Goal: Task Accomplishment & Management: Use online tool/utility

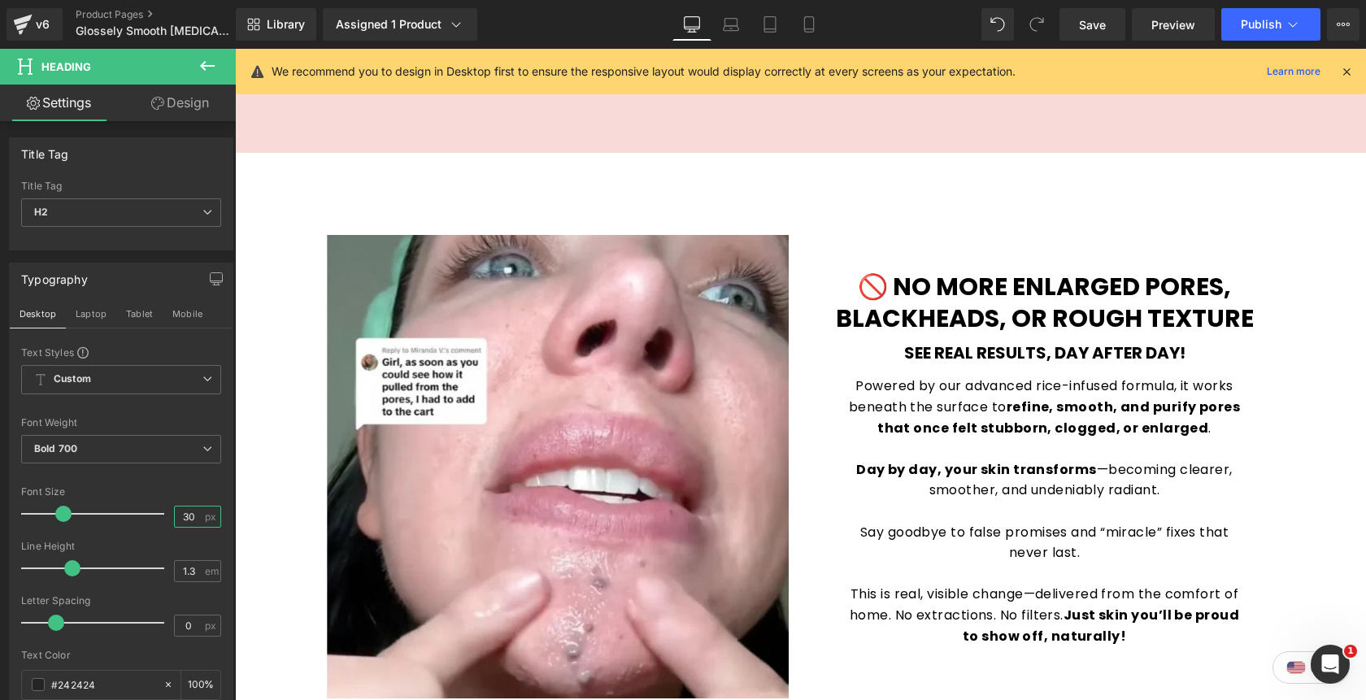
scroll to position [2269, 0]
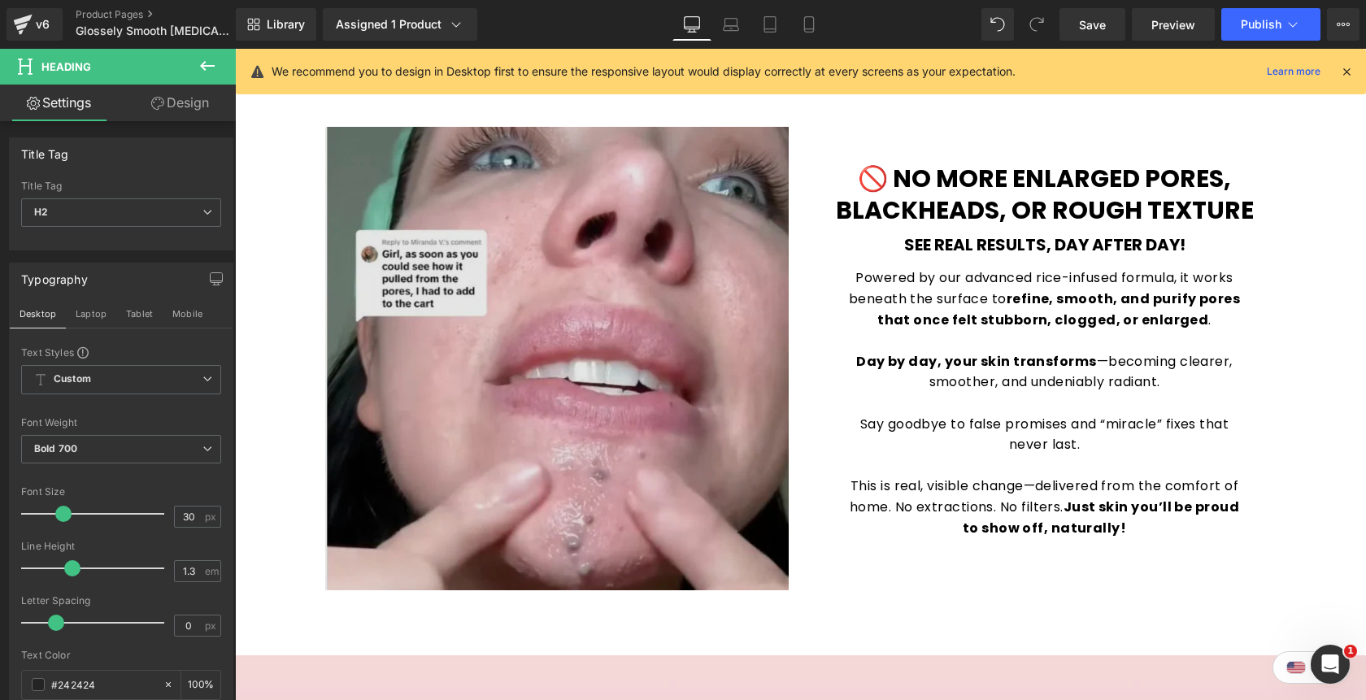
click at [558, 258] on img at bounding box center [556, 358] width 463 height 463
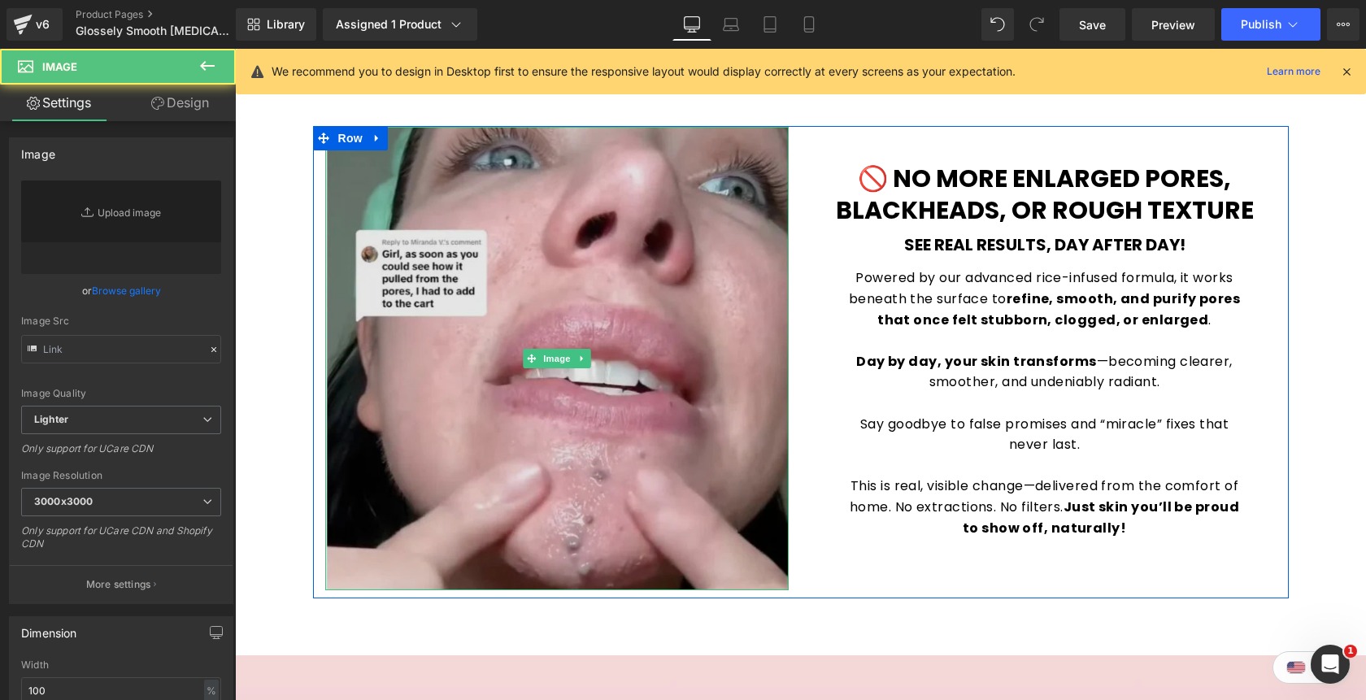
type input "https://cdn.shopify.com/s/files/1/0842/4502/0953/files/img2_3000x3000.webp?v=17…"
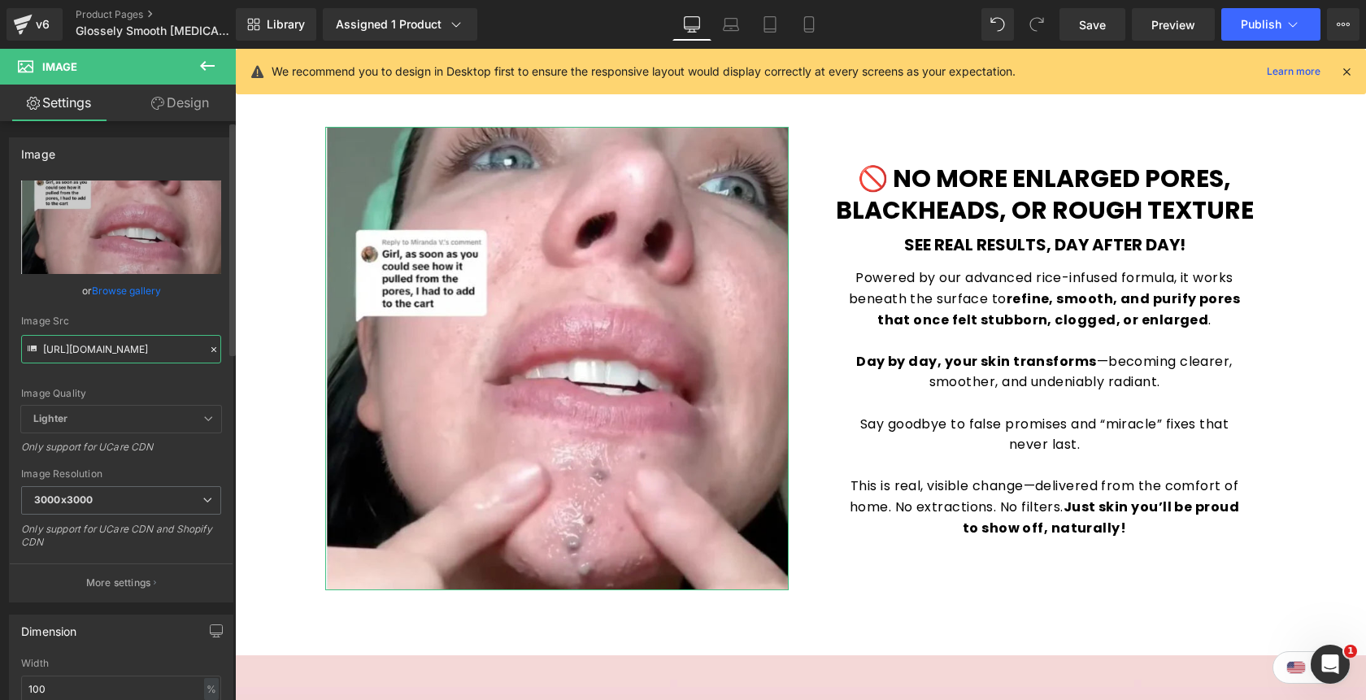
click at [144, 347] on input "https://cdn.shopify.com/s/files/1/0842/4502/0953/files/img2_3000x3000.webp?v=17…" at bounding box center [121, 349] width 200 height 28
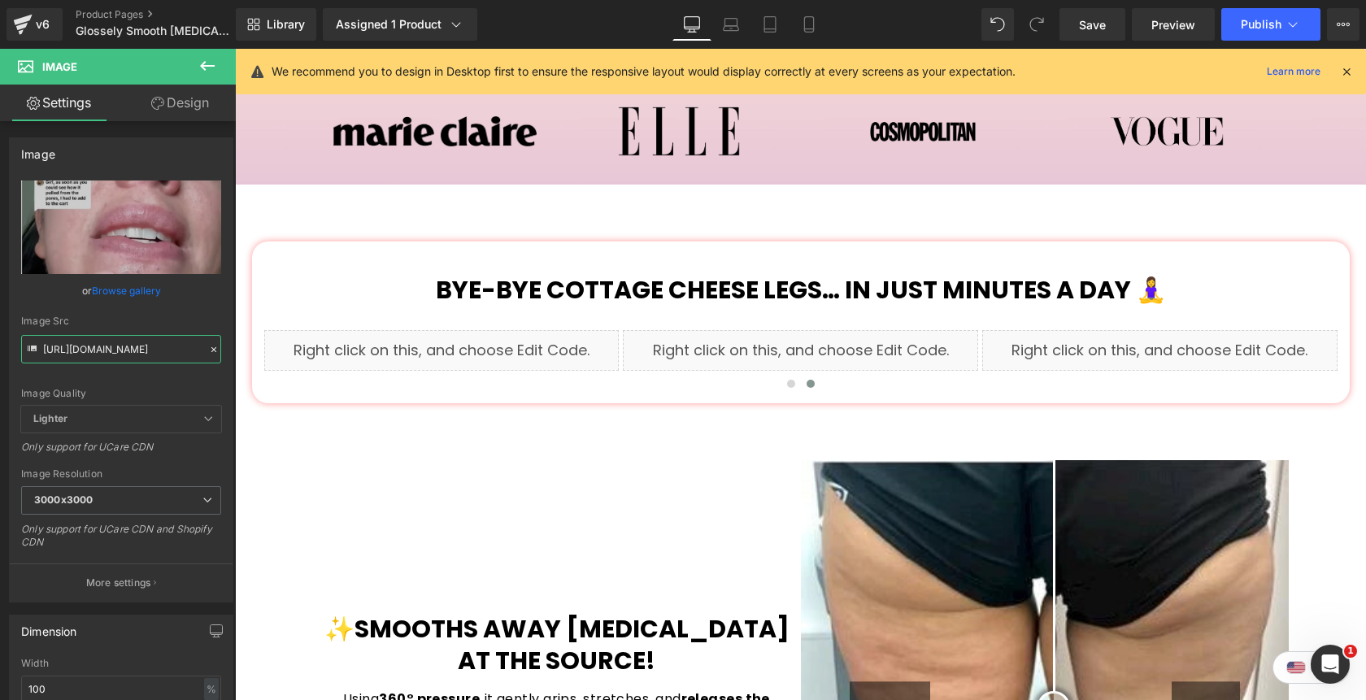
scroll to position [868, 0]
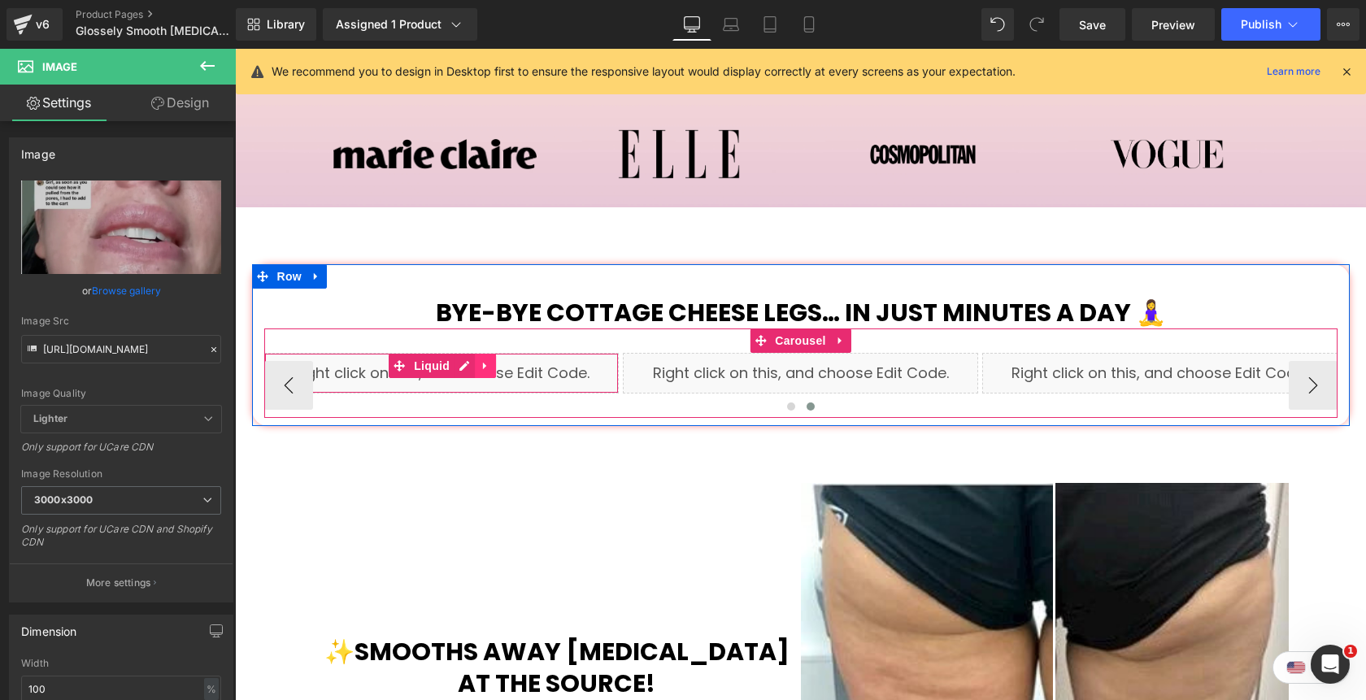
click at [485, 359] on icon at bounding box center [485, 365] width 11 height 12
click at [478, 354] on link at bounding box center [474, 366] width 21 height 24
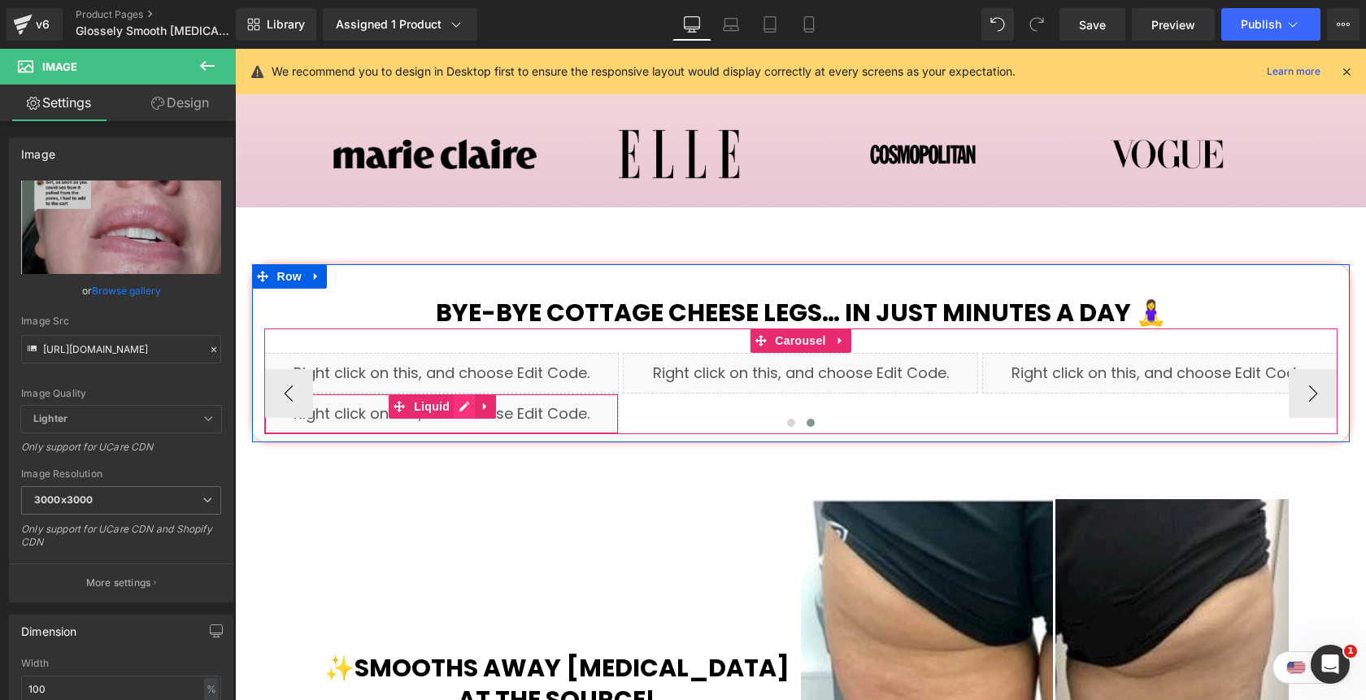
click at [466, 393] on div "Liquid" at bounding box center [441, 413] width 355 height 41
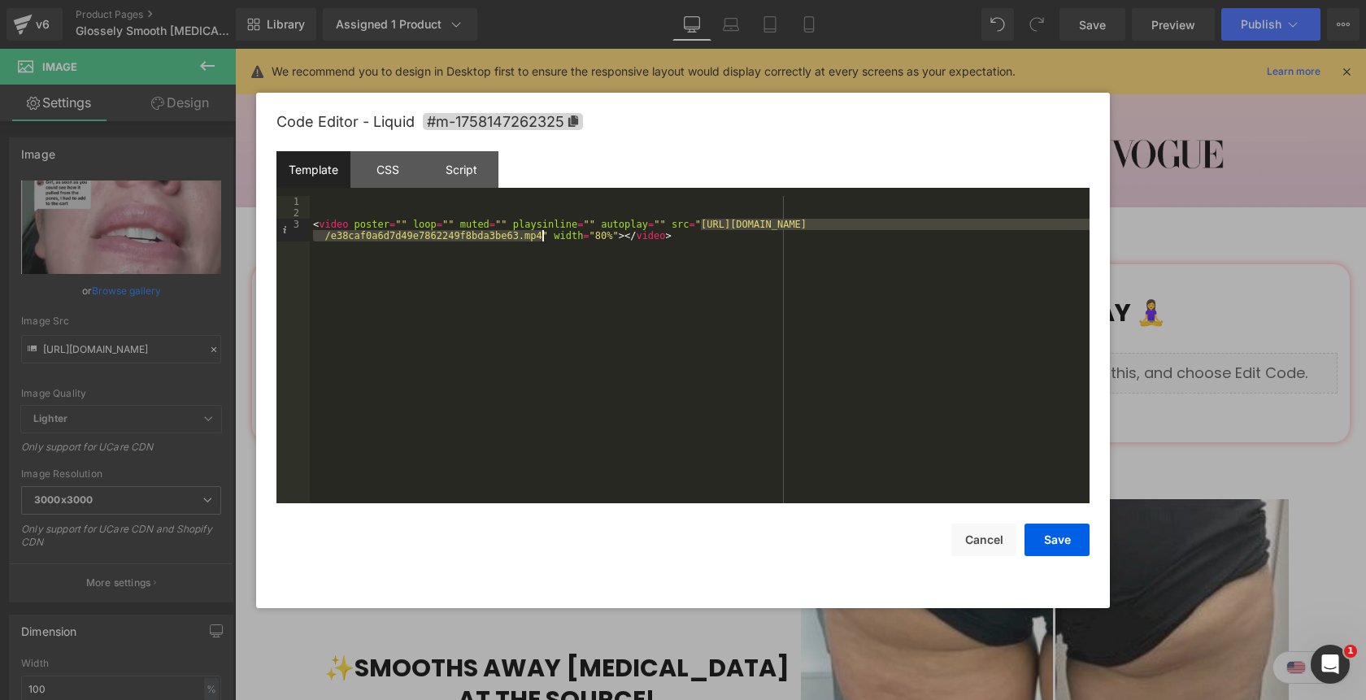
drag, startPoint x: 703, startPoint y: 227, endPoint x: 541, endPoint y: 238, distance: 162.2
click at [541, 238] on div "< video poster = "" loop = "" muted = "" playsinline = "" autoplay = "" src = "…" at bounding box center [700, 366] width 780 height 341
click at [1042, 541] on button "Save" at bounding box center [1056, 539] width 65 height 33
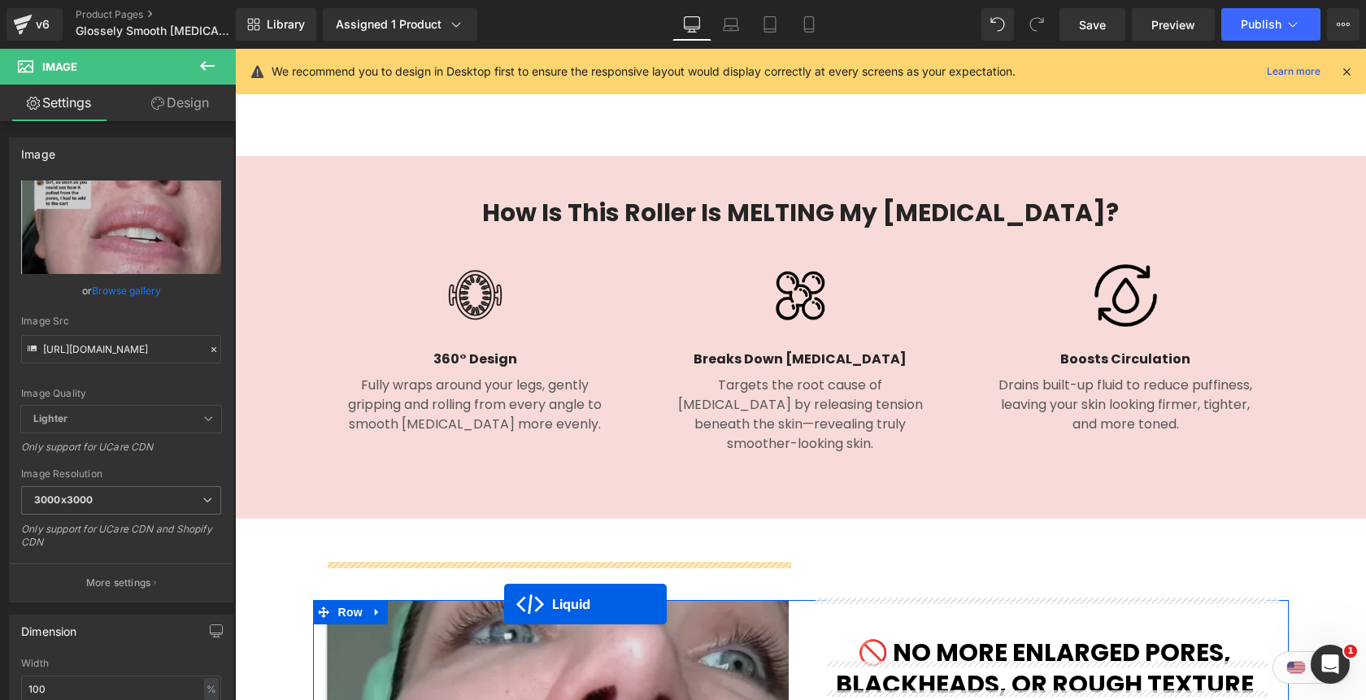
scroll to position [1827, 0]
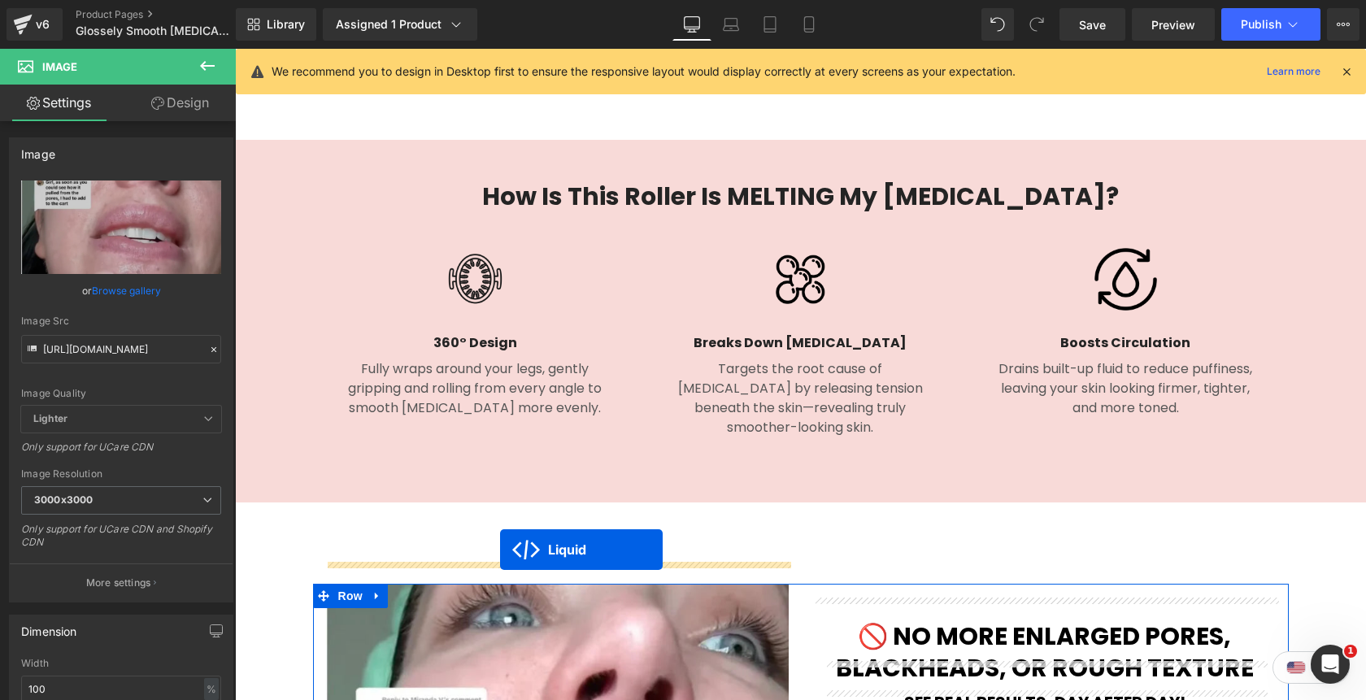
drag, startPoint x: 398, startPoint y: 384, endPoint x: 500, endPoint y: 549, distance: 194.5
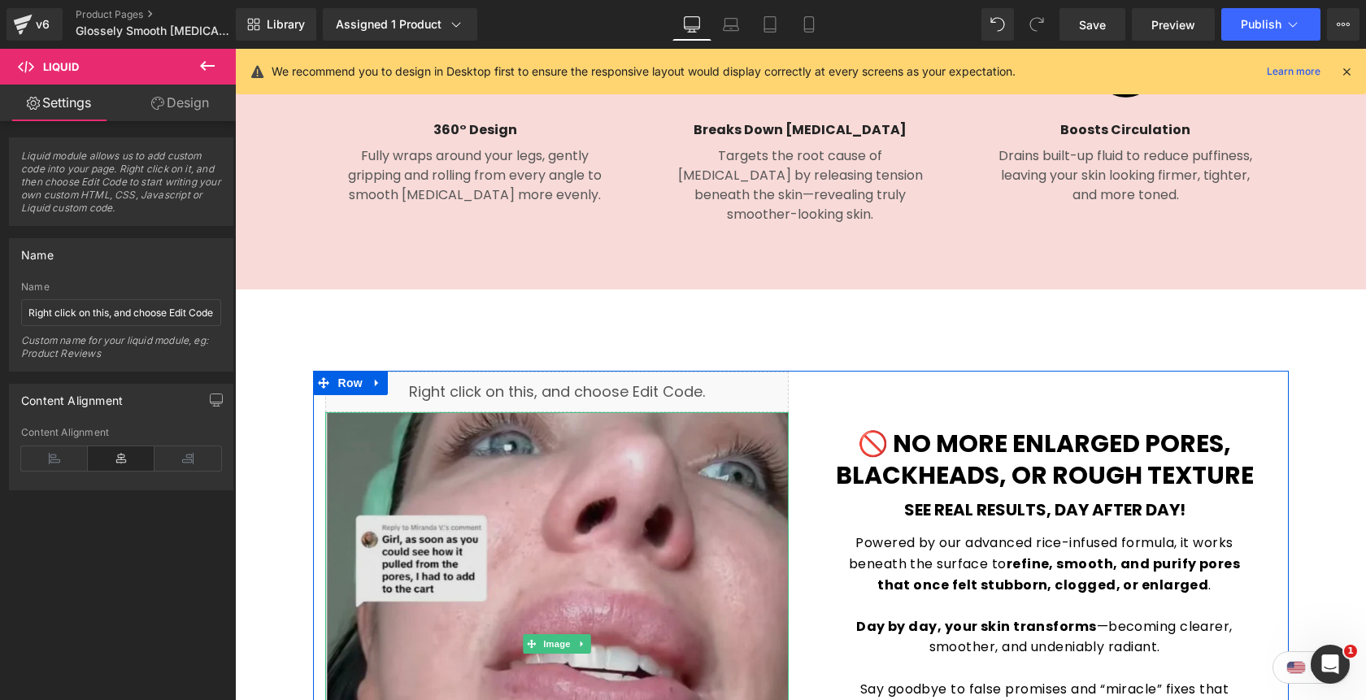
scroll to position [2185, 0]
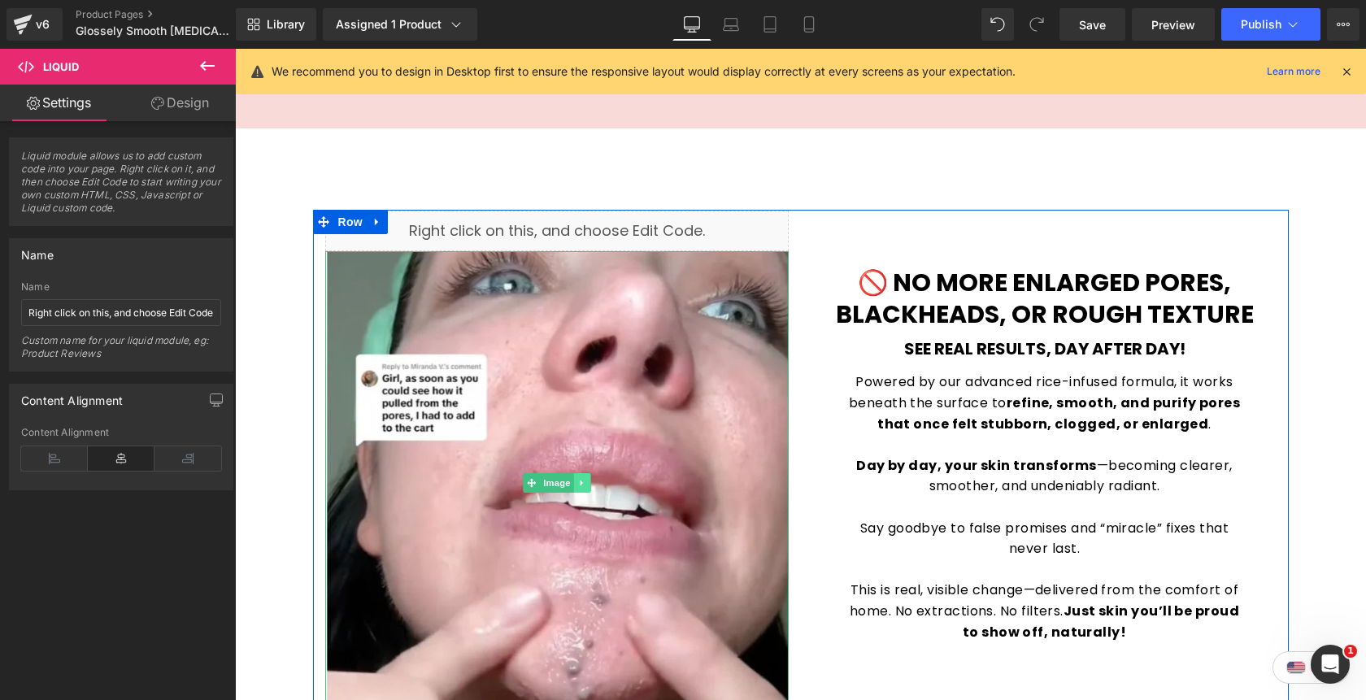
click at [588, 473] on link at bounding box center [581, 483] width 17 height 20
click at [594, 479] on icon at bounding box center [589, 483] width 9 height 9
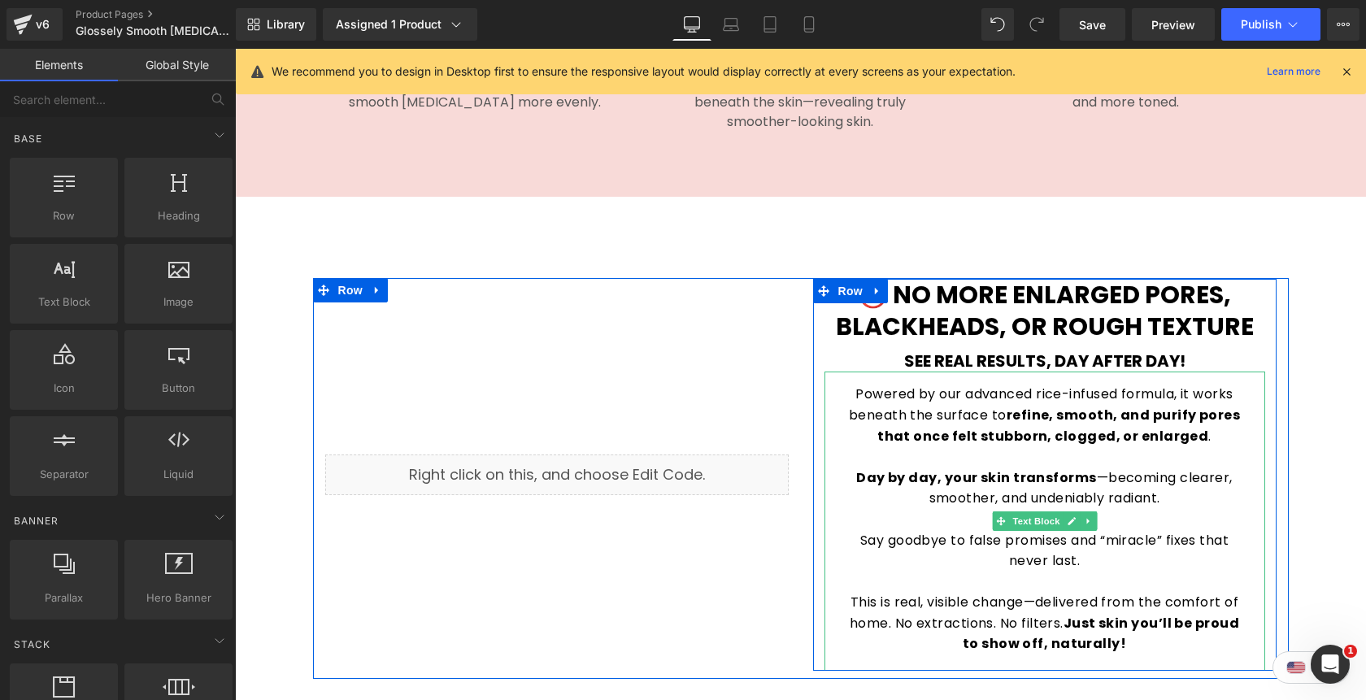
scroll to position [2290, 0]
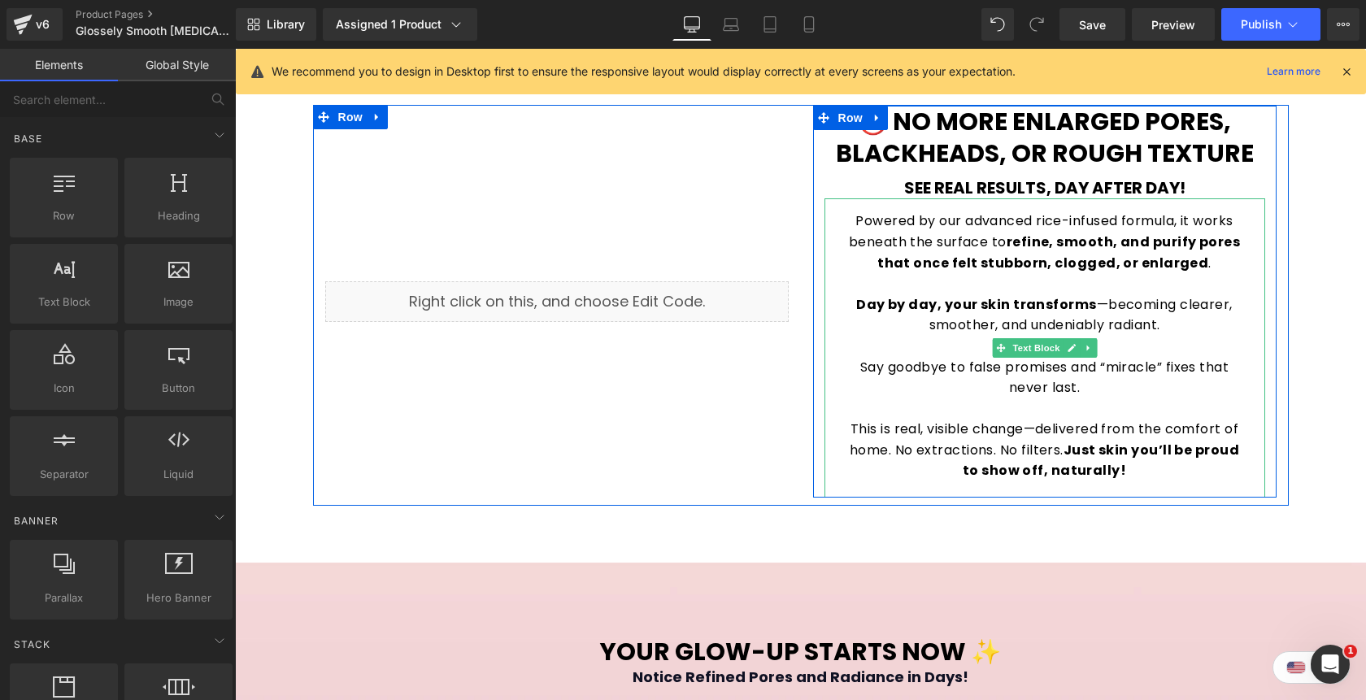
click at [1120, 446] on p "This is real, visible change—delivered from the comfort of home. No extractions…" at bounding box center [1044, 450] width 408 height 63
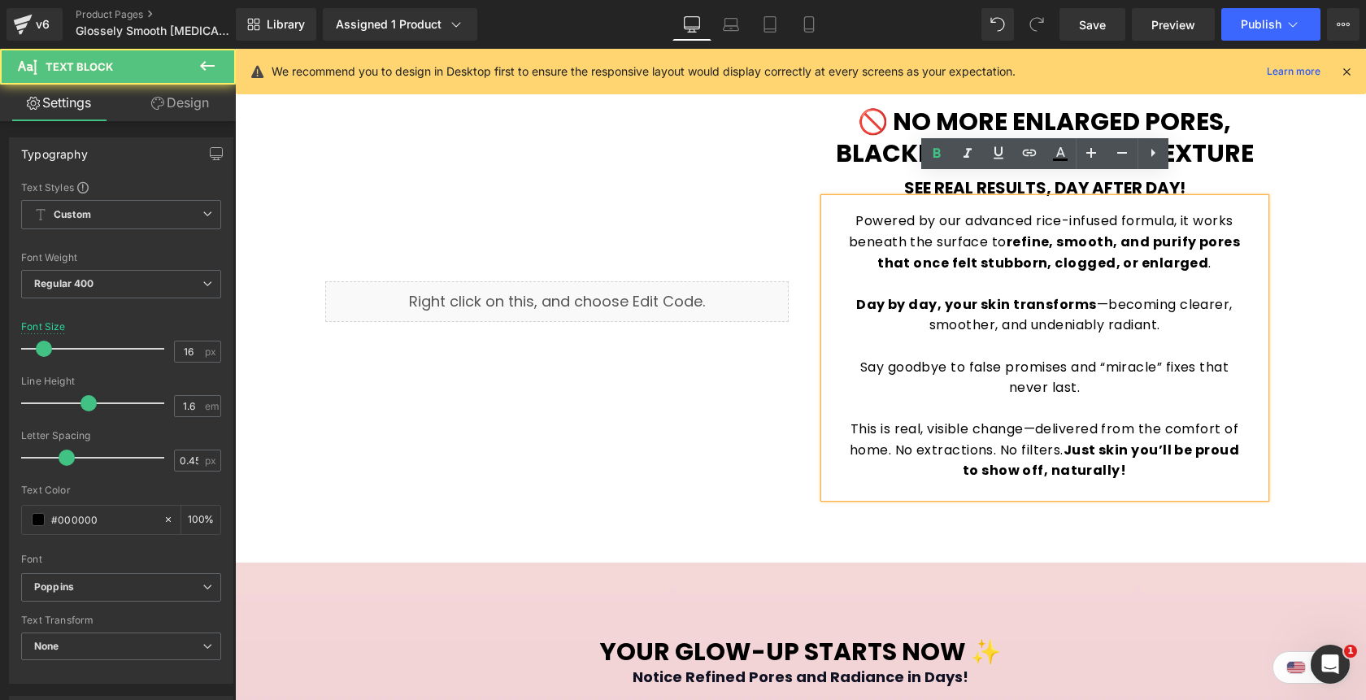
click at [1120, 446] on p "This is real, visible change—delivered from the comfort of home. No extractions…" at bounding box center [1044, 450] width 408 height 63
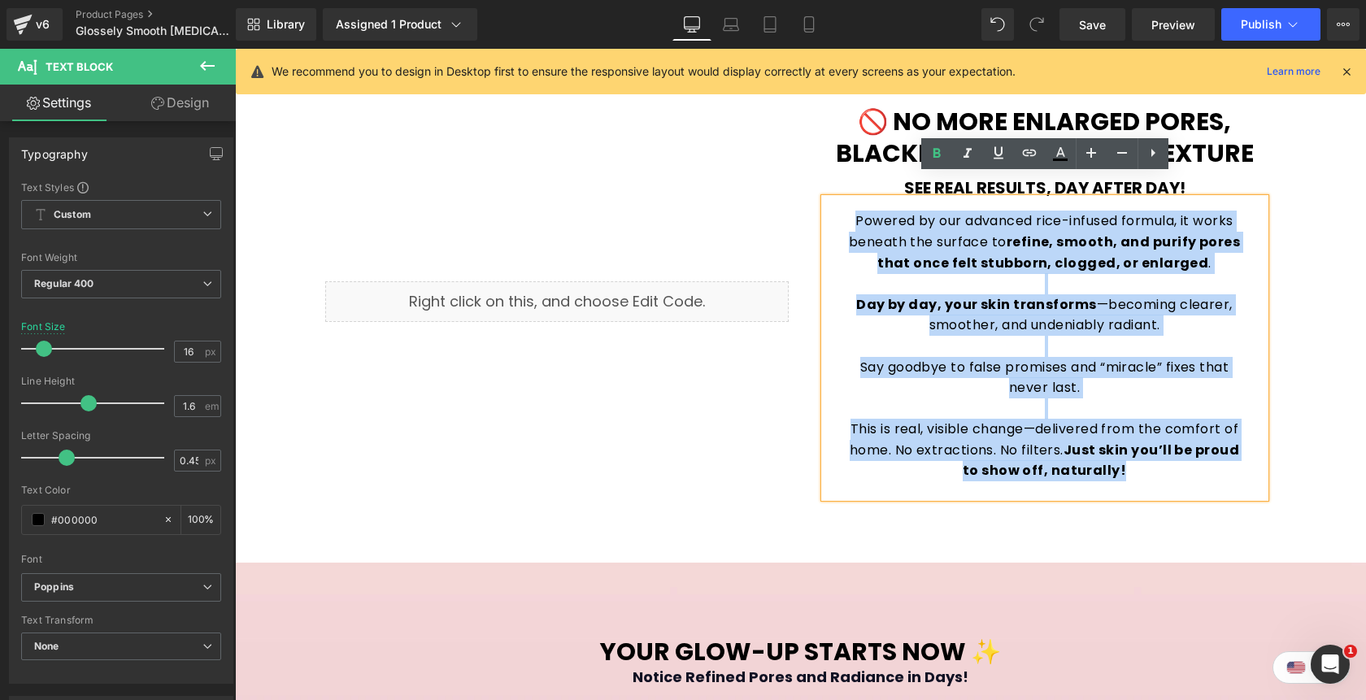
drag, startPoint x: 1120, startPoint y: 446, endPoint x: 858, endPoint y: 185, distance: 369.6
click at [858, 198] on div "Powered by our advanced rice-infused formula, it works beneath the surface to r…" at bounding box center [1044, 347] width 441 height 299
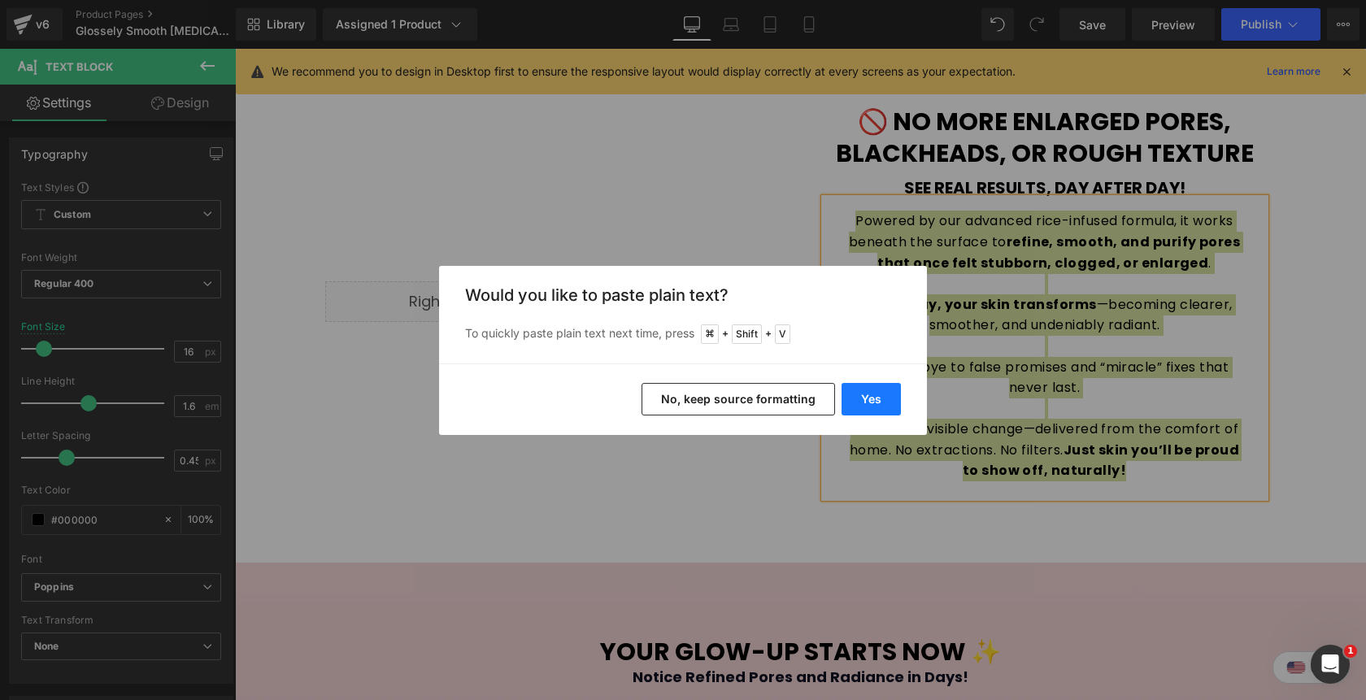
click at [866, 393] on button "Yes" at bounding box center [870, 399] width 59 height 33
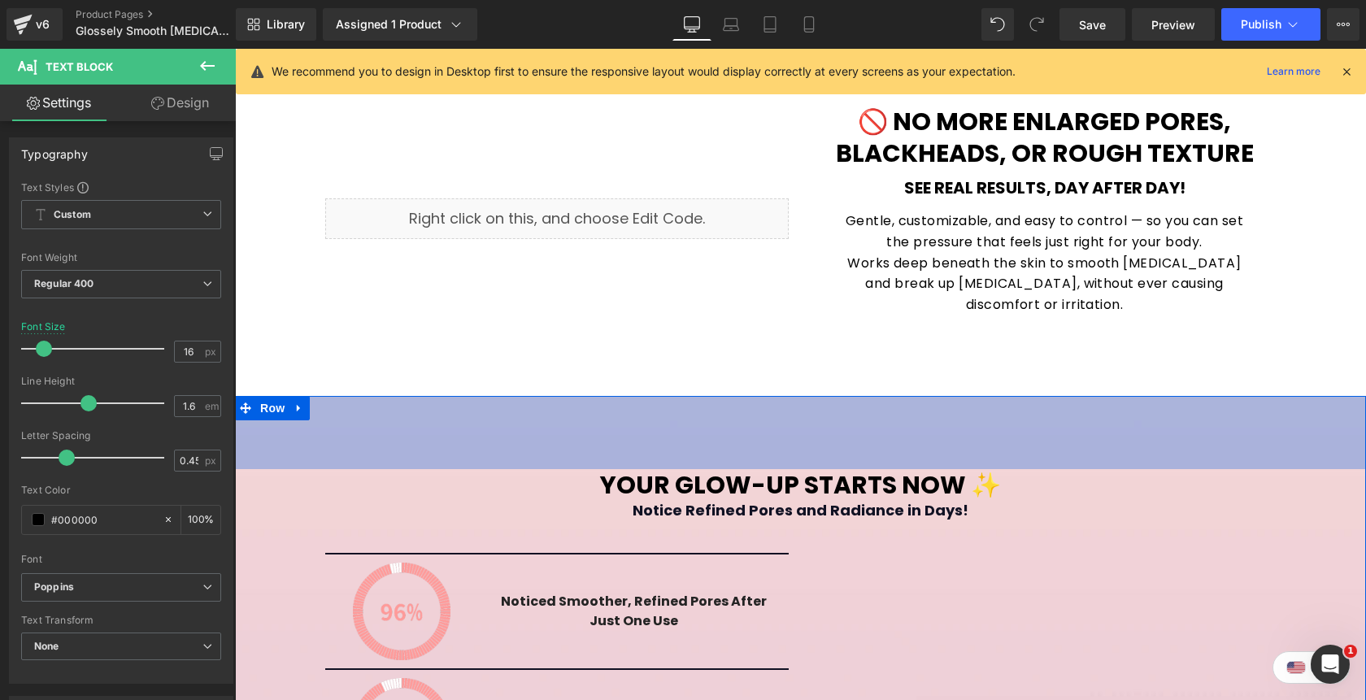
scroll to position [2126, 0]
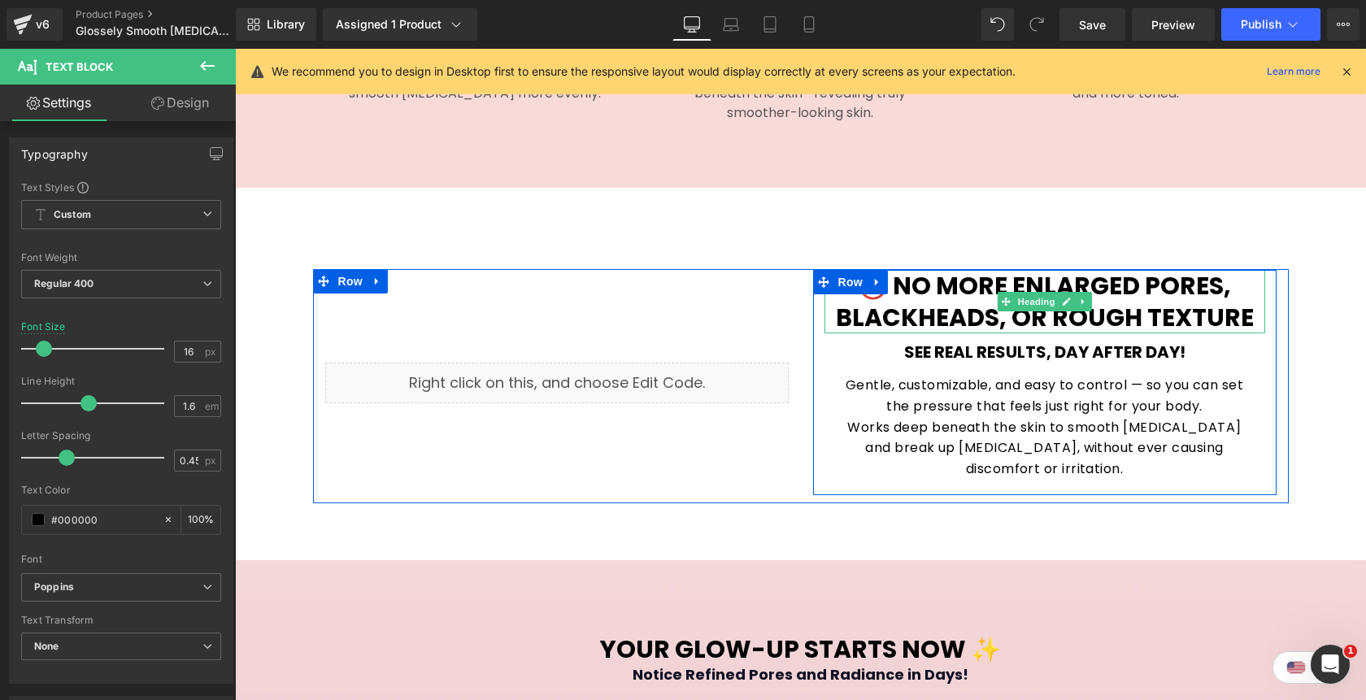
click at [1196, 283] on b "🚫 No More Enlarged Pores, Blackheads, or Rough Texture" at bounding box center [1045, 301] width 418 height 67
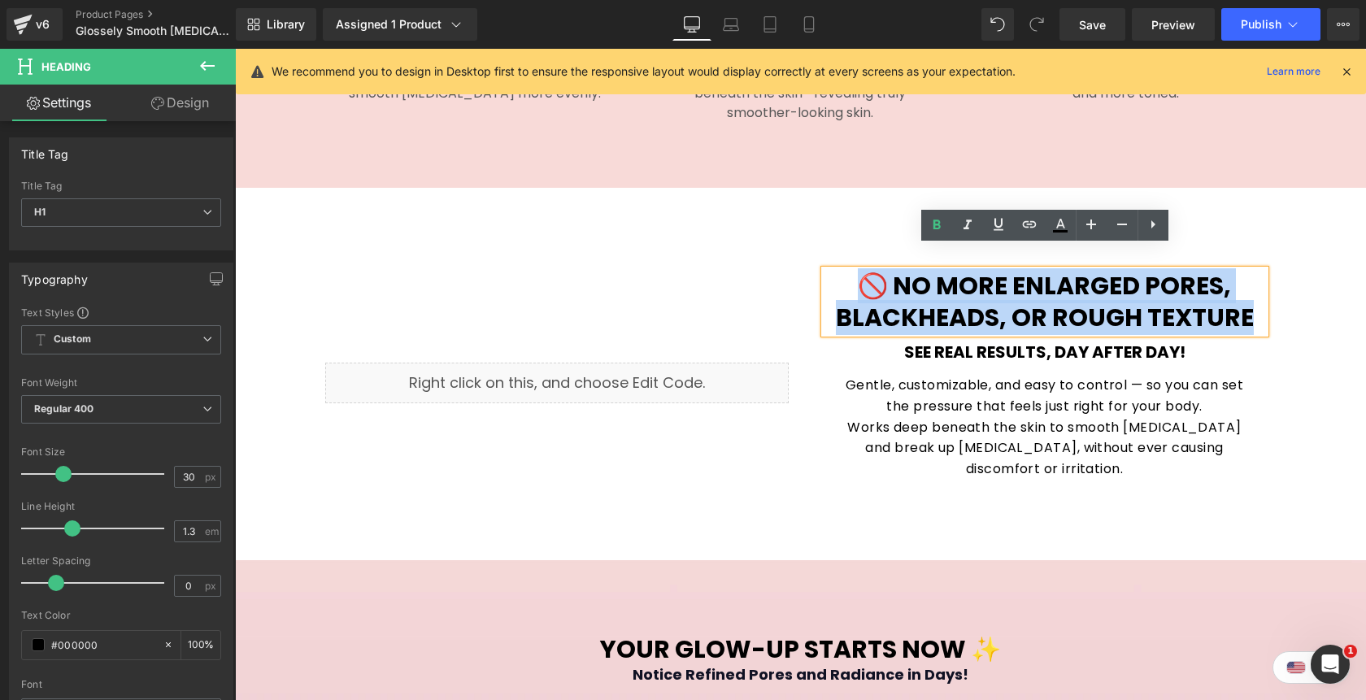
paste div
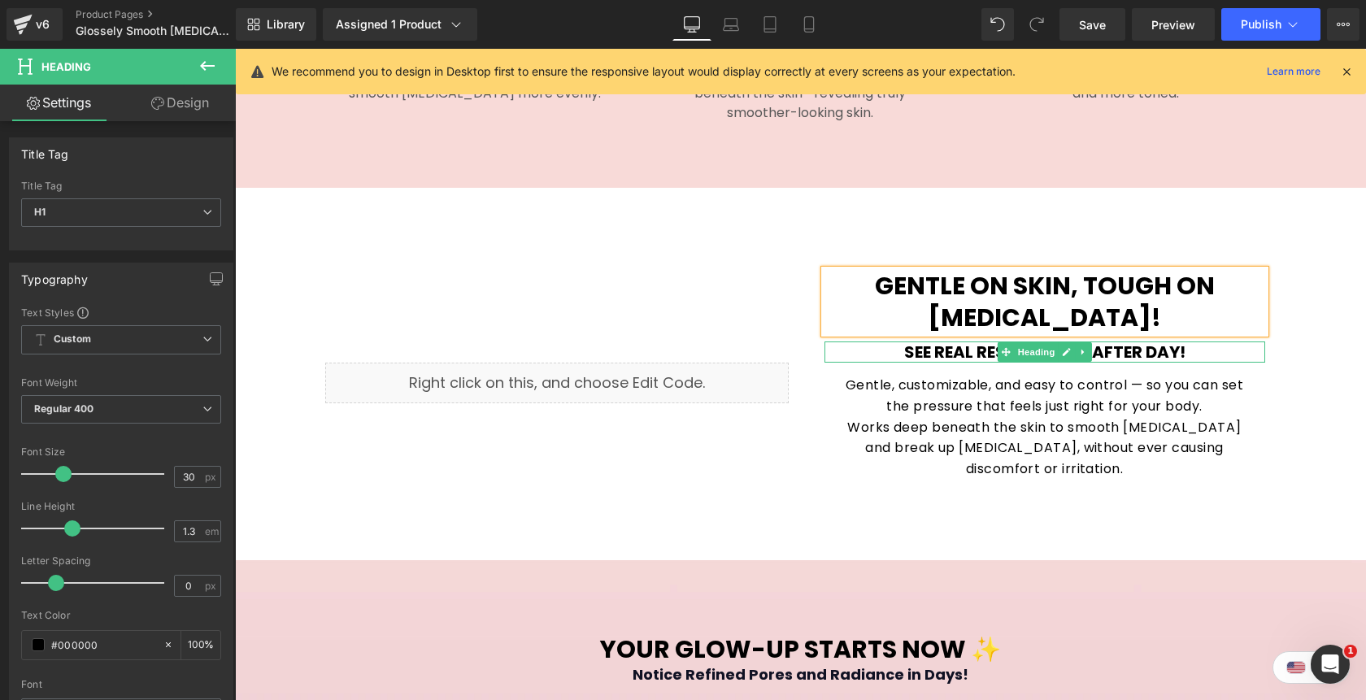
click at [1222, 341] on h1 "See Real Results, Day After Day!" at bounding box center [1044, 351] width 441 height 21
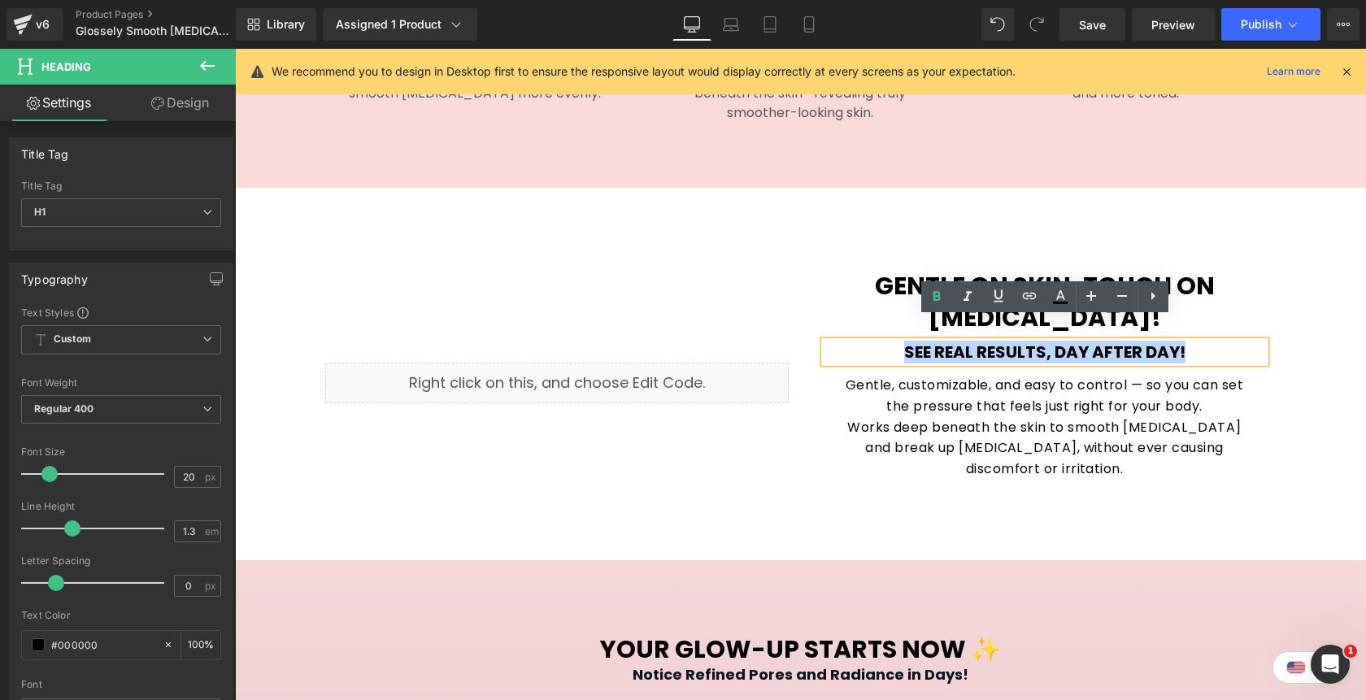
paste div
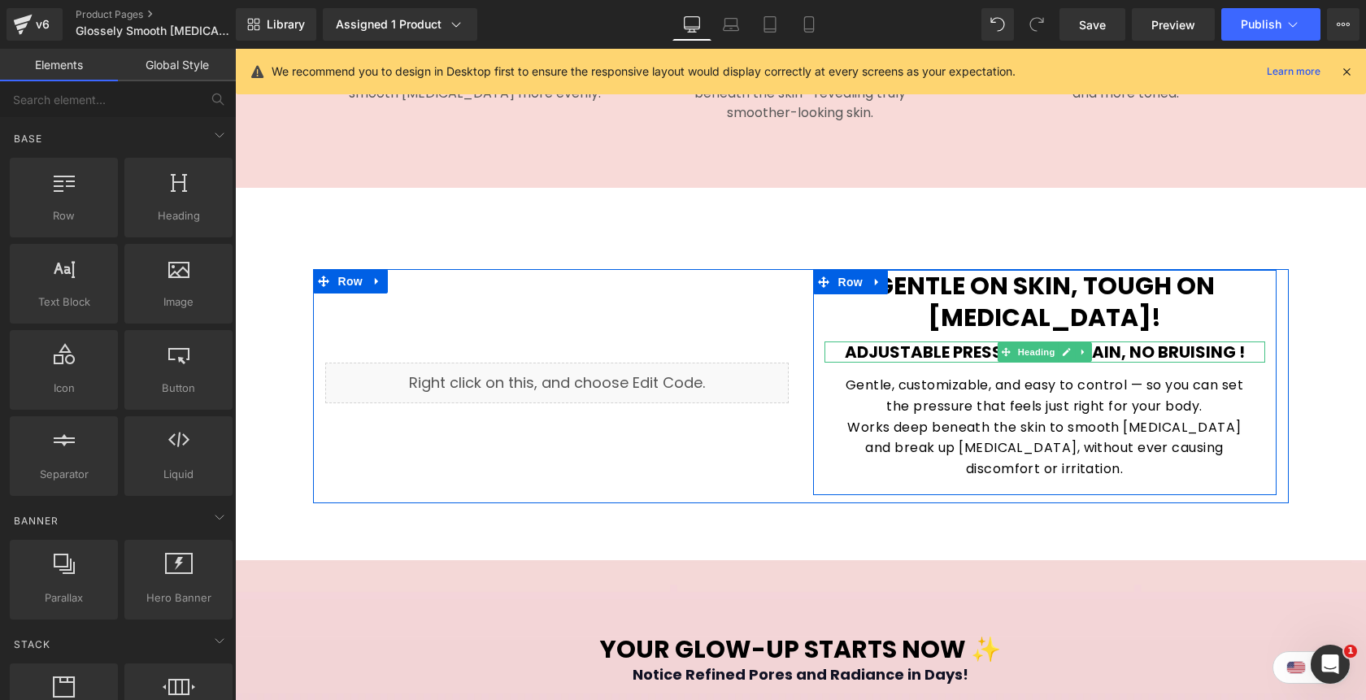
click at [1045, 342] on span "Heading" at bounding box center [1036, 352] width 44 height 20
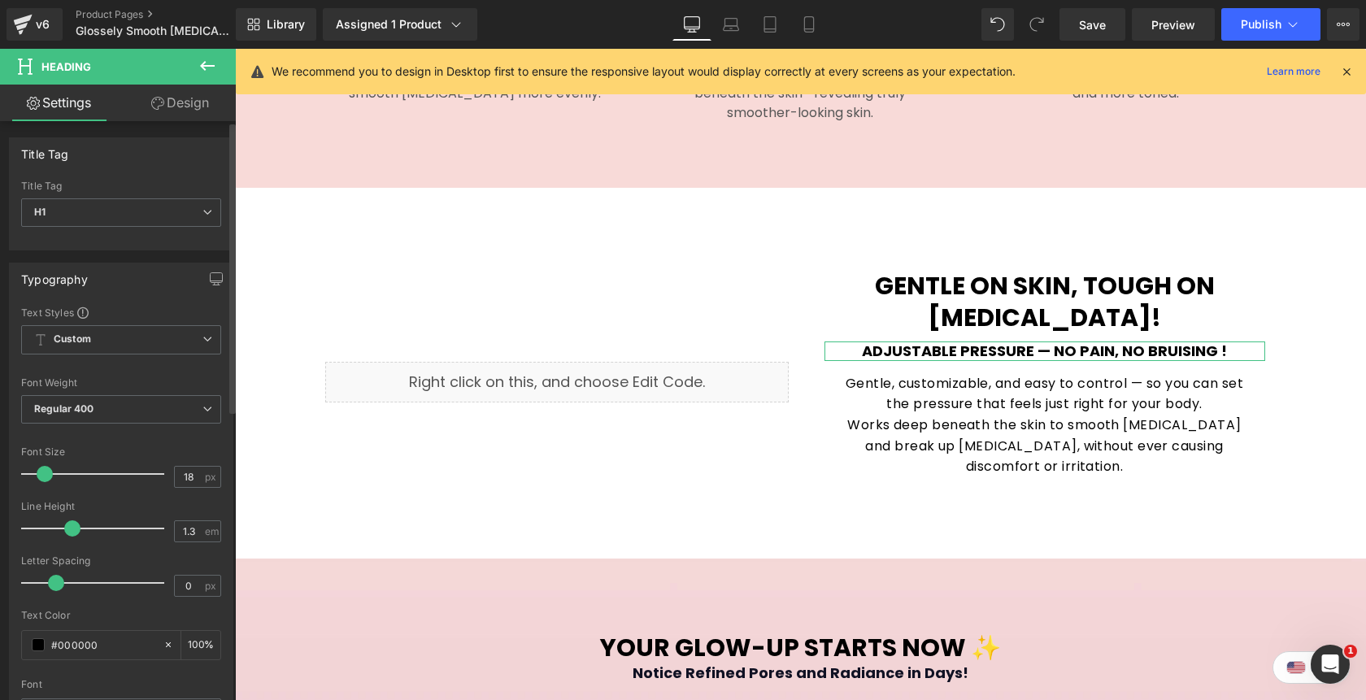
type input "17"
click at [44, 469] on span at bounding box center [45, 474] width 16 height 16
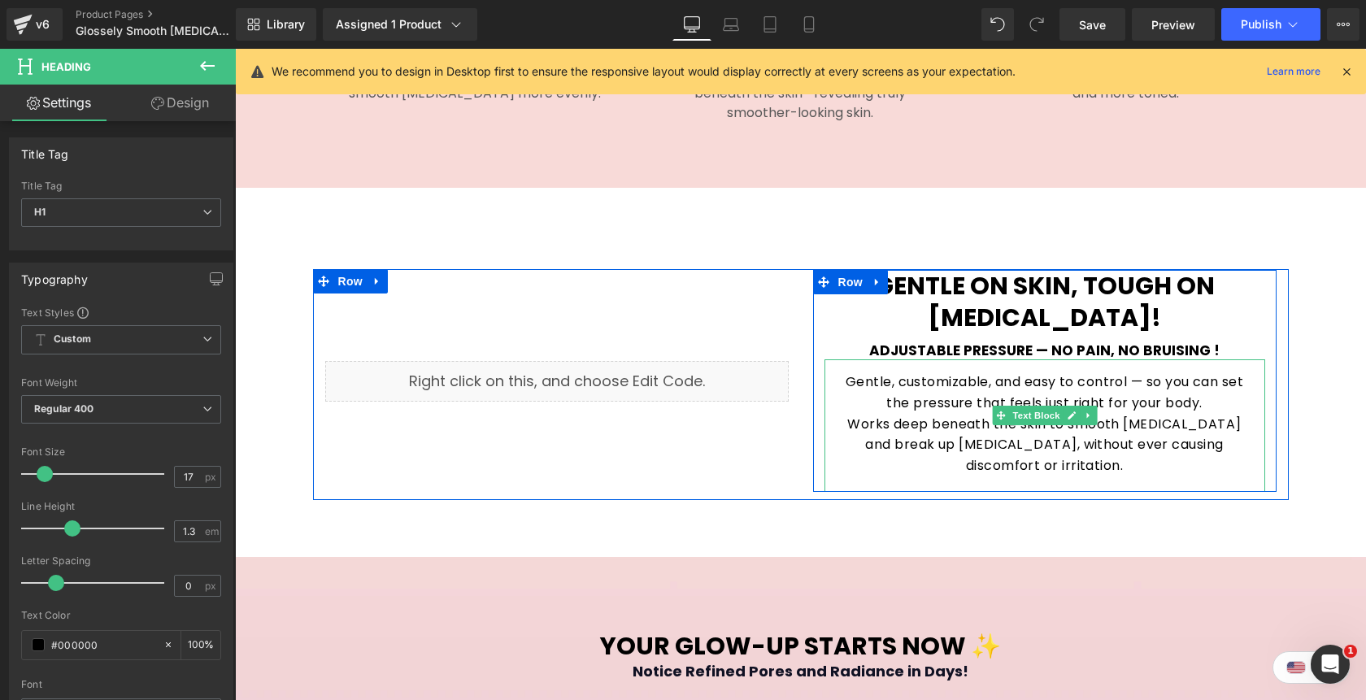
click at [1213, 387] on p "Gentle, customizable, and easy to control — so you can set the pressure that fe…" at bounding box center [1044, 391] width 408 height 41
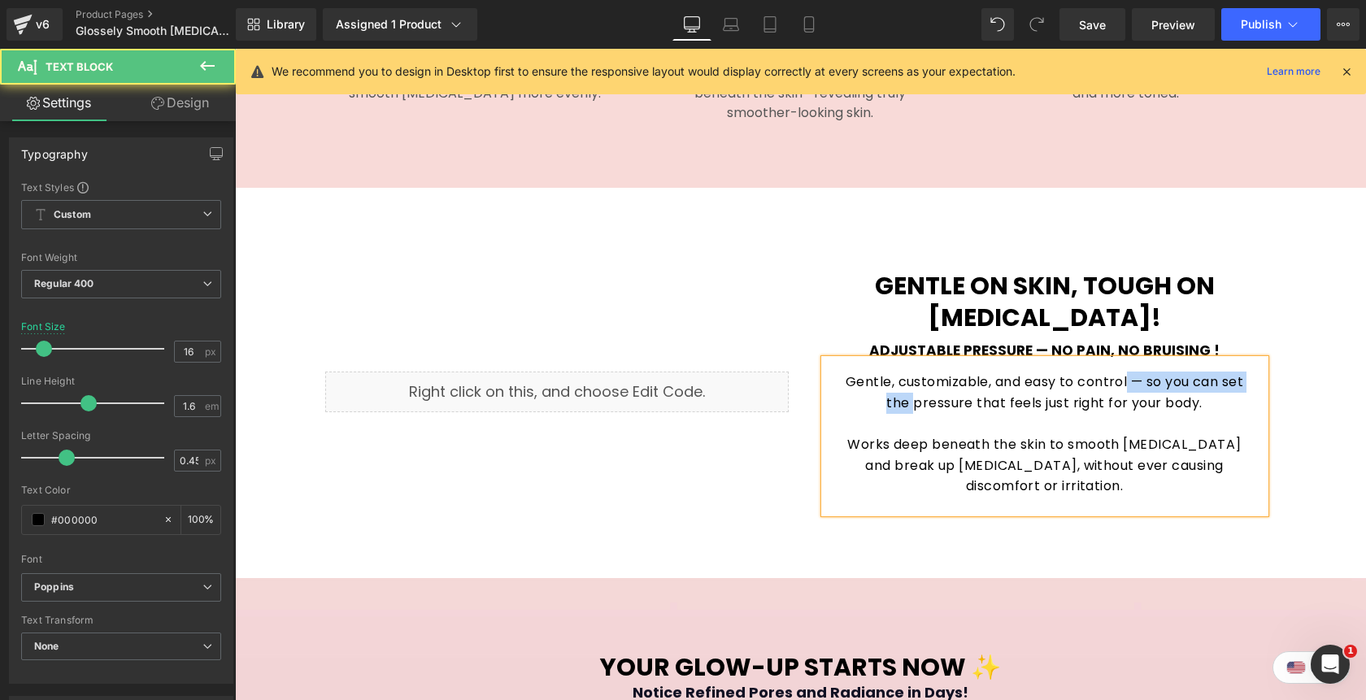
drag, startPoint x: 1125, startPoint y: 362, endPoint x: 894, endPoint y: 371, distance: 231.1
click at [894, 371] on p "Gentle, customizable, and easy to control — so you can set the pressure that fe…" at bounding box center [1044, 391] width 408 height 41
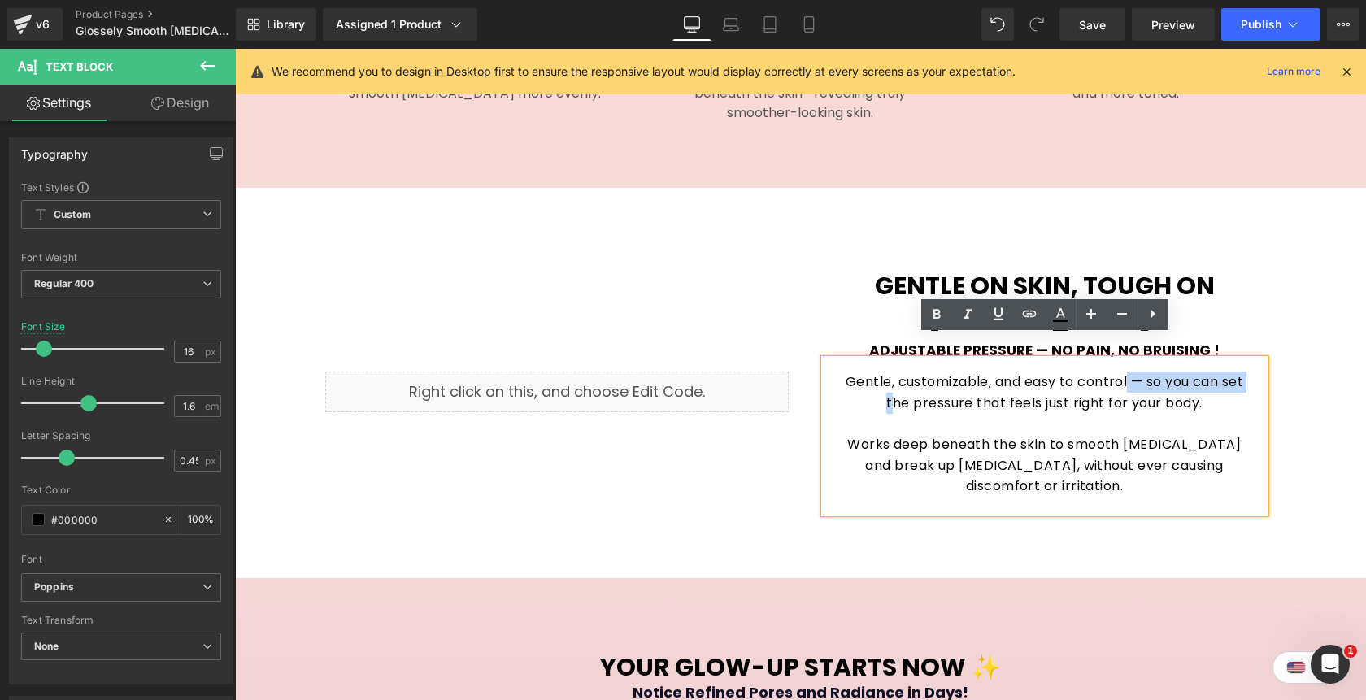
click at [1109, 414] on p at bounding box center [1044, 424] width 408 height 21
drag, startPoint x: 1225, startPoint y: 360, endPoint x: 1215, endPoint y: 393, distance: 33.9
click at [1215, 393] on div "Gentle, customizable, and easy to control — so you can set the pressure that fe…" at bounding box center [1044, 436] width 441 height 154
click at [893, 414] on p at bounding box center [1044, 424] width 408 height 21
drag, startPoint x: 1043, startPoint y: 424, endPoint x: 849, endPoint y: 420, distance: 193.5
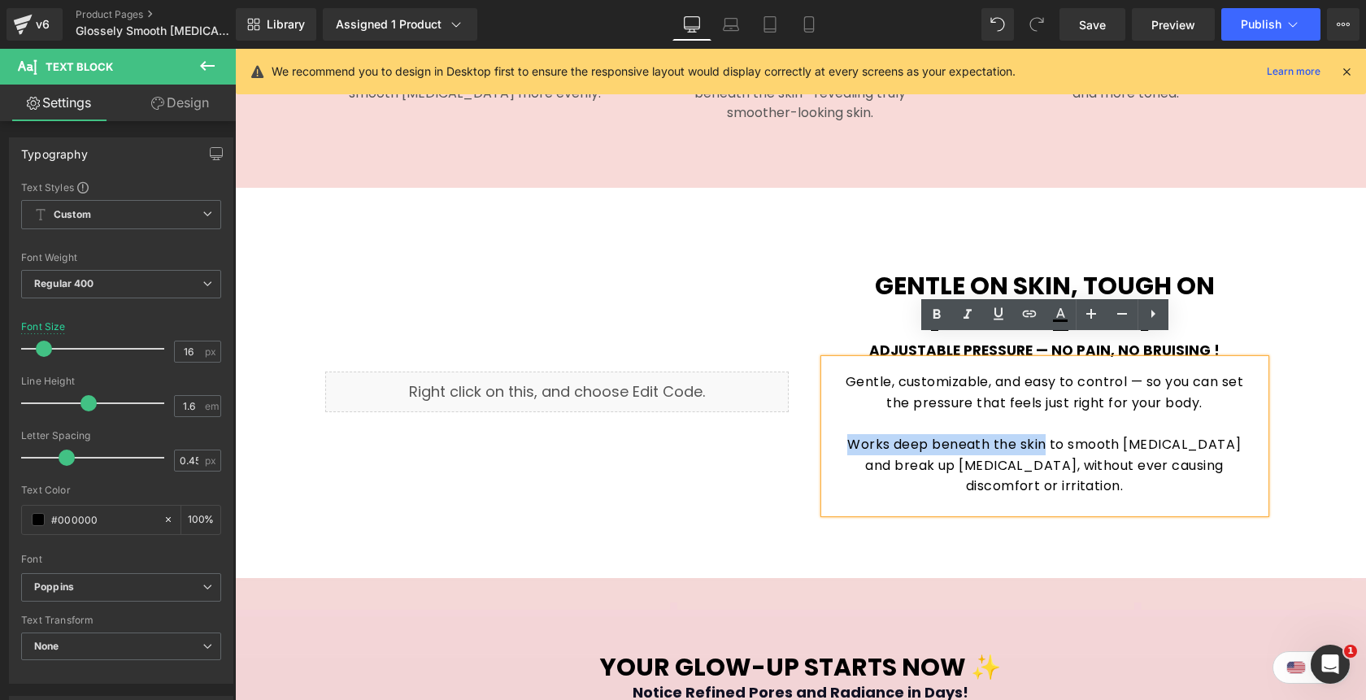
click at [849, 434] on p "Works deep beneath the skin to smooth fascia and break up cellulite, without ev…" at bounding box center [1044, 465] width 408 height 63
click at [936, 321] on icon at bounding box center [937, 315] width 20 height 20
drag, startPoint x: 1202, startPoint y: 423, endPoint x: 923, endPoint y: 448, distance: 279.9
click at [923, 448] on p "Works deep beneath the skin to smooth fascia and break up cellulite, without ev…" at bounding box center [1044, 465] width 408 height 63
click at [932, 319] on icon at bounding box center [937, 315] width 20 height 20
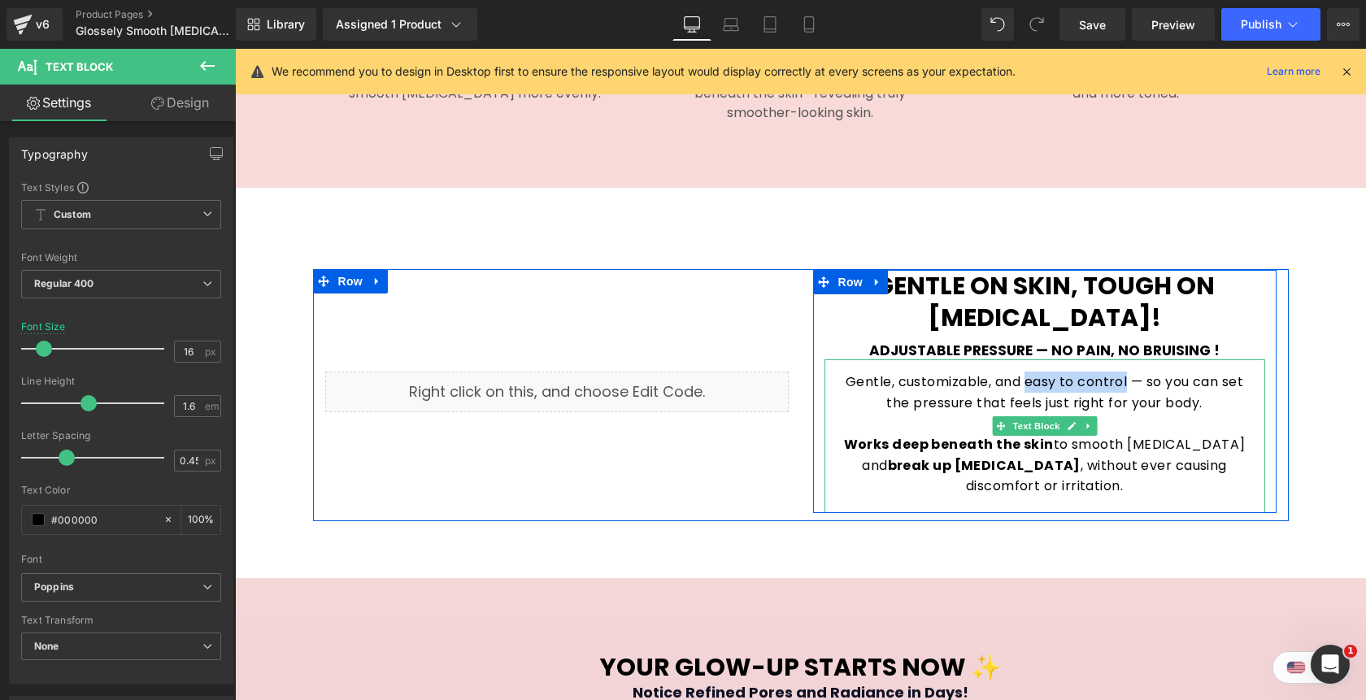
drag, startPoint x: 1062, startPoint y: 361, endPoint x: 1126, endPoint y: 364, distance: 64.3
click at [1126, 371] on p "Gentle, customizable, and easy to control — so you can set the pressure that fe…" at bounding box center [1044, 391] width 408 height 41
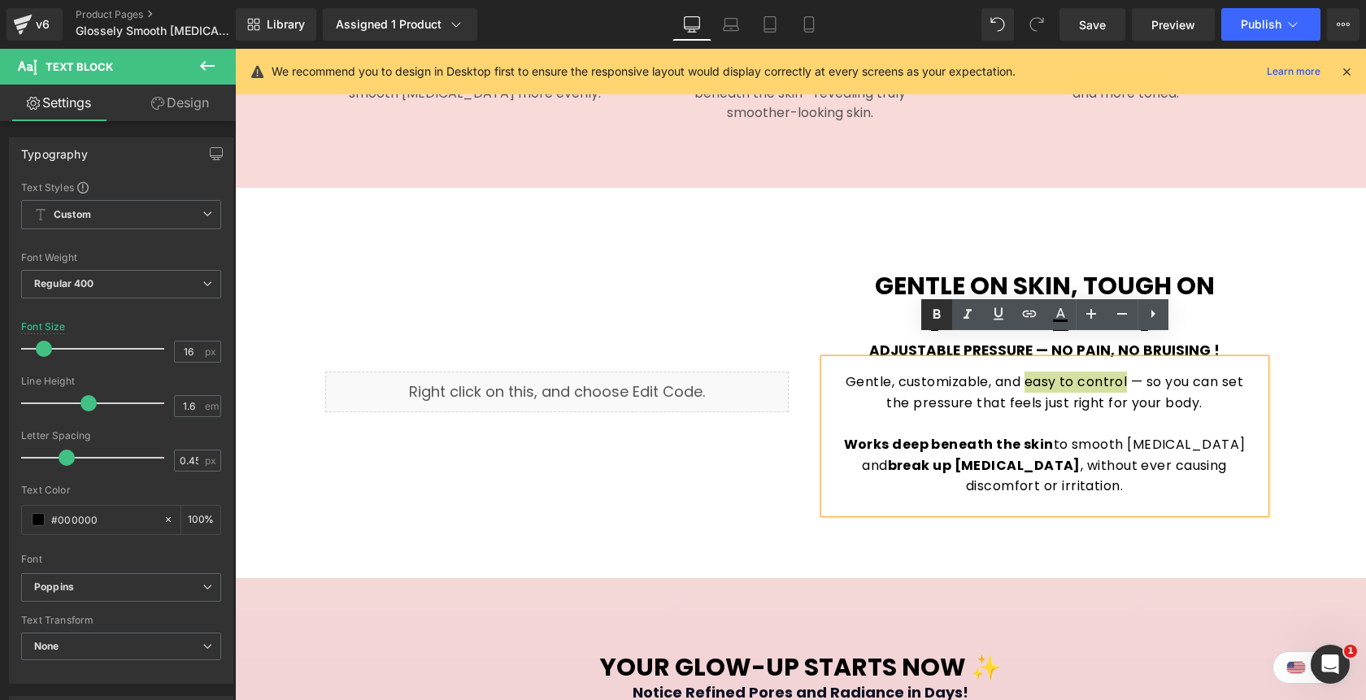
click at [934, 318] on icon at bounding box center [935, 315] width 7 height 10
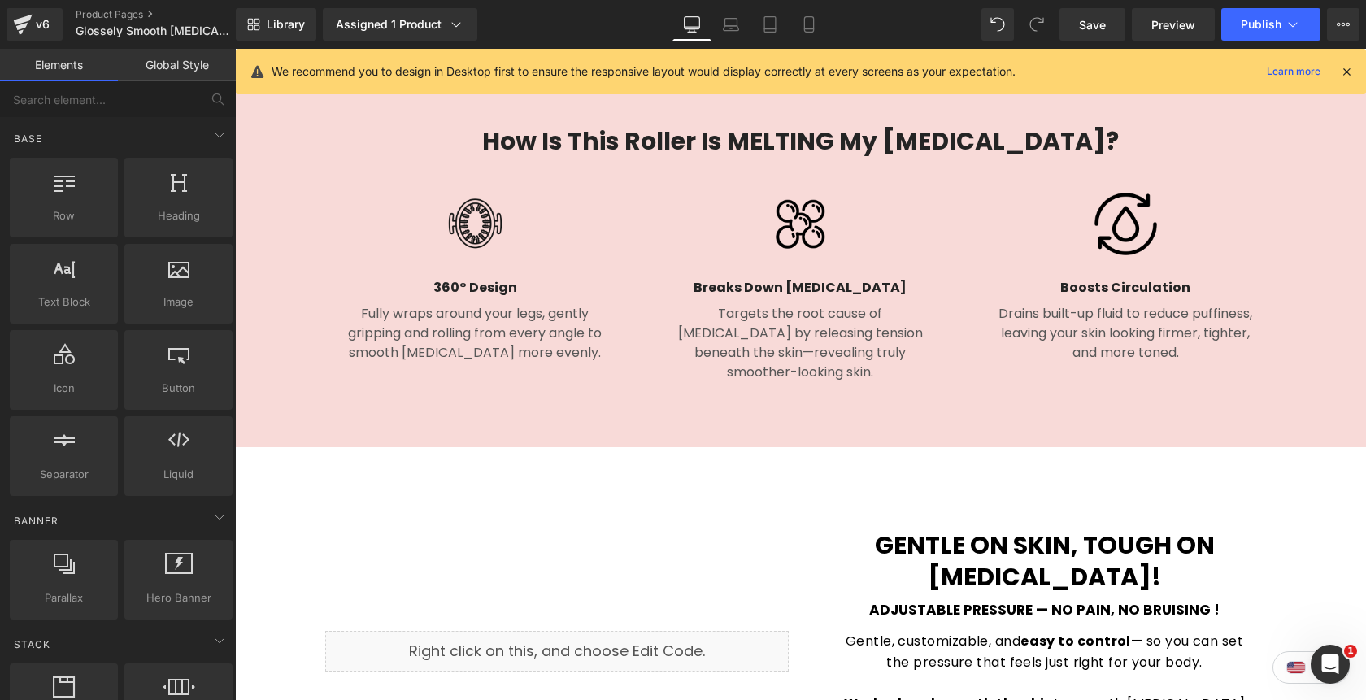
scroll to position [1667, 0]
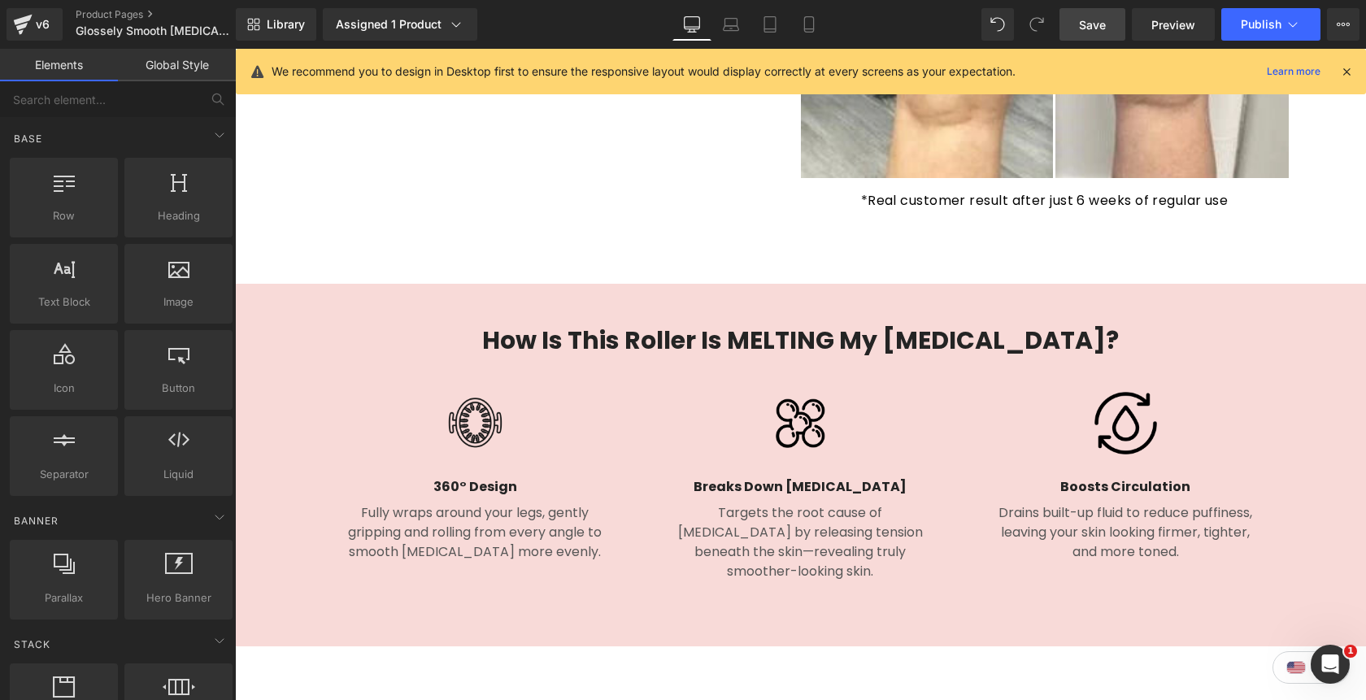
click at [1090, 18] on span "Save" at bounding box center [1092, 24] width 27 height 17
click at [1168, 31] on span "Preview" at bounding box center [1173, 24] width 44 height 17
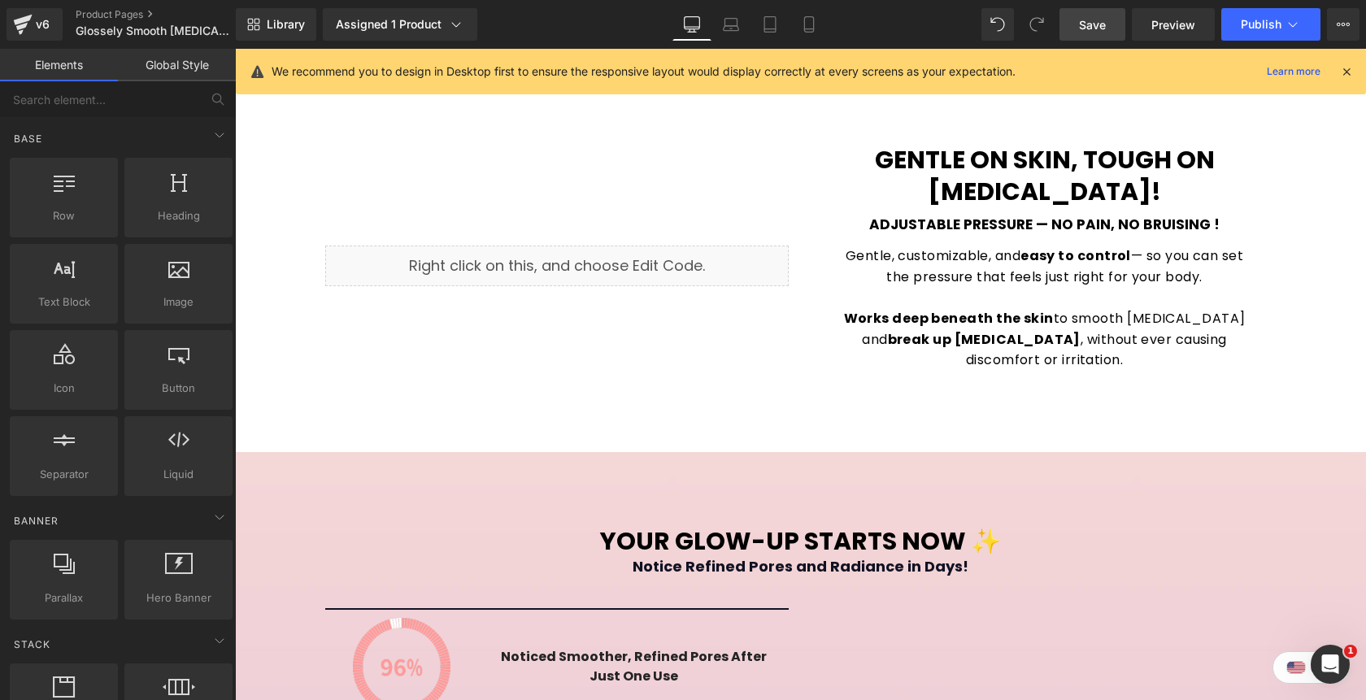
scroll to position [2329, 0]
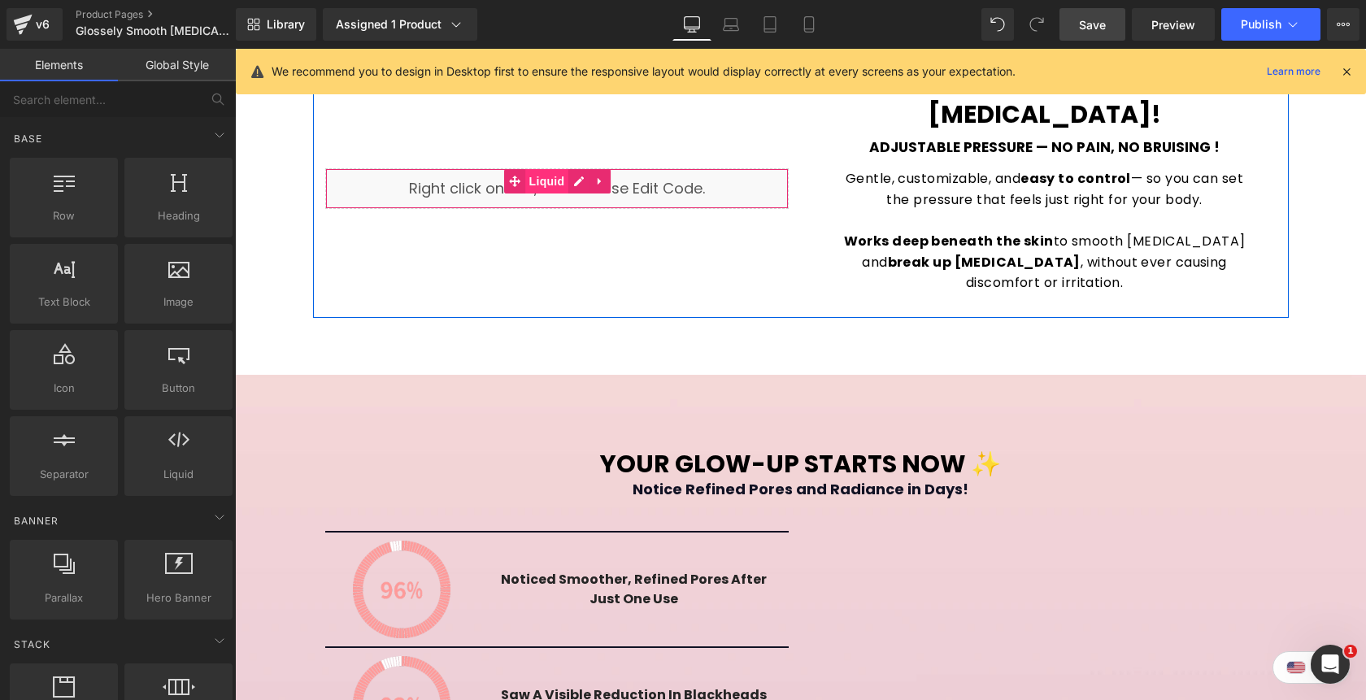
click at [550, 169] on span "Liquid" at bounding box center [547, 181] width 44 height 24
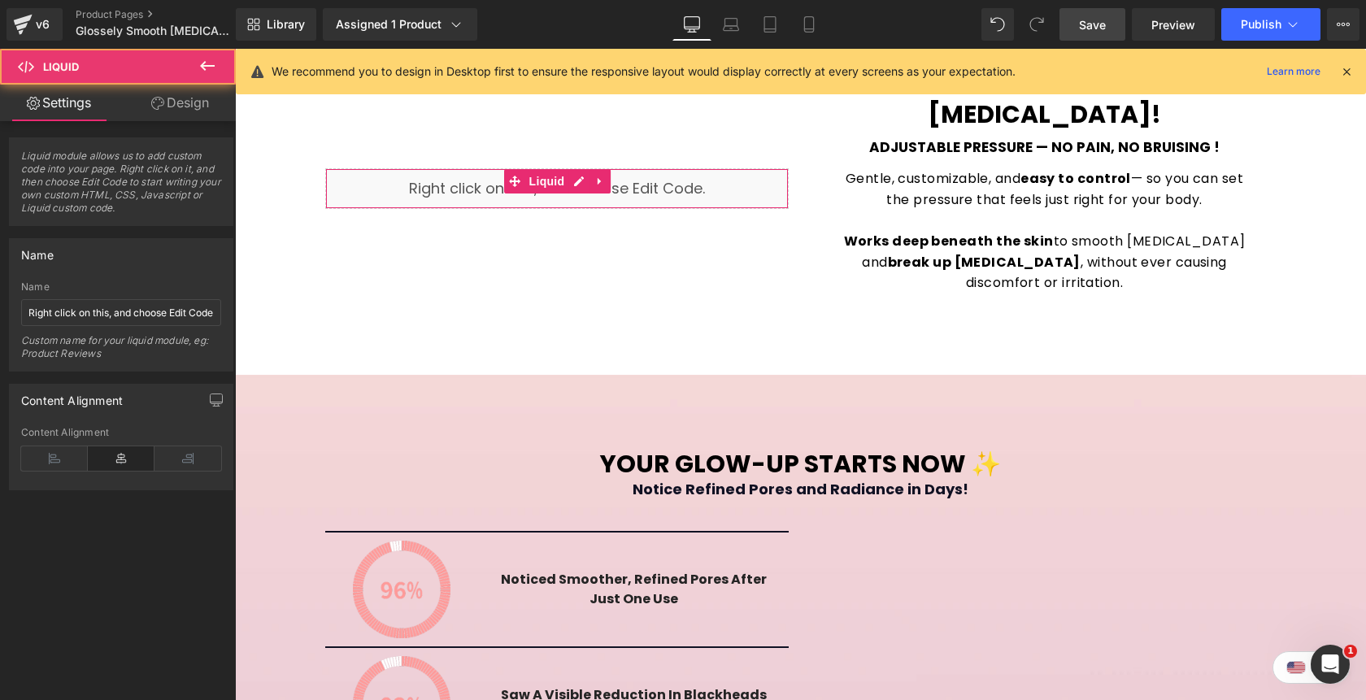
click at [109, 462] on icon at bounding box center [121, 458] width 67 height 24
click at [213, 399] on icon "button" at bounding box center [216, 399] width 13 height 13
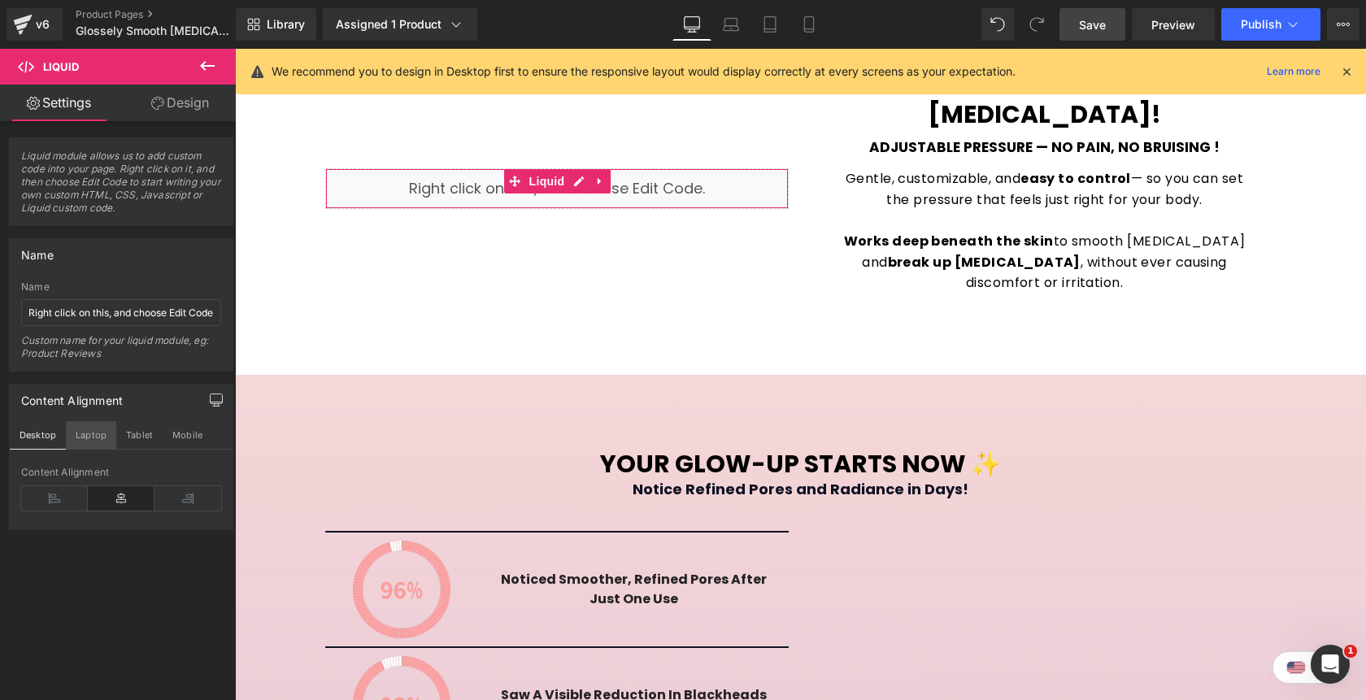
click at [92, 434] on button "Laptop" at bounding box center [91, 435] width 50 height 28
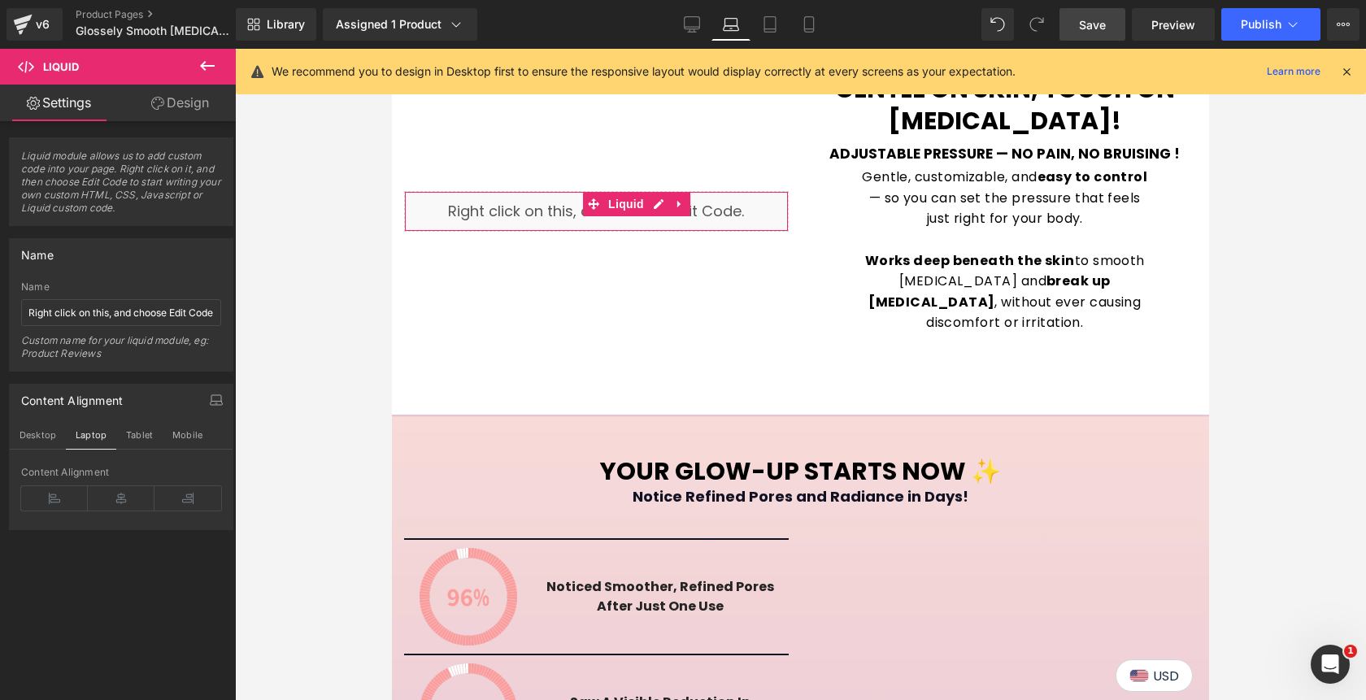
scroll to position [2315, 0]
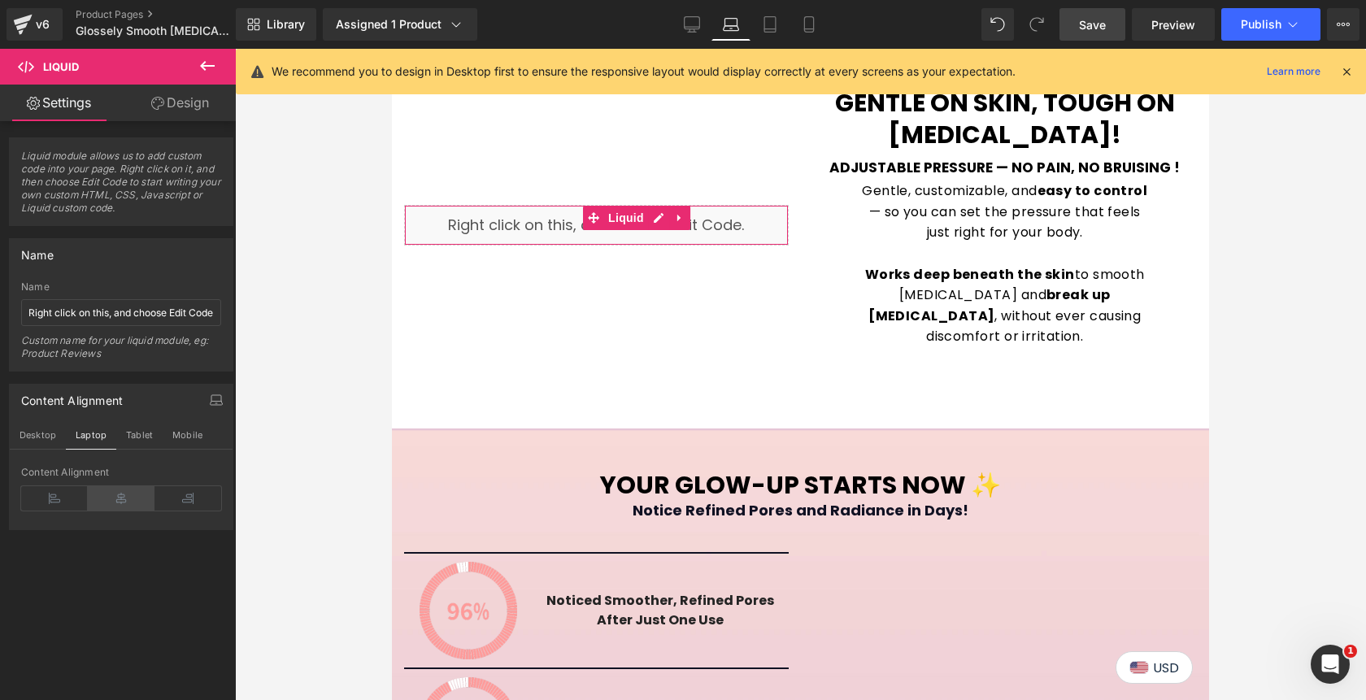
click at [119, 496] on icon at bounding box center [121, 498] width 67 height 24
click at [698, 24] on icon at bounding box center [692, 24] width 16 height 16
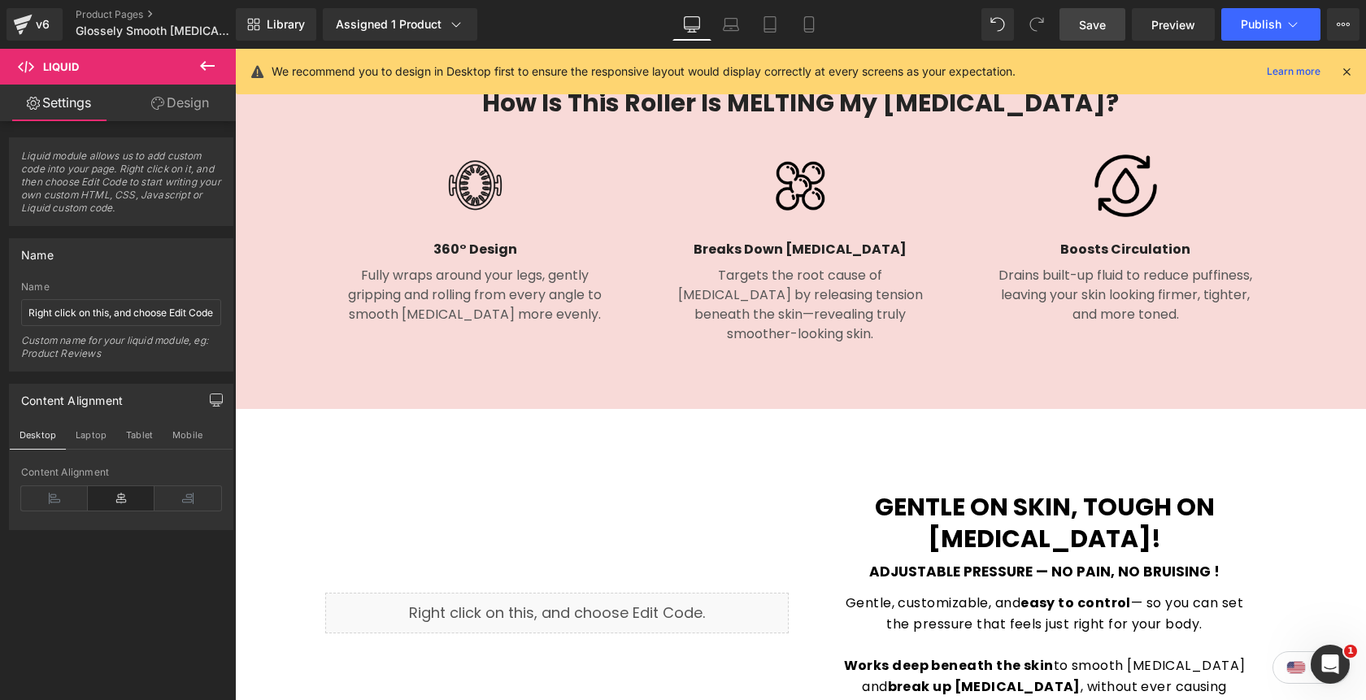
scroll to position [1820, 0]
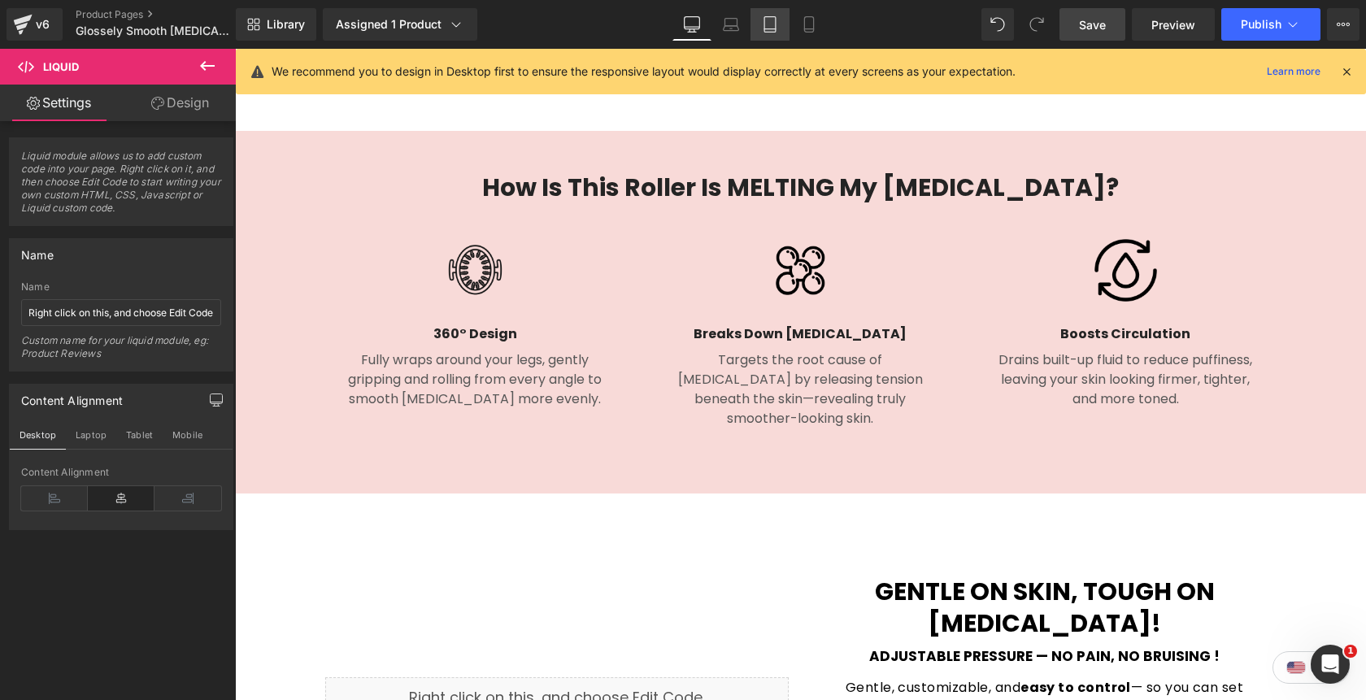
click at [768, 25] on icon at bounding box center [770, 24] width 16 height 16
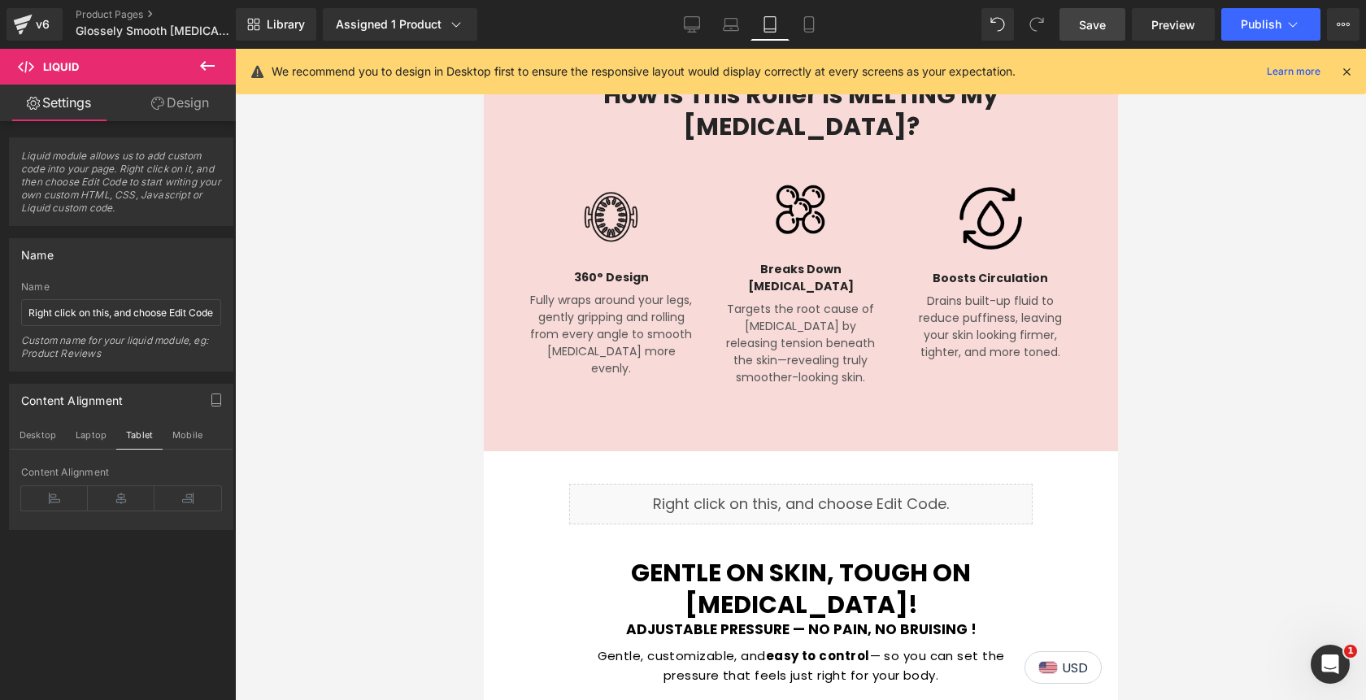
scroll to position [2434, 0]
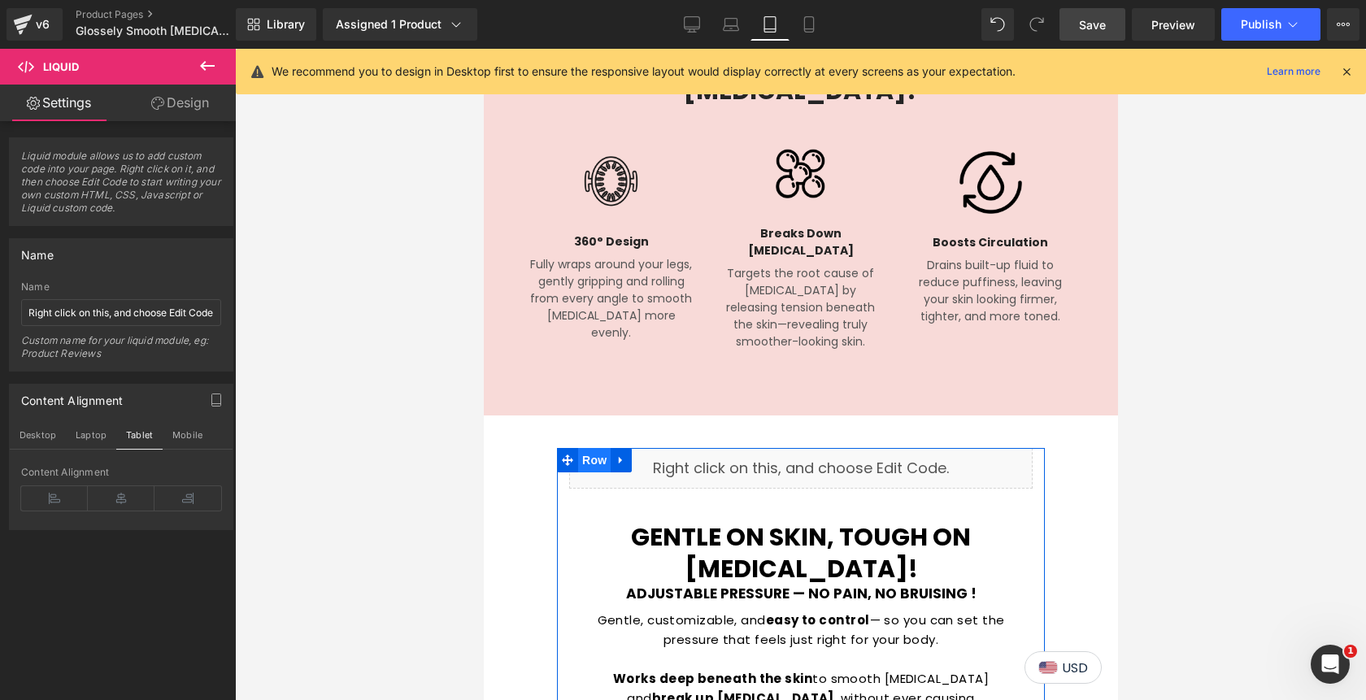
click at [596, 448] on span "Row" at bounding box center [593, 460] width 33 height 24
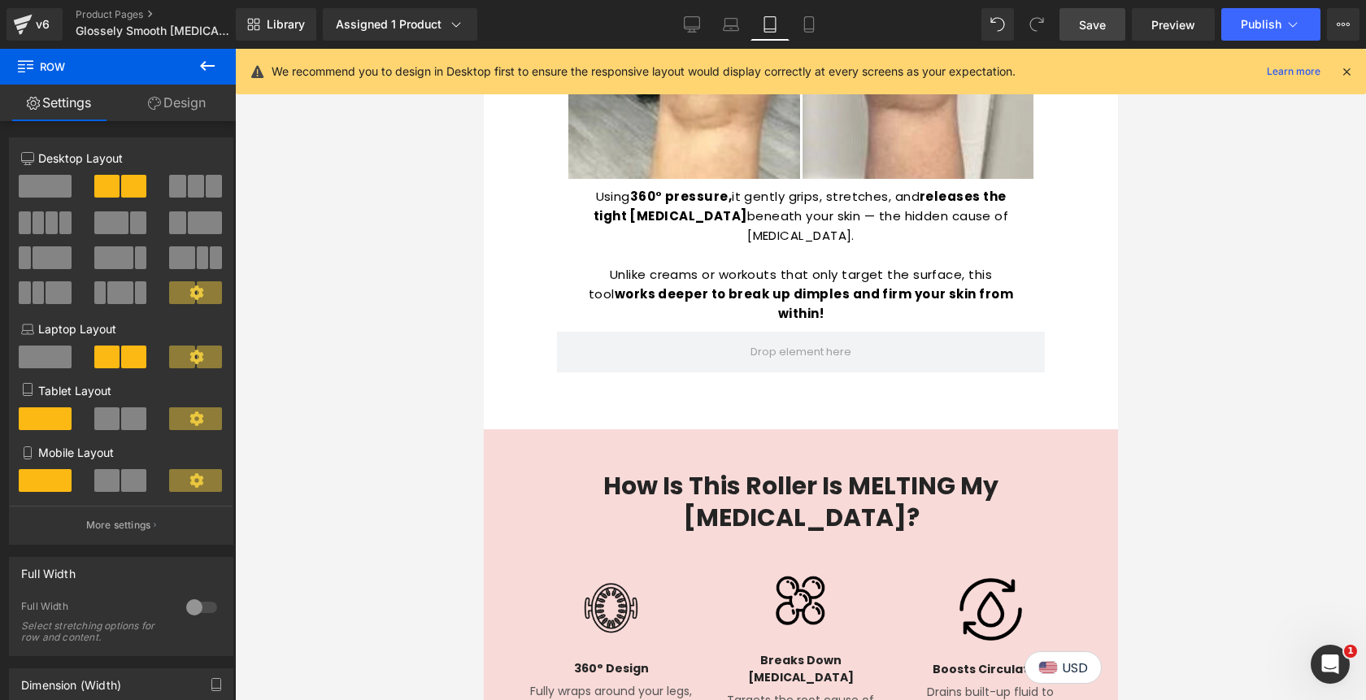
scroll to position [1997, 0]
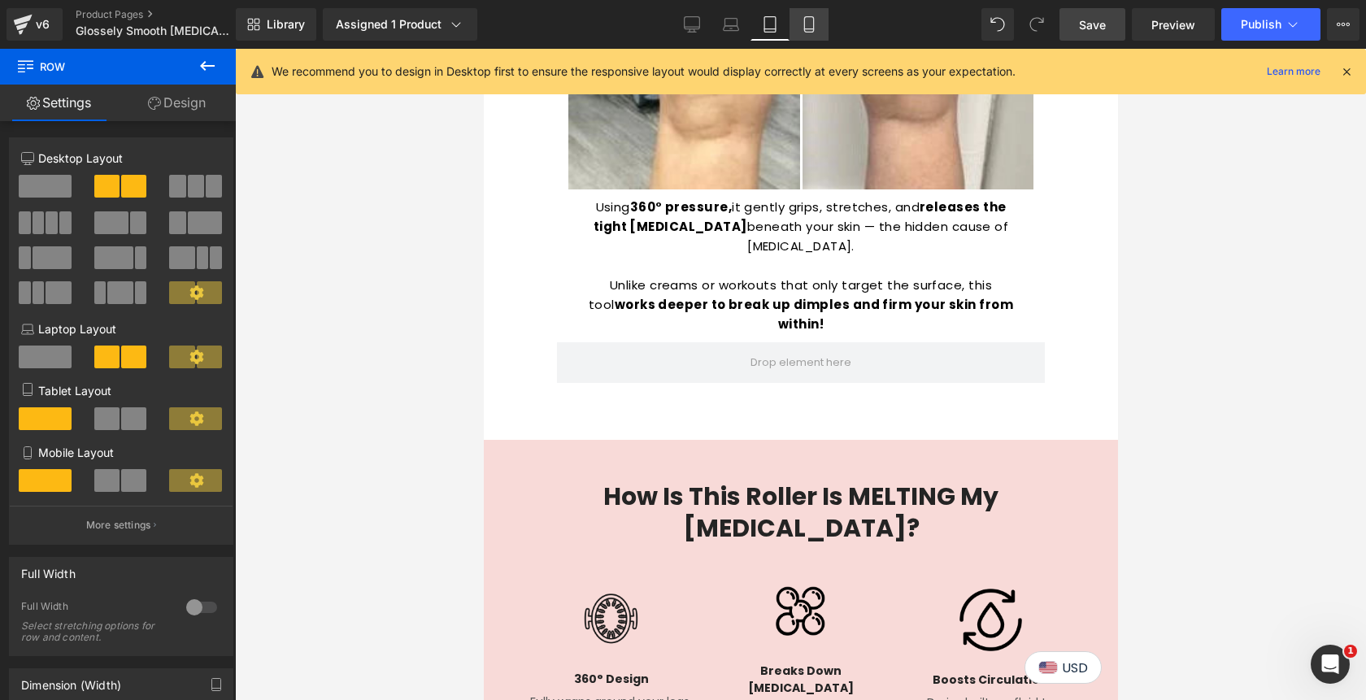
click at [806, 20] on icon at bounding box center [809, 24] width 16 height 16
type input "400"
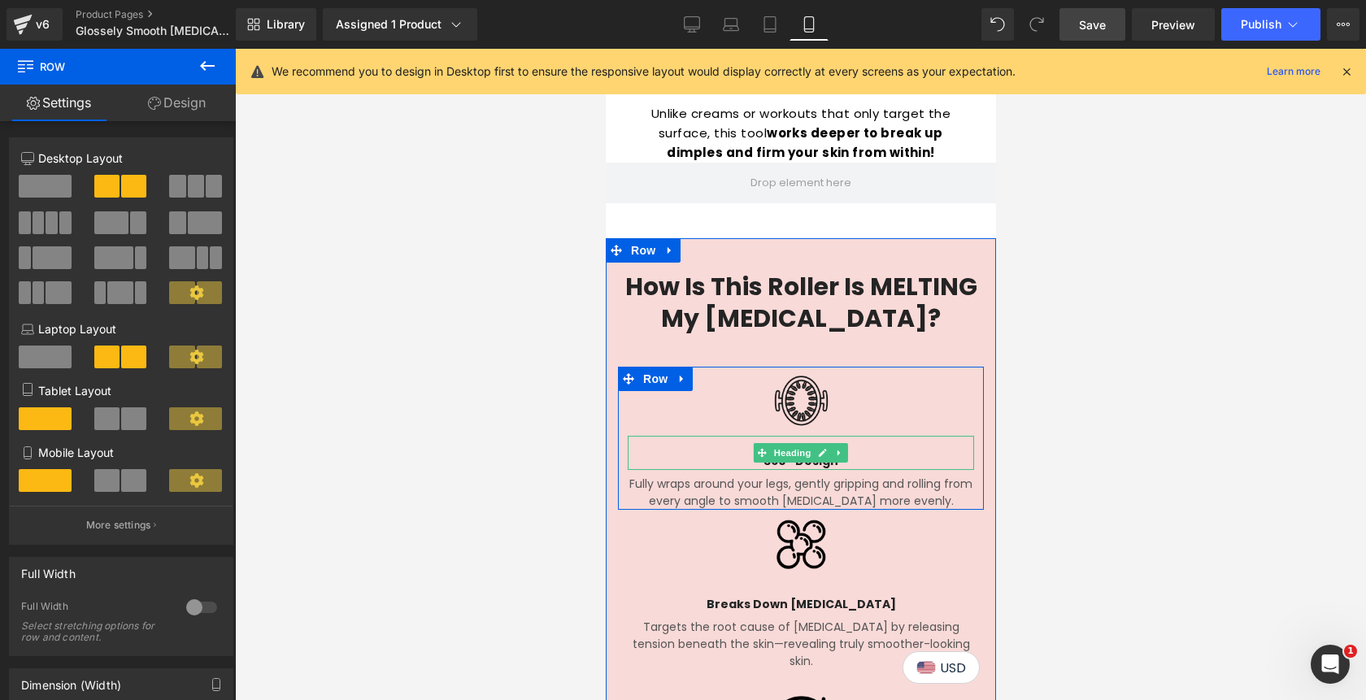
scroll to position [2479, 0]
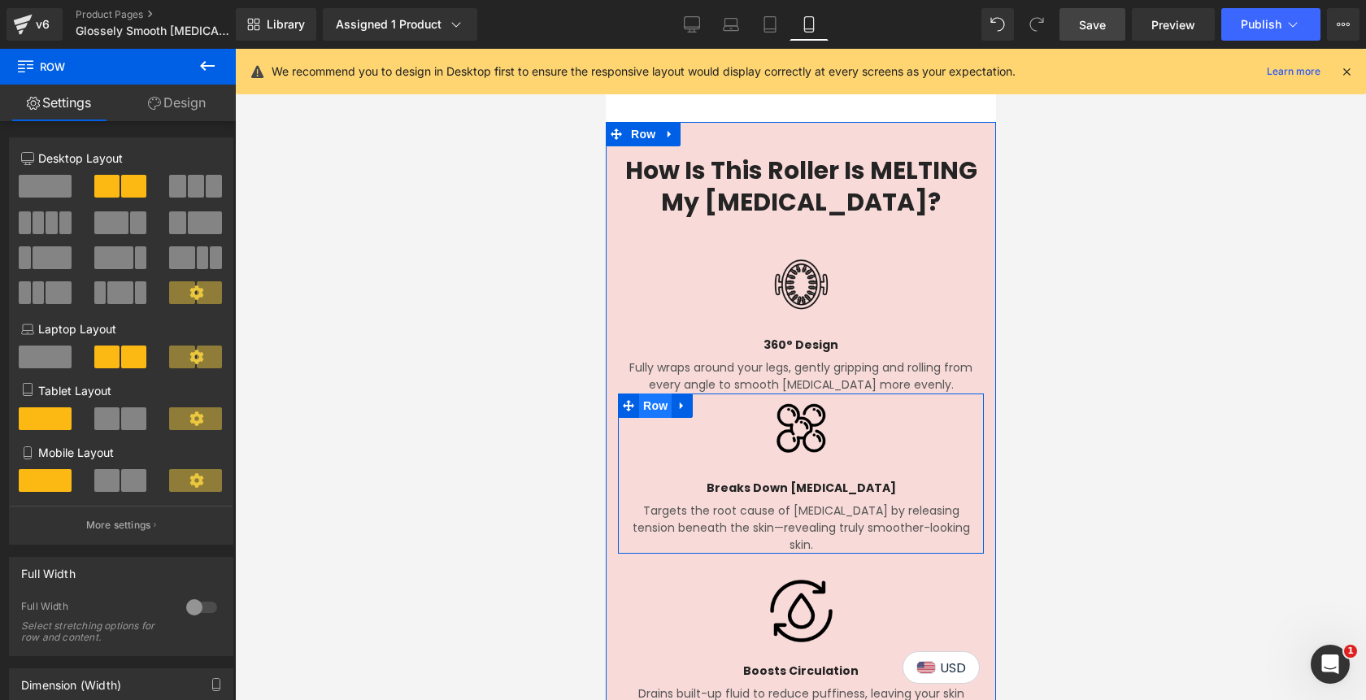
click at [654, 393] on span "Row" at bounding box center [654, 405] width 33 height 24
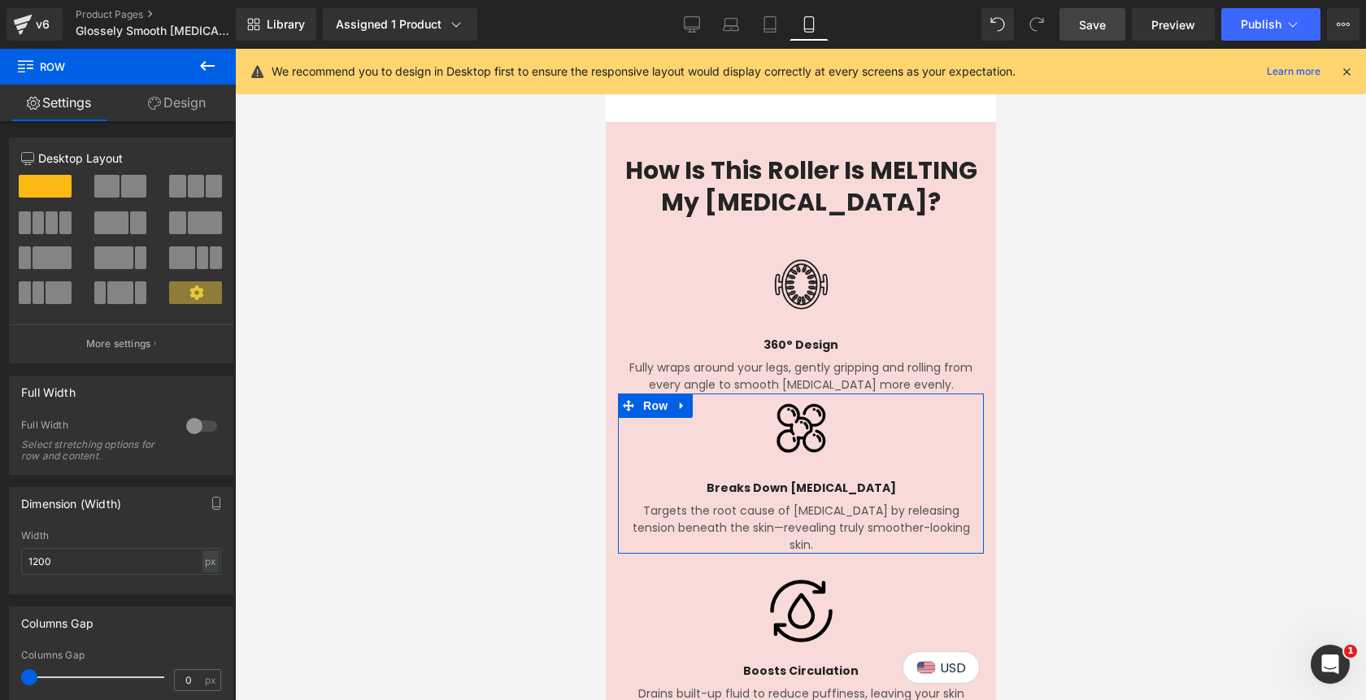
click at [169, 115] on link "Design" at bounding box center [177, 103] width 118 height 37
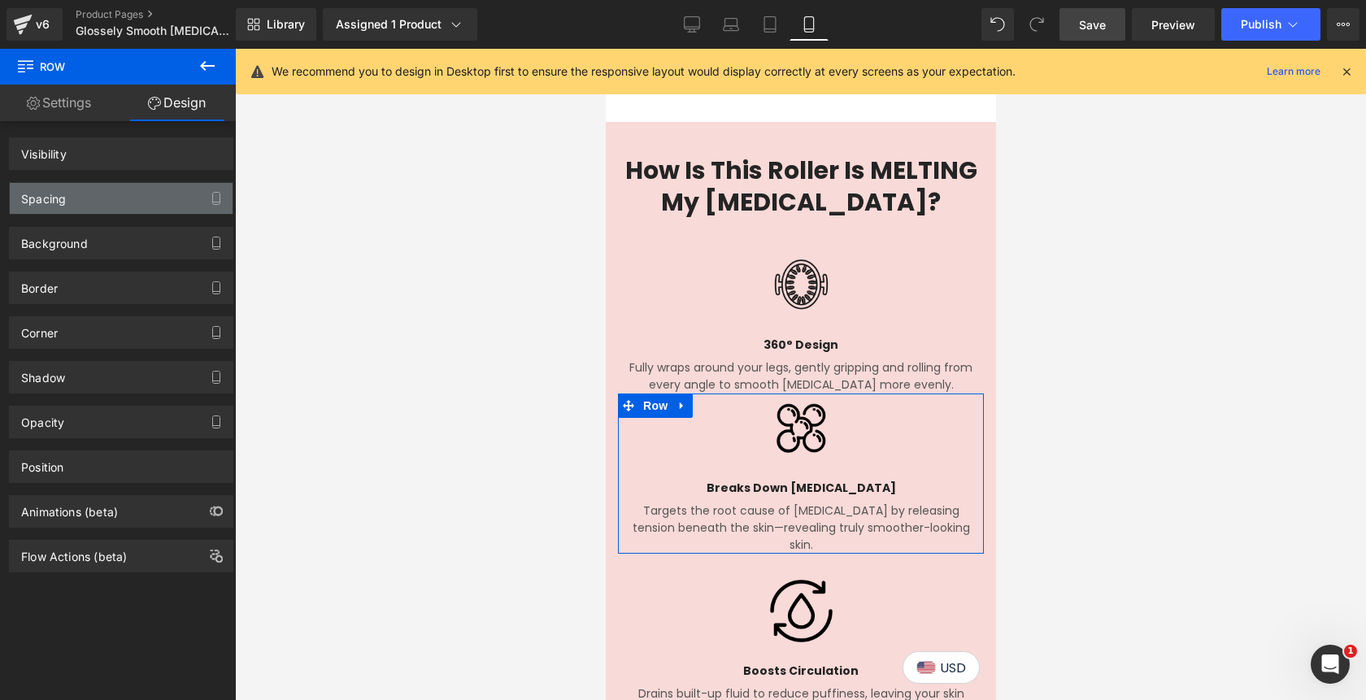
click at [123, 201] on div "Spacing" at bounding box center [121, 198] width 223 height 31
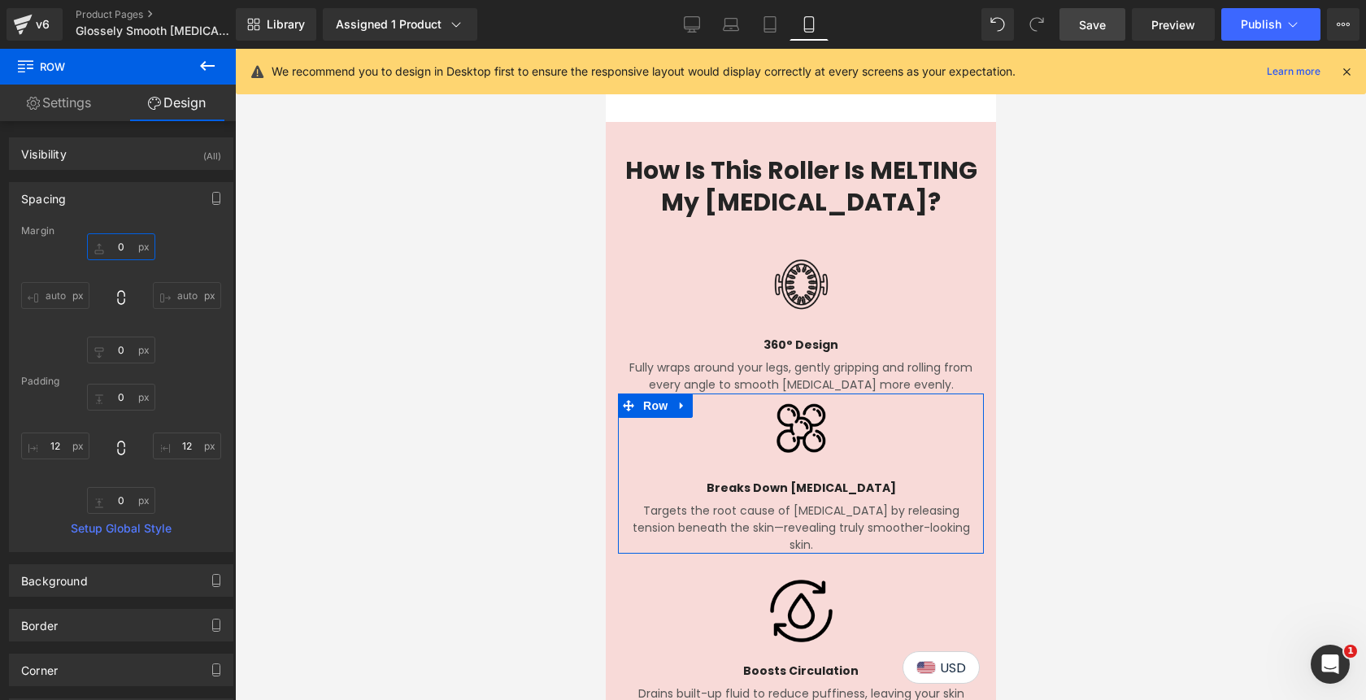
click at [108, 254] on input "0" at bounding box center [121, 246] width 68 height 27
type input "20"
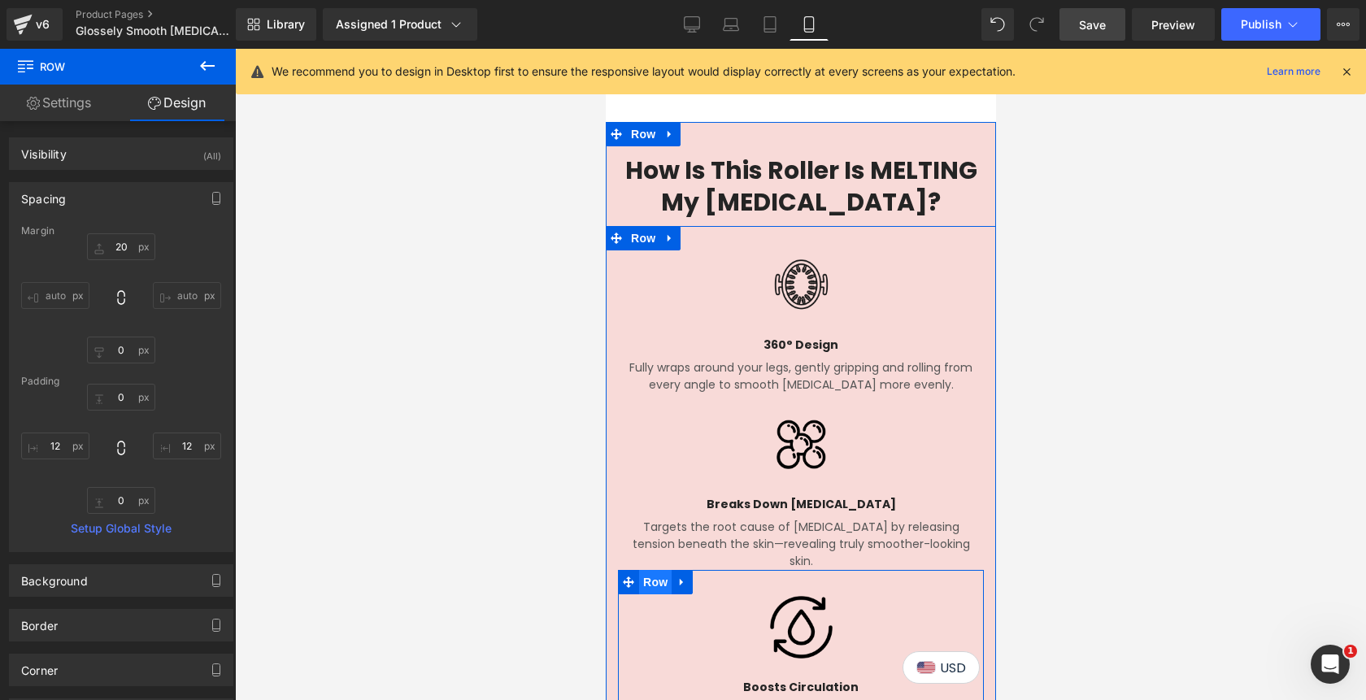
click at [656, 570] on span "Row" at bounding box center [654, 582] width 33 height 24
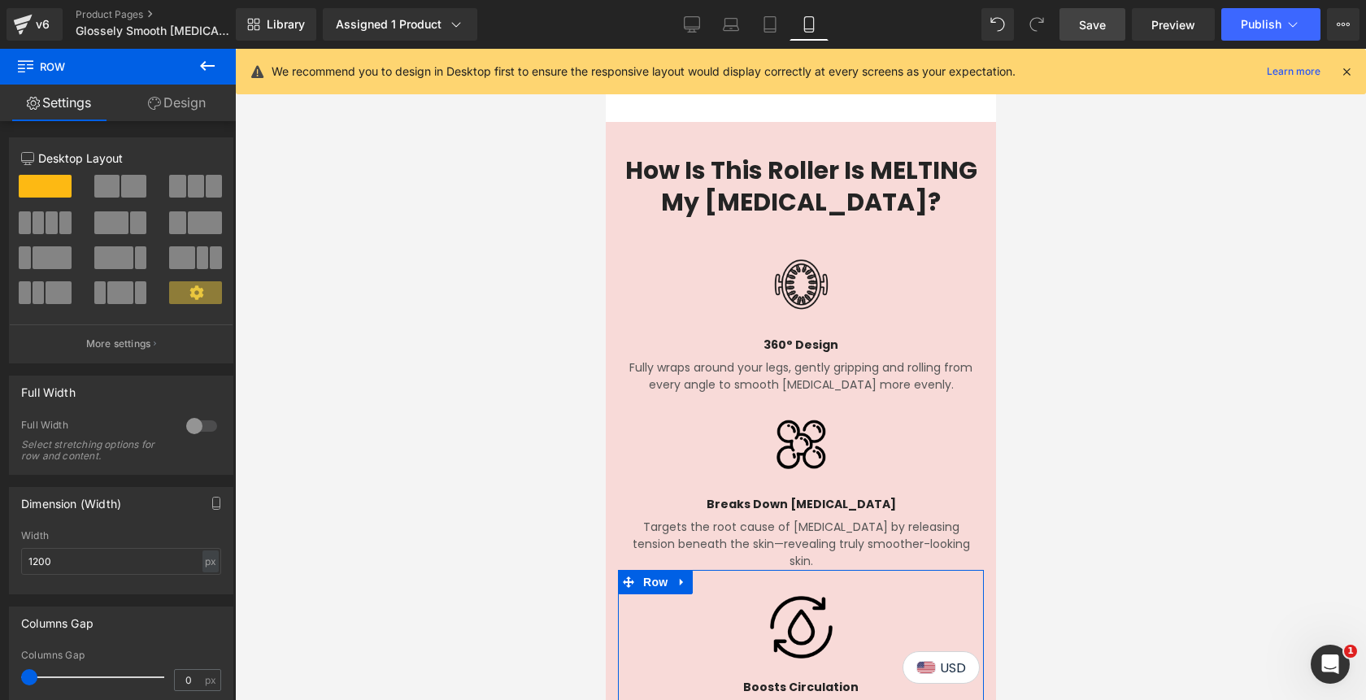
click at [191, 107] on link "Design" at bounding box center [177, 103] width 118 height 37
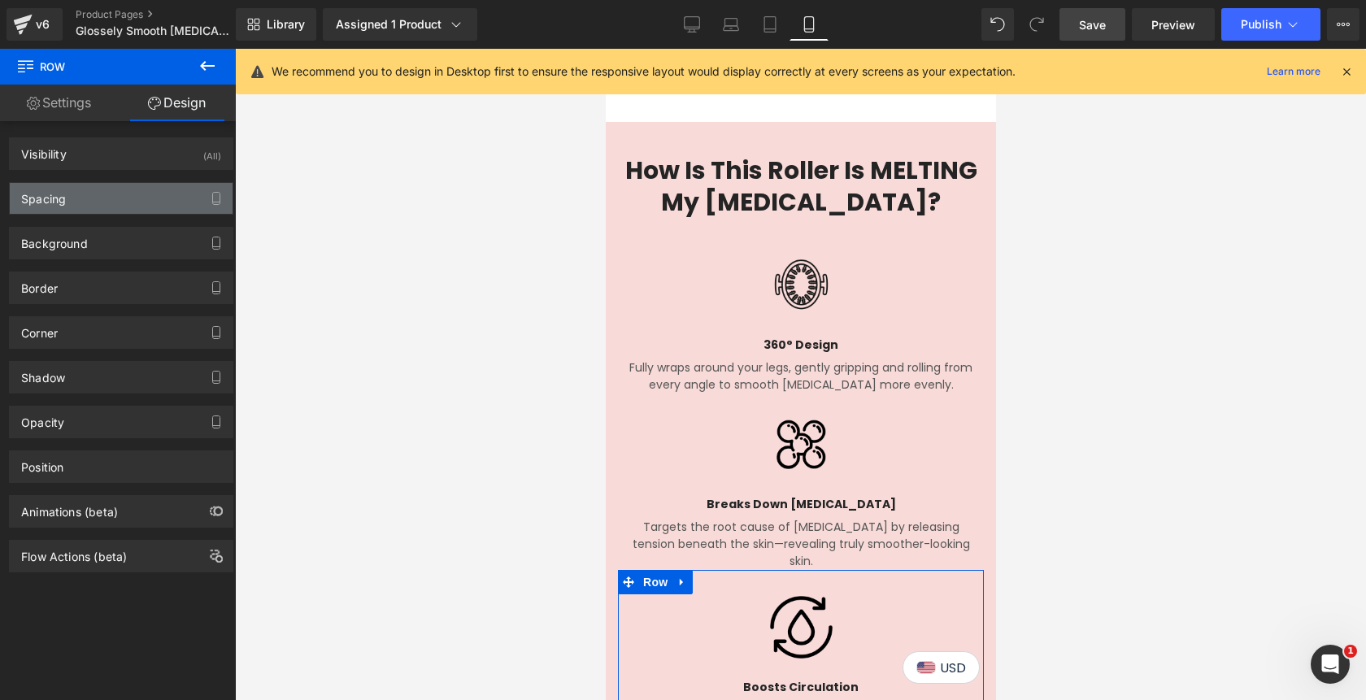
click at [112, 193] on div "Spacing" at bounding box center [121, 198] width 223 height 31
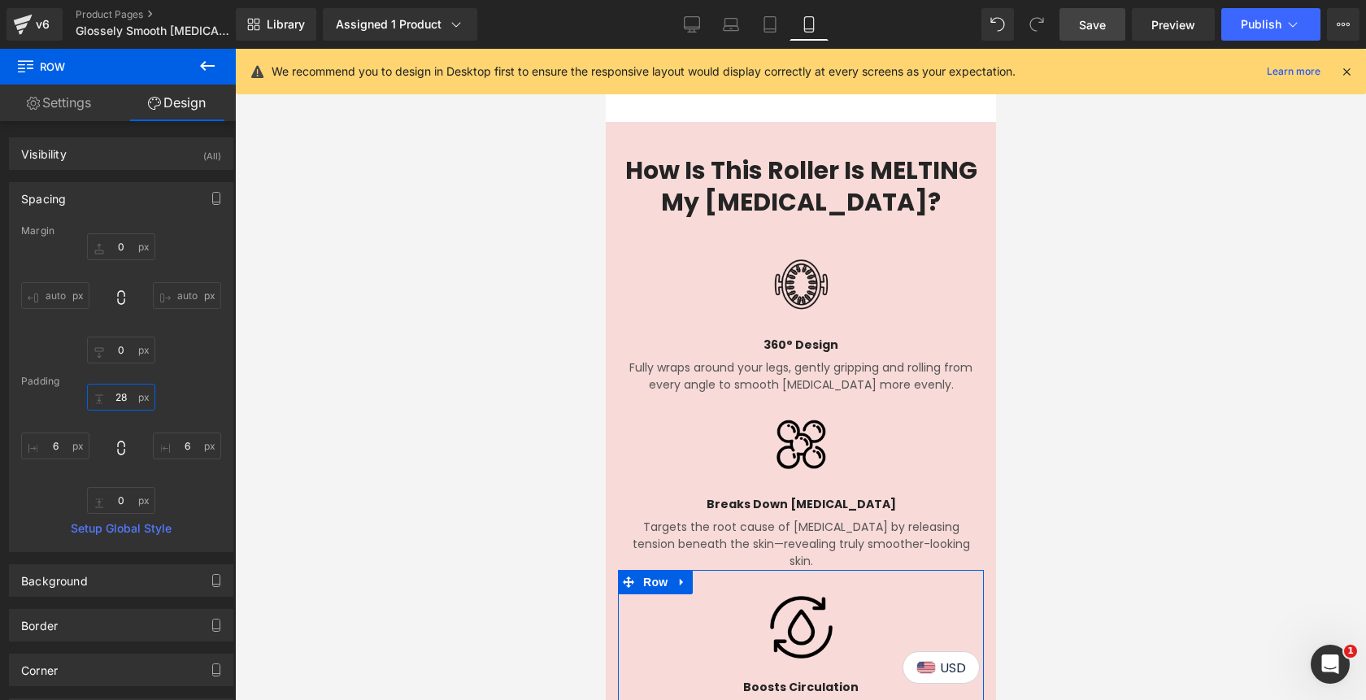
click at [111, 394] on input "28" at bounding box center [121, 397] width 68 height 27
click at [105, 240] on input "0" at bounding box center [121, 246] width 68 height 27
click at [115, 250] on input "0" at bounding box center [121, 246] width 68 height 27
type input "20"
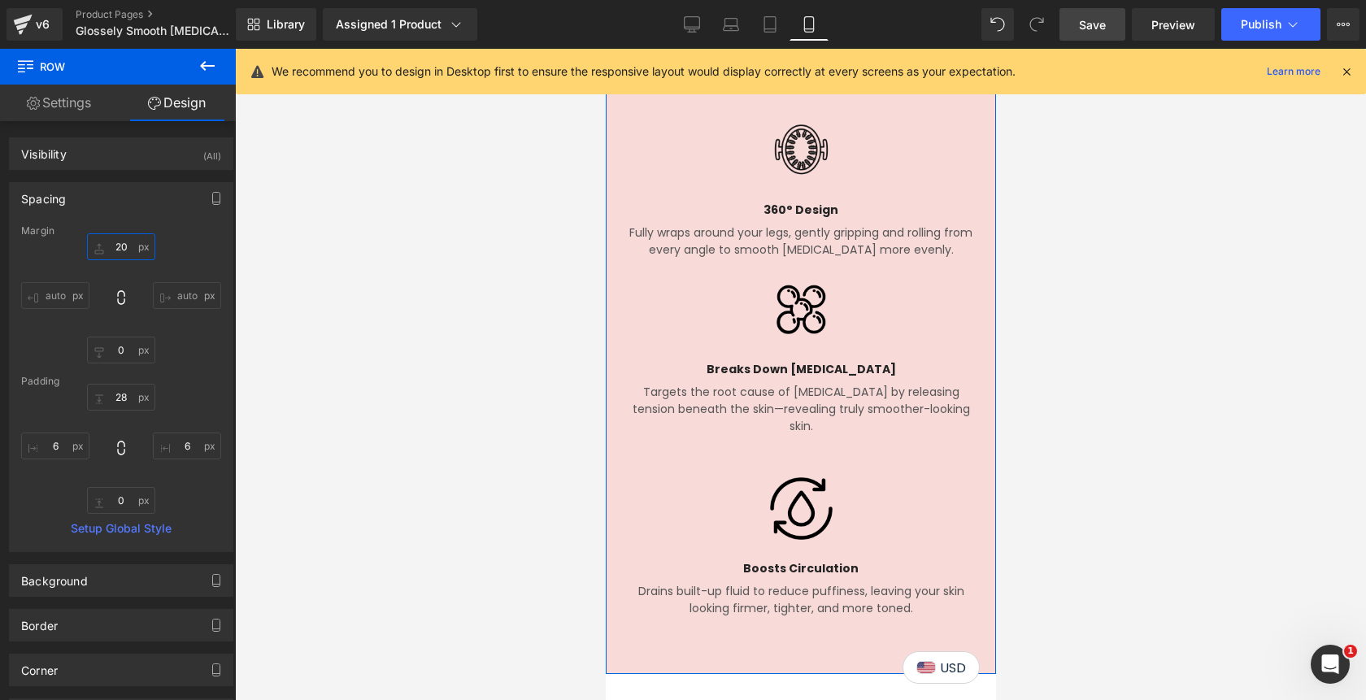
scroll to position [2491, 0]
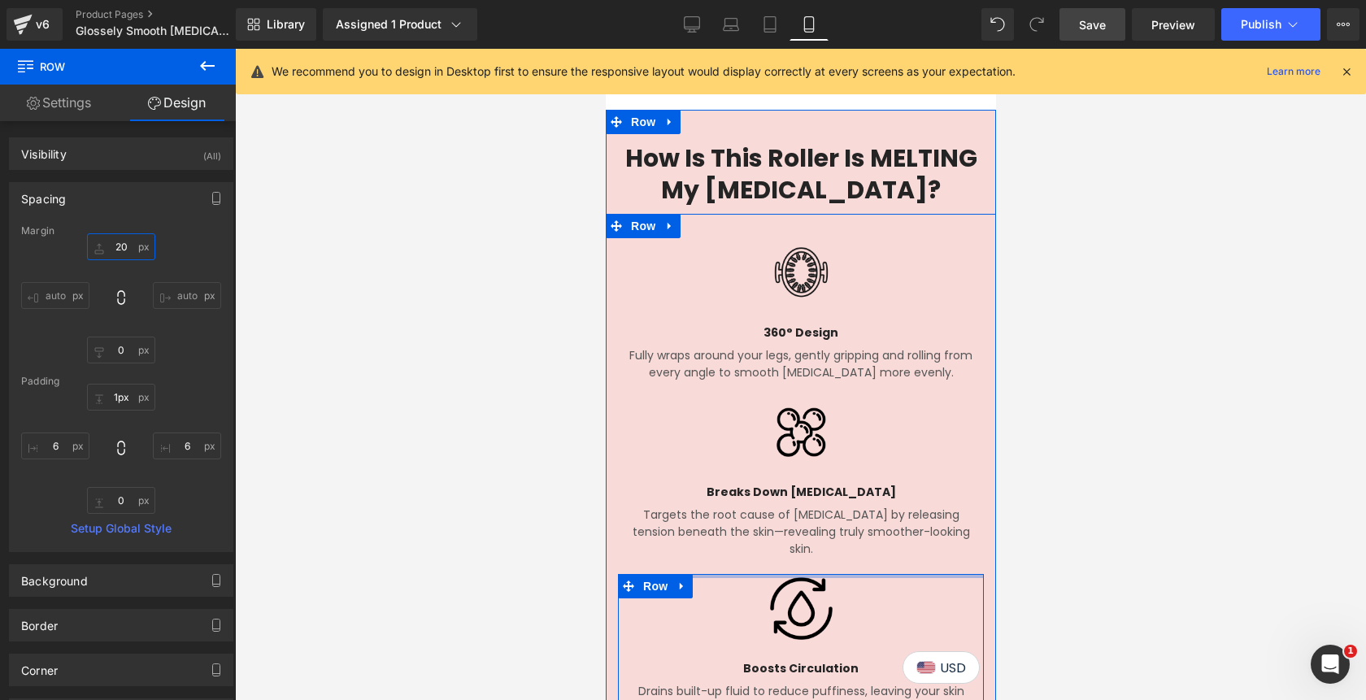
type input "0px"
drag, startPoint x: 800, startPoint y: 521, endPoint x: 801, endPoint y: 495, distance: 26.1
click at [801, 558] on div "Image Boosts Circulation Heading Drains built-up fluid to reduce puffiness, lea…" at bounding box center [800, 637] width 390 height 159
click at [659, 574] on span "Row" at bounding box center [654, 586] width 33 height 24
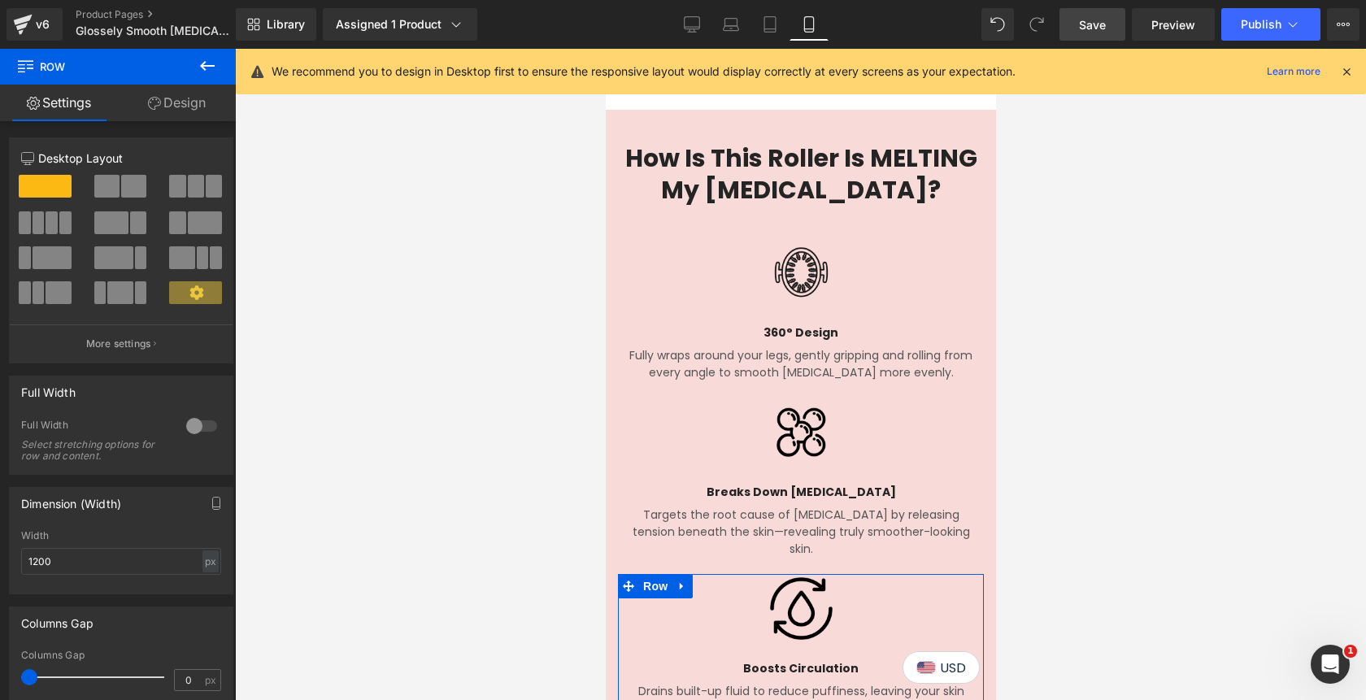
click at [178, 107] on link "Design" at bounding box center [177, 103] width 118 height 37
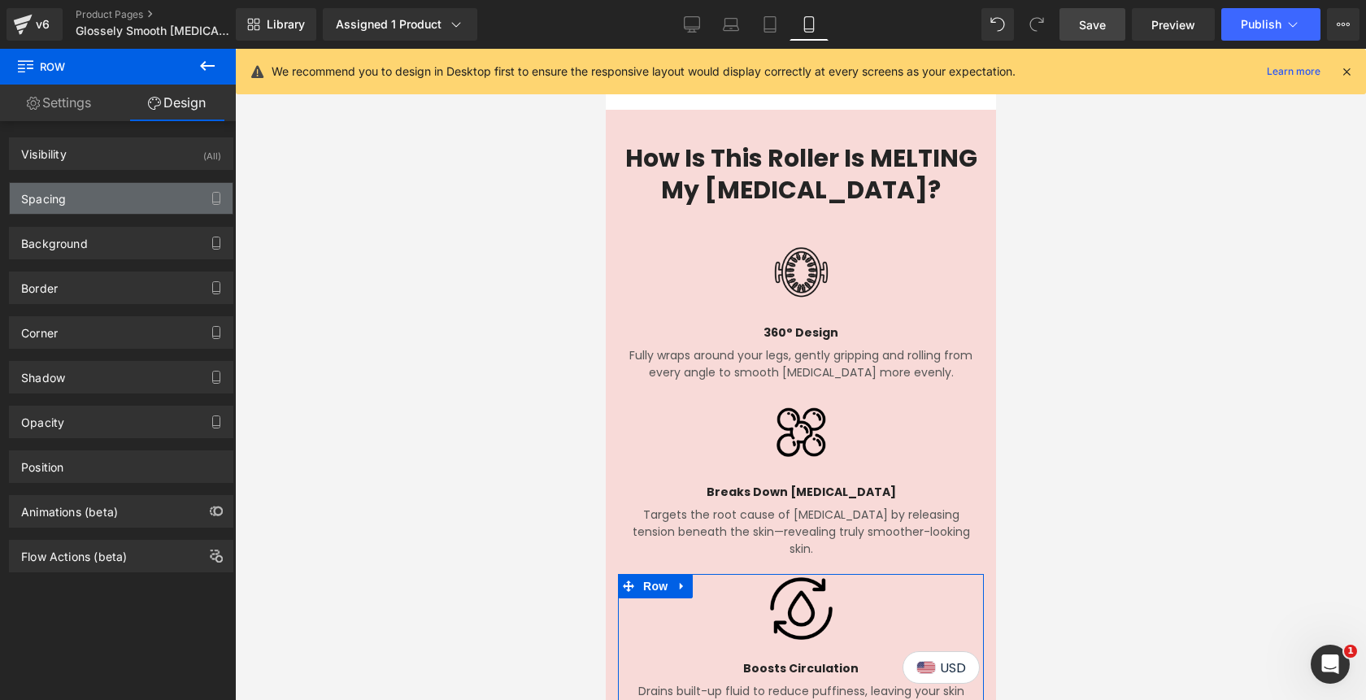
type input "20"
type input "0"
type input "6"
type input "0"
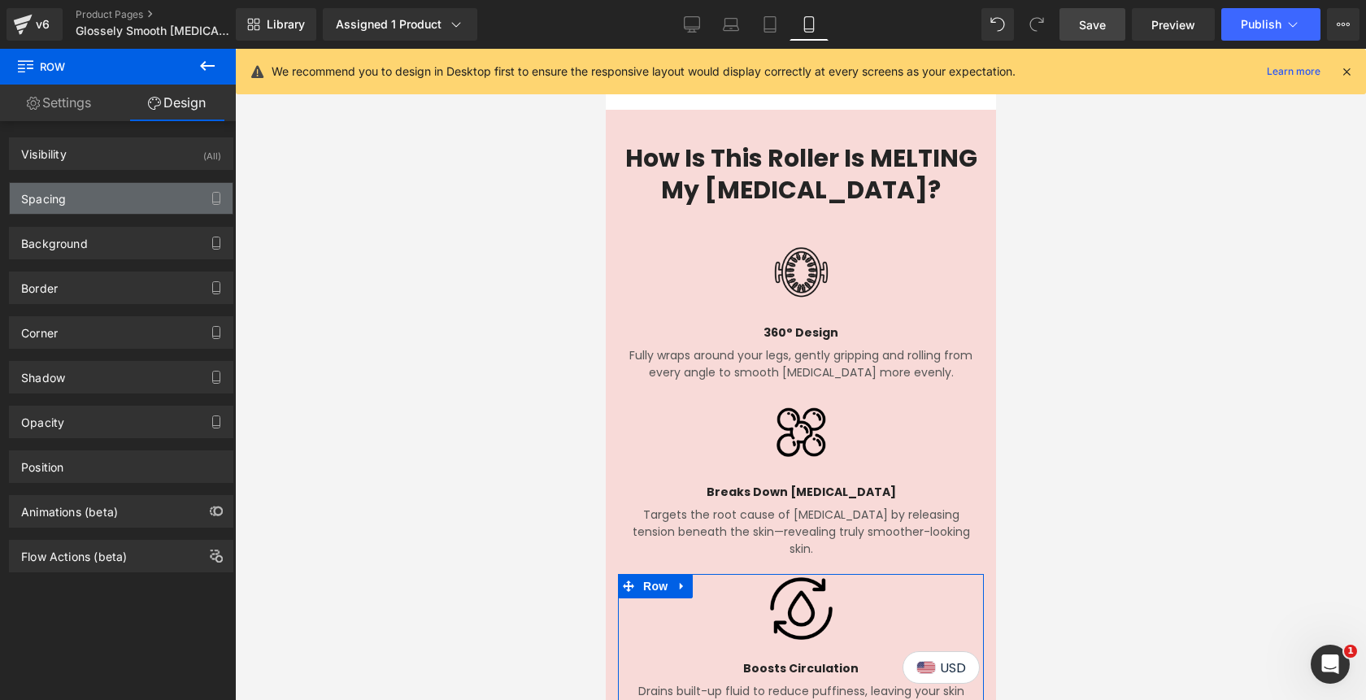
type input "6"
click at [105, 202] on div "Spacing" at bounding box center [121, 198] width 223 height 31
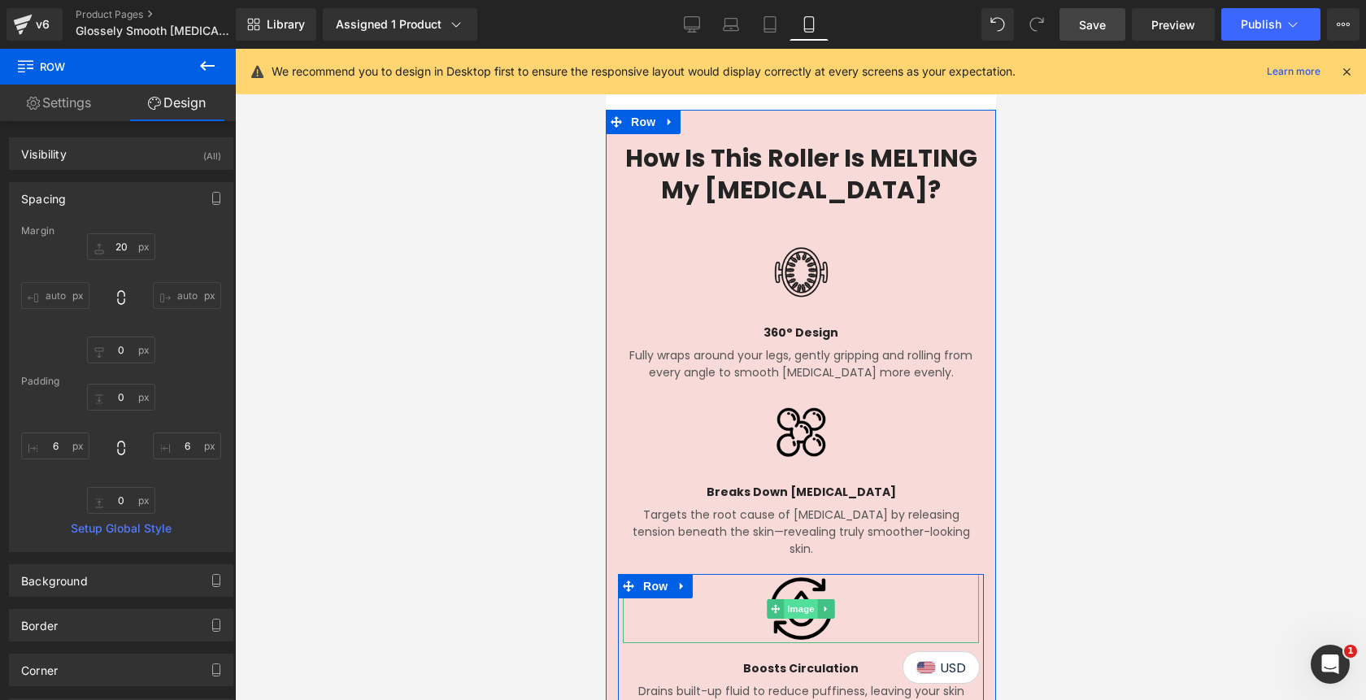
click at [801, 599] on span "Image" at bounding box center [800, 609] width 34 height 20
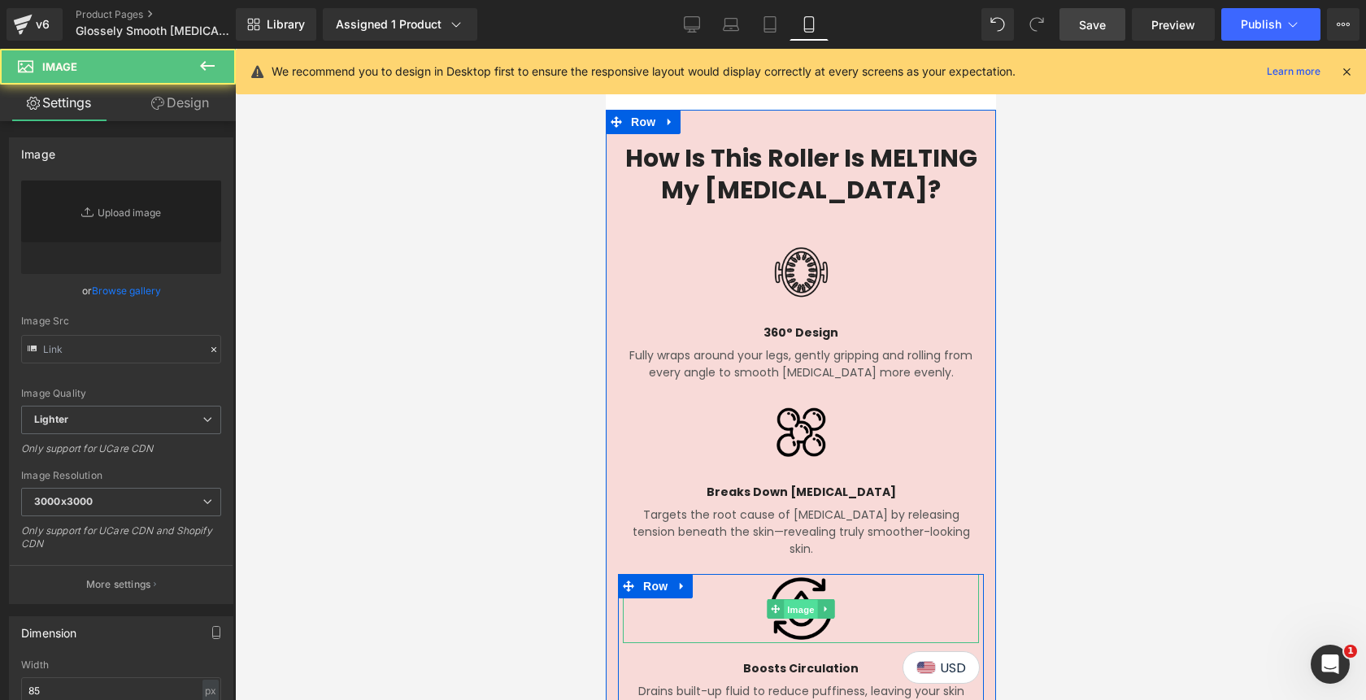
type input "https://cdn.shopify.com/s/files/1/0842/4502/0953/files/noun-water-cycle-7938177…"
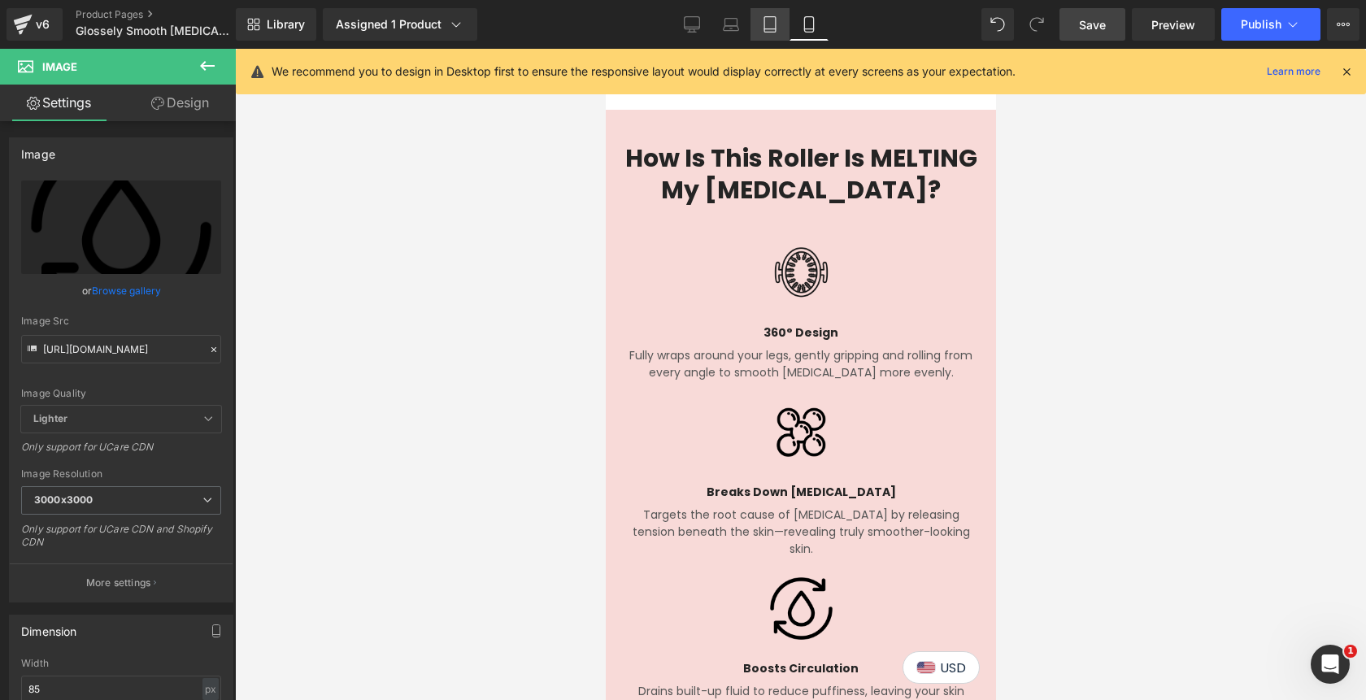
click at [775, 30] on icon at bounding box center [769, 24] width 11 height 15
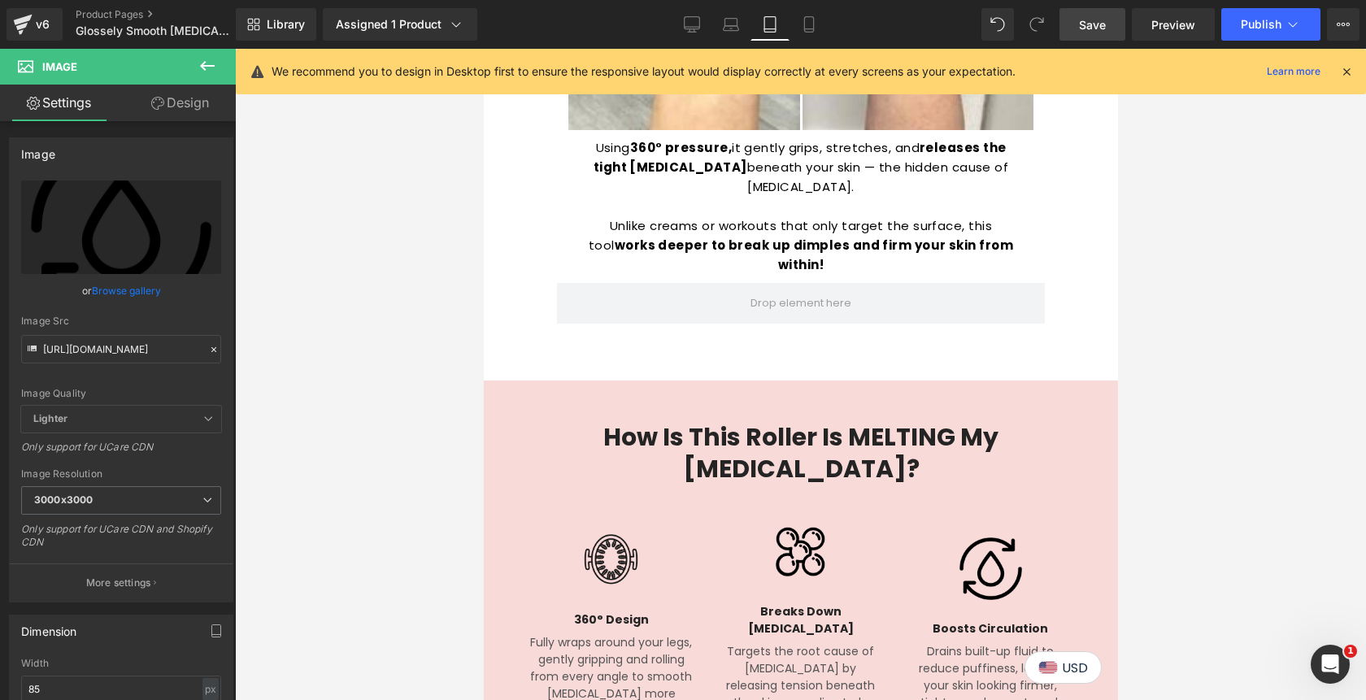
scroll to position [2057, 0]
click at [725, 35] on link "Laptop" at bounding box center [730, 24] width 39 height 33
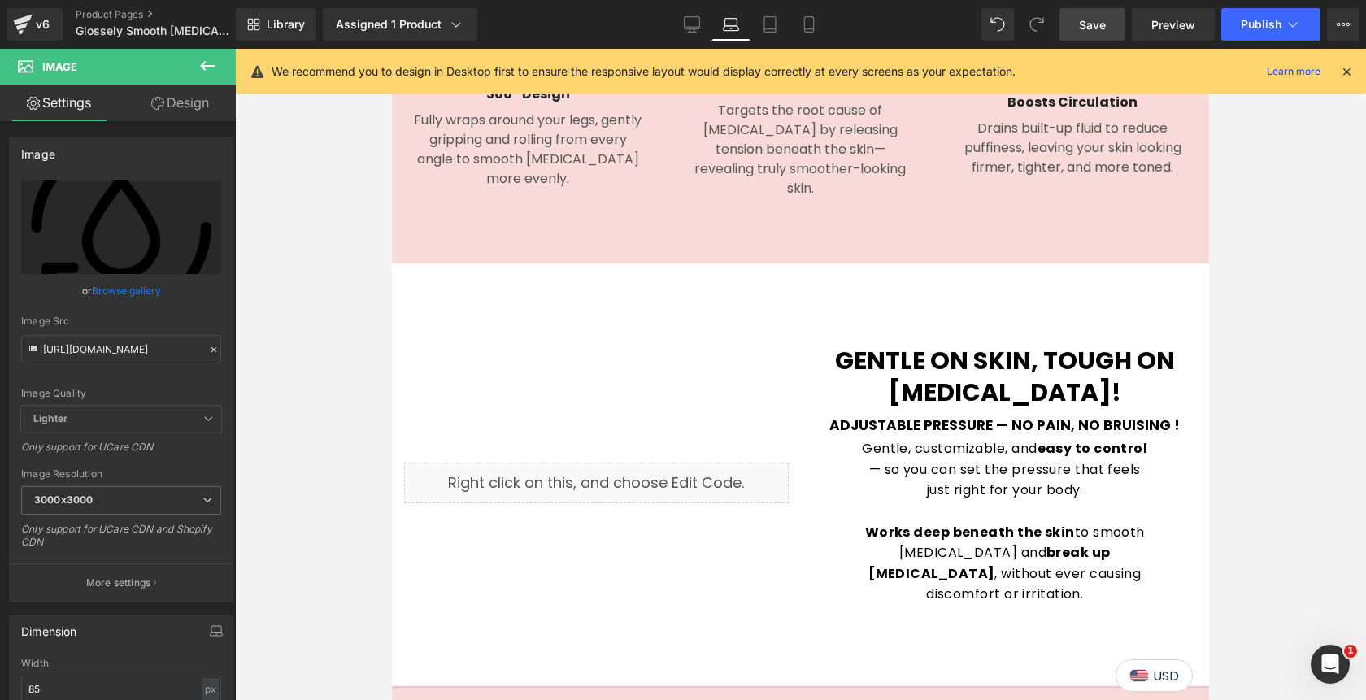
scroll to position [1639, 0]
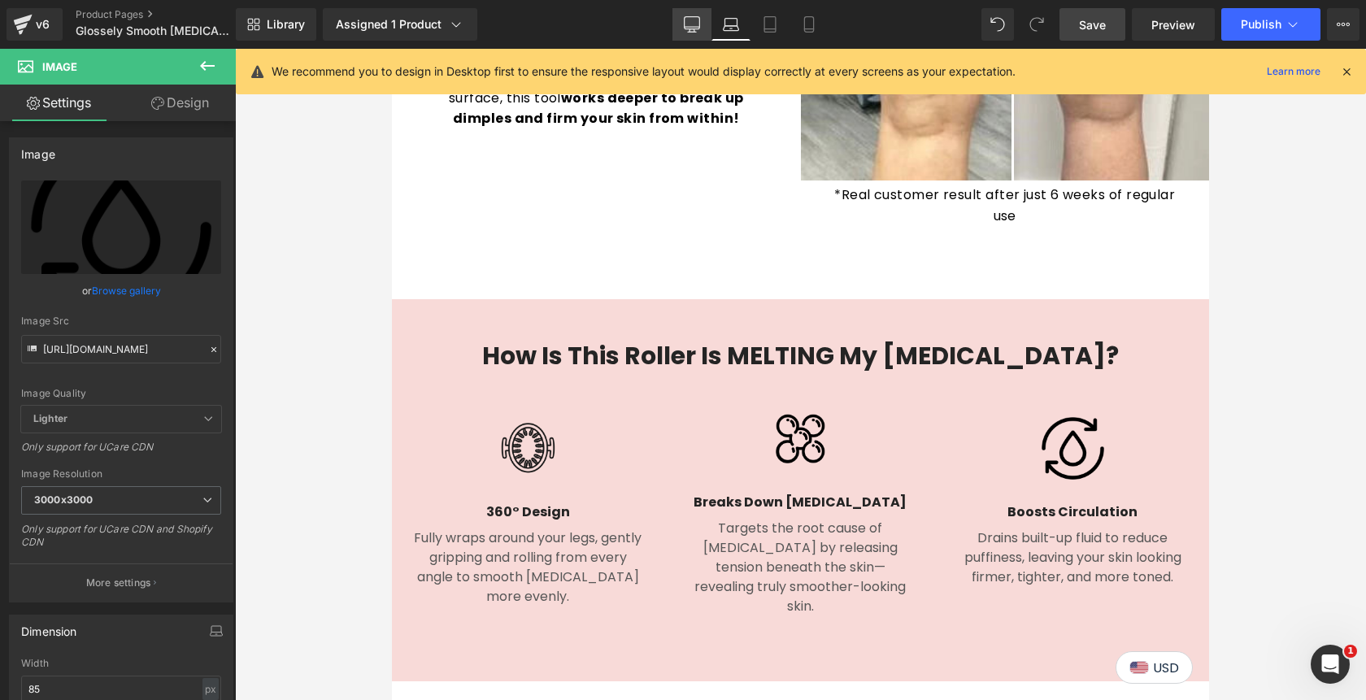
click at [688, 31] on icon at bounding box center [692, 24] width 16 height 16
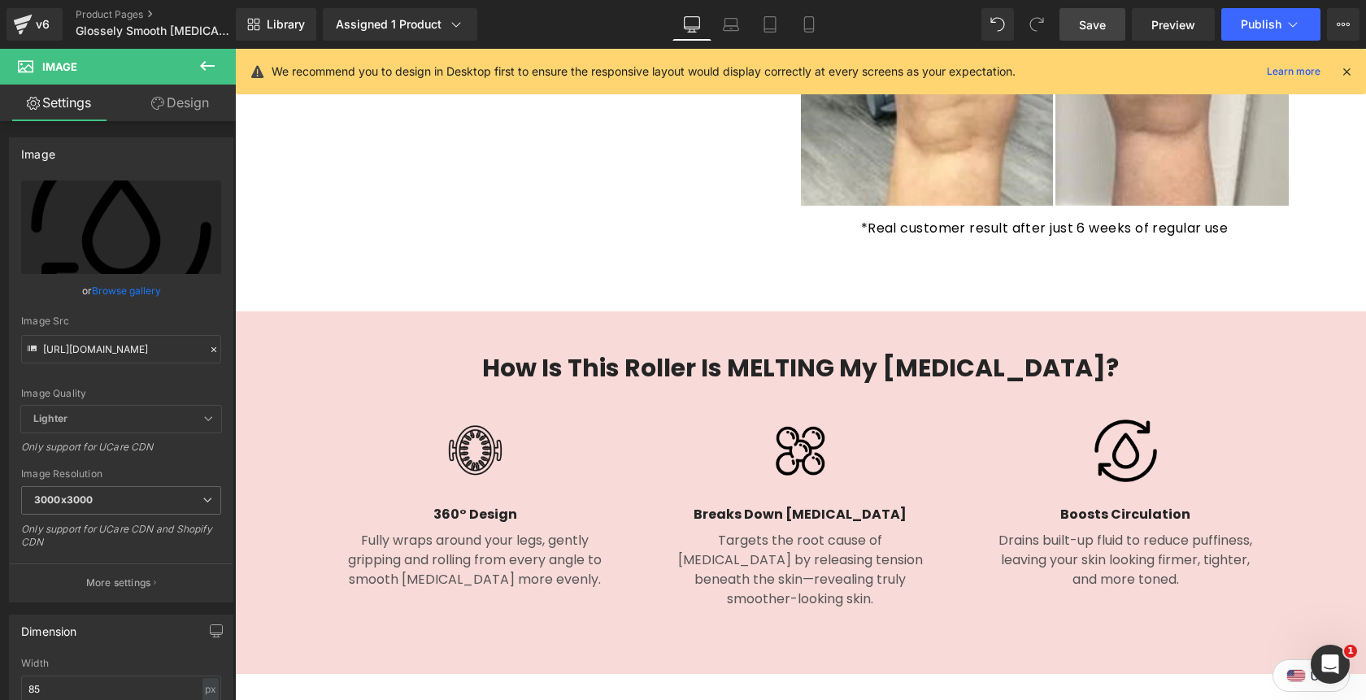
scroll to position [1669, 0]
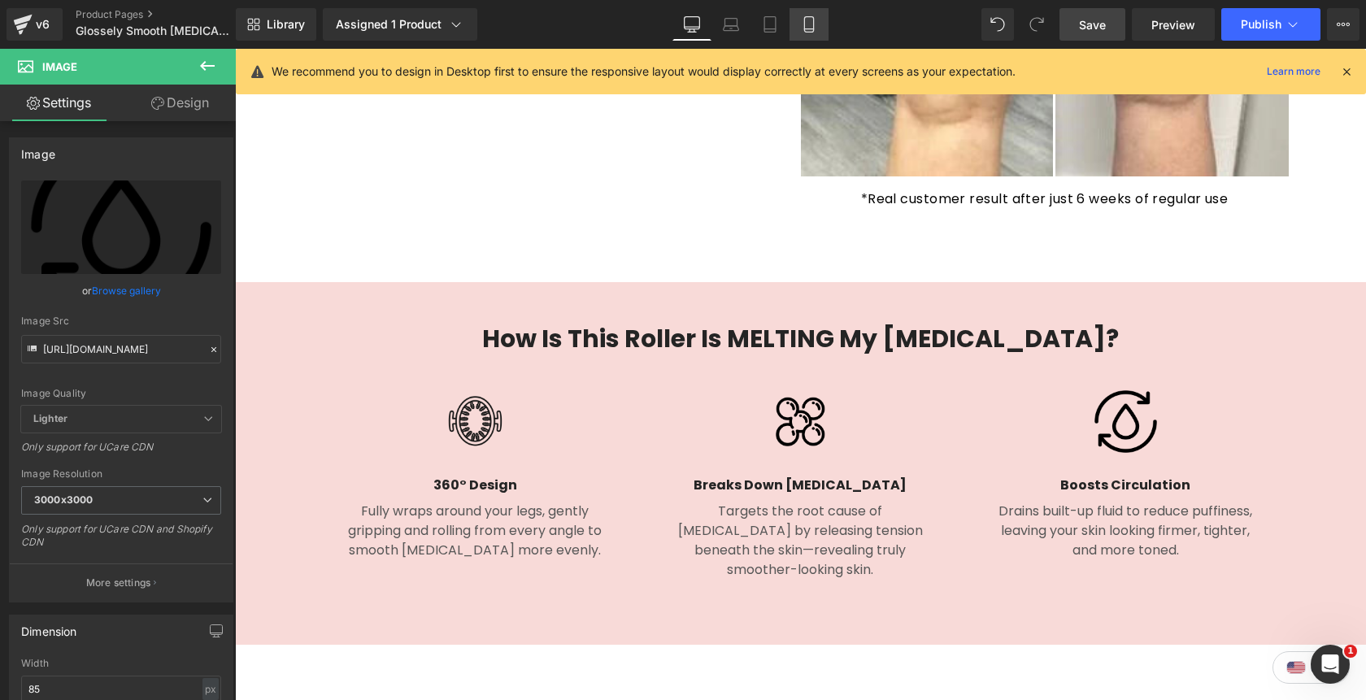
click at [806, 27] on icon at bounding box center [809, 24] width 16 height 16
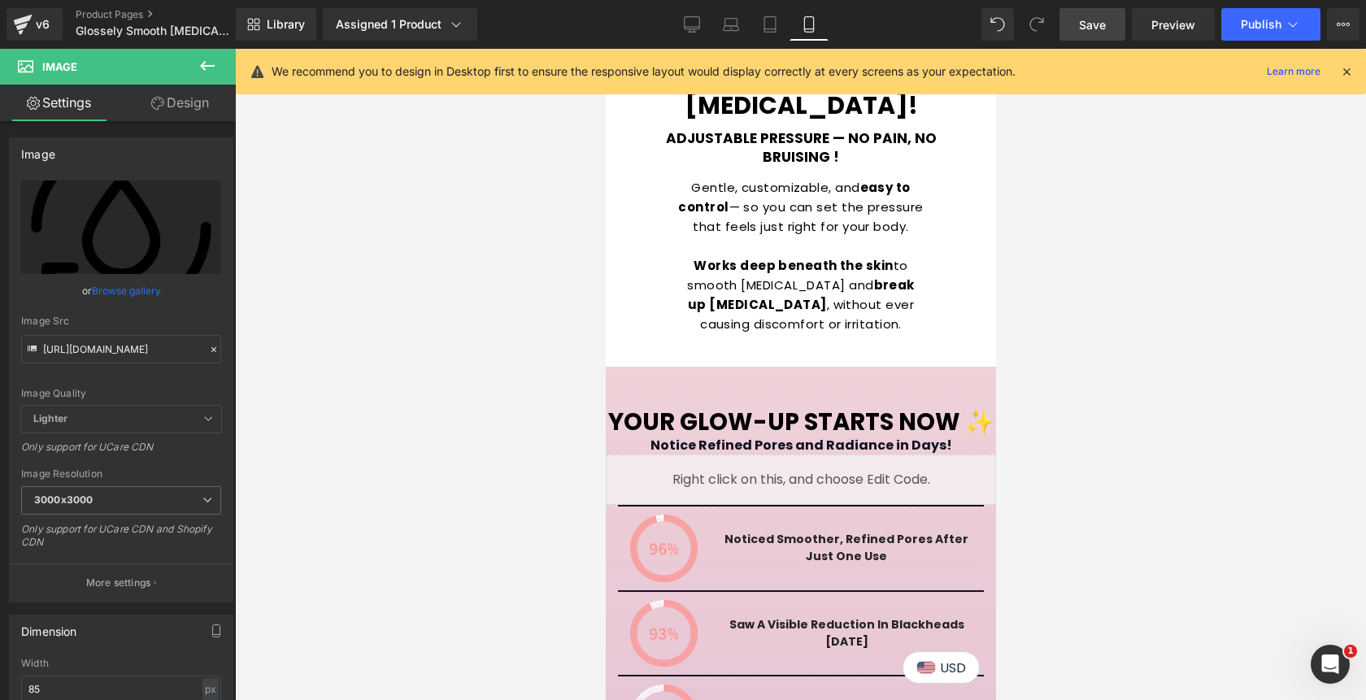
scroll to position [3352, 0]
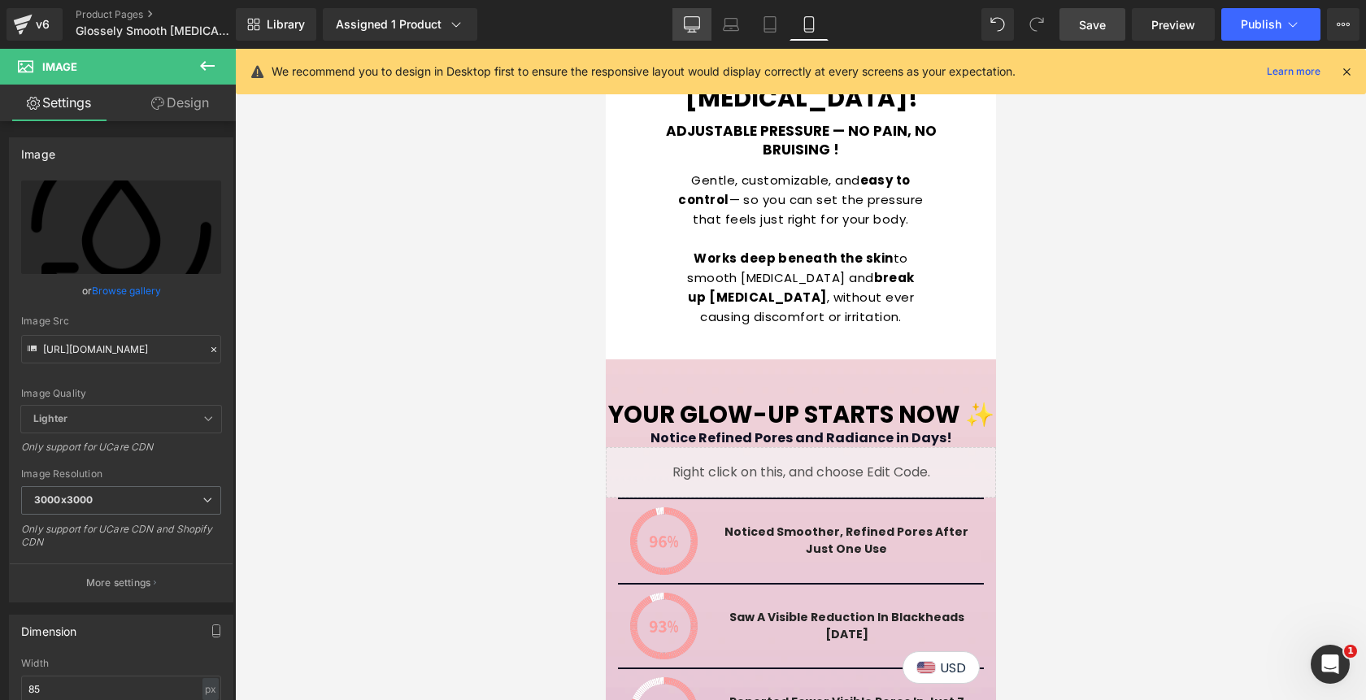
click at [688, 32] on icon at bounding box center [692, 32] width 8 height 0
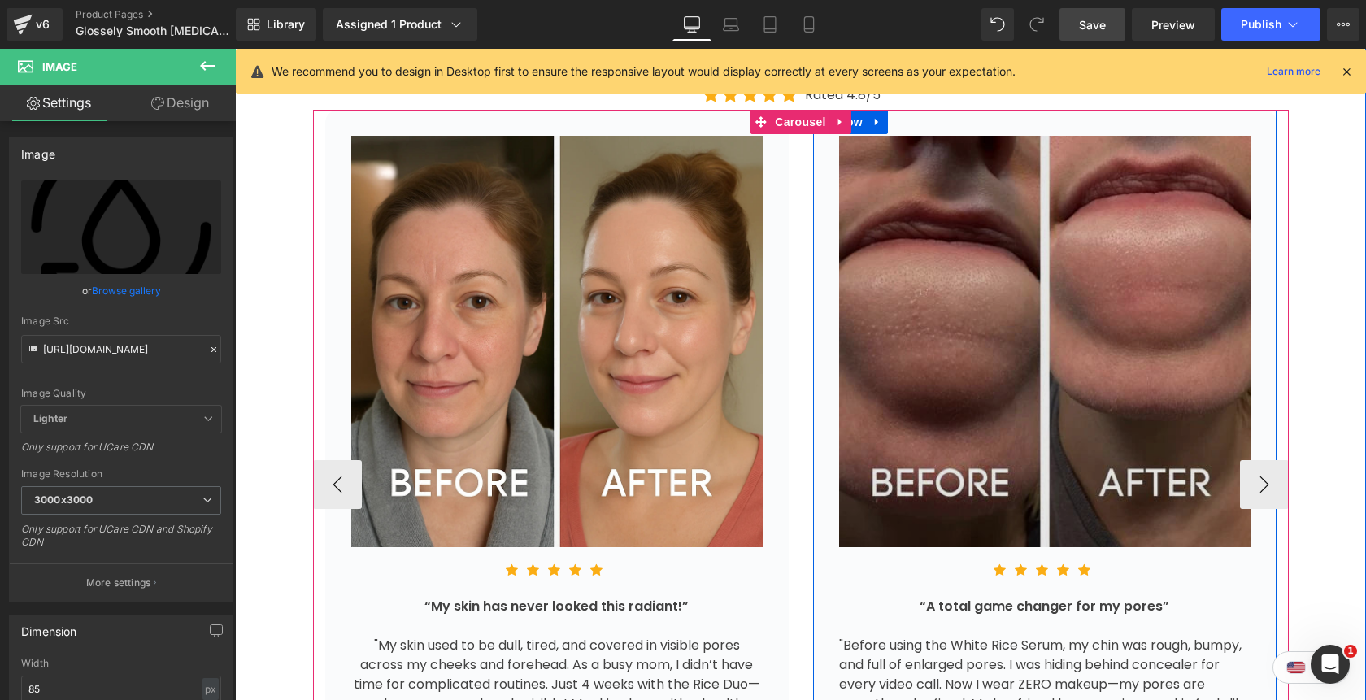
scroll to position [3295, 0]
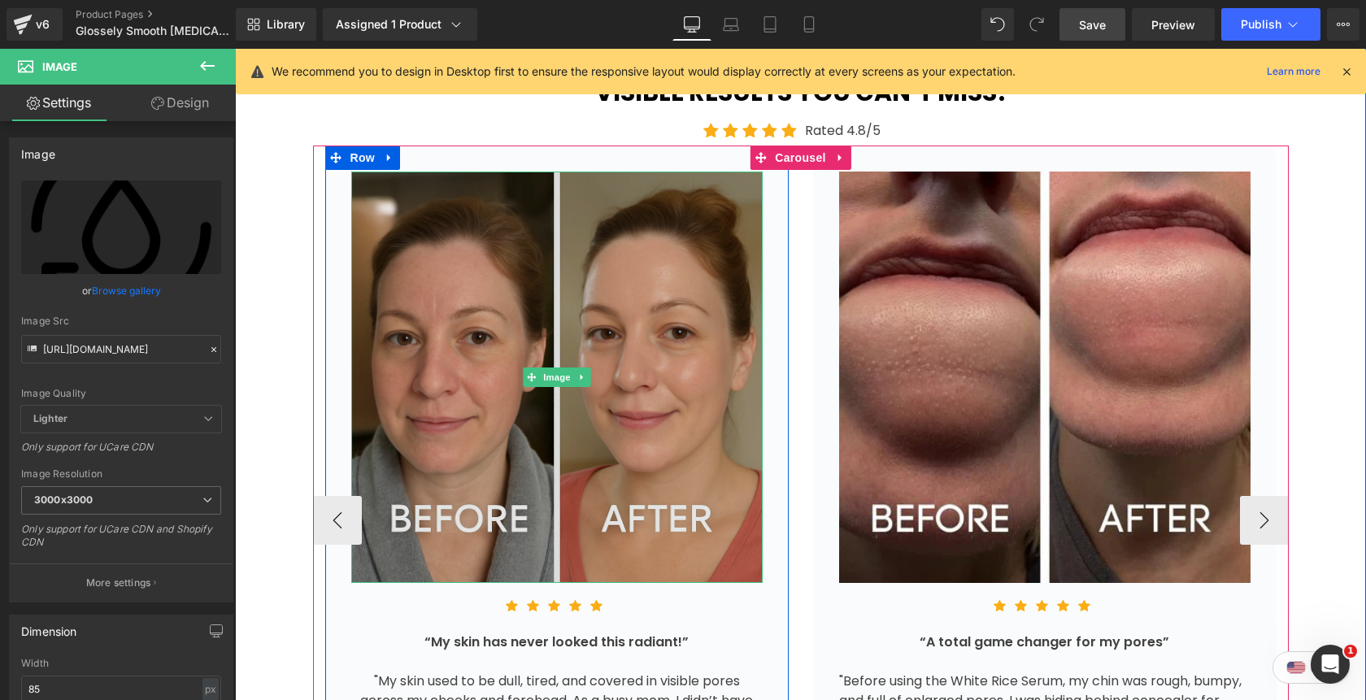
click at [536, 256] on img at bounding box center [556, 377] width 411 height 411
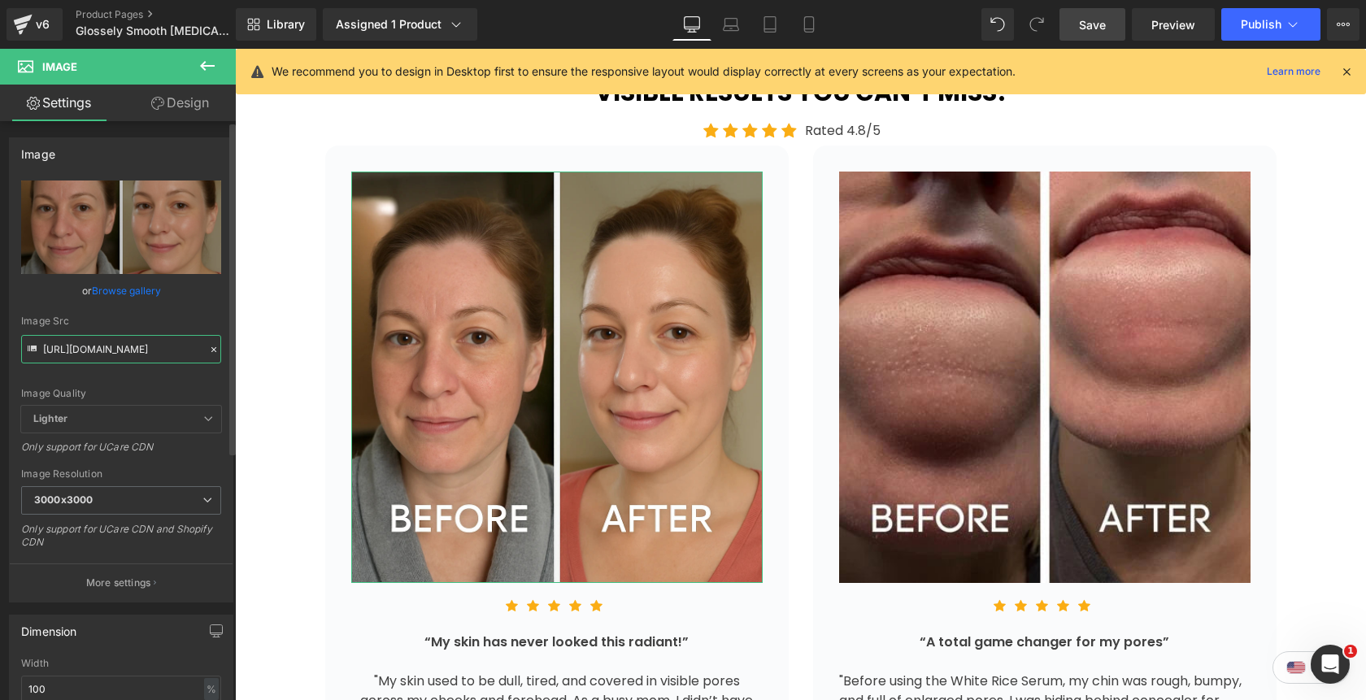
click at [133, 345] on input "https://cdn.shopify.com/s/files/1/0842/4502/0953/files/b_a1_3000x3000.webp?v=17…" at bounding box center [121, 349] width 200 height 28
paste input "1_7f9c3402-ac11-4711-8fd3-0990f8b565e8.webp?v=1758151536"
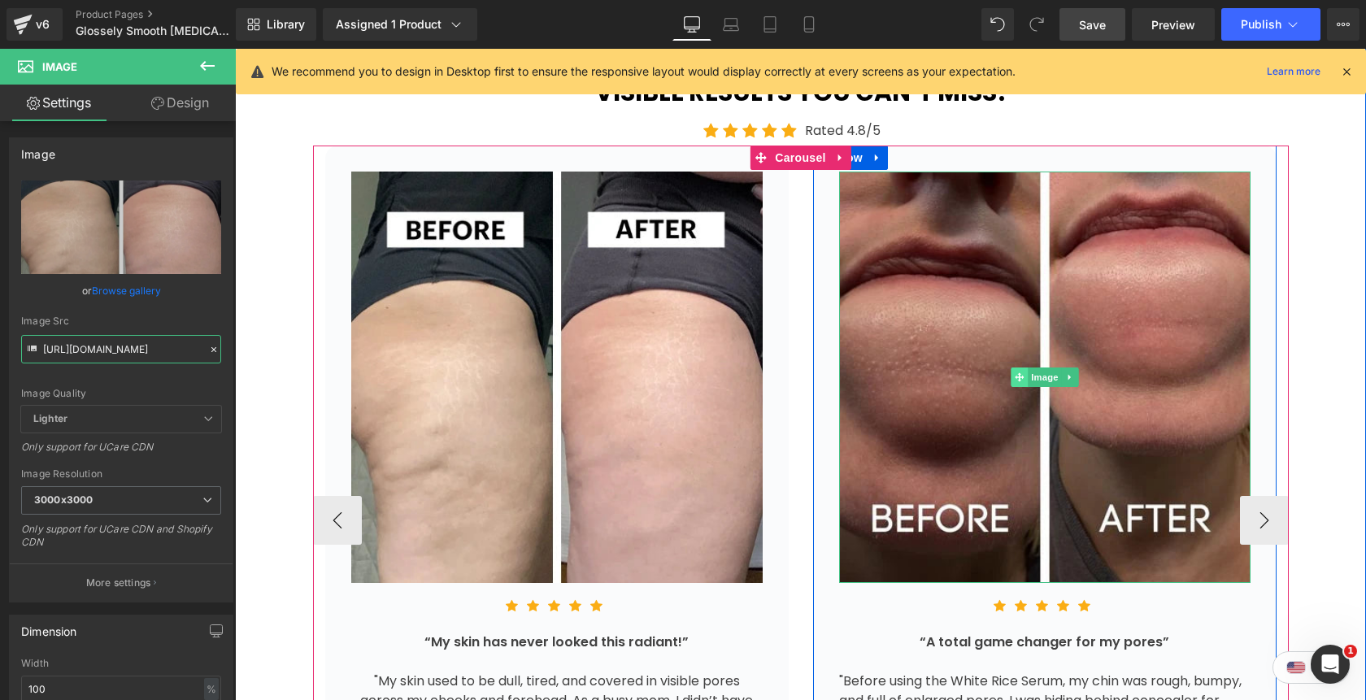
scroll to position [3173, 0]
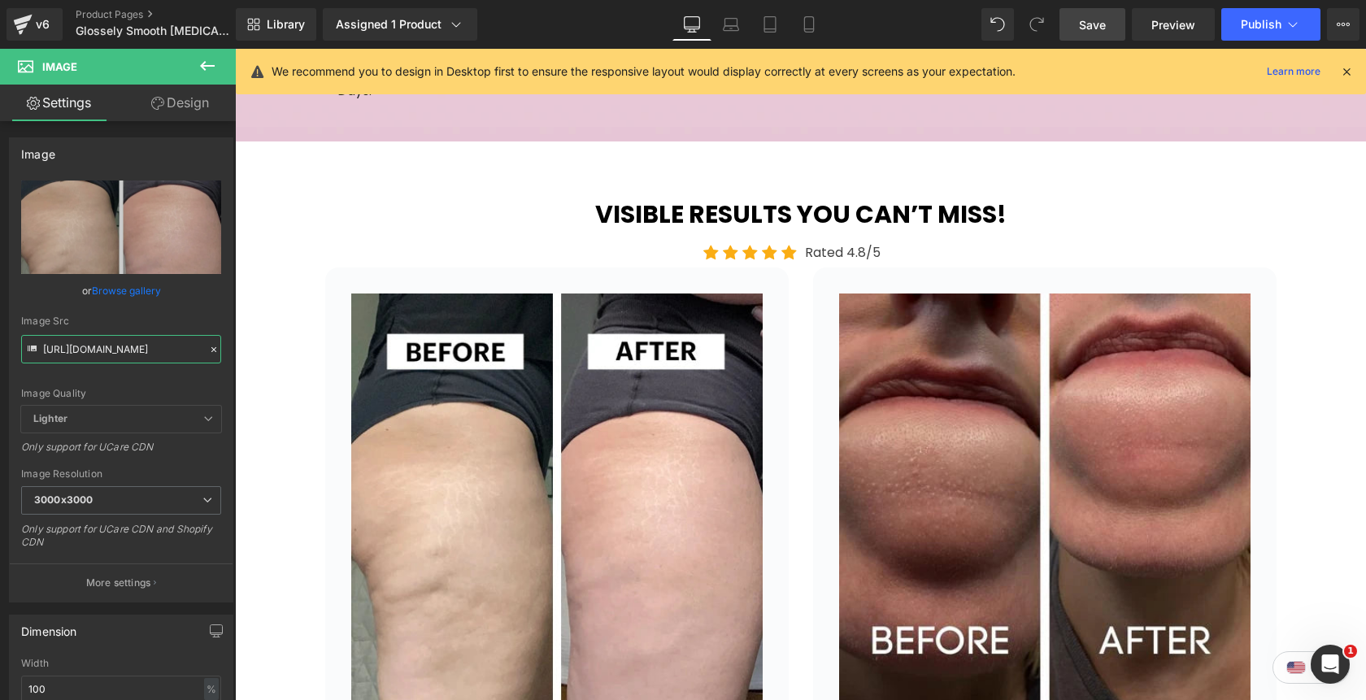
type input "https://cdn.shopify.com/s/files/1/0842/4502/0953/files/1_7f9c3402-ac11-4711-8fd…"
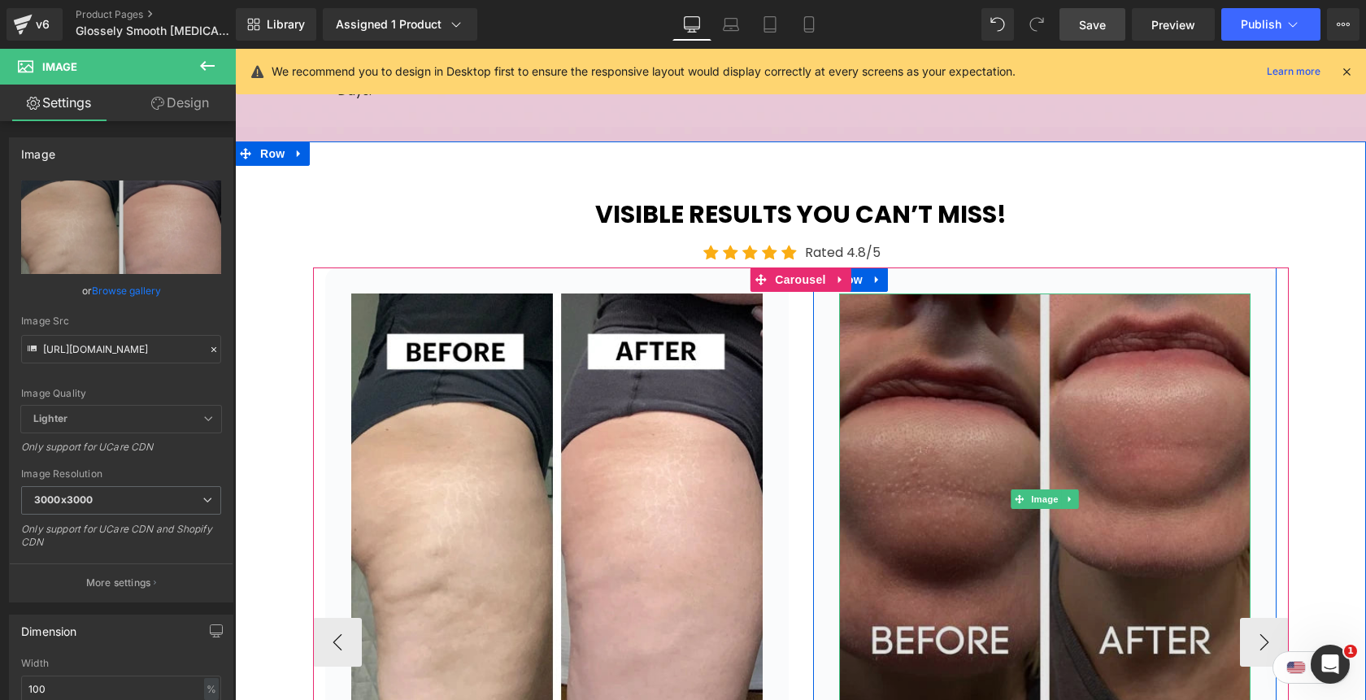
click at [964, 327] on img at bounding box center [1044, 498] width 411 height 411
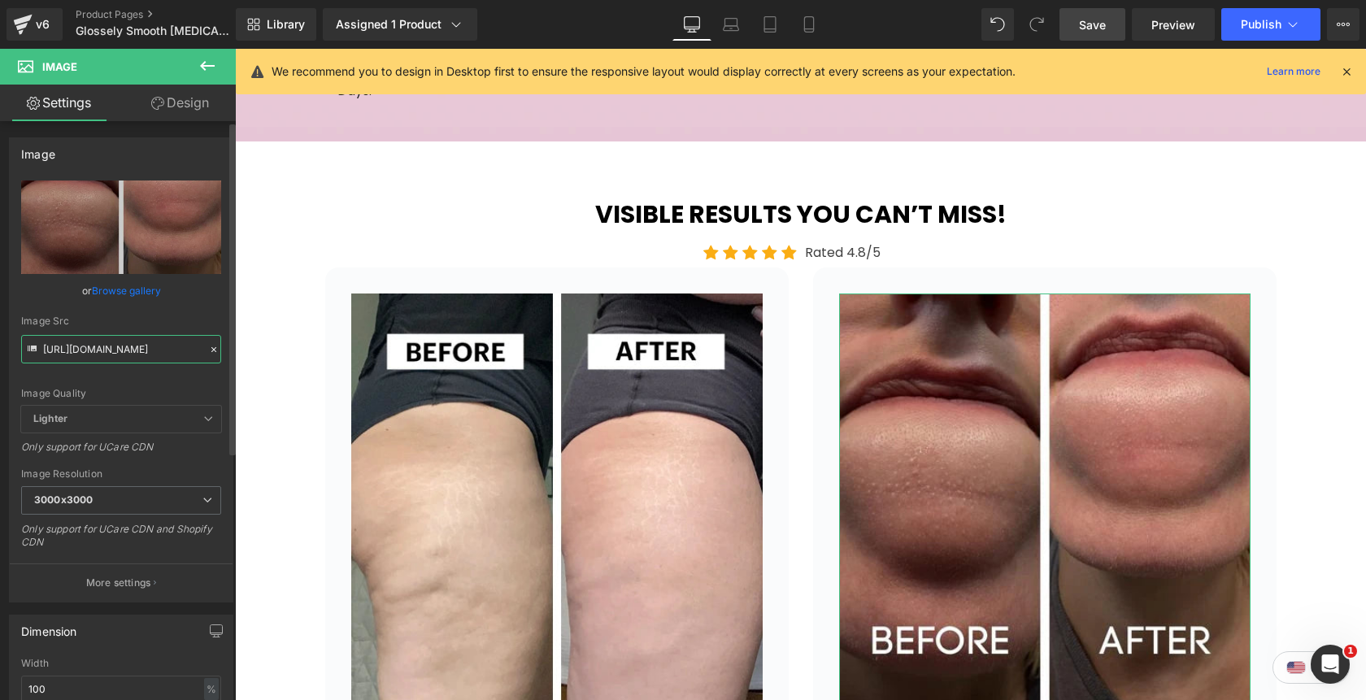
click at [111, 358] on input "https://cdn.shopify.com/s/files/1/0842/4502/0953/files/b_a4_3000x3000.jpg?v=175…" at bounding box center [121, 349] width 200 height 28
paste input "1_7f9c3402-ac11-4711-8fd3-0990f8b565e8.webp?v=1758151536"
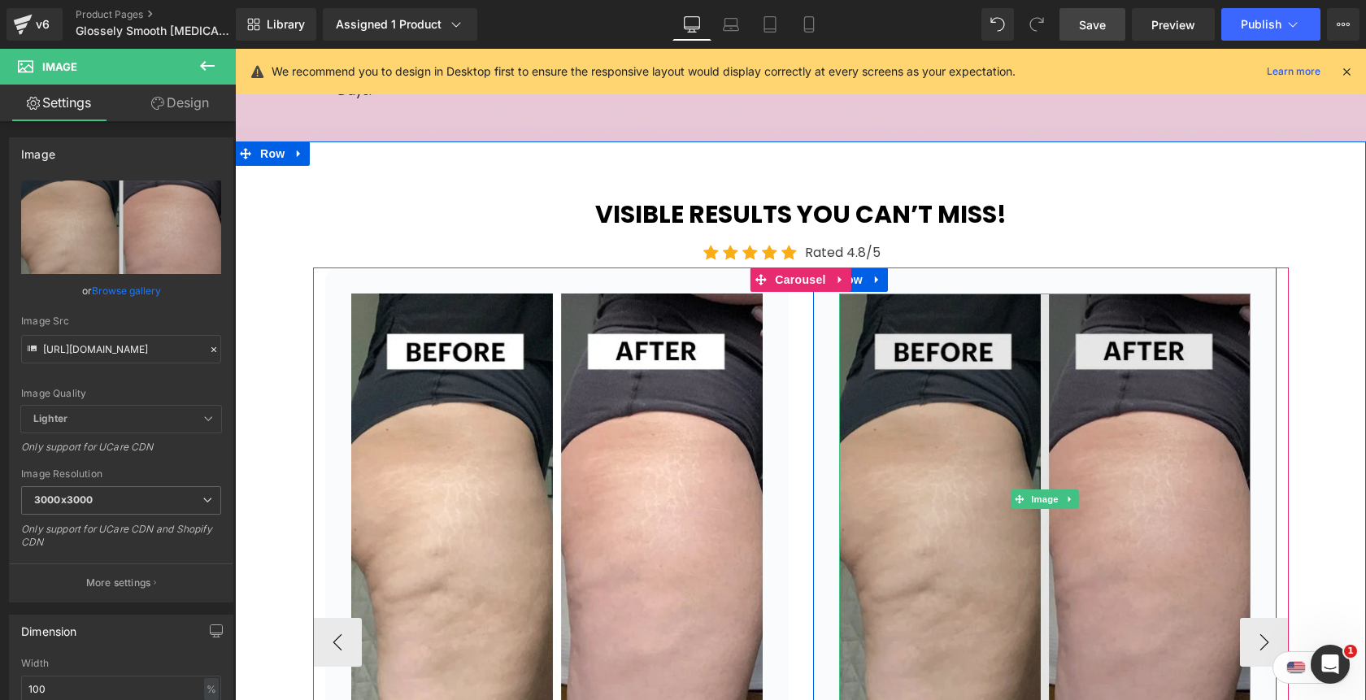
click at [954, 317] on img at bounding box center [1044, 498] width 411 height 411
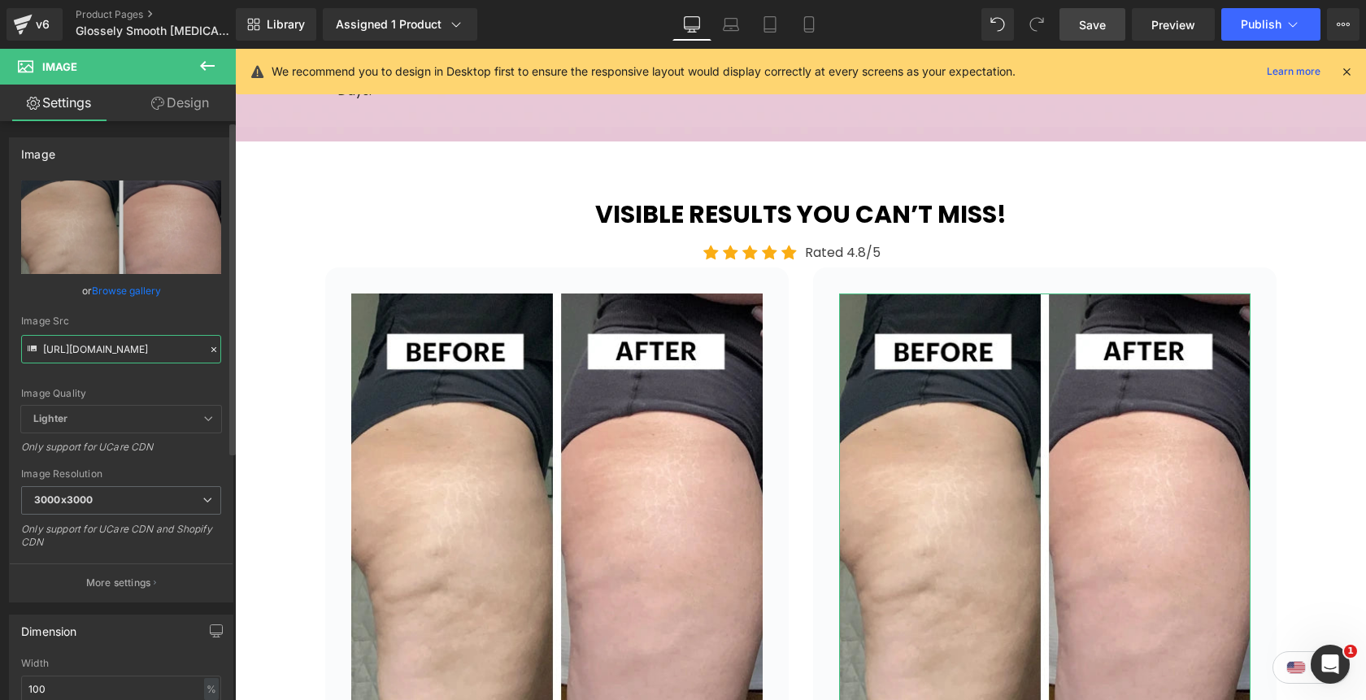
click at [132, 344] on input "https://cdn.shopify.com/s/files/1/0842/4502/0953/files/1_7f9c3402-ac11-4711-8fd…" at bounding box center [121, 349] width 200 height 28
paste input "2_500ff9c8-edf9-49c8-abc3-97697a262484"
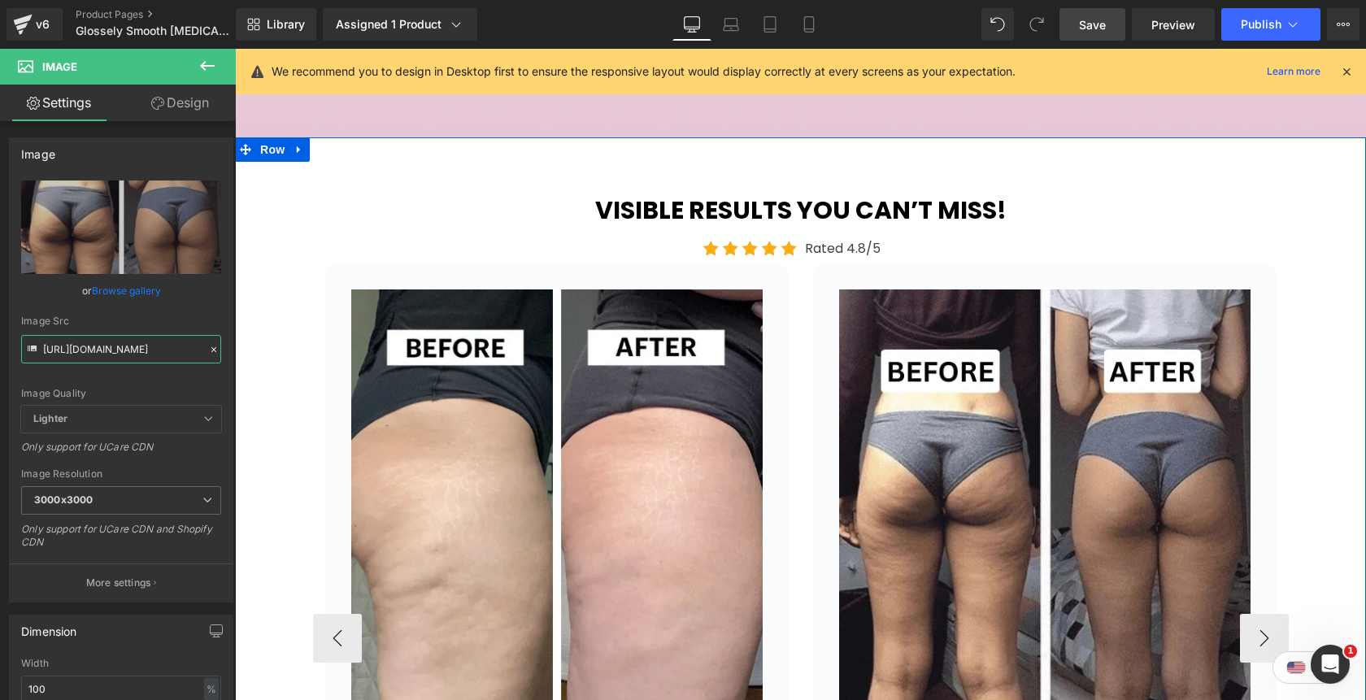
scroll to position [3332, 0]
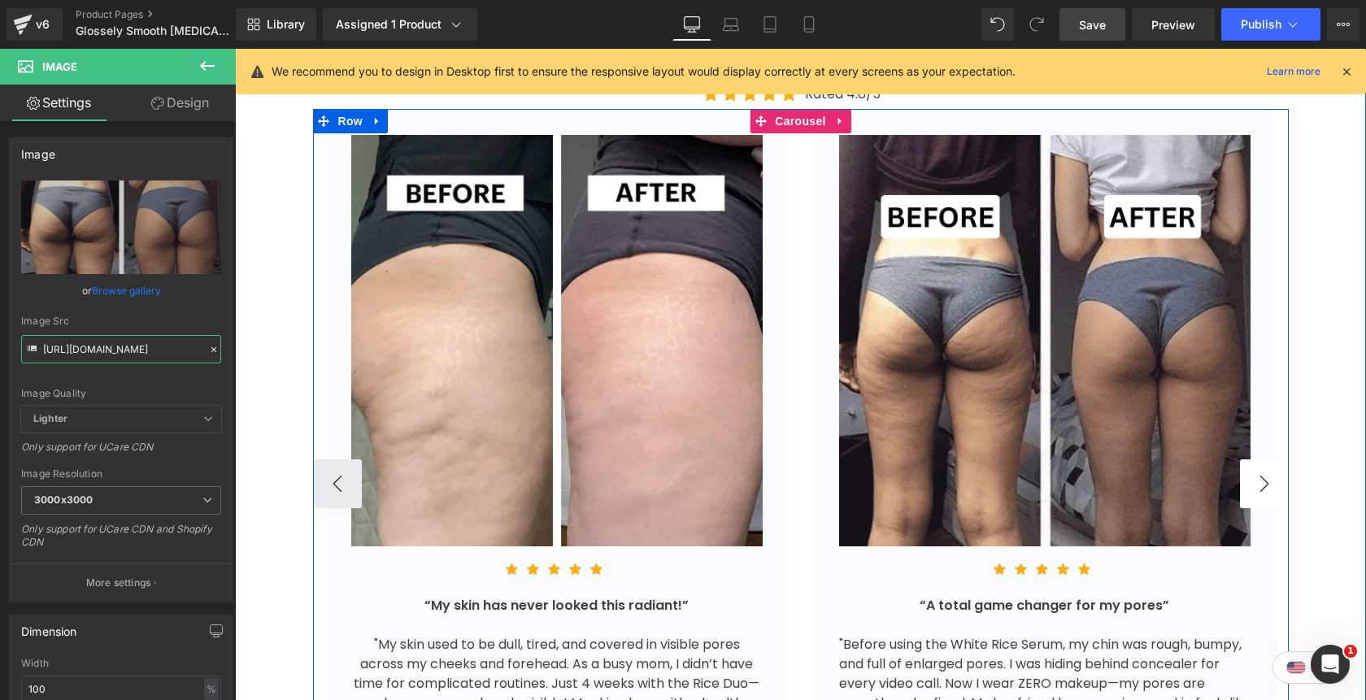
type input "https://cdn.shopify.com/s/files/1/0842/4502/0953/files/2_500ff9c8-edf9-49c8-abc…"
click at [1274, 459] on button "›" at bounding box center [1264, 483] width 49 height 49
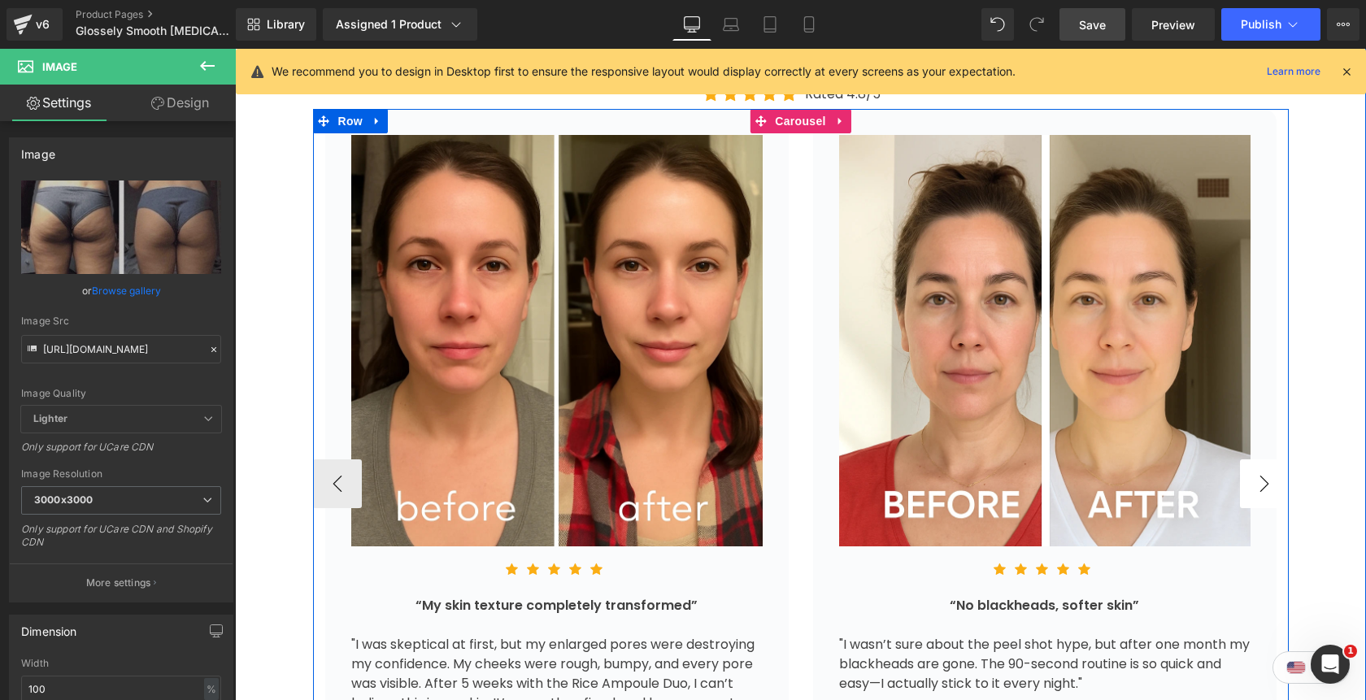
scroll to position [0, 0]
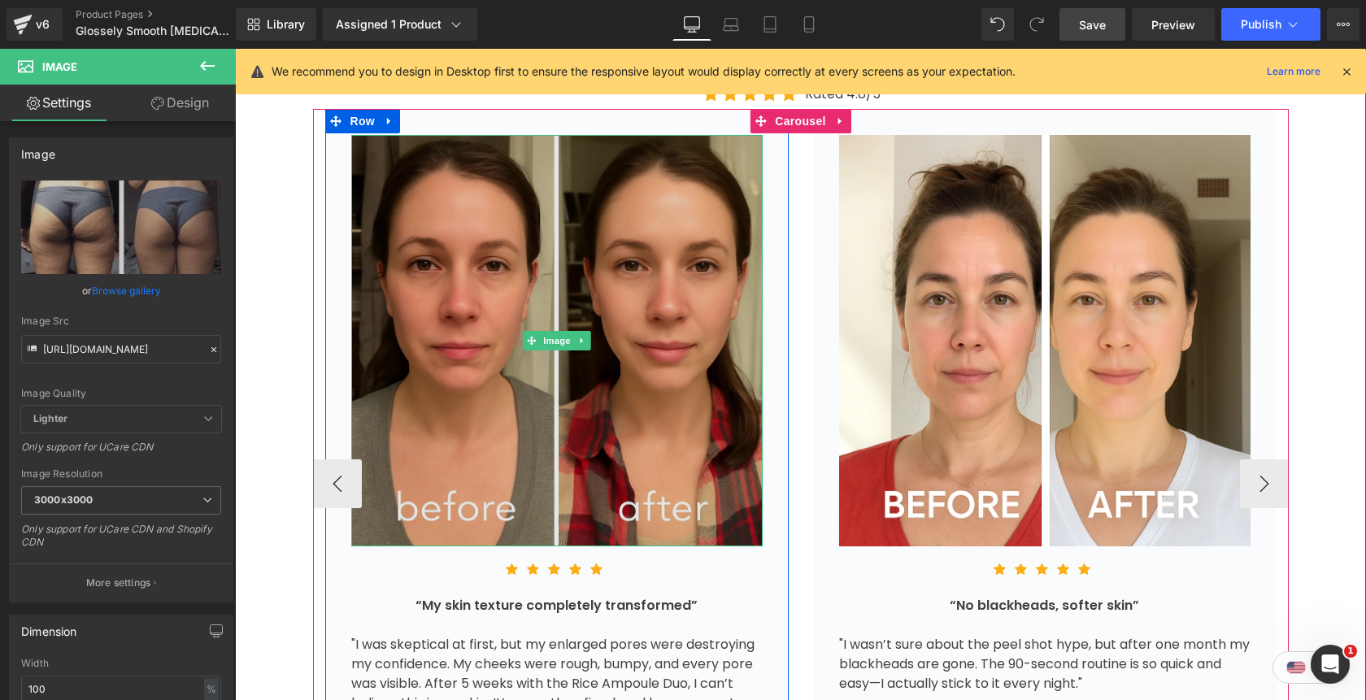
click at [620, 228] on img at bounding box center [556, 340] width 411 height 411
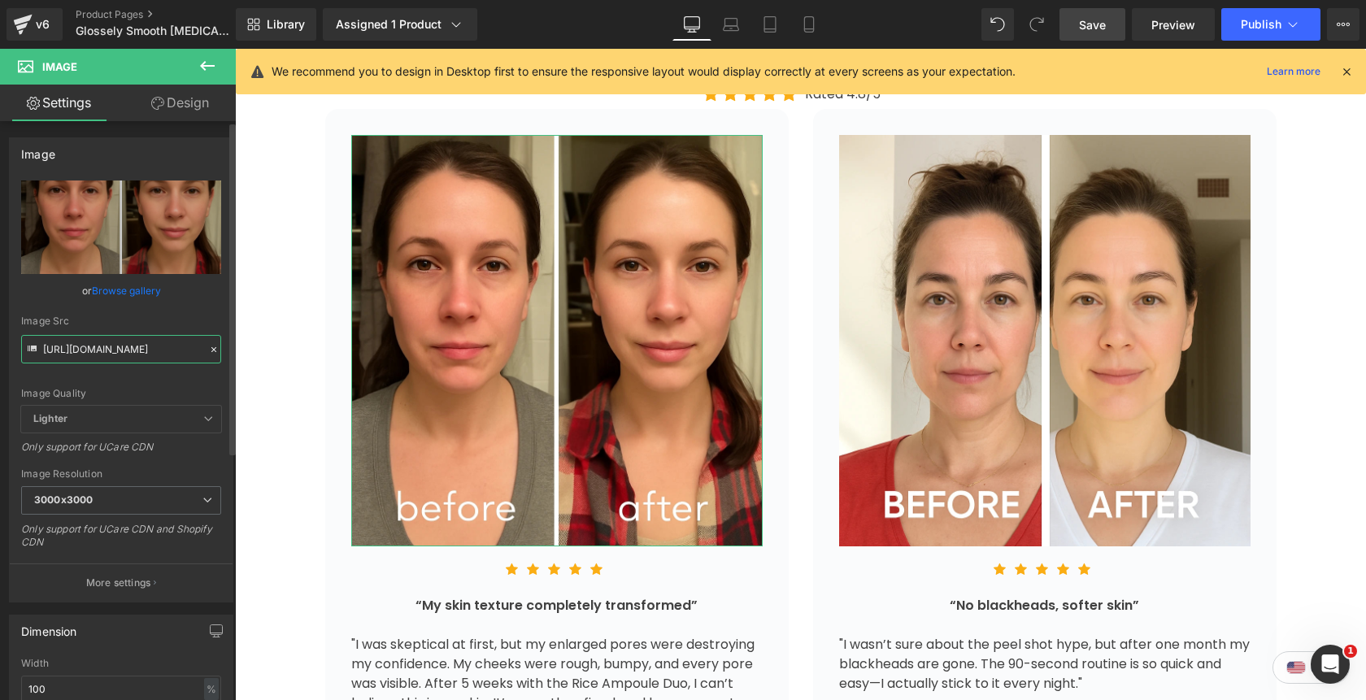
click at [103, 350] on input "https://cdn.shopify.com/s/files/1/0842/4502/0953/files/b_a3_3000x3000.webp?v=17…" at bounding box center [121, 349] width 200 height 28
paste input "3_a0930b12-a7f8-422e-adfe-769fda35d20b.webp?v=1758151536"
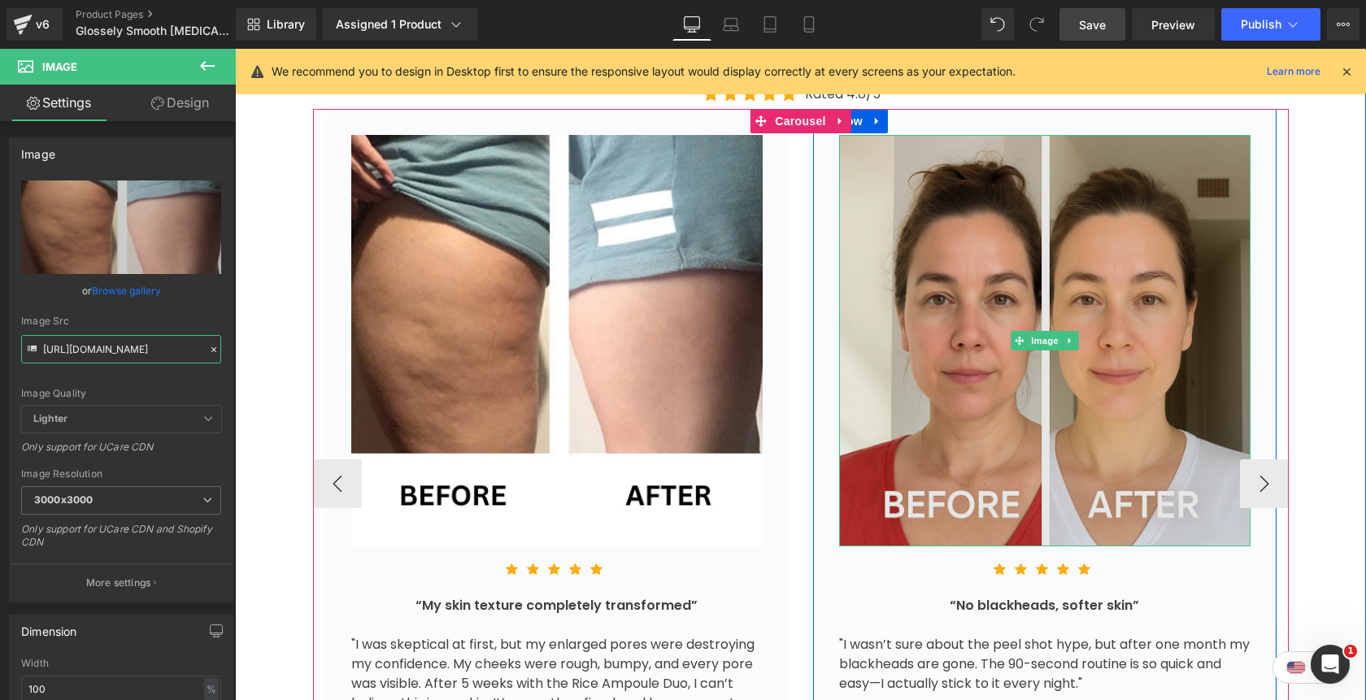
scroll to position [3167, 0]
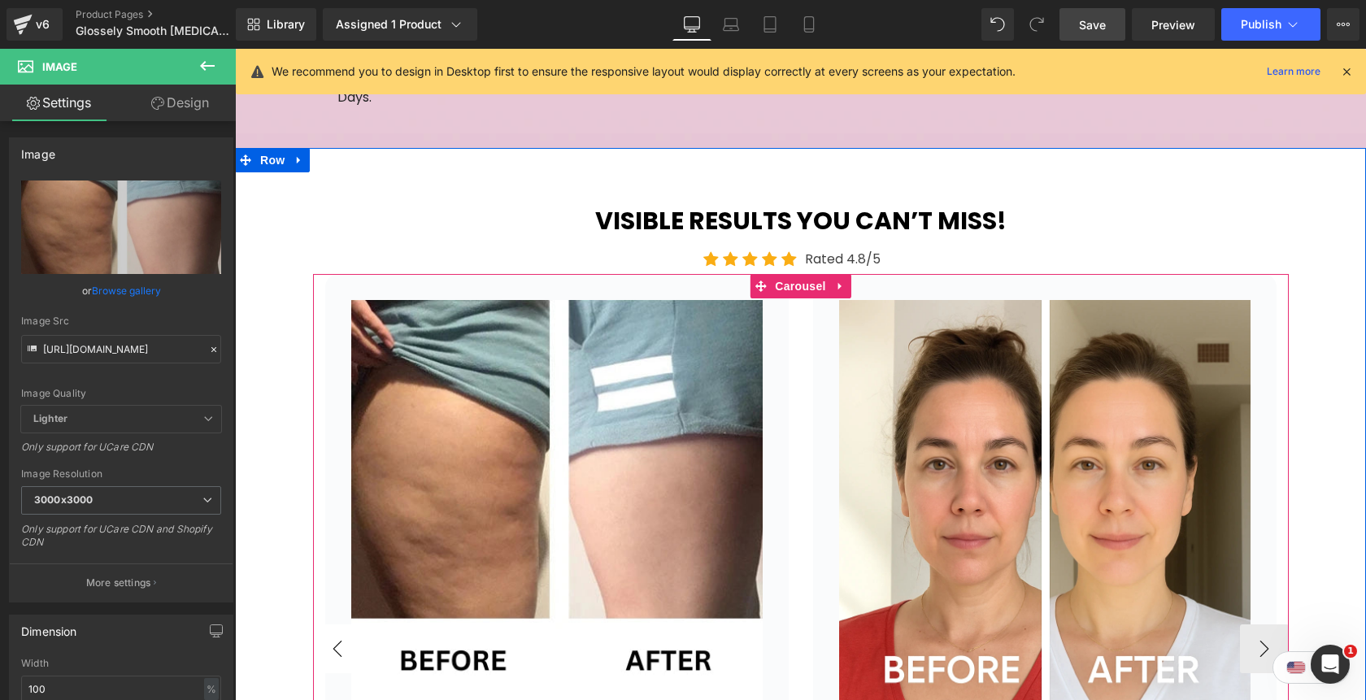
click at [351, 624] on button "‹" at bounding box center [337, 648] width 49 height 49
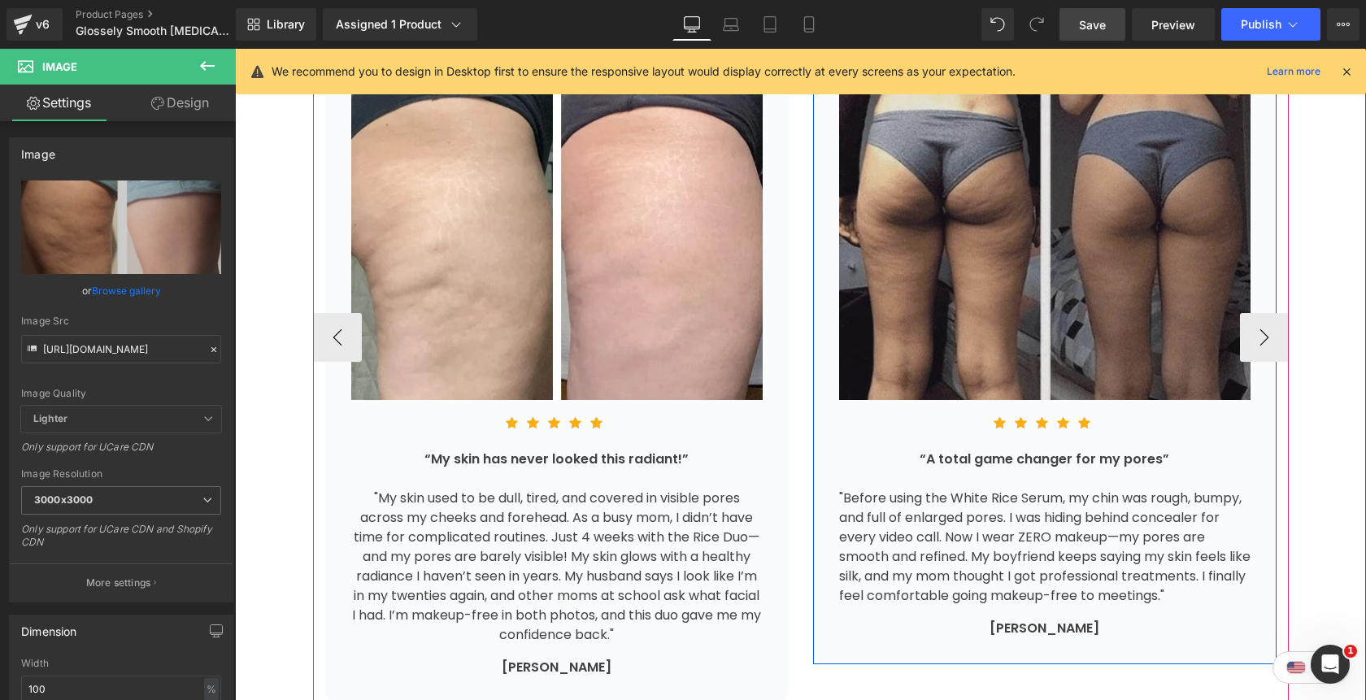
scroll to position [3351, 0]
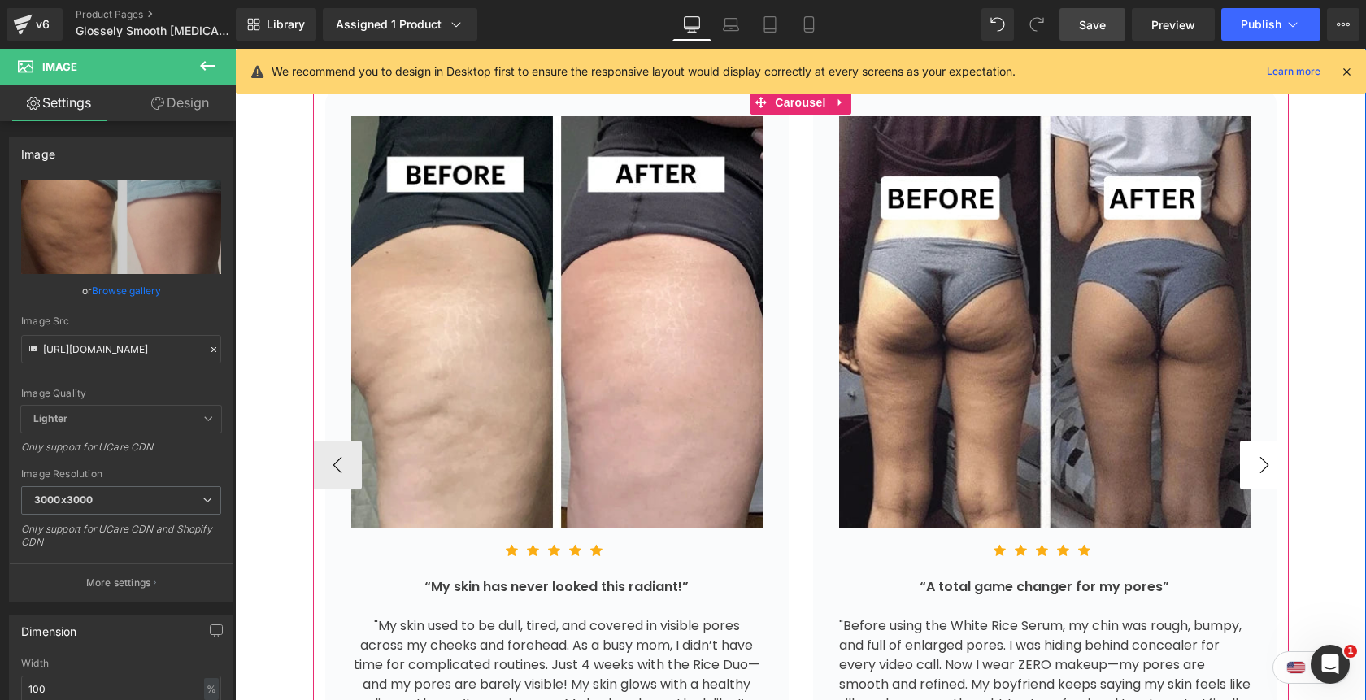
click at [1268, 441] on button "›" at bounding box center [1264, 465] width 49 height 49
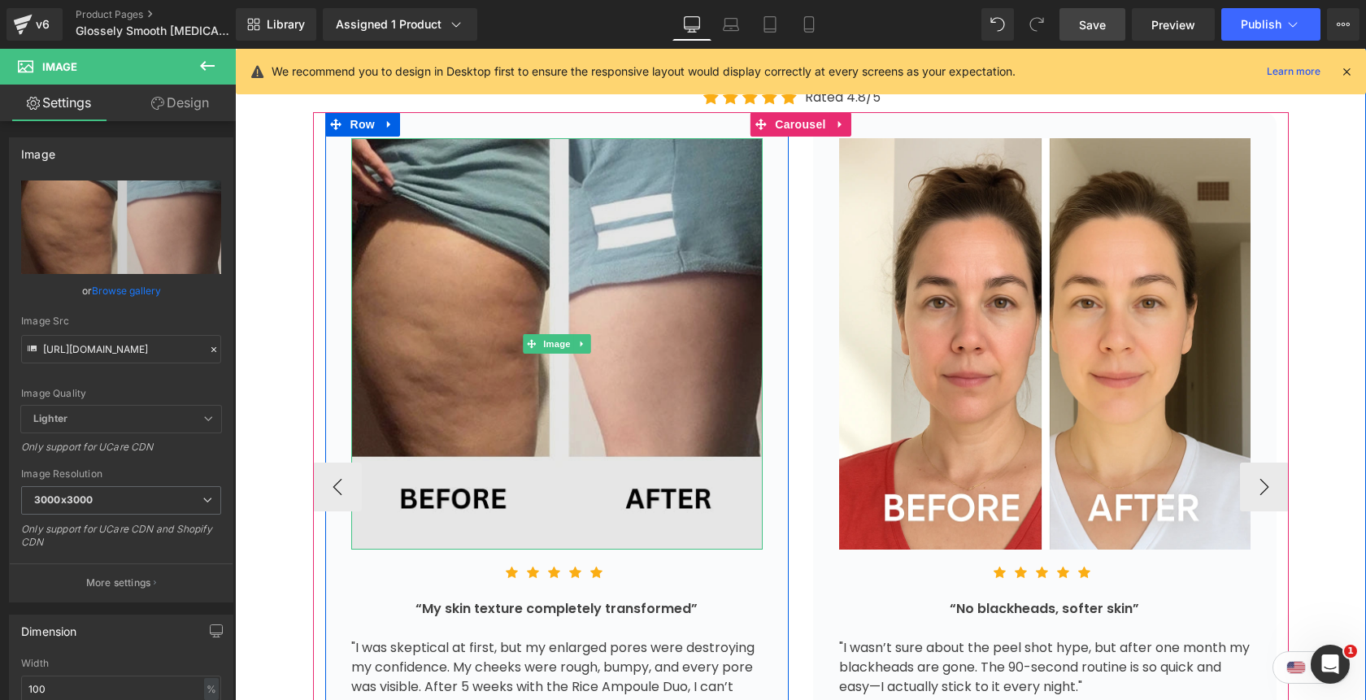
scroll to position [3195, 0]
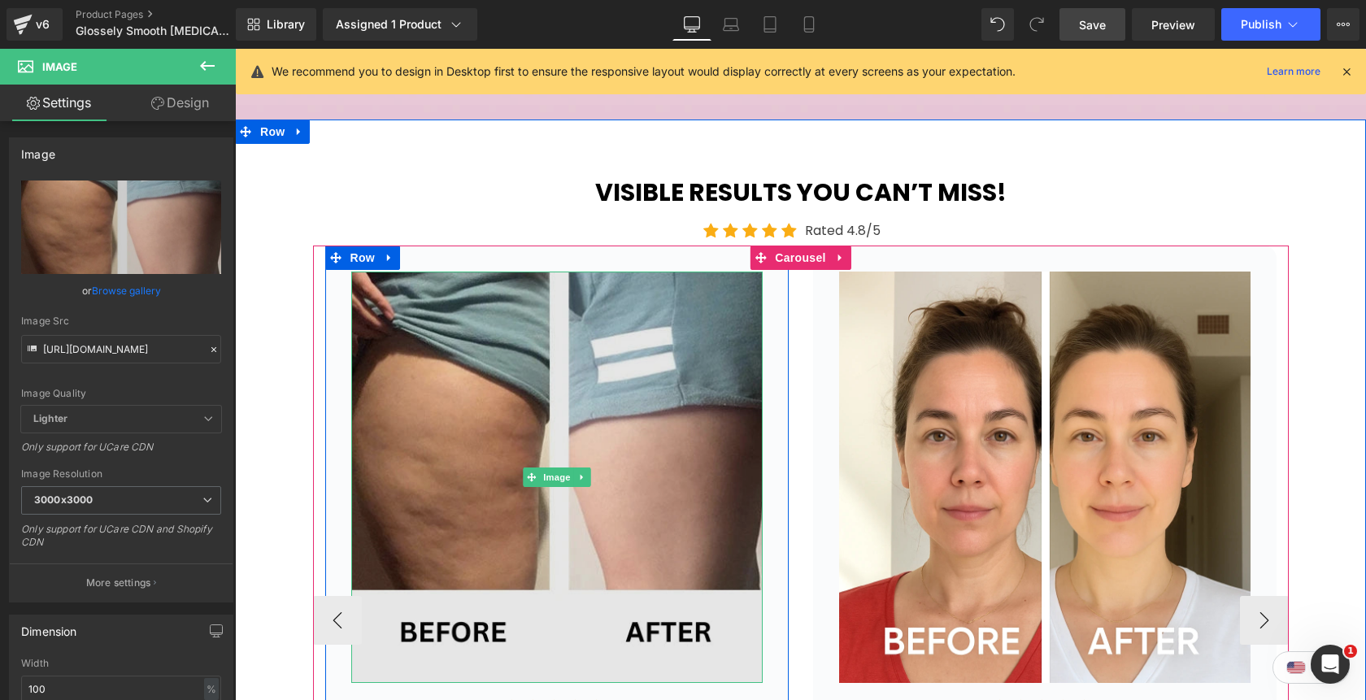
click at [580, 379] on img at bounding box center [556, 476] width 411 height 411
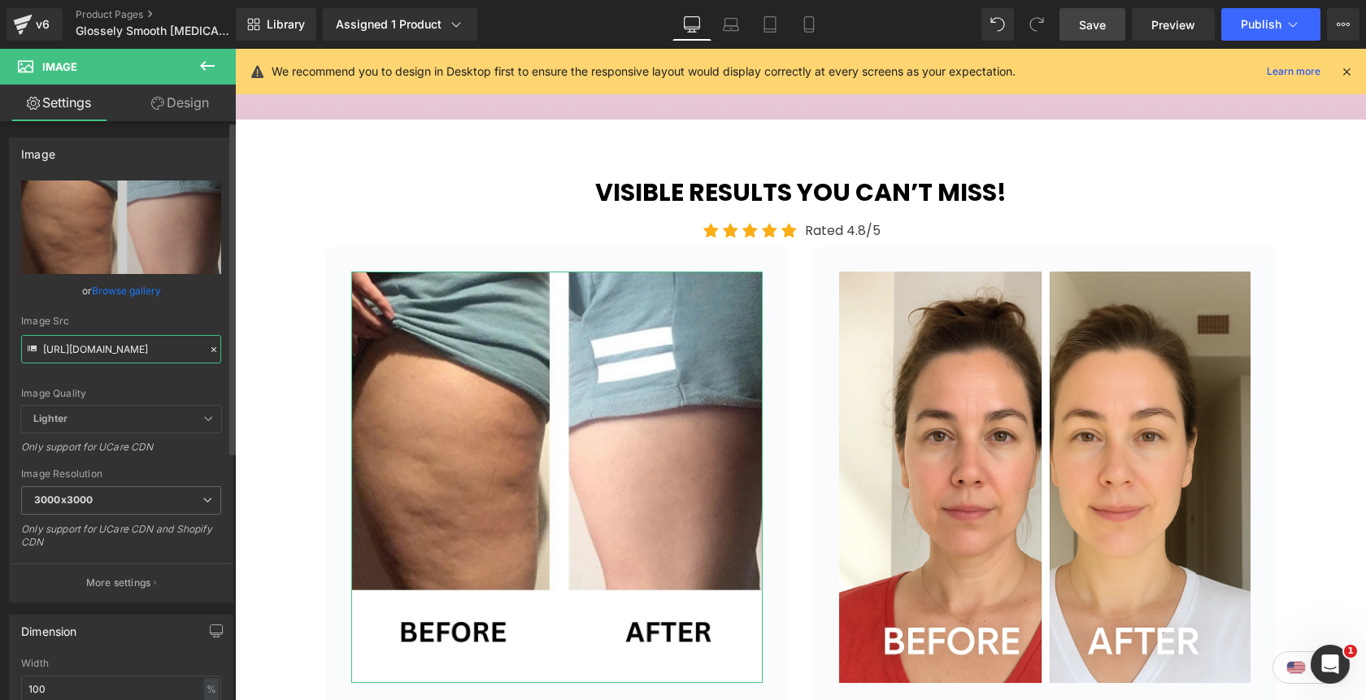
click at [81, 353] on input "https://cdn.shopify.com/s/files/1/0842/4502/0953/files/3_a0930b12-a7f8-422e-adf…" at bounding box center [121, 349] width 200 height 28
paste input "4_00d2c556-f37a-452f-8e6f-b6608c1eb1e6.webp?v=1758152150"
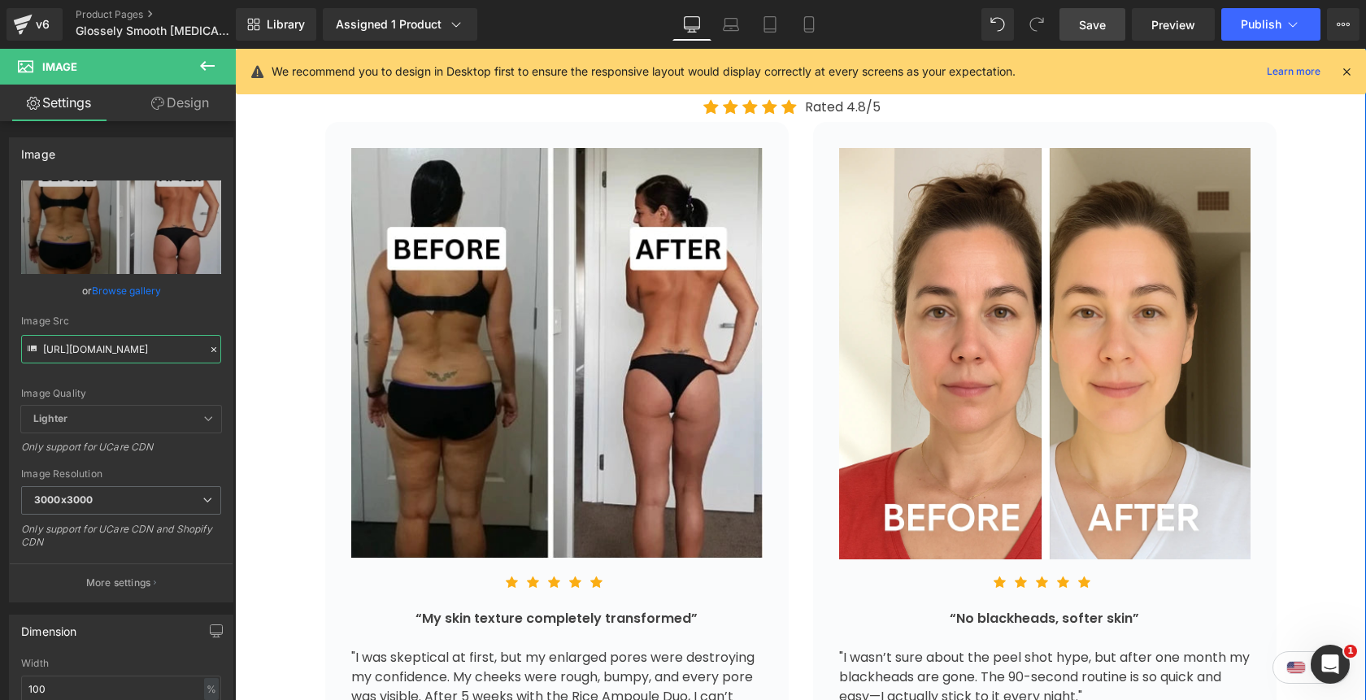
scroll to position [3255, 0]
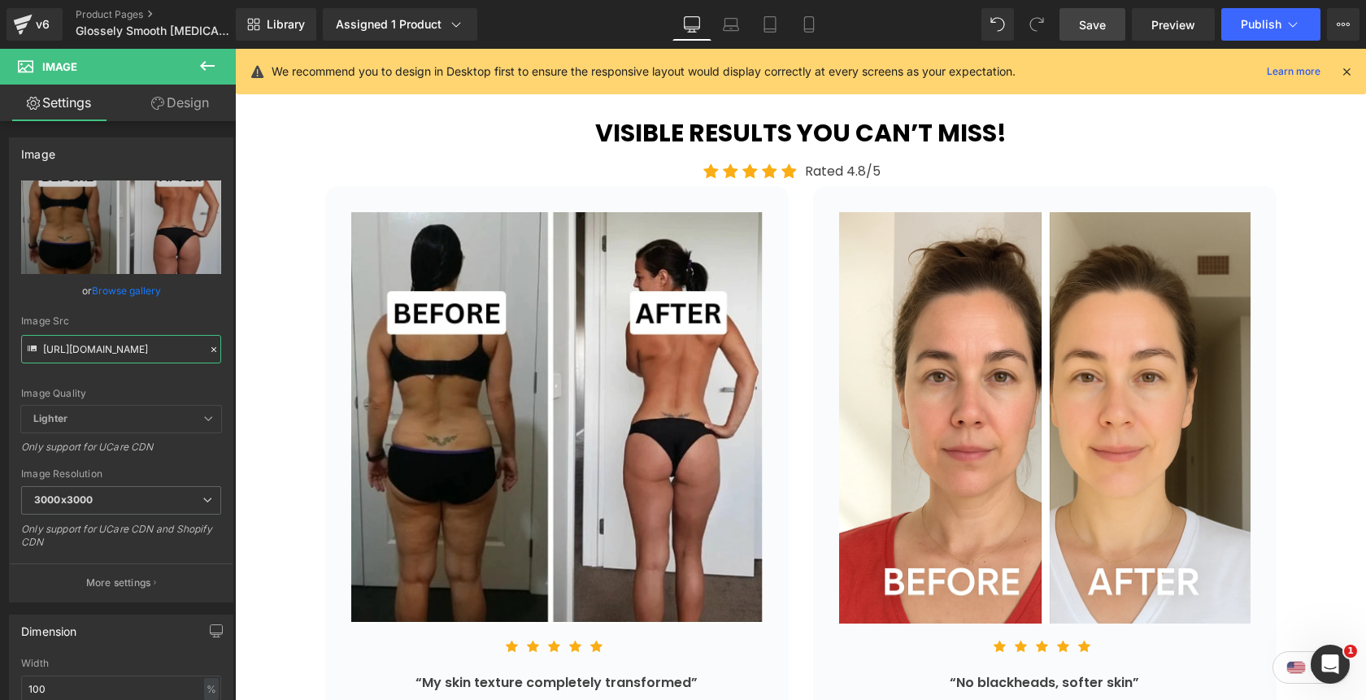
type input "https://cdn.shopify.com/s/files/1/0842/4502/0953/files/4_00d2c556-f37a-452f-8e6…"
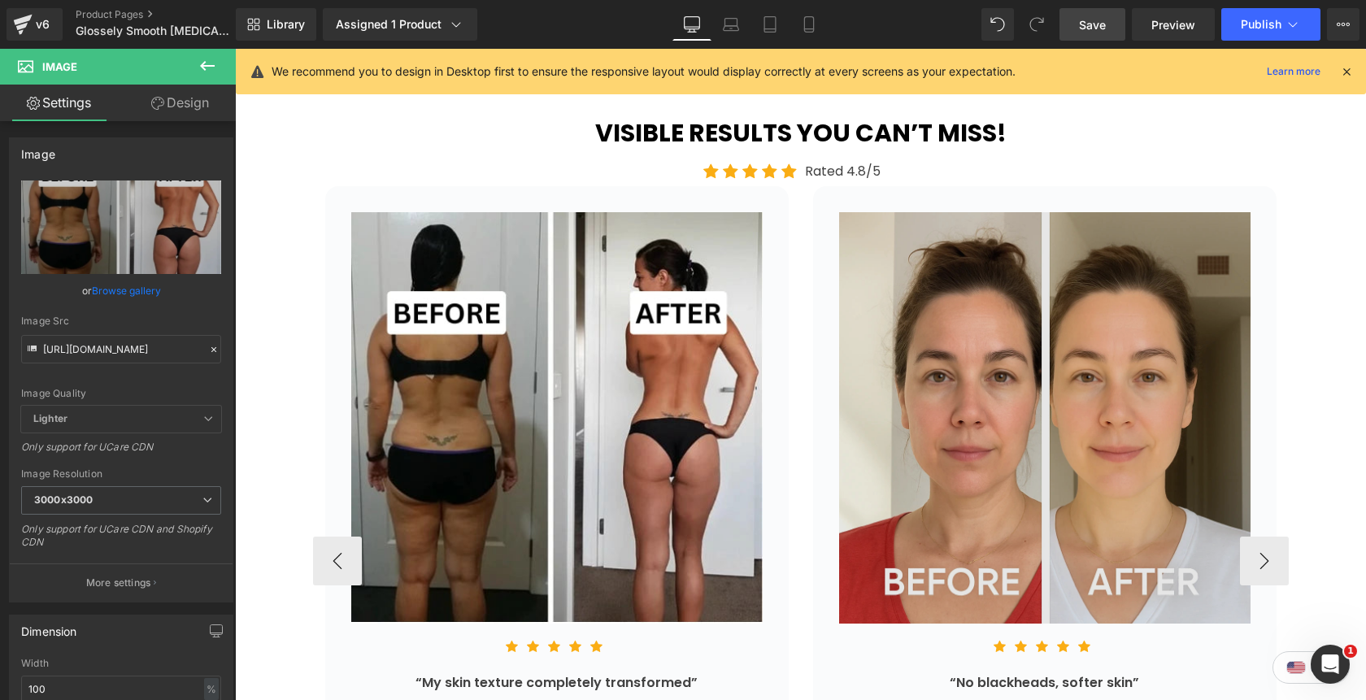
click at [1040, 317] on img at bounding box center [1044, 417] width 411 height 411
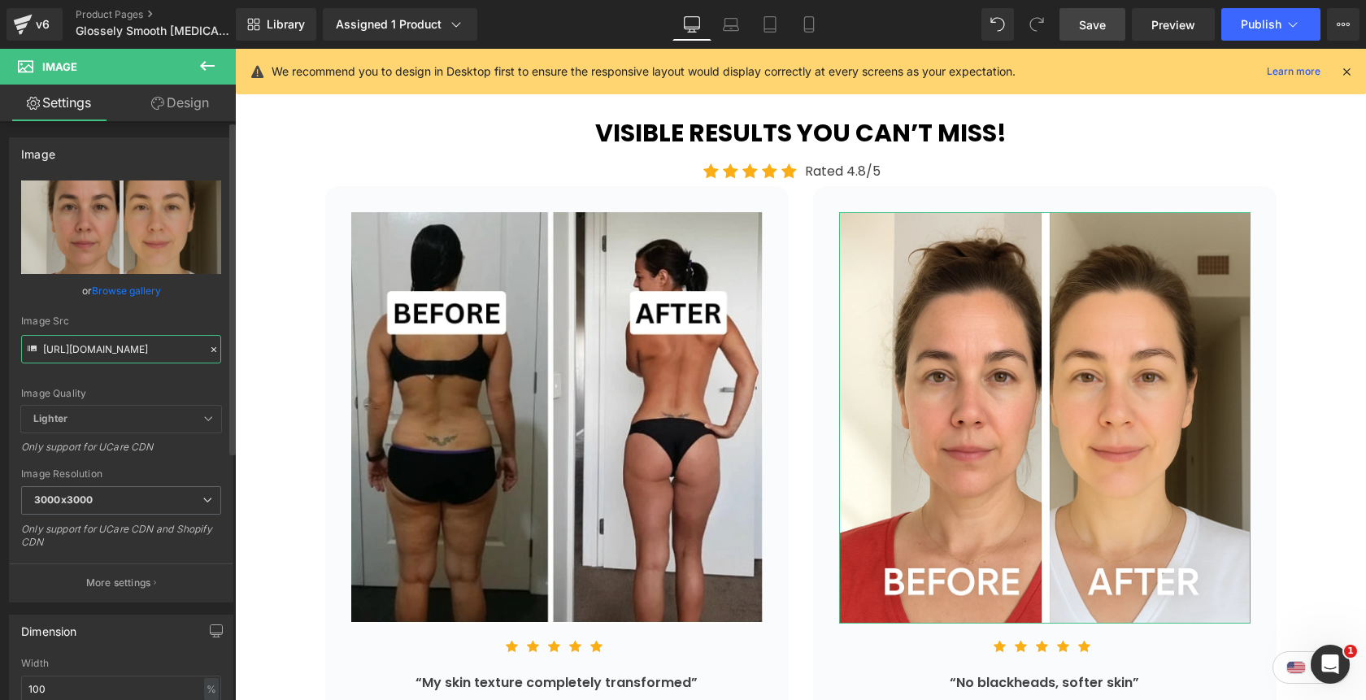
click at [123, 345] on input "https://cdn.shopify.com/s/files/1/0842/4502/0953/files/b_a2_3000x3000.webp?v=17…" at bounding box center [121, 349] width 200 height 28
paste input "3_a0930b12-a7f8-422e-adfe-769fda35d20b.webp?v=1758151536"
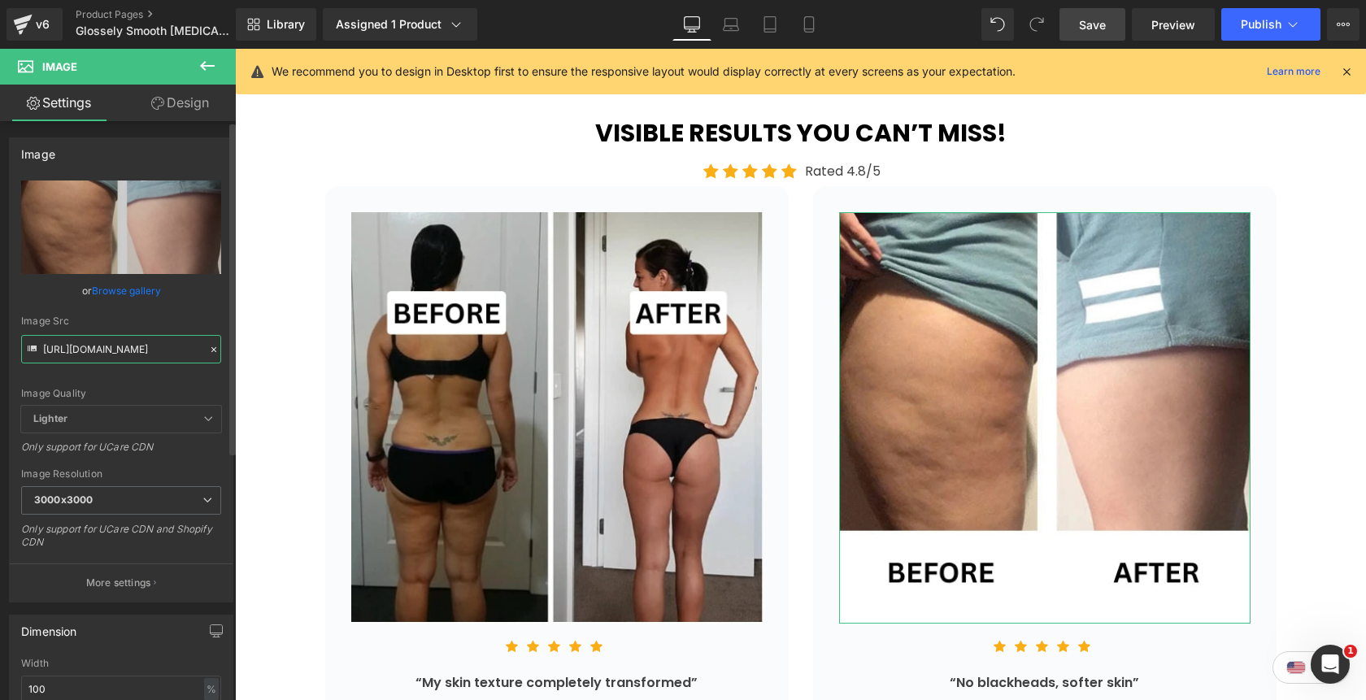
type input "https://cdn.shopify.com/s/files/1/0842/4502/0953/files/3_a0930b12-a7f8-422e-adf…"
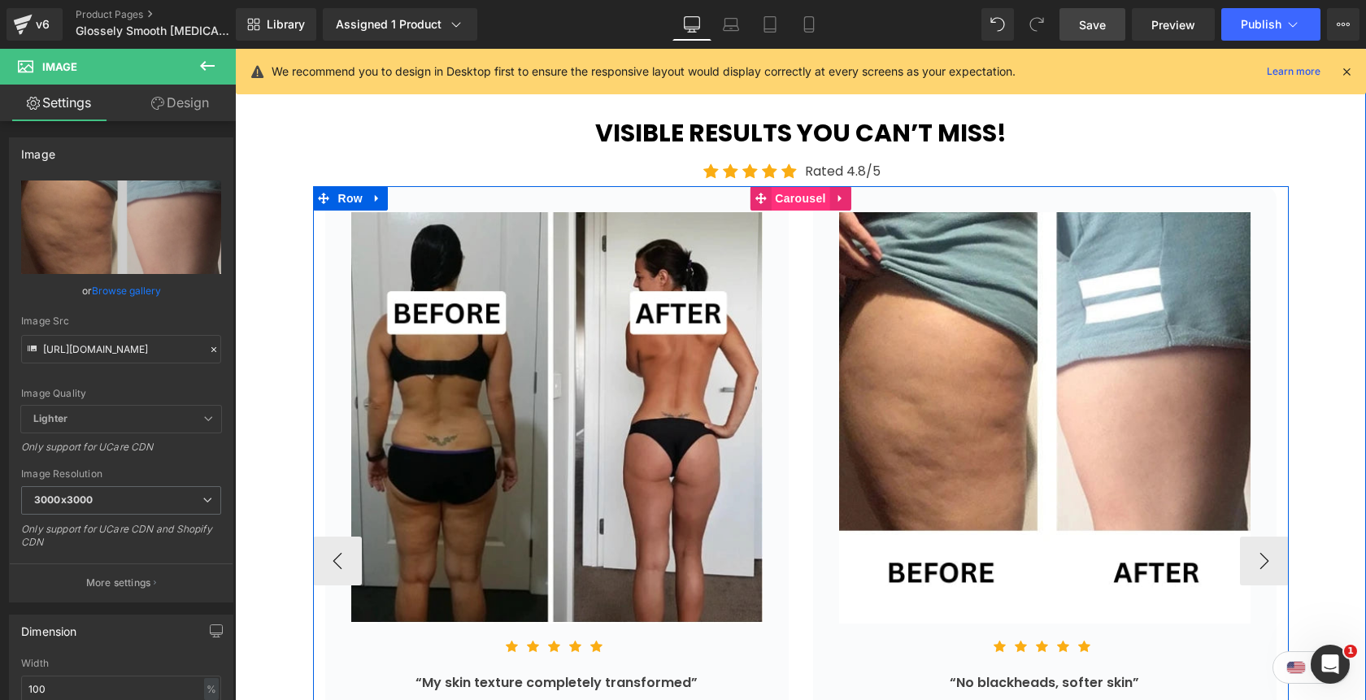
click at [809, 186] on span "Carousel" at bounding box center [800, 198] width 59 height 24
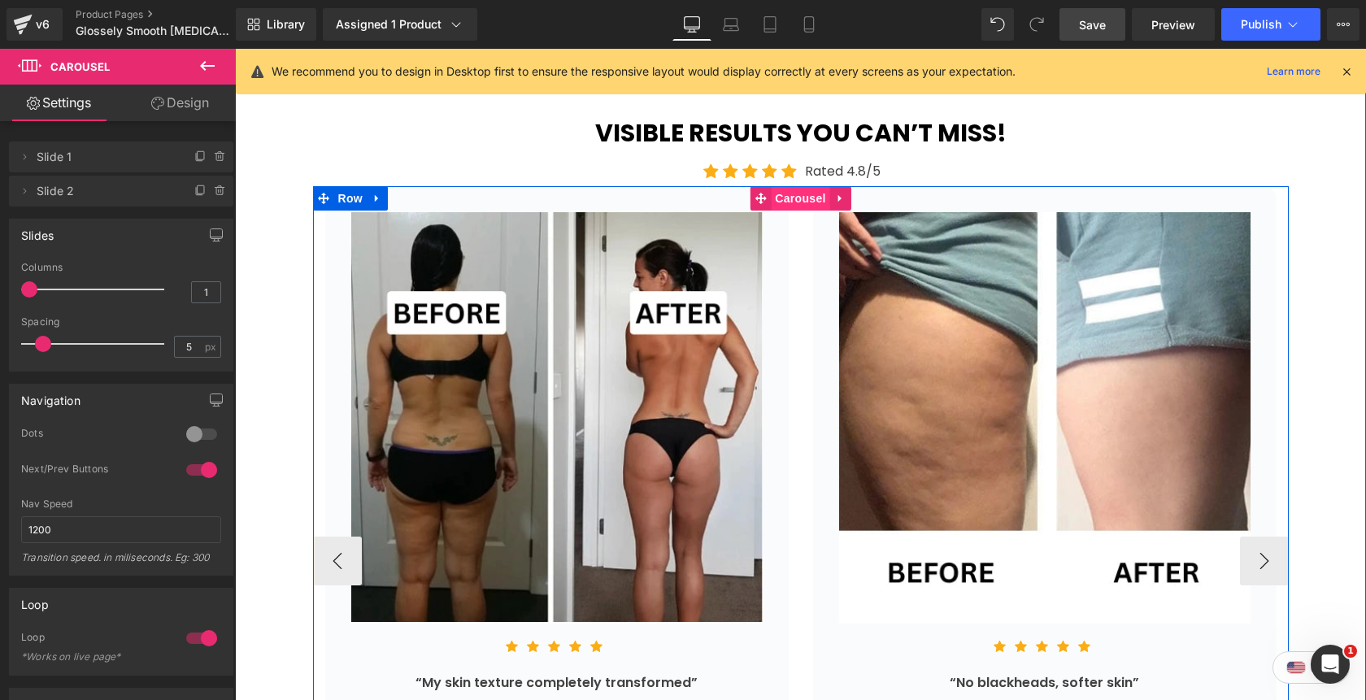
click at [784, 186] on span "Carousel" at bounding box center [800, 198] width 59 height 24
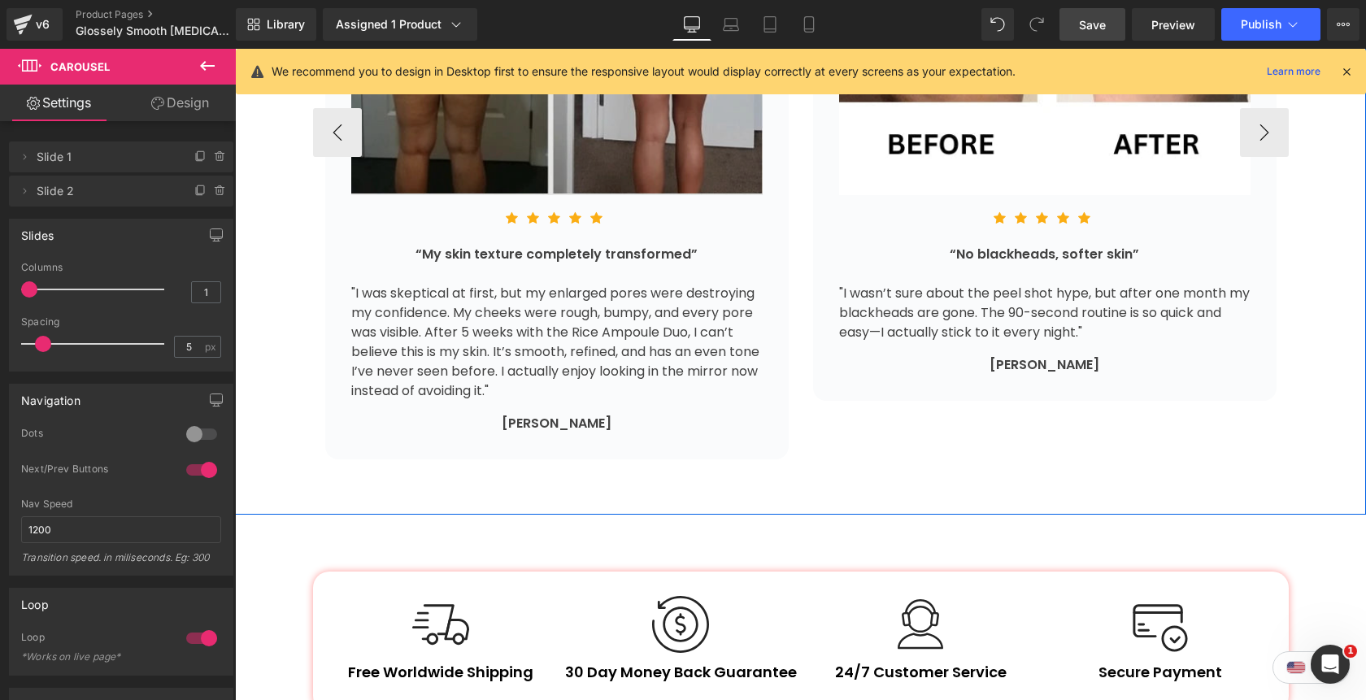
scroll to position [3701, 0]
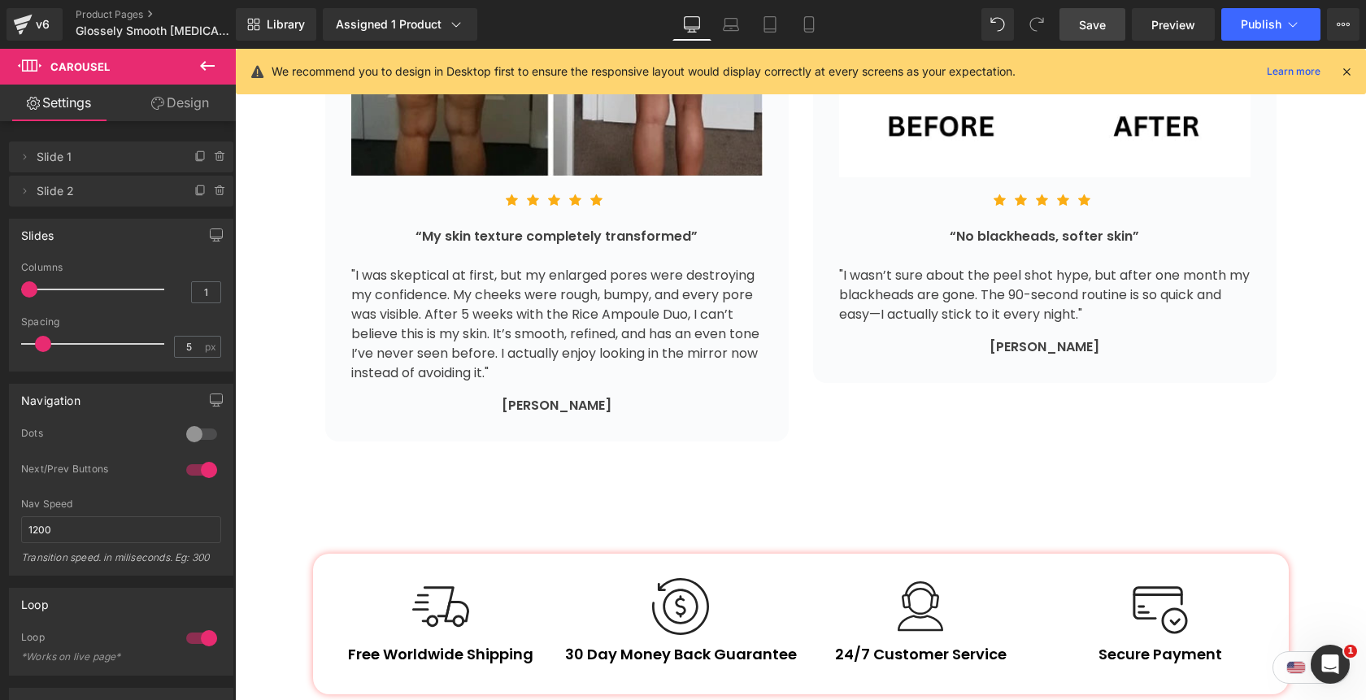
click at [198, 71] on icon at bounding box center [208, 66] width 20 height 20
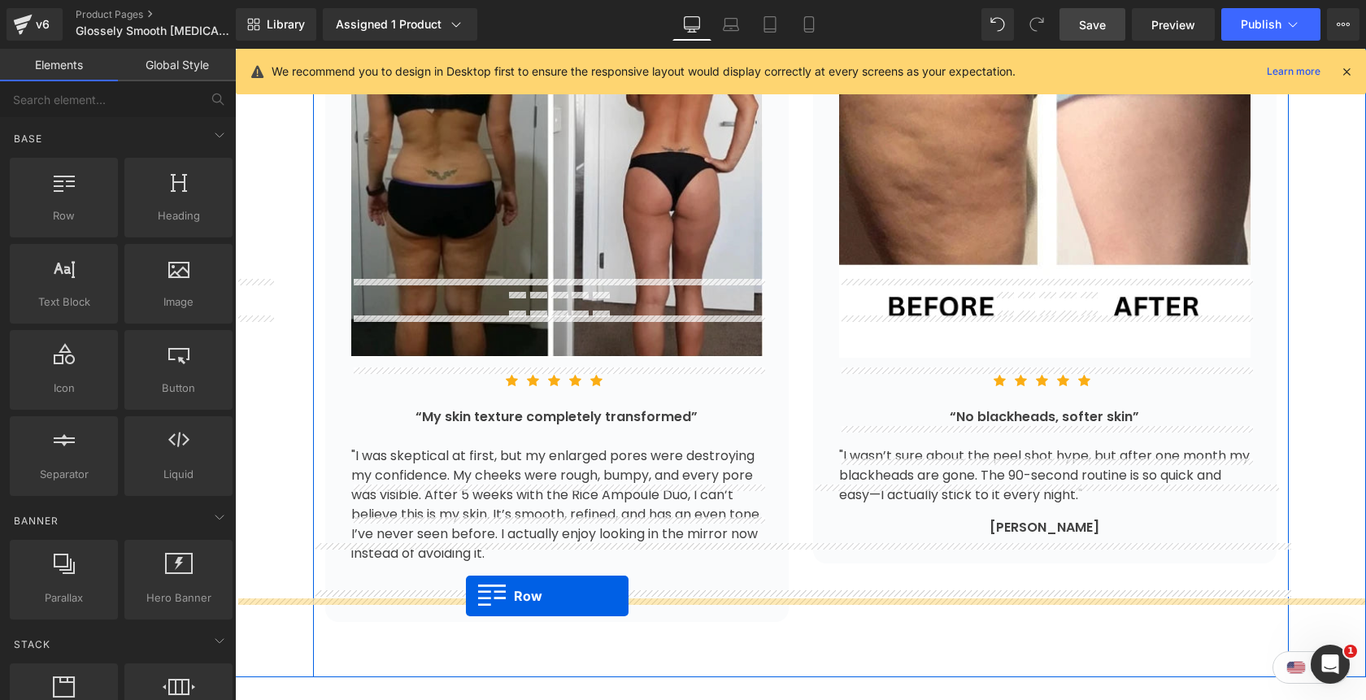
scroll to position [3537, 0]
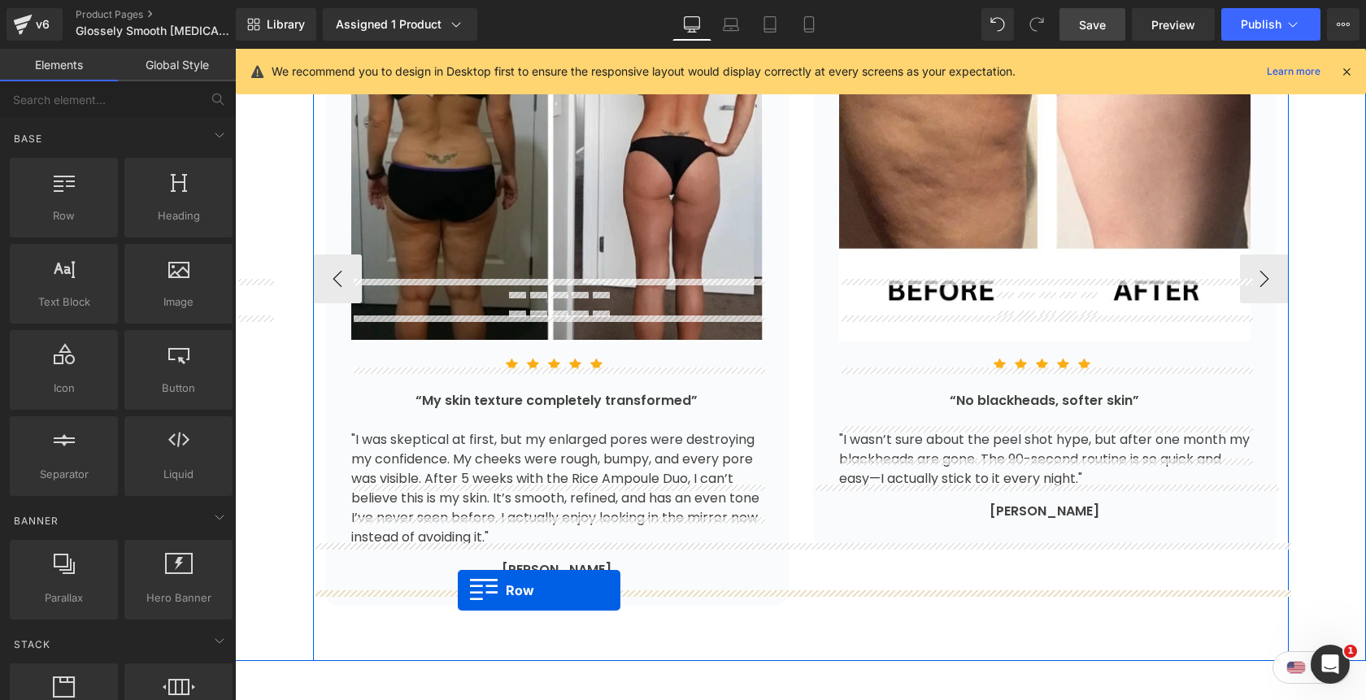
drag, startPoint x: 297, startPoint y: 247, endPoint x: 458, endPoint y: 590, distance: 378.6
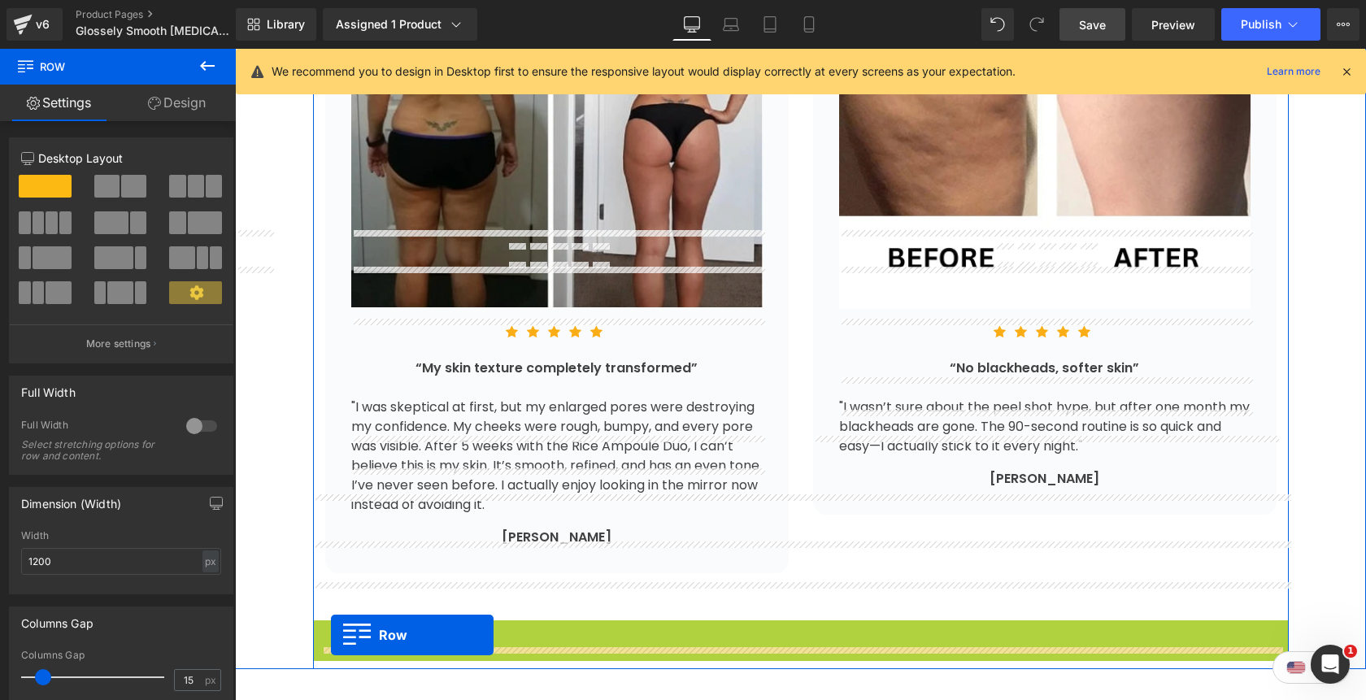
scroll to position [3585, 0]
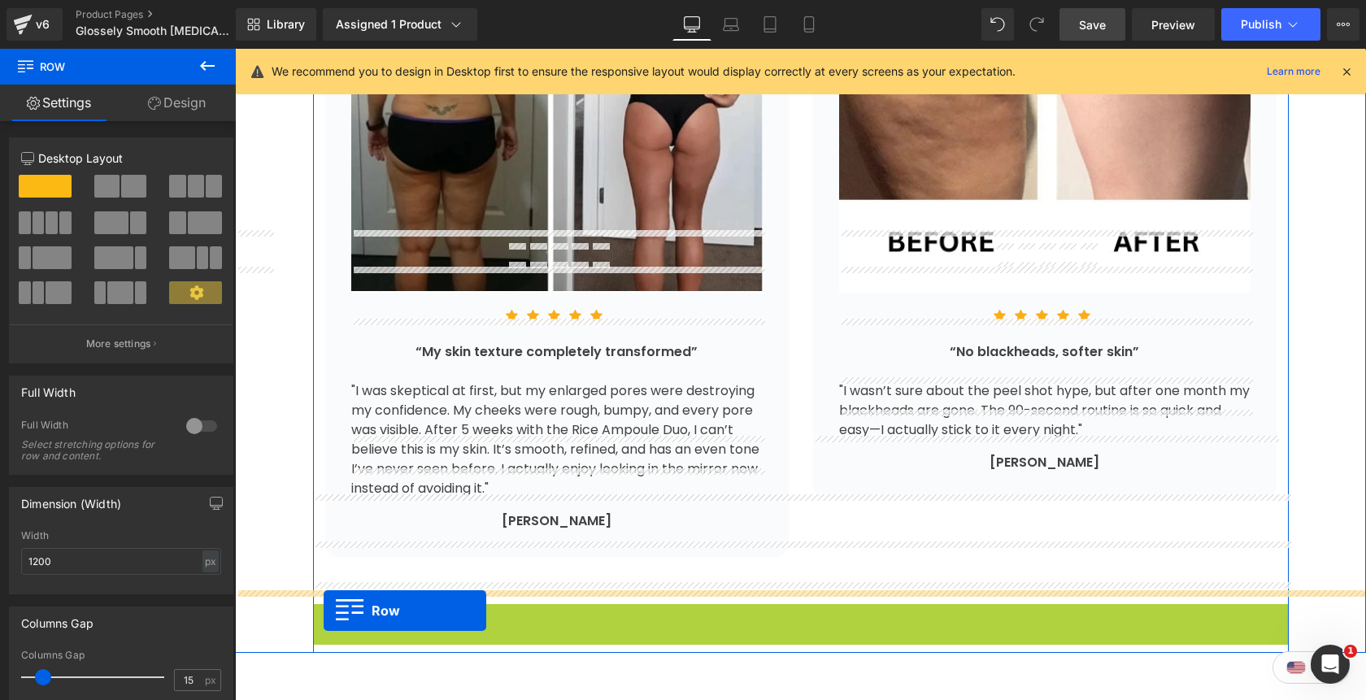
drag, startPoint x: 324, startPoint y: 599, endPoint x: 324, endPoint y: 610, distance: 11.4
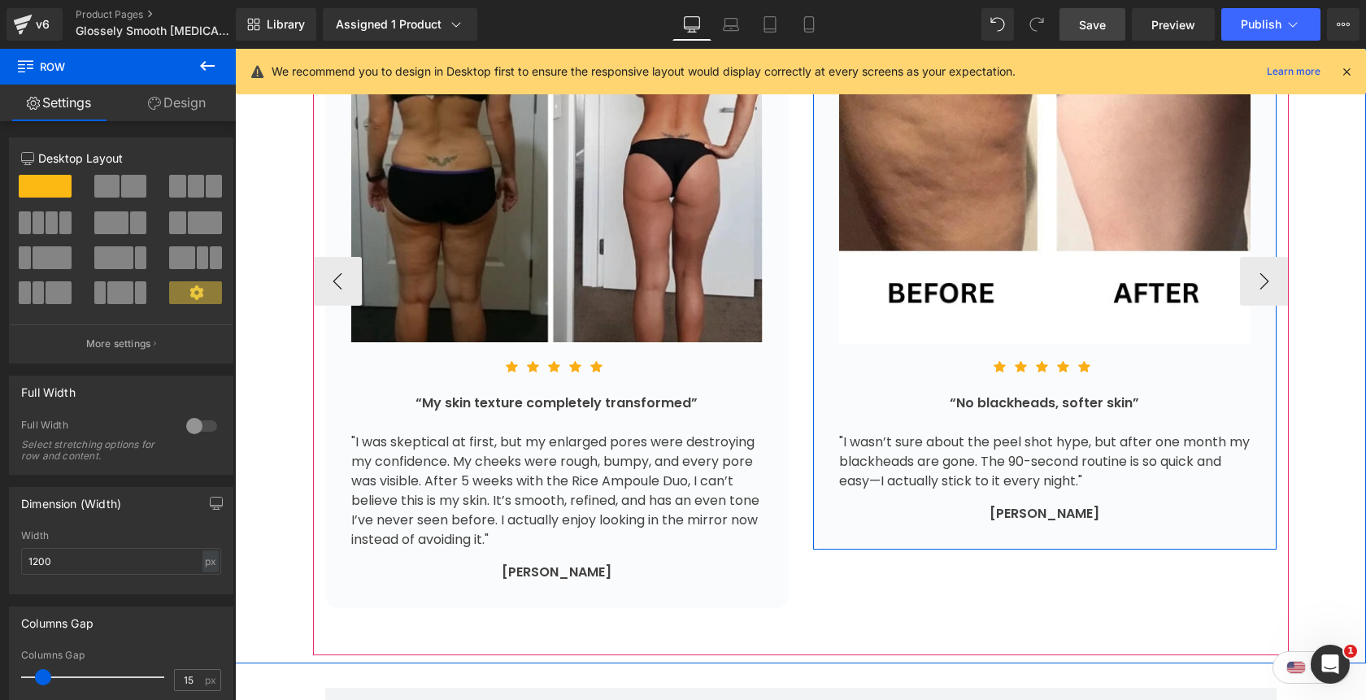
scroll to position [3502, 0]
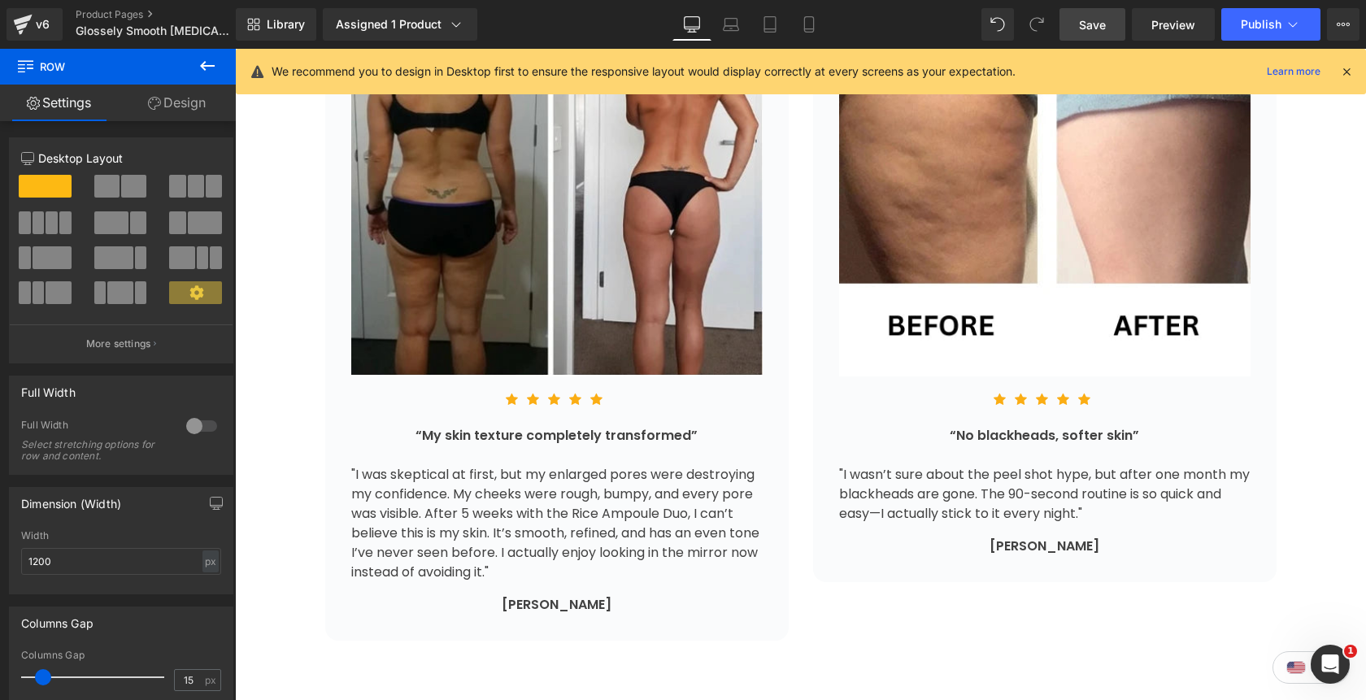
click at [206, 65] on icon at bounding box center [207, 66] width 15 height 10
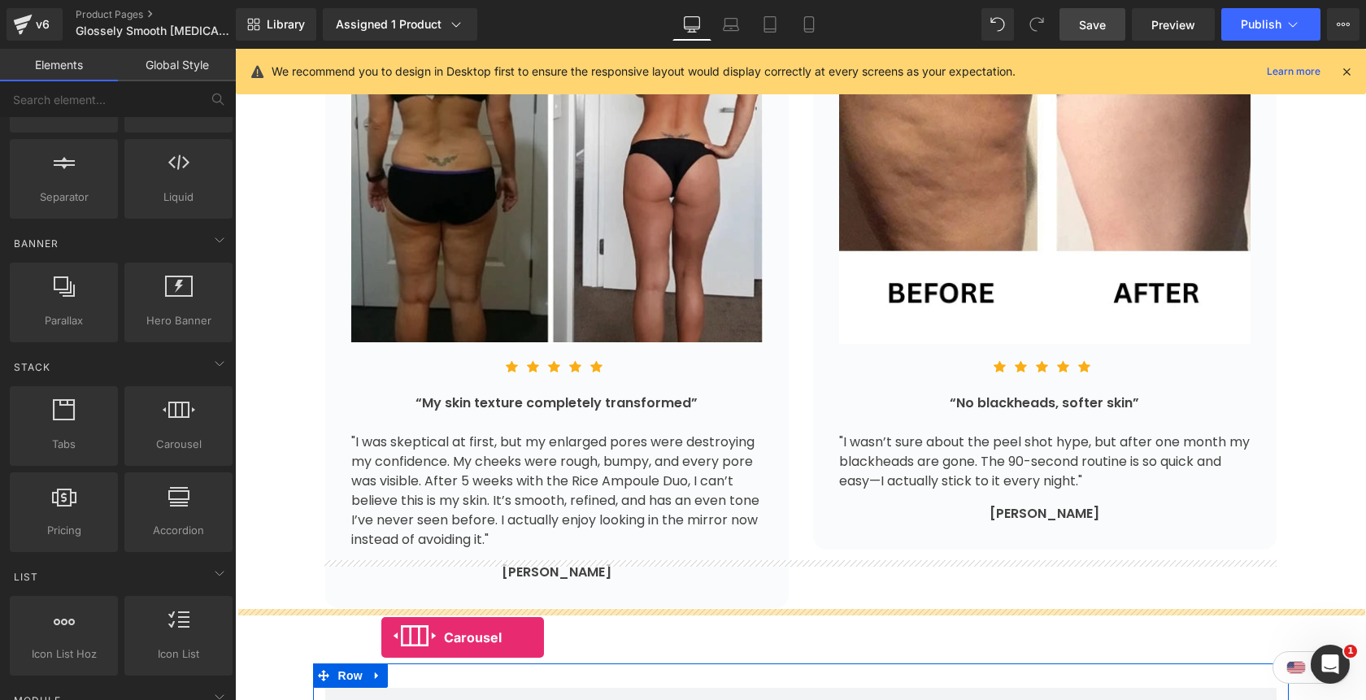
scroll to position [3599, 0]
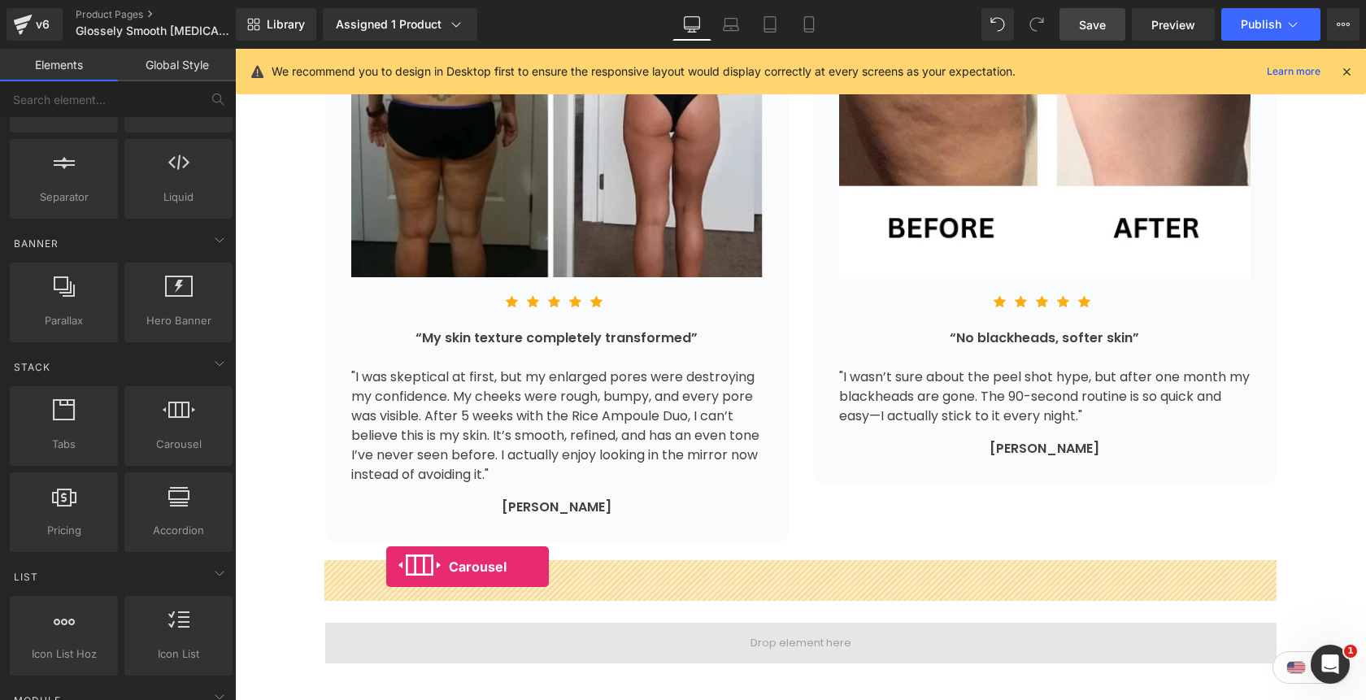
drag, startPoint x: 407, startPoint y: 474, endPoint x: 386, endPoint y: 567, distance: 95.0
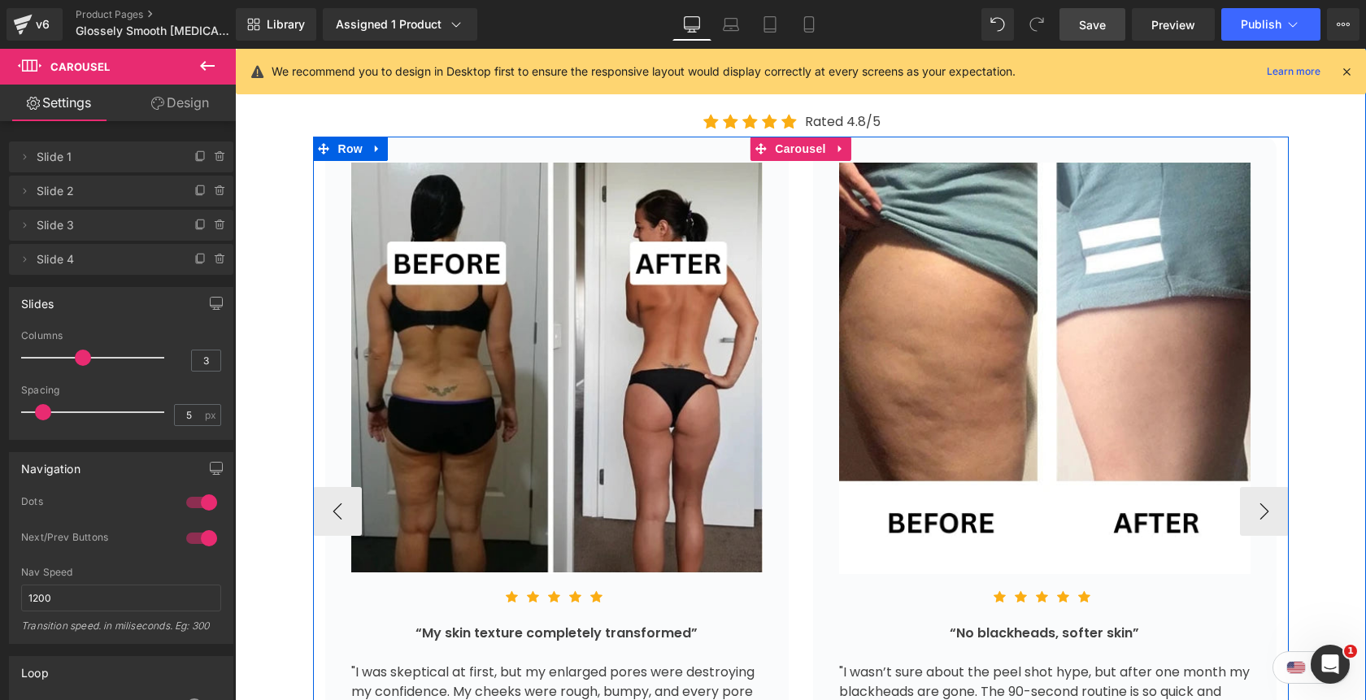
scroll to position [3255, 0]
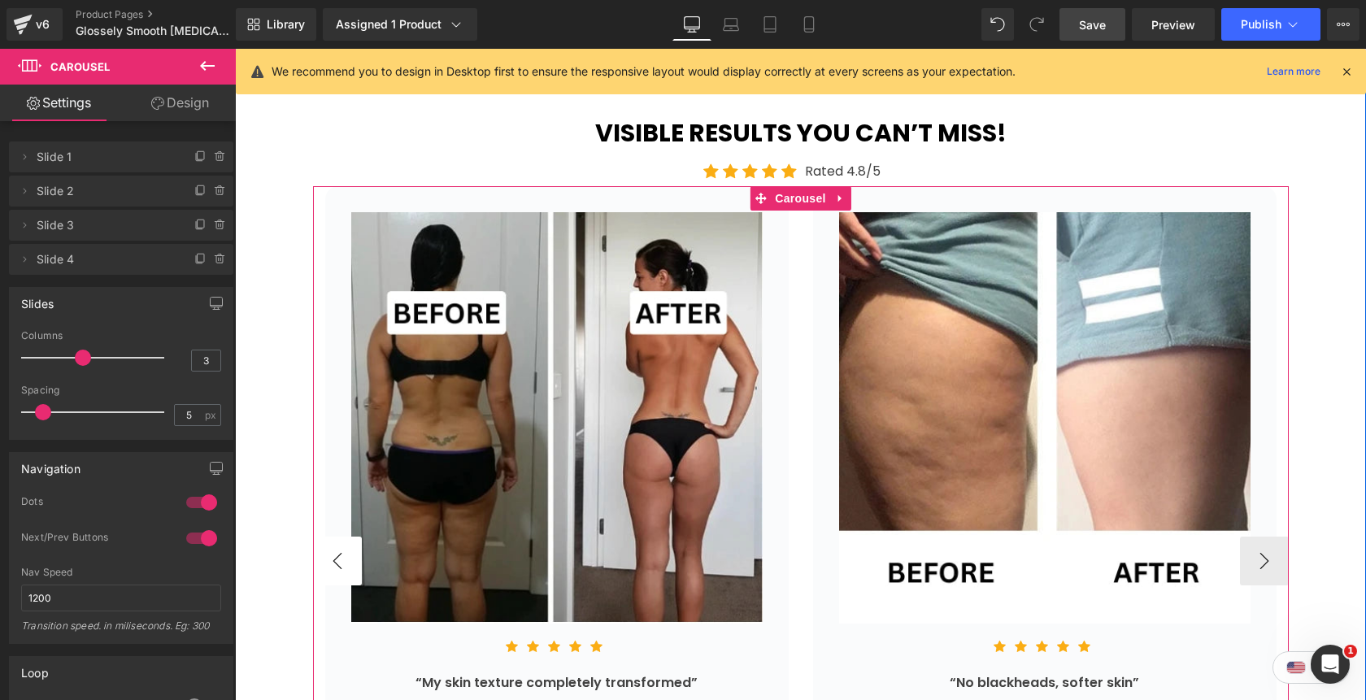
click at [345, 536] on button "‹" at bounding box center [337, 560] width 49 height 49
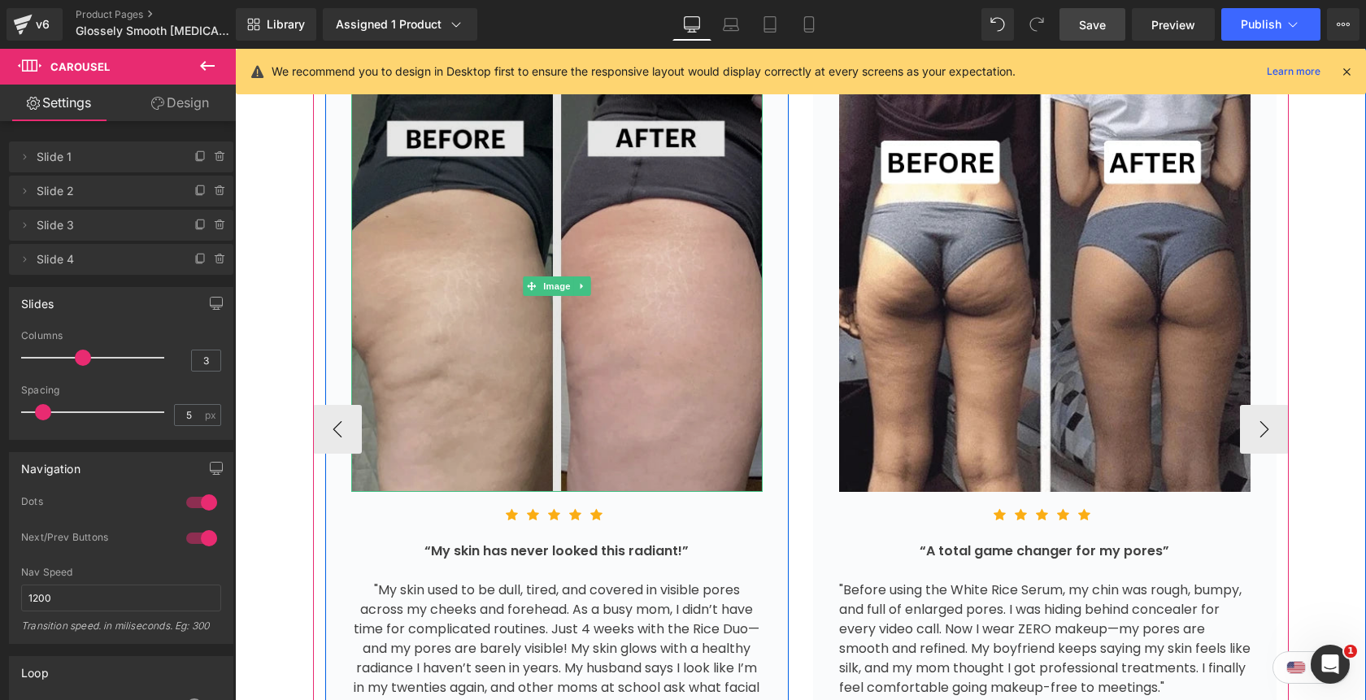
scroll to position [3389, 0]
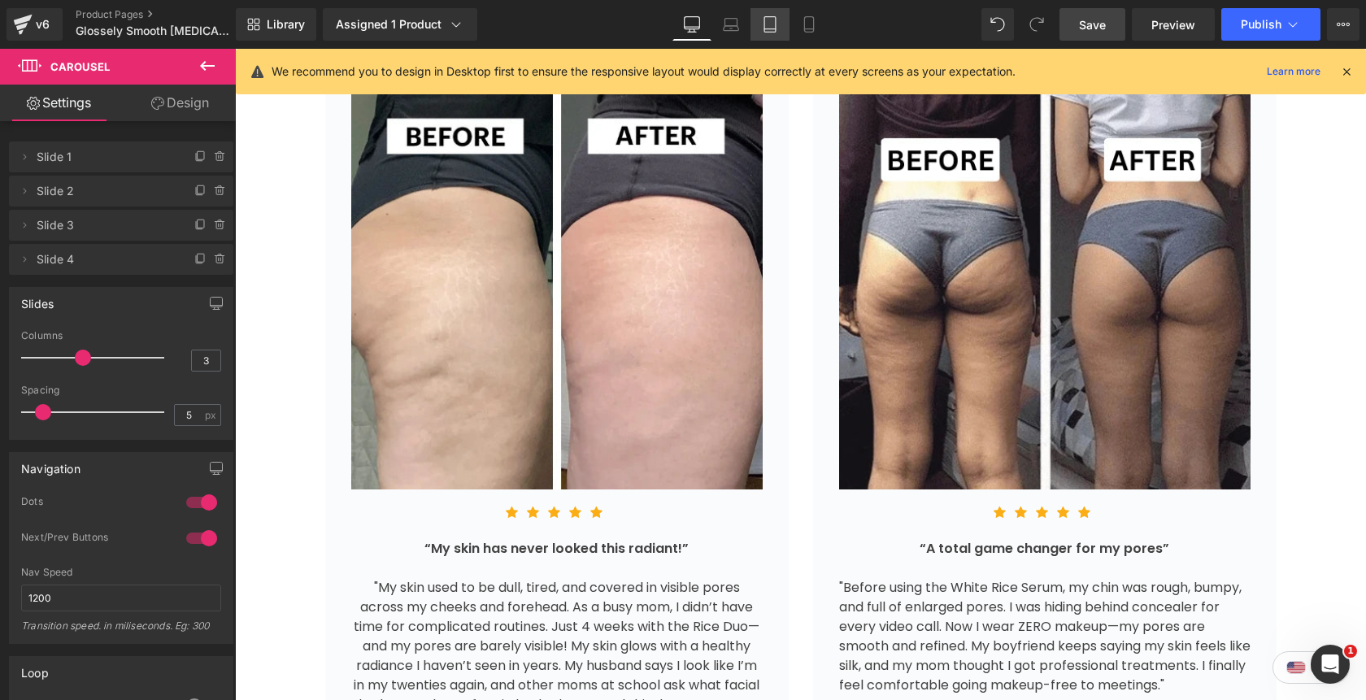
click at [780, 24] on link "Tablet" at bounding box center [769, 24] width 39 height 33
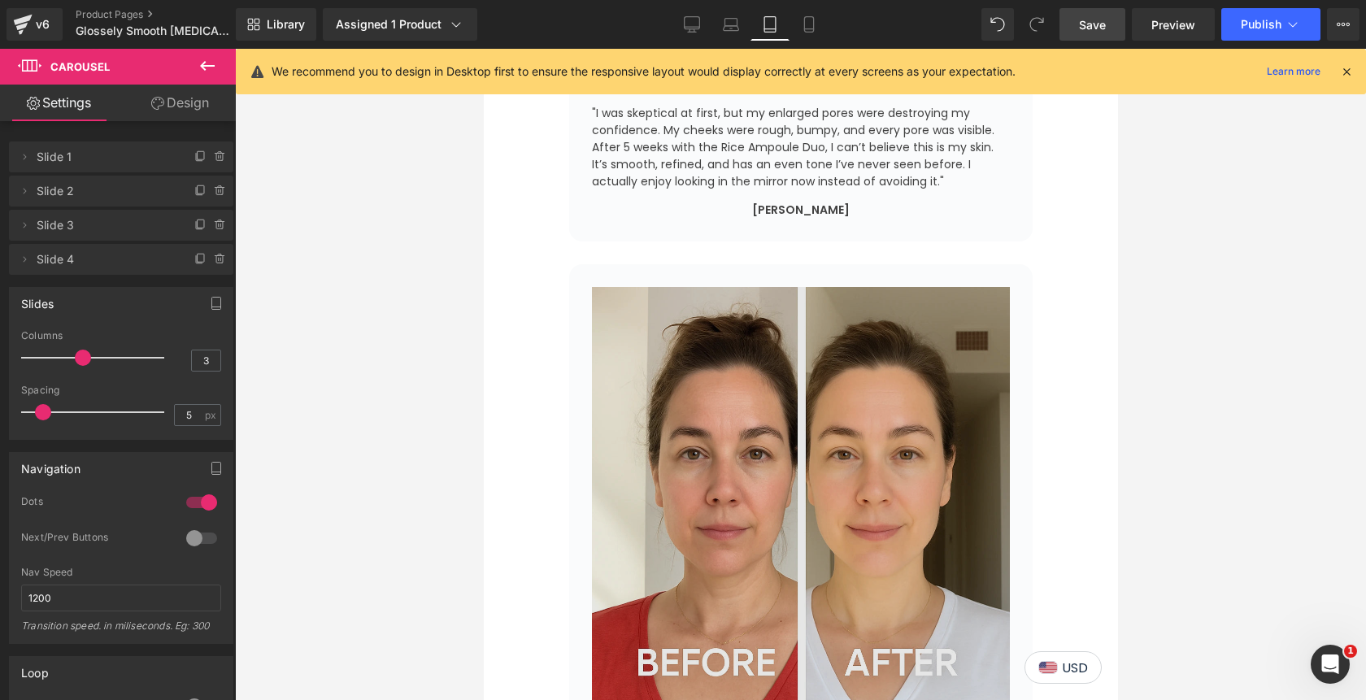
scroll to position [5796, 0]
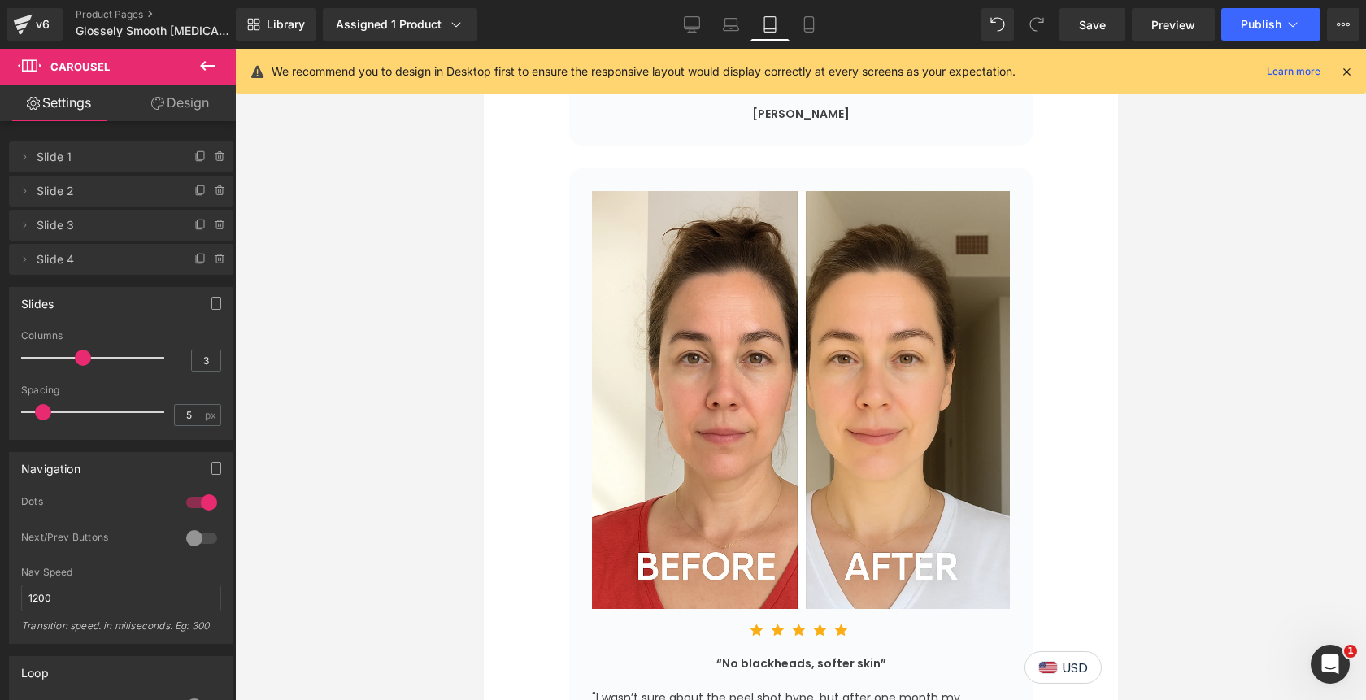
scroll to position [5796, 0]
click at [689, 20] on icon at bounding box center [692, 24] width 16 height 16
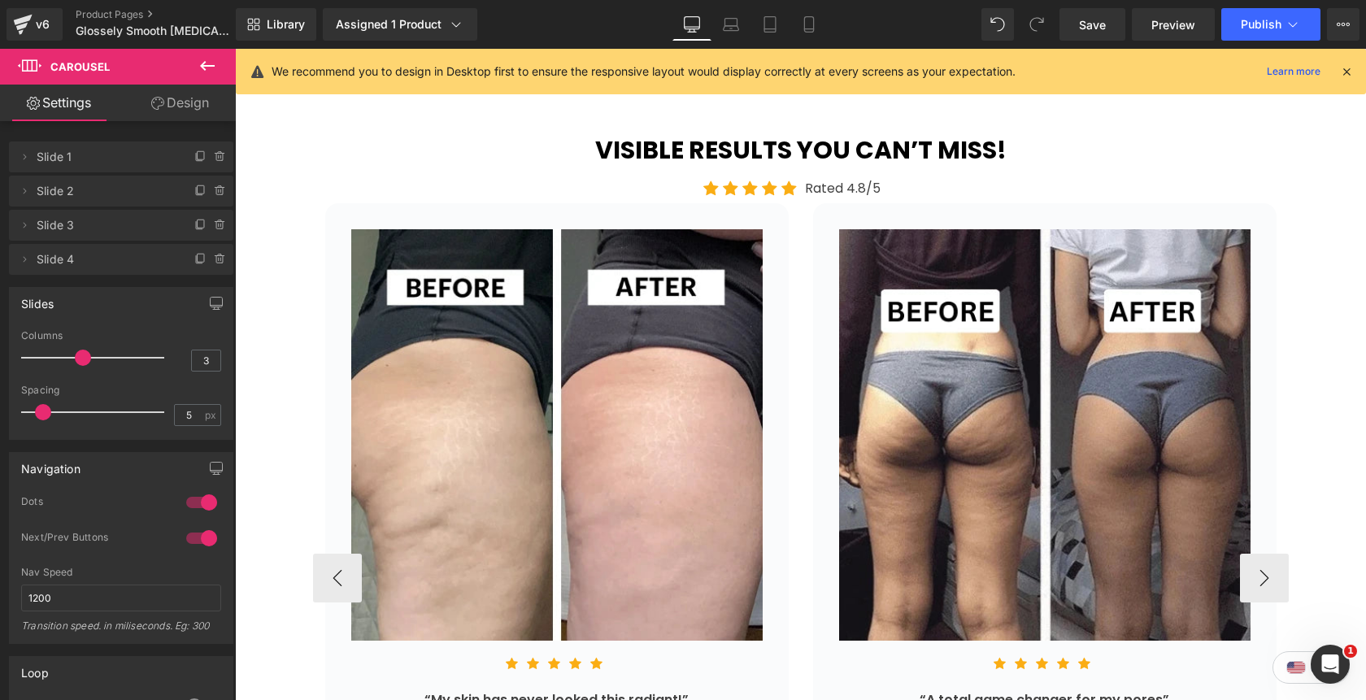
scroll to position [3057, 0]
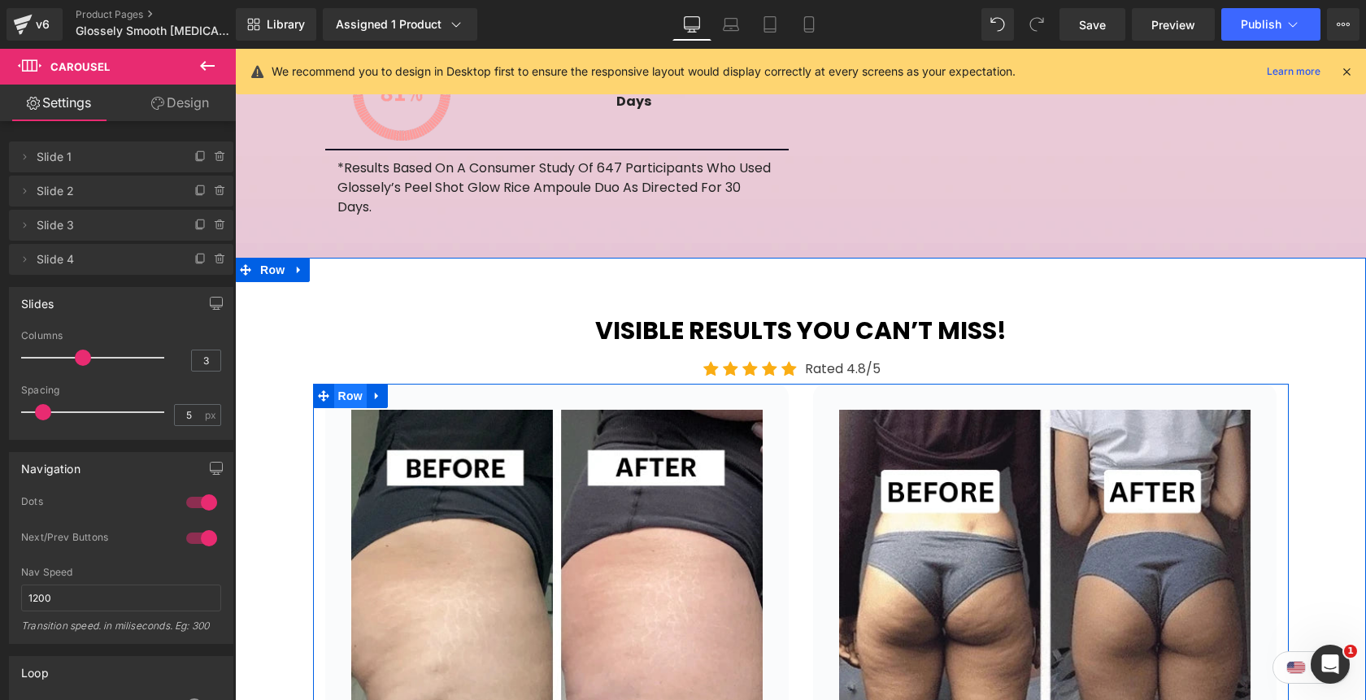
click at [336, 384] on span "Row" at bounding box center [350, 396] width 33 height 24
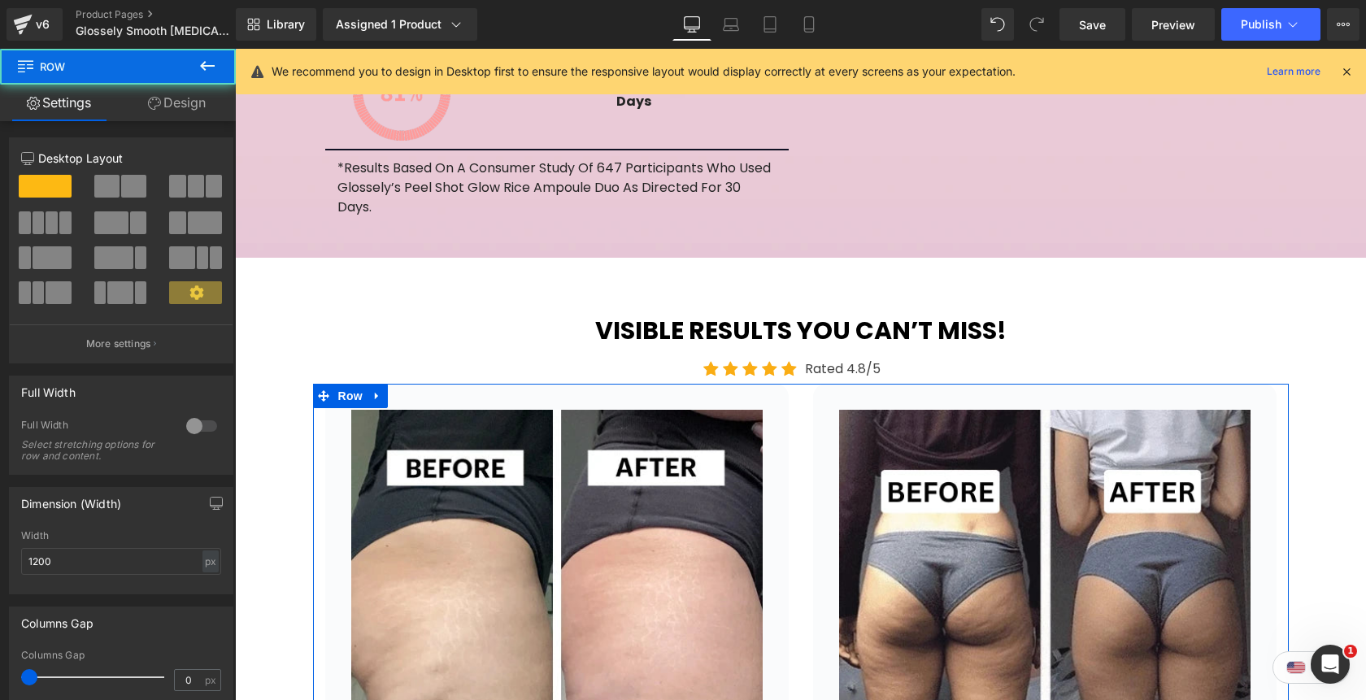
click at [188, 116] on link "Design" at bounding box center [177, 103] width 118 height 37
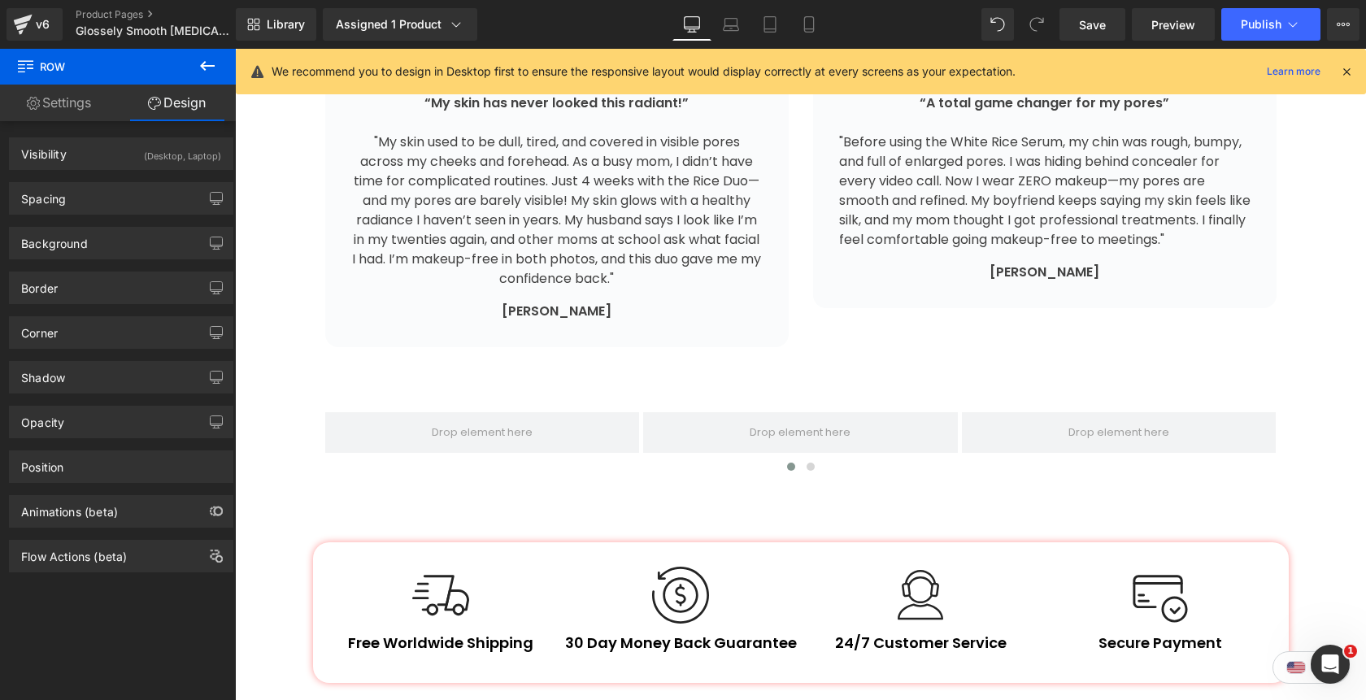
scroll to position [3883, 0]
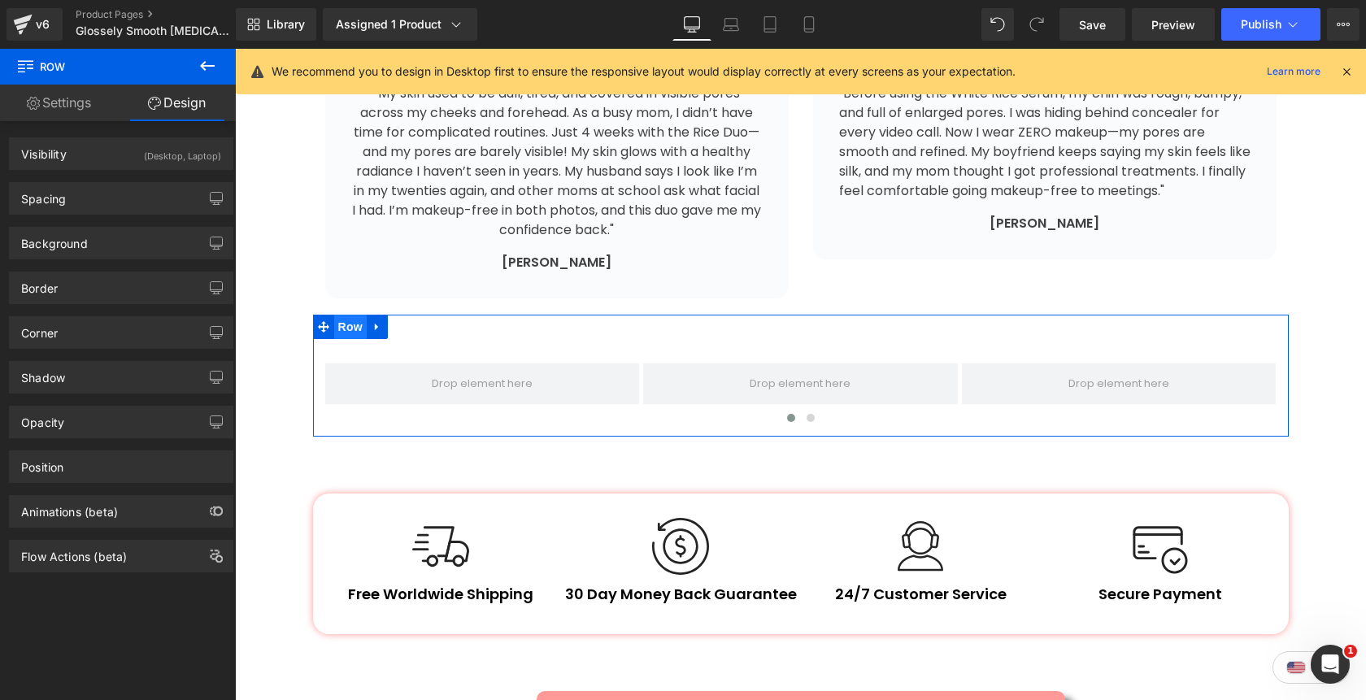
click at [358, 315] on span "Row" at bounding box center [350, 327] width 33 height 24
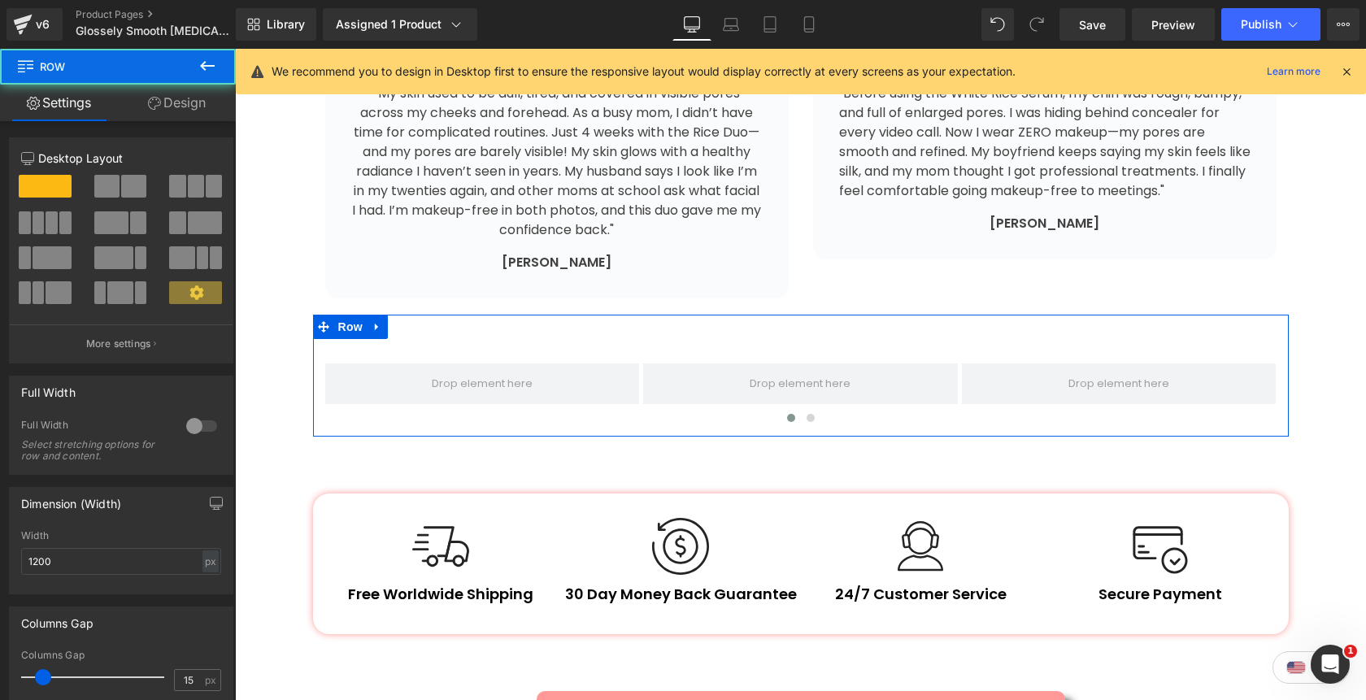
click at [189, 105] on link "Design" at bounding box center [177, 103] width 118 height 37
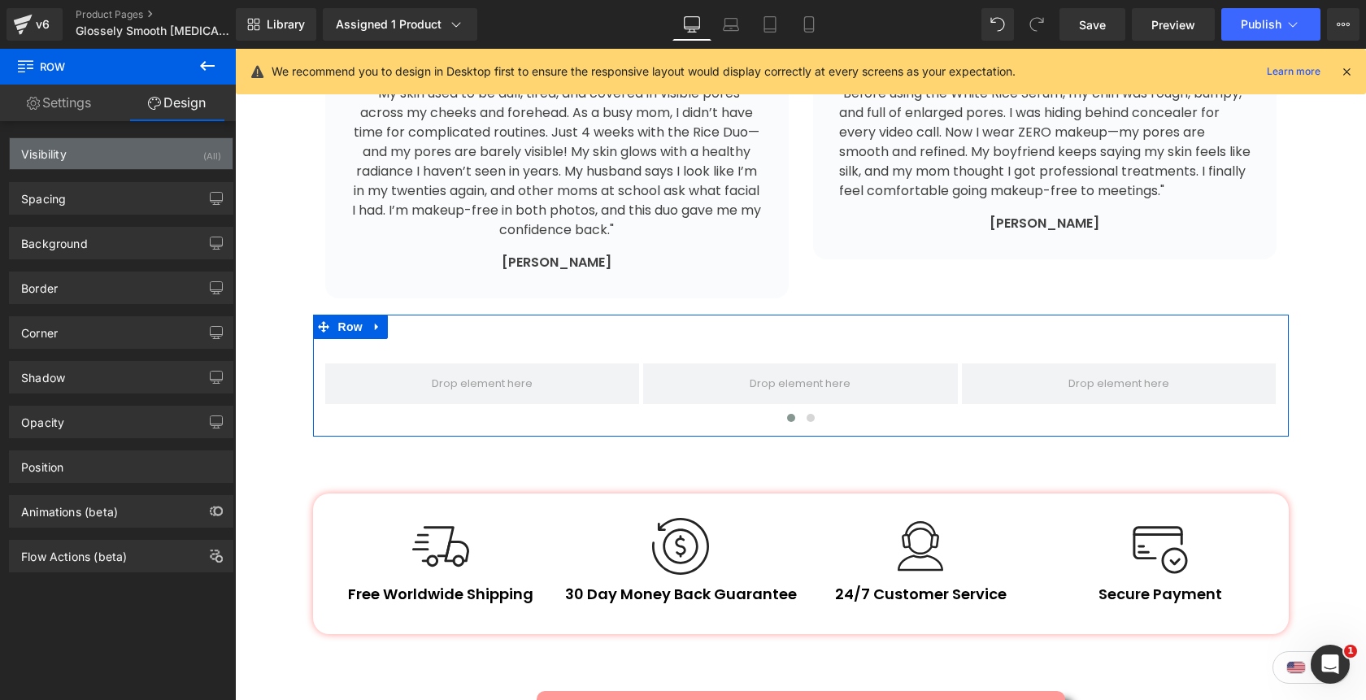
click at [176, 157] on div "Visibility (All)" at bounding box center [121, 153] width 223 height 31
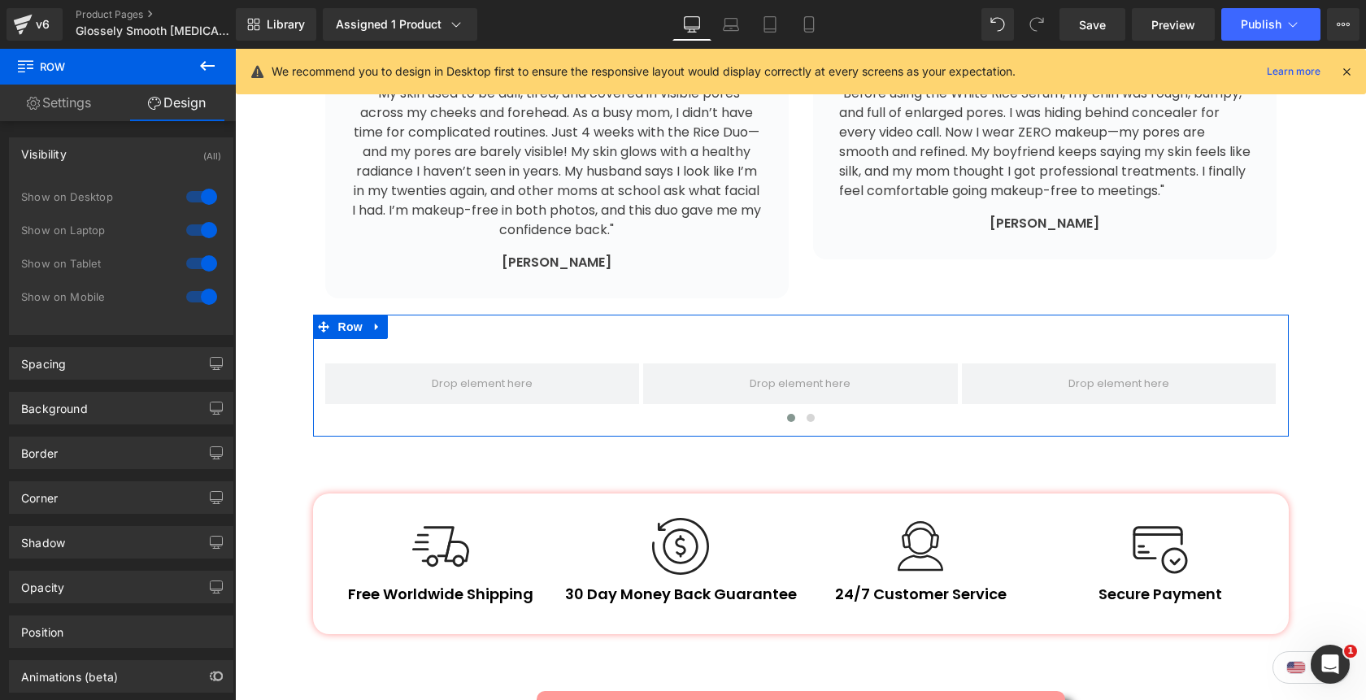
click at [198, 263] on div at bounding box center [201, 263] width 39 height 26
click at [200, 285] on div at bounding box center [201, 297] width 39 height 26
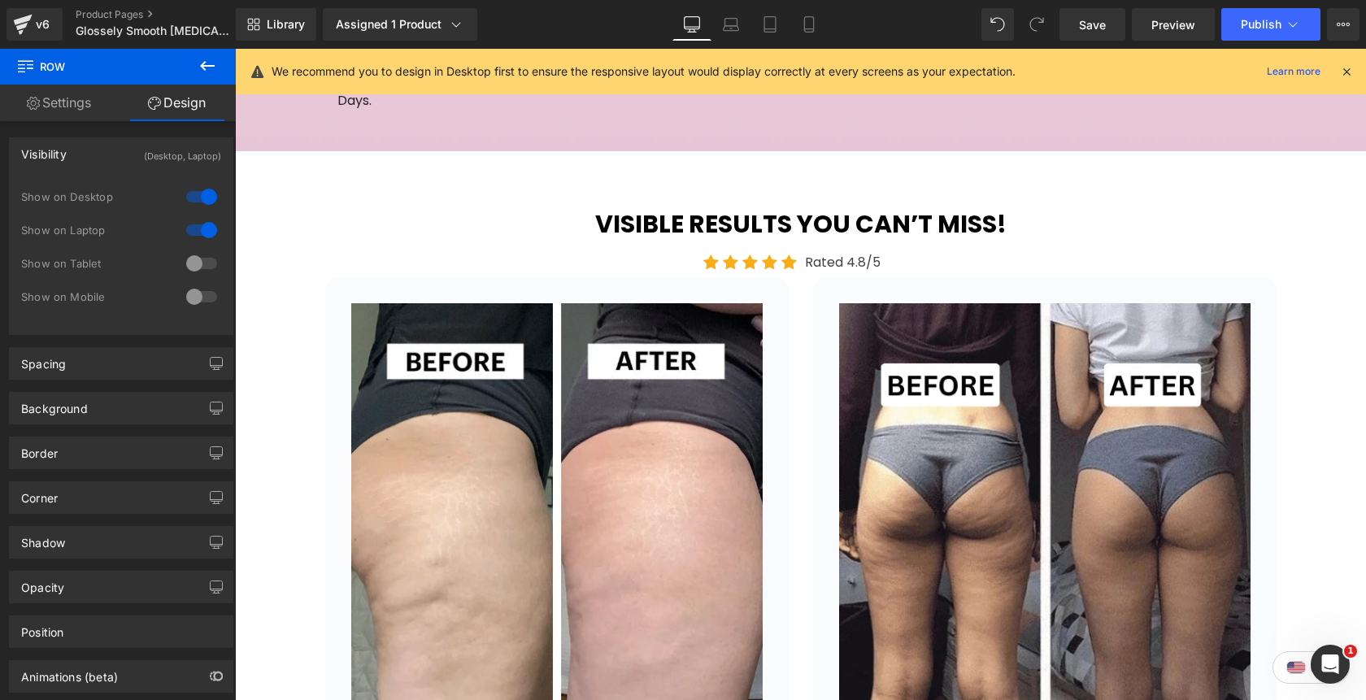
scroll to position [3158, 0]
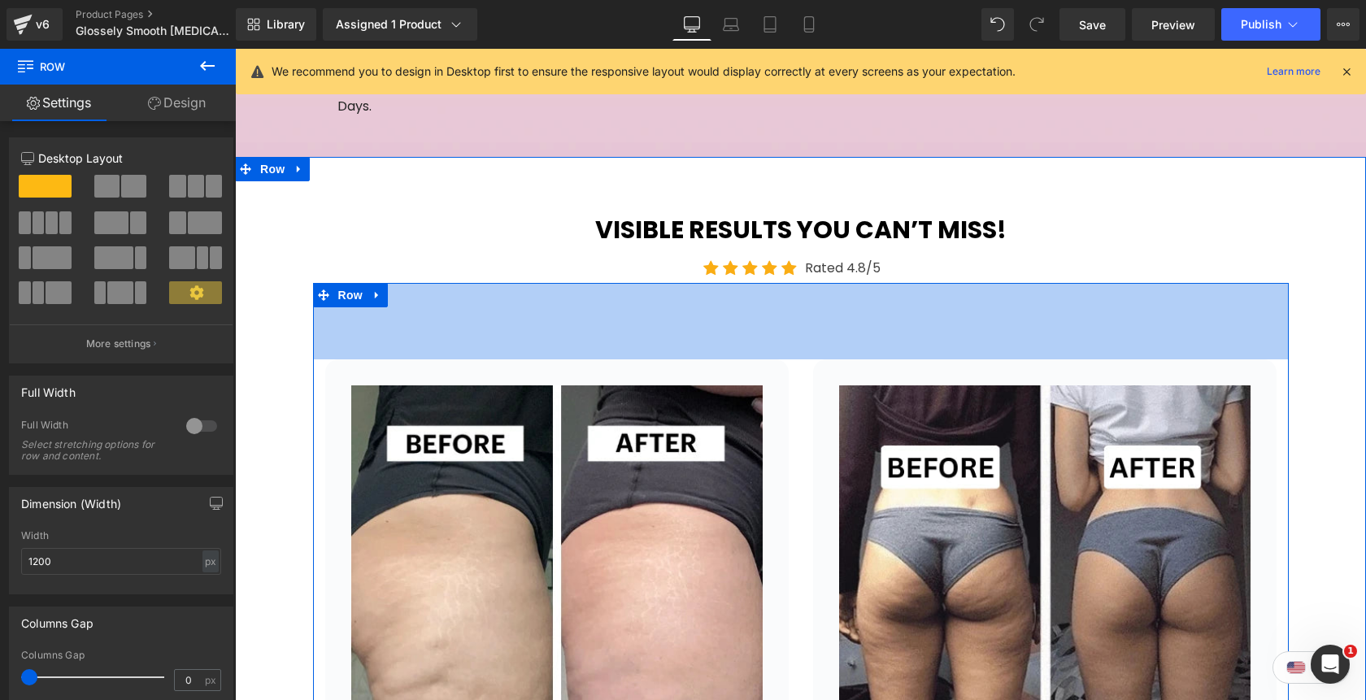
drag, startPoint x: 461, startPoint y: 227, endPoint x: 475, endPoint y: 303, distance: 77.6
click at [475, 303] on div "Image Icon Icon Icon Icon Icon Icon List Hoz “My skin has never looked this rad…" at bounding box center [800, 699] width 975 height 833
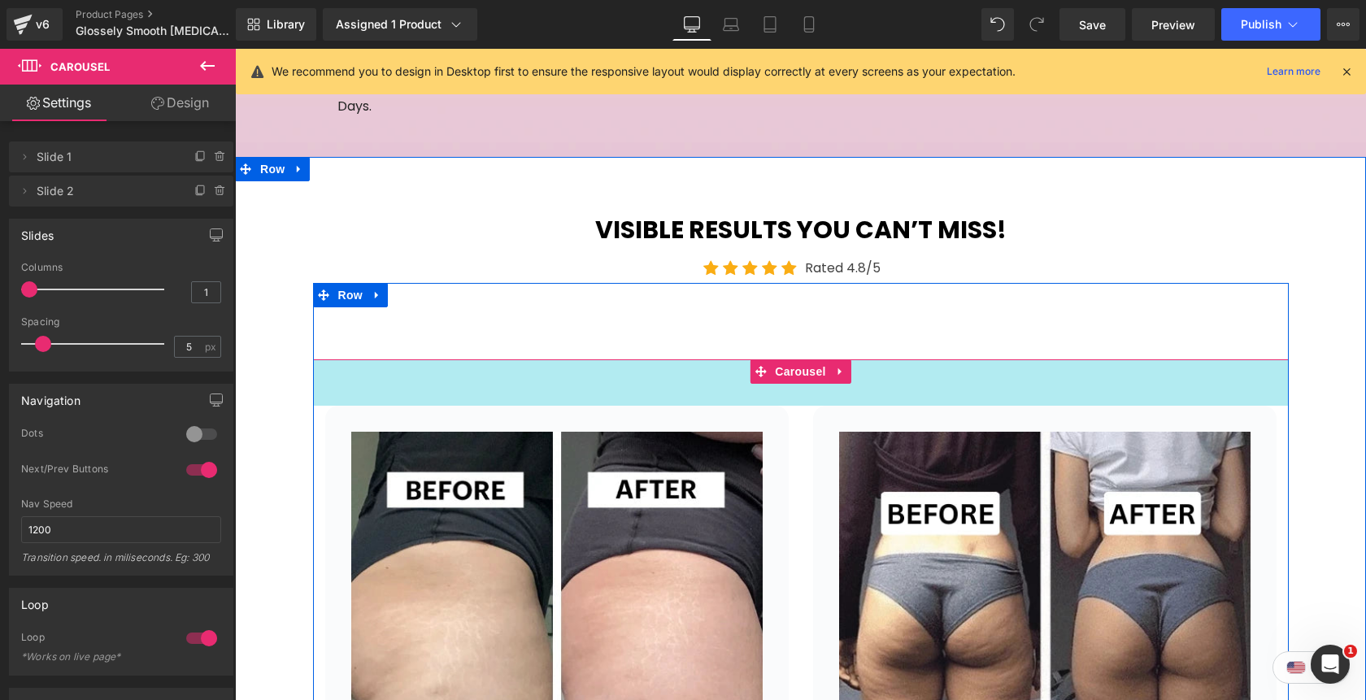
drag, startPoint x: 469, startPoint y: 303, endPoint x: 480, endPoint y: 366, distance: 63.5
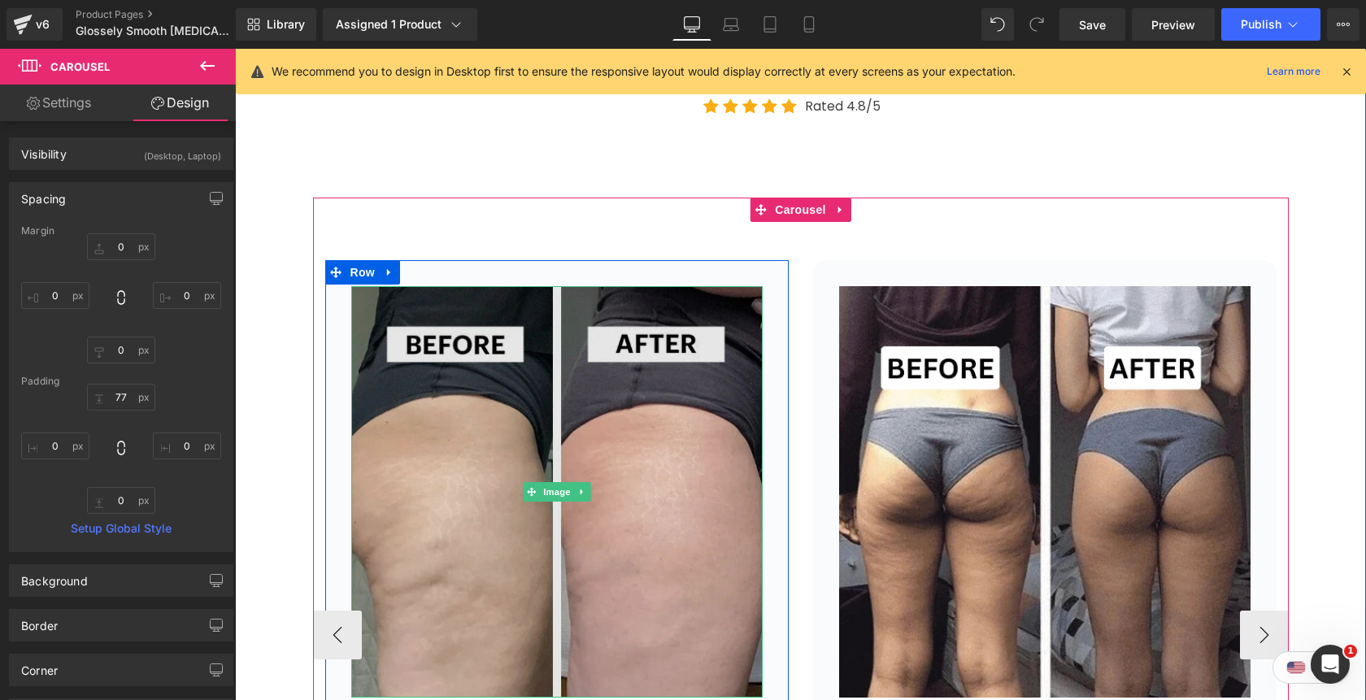
scroll to position [3321, 0]
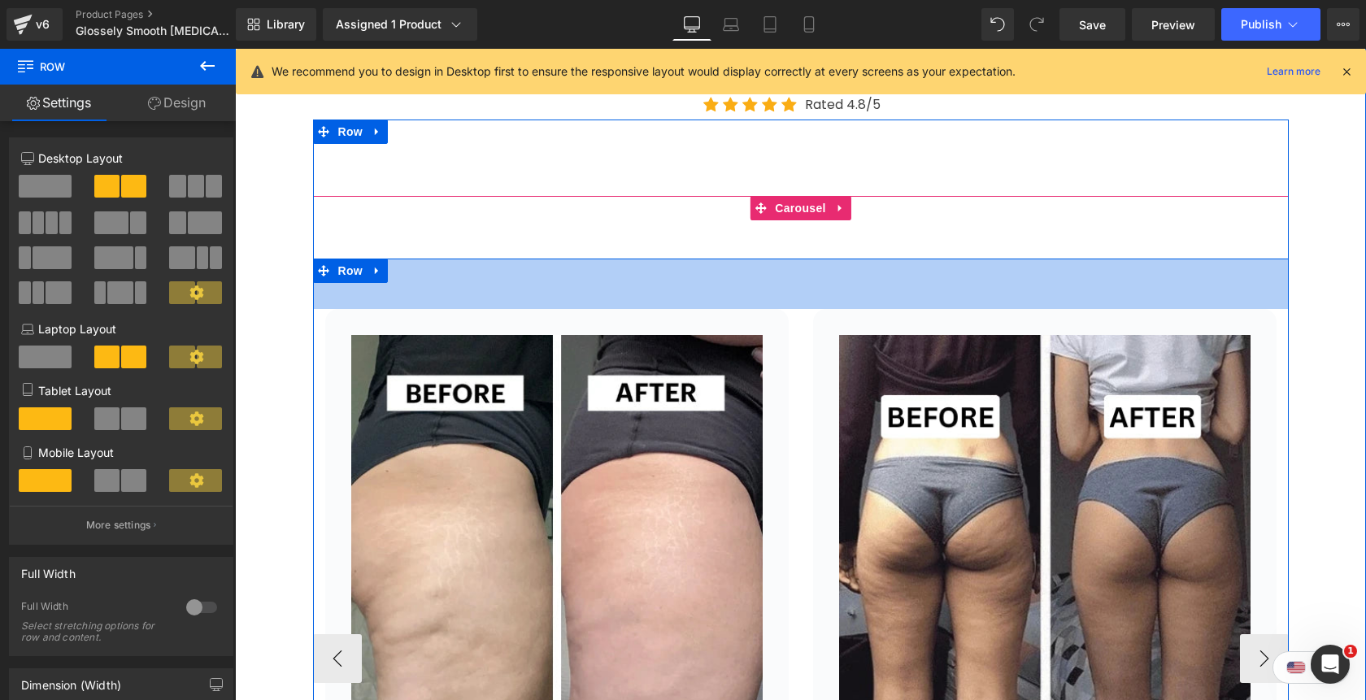
drag, startPoint x: 441, startPoint y: 203, endPoint x: 449, endPoint y: 260, distance: 57.6
click at [449, 260] on div "Image Icon Icon Icon Icon Icon Icon List Hoz “My skin has never looked this rad…" at bounding box center [800, 657] width 975 height 799
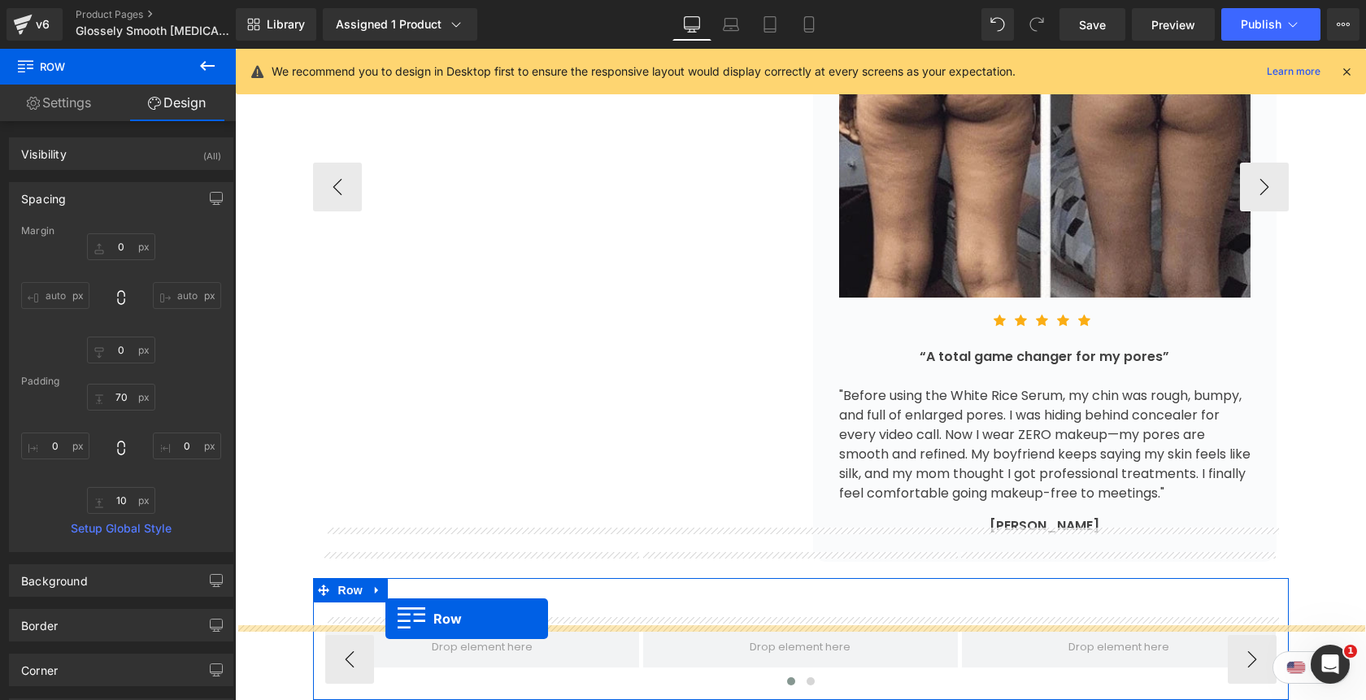
scroll to position [3793, 0]
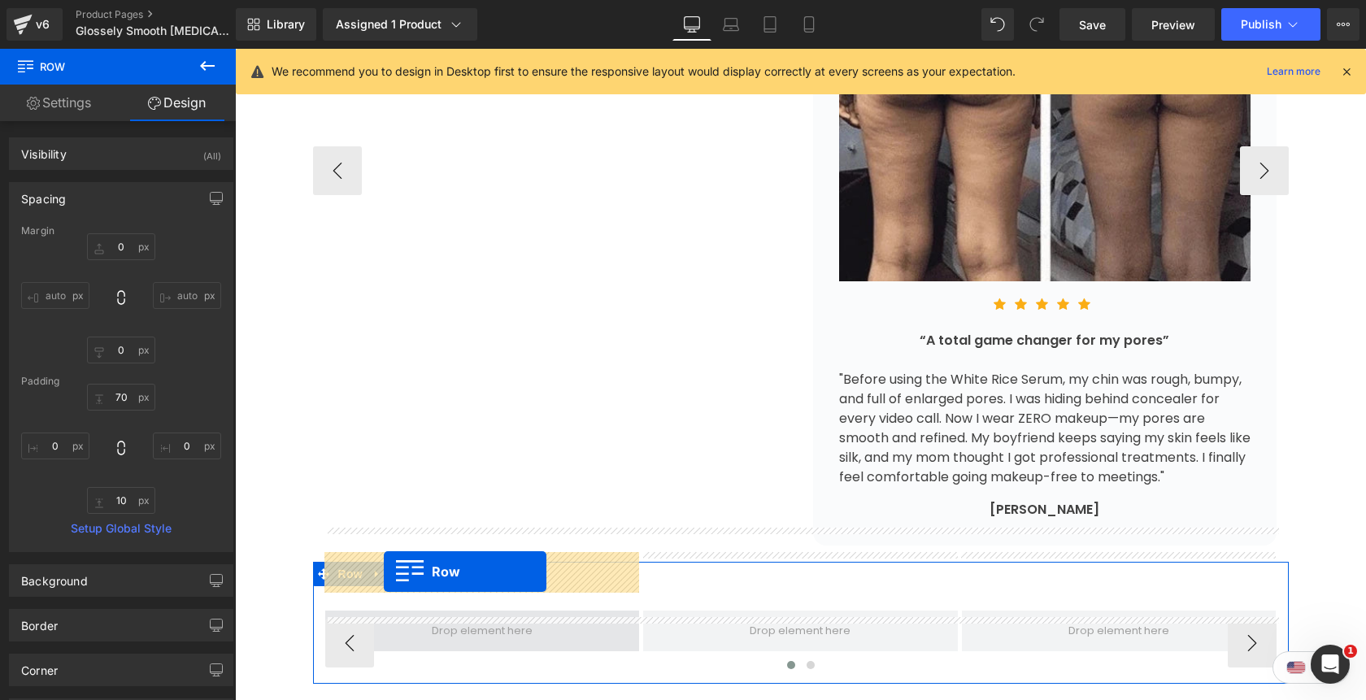
drag, startPoint x: 333, startPoint y: 269, endPoint x: 384, endPoint y: 572, distance: 307.3
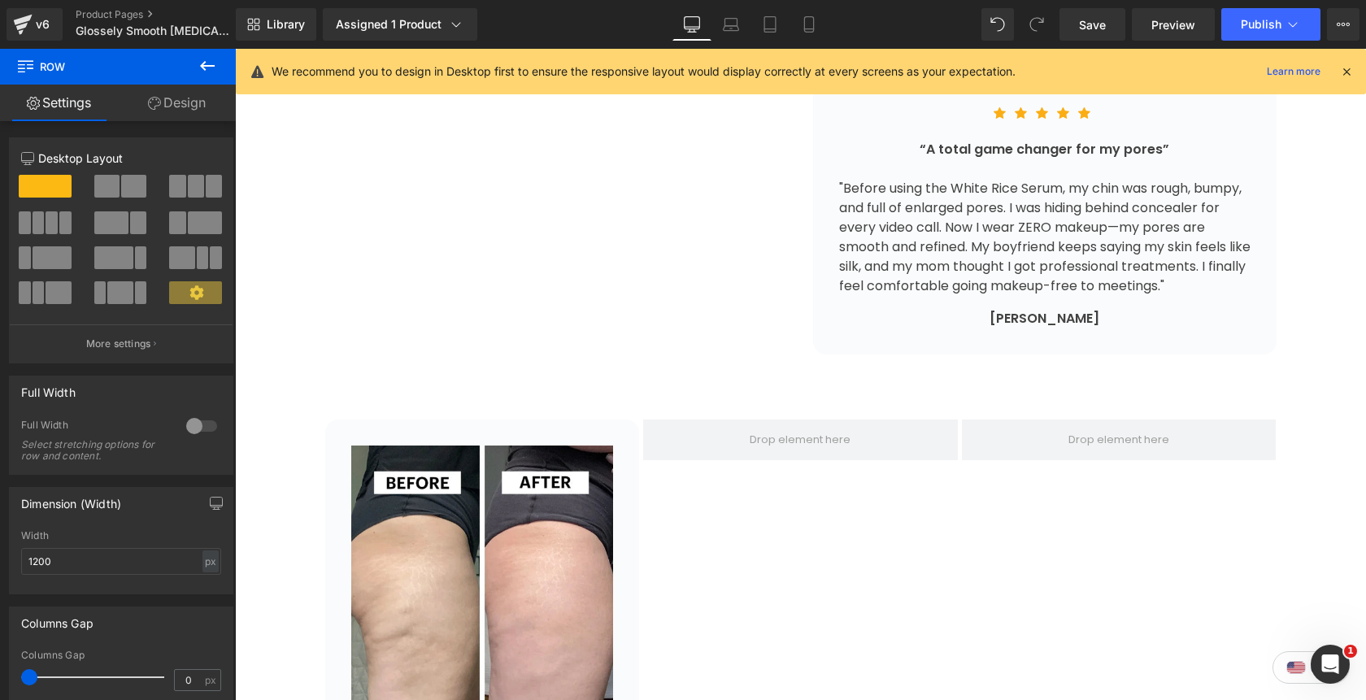
scroll to position [4128, 0]
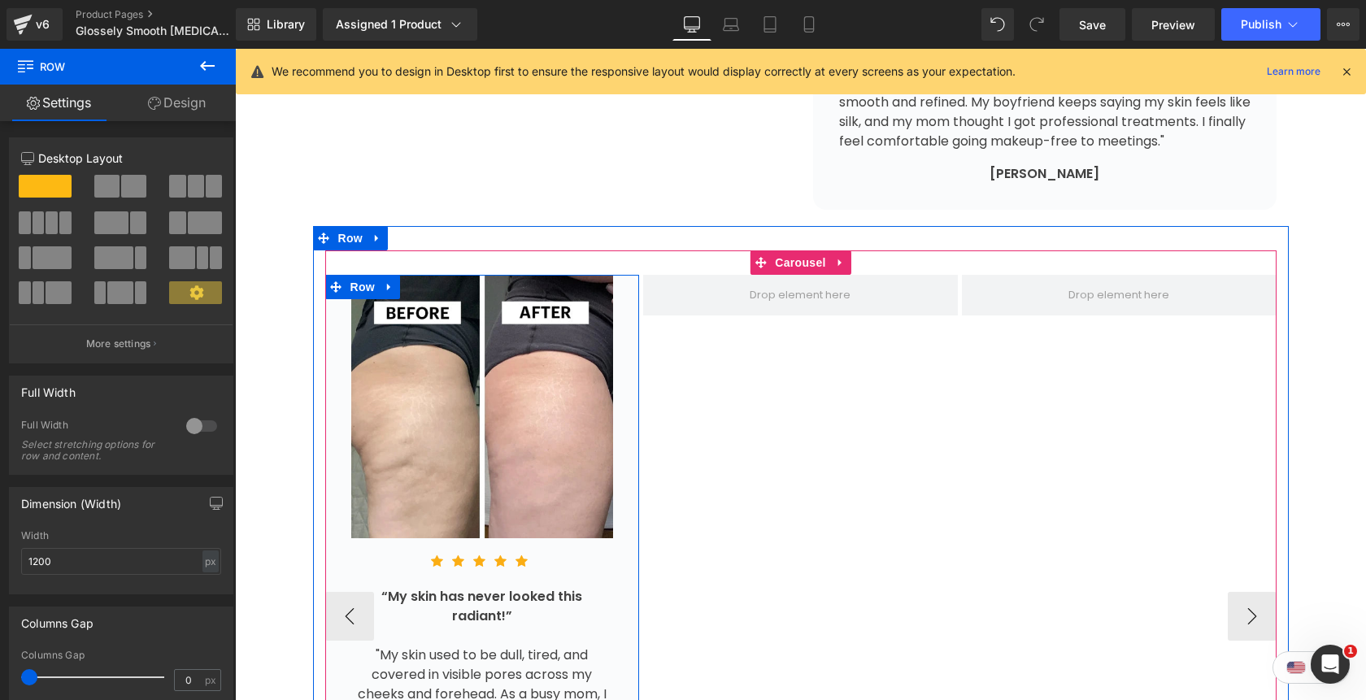
drag, startPoint x: 531, startPoint y: 229, endPoint x: 527, endPoint y: 204, distance: 25.5
click at [527, 250] on div "Image Icon Icon Icon Icon Icon Icon List Hoz “My skin has never looked this rad…" at bounding box center [800, 603] width 951 height 707
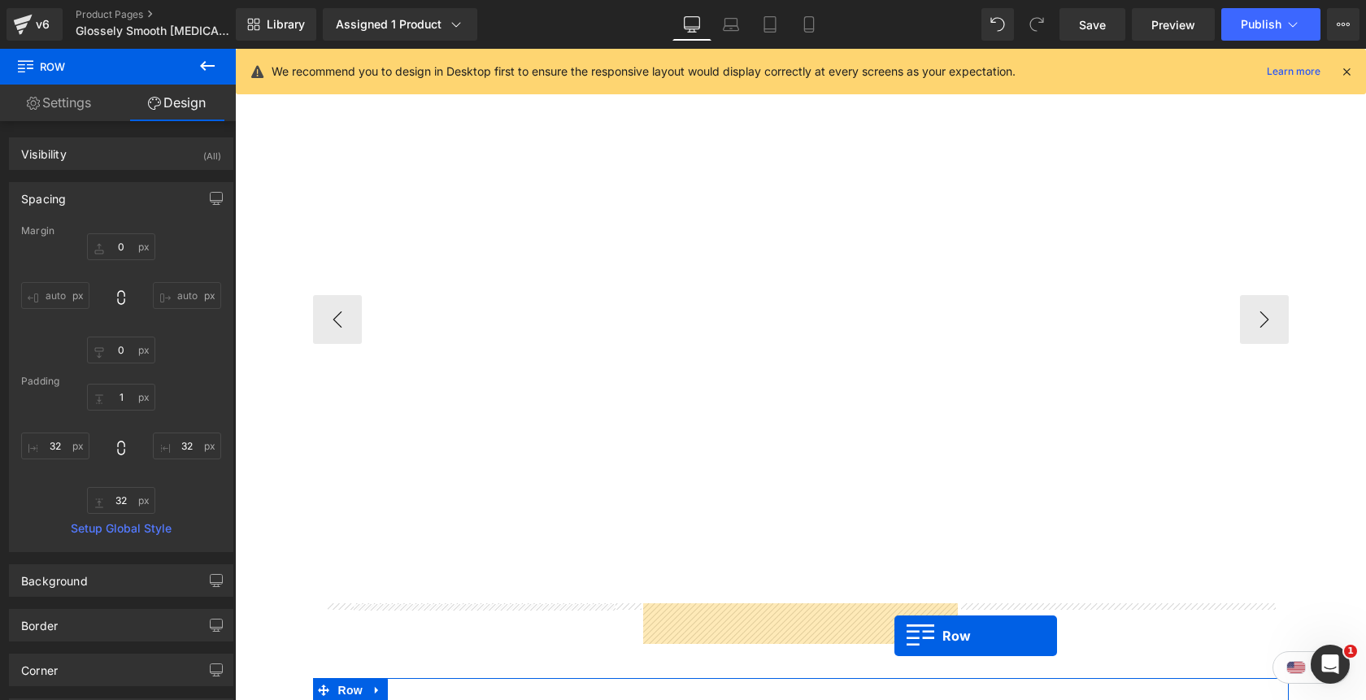
scroll to position [3676, 0]
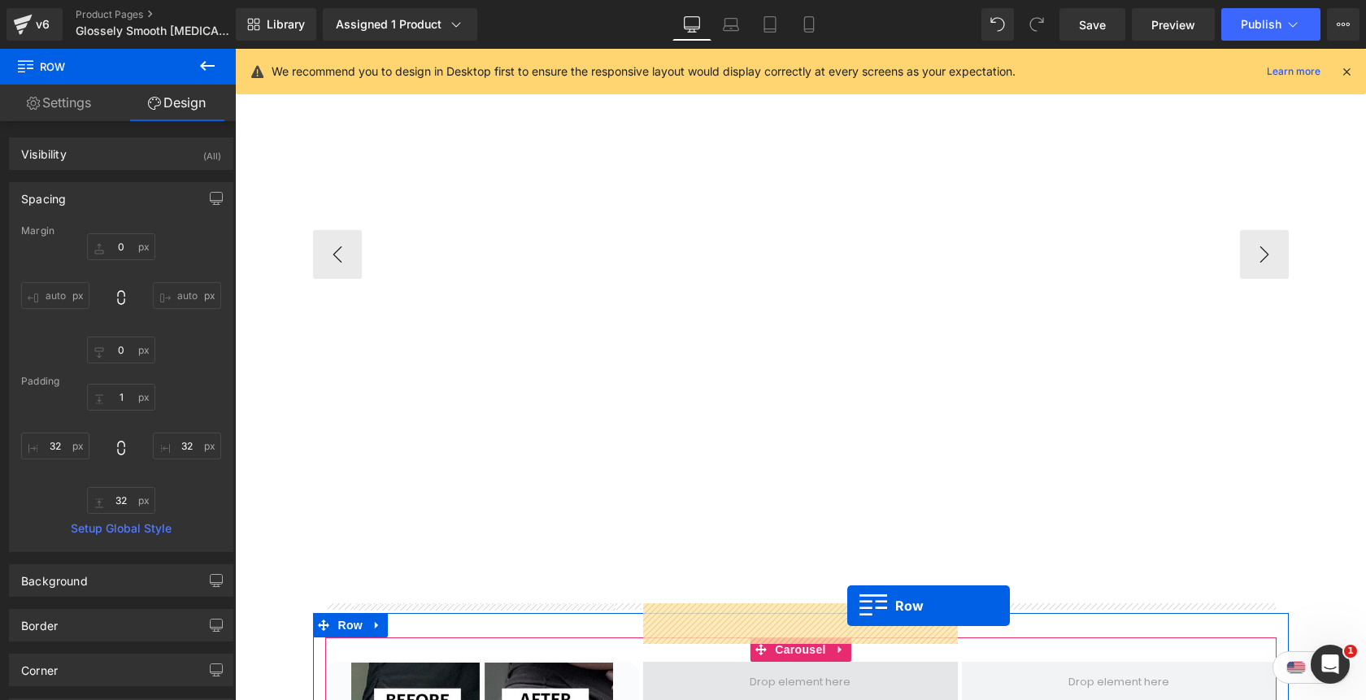
drag, startPoint x: 822, startPoint y: 192, endPoint x: 847, endPoint y: 606, distance: 414.5
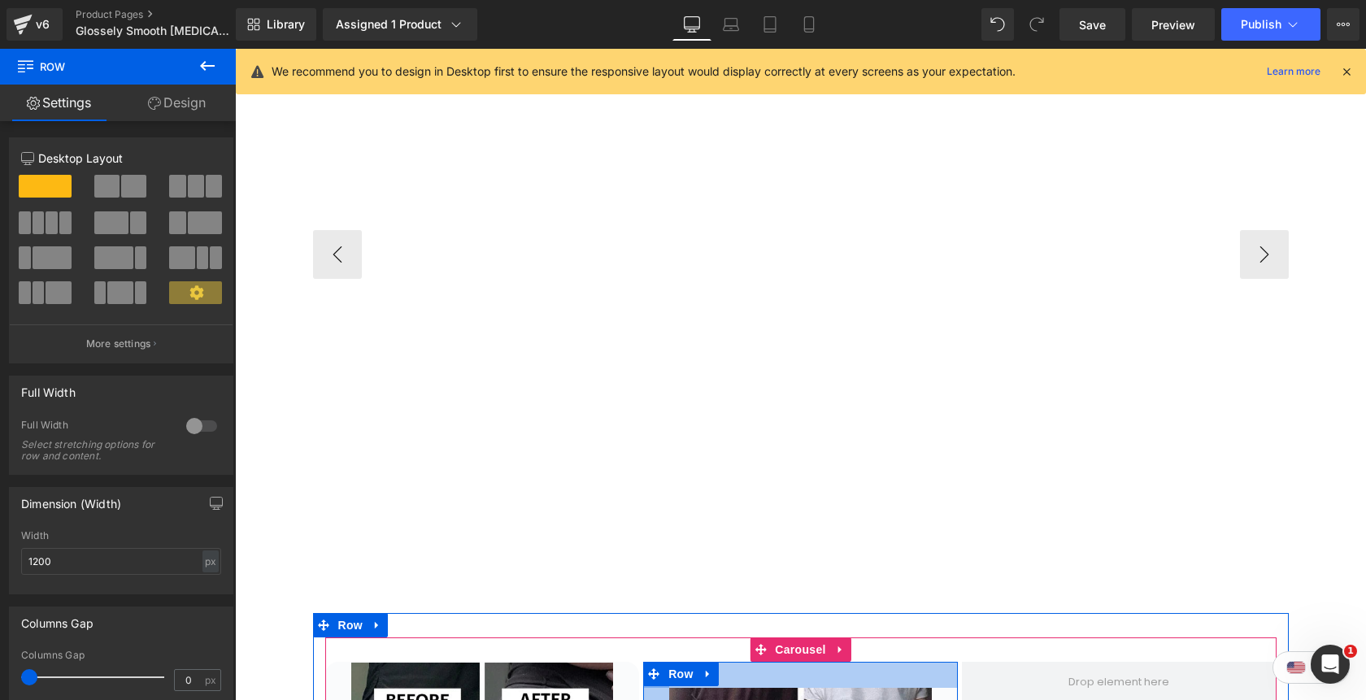
scroll to position [3849, 0]
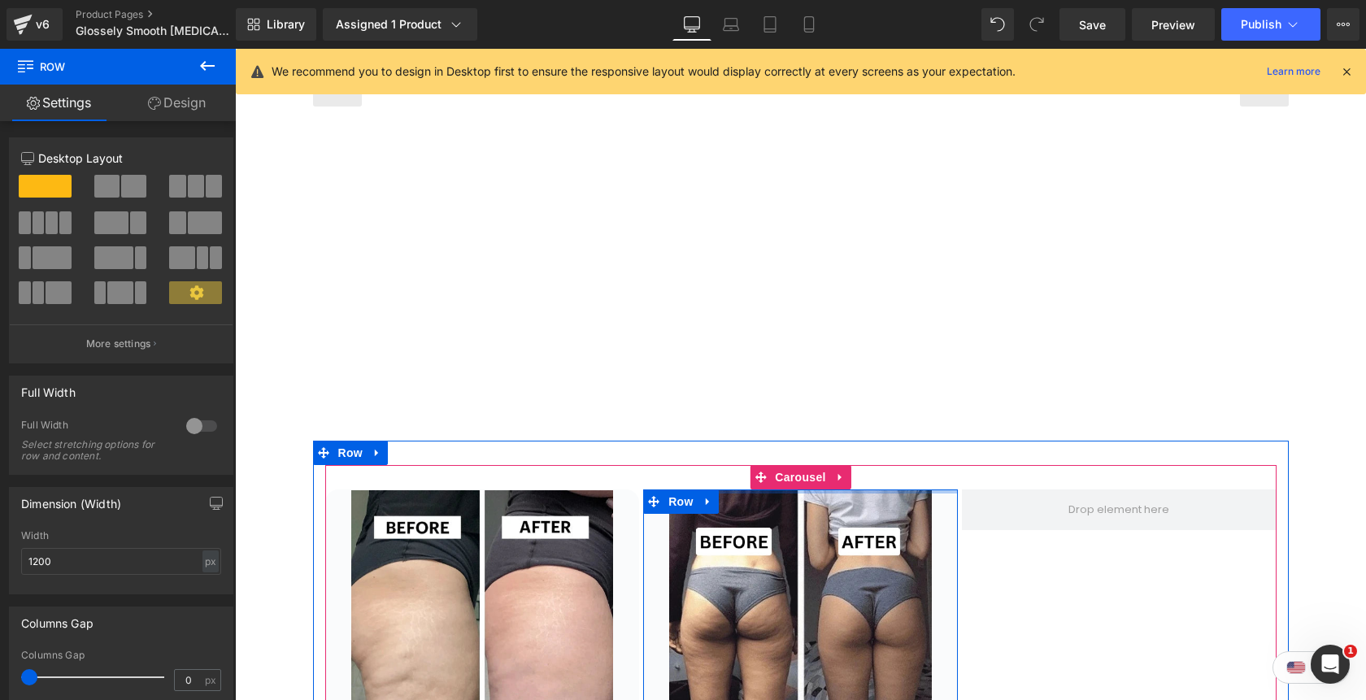
drag, startPoint x: 879, startPoint y: 441, endPoint x: 877, endPoint y: 415, distance: 26.9
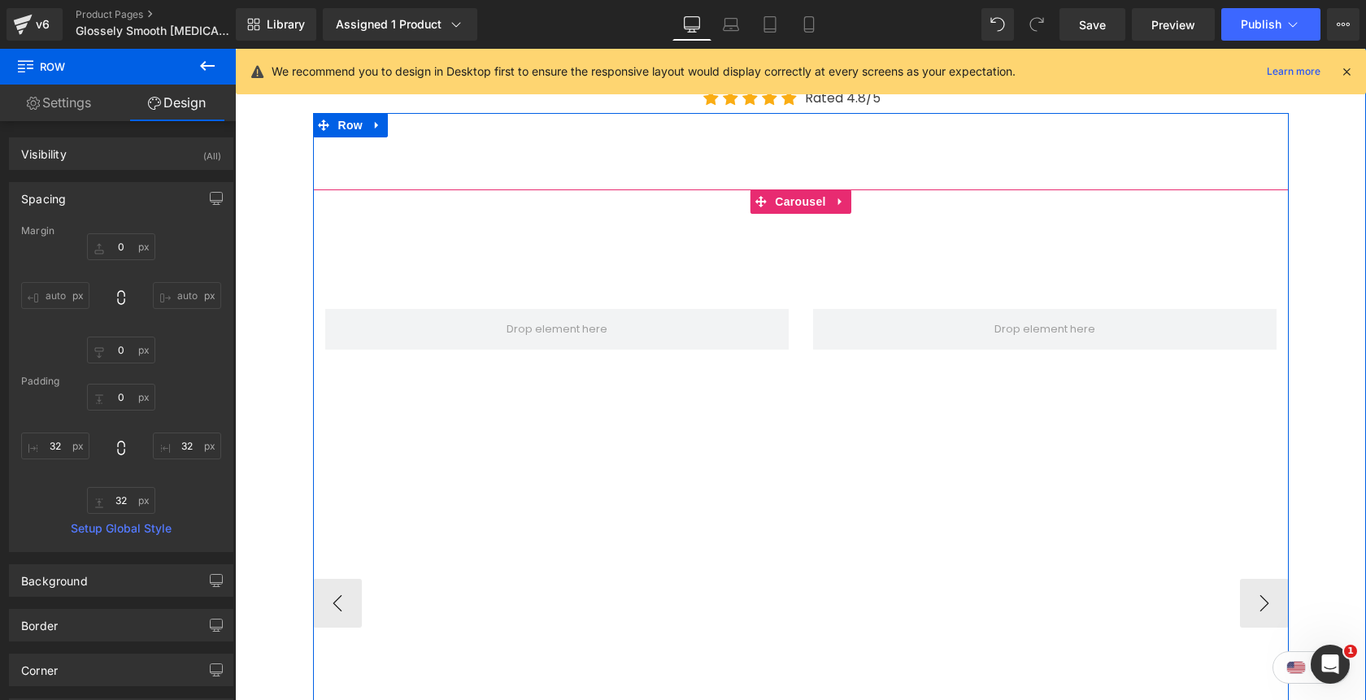
scroll to position [3337, 0]
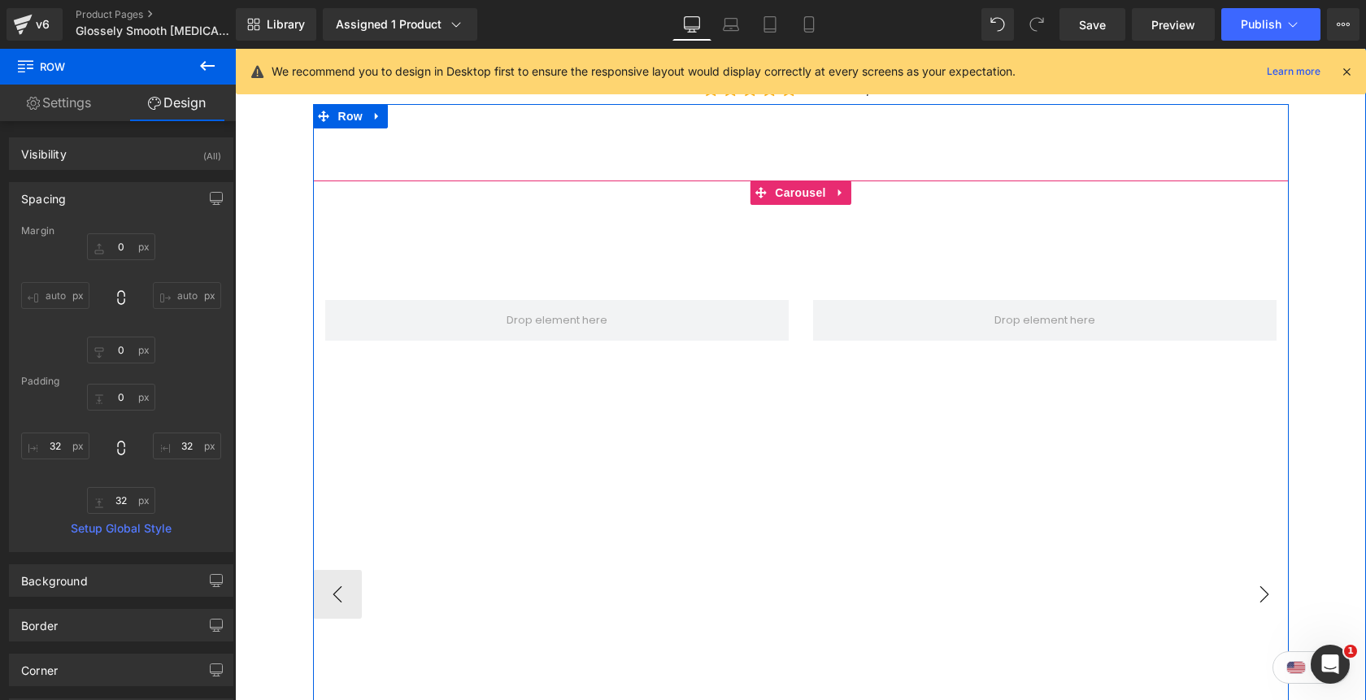
click at [1259, 570] on button "›" at bounding box center [1264, 594] width 49 height 49
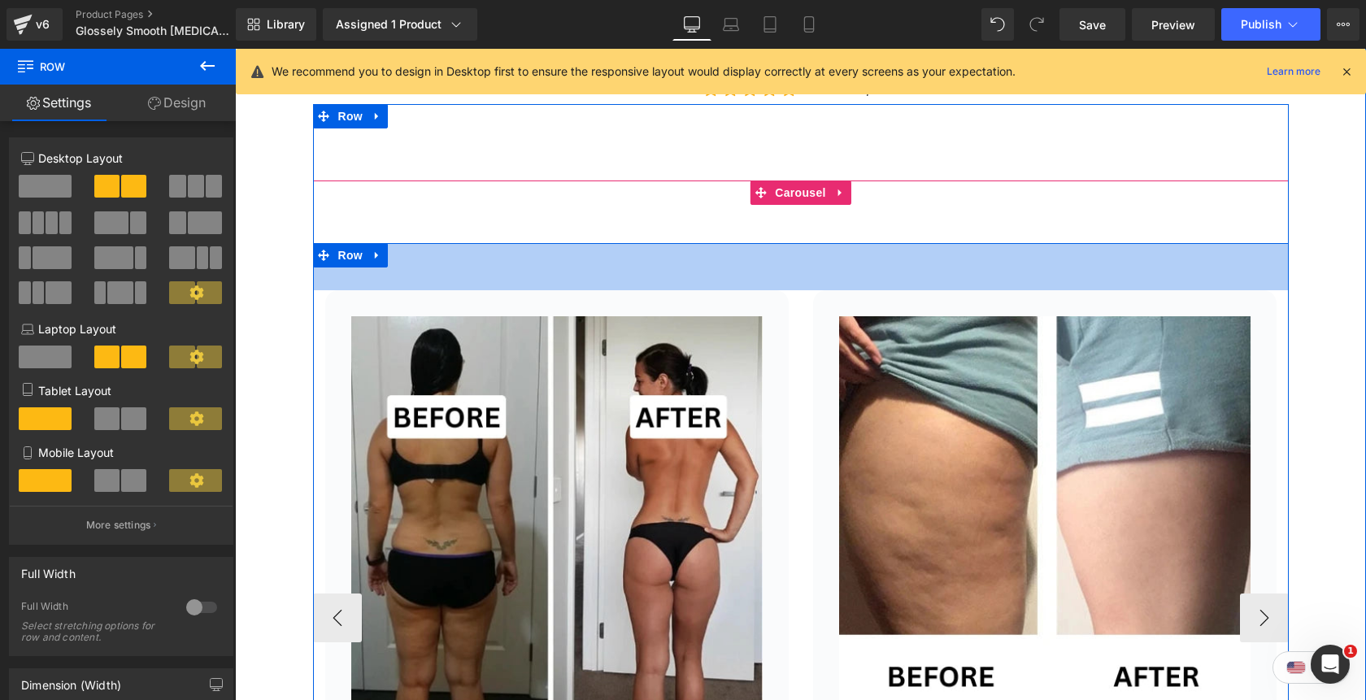
drag, startPoint x: 428, startPoint y: 187, endPoint x: 426, endPoint y: 234, distance: 47.2
click at [426, 243] on div "Image Icon Icon Icon Icon Icon Icon List Hoz “My skin texture completely transf…" at bounding box center [800, 617] width 975 height 749
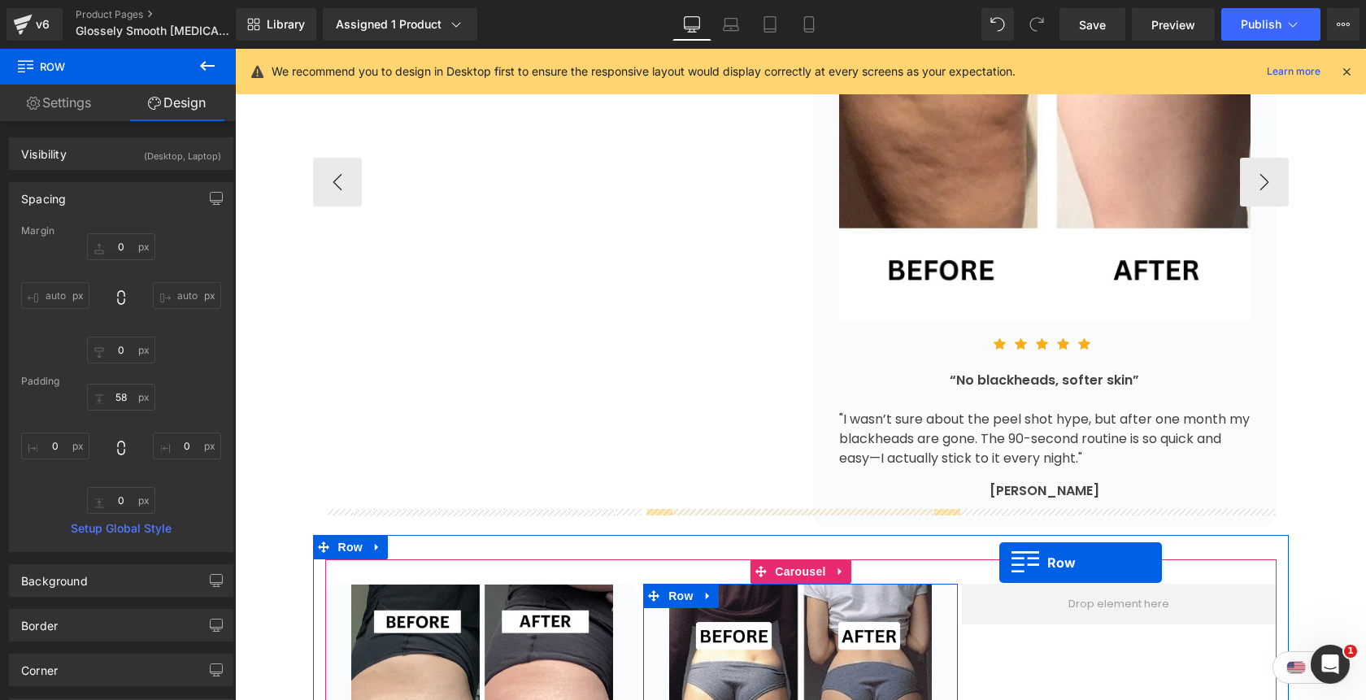
scroll to position [3759, 0]
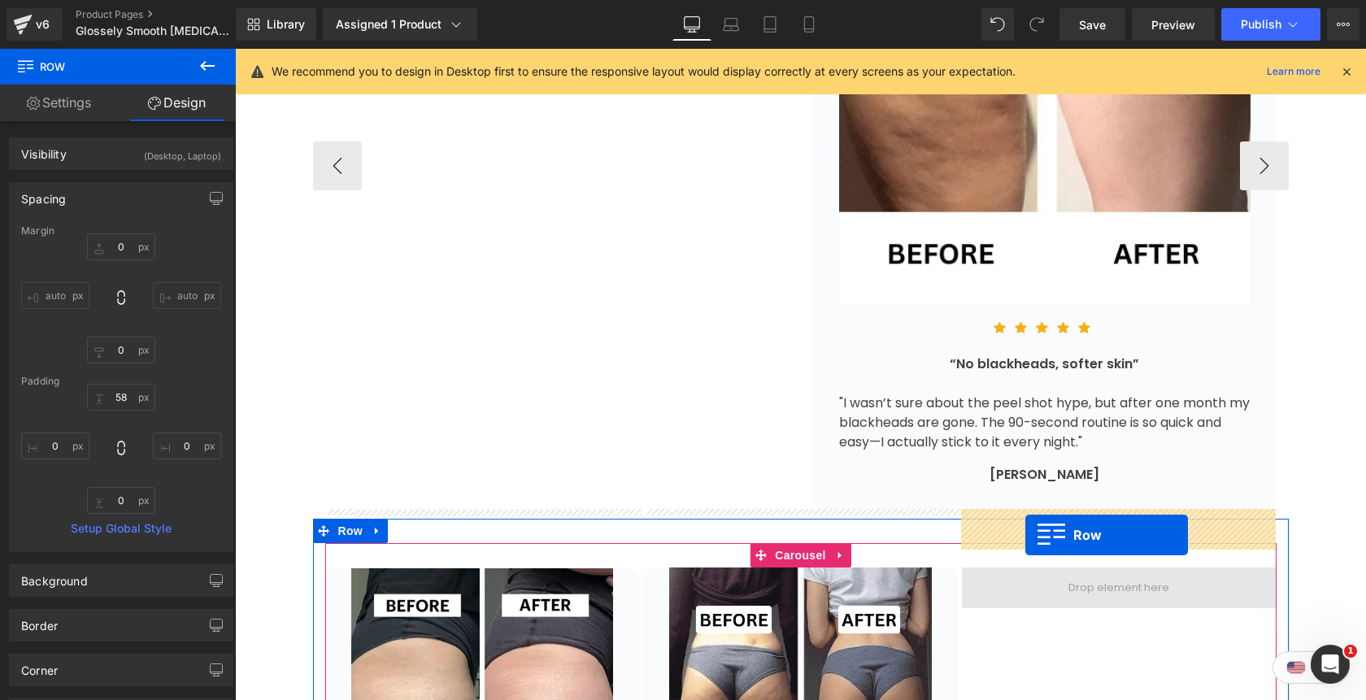
drag, startPoint x: 336, startPoint y: 243, endPoint x: 1025, endPoint y: 535, distance: 748.5
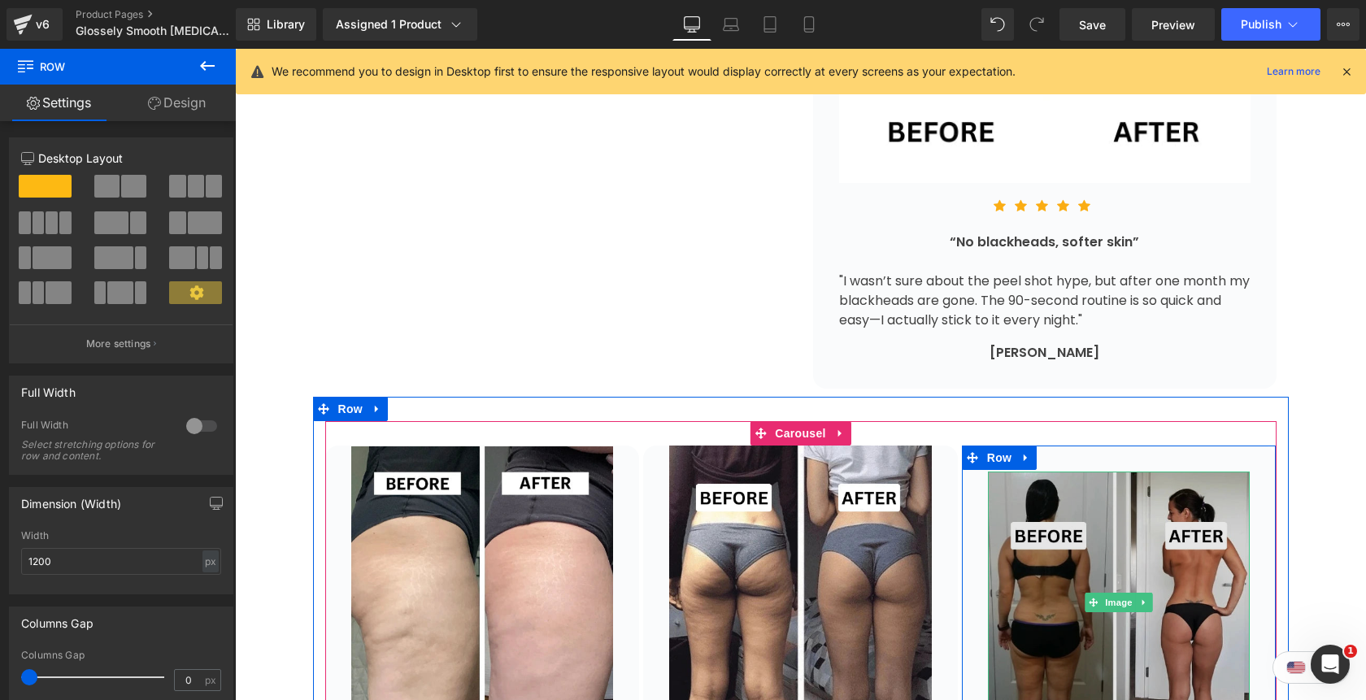
scroll to position [3888, 0]
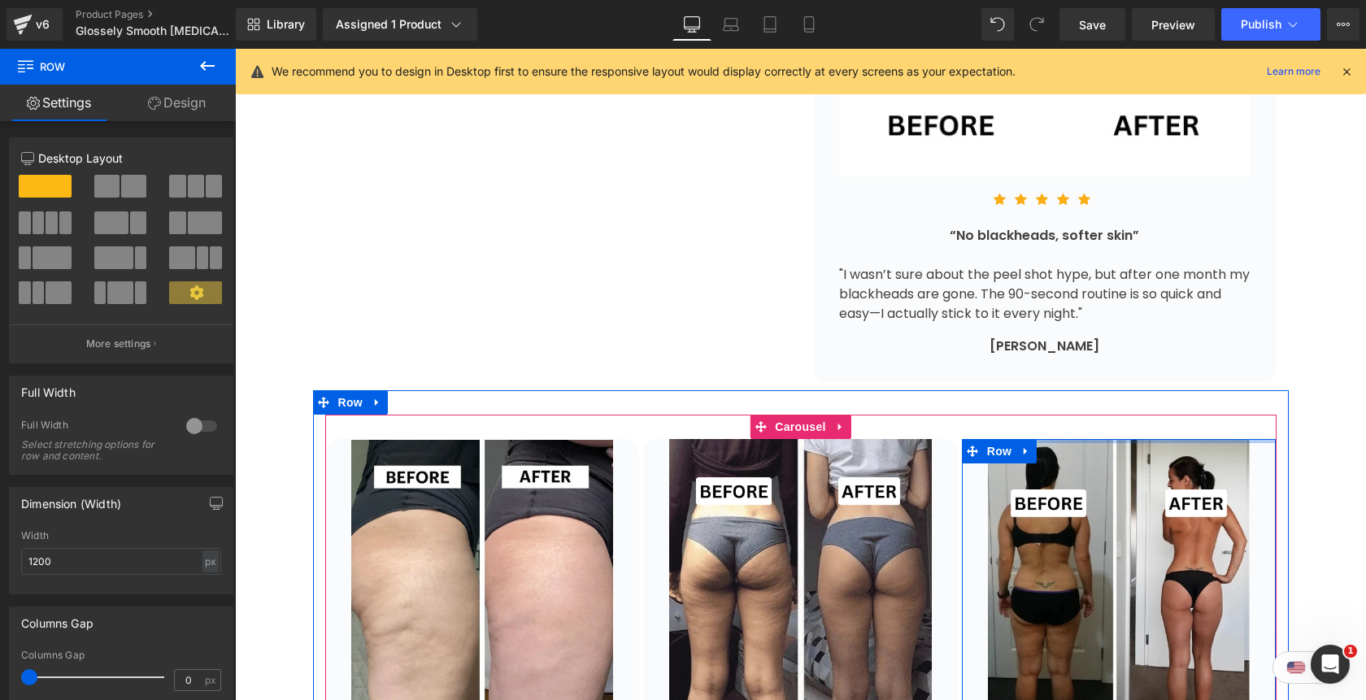
drag, startPoint x: 1084, startPoint y: 387, endPoint x: 1084, endPoint y: 360, distance: 26.8
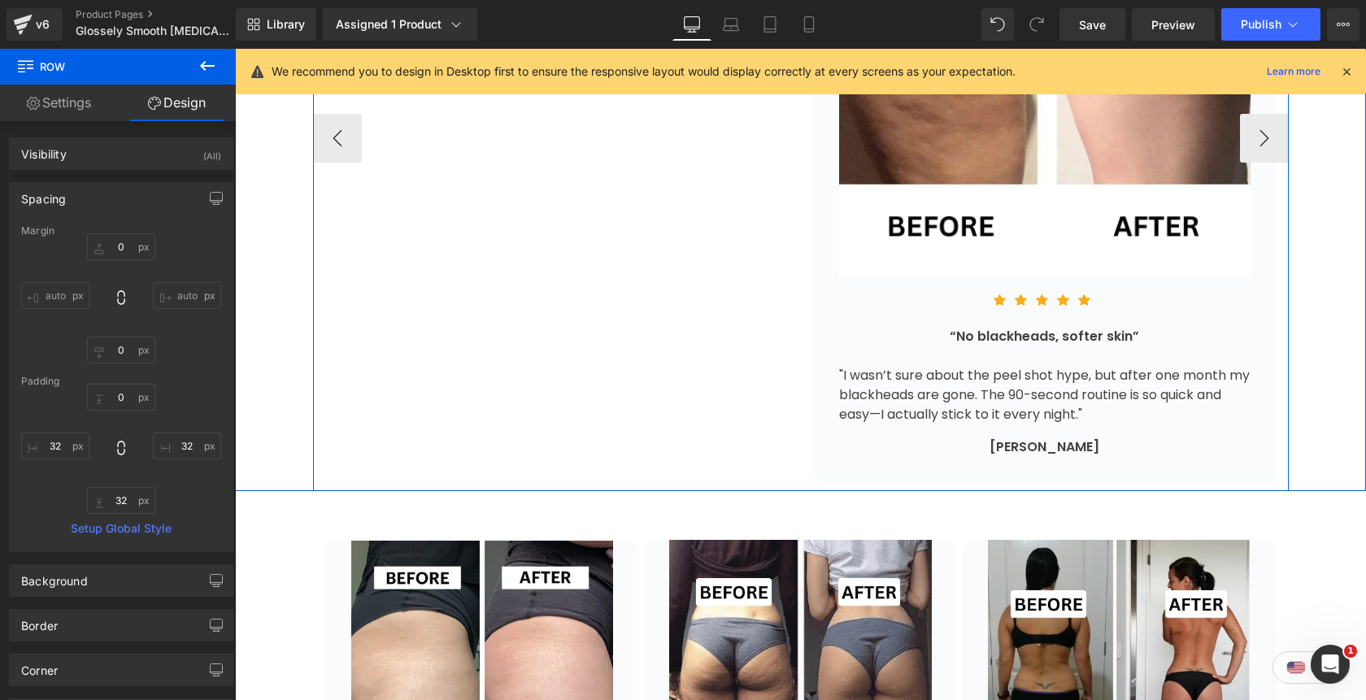
scroll to position [3789, 0]
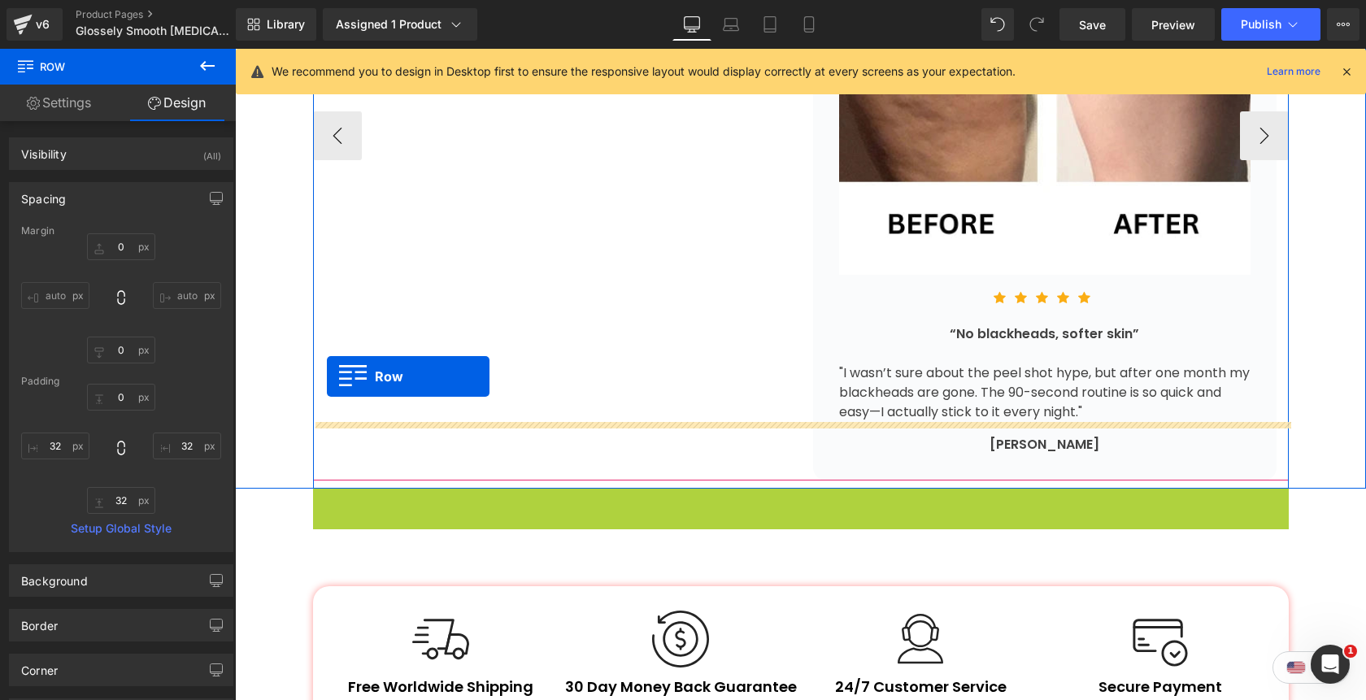
drag, startPoint x: 324, startPoint y: 441, endPoint x: 327, endPoint y: 376, distance: 64.3
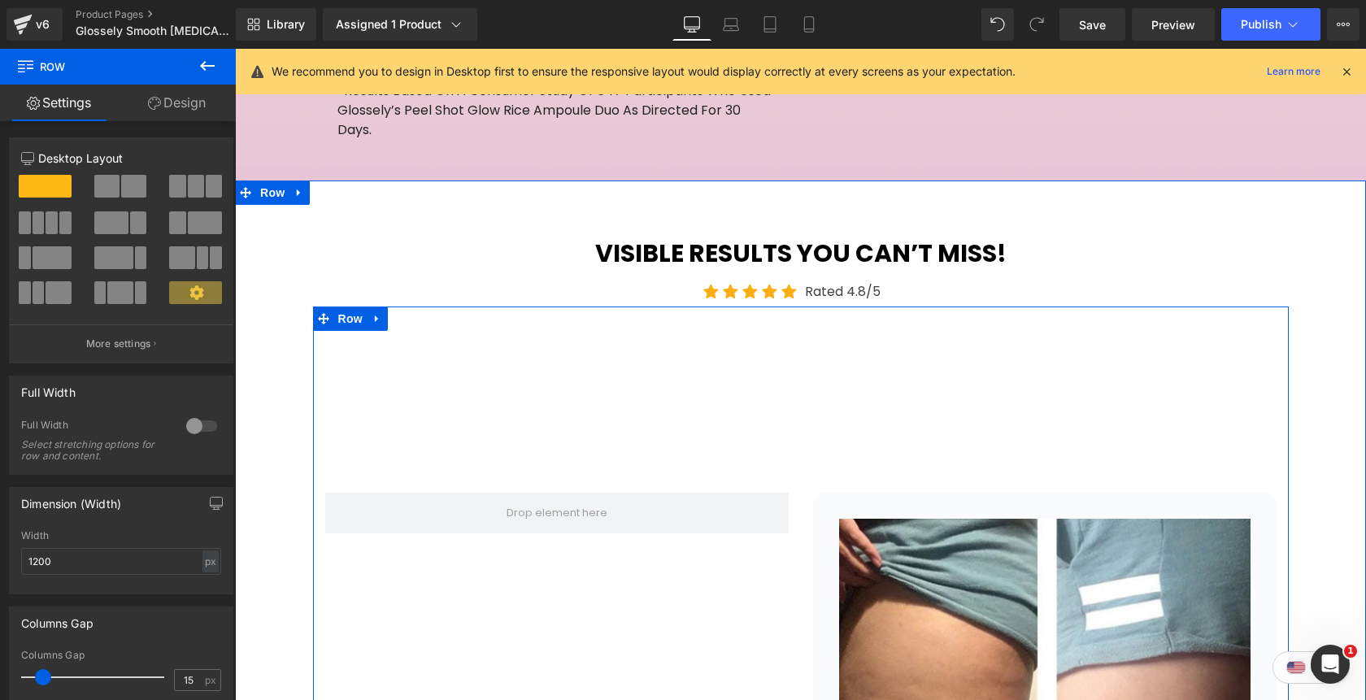
scroll to position [3172, 0]
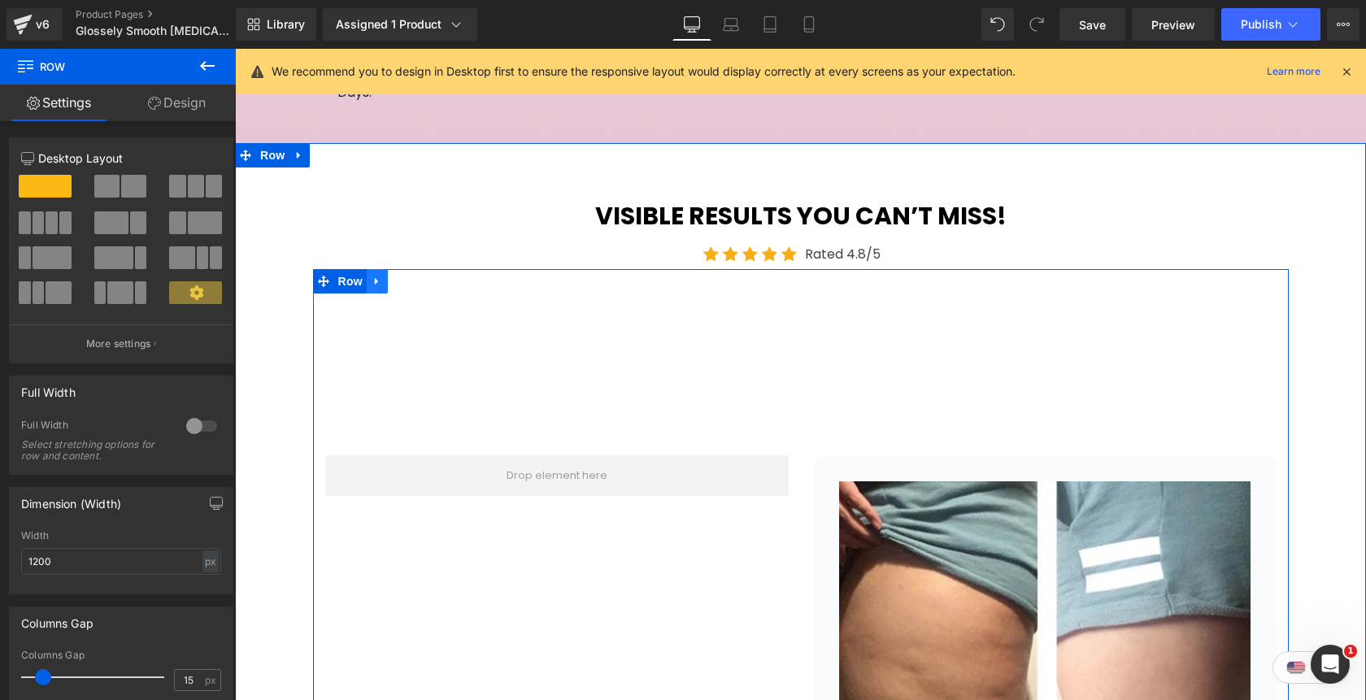
click at [382, 276] on icon at bounding box center [376, 282] width 11 height 12
click at [420, 276] on icon at bounding box center [419, 281] width 11 height 11
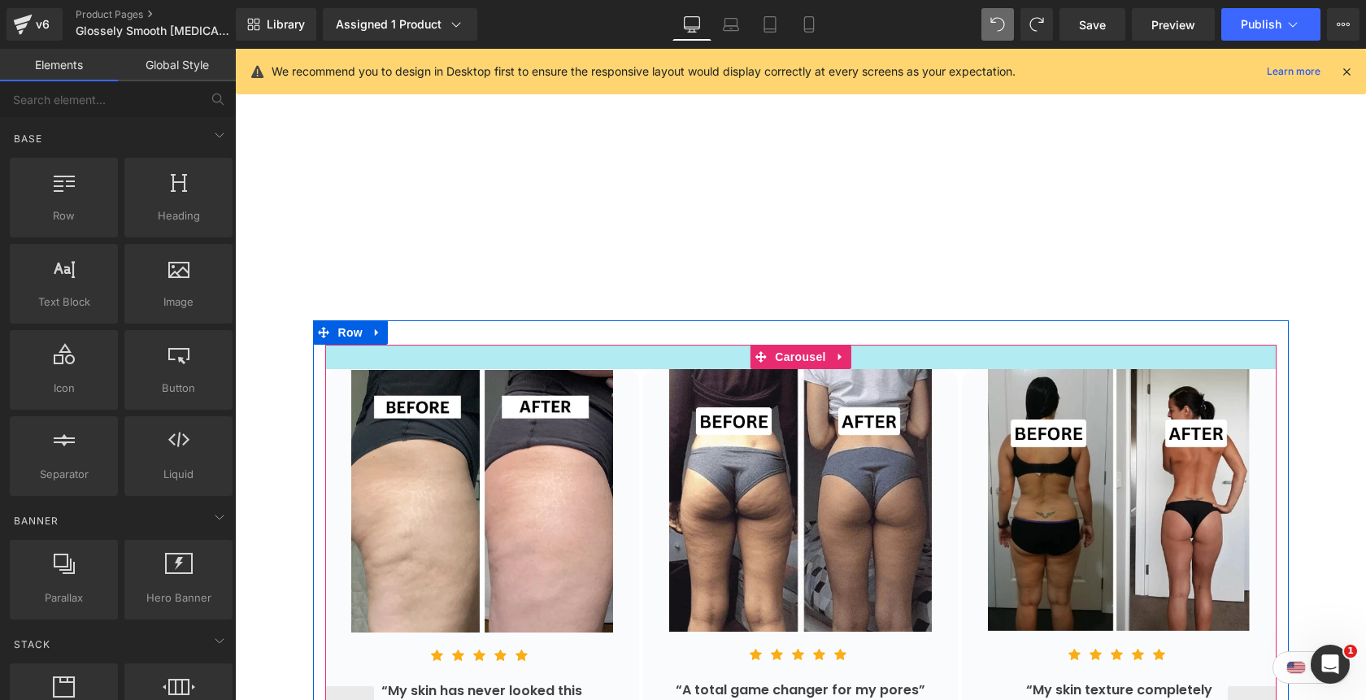
scroll to position [3911, 0]
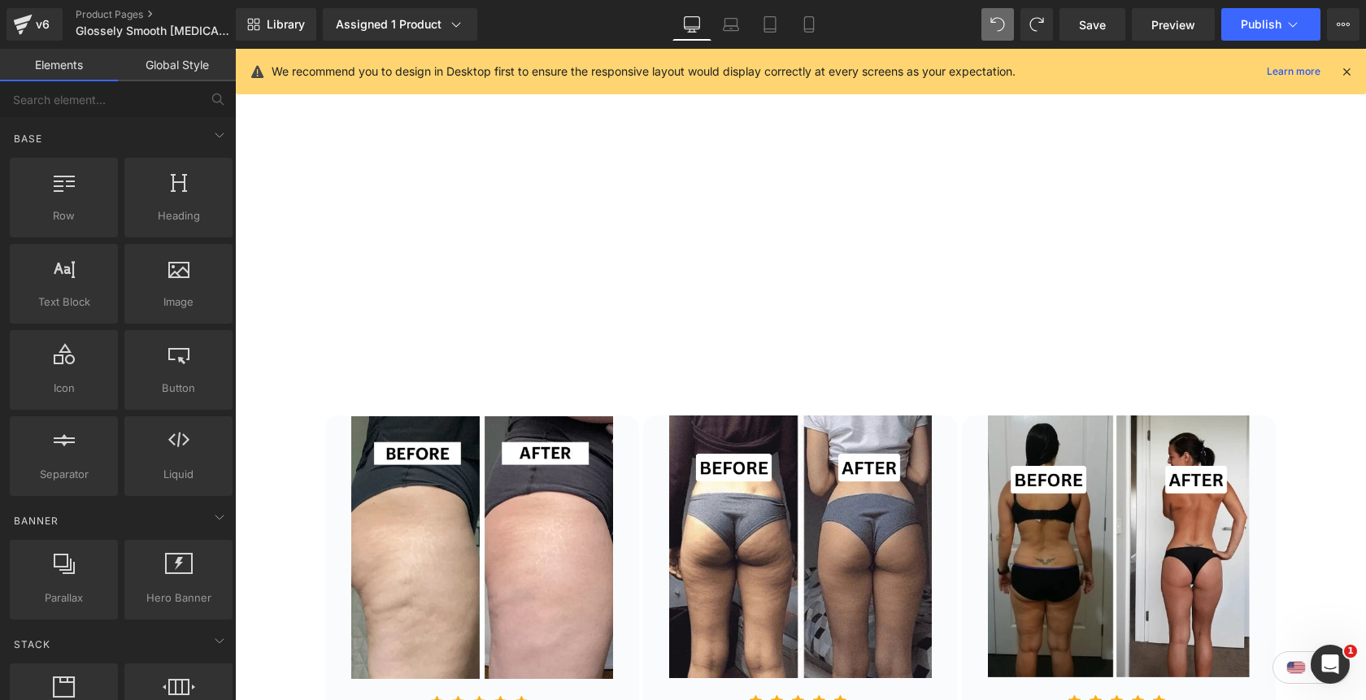
click at [430, 221] on div "Row Image Icon Icon Icon Icon Icon Icon List Hoz “No blackheads, softer skin” T…" at bounding box center [1292, 13] width 1959 height 690
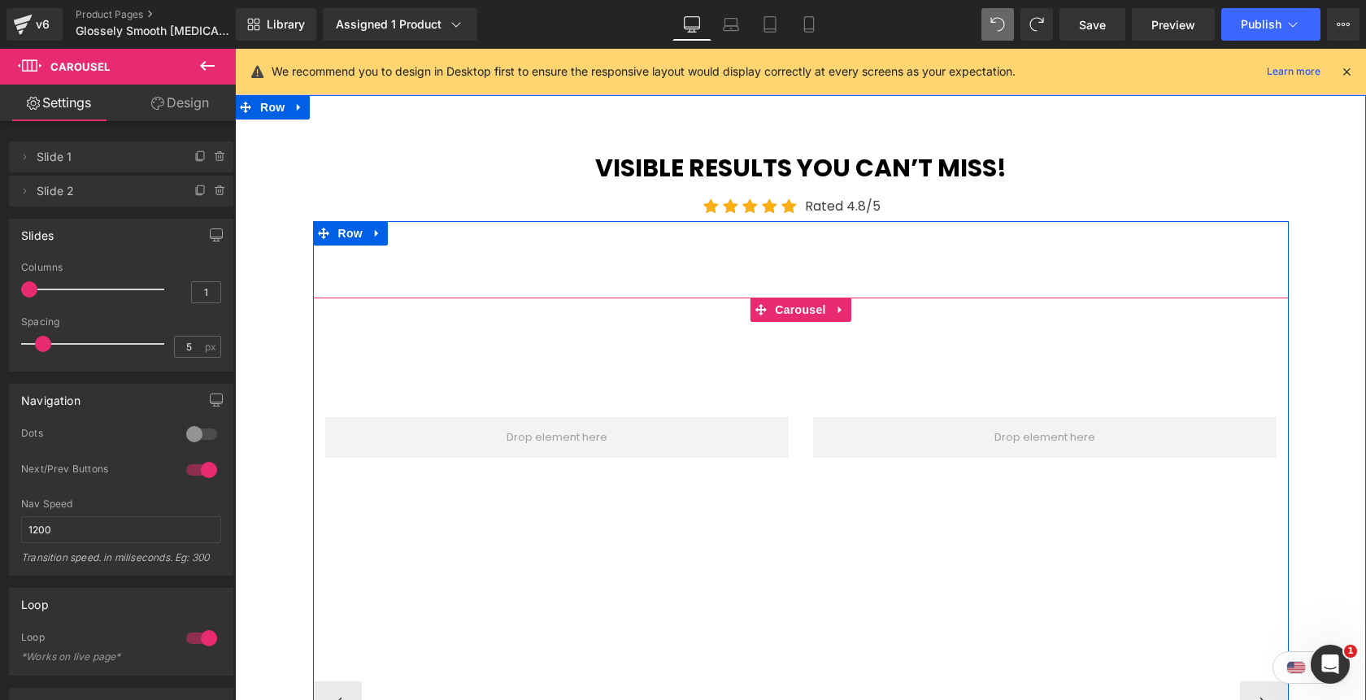
scroll to position [3147, 0]
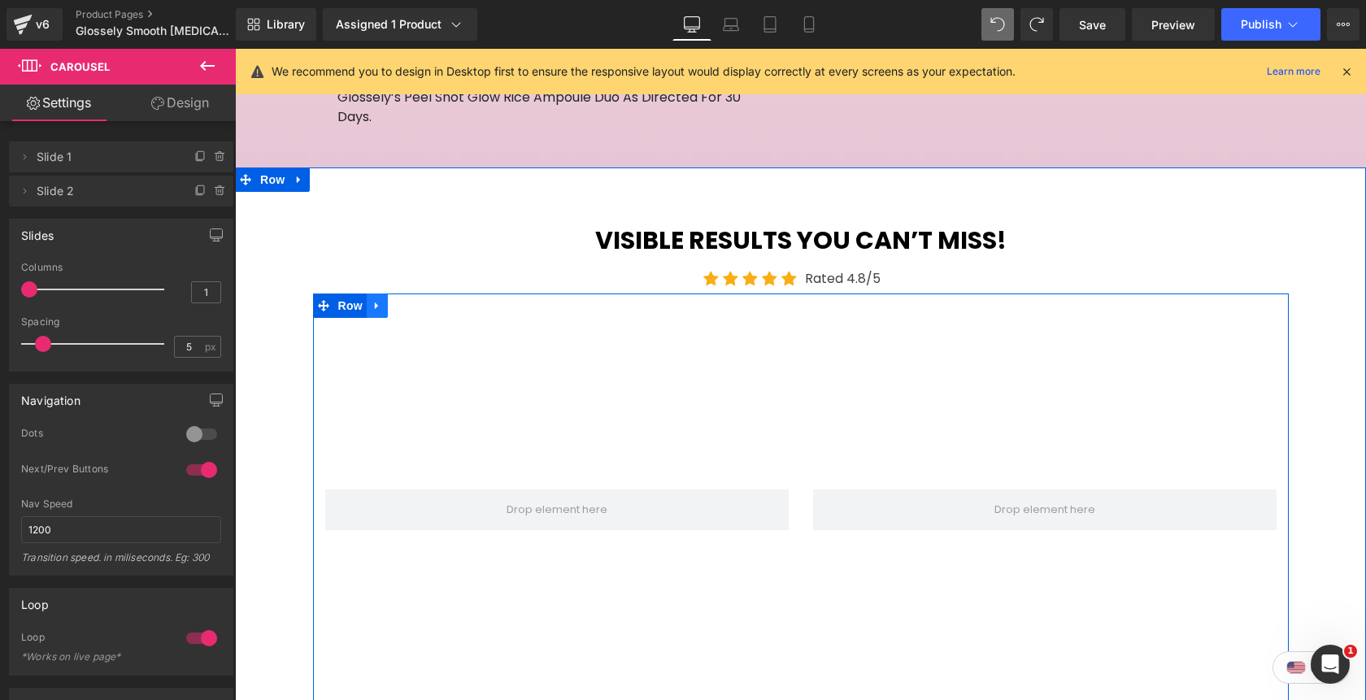
click at [379, 300] on icon at bounding box center [376, 306] width 11 height 12
click at [423, 300] on icon at bounding box center [419, 306] width 11 height 12
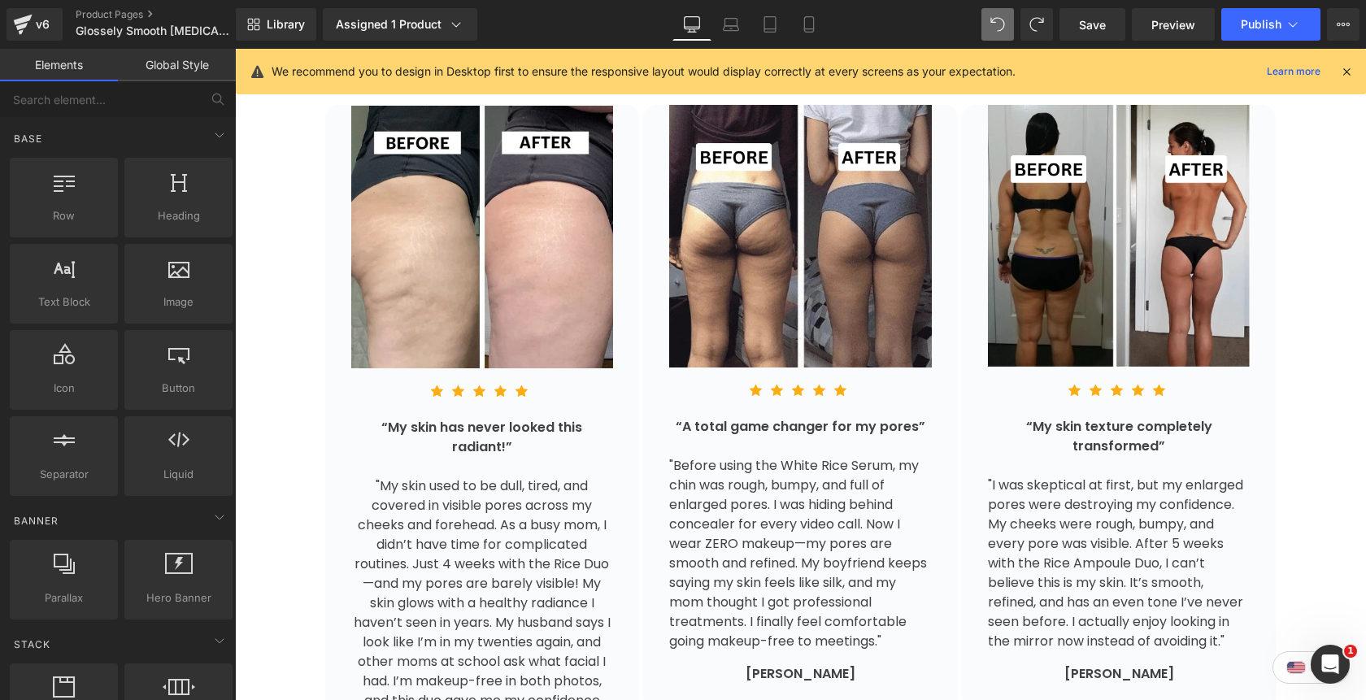
scroll to position [3572, 0]
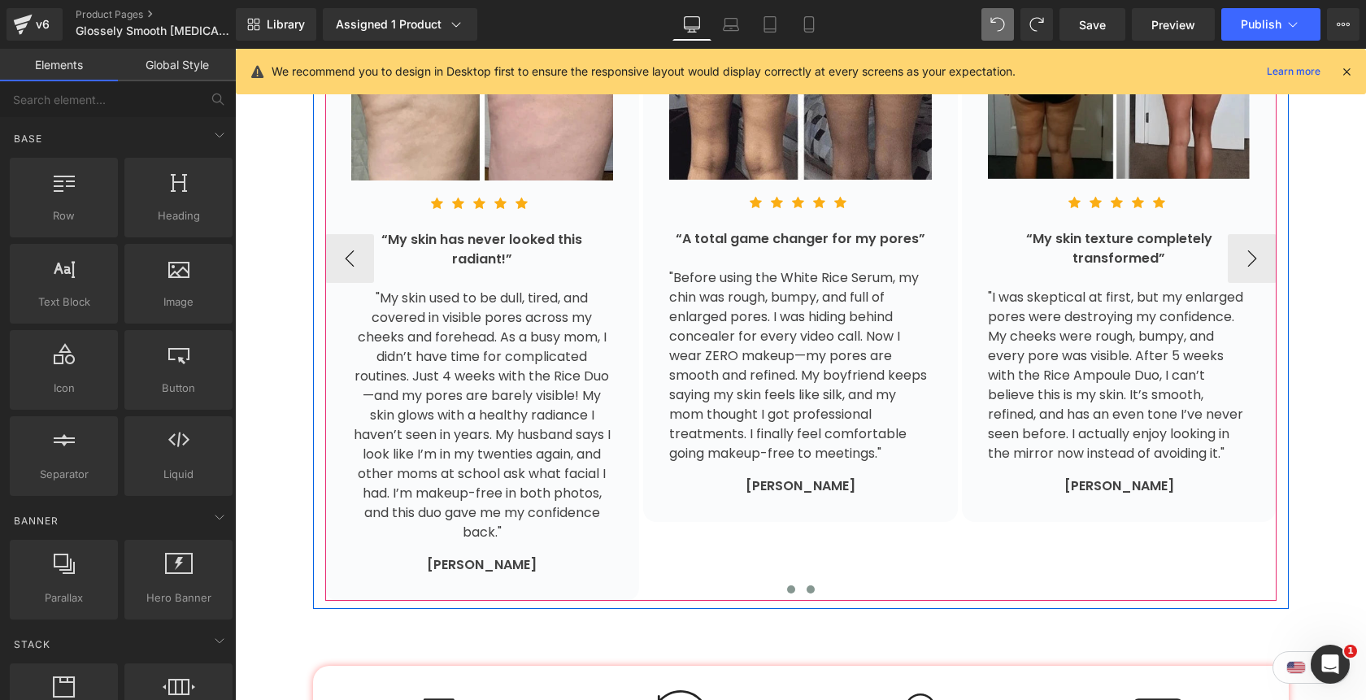
click at [814, 581] on button at bounding box center [811, 589] width 20 height 16
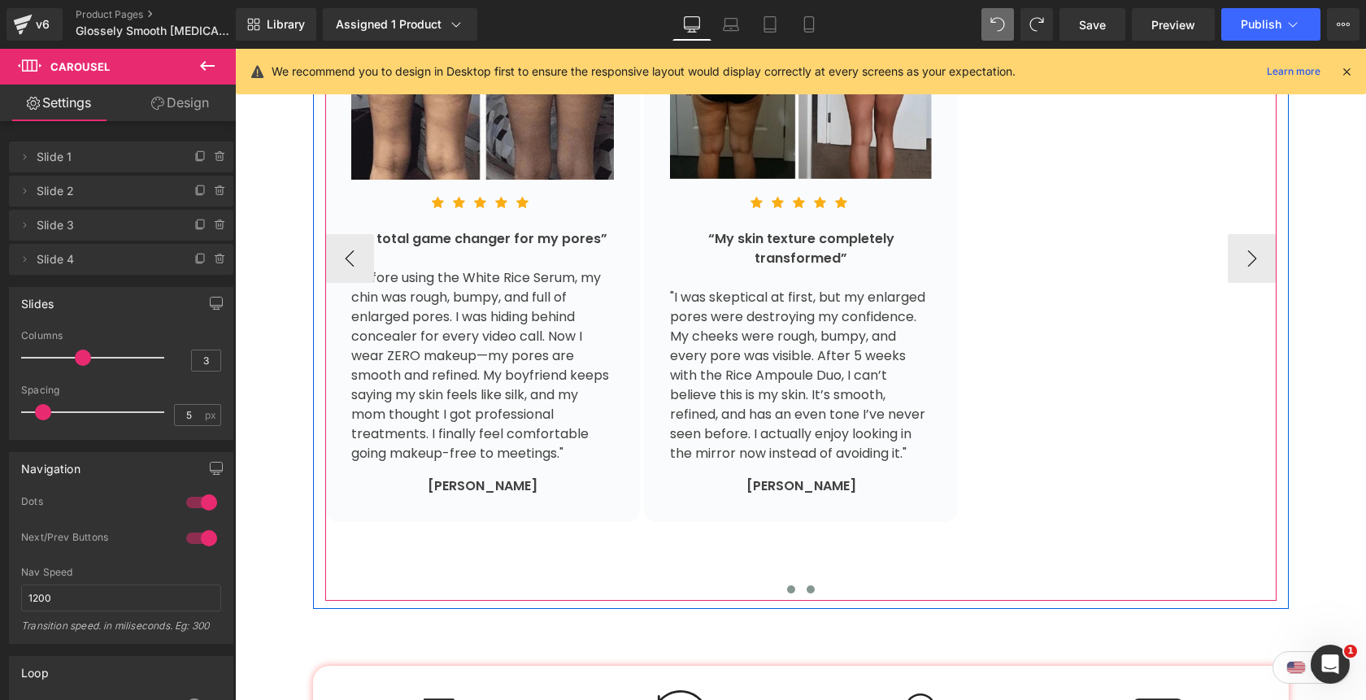
click at [793, 585] on span at bounding box center [791, 589] width 8 height 8
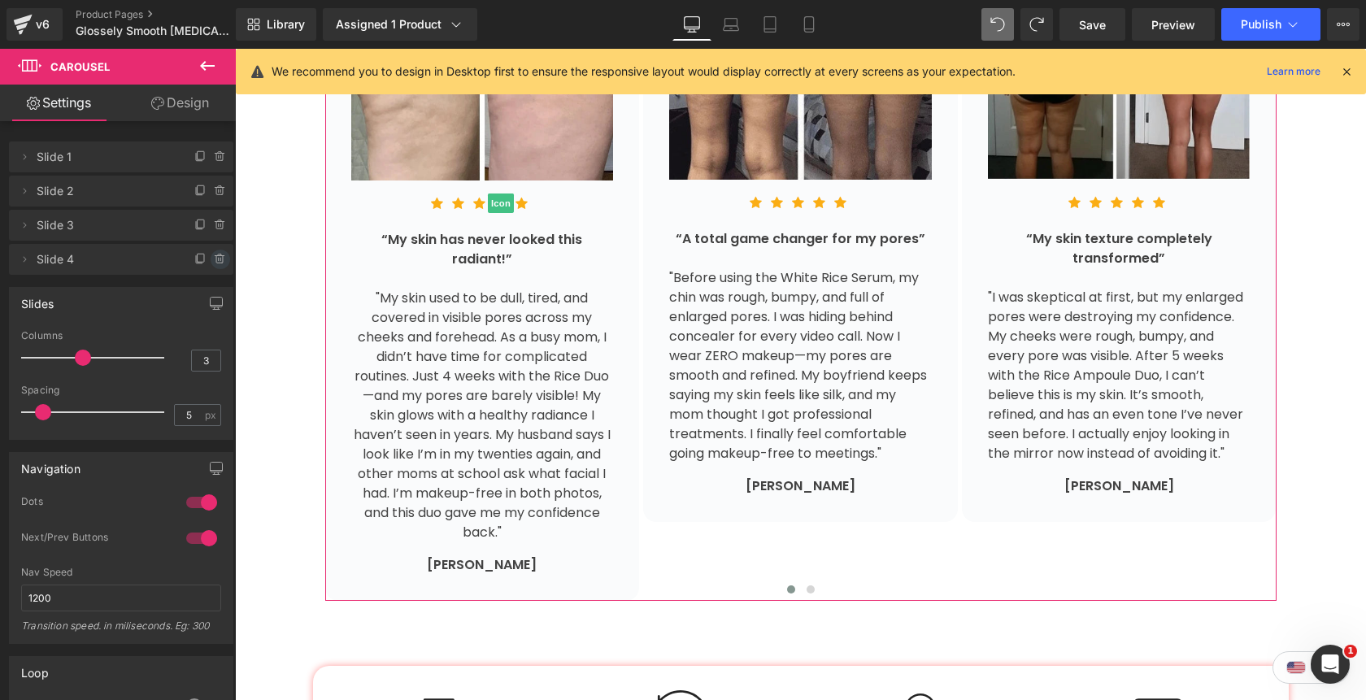
click at [220, 260] on icon at bounding box center [220, 259] width 0 height 3
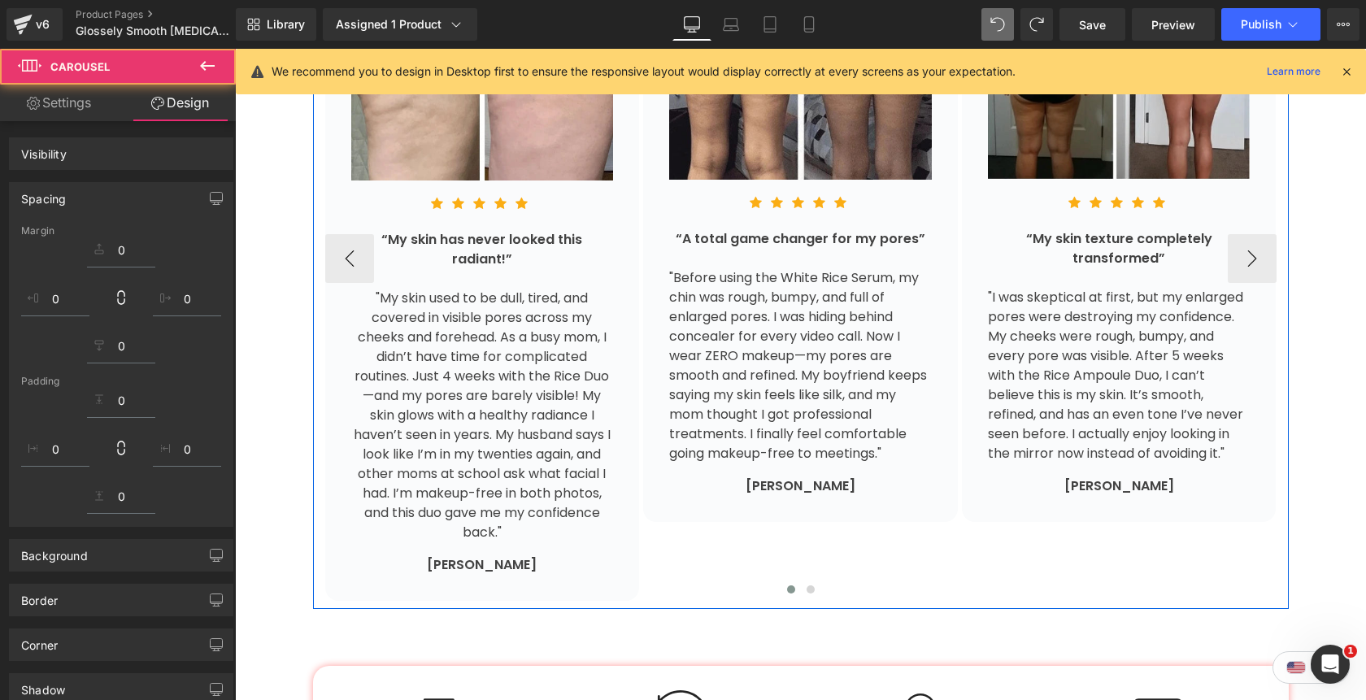
click at [810, 581] on button at bounding box center [811, 589] width 20 height 16
click at [792, 585] on span at bounding box center [791, 589] width 8 height 8
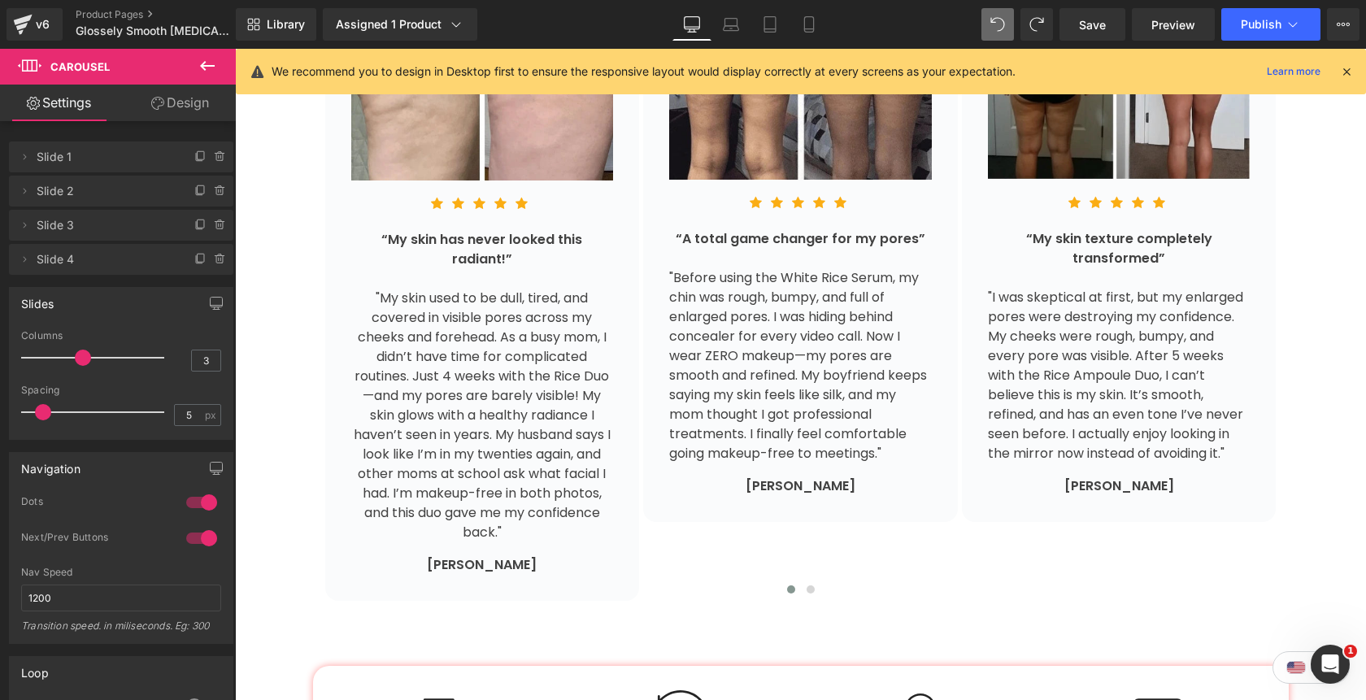
scroll to position [3470, 0]
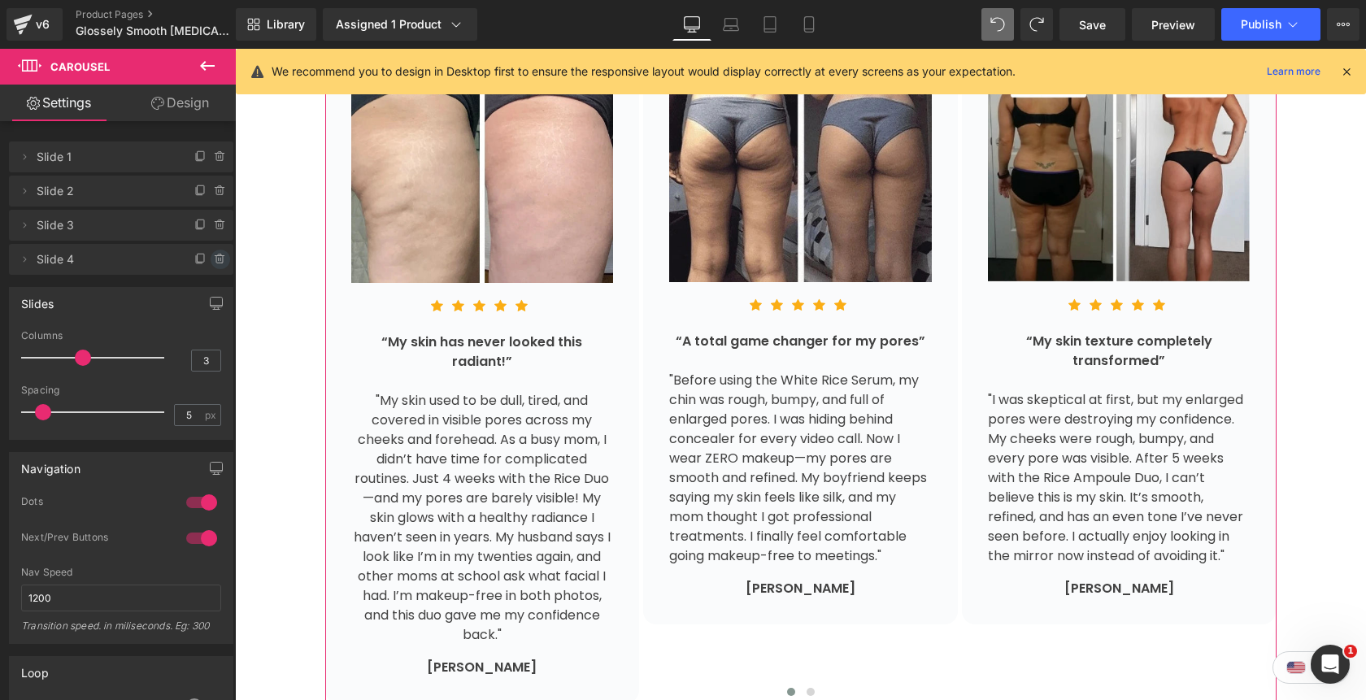
click at [214, 254] on icon at bounding box center [220, 259] width 13 height 13
click at [210, 258] on button "Delete" at bounding box center [202, 260] width 51 height 21
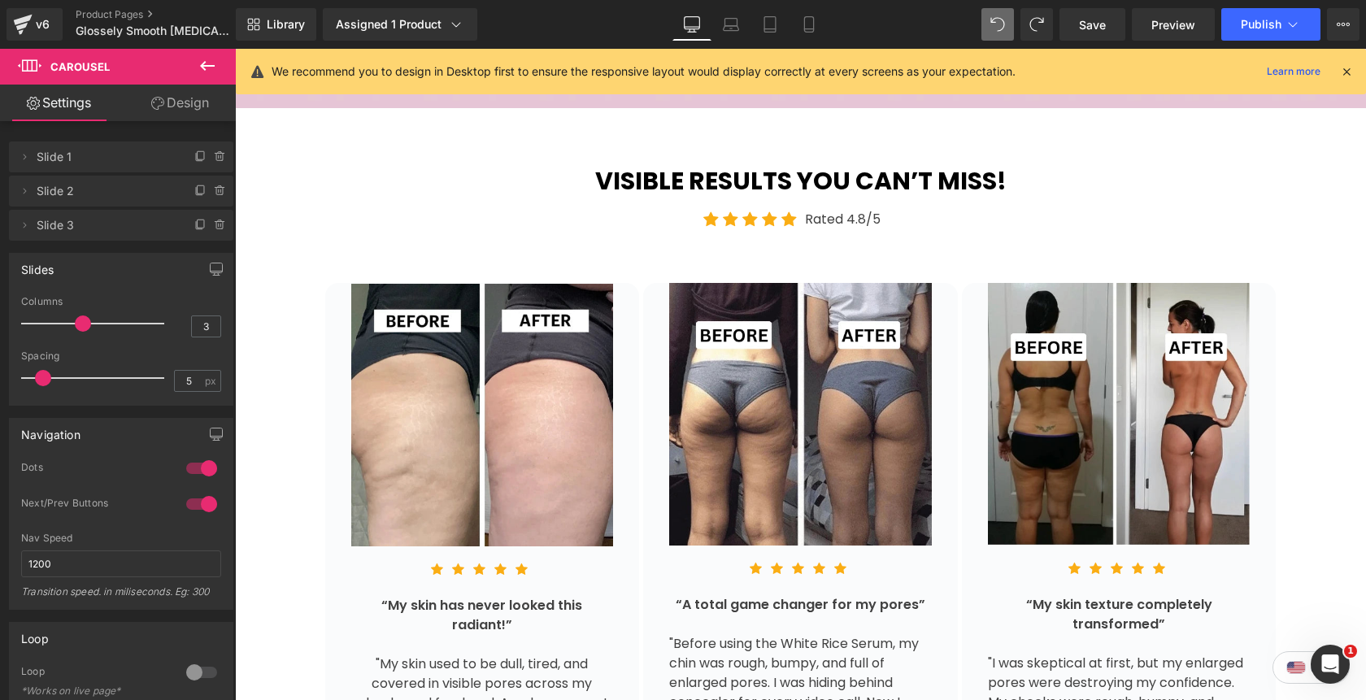
scroll to position [3096, 0]
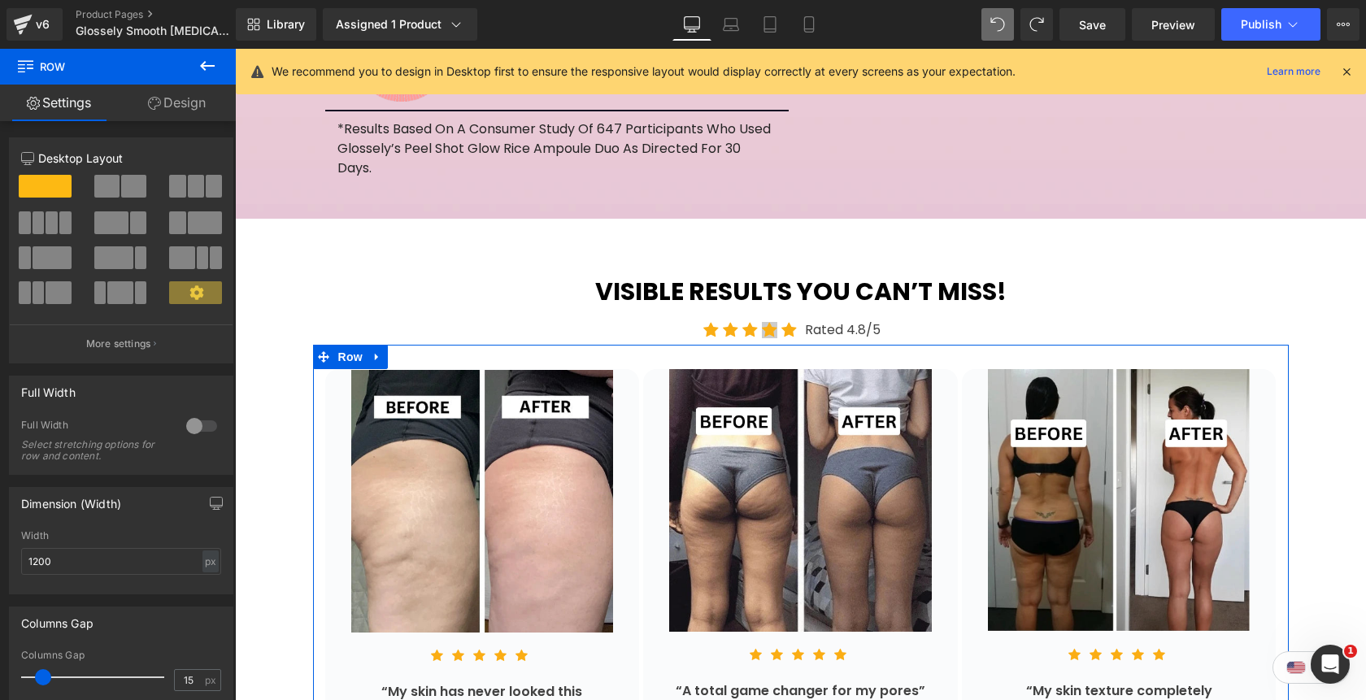
drag, startPoint x: 767, startPoint y: 299, endPoint x: 765, endPoint y: 276, distance: 23.7
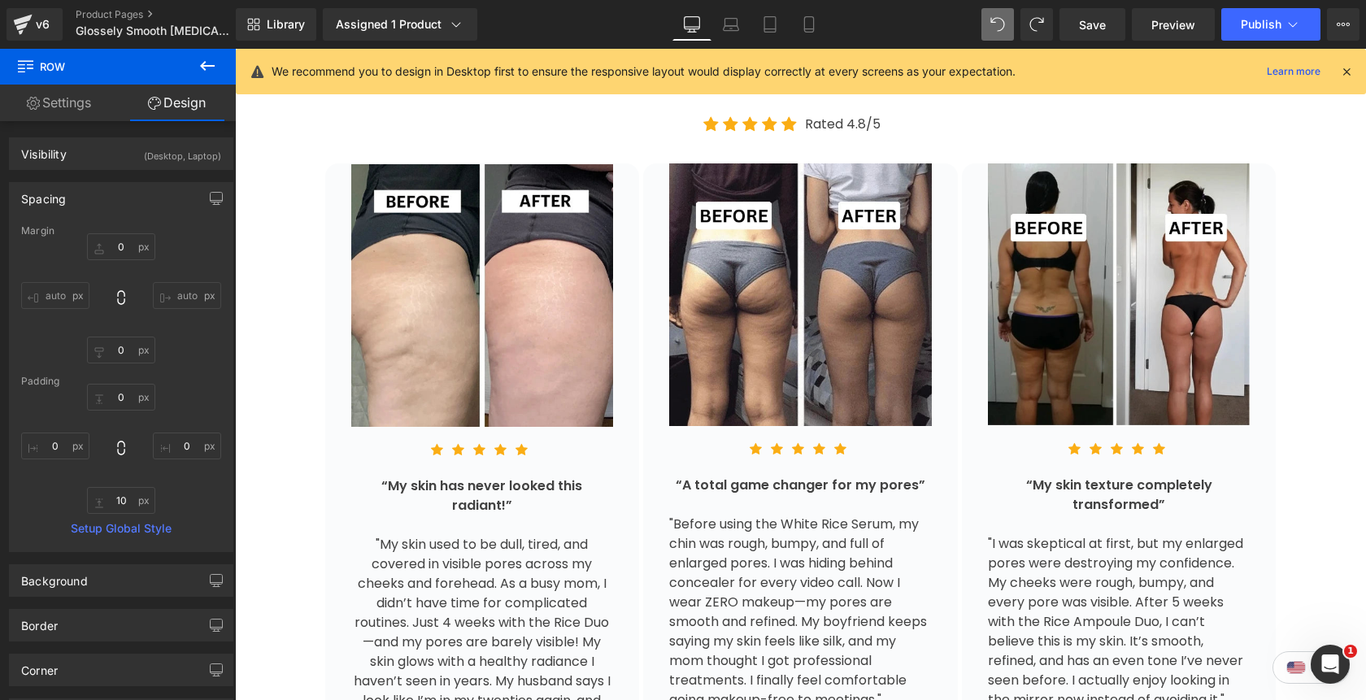
scroll to position [3393, 0]
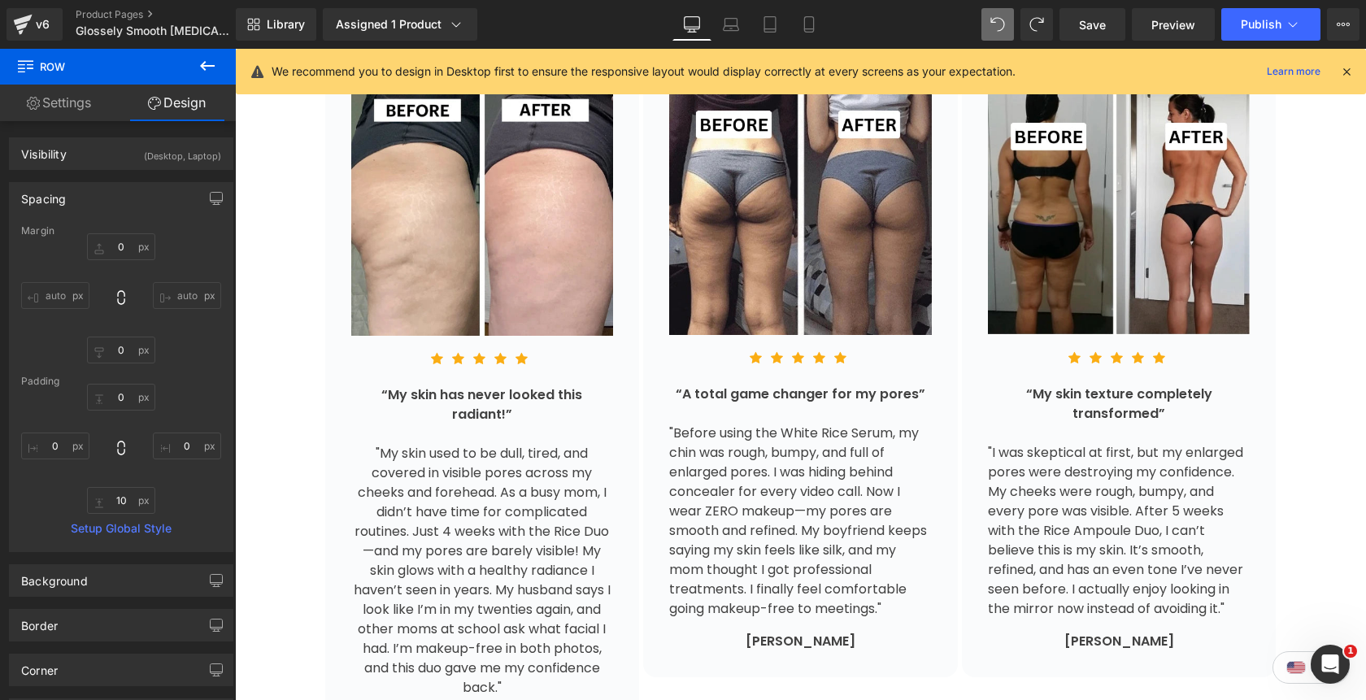
click at [555, 444] on div ""My skin used to be dull, tired, and covered in visible pores across my cheeks …" at bounding box center [482, 571] width 263 height 254
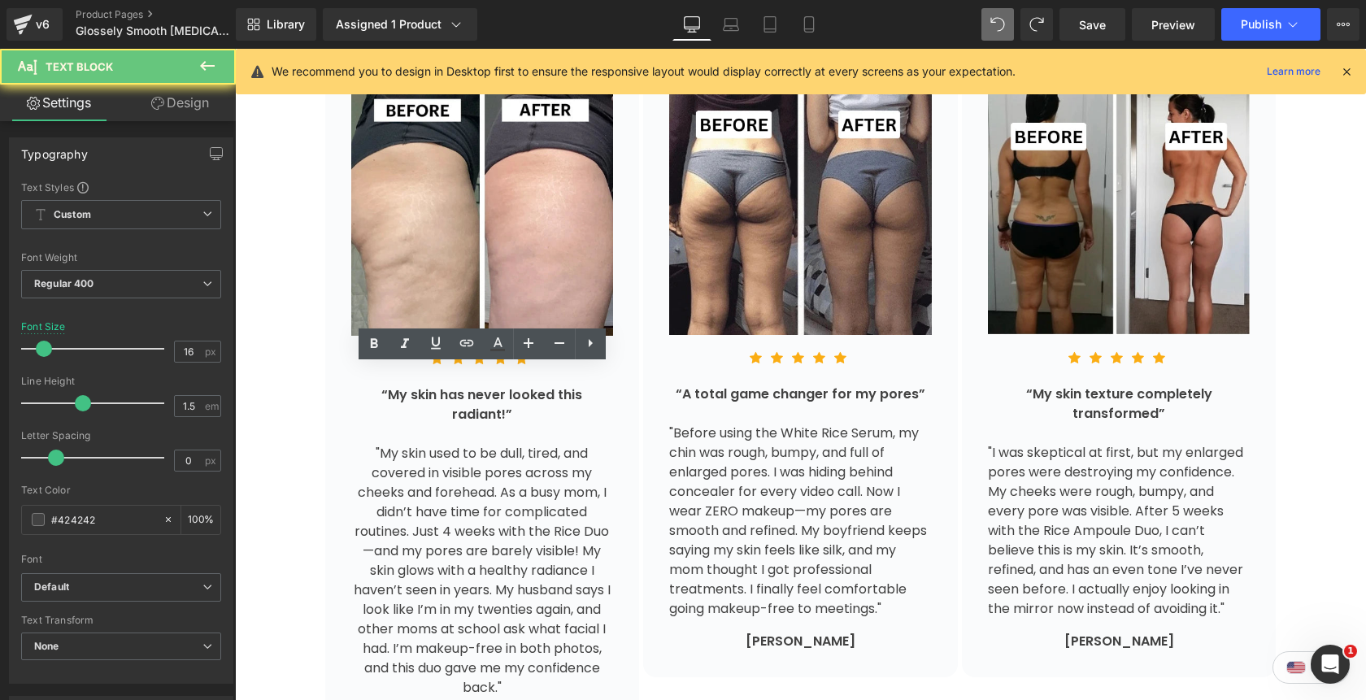
click at [555, 444] on div ""My skin used to be dull, tired, and covered in visible pores across my cheeks …" at bounding box center [482, 571] width 263 height 254
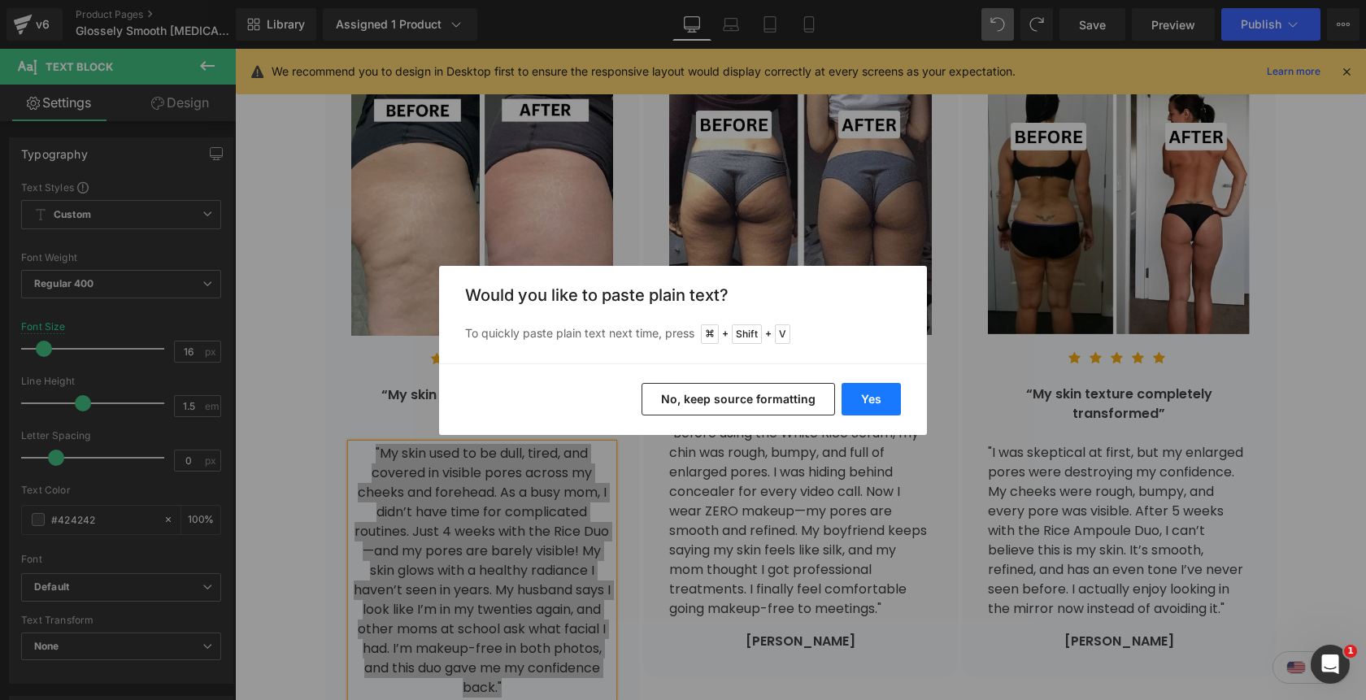
click at [874, 402] on button "Yes" at bounding box center [870, 399] width 59 height 33
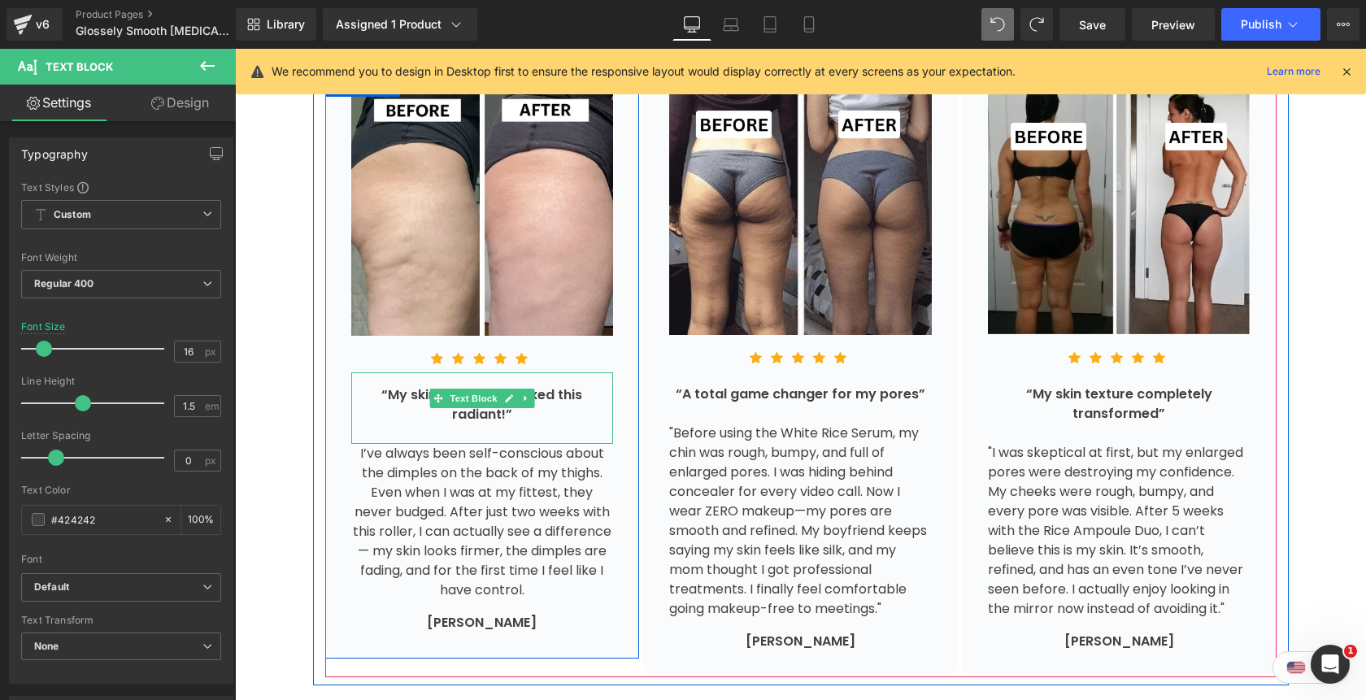
click at [599, 372] on div "“My skin has never looked this radiant!”" at bounding box center [482, 408] width 263 height 72
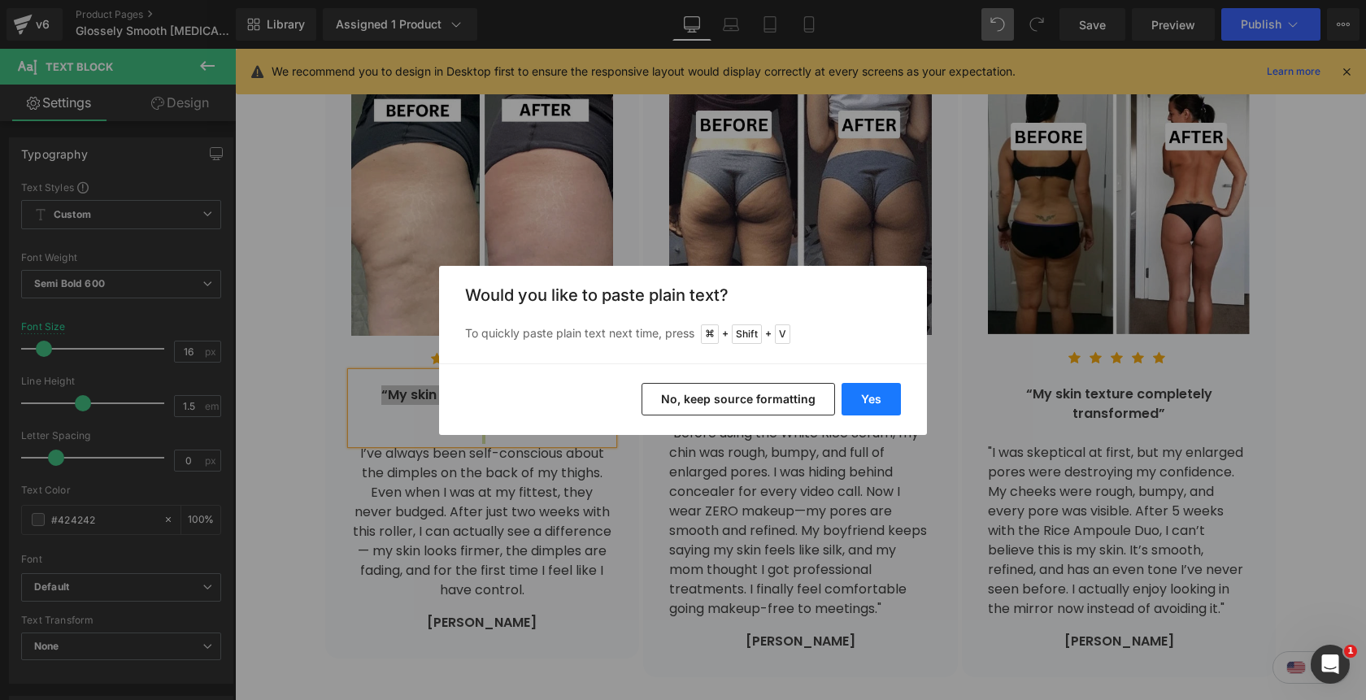
click at [871, 398] on button "Yes" at bounding box center [870, 399] width 59 height 33
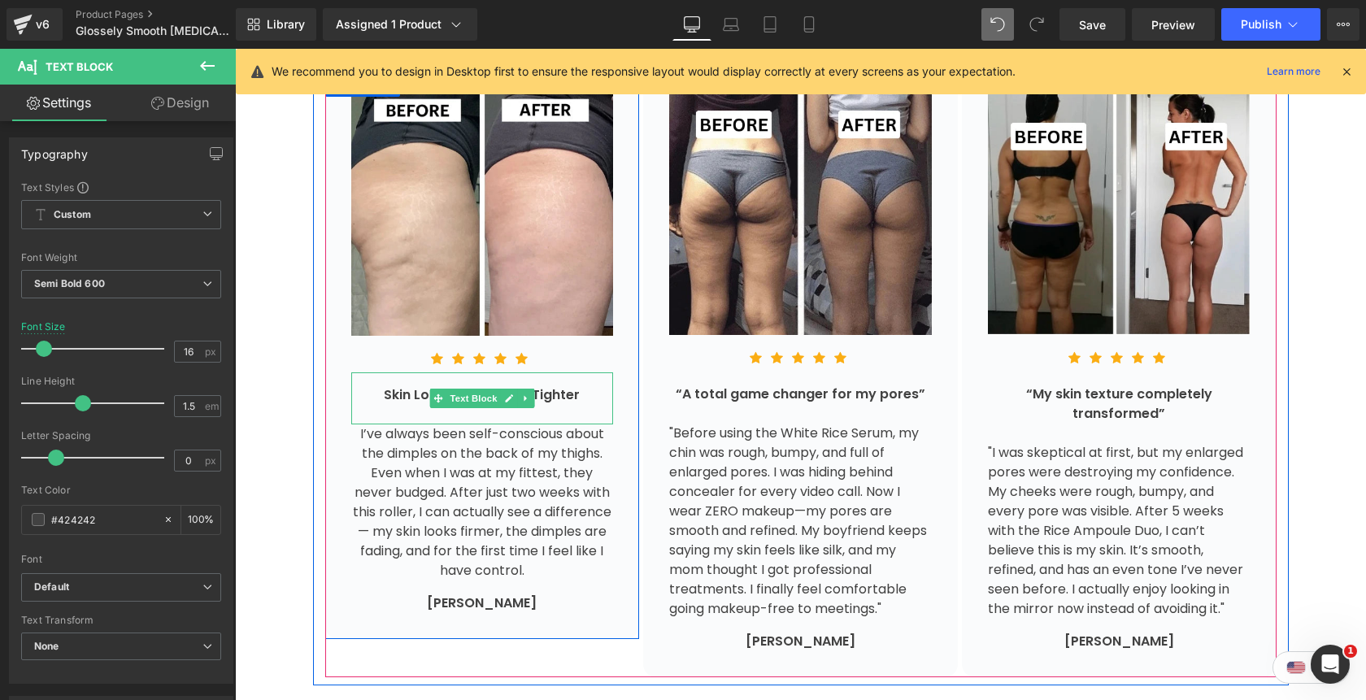
click at [585, 385] on div "Skin Looks Noticeably Tighter" at bounding box center [482, 395] width 263 height 20
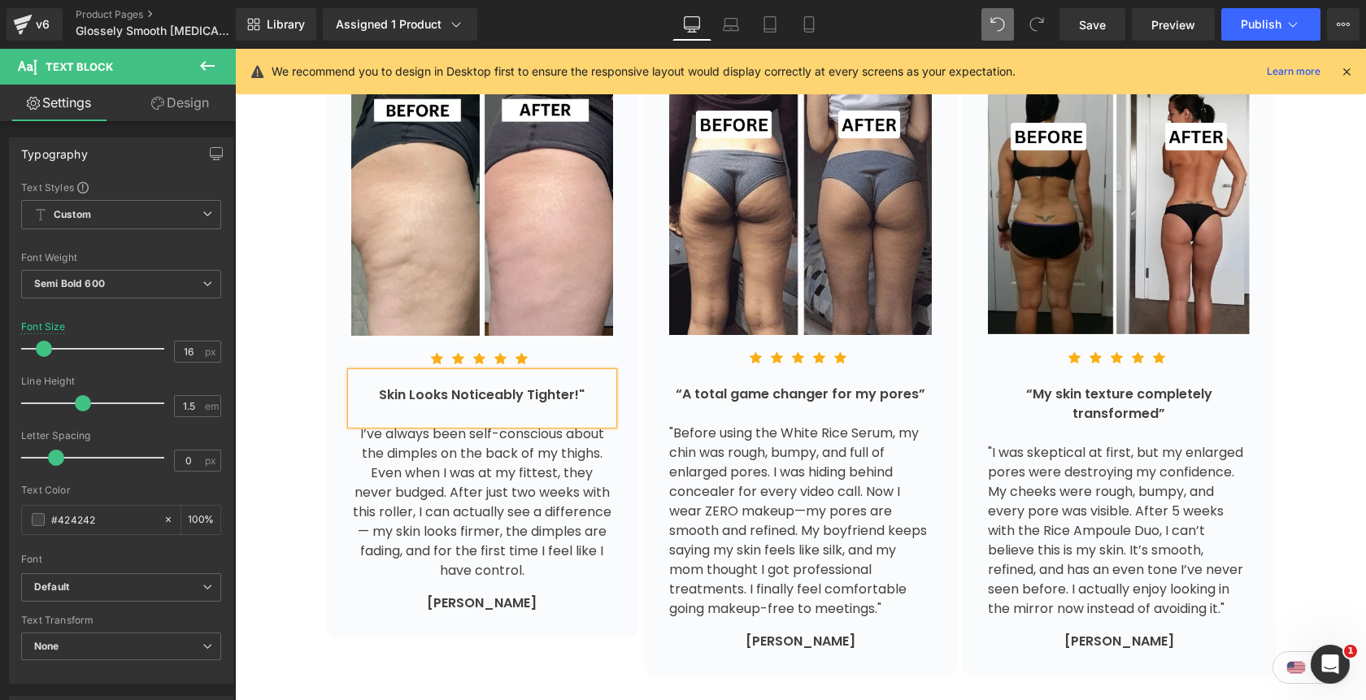
click at [384, 385] on div "Skin Looks Noticeably Tighter!"" at bounding box center [482, 395] width 263 height 20
click at [358, 424] on div "I’ve always been self-conscious about the dimples on the back of my thighs. Eve…" at bounding box center [482, 502] width 263 height 156
click at [548, 510] on div ""I’ve always been self-conscious about the dimples on the back of my thighs. Ev…" at bounding box center [482, 502] width 263 height 156
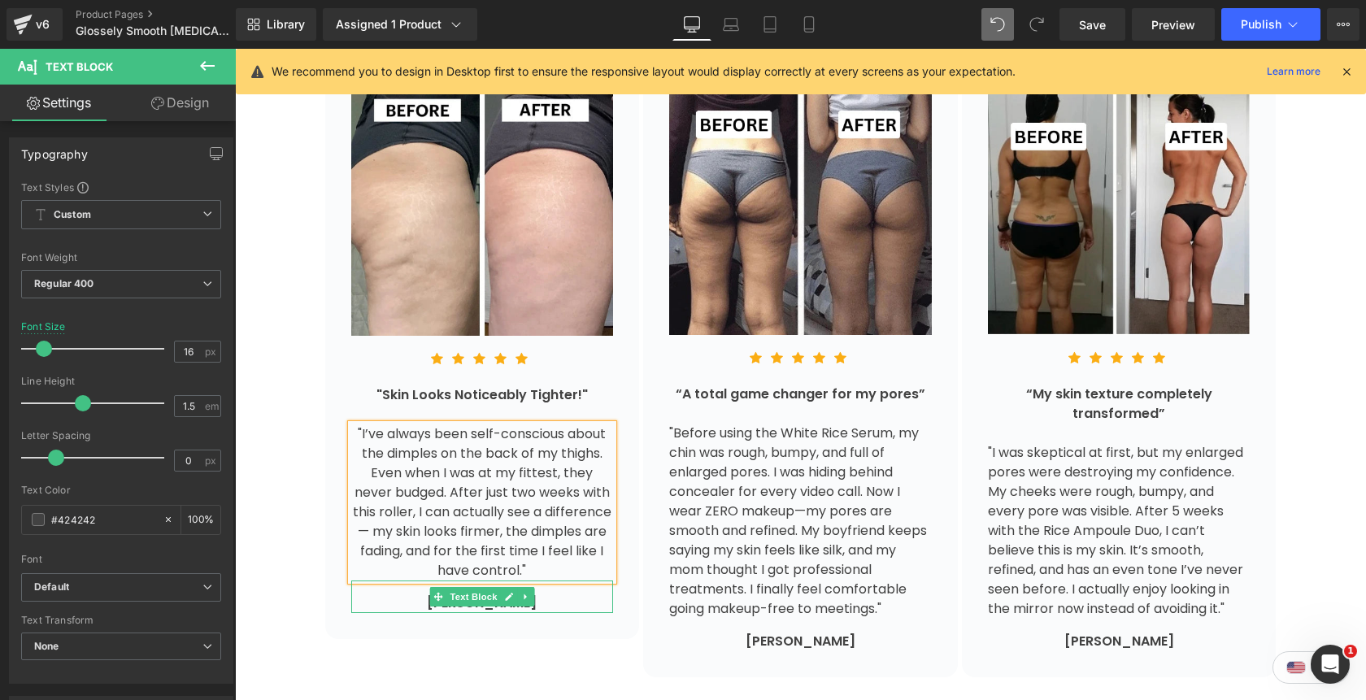
click at [555, 593] on div "Hannah W." at bounding box center [482, 603] width 263 height 20
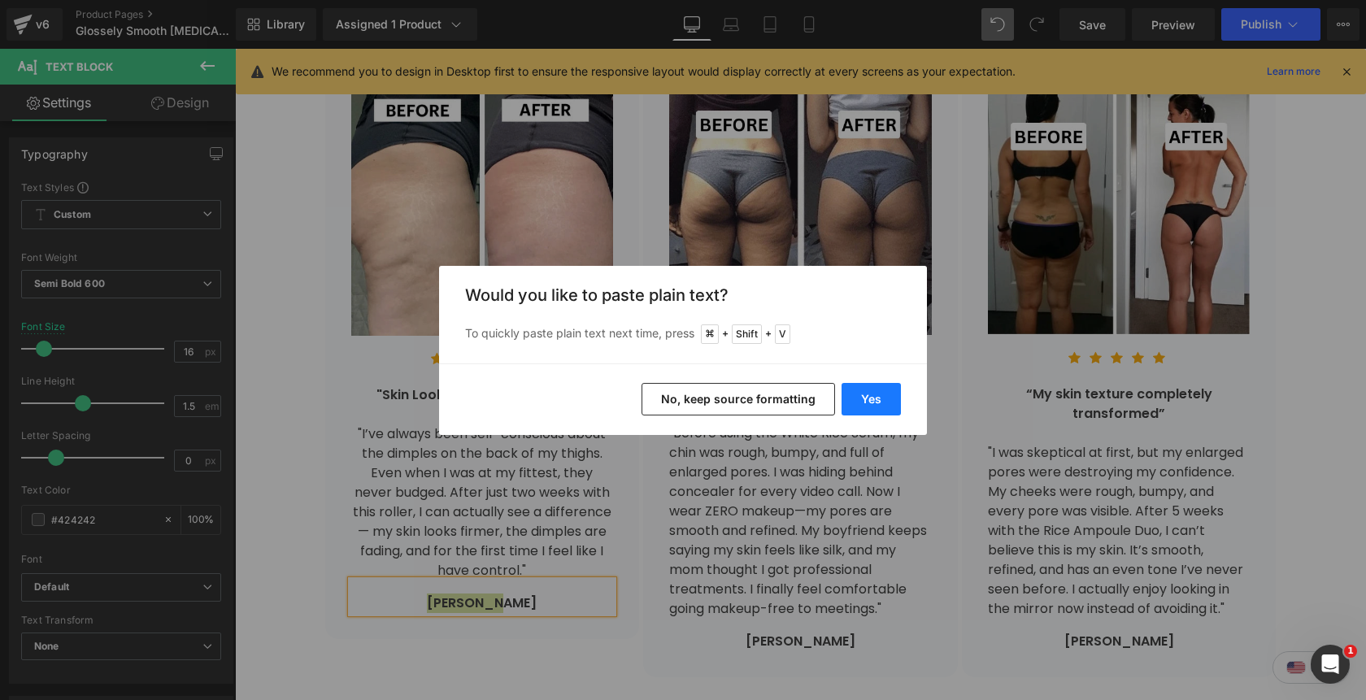
click at [879, 392] on button "Yes" at bounding box center [870, 399] width 59 height 33
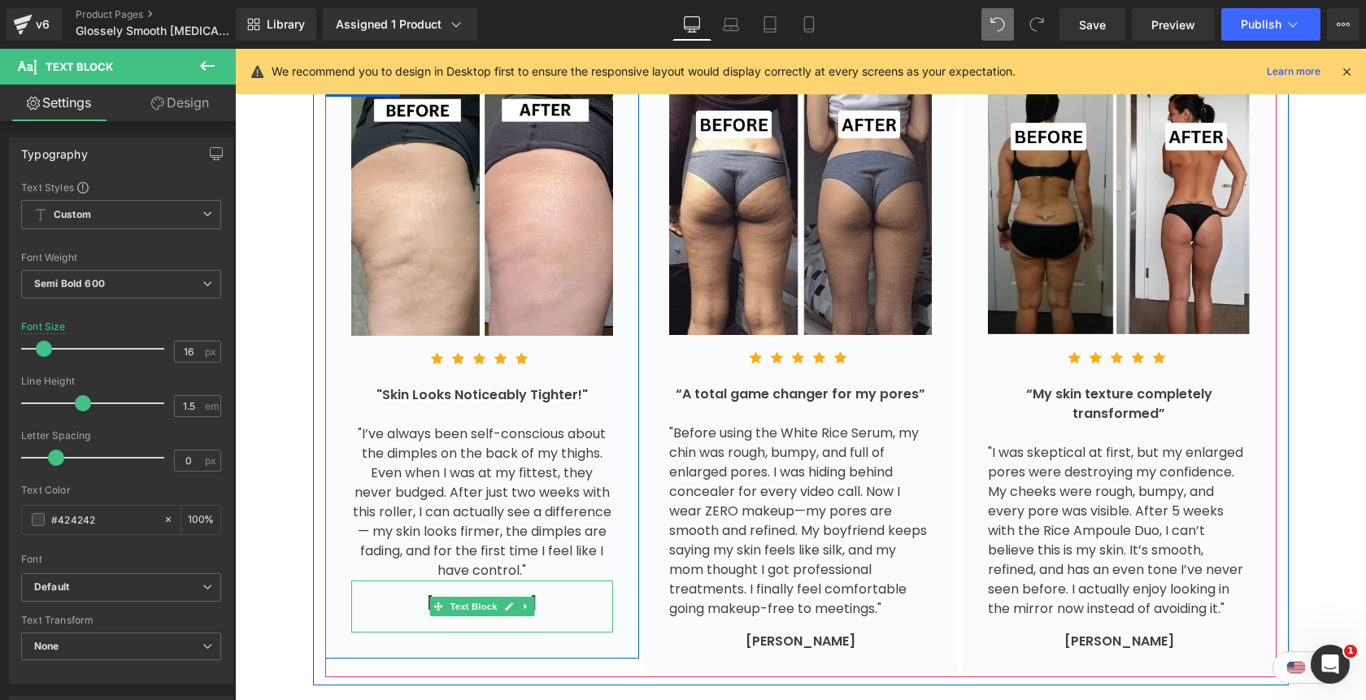
click at [490, 613] on div at bounding box center [482, 623] width 263 height 20
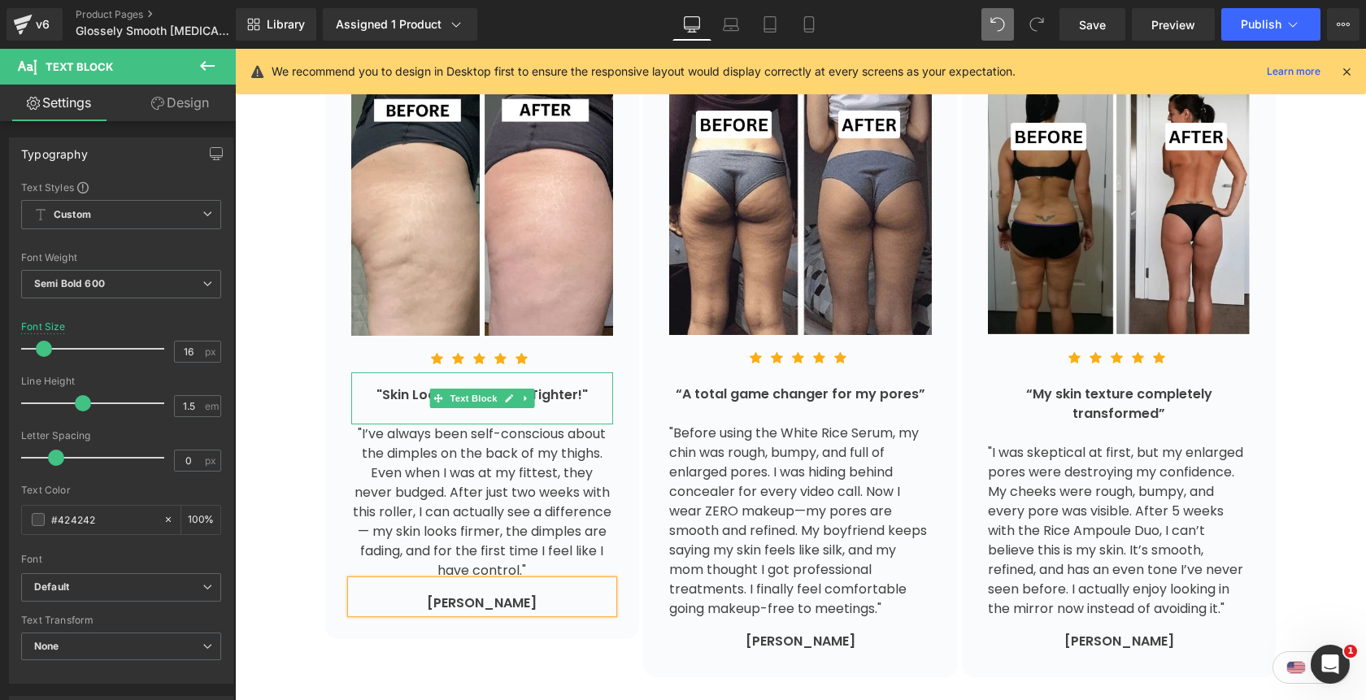
click at [547, 405] on div at bounding box center [482, 415] width 263 height 20
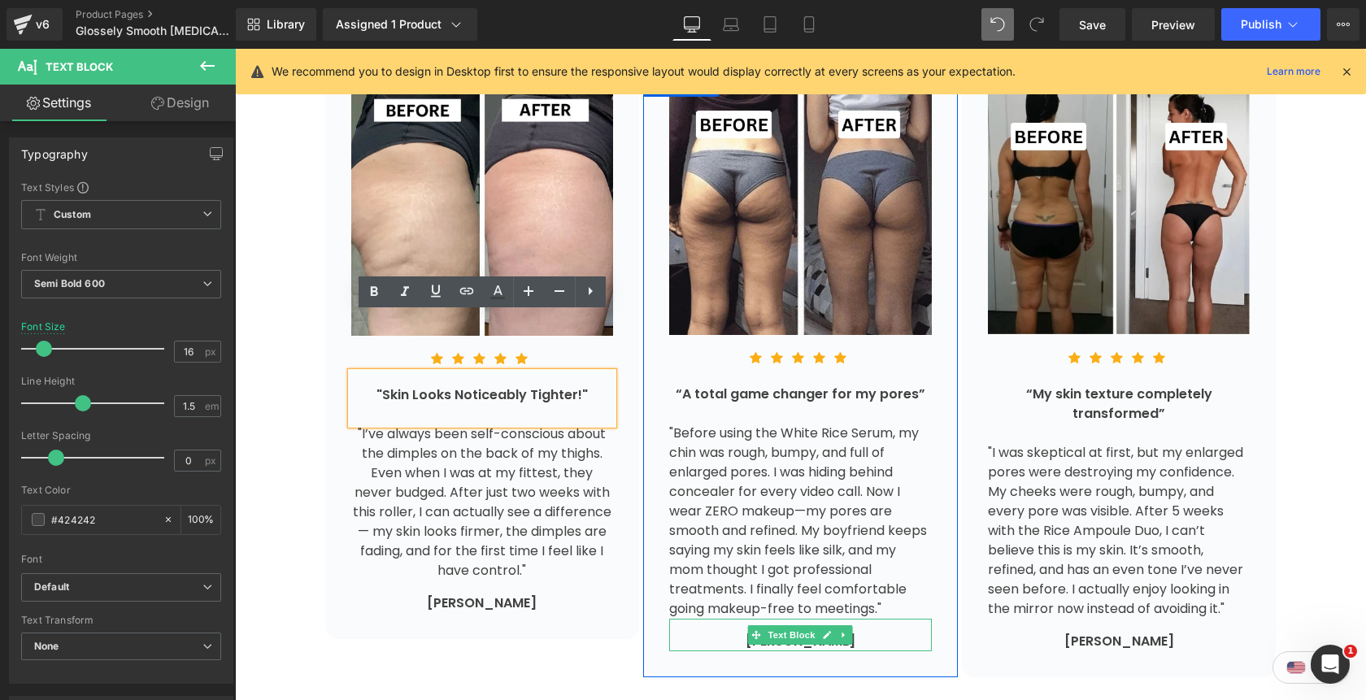
click at [854, 632] on div "Chloe R." at bounding box center [800, 642] width 263 height 20
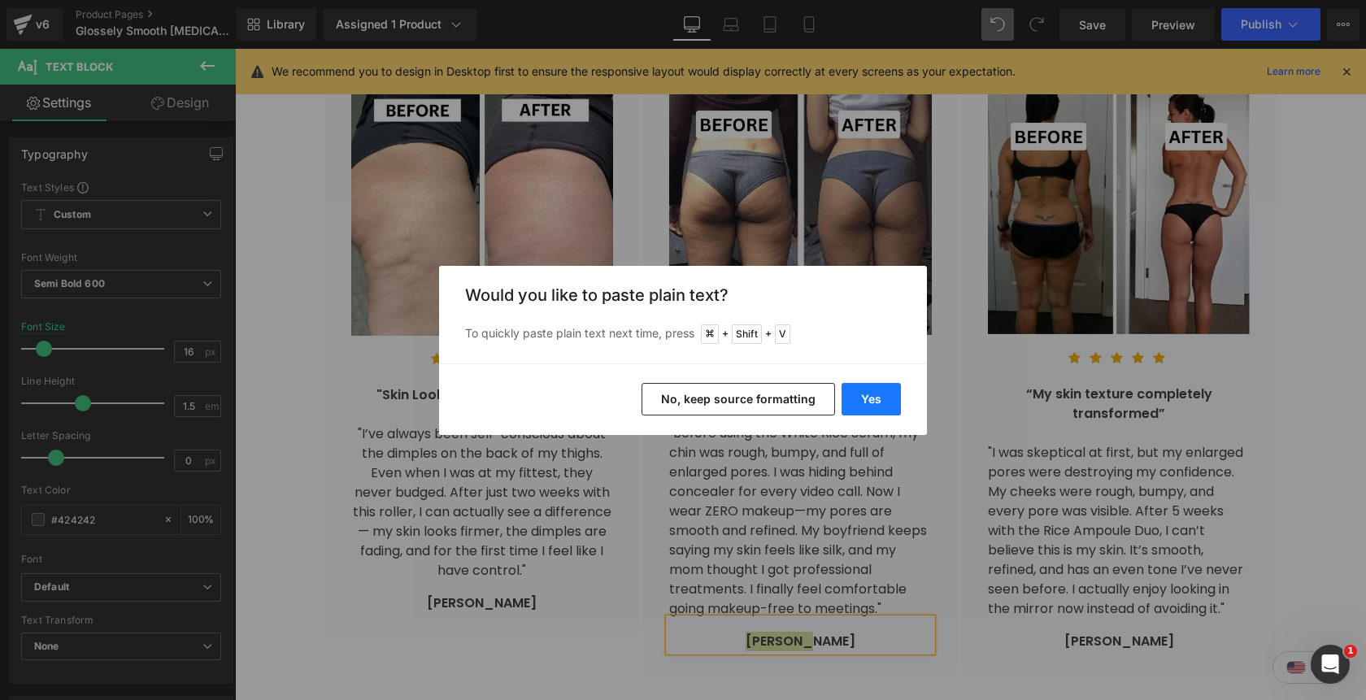
click at [867, 408] on button "Yes" at bounding box center [870, 399] width 59 height 33
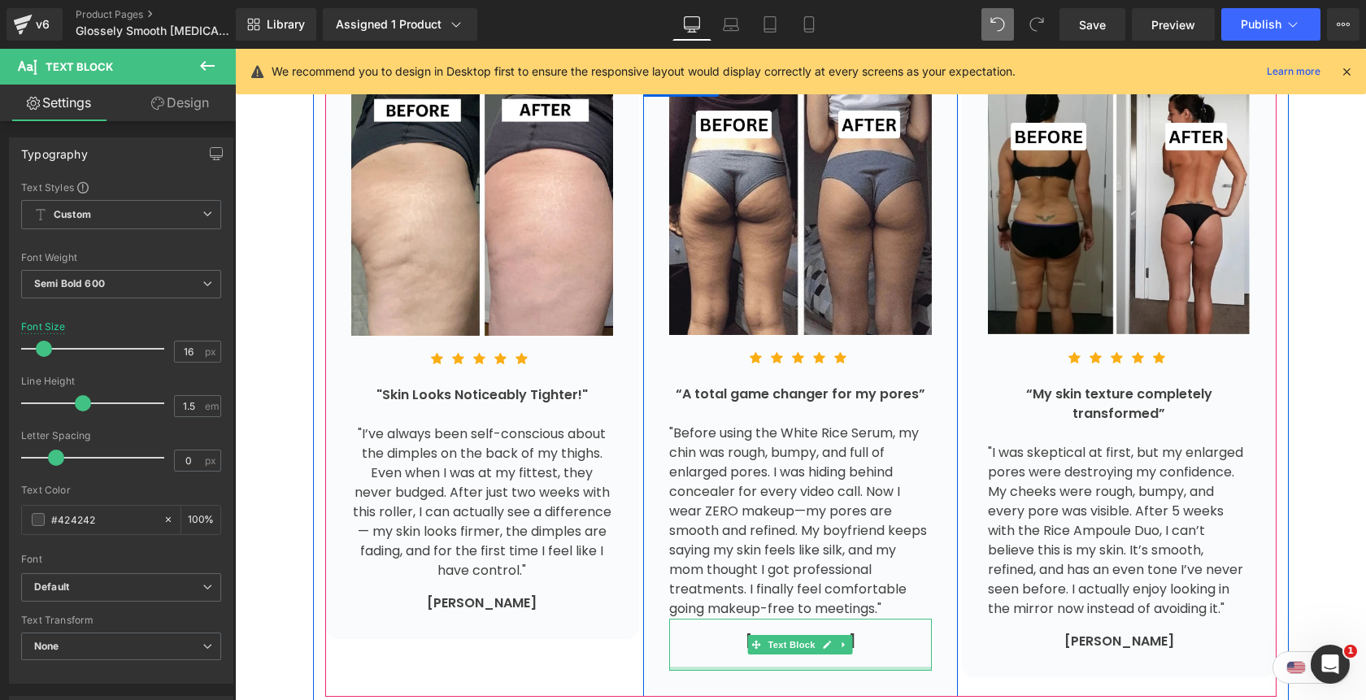
click at [834, 651] on div at bounding box center [800, 661] width 263 height 20
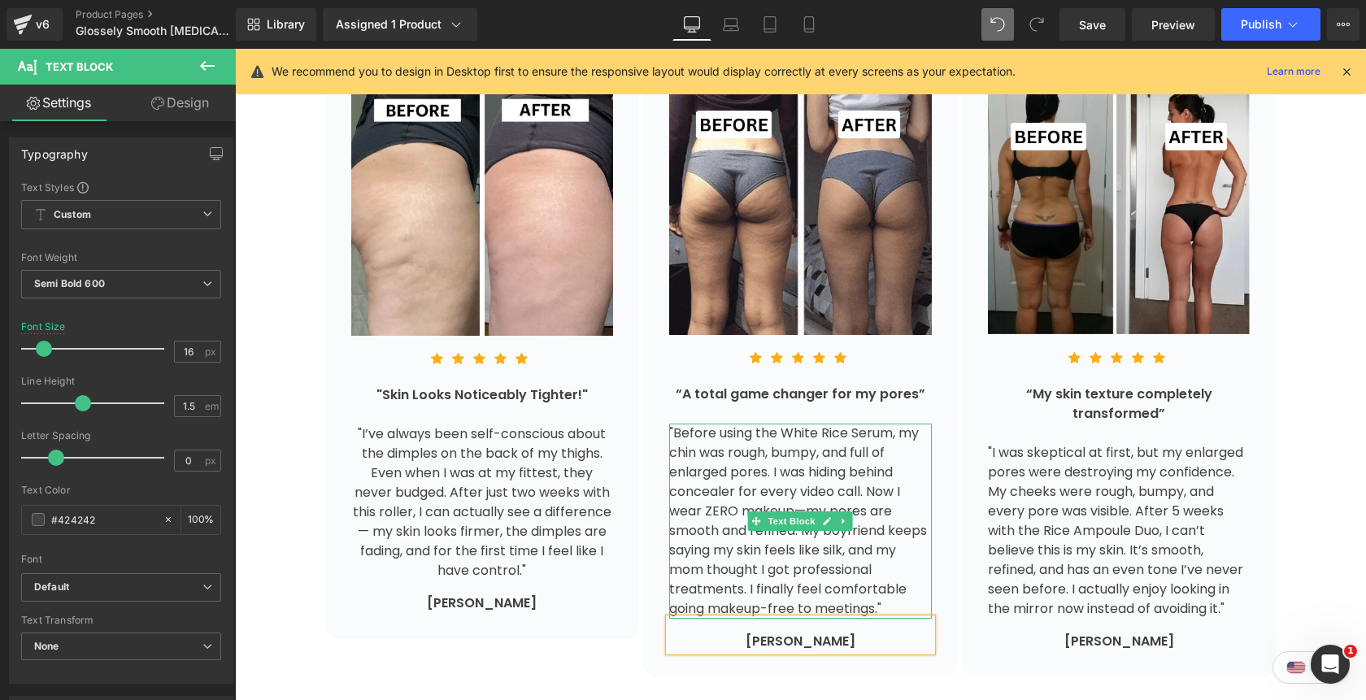
click at [886, 423] on div ""Before using the White Rice Serum, my chin was rough, bumpy, and full of enlar…" at bounding box center [800, 520] width 263 height 195
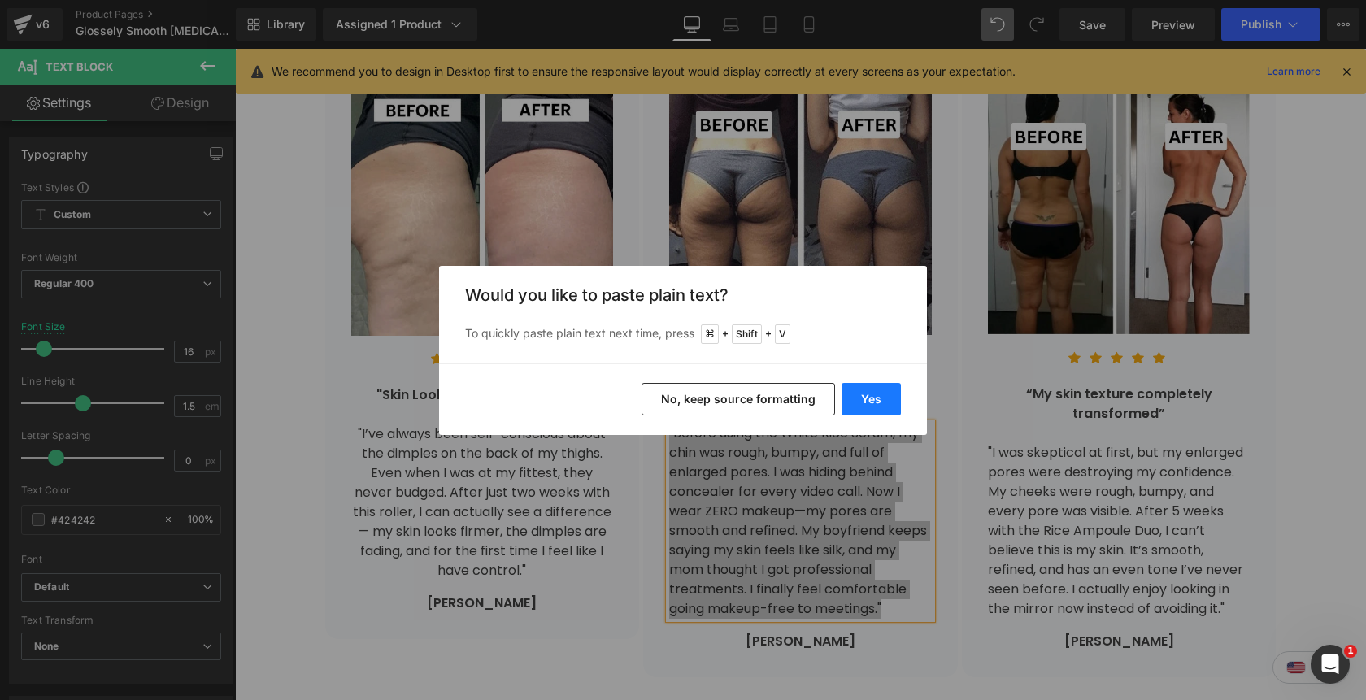
click at [882, 405] on button "Yes" at bounding box center [870, 399] width 59 height 33
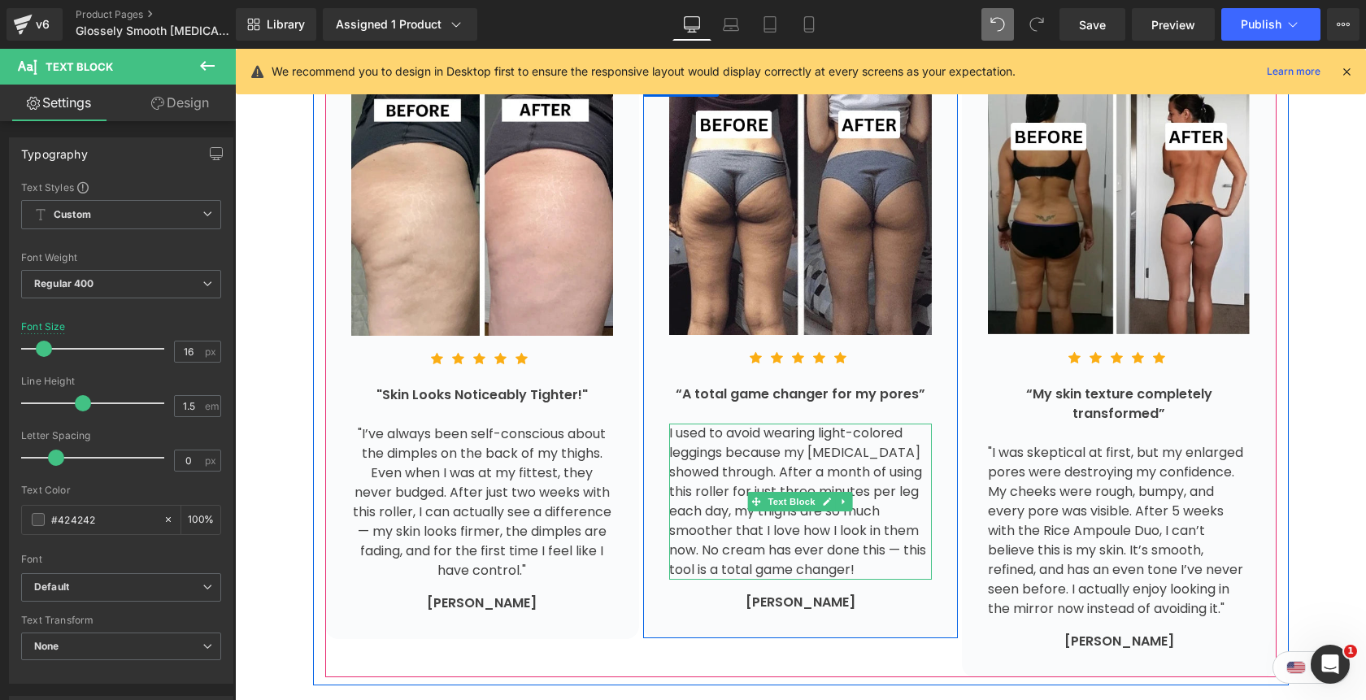
click at [855, 512] on div "I used to avoid wearing light-colored leggings because my cellulite showed thro…" at bounding box center [800, 501] width 263 height 156
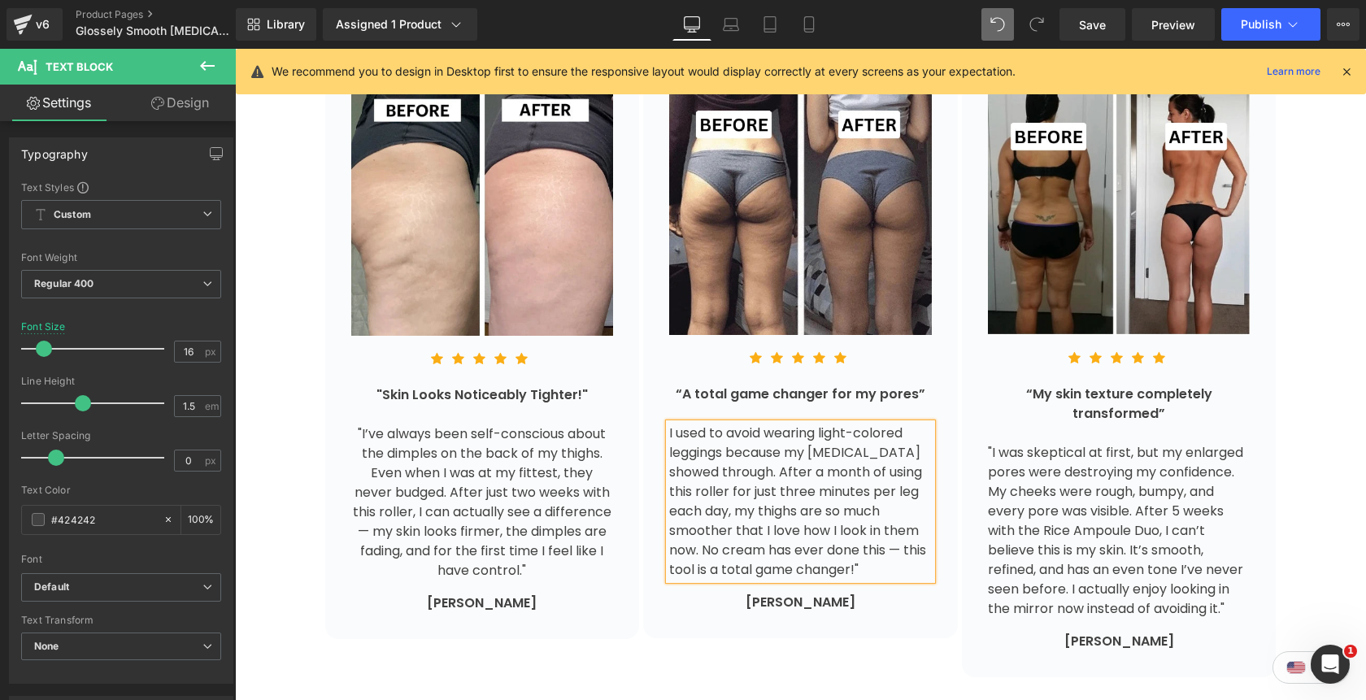
click at [671, 423] on div "I used to avoid wearing light-colored leggings because my cellulite showed thro…" at bounding box center [800, 501] width 263 height 156
click at [889, 384] on div "“A total game changer for my pores”" at bounding box center [800, 394] width 263 height 20
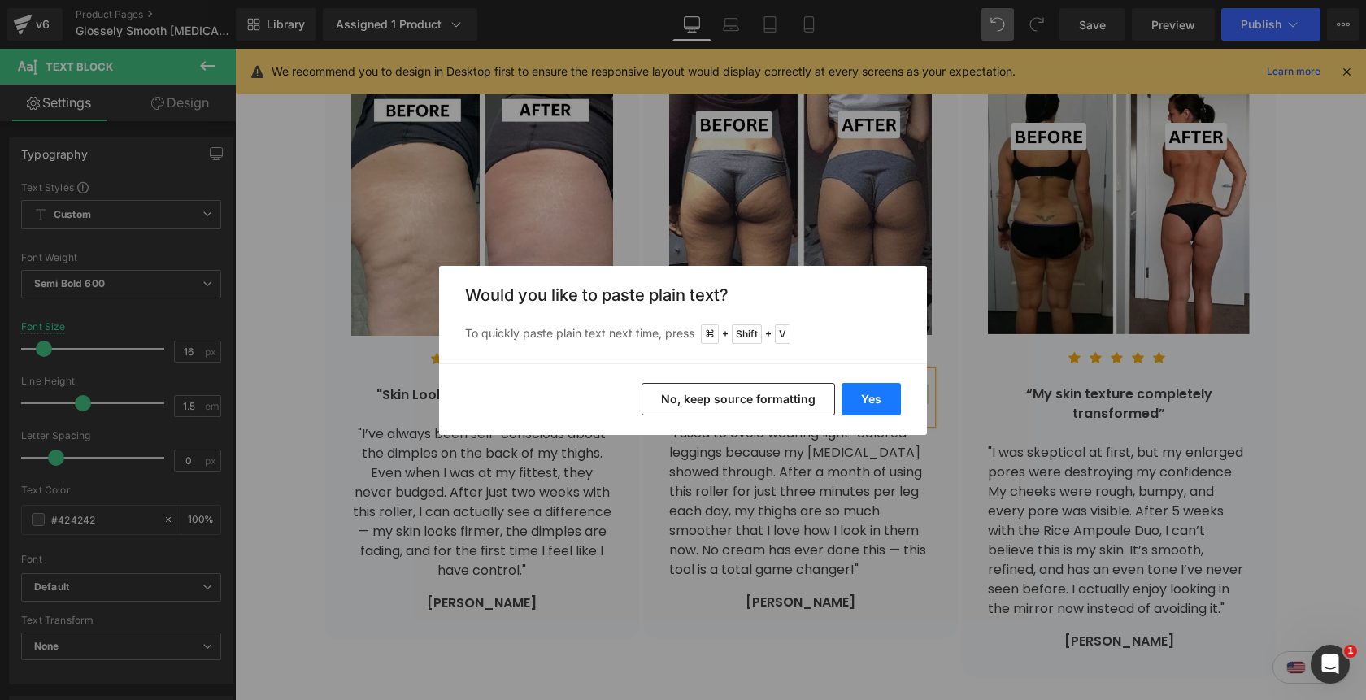
click at [879, 389] on button "Yes" at bounding box center [870, 399] width 59 height 33
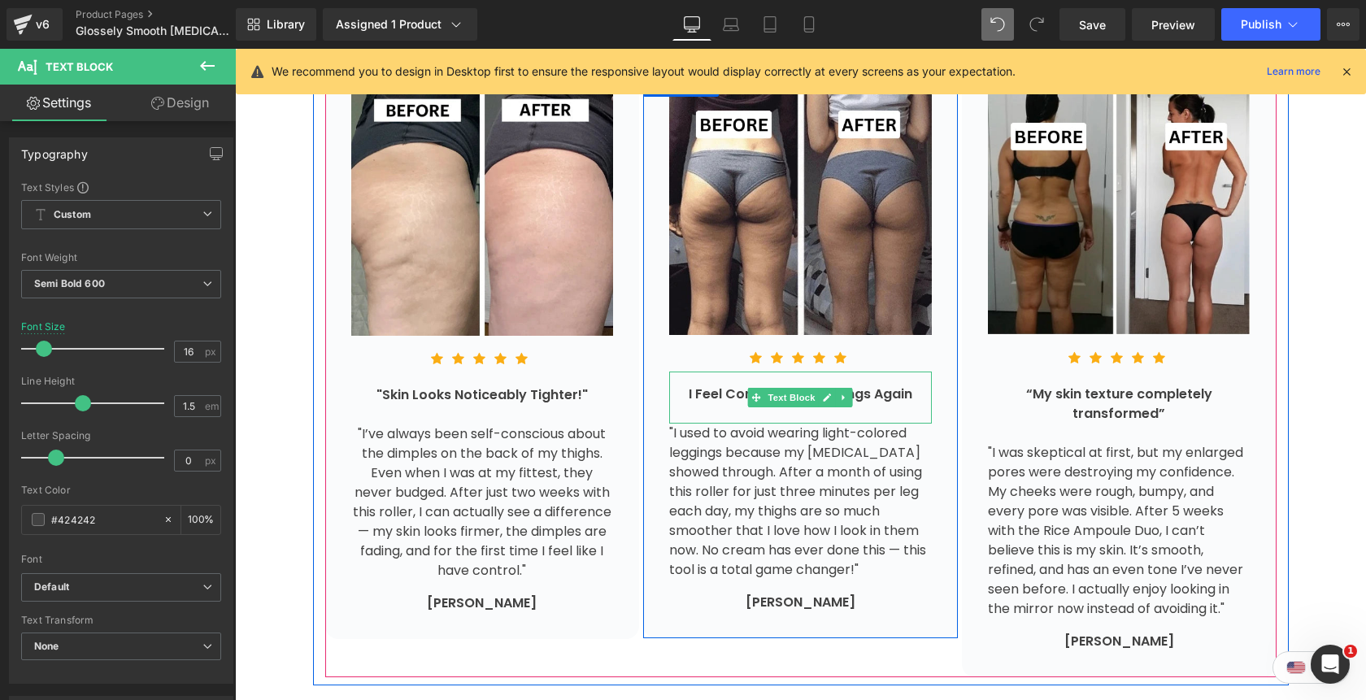
click at [910, 384] on div "I Feel Confident in Leggings Again" at bounding box center [800, 394] width 263 height 20
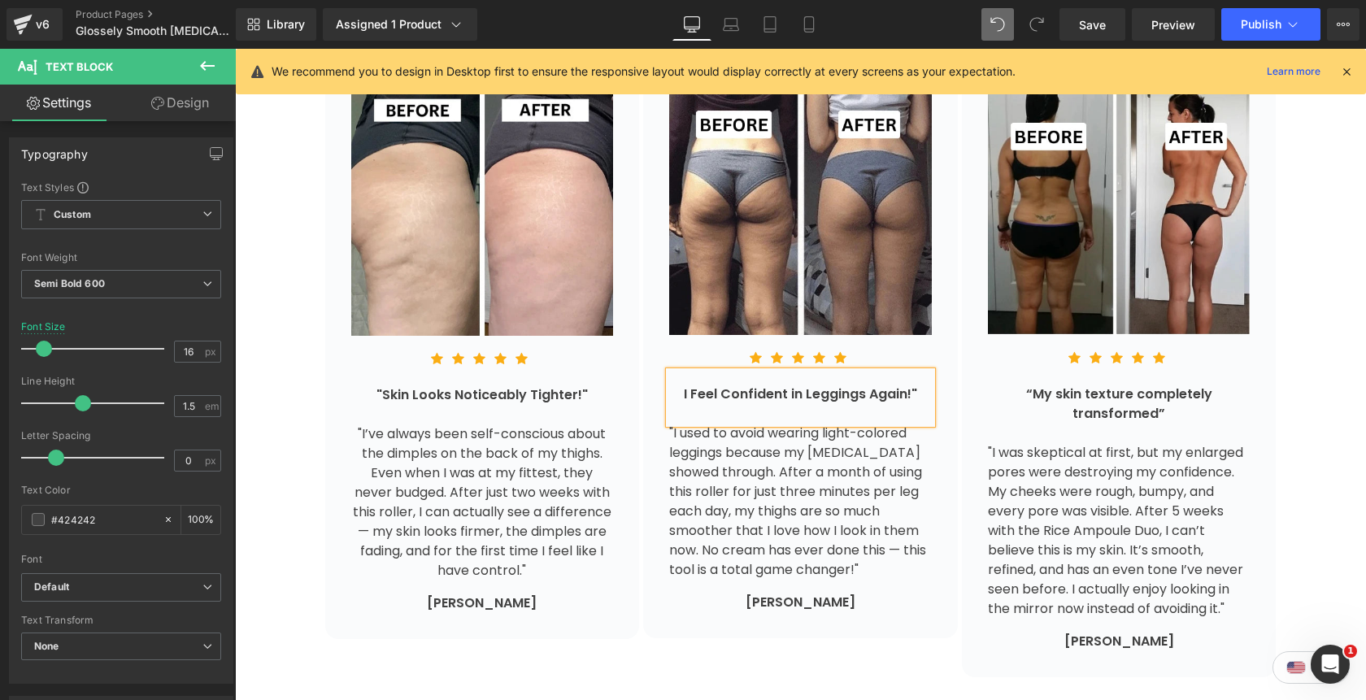
click at [683, 384] on div "I Feel Confident in Leggings Again!"" at bounding box center [800, 394] width 263 height 20
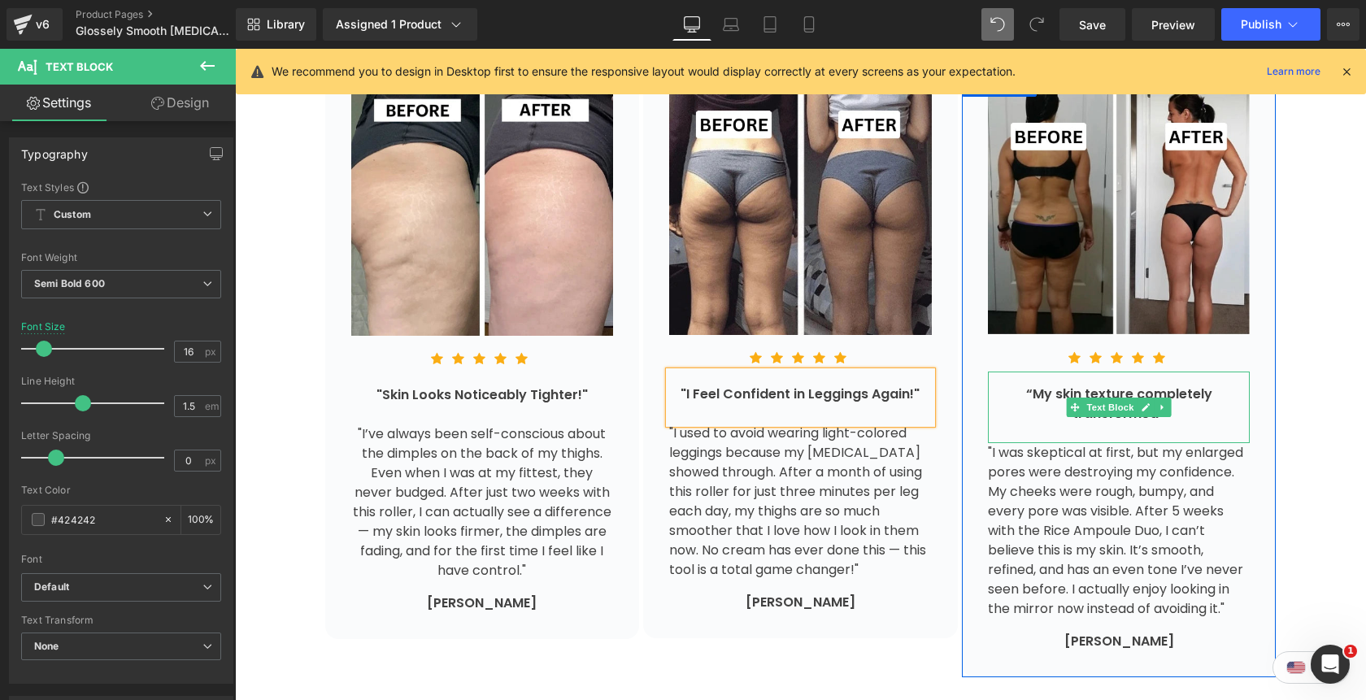
click at [1202, 371] on div "“My skin texture completely transformed”" at bounding box center [1119, 407] width 263 height 72
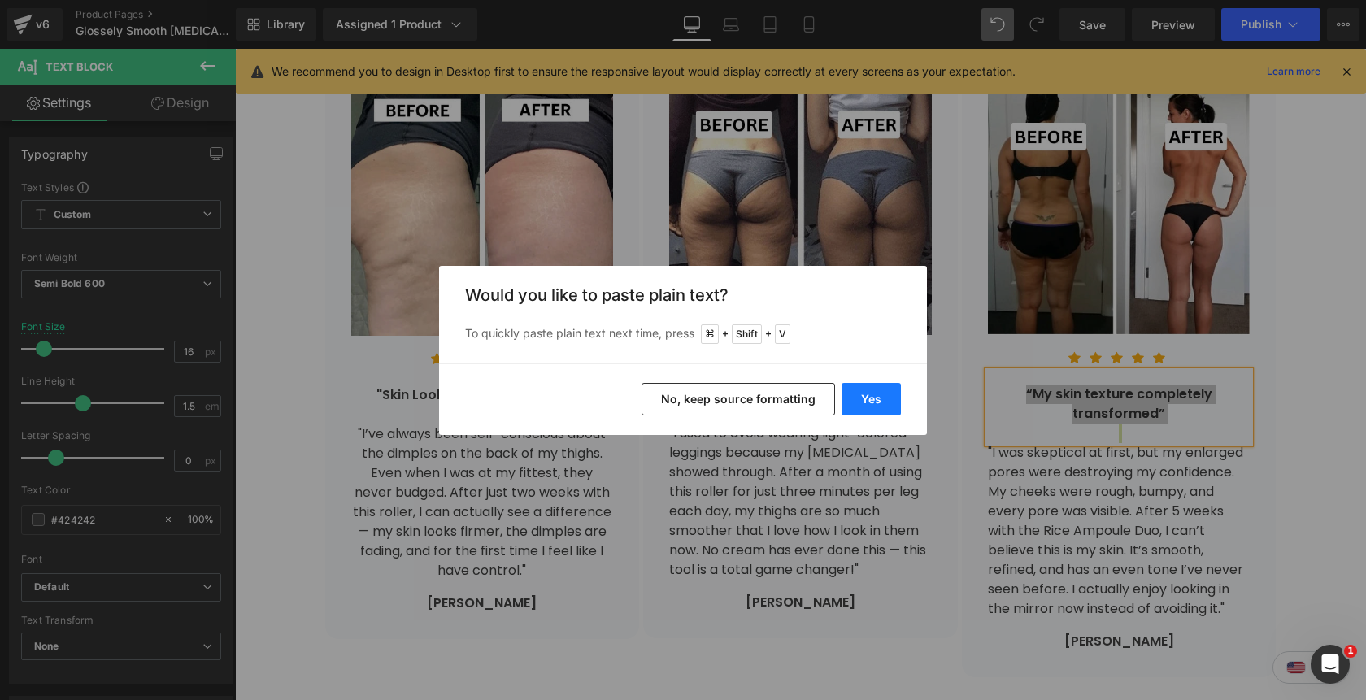
click at [879, 394] on button "Yes" at bounding box center [870, 399] width 59 height 33
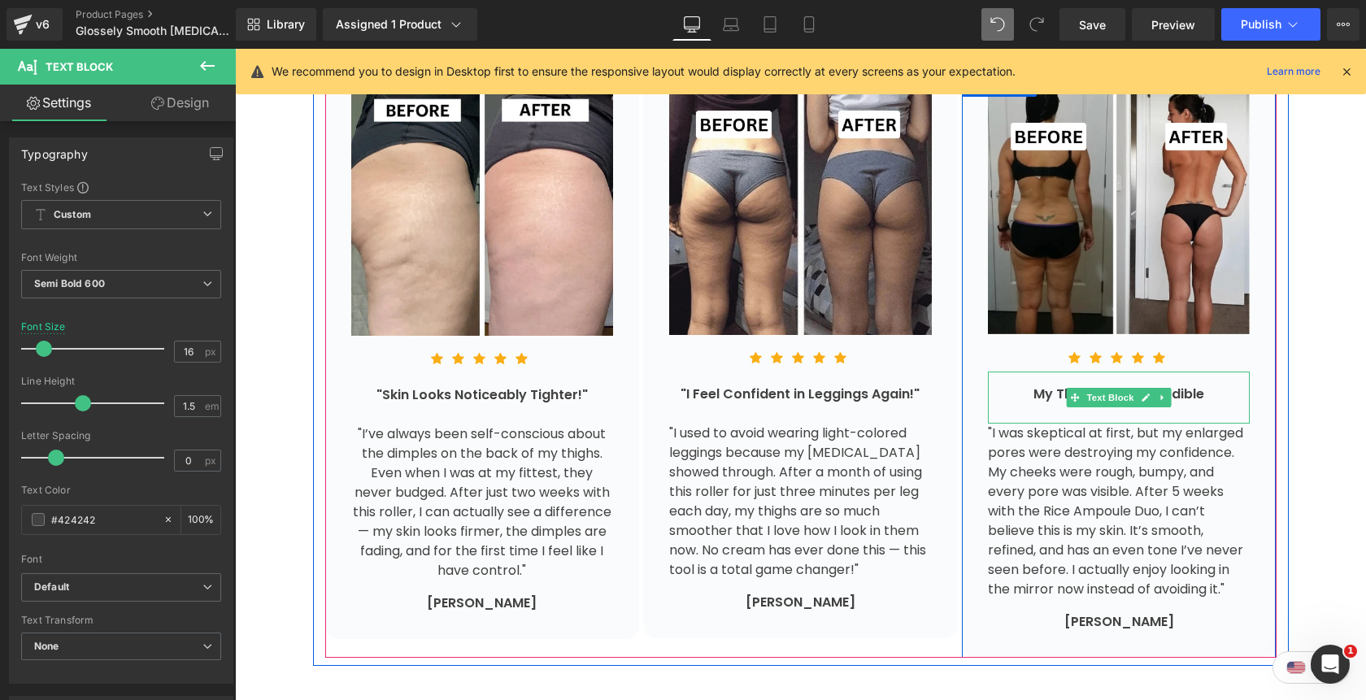
click at [1210, 384] on div "My Thighs Look Incredible" at bounding box center [1119, 394] width 263 height 20
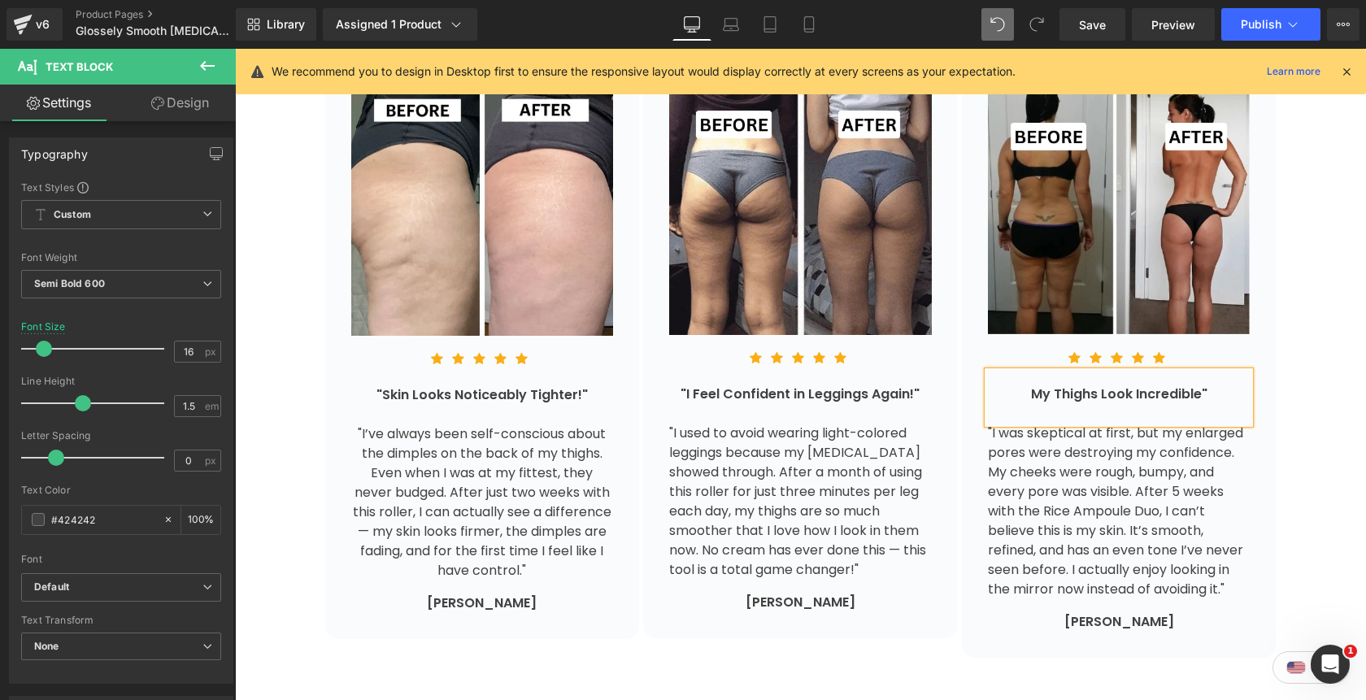
click at [1031, 384] on div "My Thighs Look Incredible"" at bounding box center [1119, 394] width 263 height 20
click at [1206, 463] on div ""I was skeptical at first, but my enlarged pores were destroying my confidence.…" at bounding box center [1119, 511] width 263 height 176
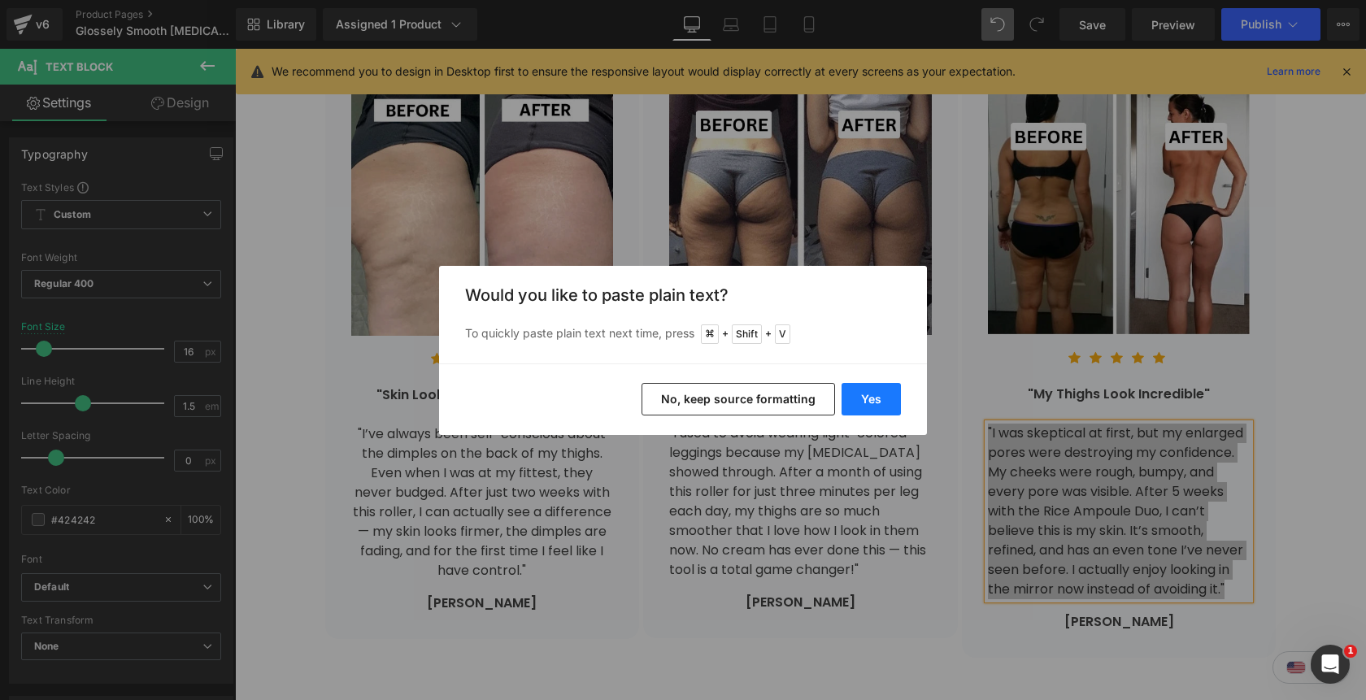
click at [880, 401] on button "Yes" at bounding box center [870, 399] width 59 height 33
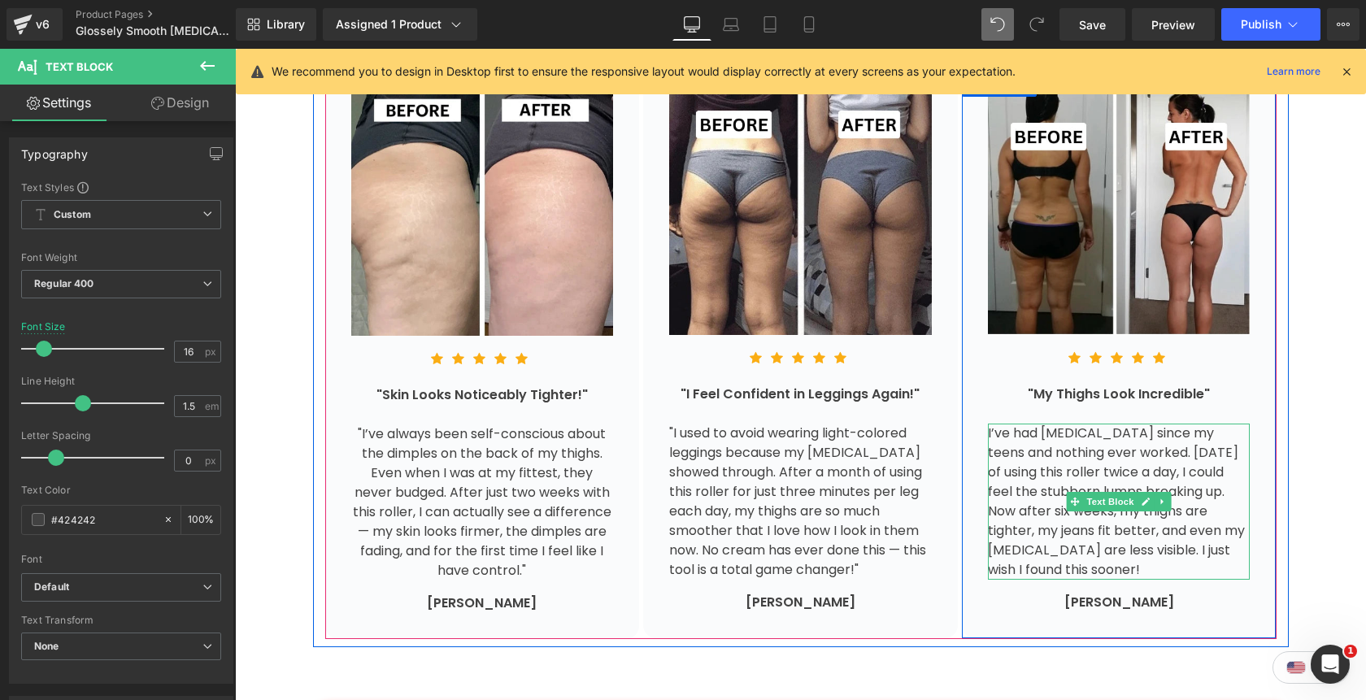
click at [1170, 505] on div "I’ve had cellulite since my teens and nothing ever worked. Within three days of…" at bounding box center [1119, 501] width 263 height 156
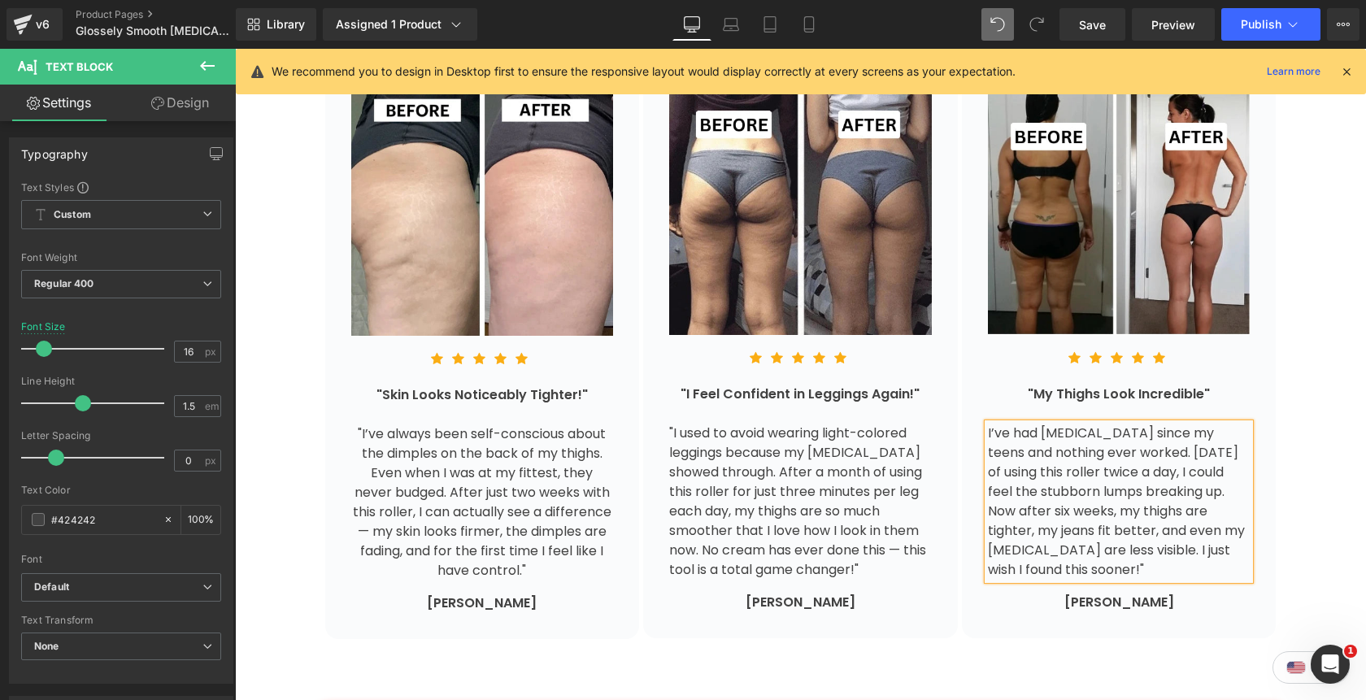
click at [988, 423] on div "I’ve had cellulite since my teens and nothing ever worked. Within three days of…" at bounding box center [1119, 501] width 263 height 156
click at [1188, 580] on div "Julia T." at bounding box center [1119, 596] width 263 height 33
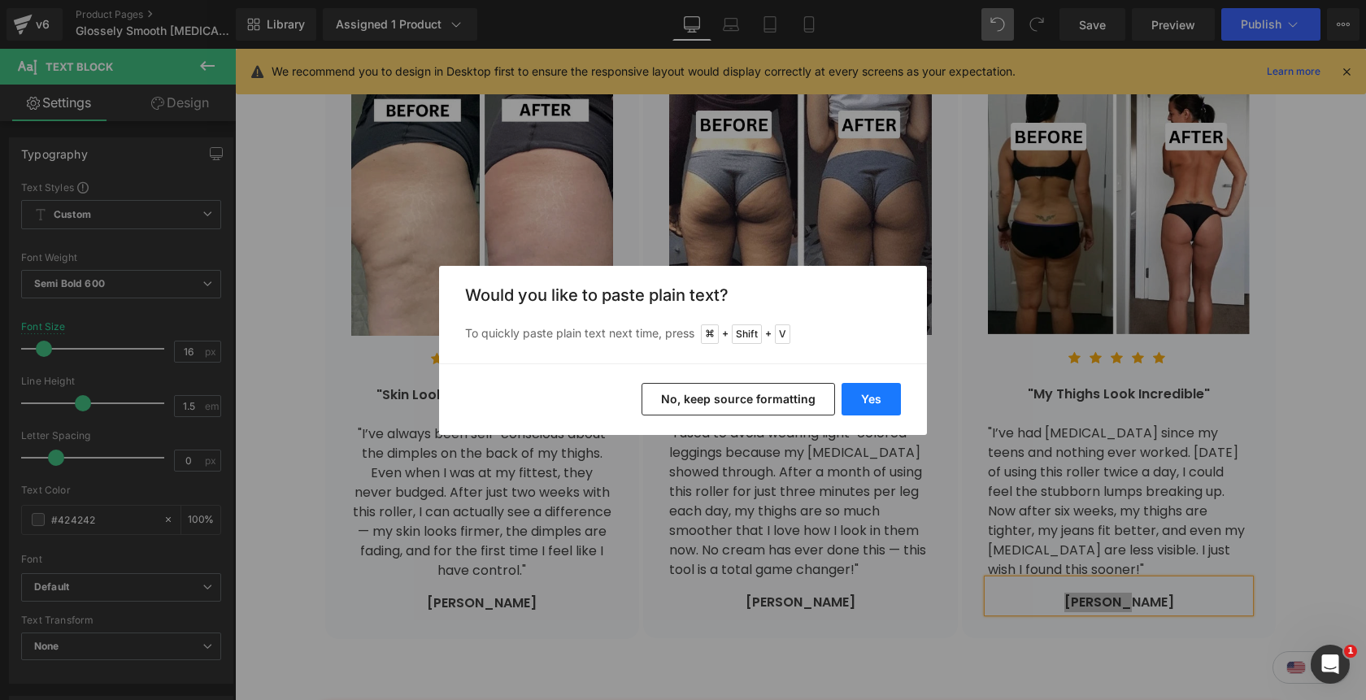
click at [887, 391] on button "Yes" at bounding box center [870, 399] width 59 height 33
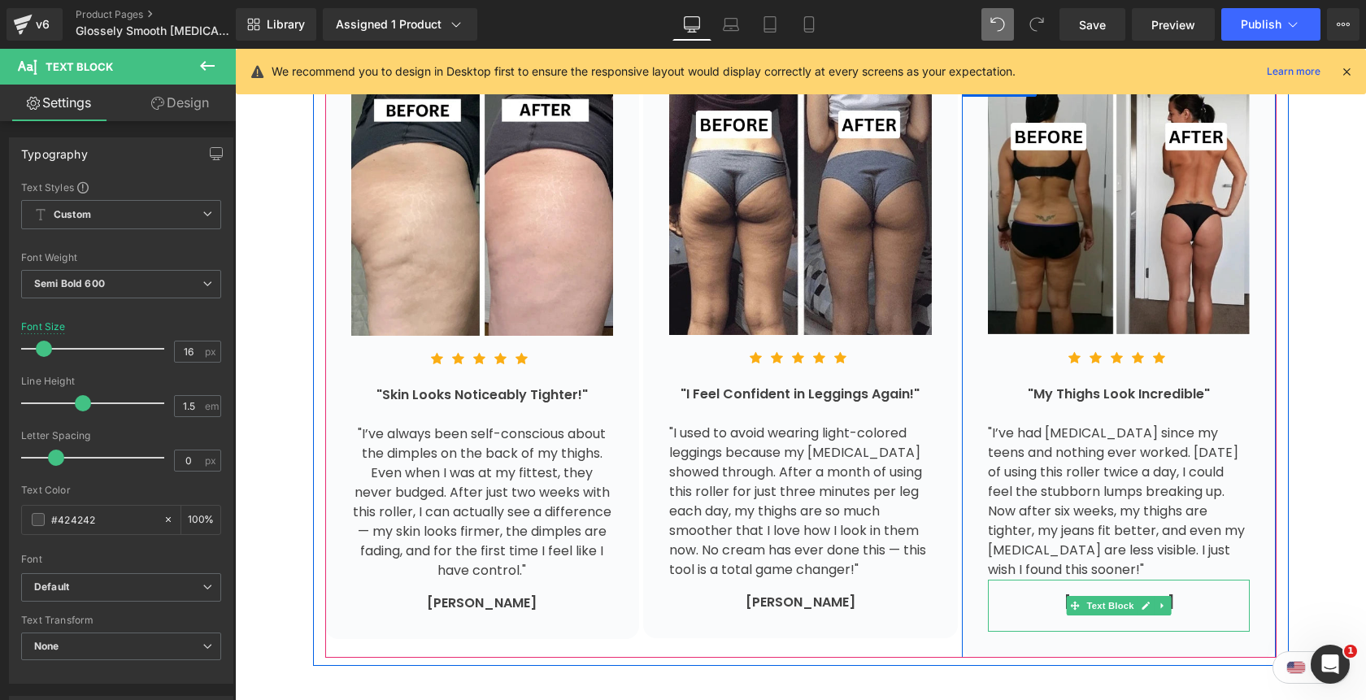
click at [1160, 612] on div at bounding box center [1119, 622] width 263 height 20
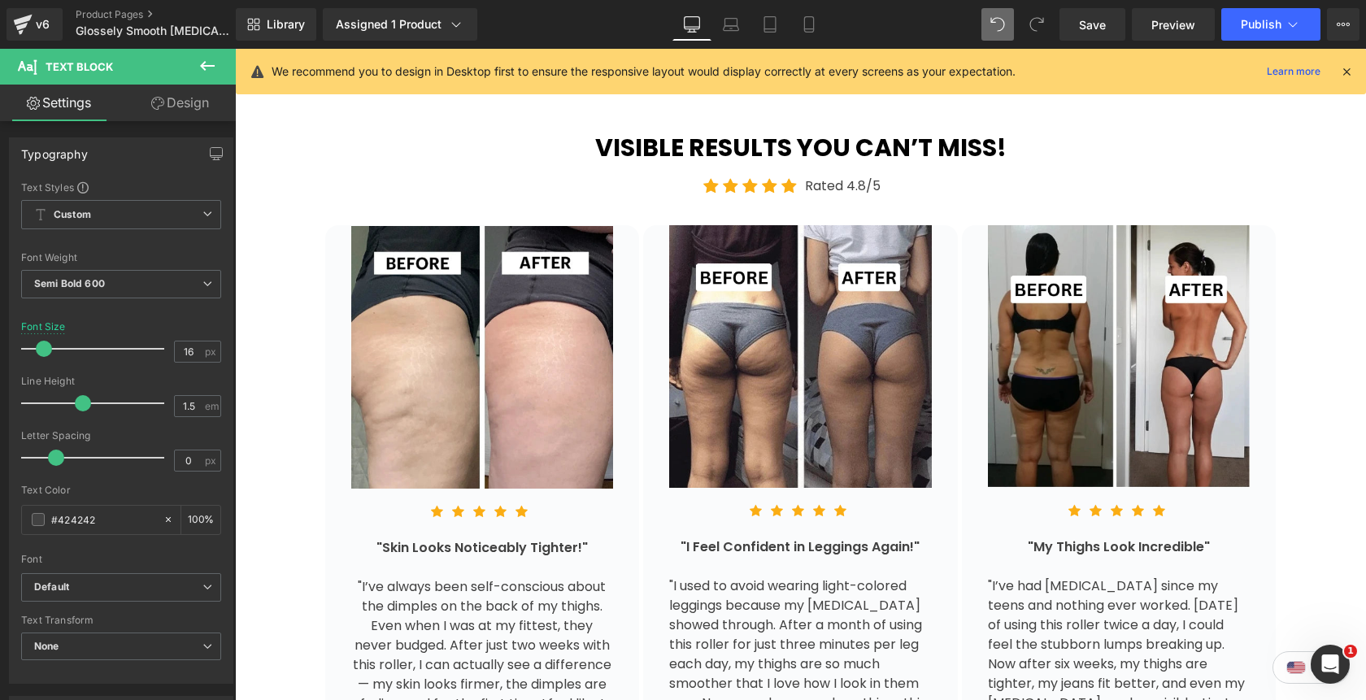
scroll to position [3225, 0]
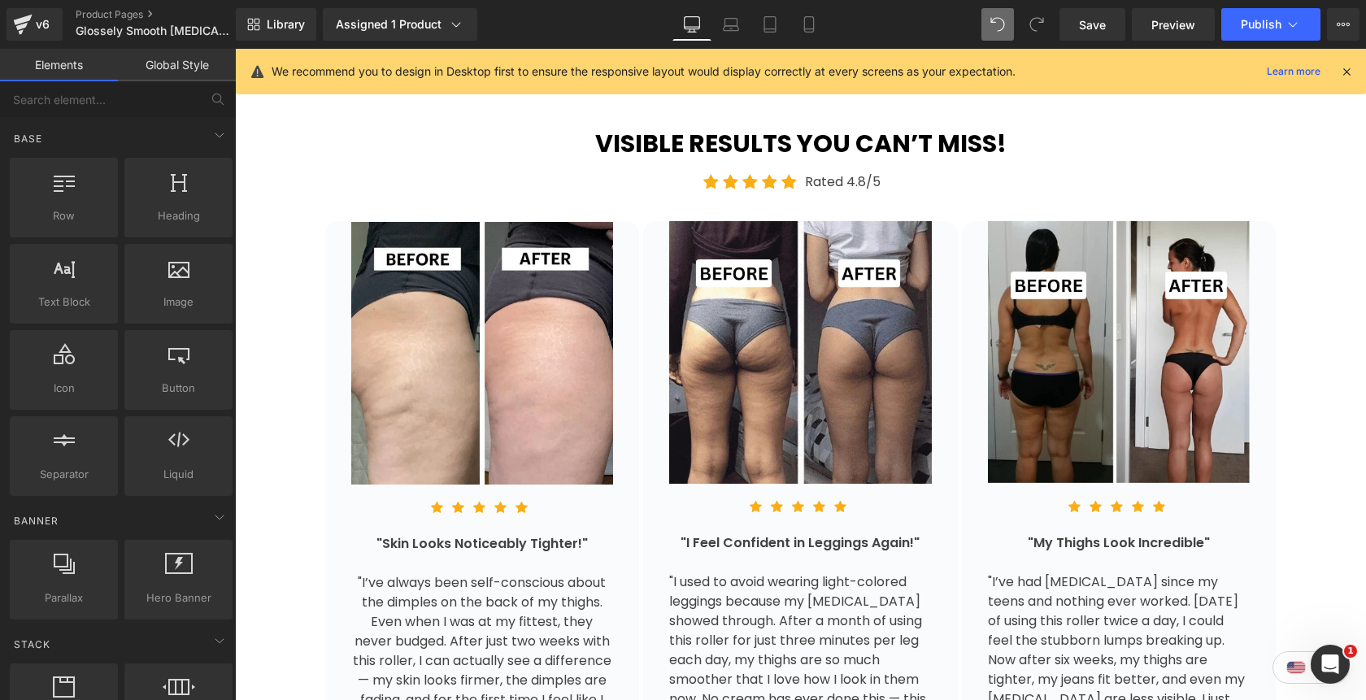
scroll to position [3084, 0]
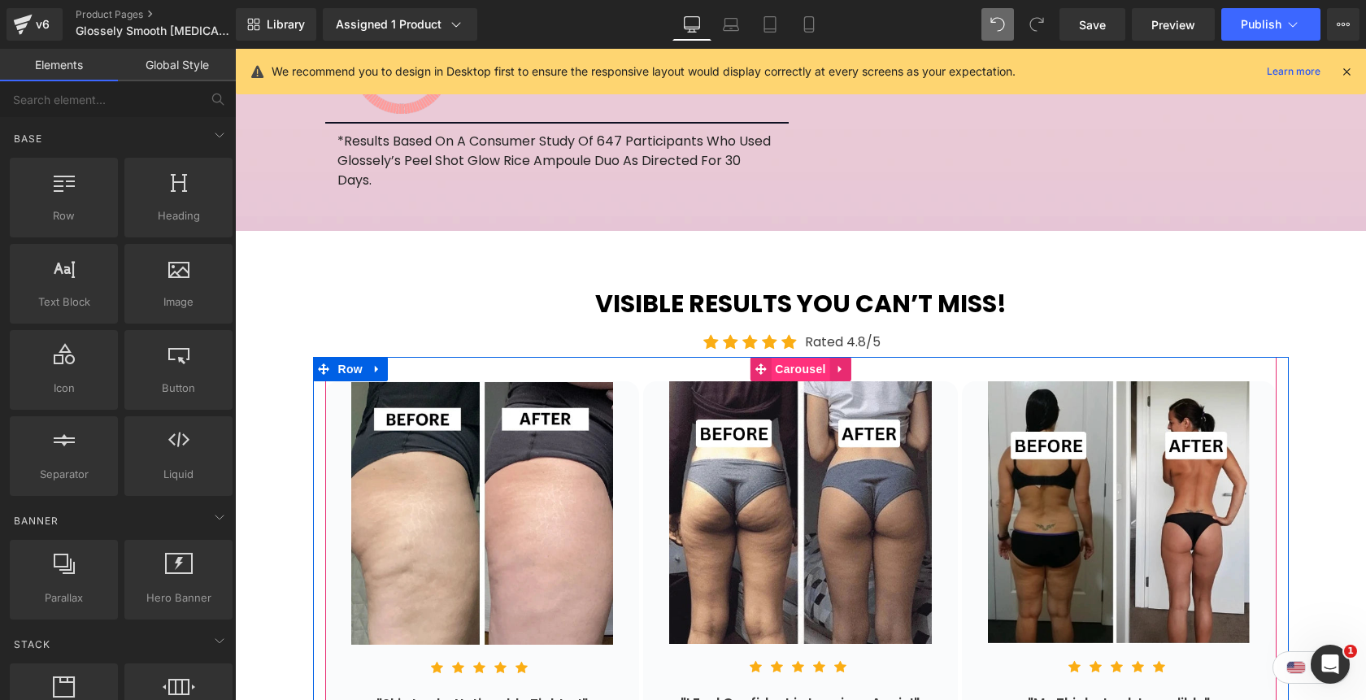
click at [776, 357] on span "Carousel" at bounding box center [800, 369] width 59 height 24
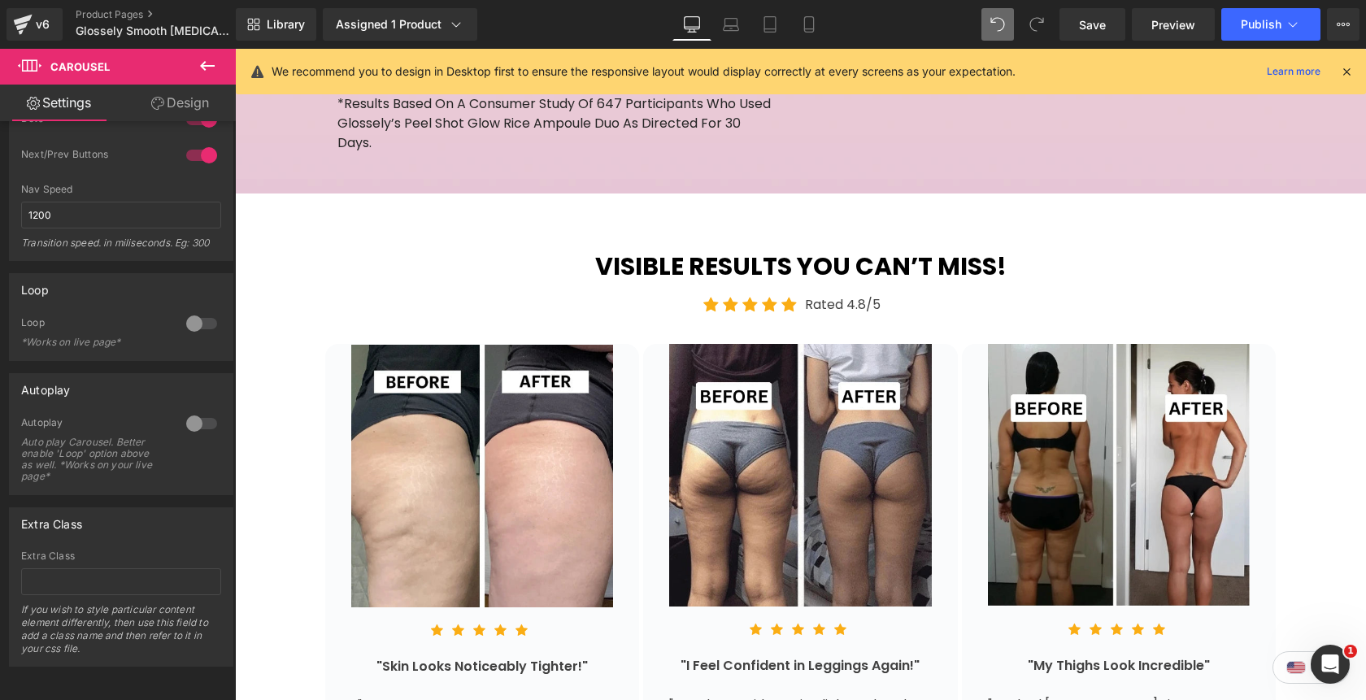
scroll to position [3034, 0]
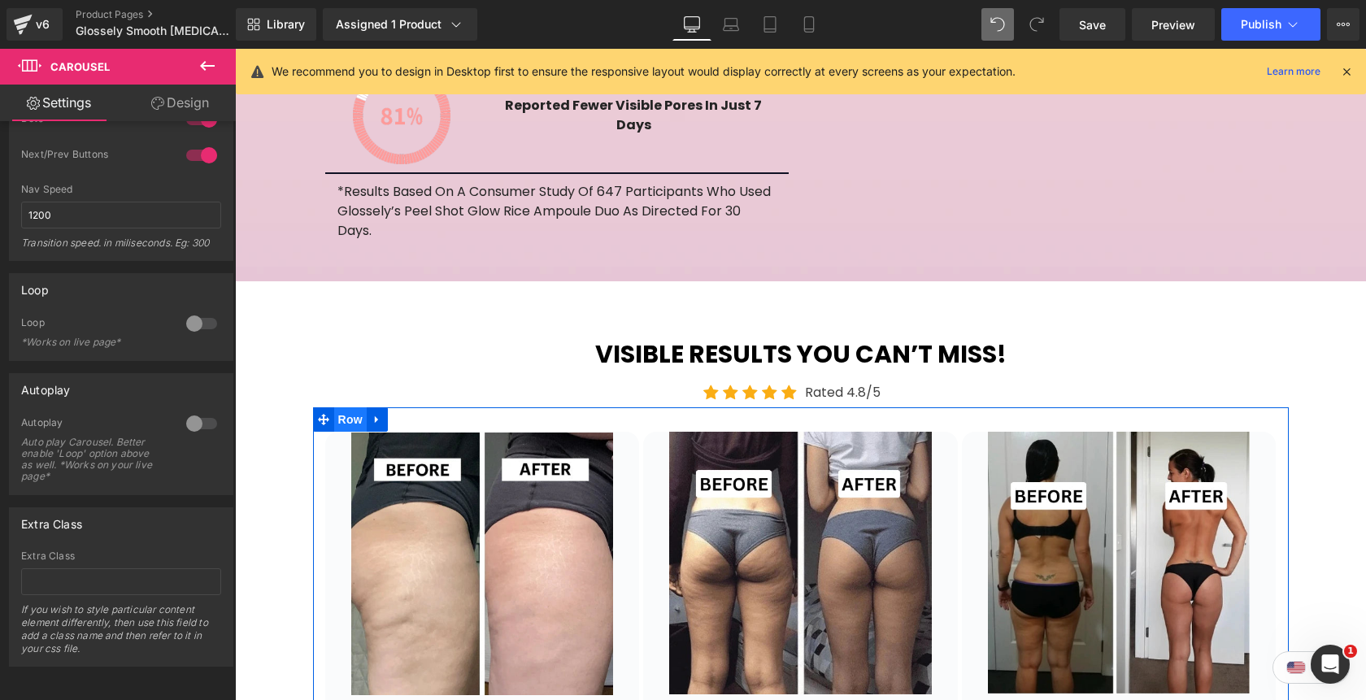
click at [351, 407] on span "Row" at bounding box center [350, 419] width 33 height 24
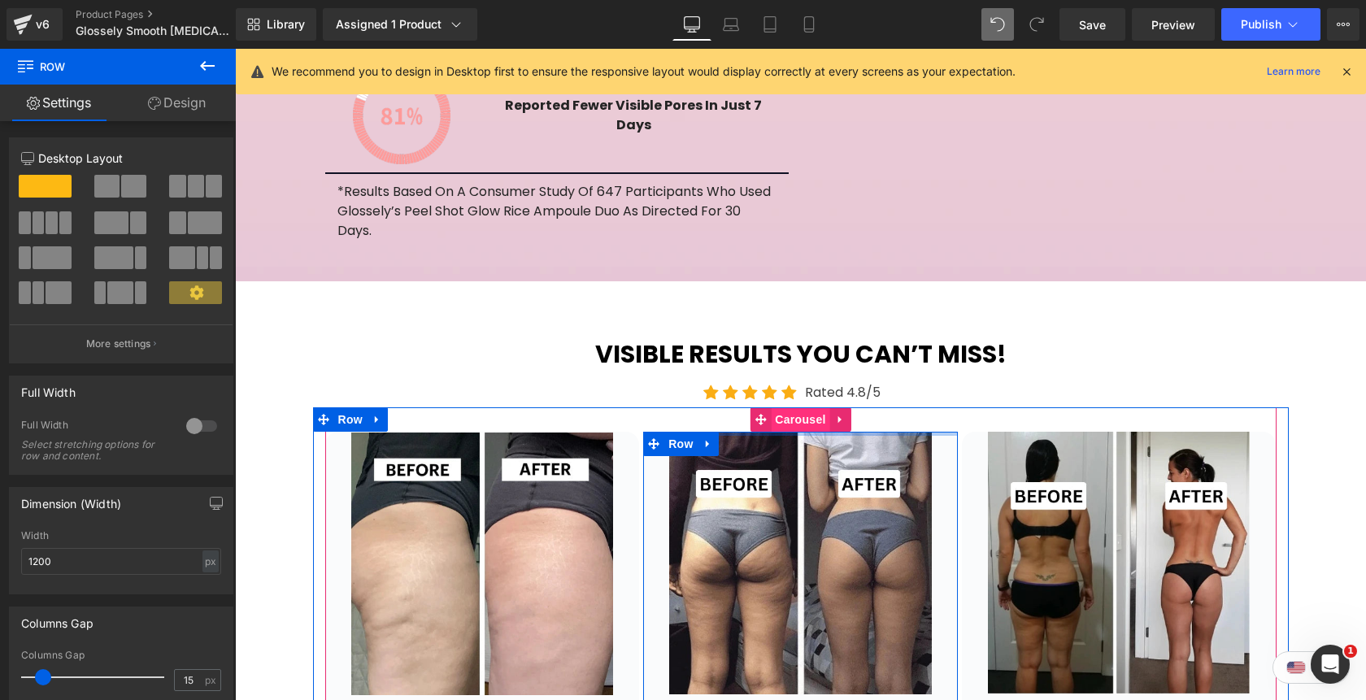
click at [795, 407] on span "Carousel" at bounding box center [800, 419] width 59 height 24
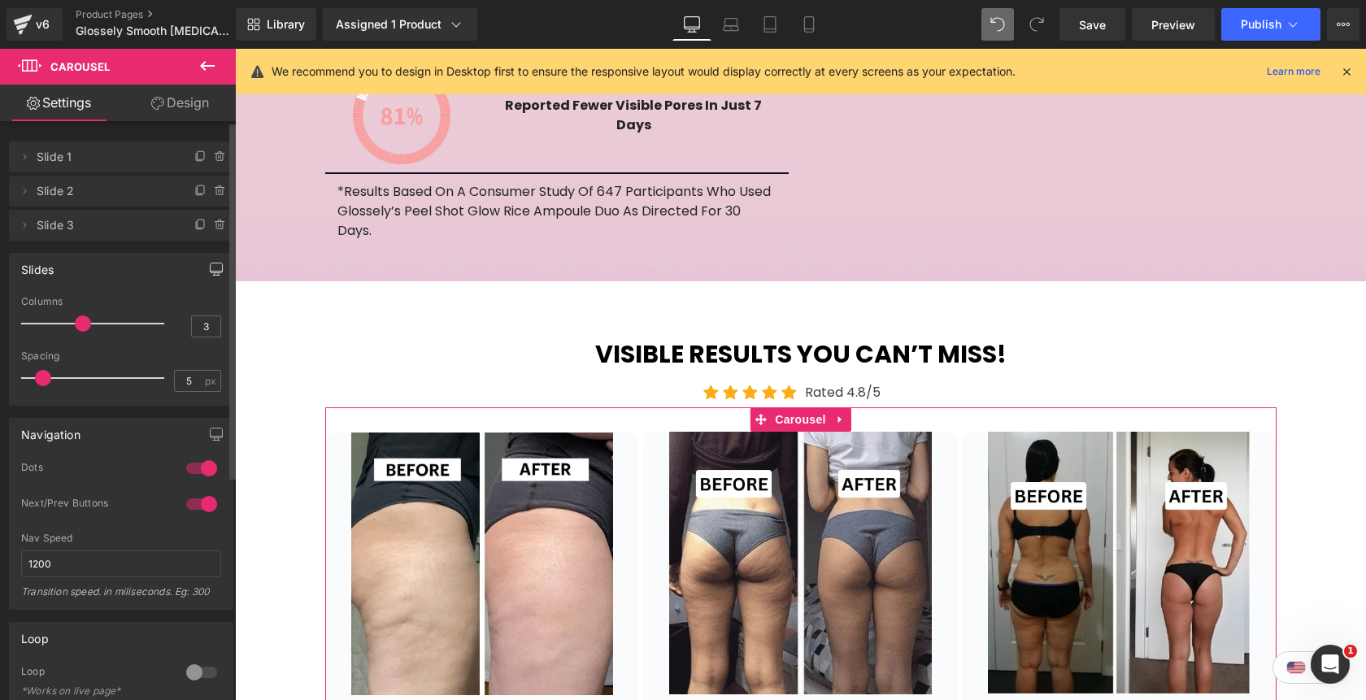
click at [212, 271] on icon "button" at bounding box center [216, 269] width 13 height 13
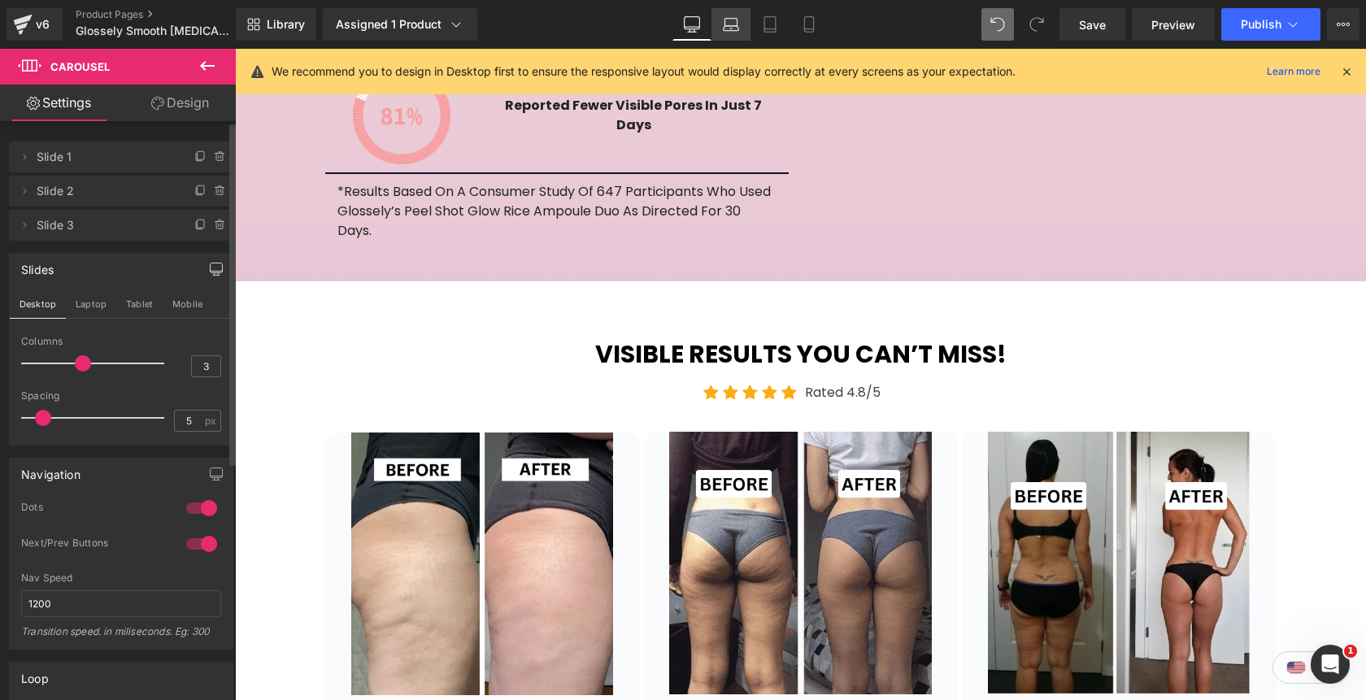
click at [733, 35] on link "Laptop" at bounding box center [730, 24] width 39 height 33
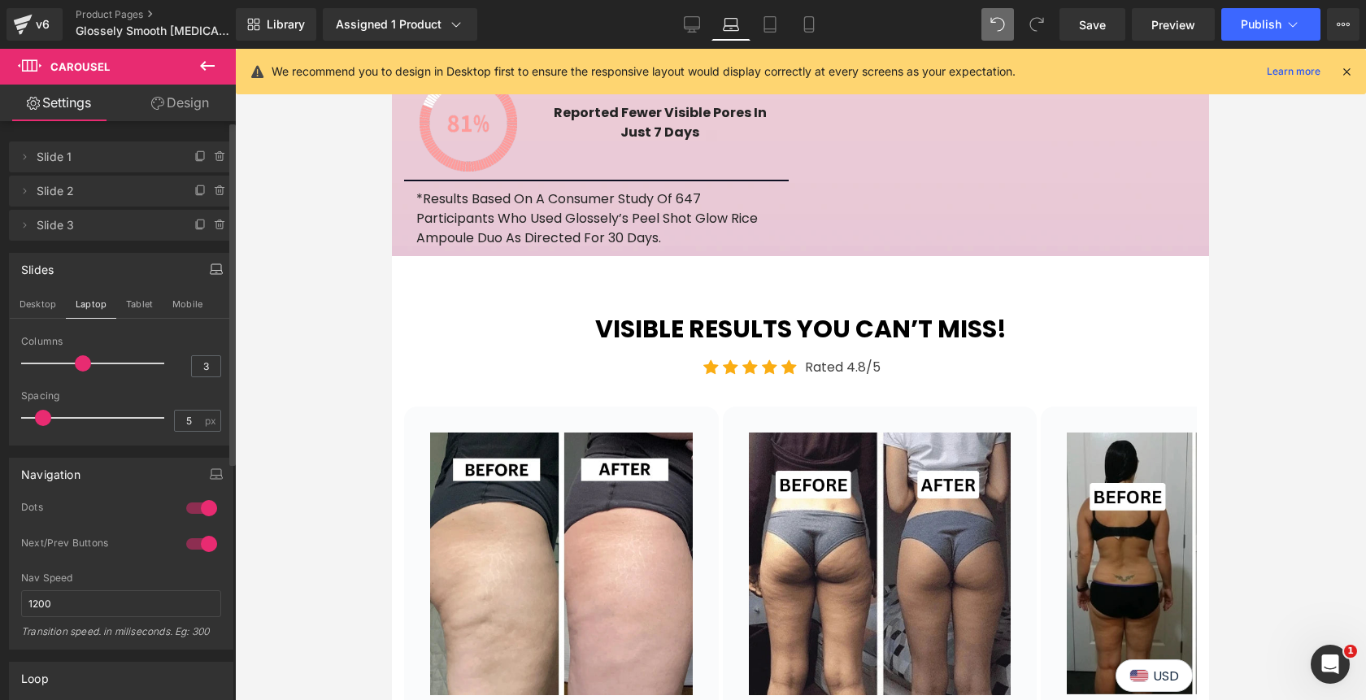
scroll to position [2988, 0]
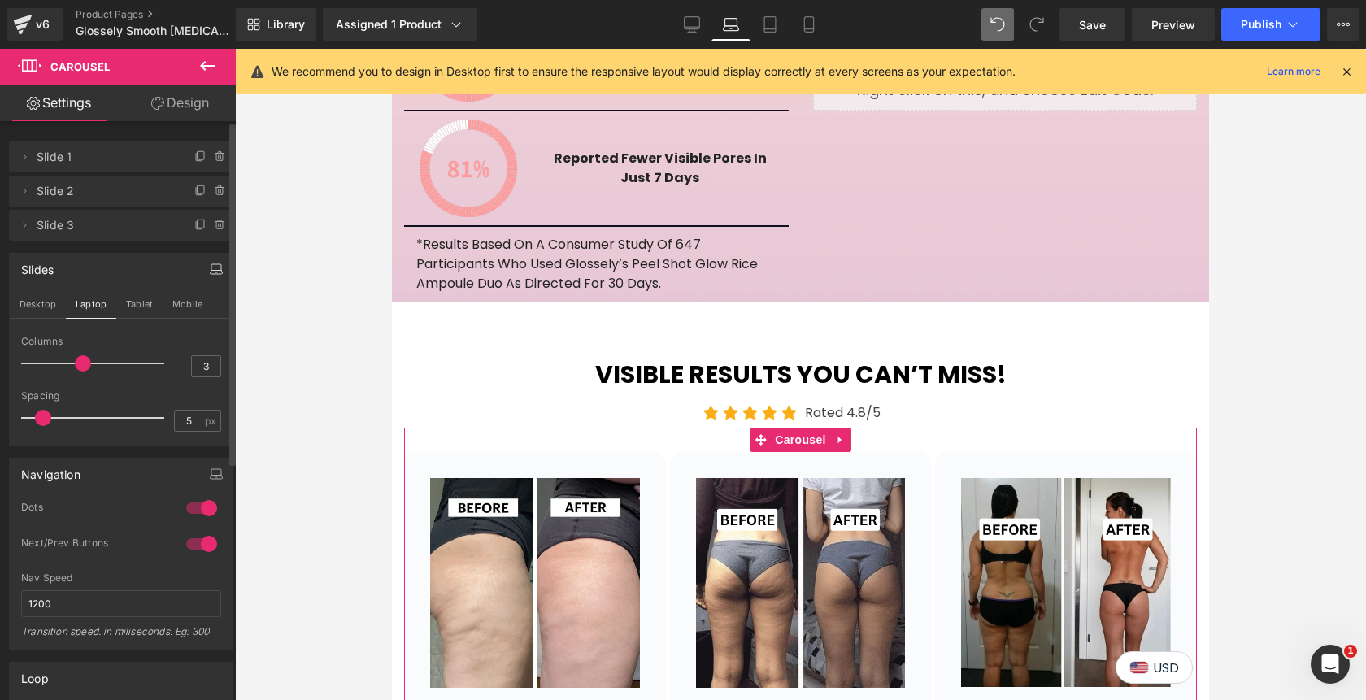
type input "2"
drag, startPoint x: 82, startPoint y: 364, endPoint x: 66, endPoint y: 364, distance: 16.3
click at [66, 364] on div at bounding box center [96, 363] width 135 height 33
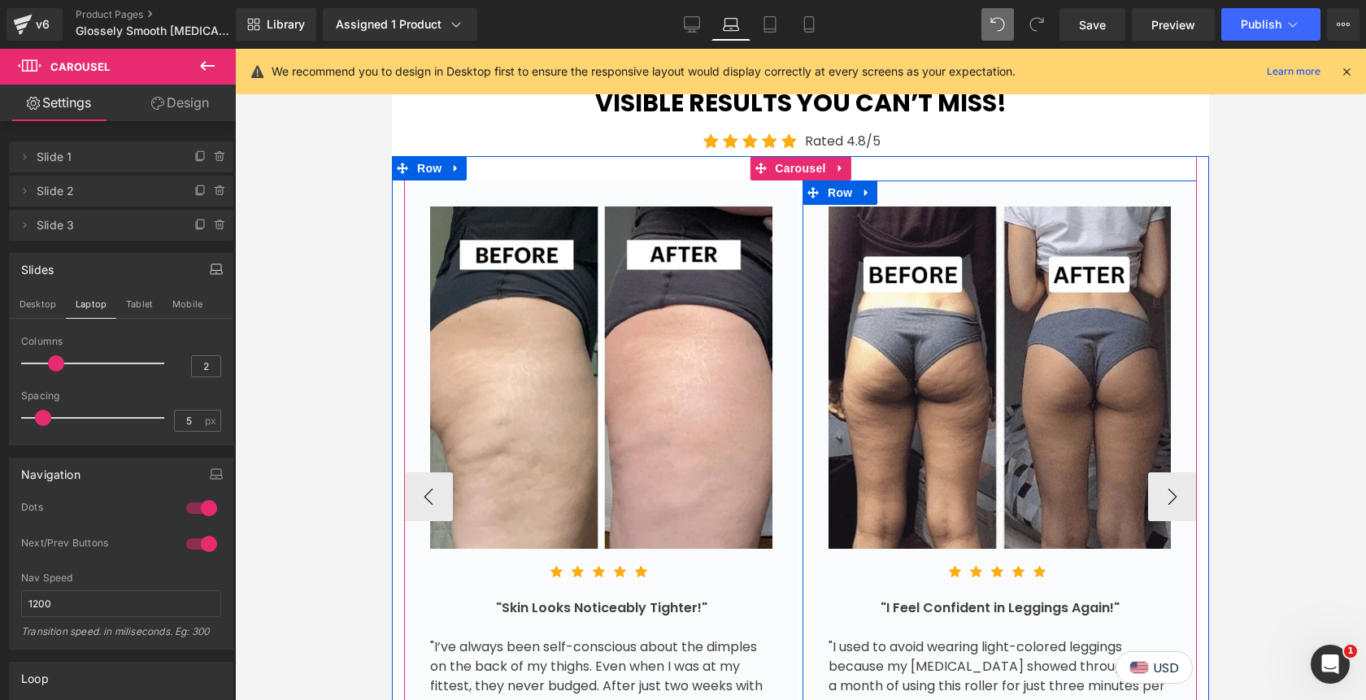
scroll to position [3139, 0]
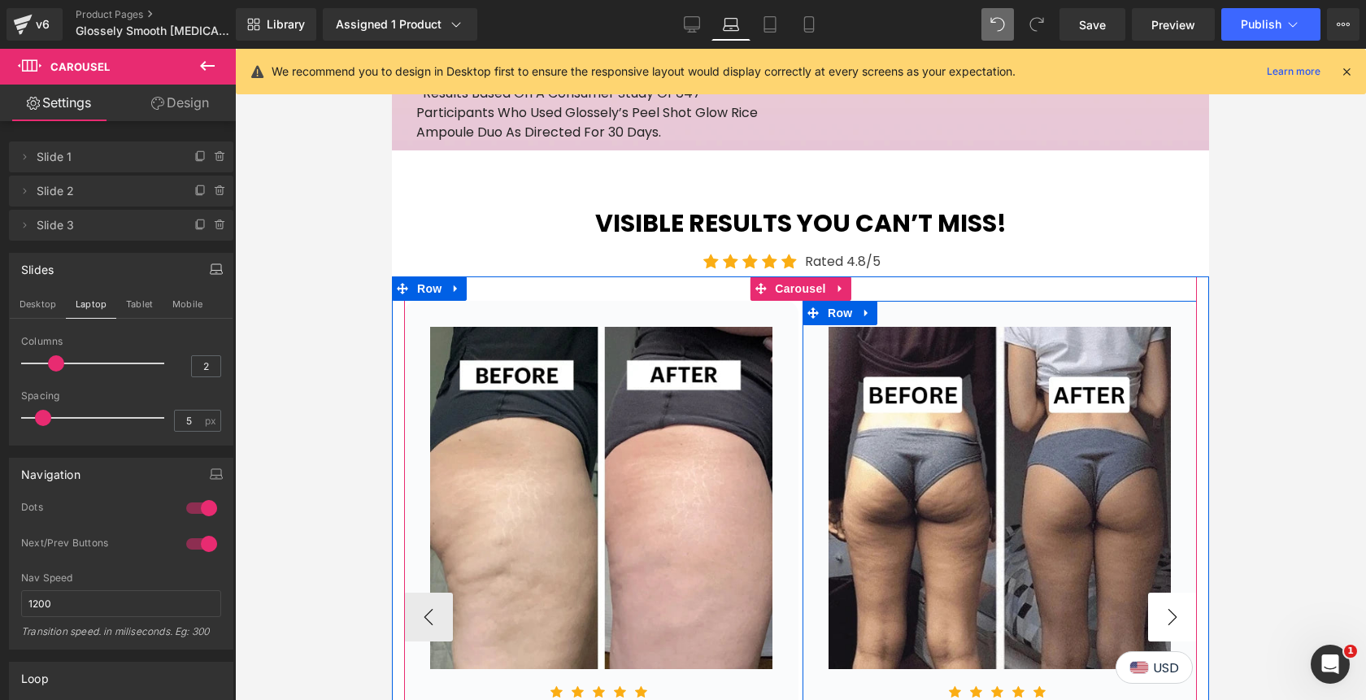
click at [1163, 593] on button "›" at bounding box center [1172, 617] width 49 height 49
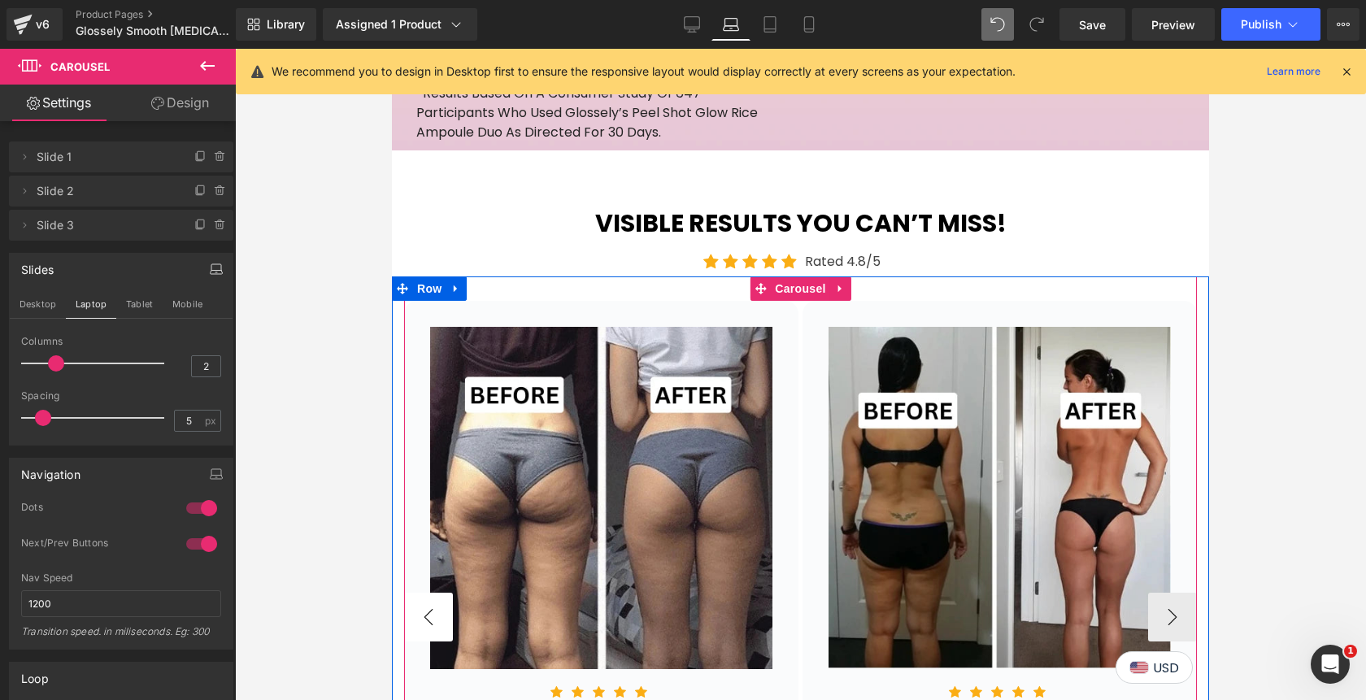
click at [430, 593] on button "‹" at bounding box center [428, 617] width 49 height 49
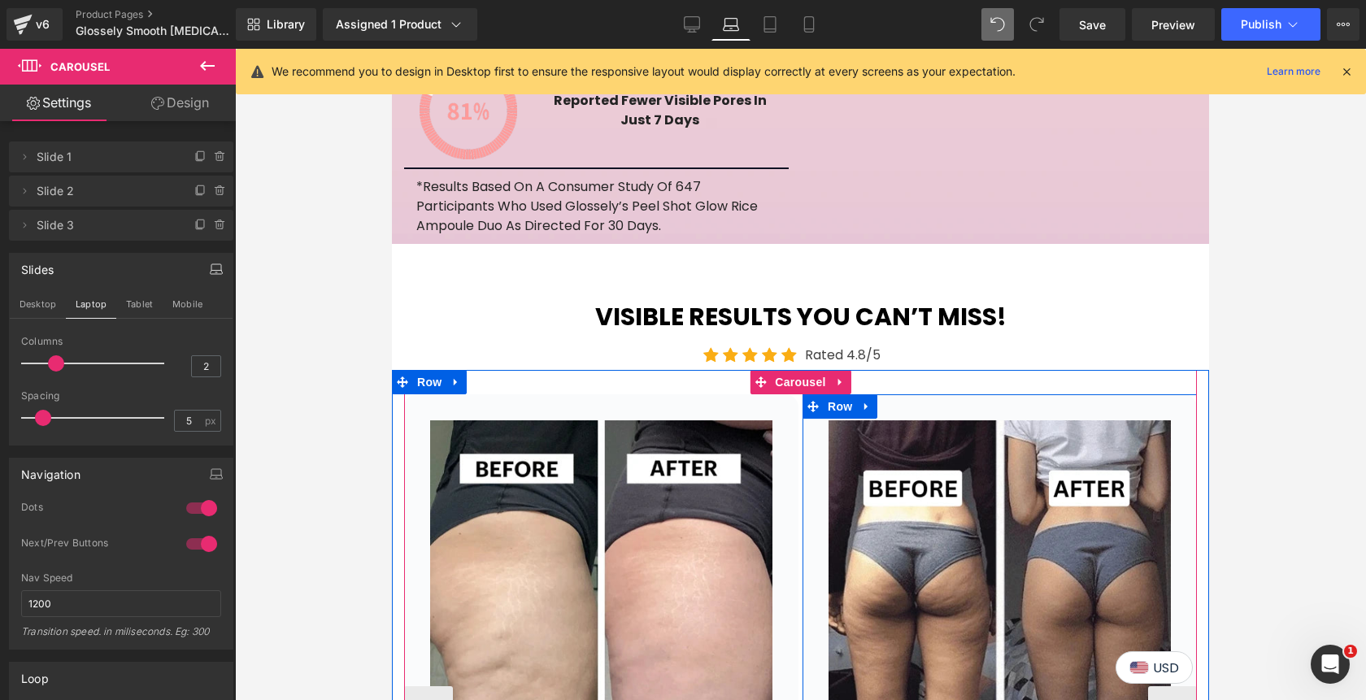
scroll to position [3051, 0]
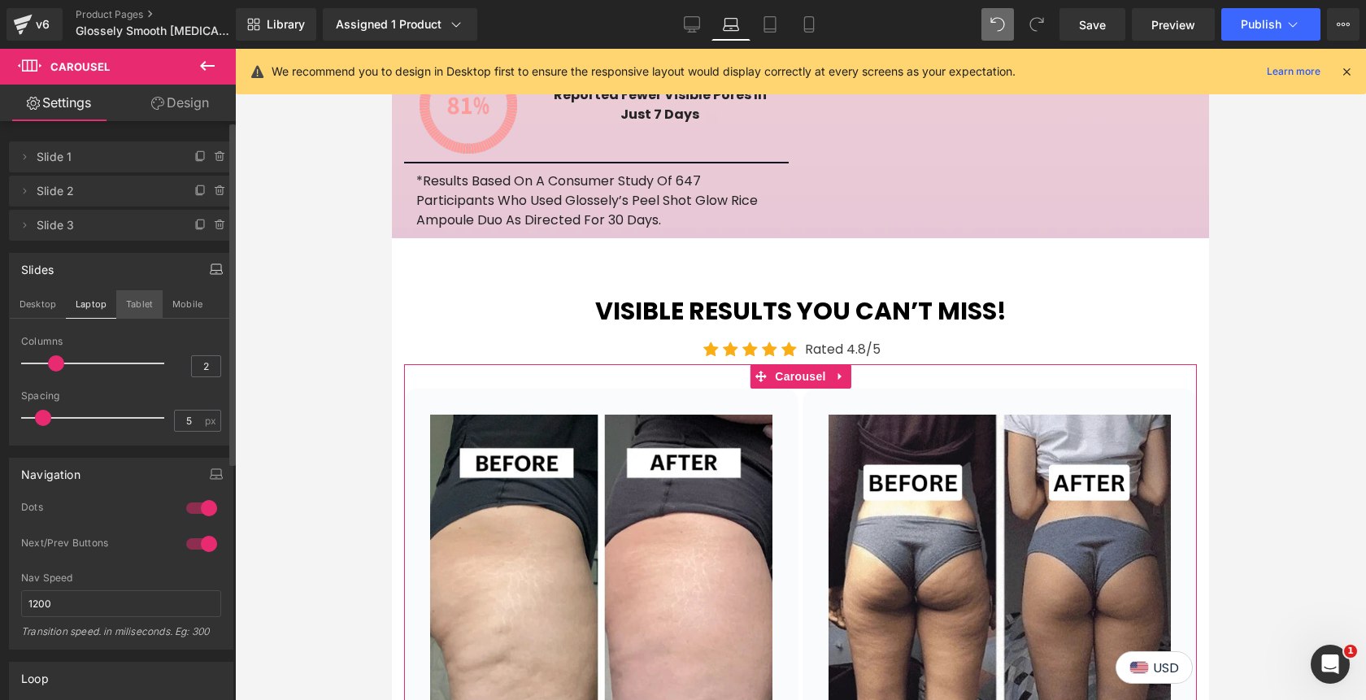
click at [138, 307] on button "Tablet" at bounding box center [139, 304] width 46 height 28
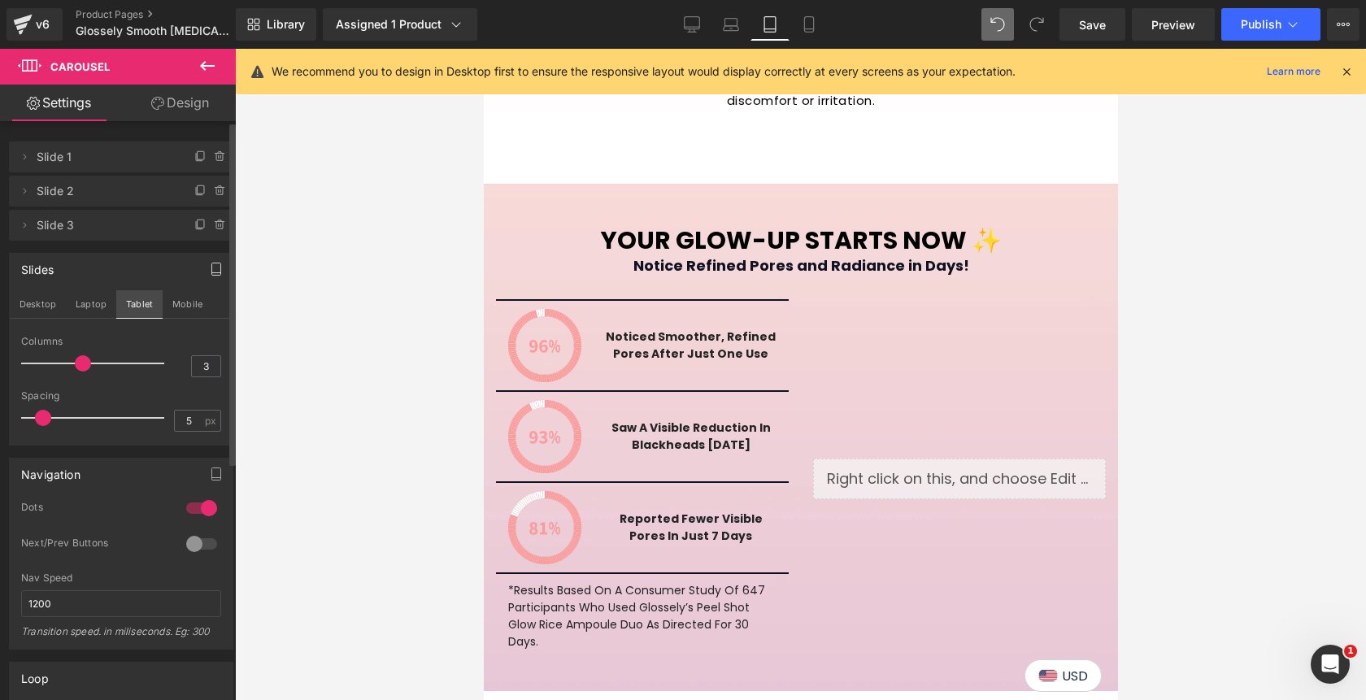
scroll to position [0, 0]
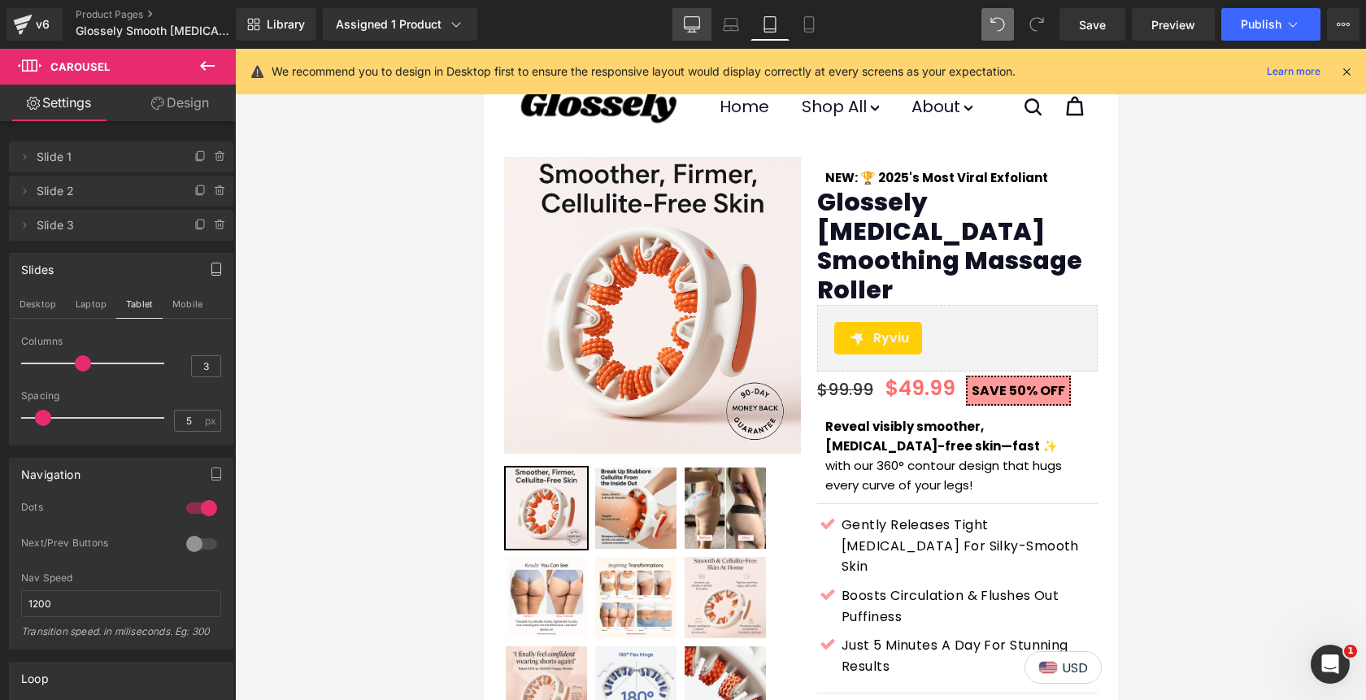
click at [699, 23] on icon at bounding box center [692, 24] width 16 height 16
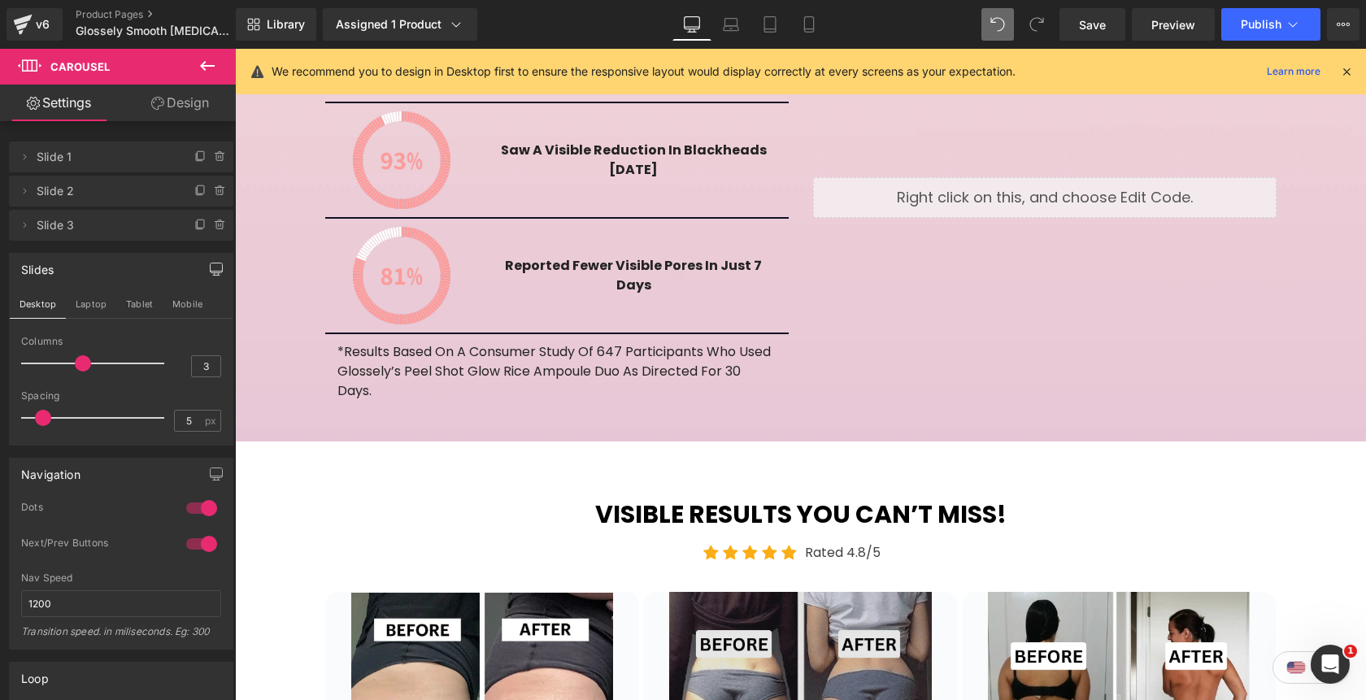
scroll to position [2801, 0]
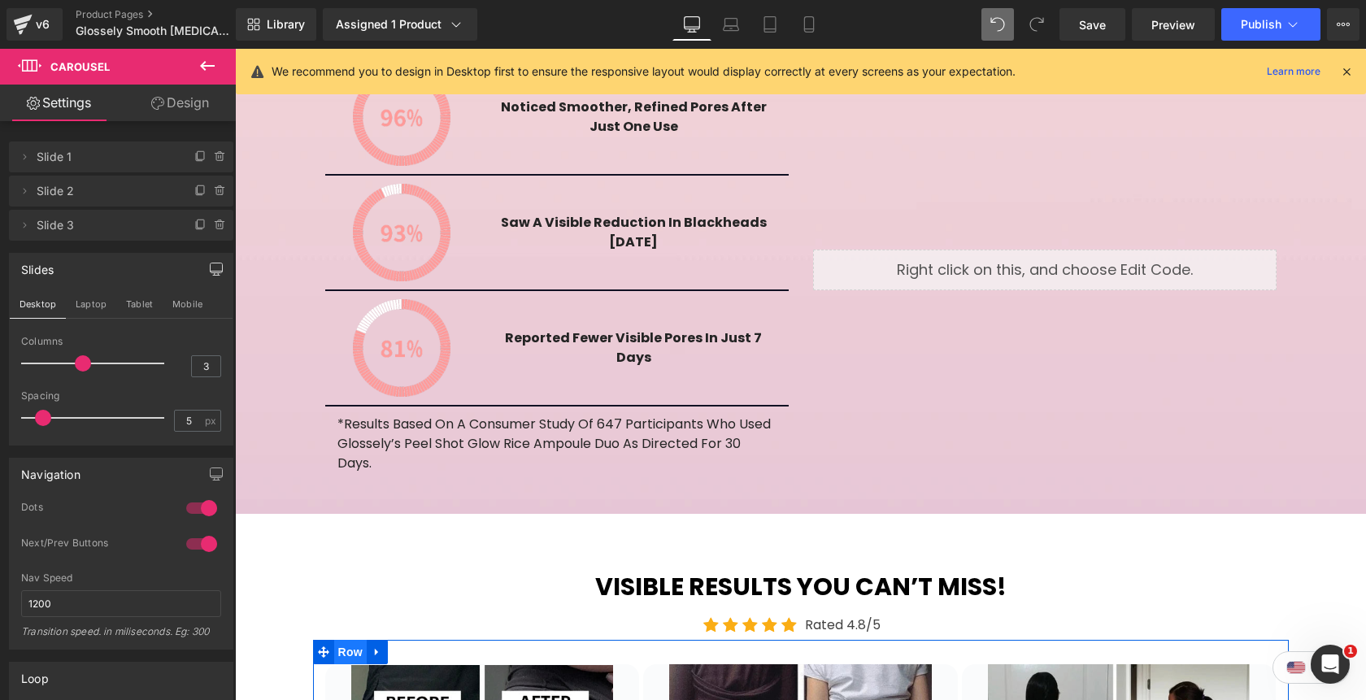
click at [353, 640] on span "Row" at bounding box center [350, 652] width 33 height 24
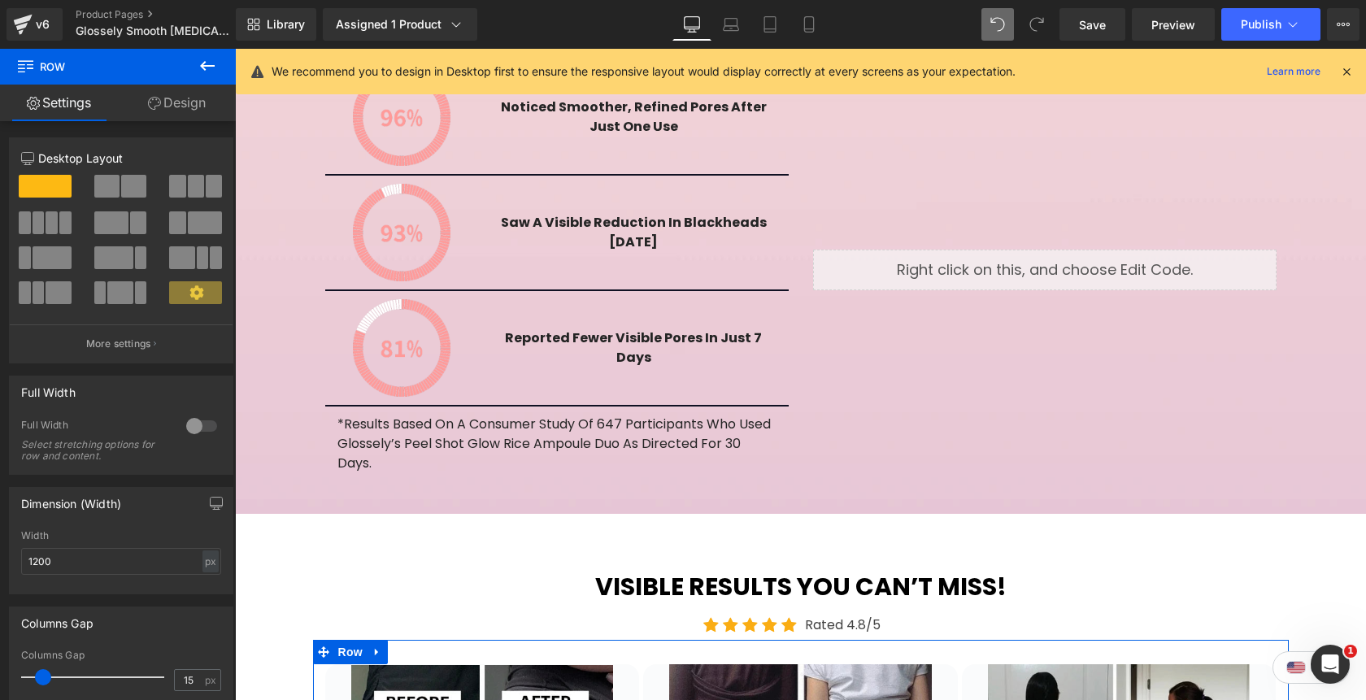
click at [196, 115] on link "Design" at bounding box center [177, 103] width 118 height 37
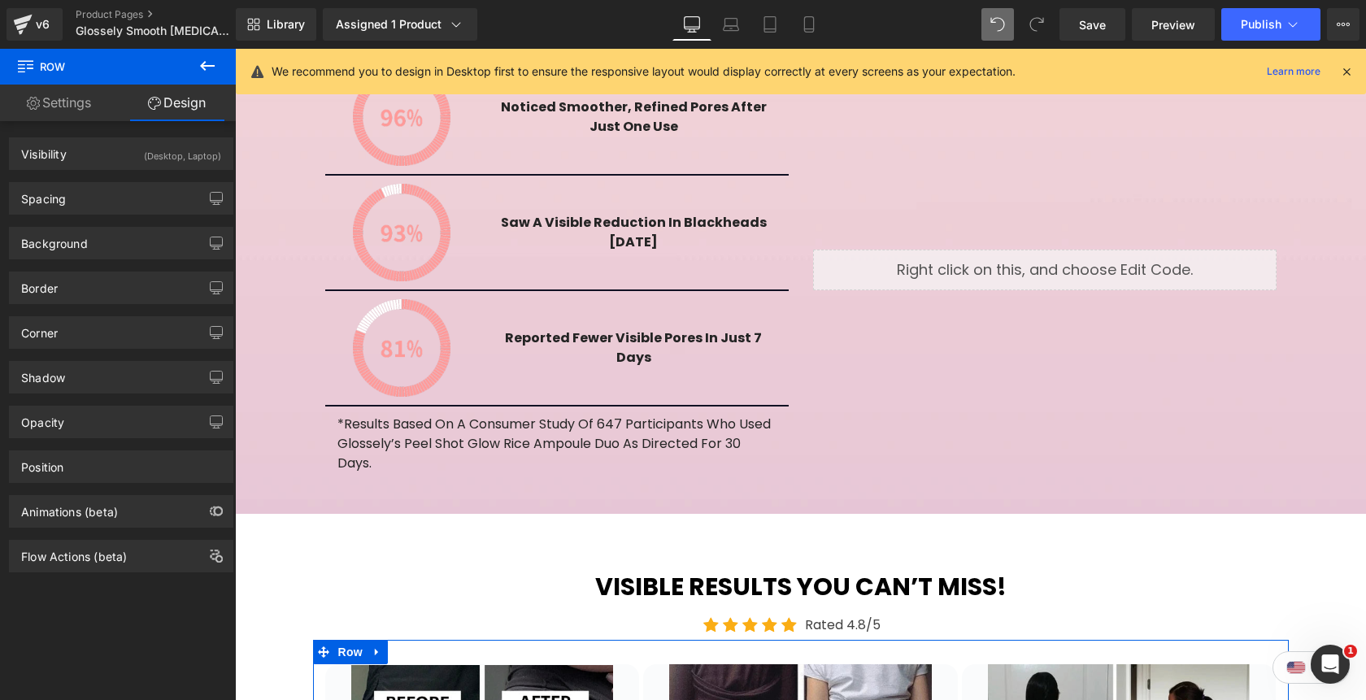
click at [192, 156] on div "(Desktop, Laptop)" at bounding box center [182, 151] width 77 height 27
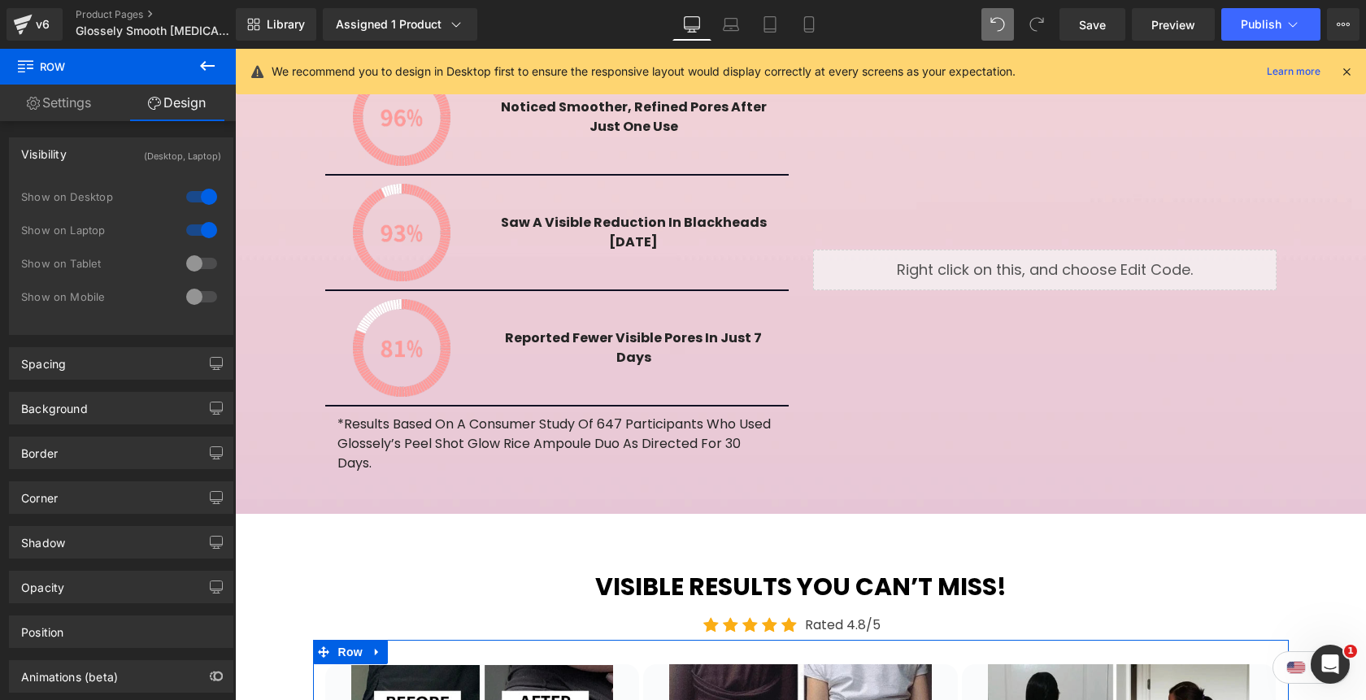
click at [191, 255] on div at bounding box center [201, 263] width 39 height 26
click at [193, 291] on div at bounding box center [201, 297] width 39 height 26
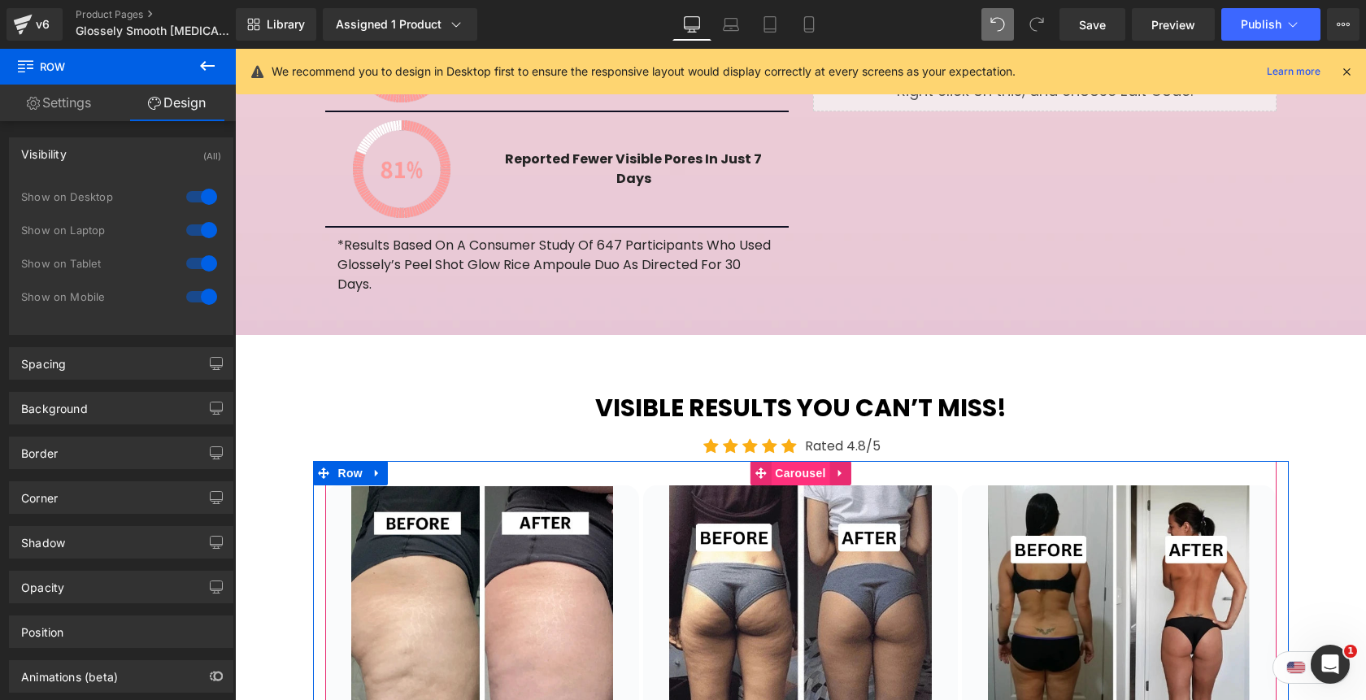
click at [793, 461] on span "Carousel" at bounding box center [800, 473] width 59 height 24
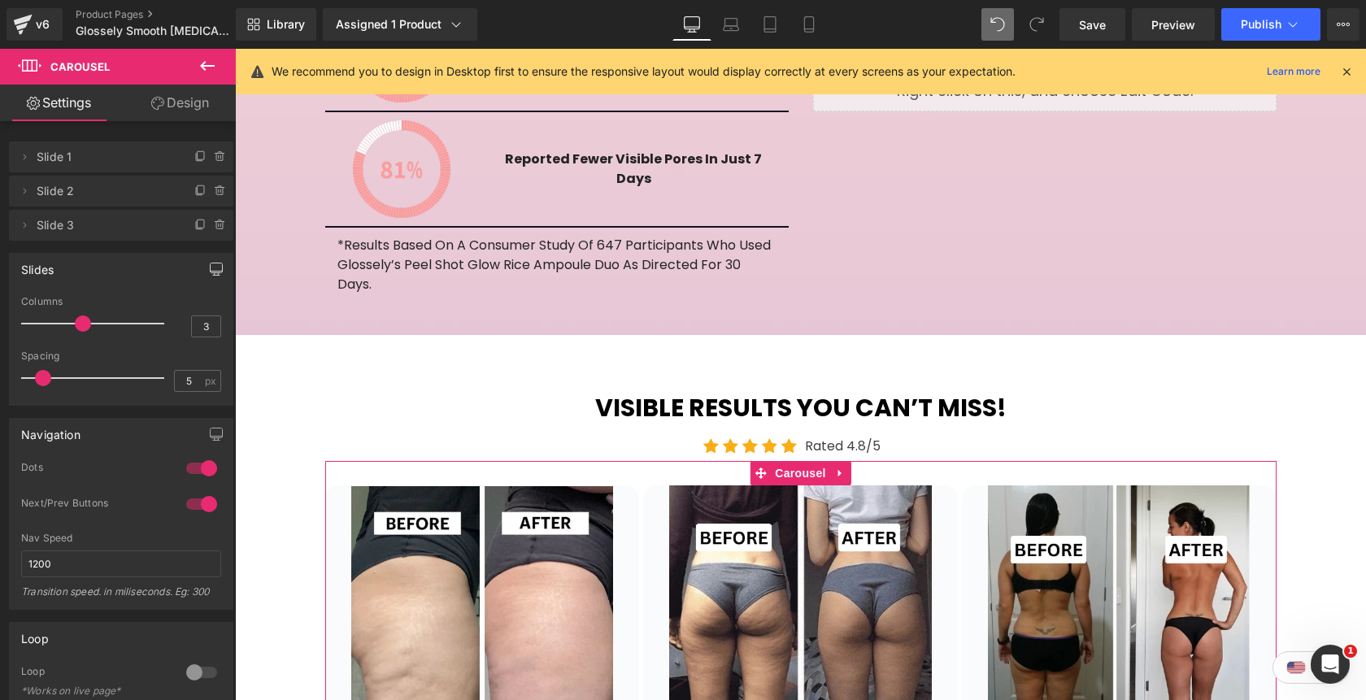
click at [210, 270] on icon "button" at bounding box center [216, 269] width 13 height 13
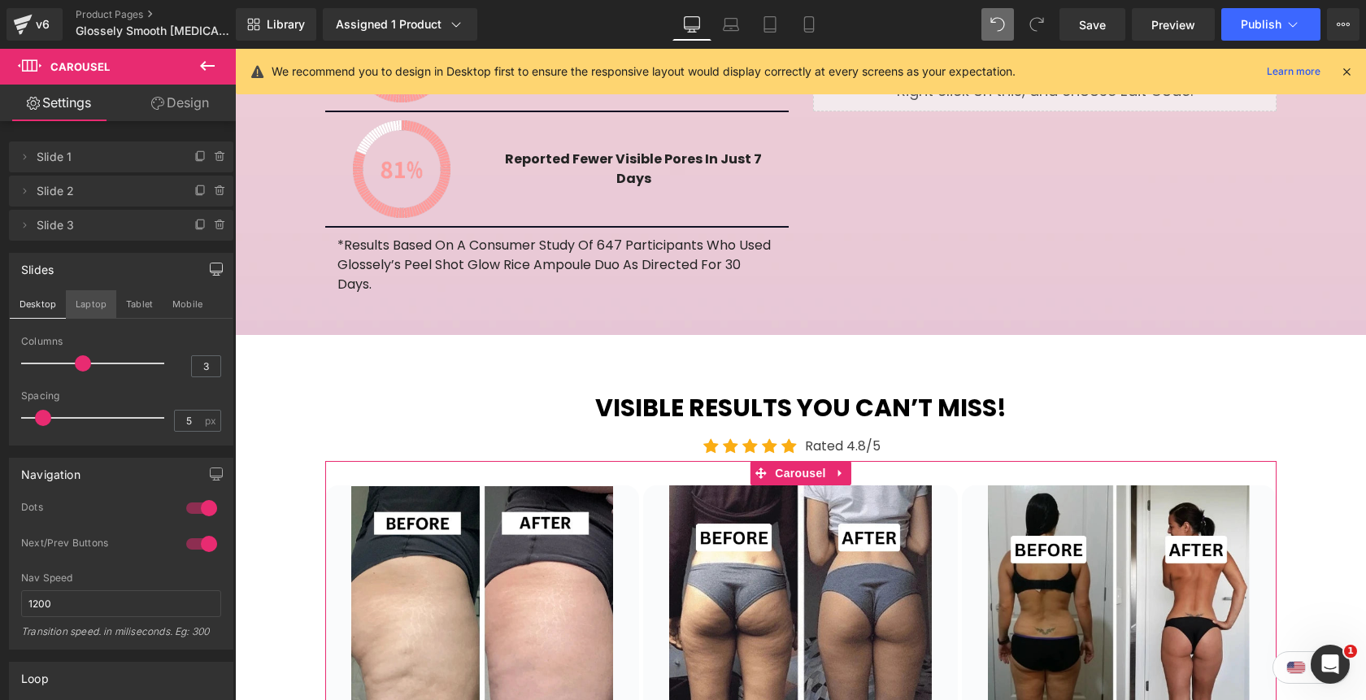
click at [100, 303] on button "Laptop" at bounding box center [91, 304] width 50 height 28
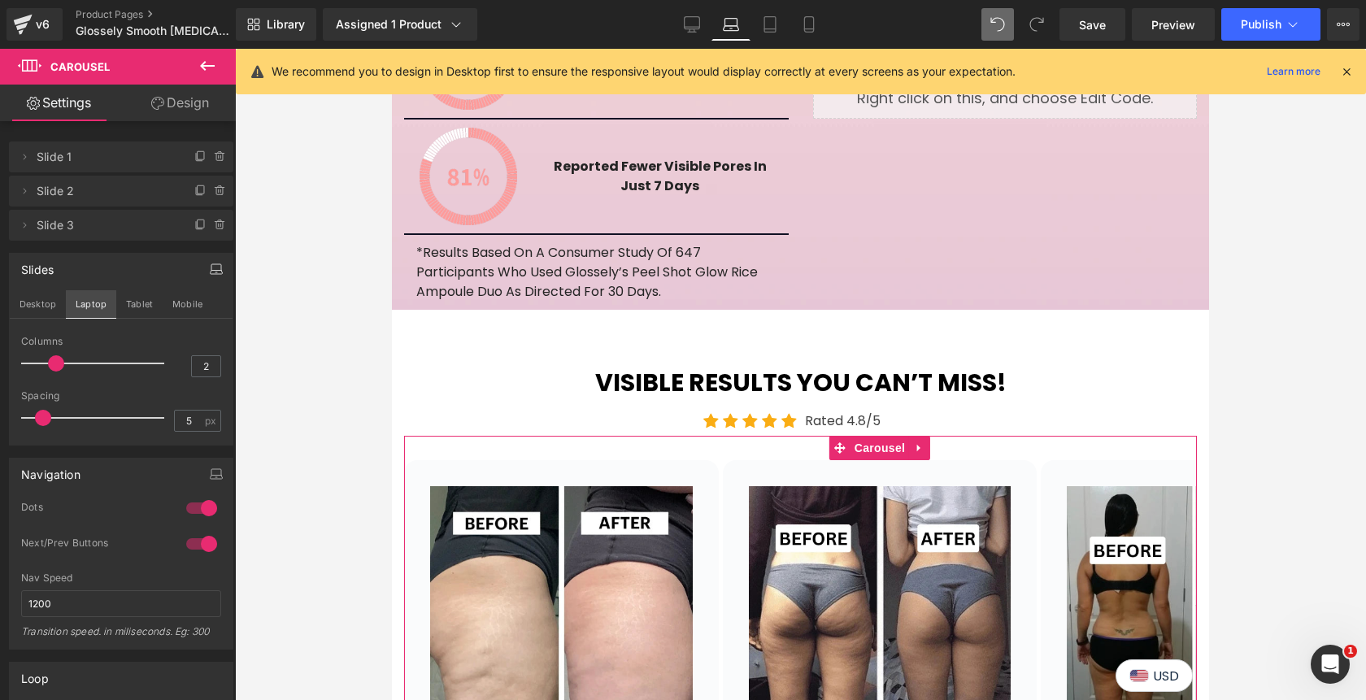
scroll to position [2918, 0]
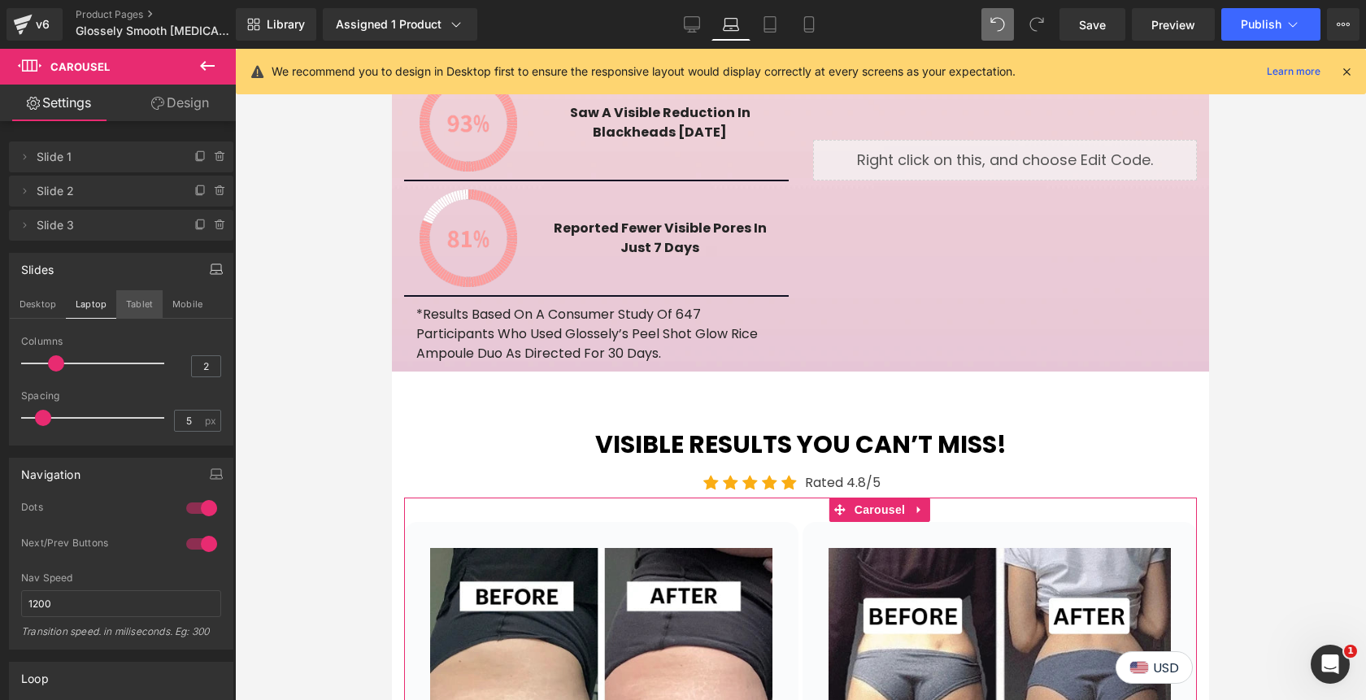
click at [143, 303] on button "Tablet" at bounding box center [139, 304] width 46 height 28
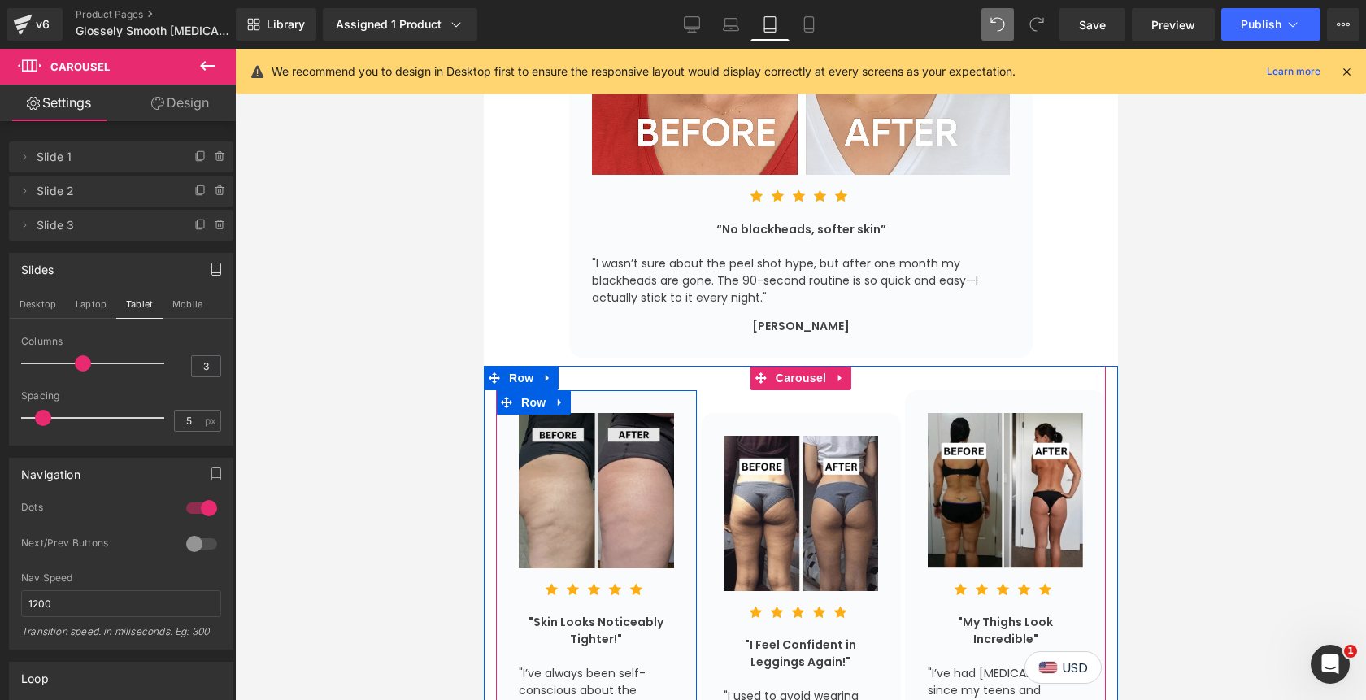
scroll to position [6205, 0]
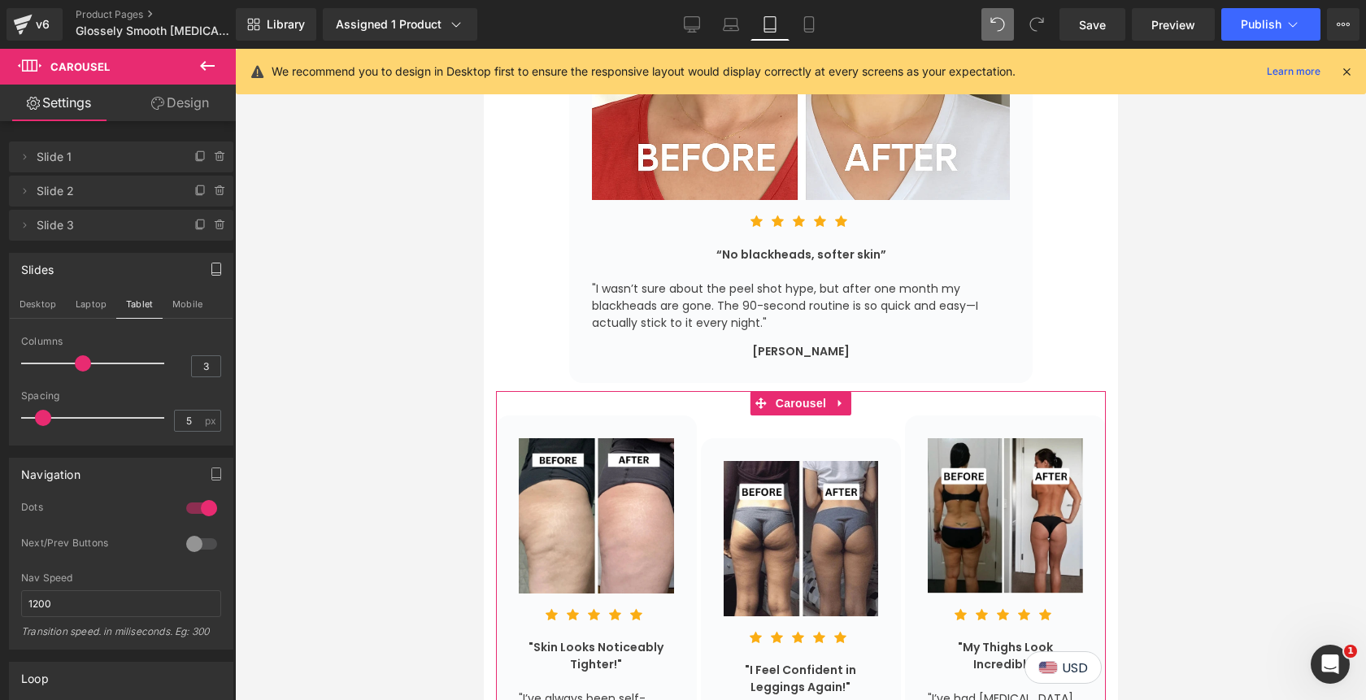
type input "2"
drag, startPoint x: 80, startPoint y: 363, endPoint x: 64, endPoint y: 363, distance: 16.3
click at [64, 363] on div at bounding box center [96, 363] width 135 height 33
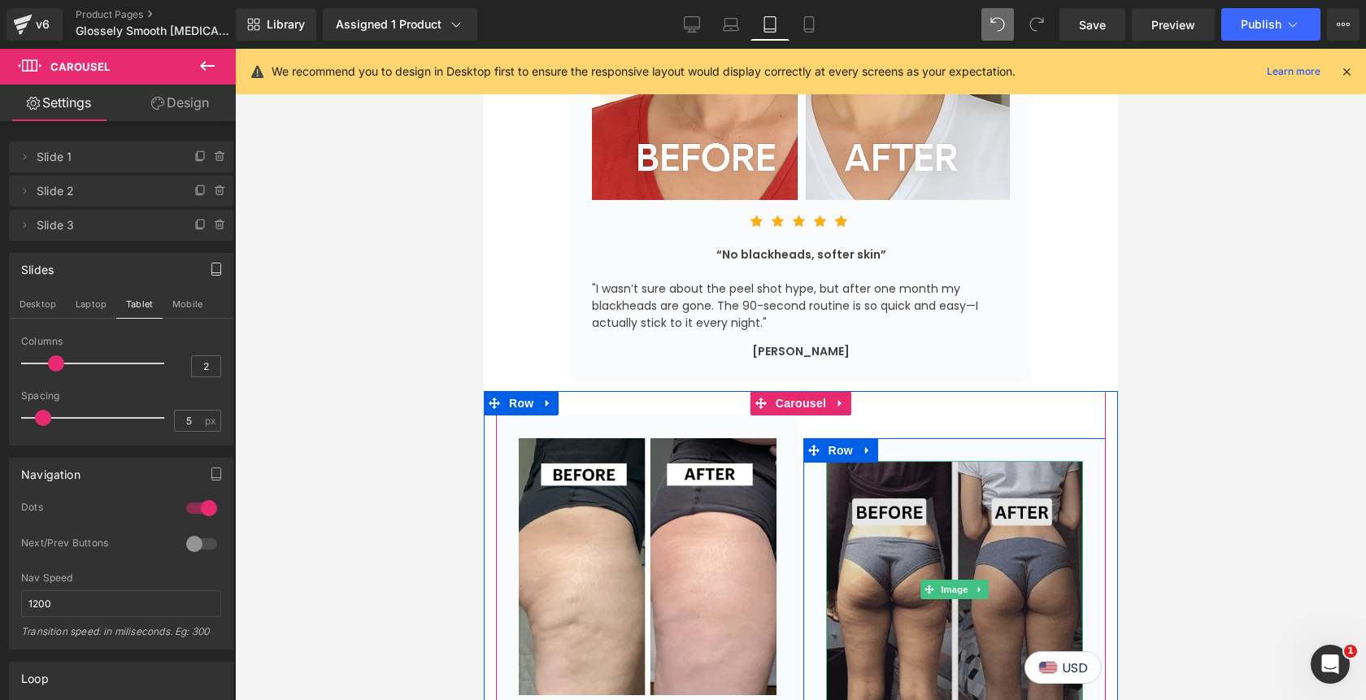
scroll to position [6147, 0]
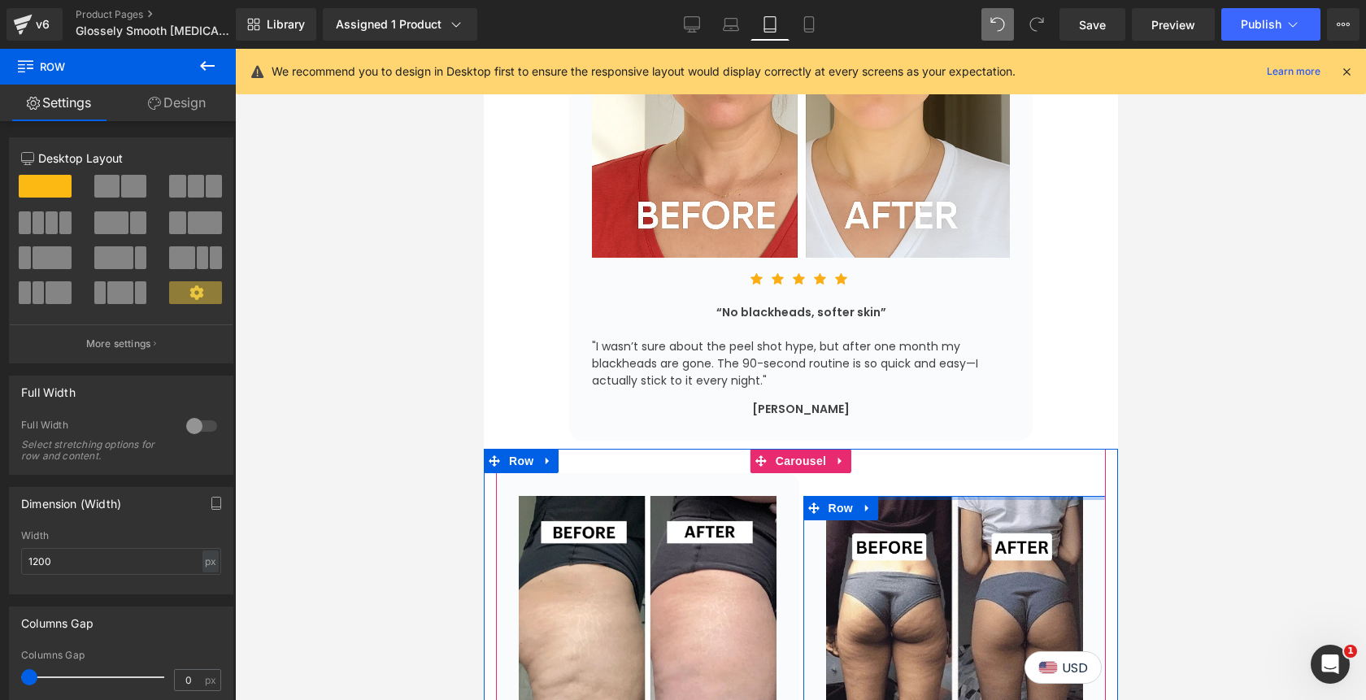
drag, startPoint x: 913, startPoint y: 327, endPoint x: 908, endPoint y: 292, distance: 35.3
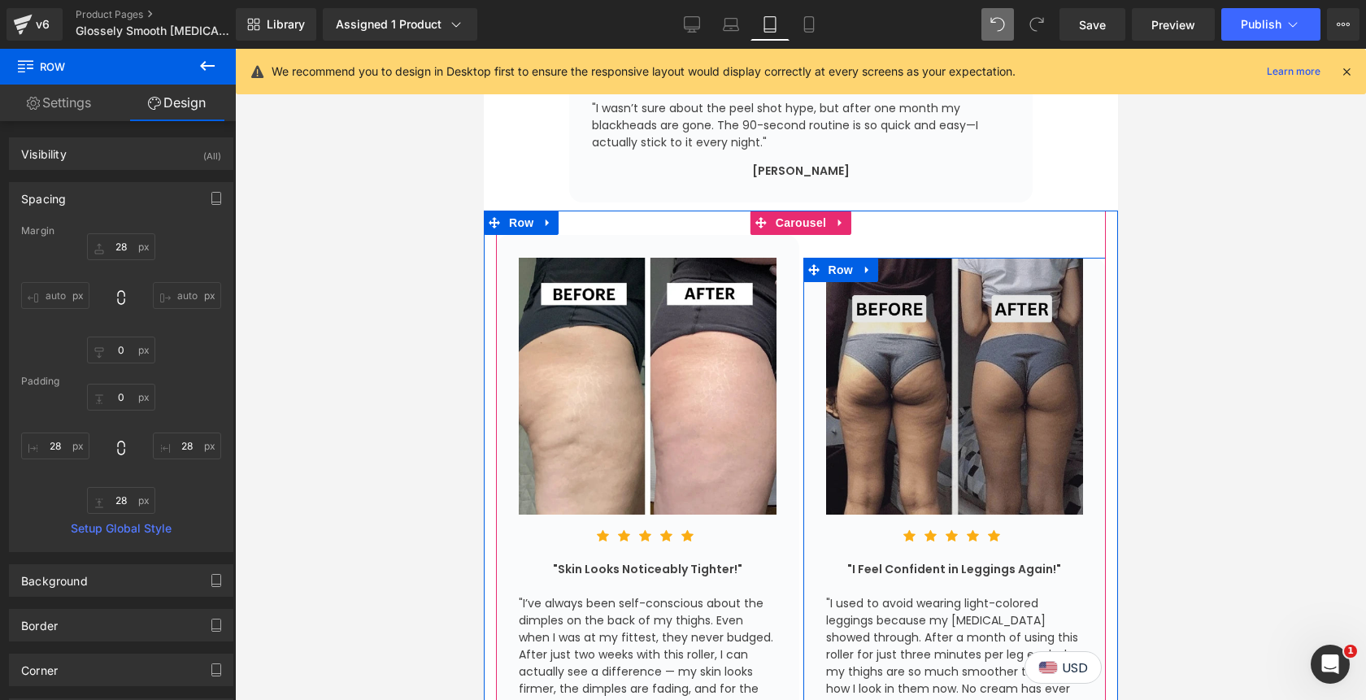
scroll to position [6493, 0]
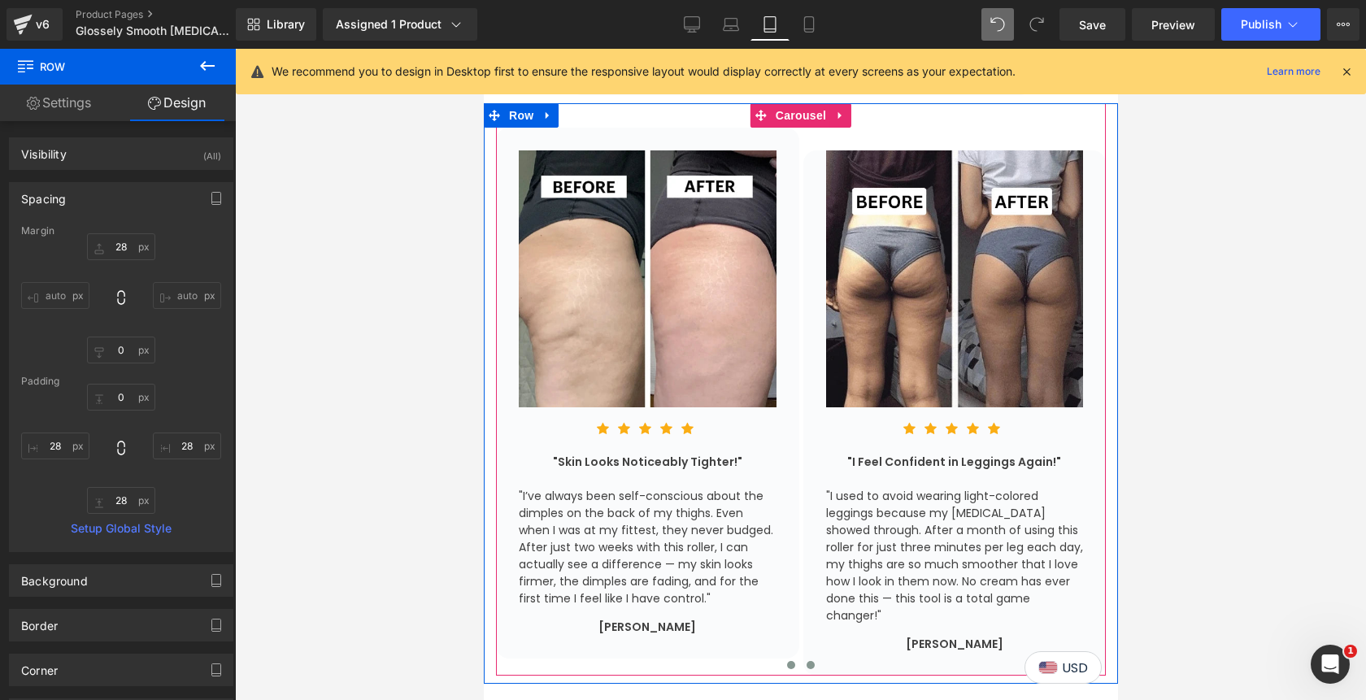
click at [810, 661] on span at bounding box center [810, 665] width 8 height 8
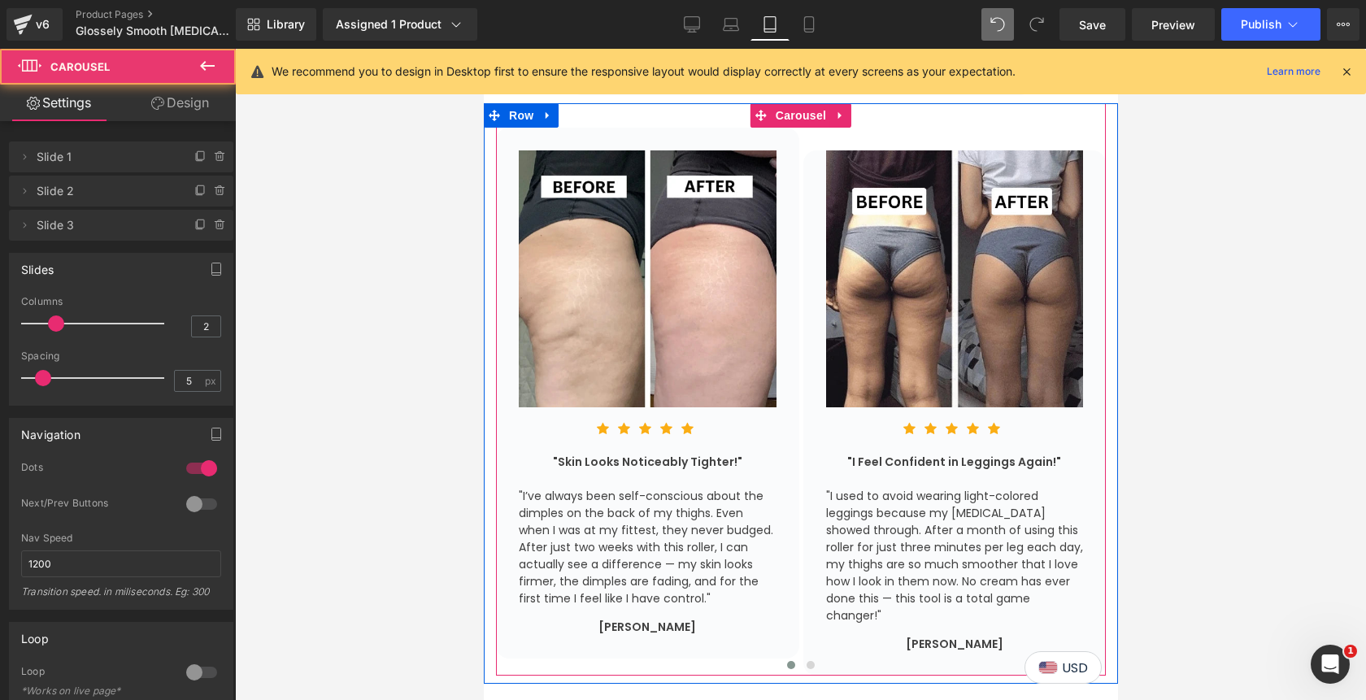
click at [788, 657] on button at bounding box center [790, 665] width 20 height 16
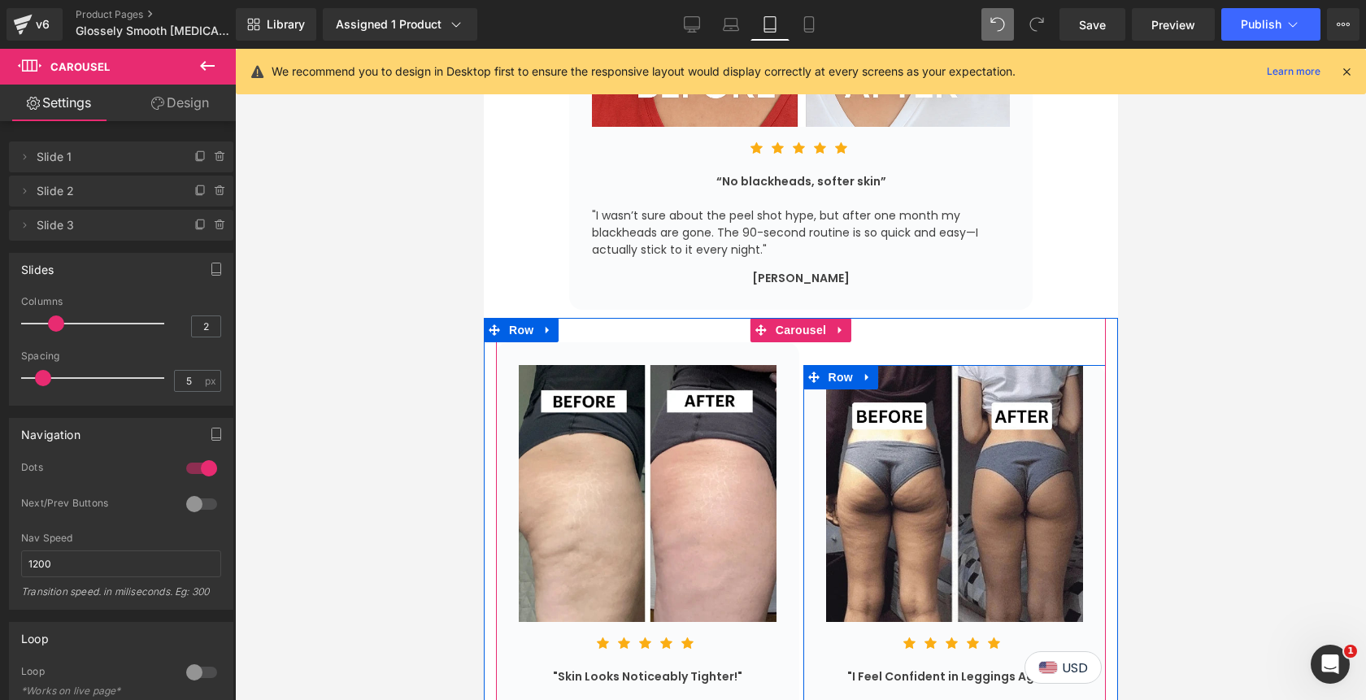
scroll to position [6071, 0]
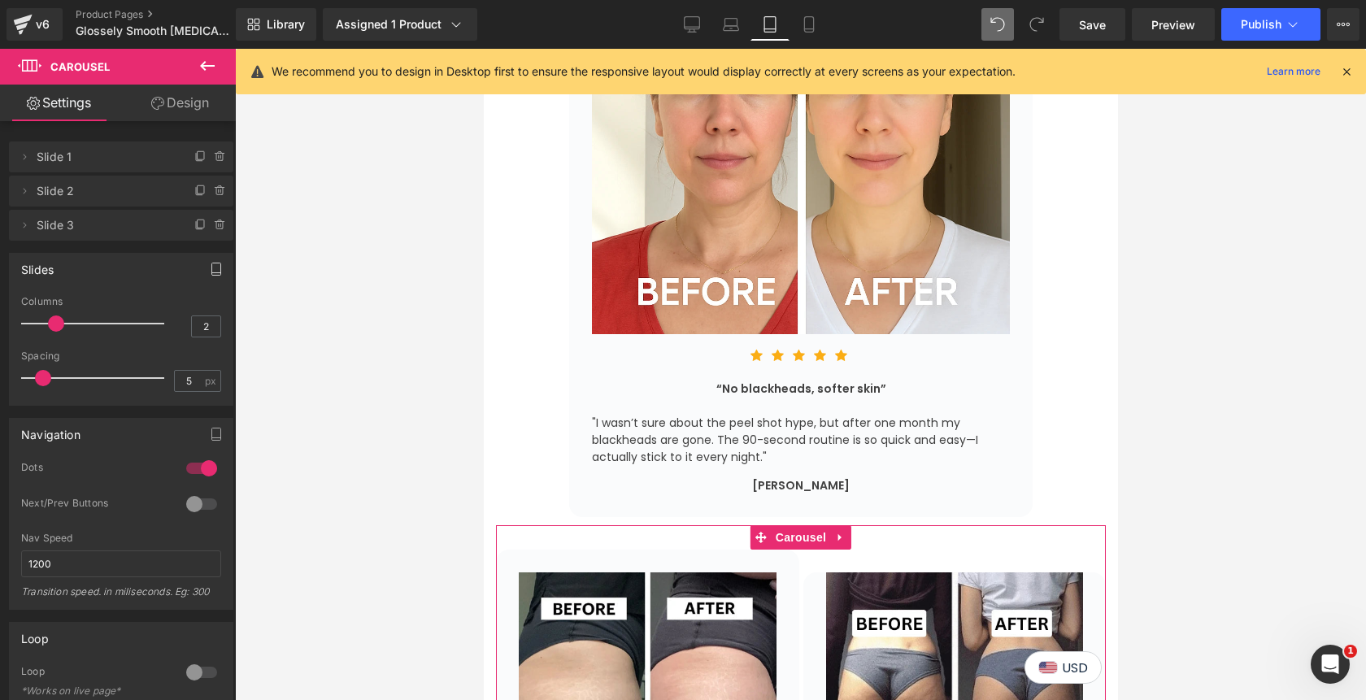
click at [211, 267] on icon "button" at bounding box center [216, 269] width 13 height 13
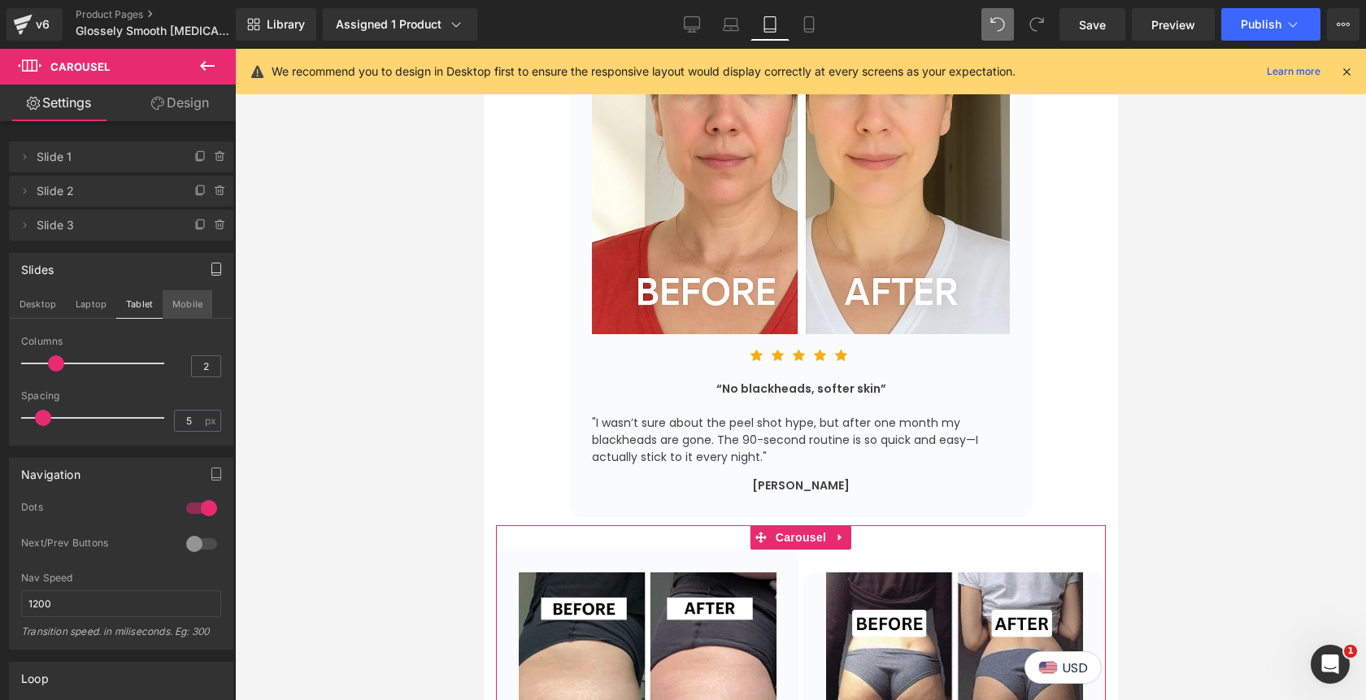
click at [191, 303] on button "Mobile" at bounding box center [188, 304] width 50 height 28
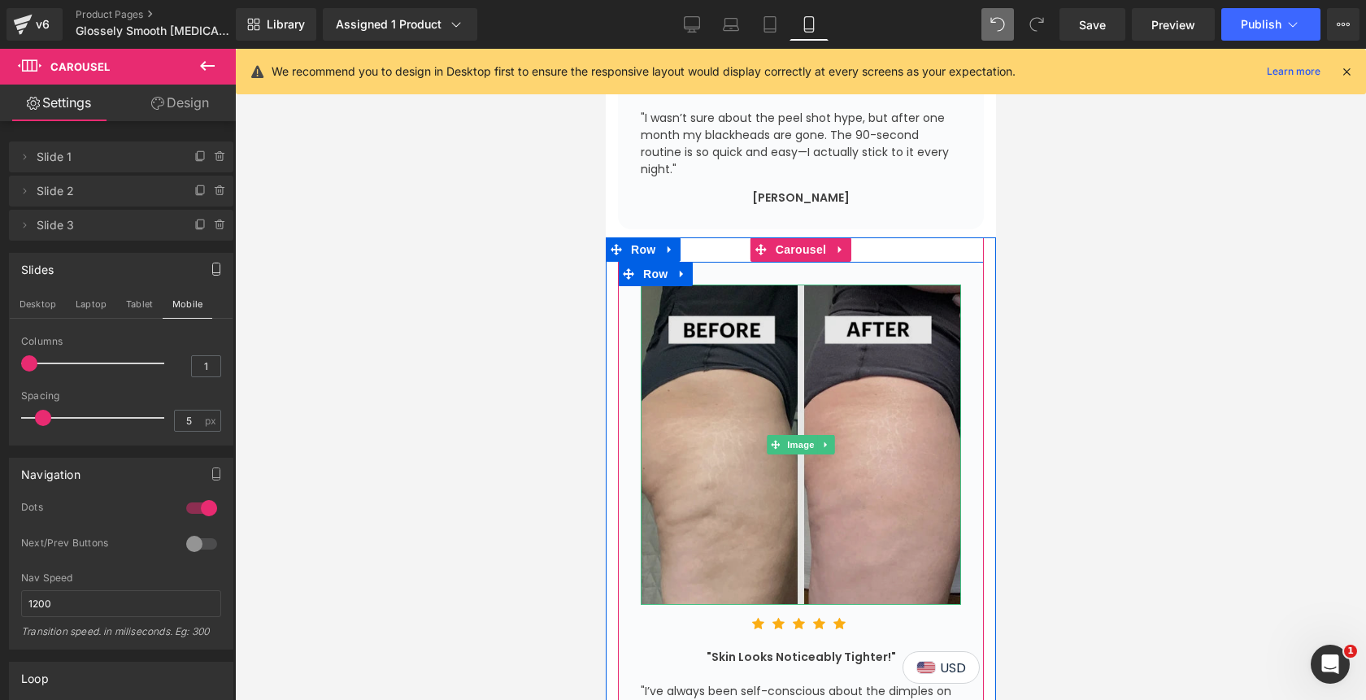
scroll to position [6672, 0]
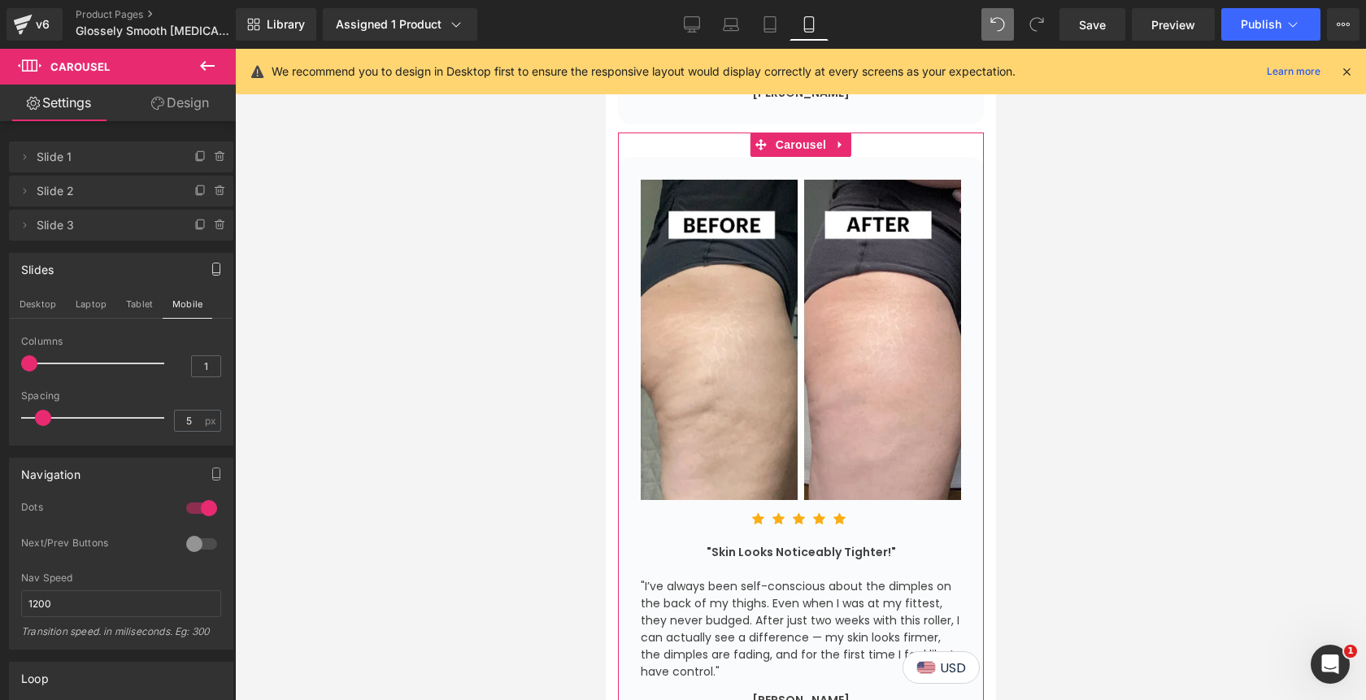
click at [192, 543] on div at bounding box center [201, 544] width 39 height 26
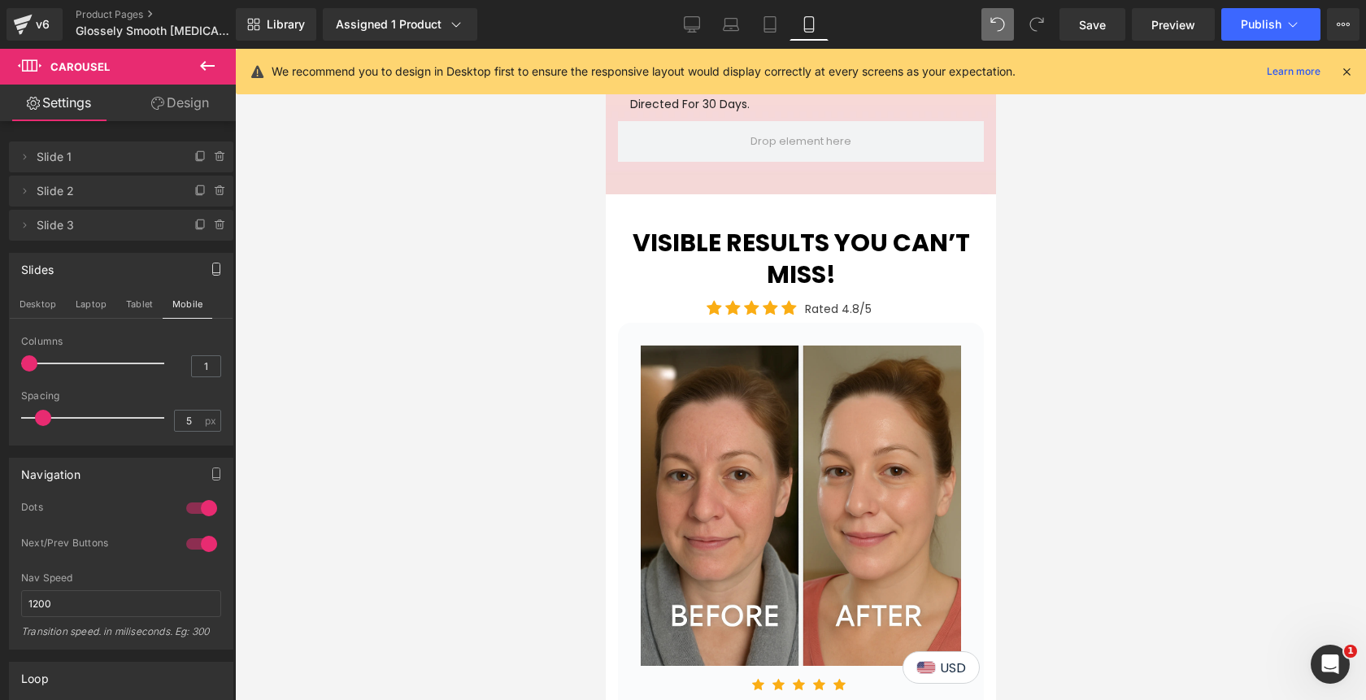
scroll to position [3885, 0]
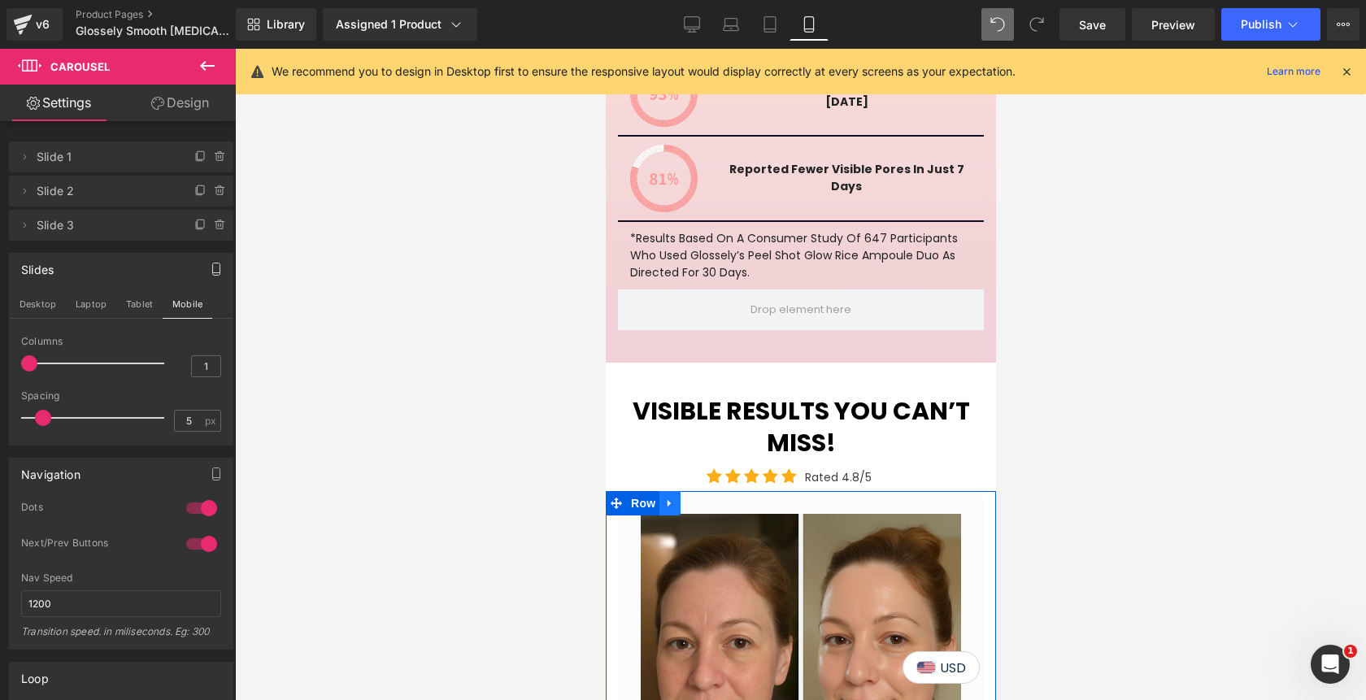
click at [675, 497] on icon at bounding box center [668, 503] width 11 height 12
click at [714, 497] on icon at bounding box center [711, 502] width 11 height 11
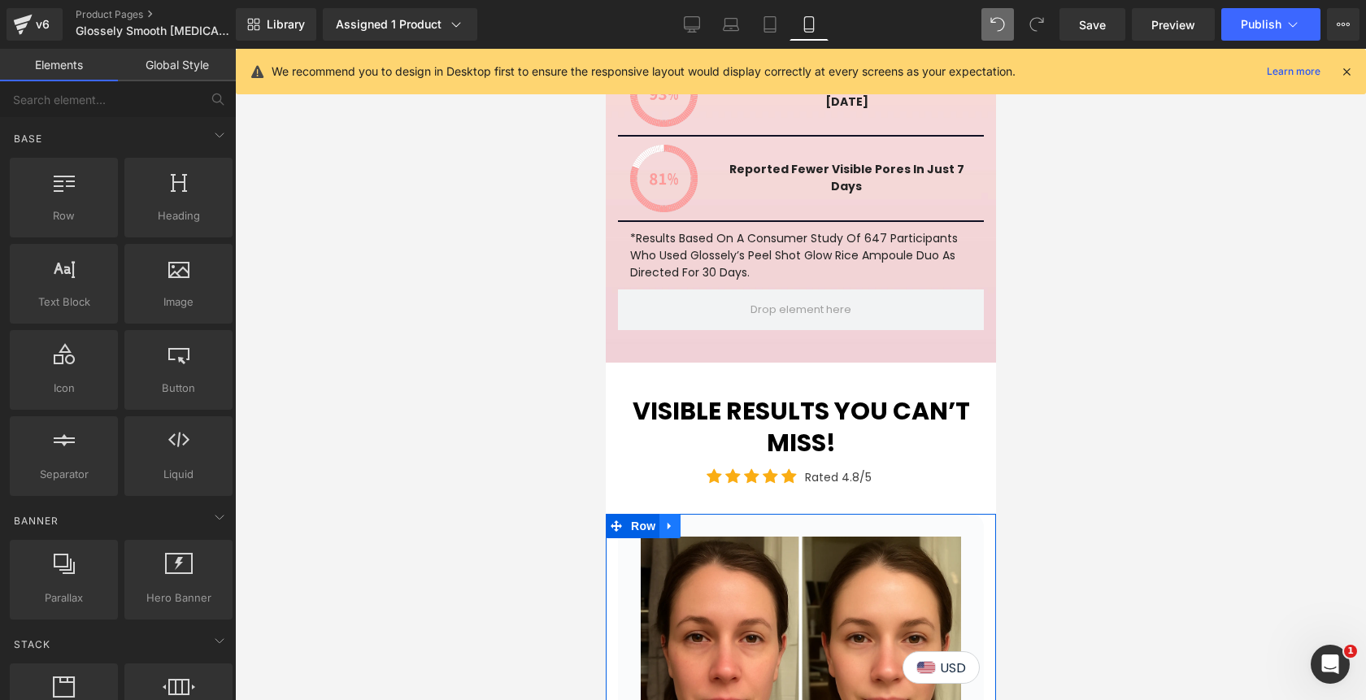
click at [675, 520] on icon at bounding box center [668, 526] width 11 height 12
click at [715, 520] on icon at bounding box center [711, 525] width 11 height 11
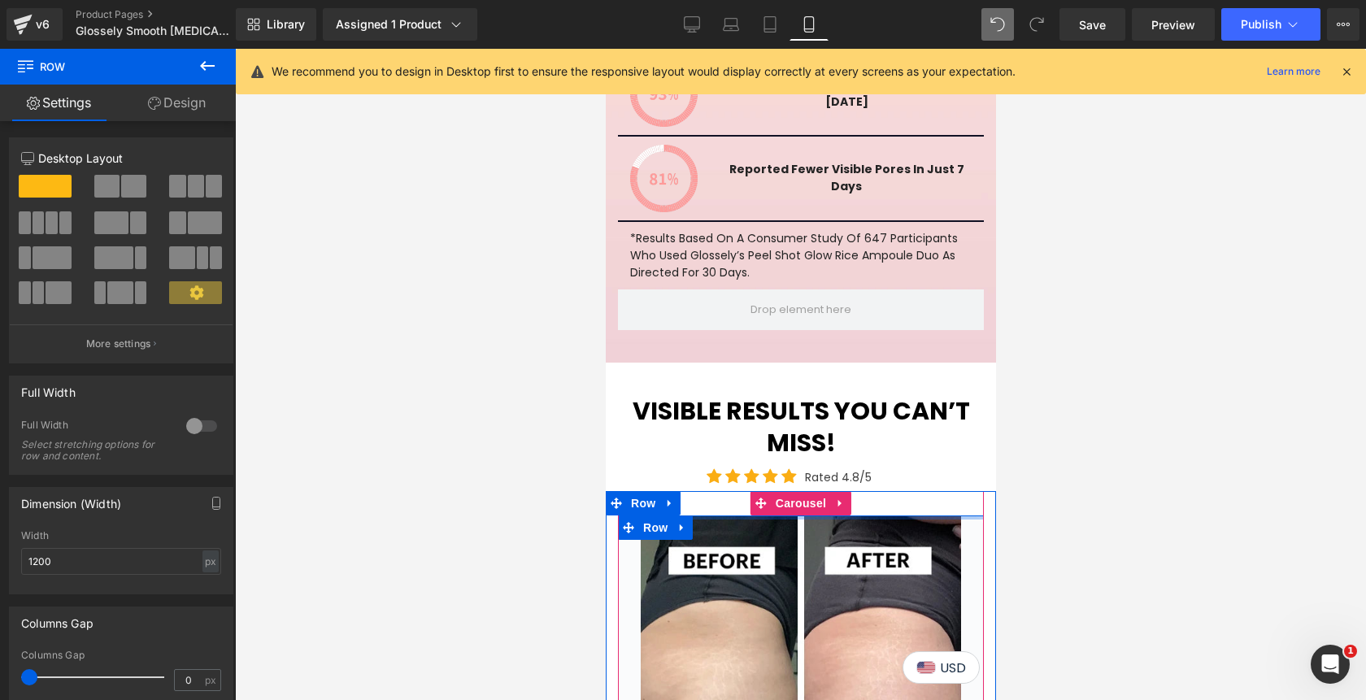
drag, startPoint x: 892, startPoint y: 427, endPoint x: 888, endPoint y: 402, distance: 25.5
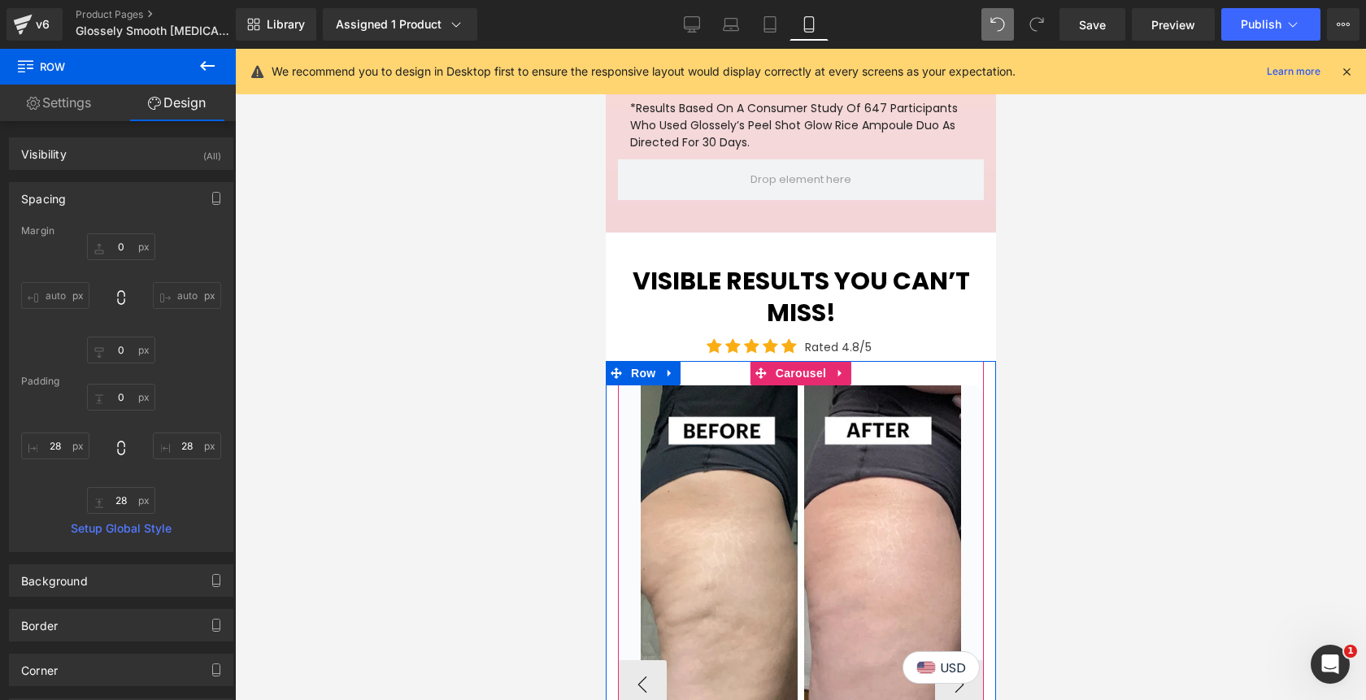
scroll to position [3985, 0]
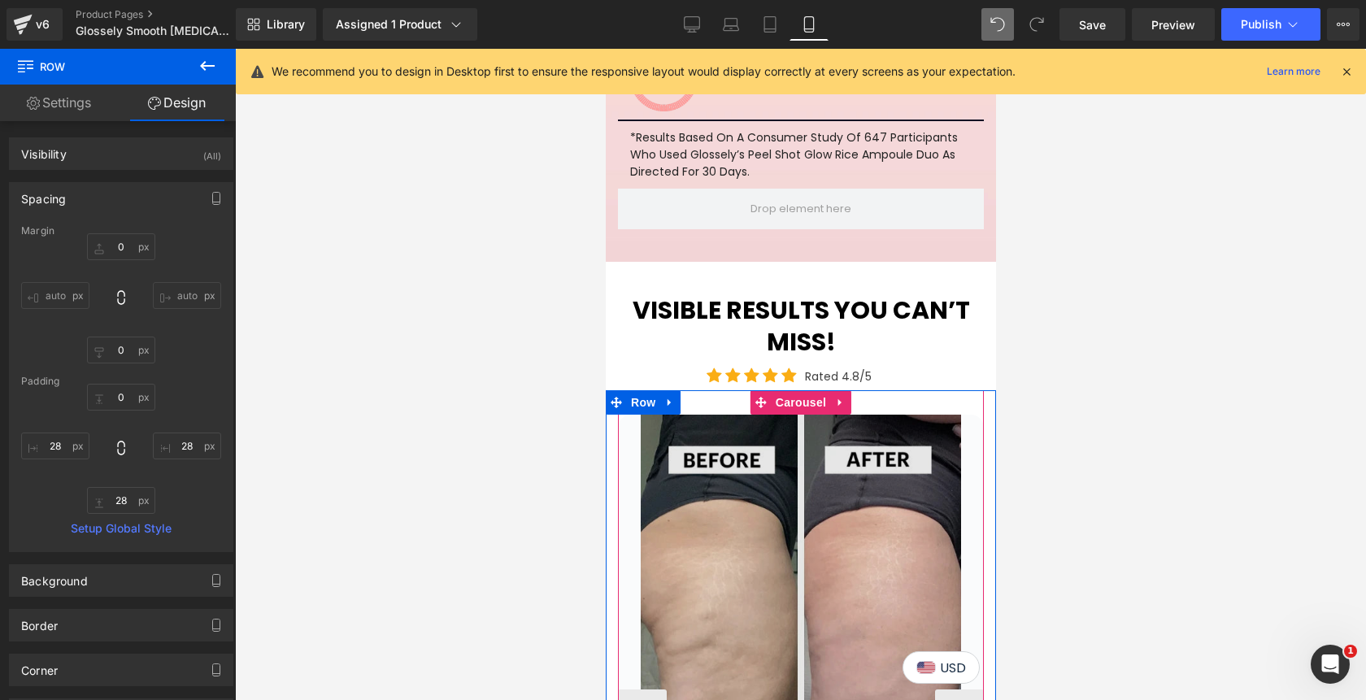
click at [811, 461] on img at bounding box center [800, 575] width 320 height 320
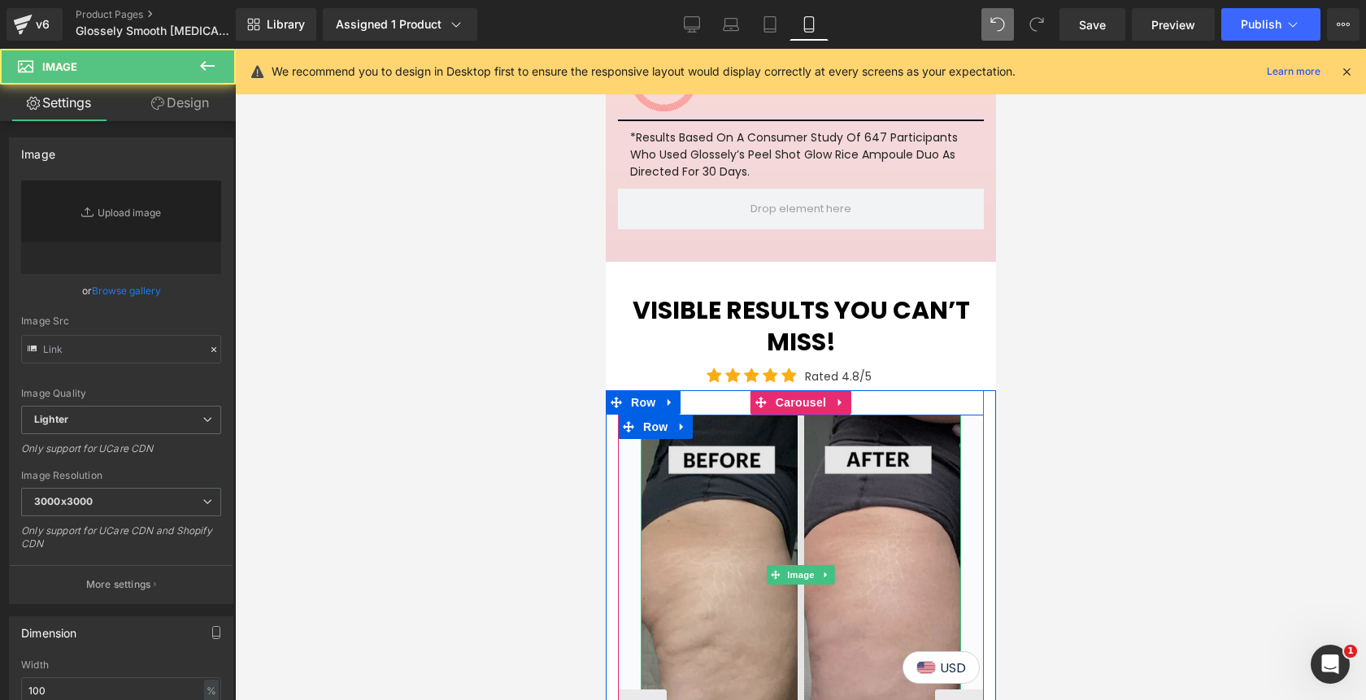
type input "https://cdn.shopify.com/s/files/1/0842/4502/0953/files/1_7f9c3402-ac11-4711-8fd…"
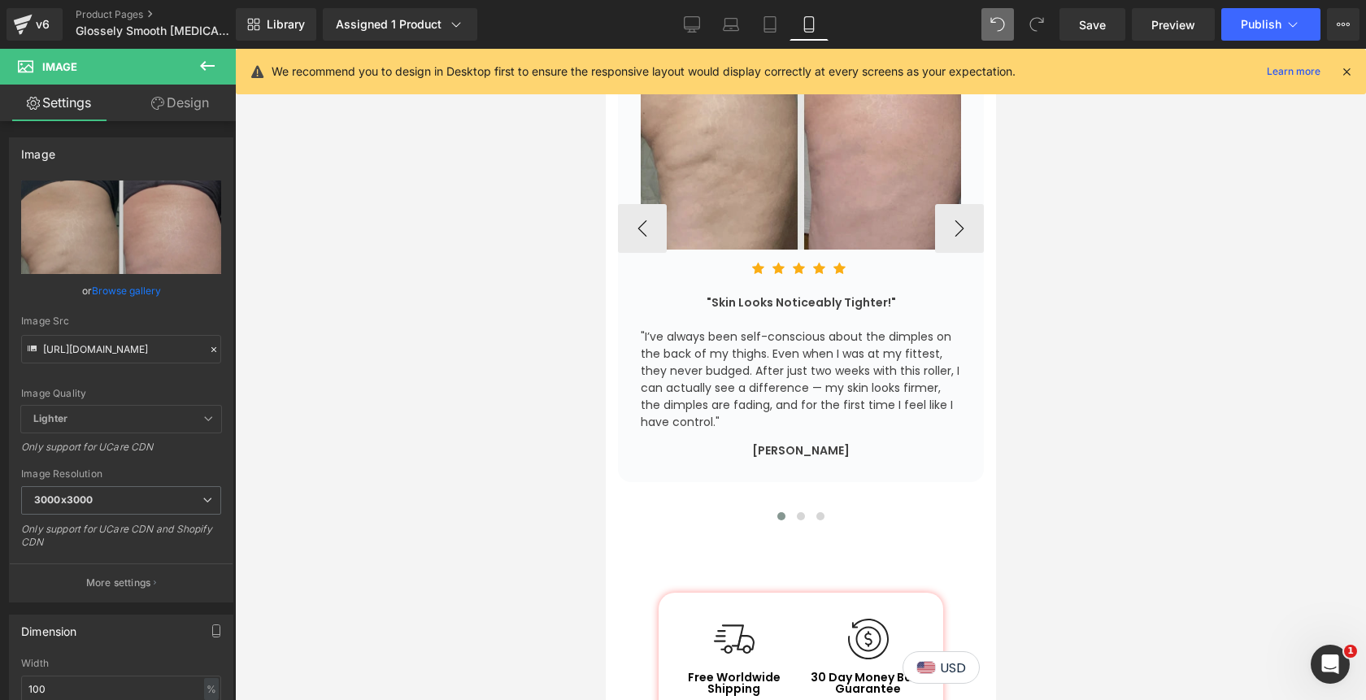
scroll to position [4475, 0]
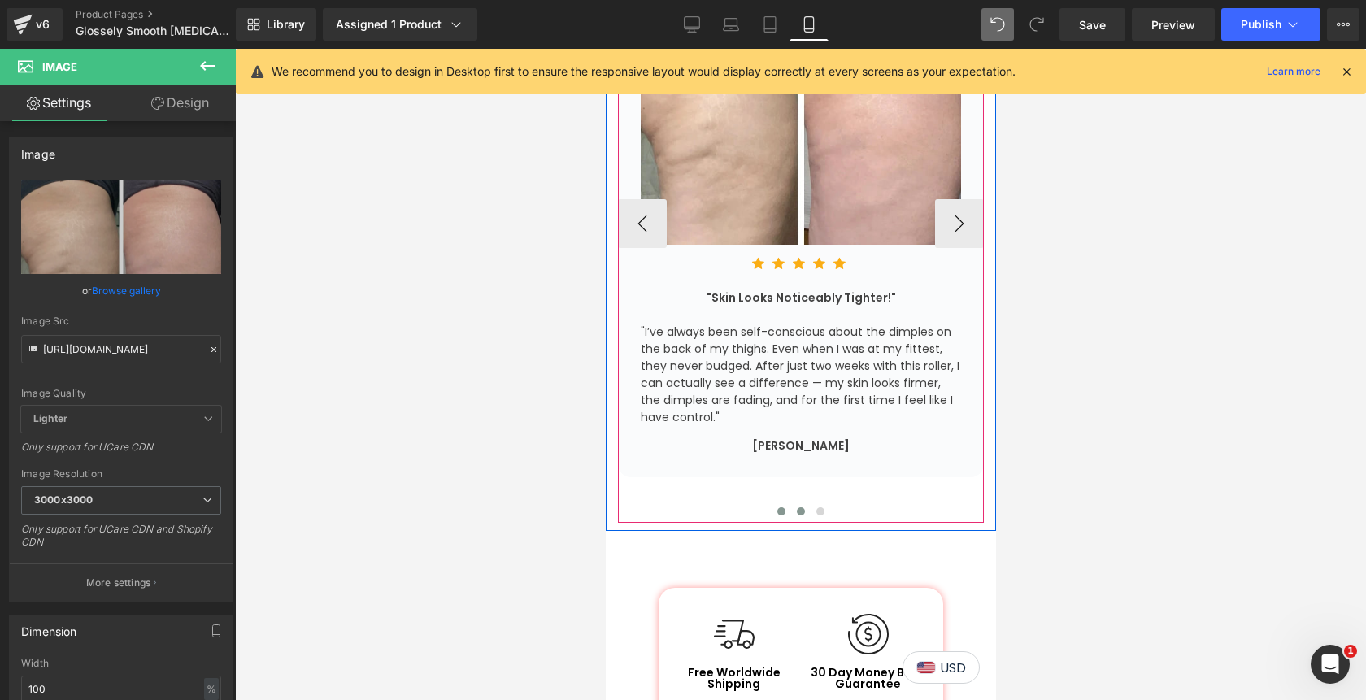
click at [800, 507] on span at bounding box center [800, 511] width 8 height 8
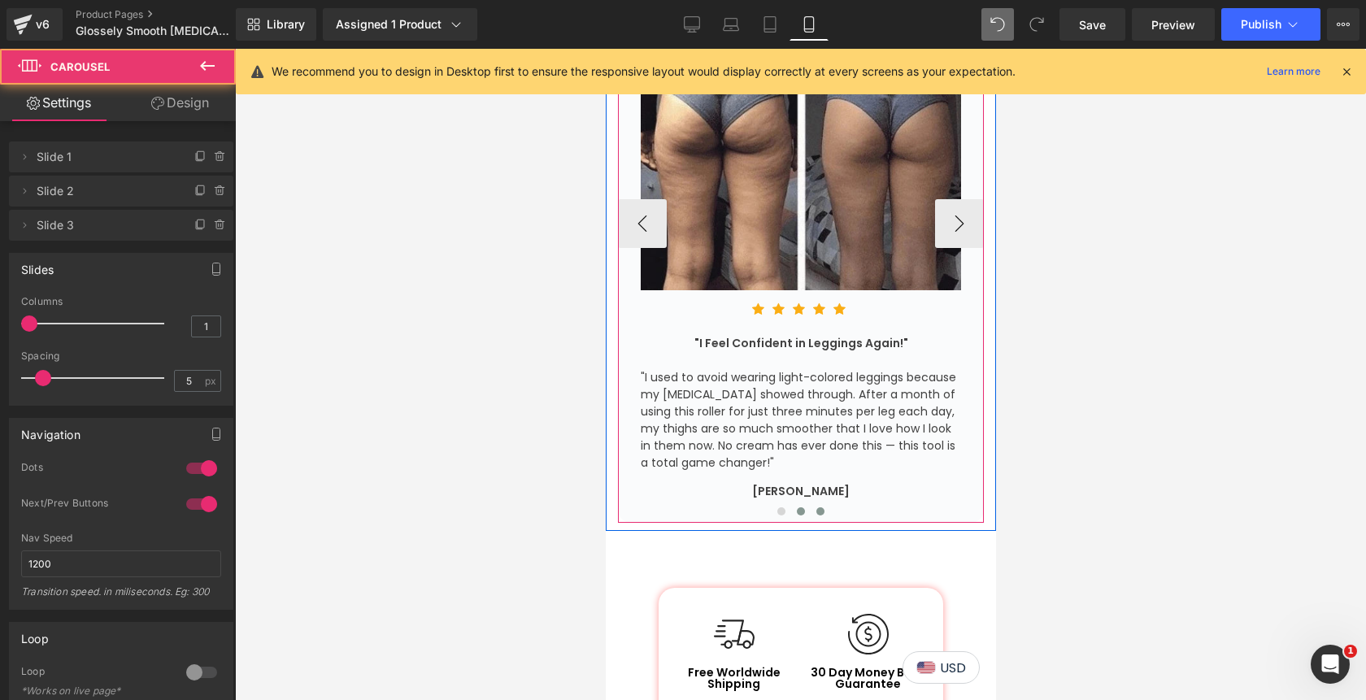
click at [819, 507] on span at bounding box center [819, 511] width 8 height 8
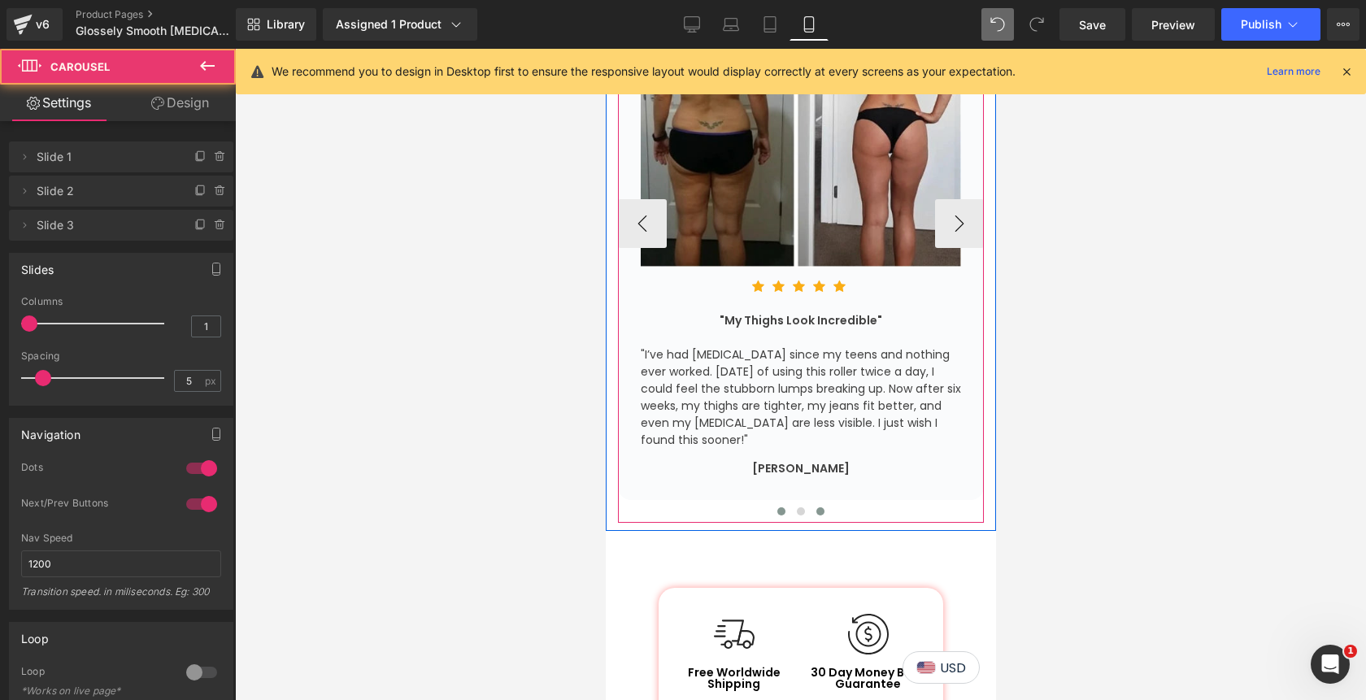
click at [784, 503] on button at bounding box center [781, 511] width 20 height 16
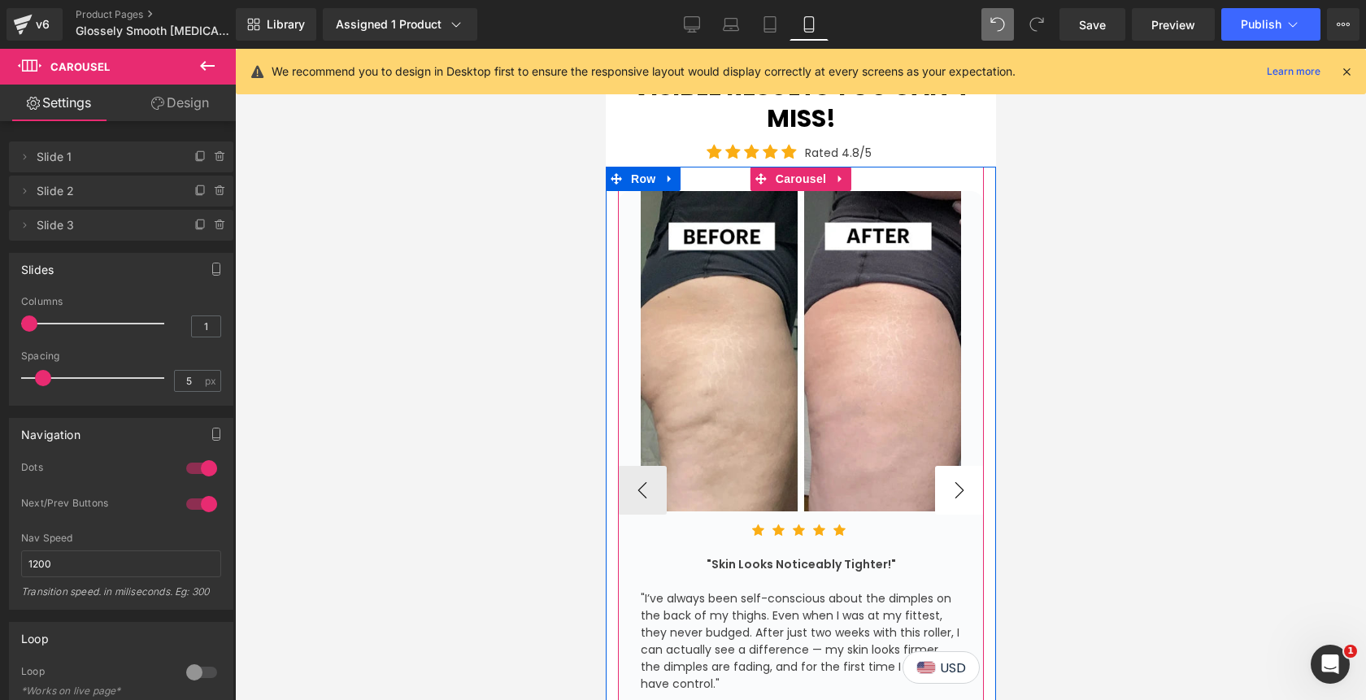
scroll to position [4065, 0]
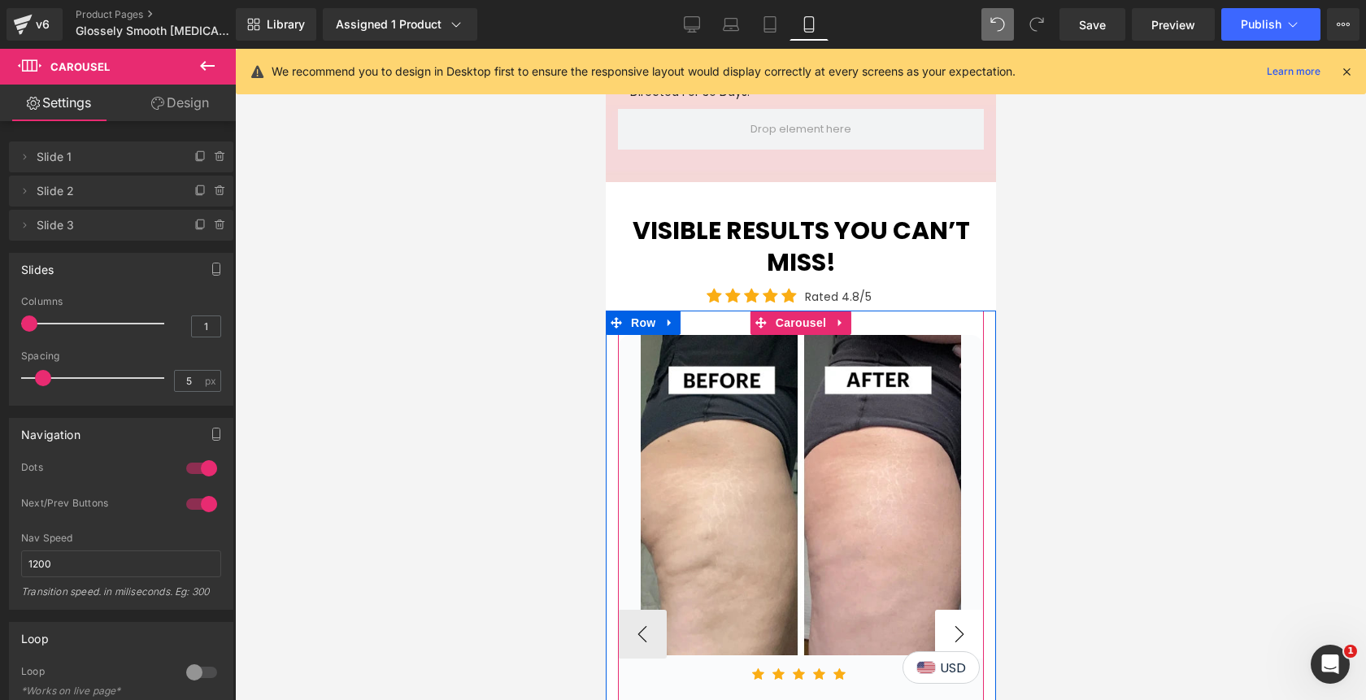
click at [956, 610] on button "›" at bounding box center [958, 634] width 49 height 49
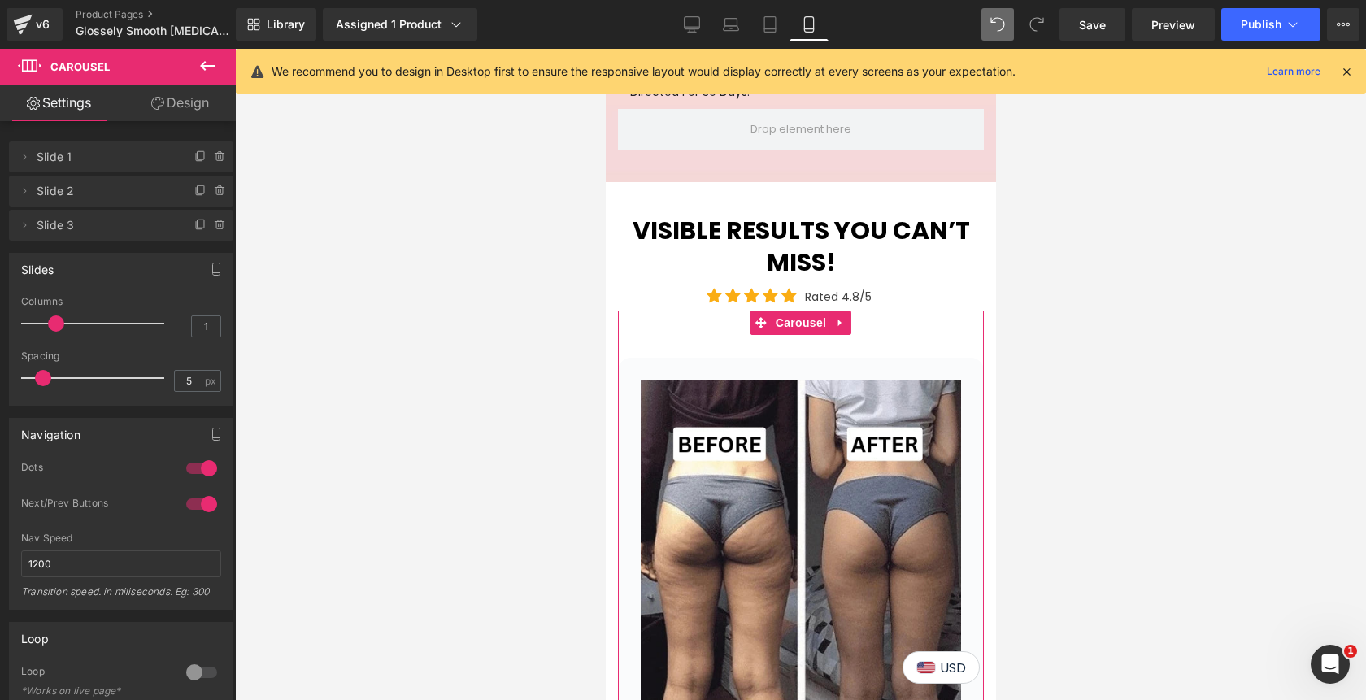
type input "2"
drag, startPoint x: 30, startPoint y: 323, endPoint x: 50, endPoint y: 325, distance: 19.7
click at [50, 325] on span at bounding box center [56, 323] width 16 height 16
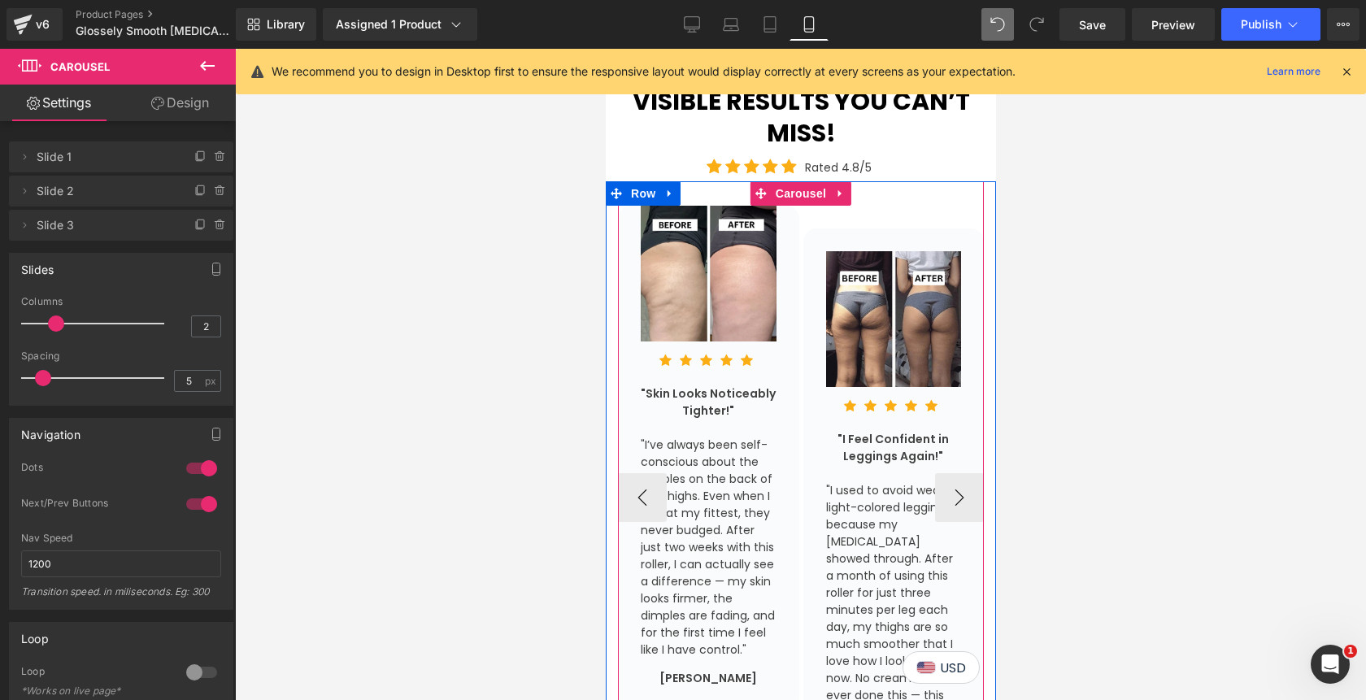
scroll to position [4021, 0]
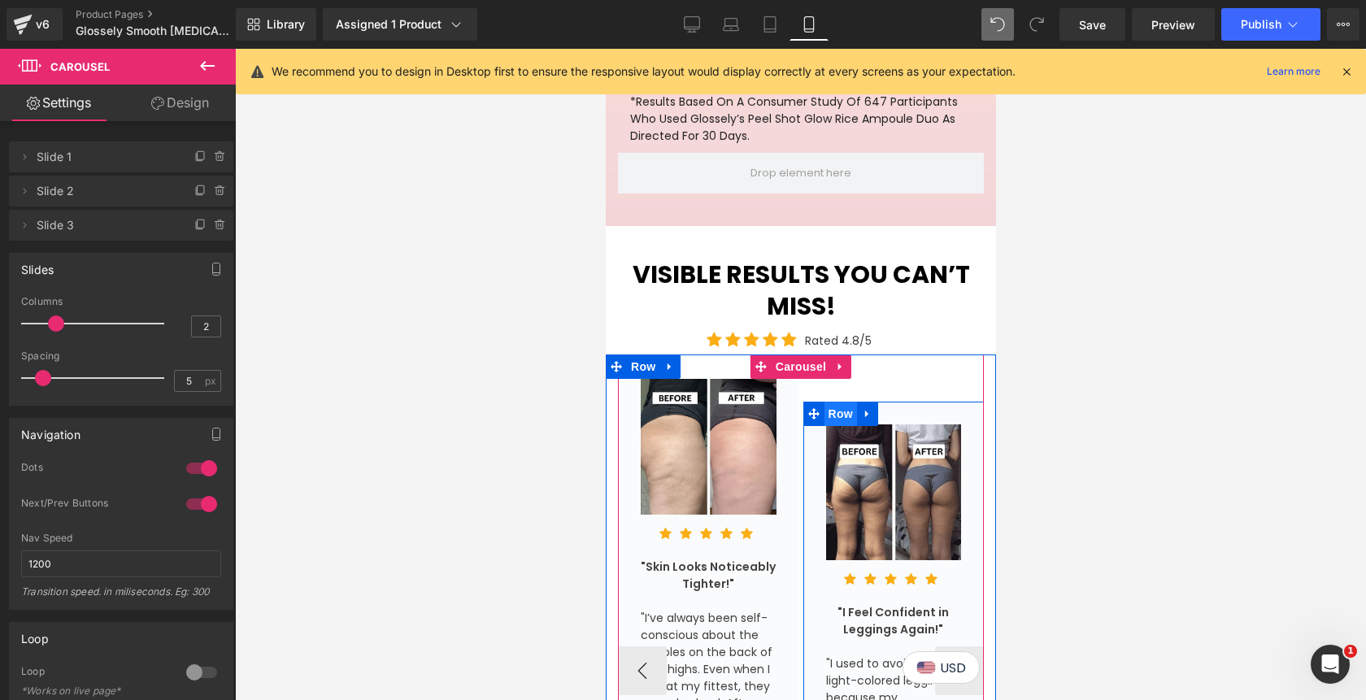
click at [840, 402] on span "Row" at bounding box center [839, 414] width 33 height 24
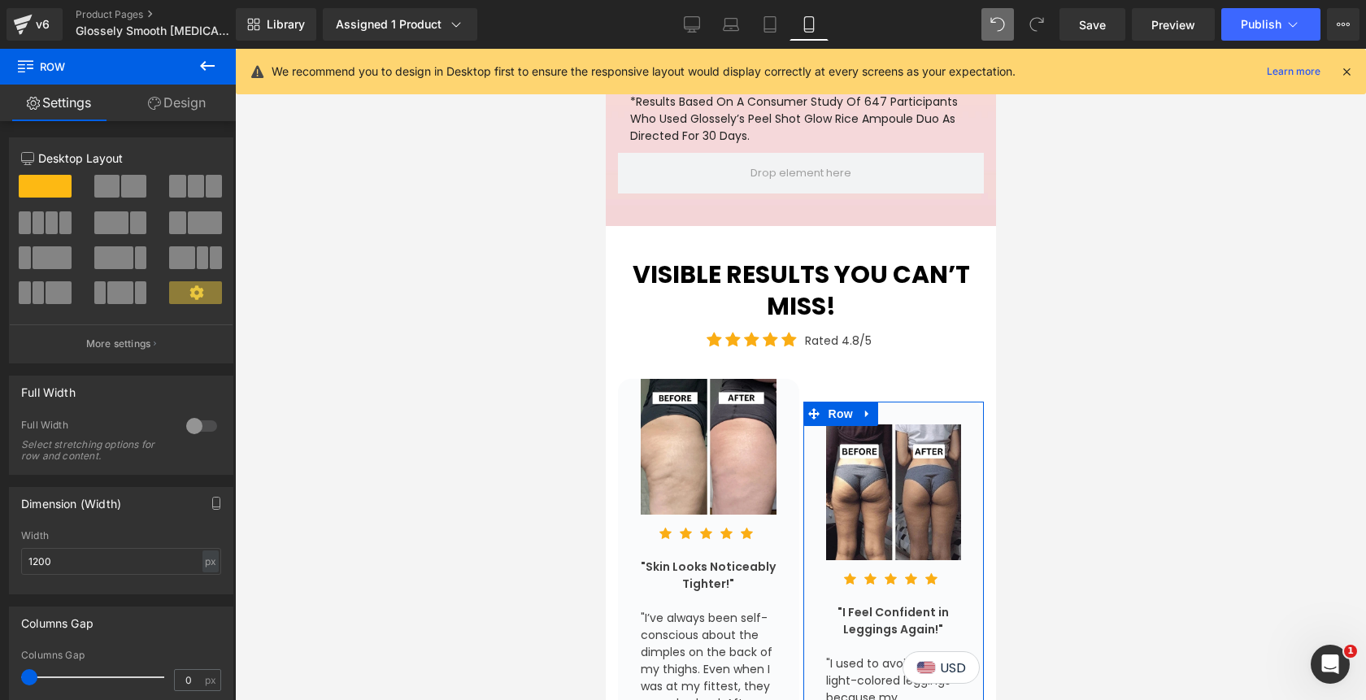
click at [180, 106] on link "Design" at bounding box center [177, 103] width 118 height 37
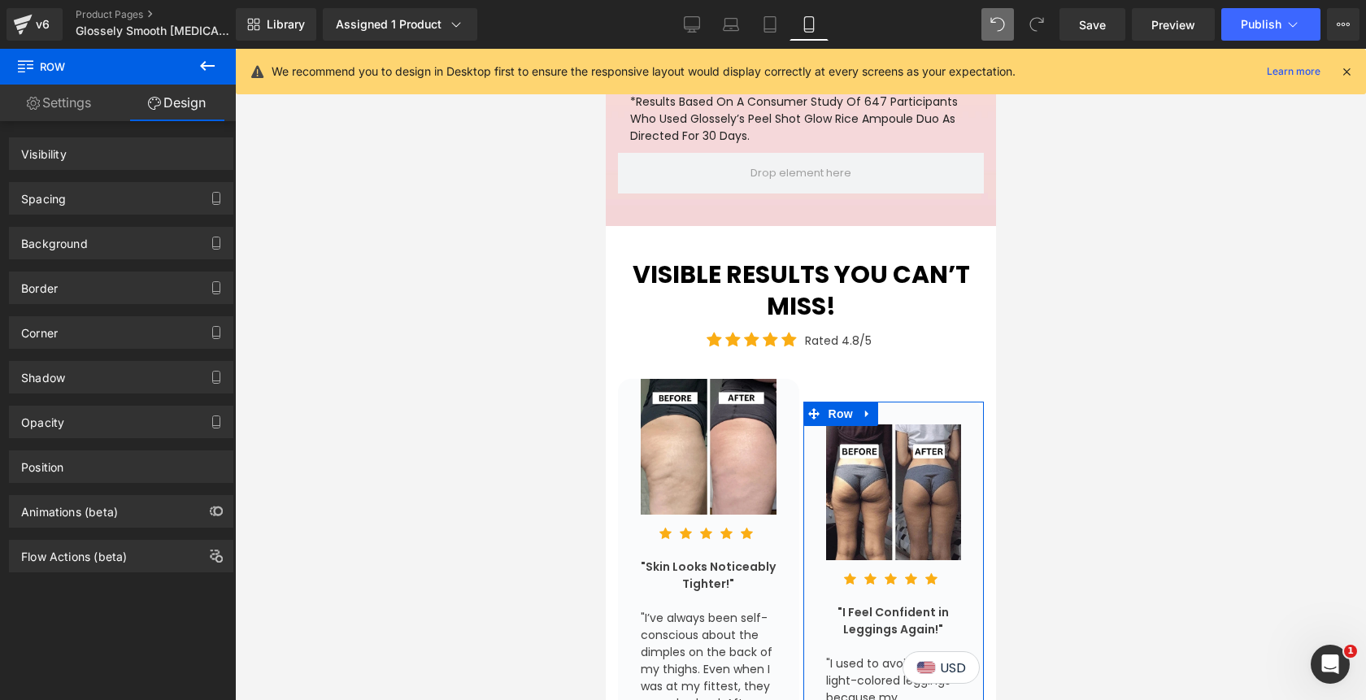
click at [117, 215] on div "Background" at bounding box center [121, 237] width 243 height 45
click at [116, 204] on div "Spacing" at bounding box center [121, 198] width 223 height 31
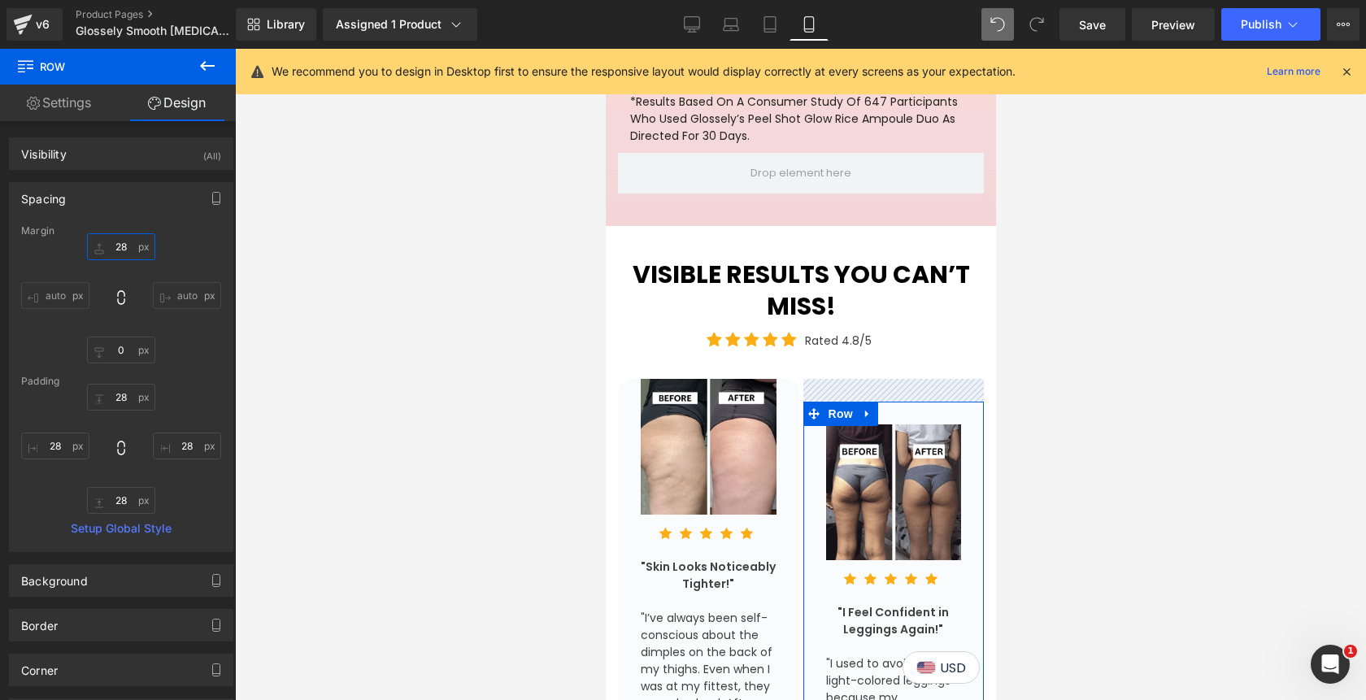
click at [122, 251] on input "28" at bounding box center [121, 246] width 68 height 27
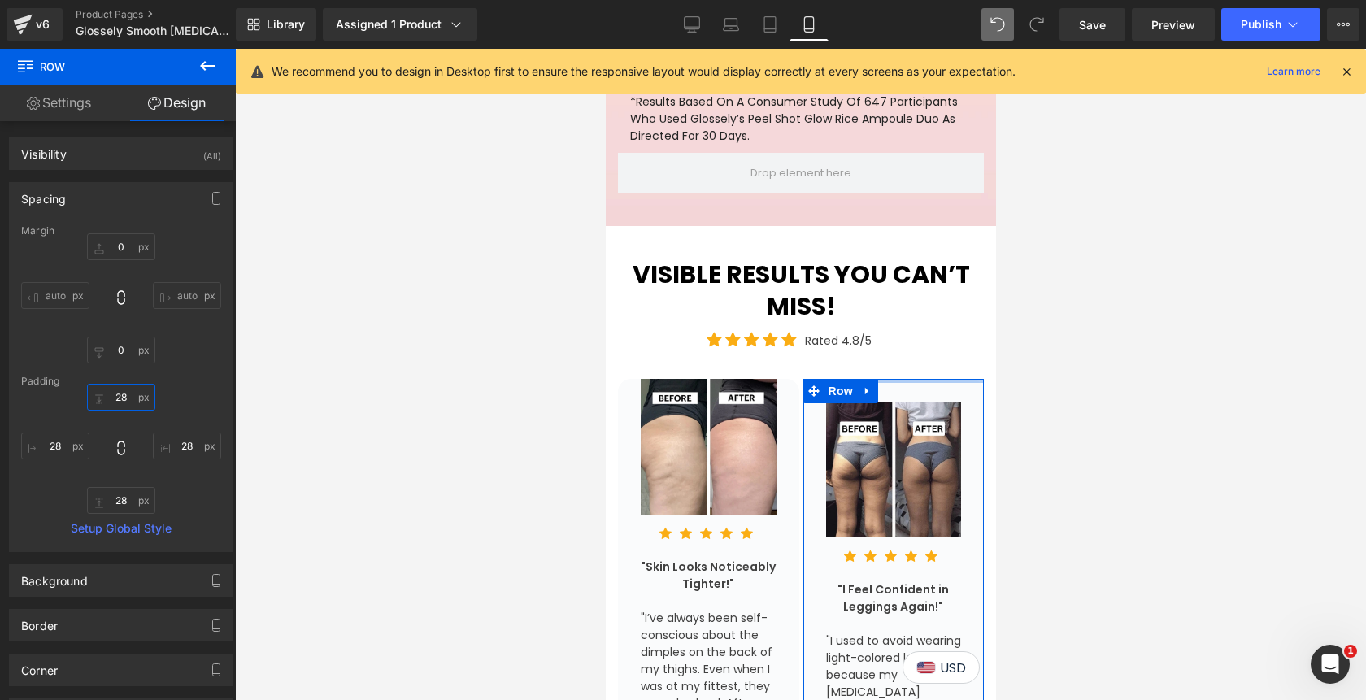
click at [113, 394] on input "28" at bounding box center [121, 397] width 68 height 27
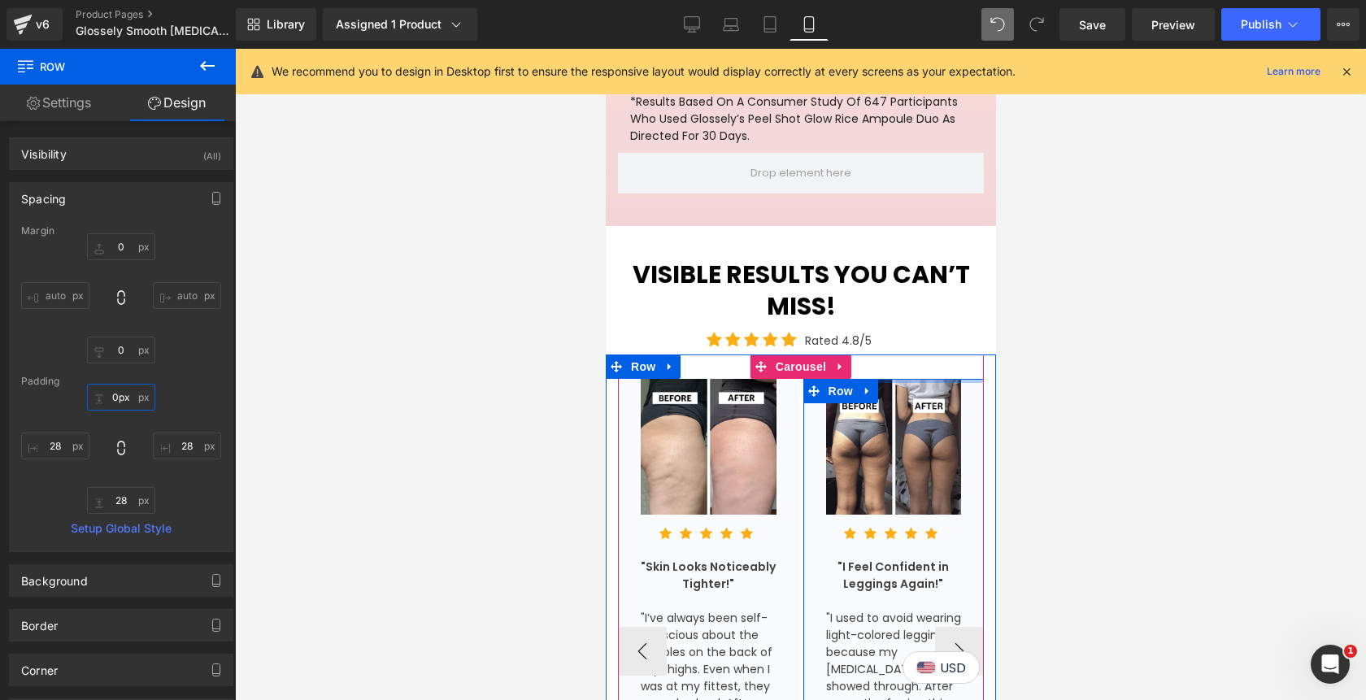
drag, startPoint x: 924, startPoint y: 298, endPoint x: 920, endPoint y: 265, distance: 33.6
click at [920, 354] on div "Image Icon Icon Icon Icon Icon Icon List Hoz "Skin Looks Noticeably Tighter!" T…" at bounding box center [800, 638] width 366 height 568
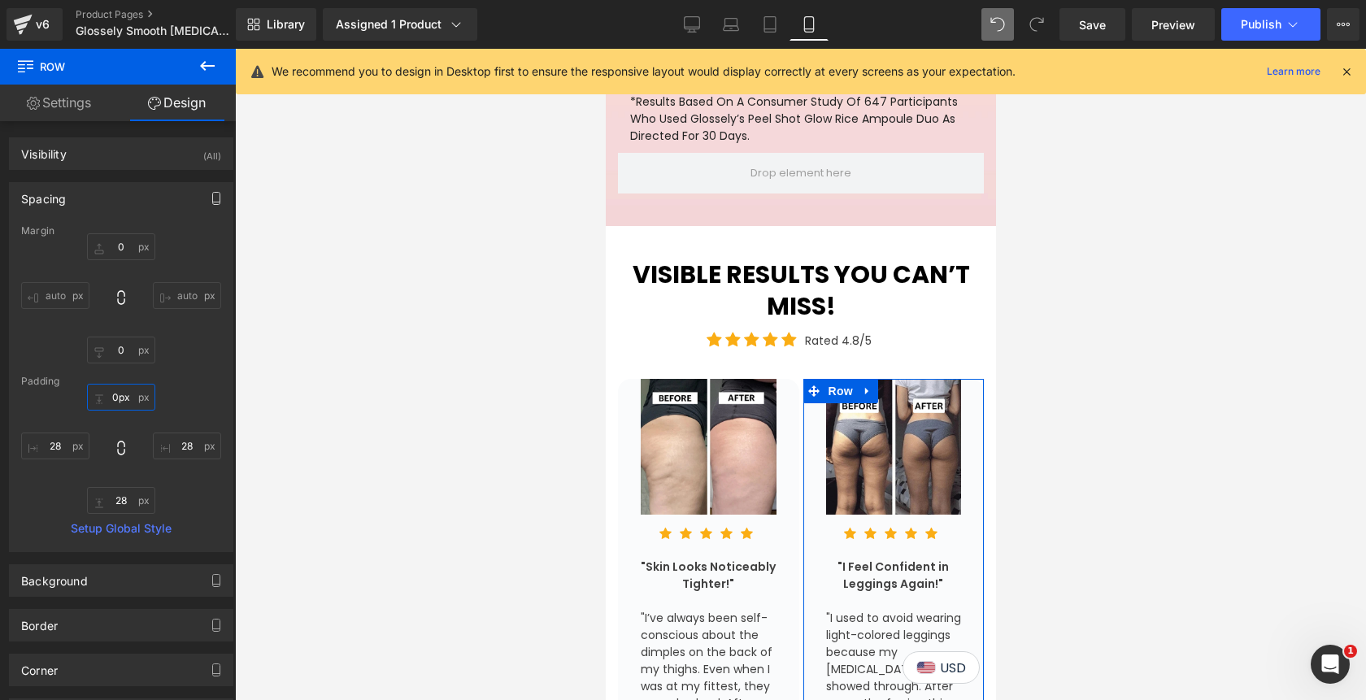
type input "0px"
click at [210, 196] on icon "button" at bounding box center [216, 198] width 13 height 13
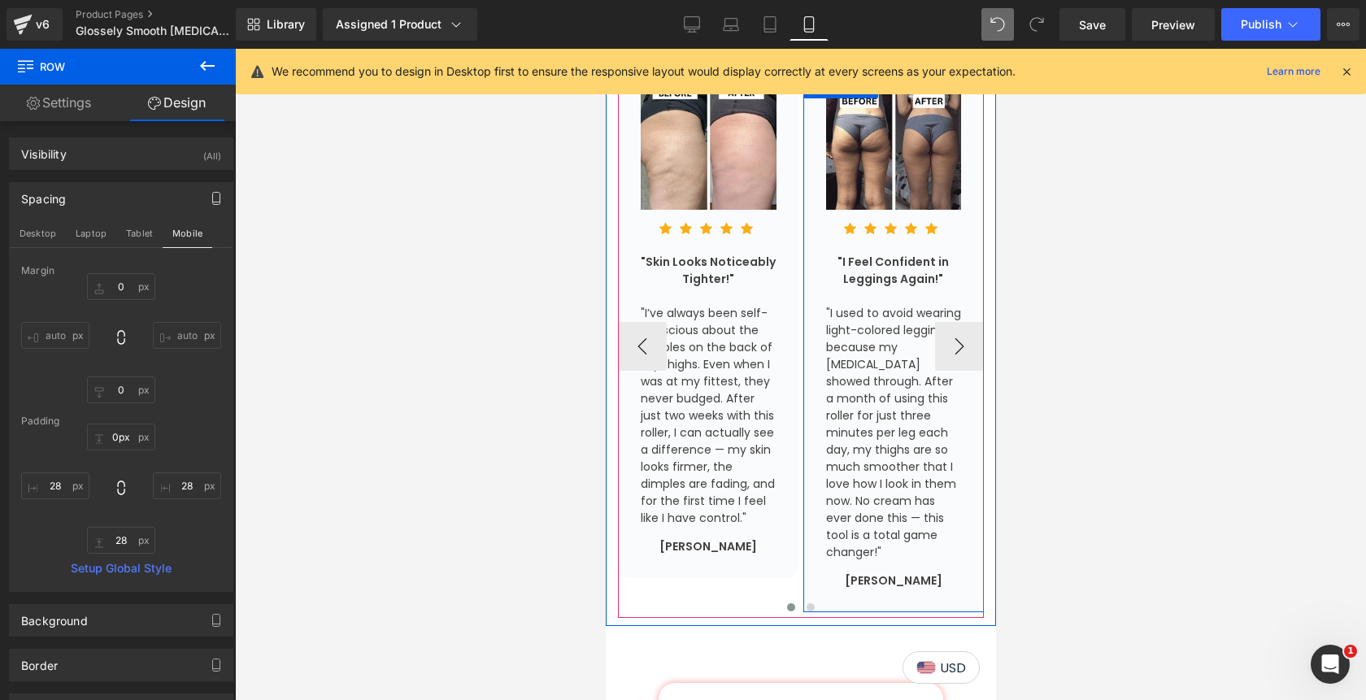
scroll to position [4378, 0]
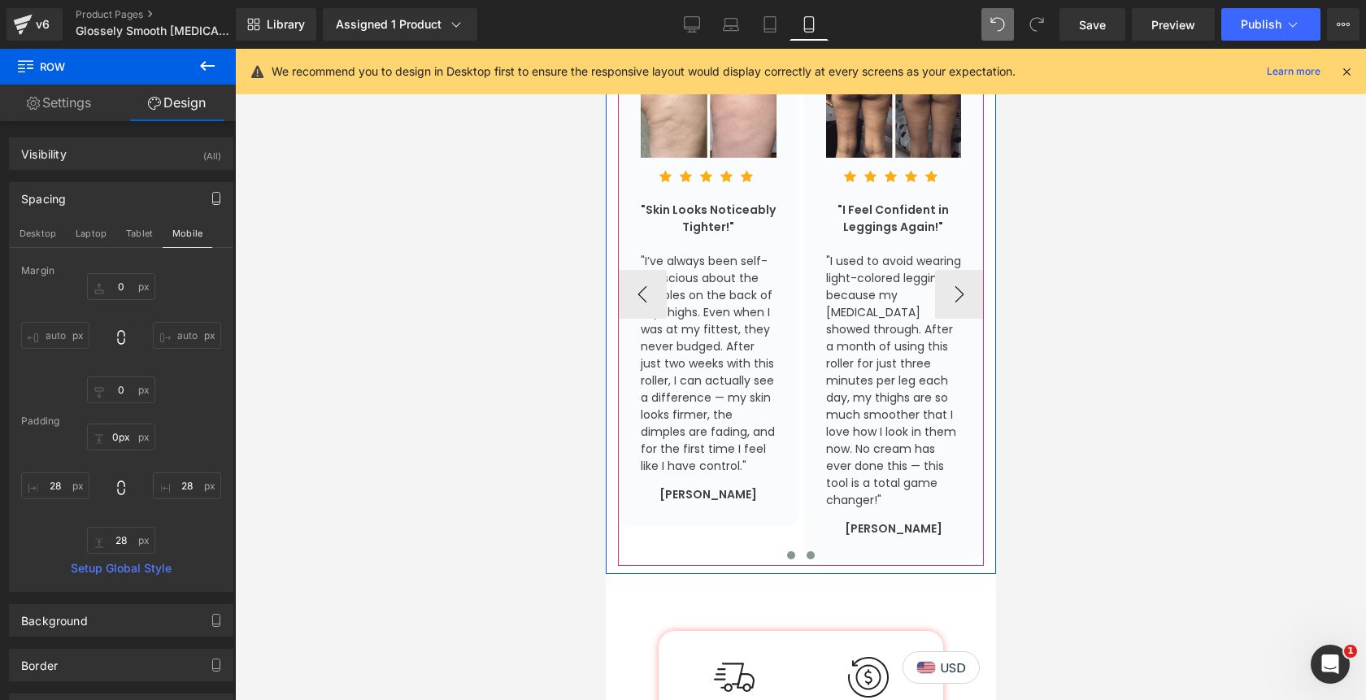
click at [807, 551] on span at bounding box center [810, 555] width 8 height 8
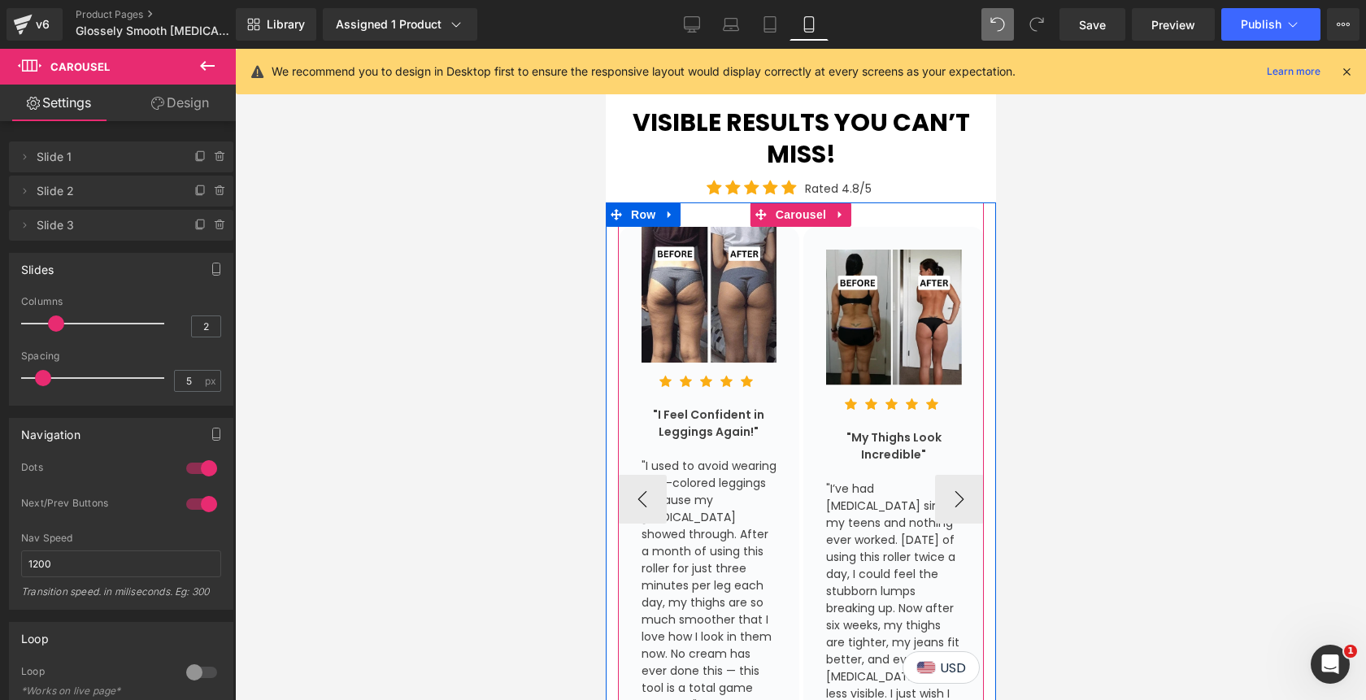
scroll to position [4054, 0]
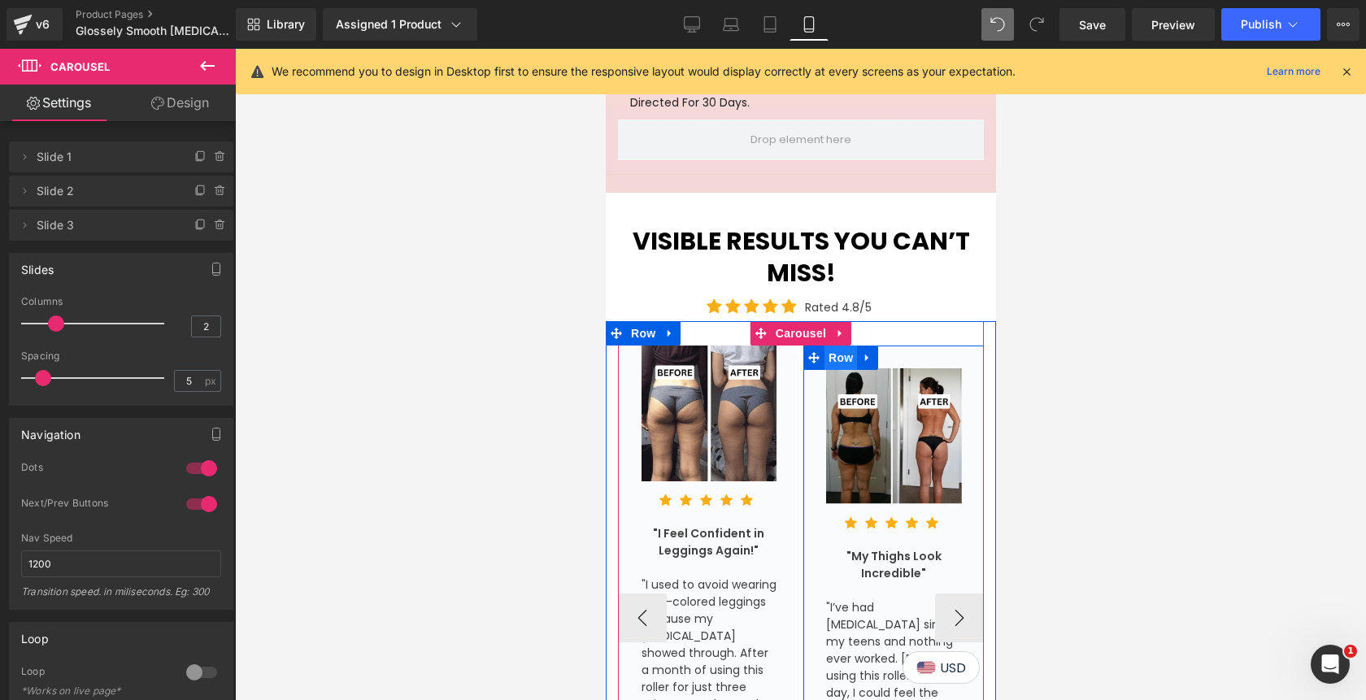
click at [838, 345] on span "Row" at bounding box center [839, 357] width 33 height 24
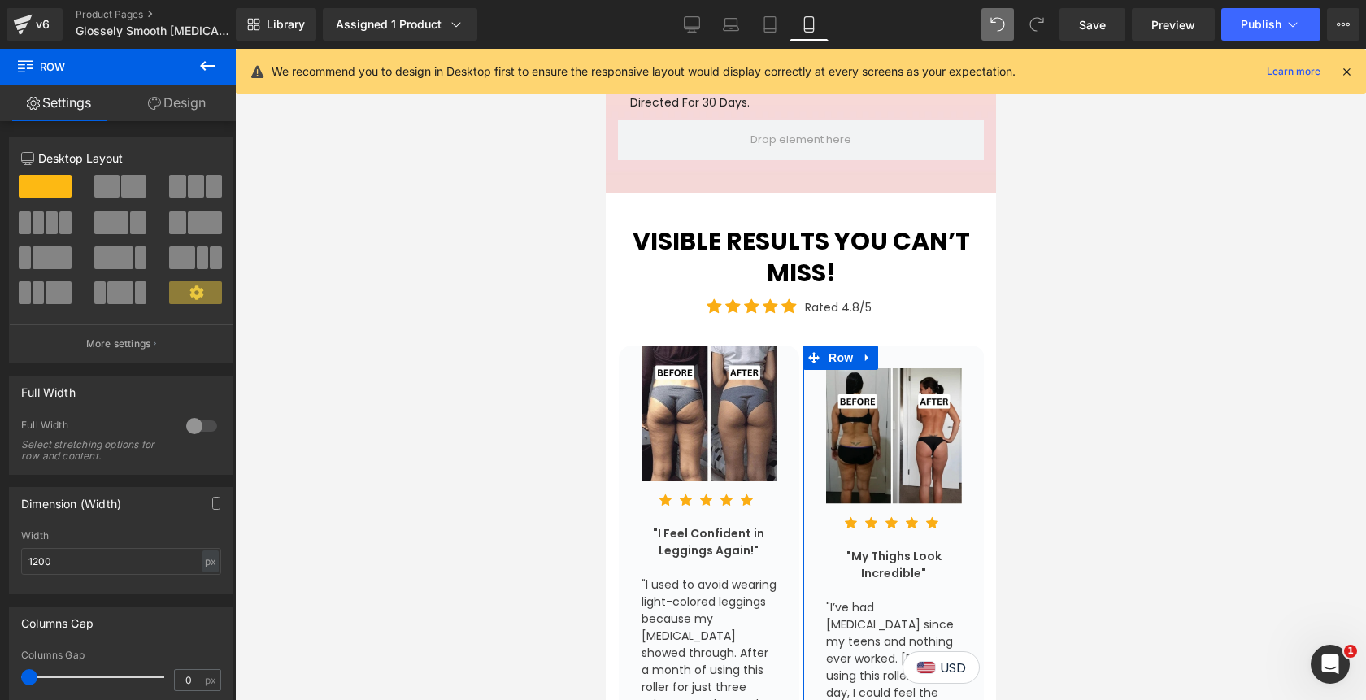
click at [185, 112] on link "Design" at bounding box center [177, 103] width 118 height 37
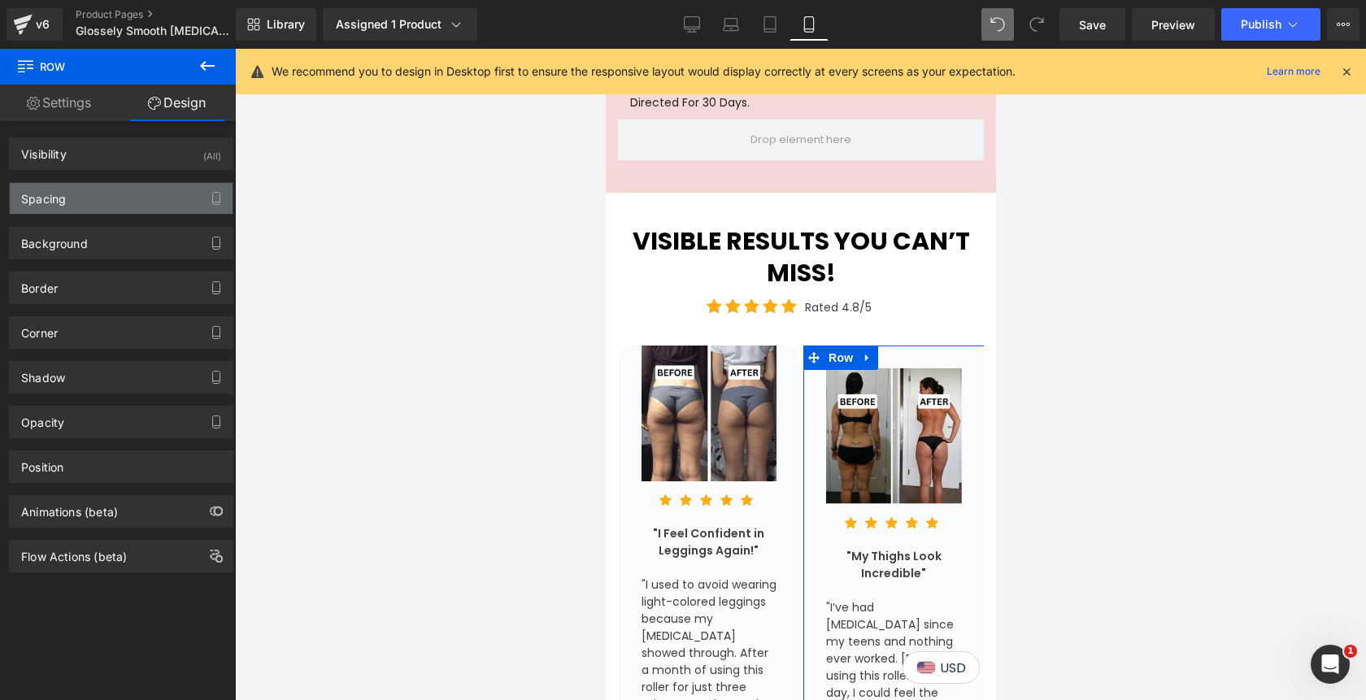
type input "0"
type input "28"
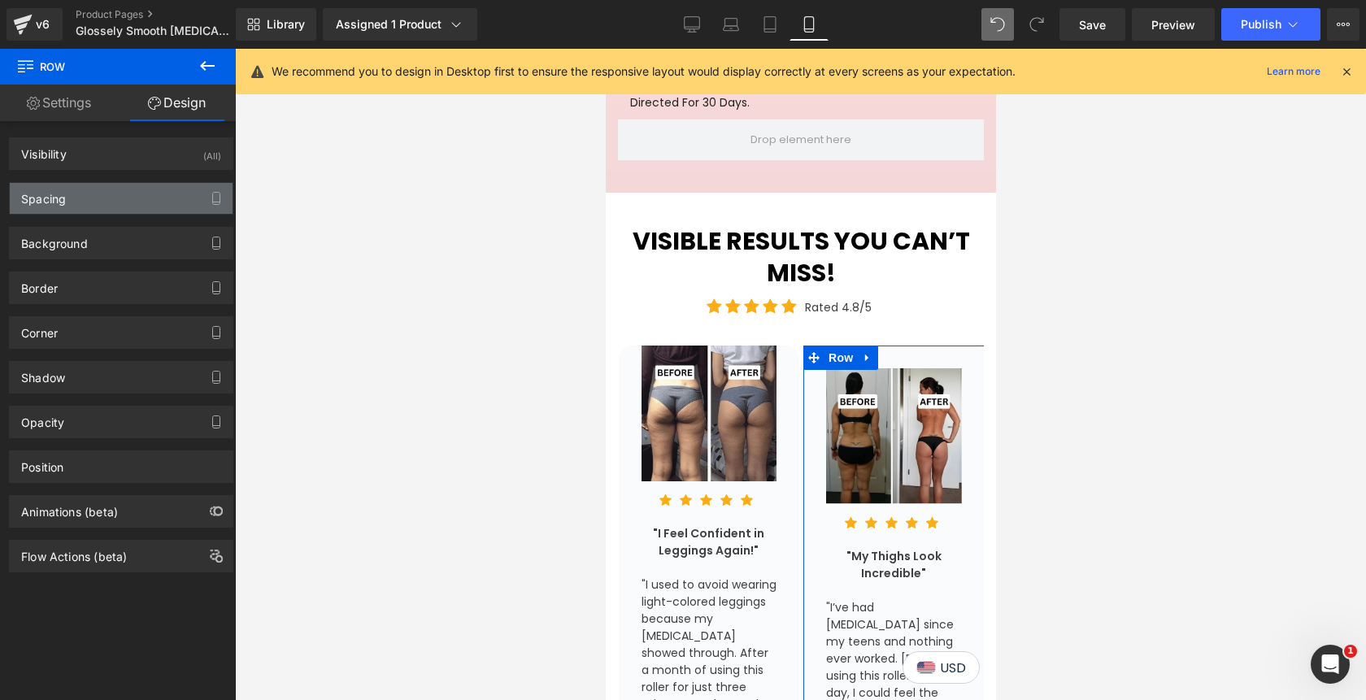
type input "28"
click at [135, 198] on div "Spacing" at bounding box center [121, 198] width 223 height 31
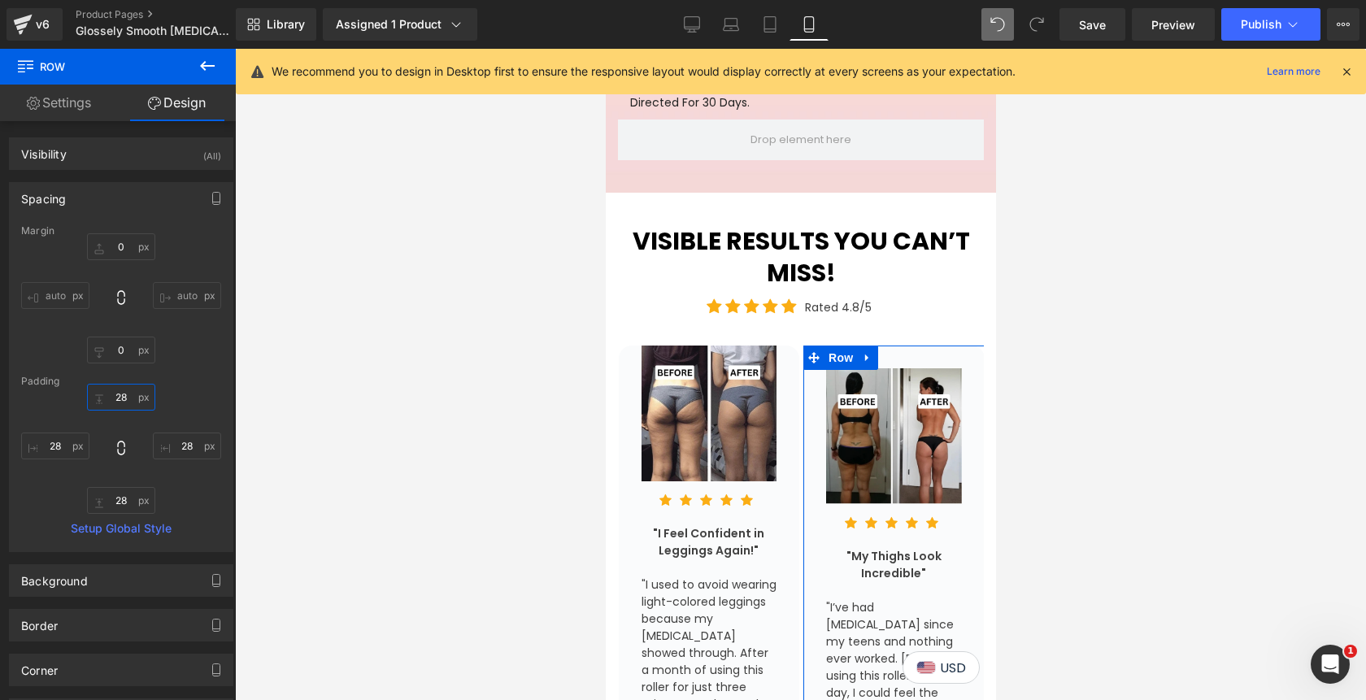
click at [118, 395] on input "28" at bounding box center [121, 397] width 68 height 27
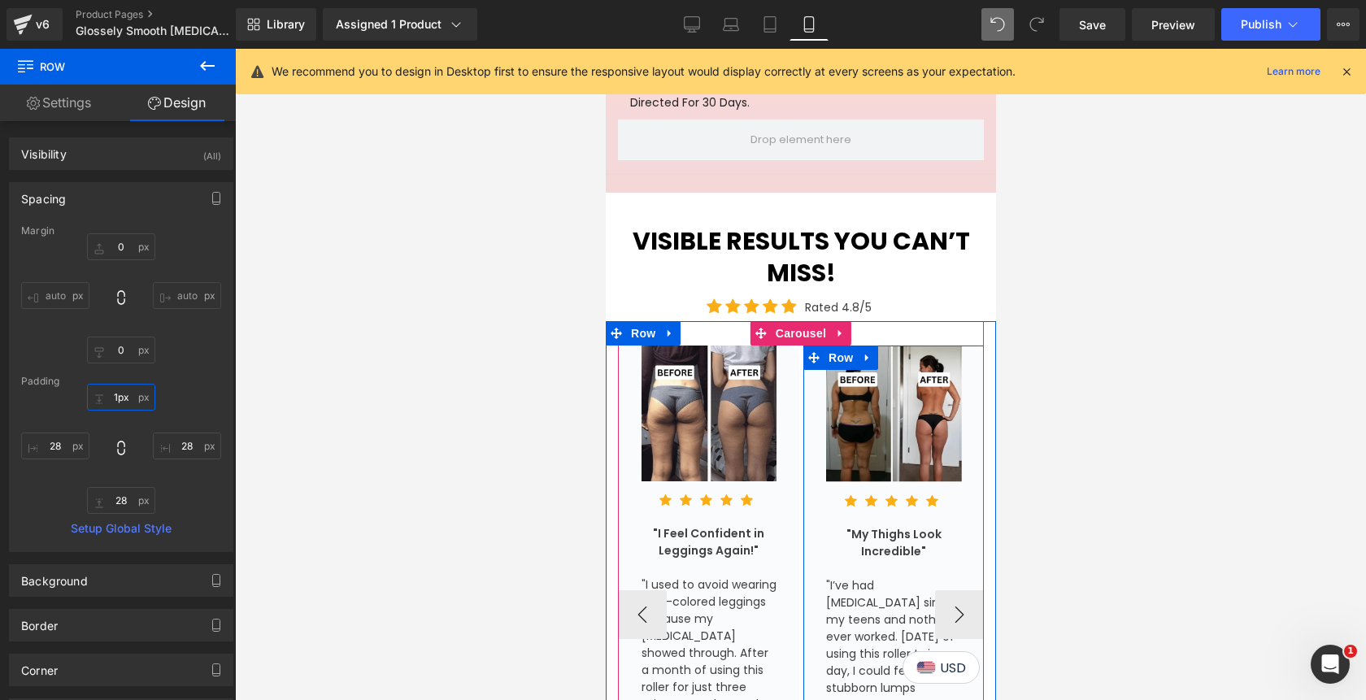
type input "0px"
drag, startPoint x: 935, startPoint y: 259, endPoint x: 930, endPoint y: 229, distance: 30.5
click at [930, 321] on div "Image Icon Icon Icon Icon Icon Icon List Hoz "Skin Looks Noticeably Tighter!" T…" at bounding box center [800, 602] width 366 height 562
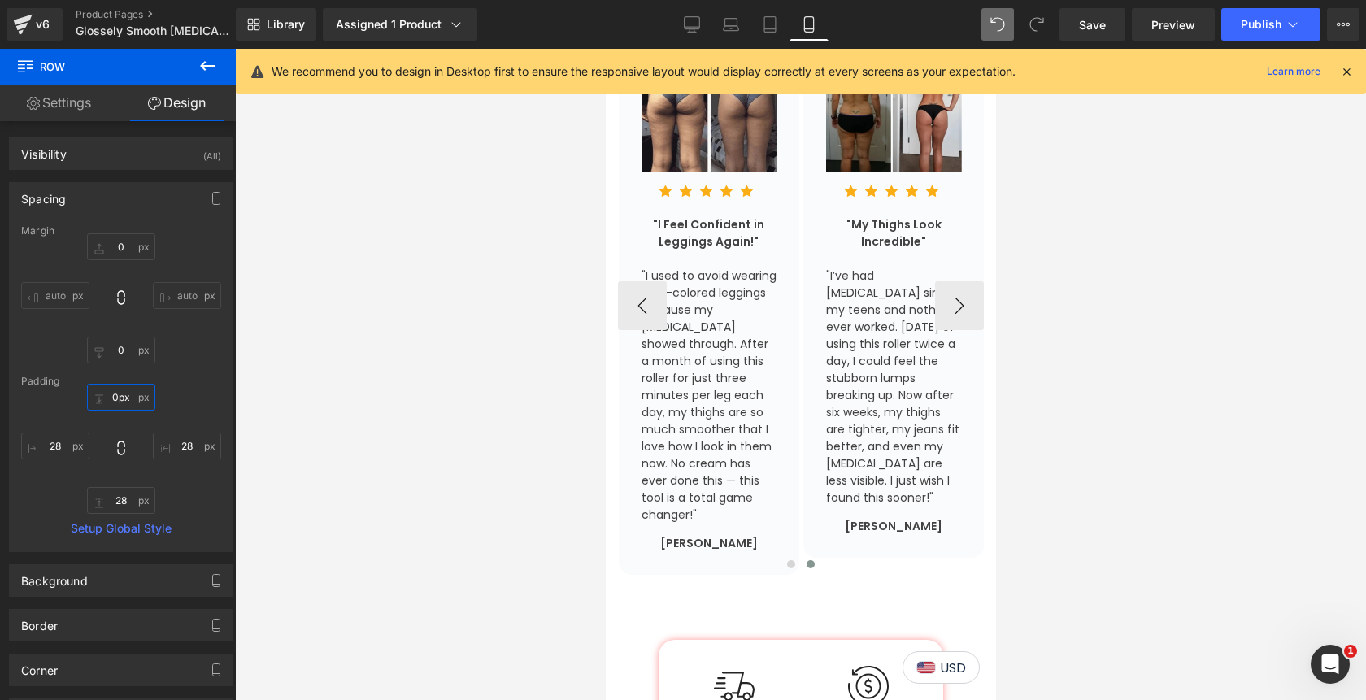
scroll to position [4391, 0]
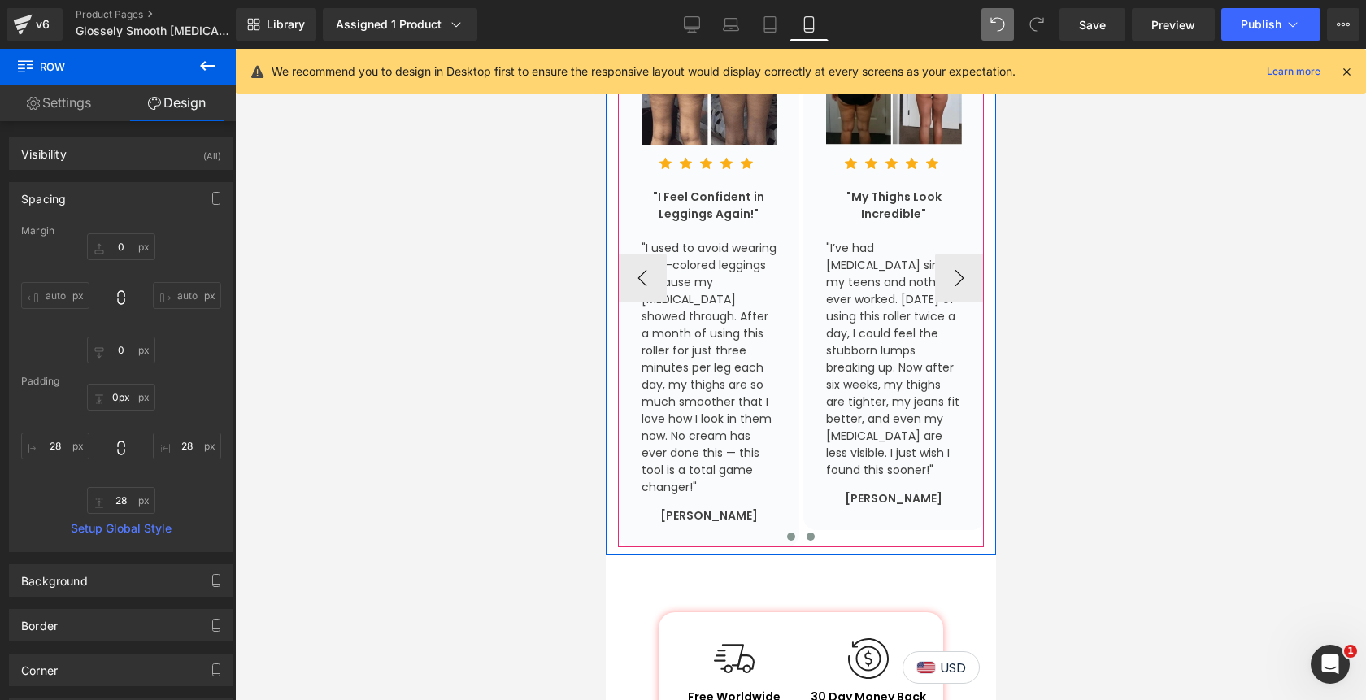
click at [793, 532] on span at bounding box center [790, 536] width 8 height 8
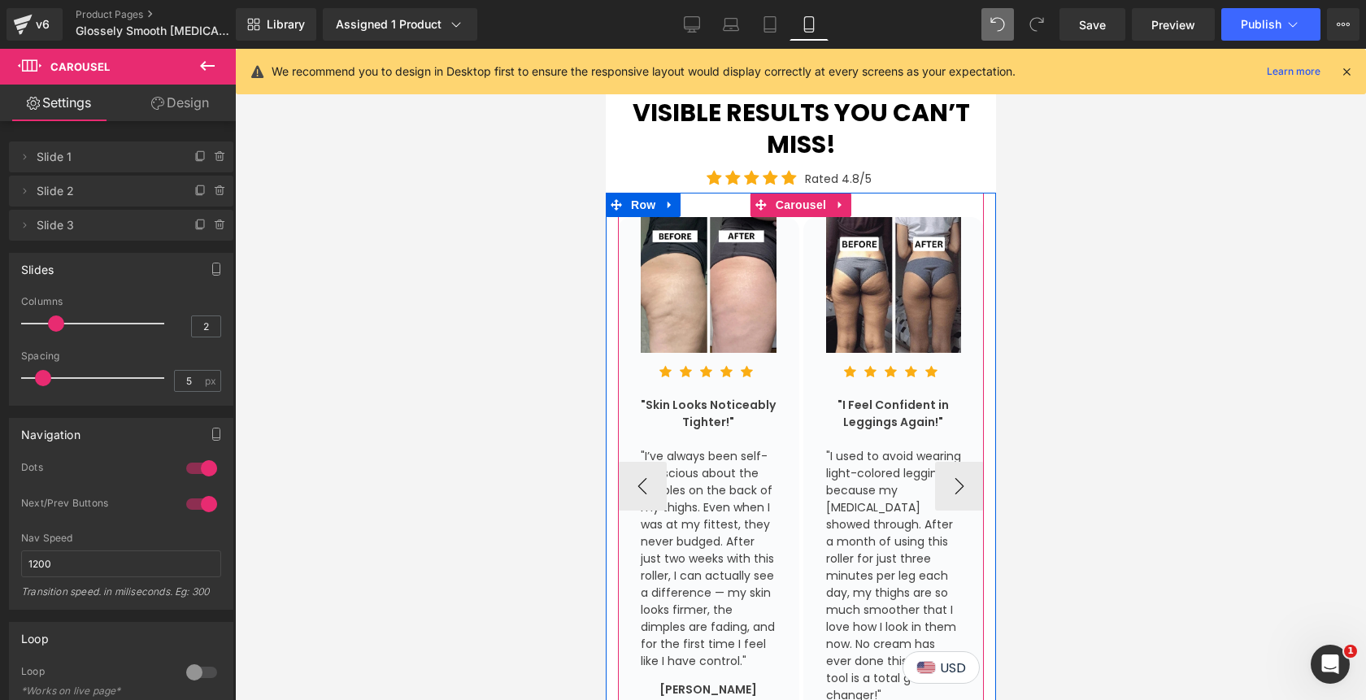
scroll to position [4023, 0]
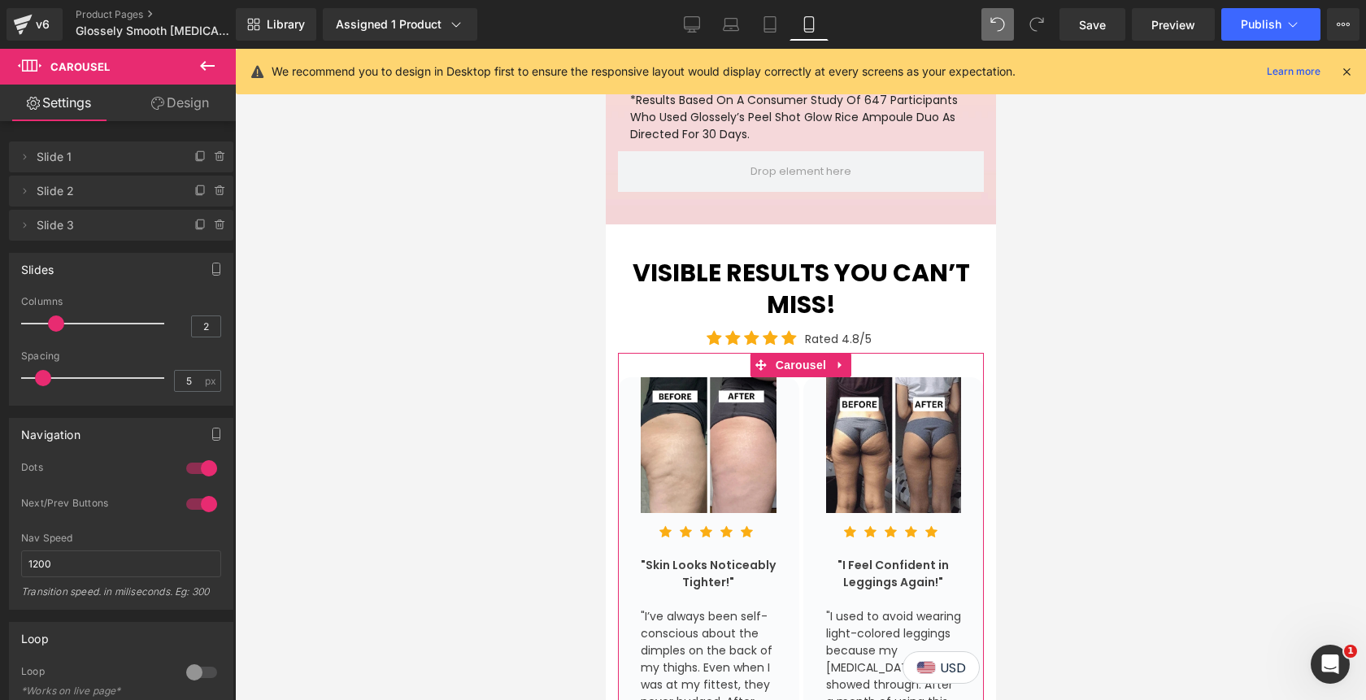
type input "1"
drag, startPoint x: 56, startPoint y: 322, endPoint x: 35, endPoint y: 322, distance: 21.1
click at [35, 322] on span at bounding box center [29, 323] width 16 height 16
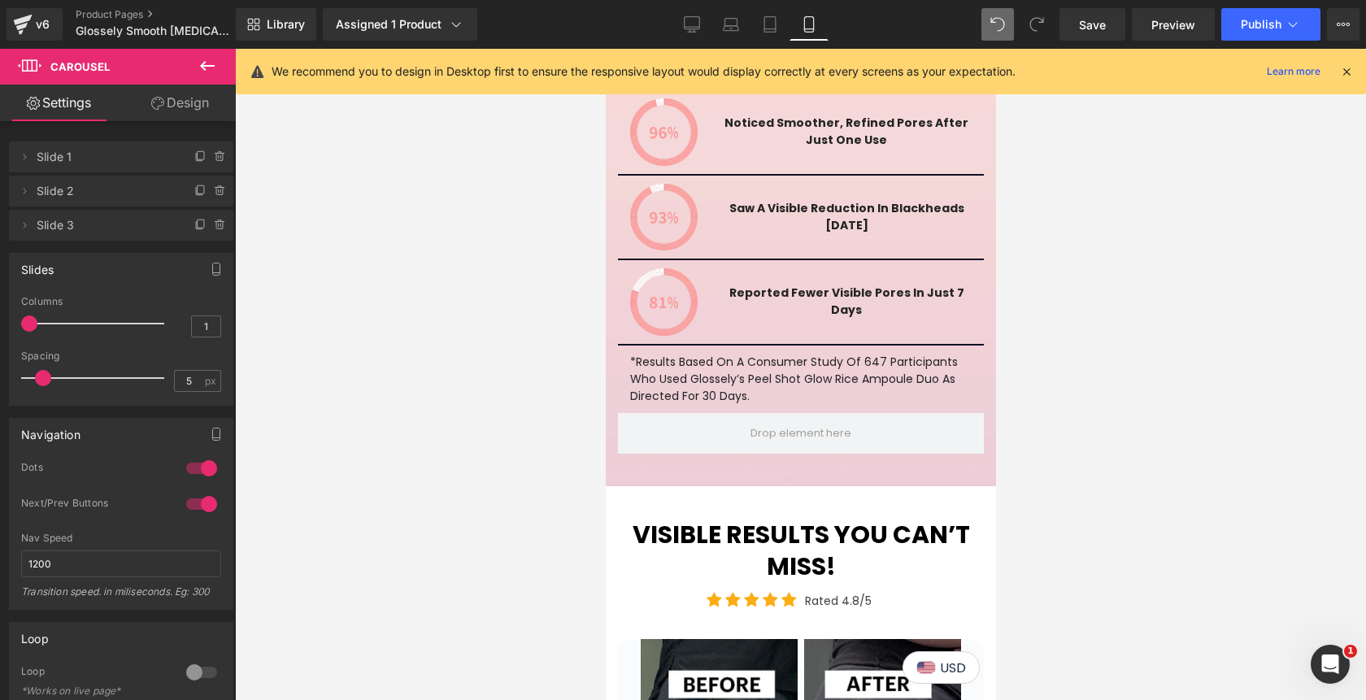
scroll to position [3741, 0]
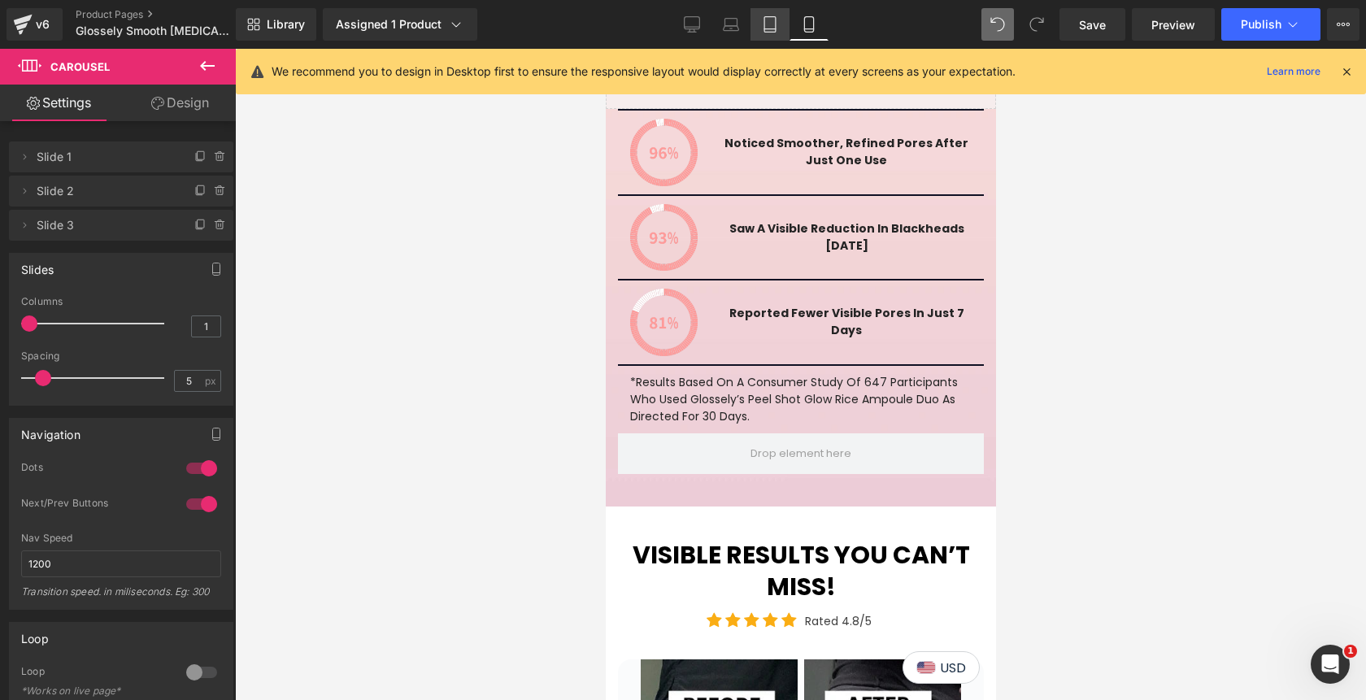
click at [771, 22] on icon at bounding box center [770, 24] width 16 height 16
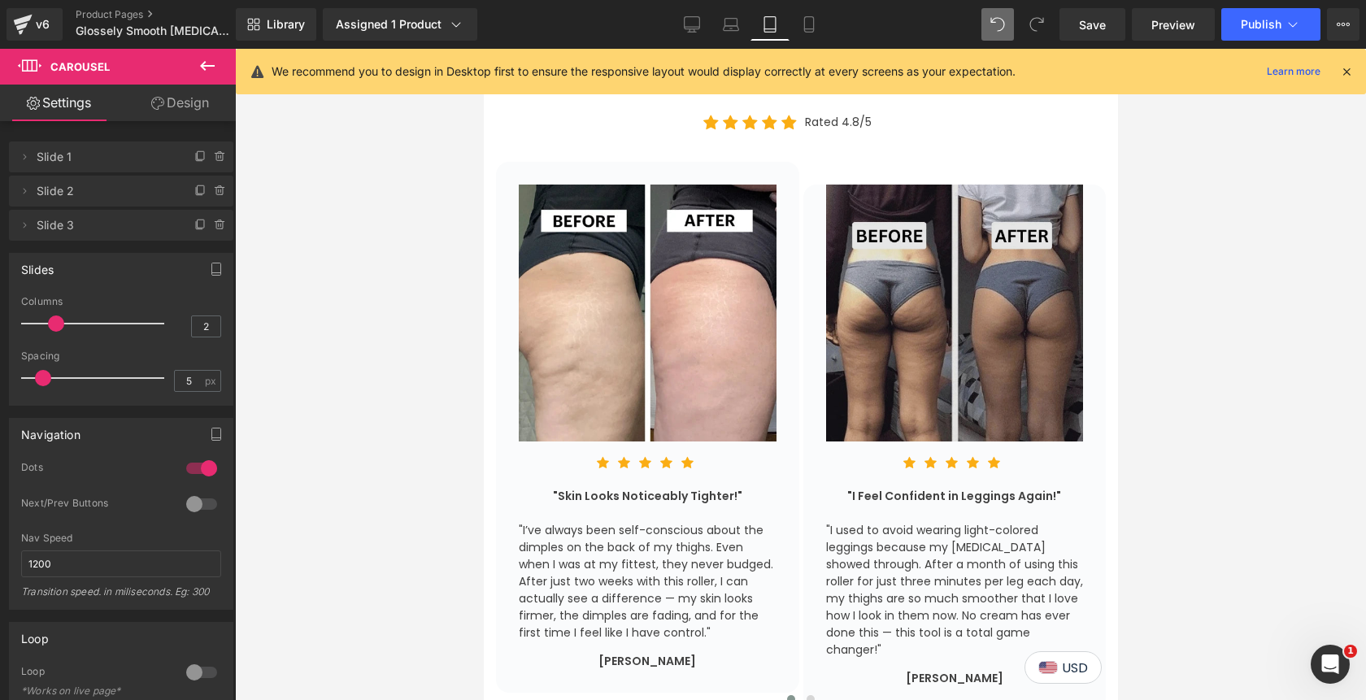
scroll to position [3487, 0]
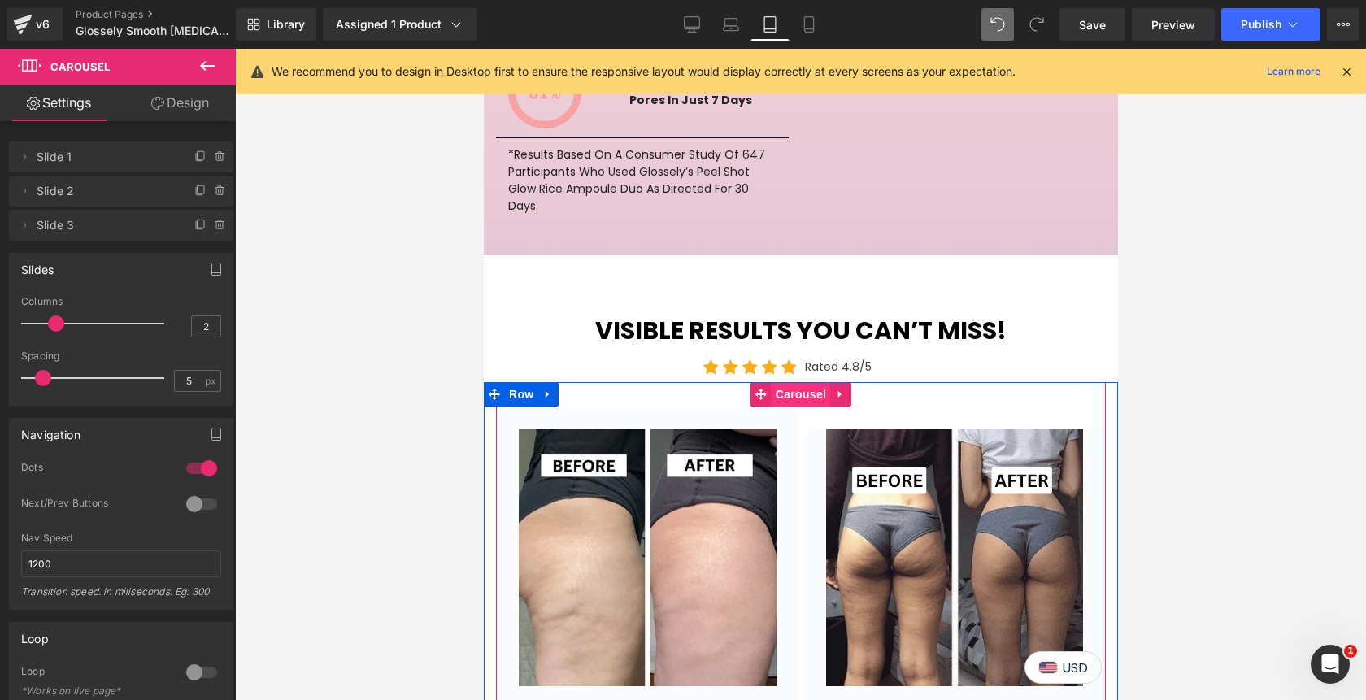
click at [788, 382] on span "Carousel" at bounding box center [800, 394] width 59 height 24
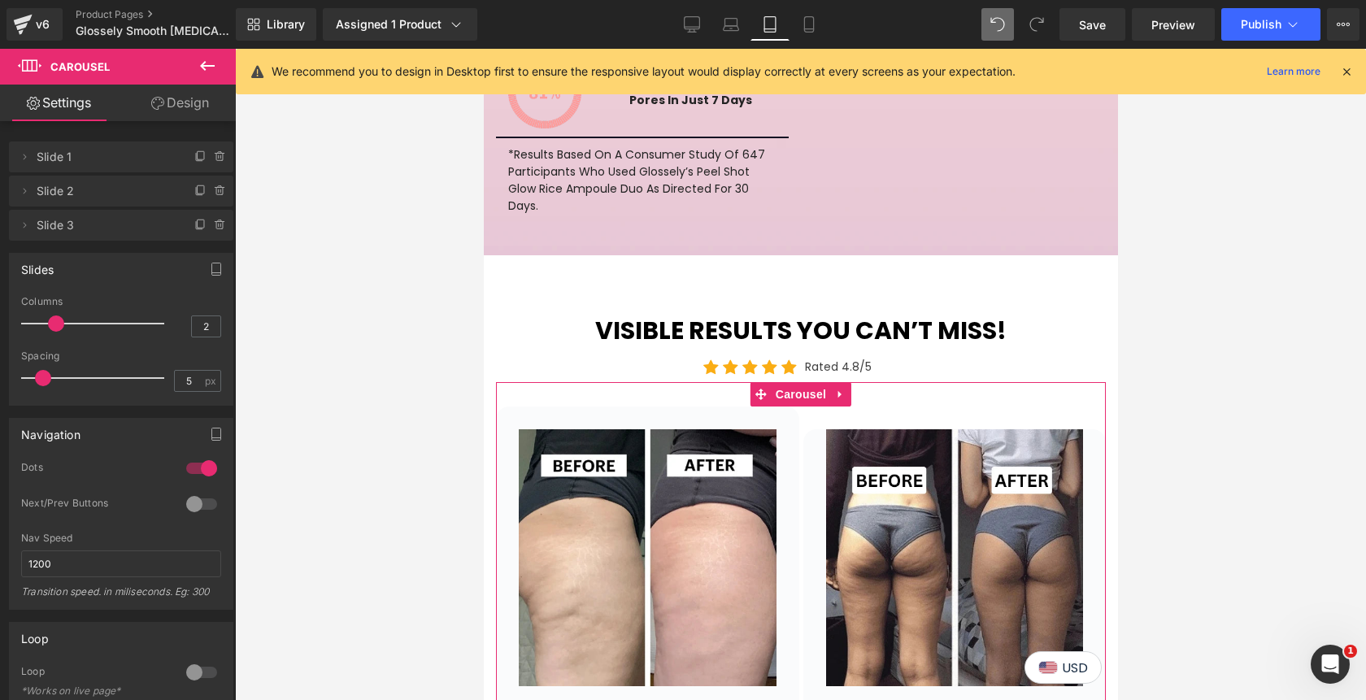
click at [190, 504] on div at bounding box center [201, 504] width 39 height 26
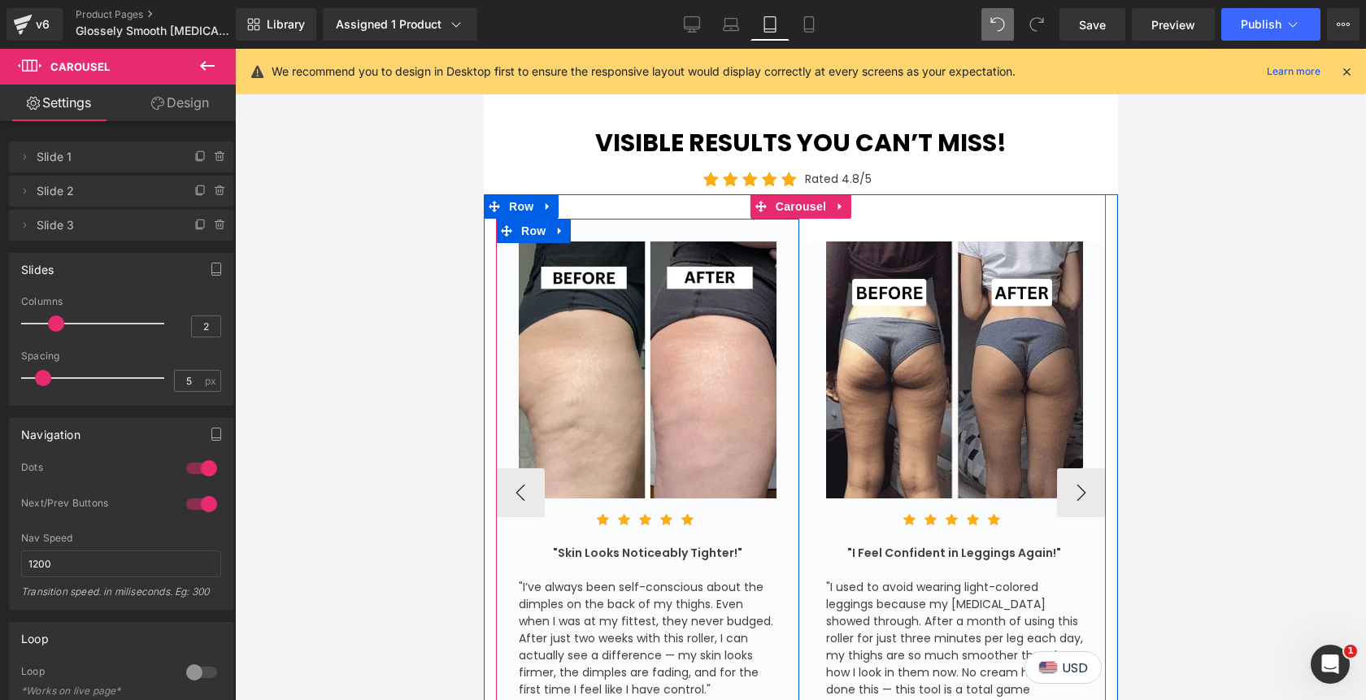
scroll to position [3475, 0]
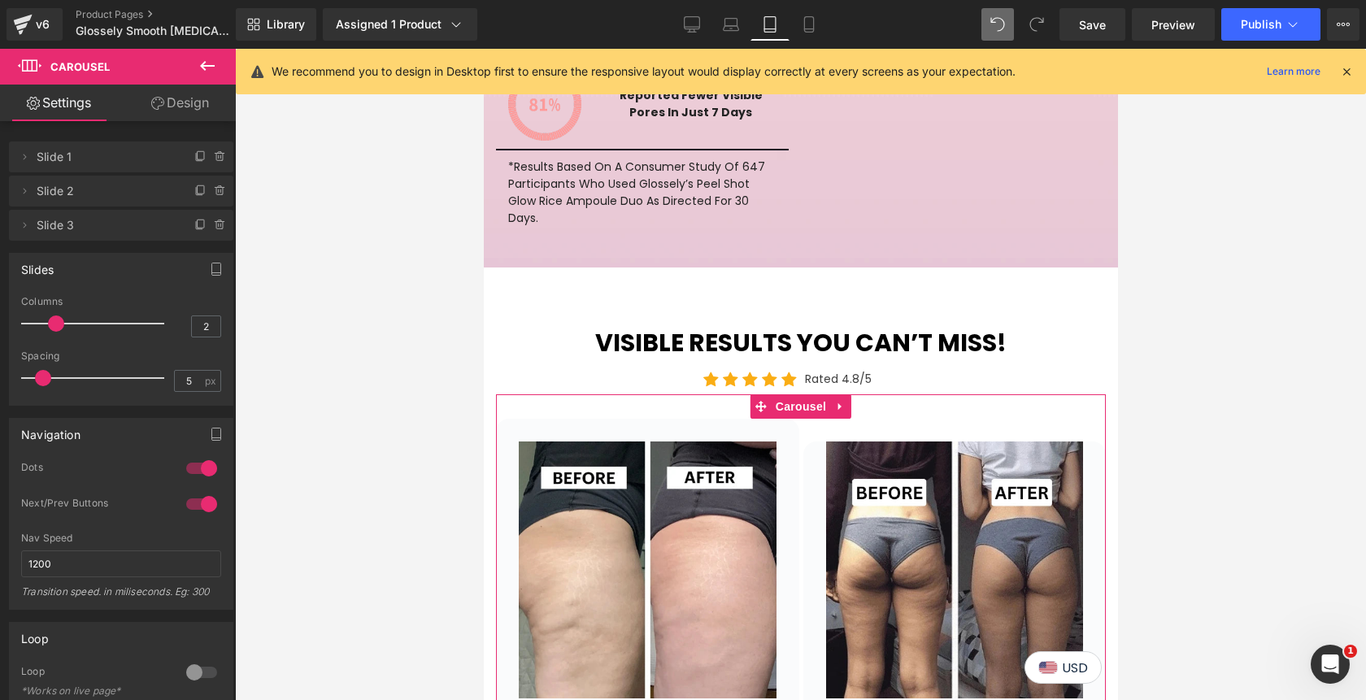
type input "3"
drag, startPoint x: 54, startPoint y: 322, endPoint x: 76, endPoint y: 326, distance: 22.3
click at [64, 326] on span at bounding box center [56, 323] width 16 height 16
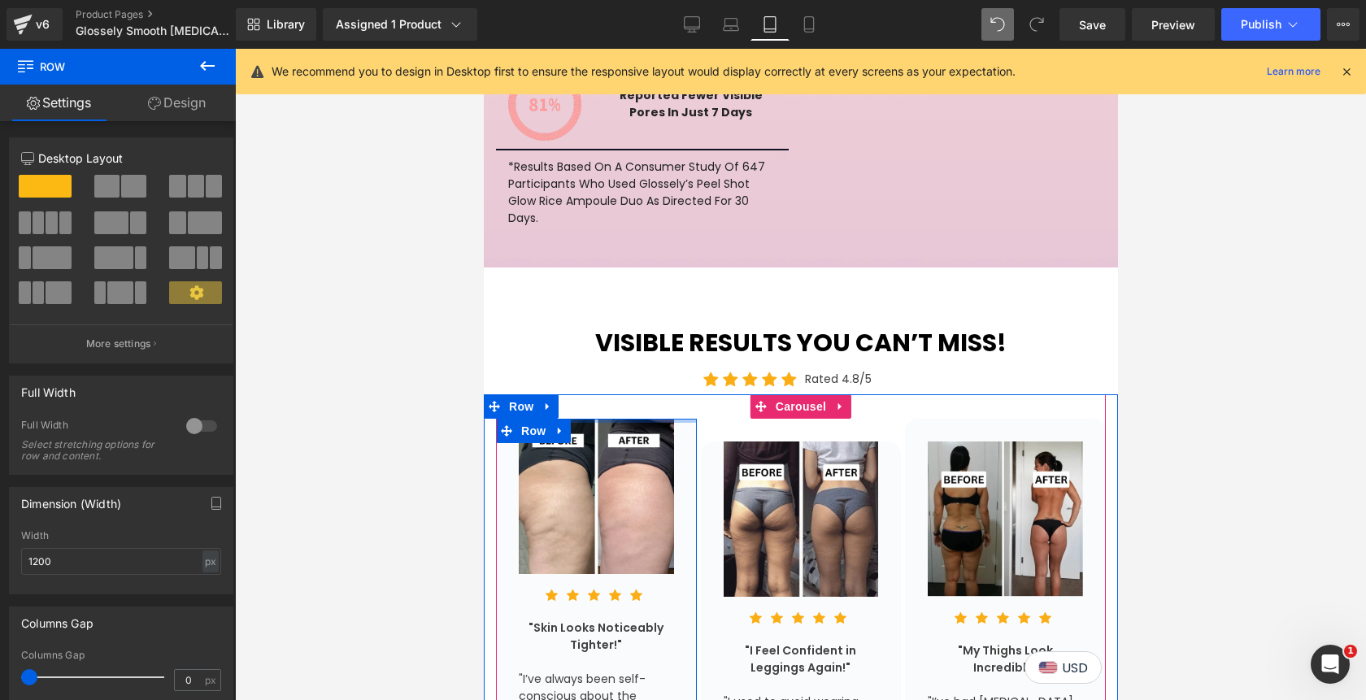
drag, startPoint x: 629, startPoint y: 228, endPoint x: 624, endPoint y: 198, distance: 29.7
click at [624, 394] on div "Image Icon Icon Icon Icon Icon Icon List Hoz "Skin Looks Noticeably Tighter!" T…" at bounding box center [800, 684] width 634 height 580
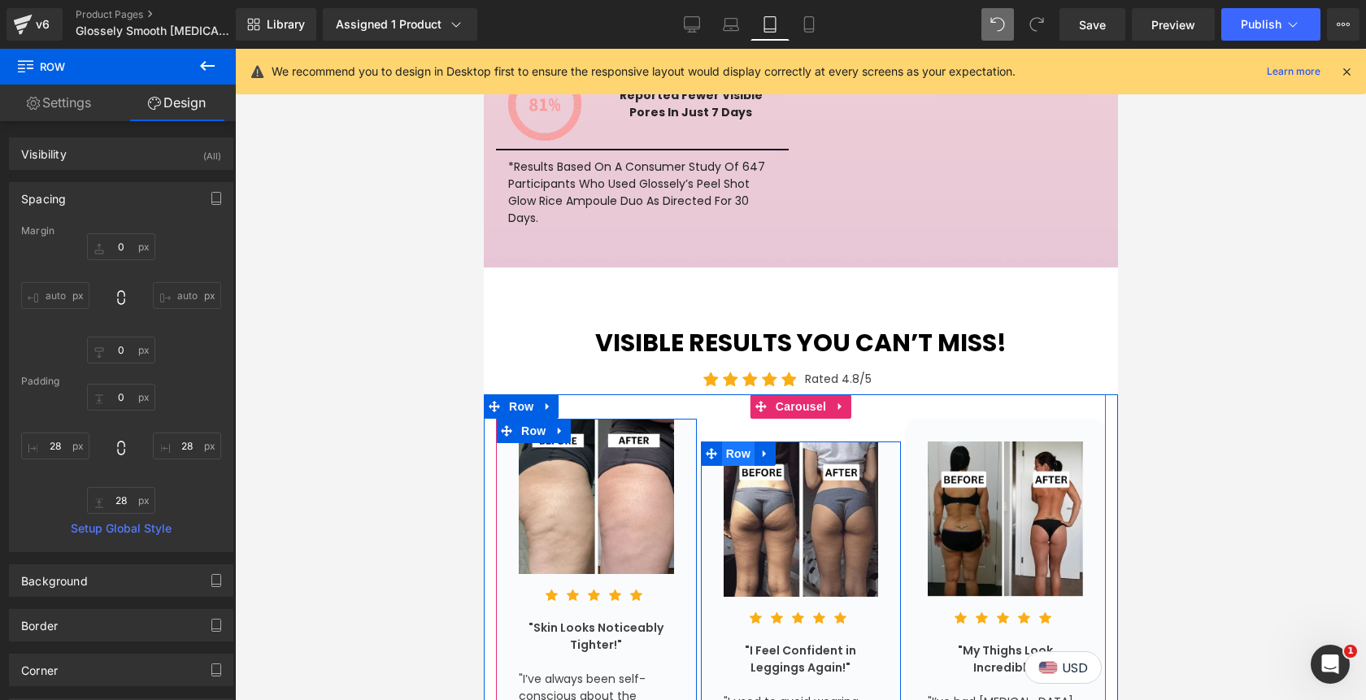
click at [740, 441] on span "Row" at bounding box center [737, 453] width 33 height 24
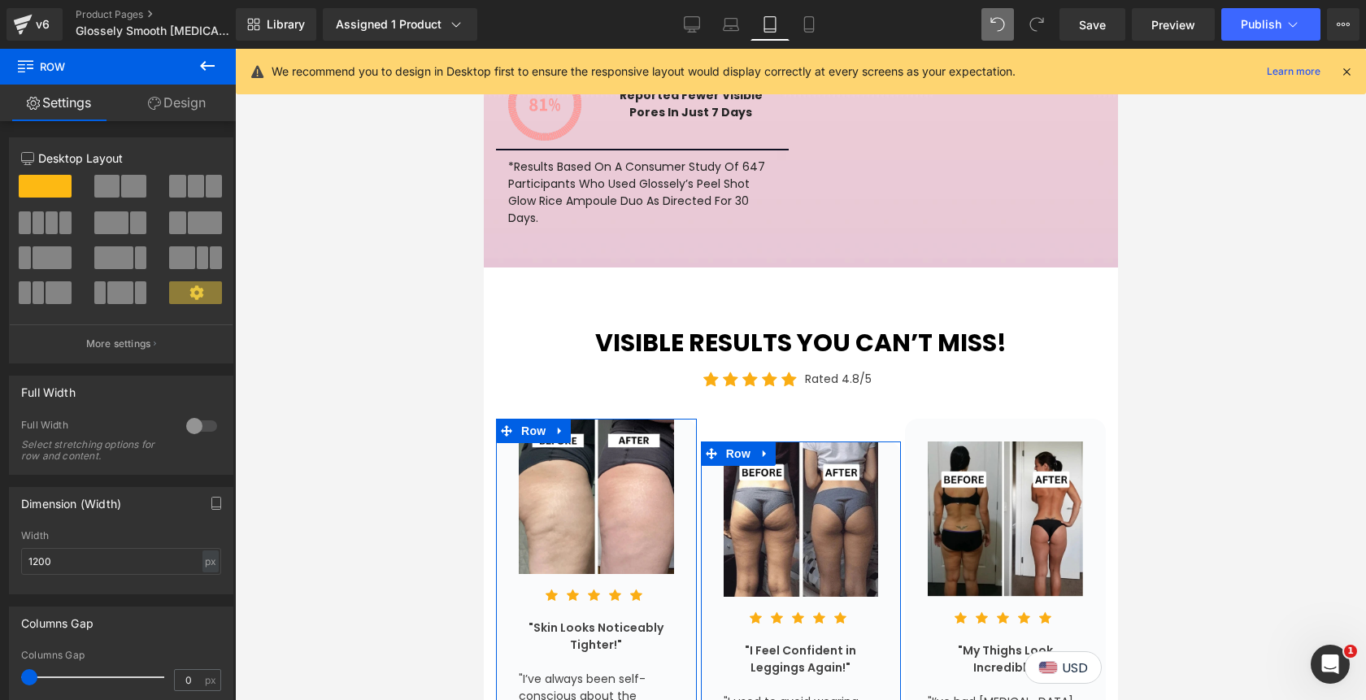
click at [179, 105] on link "Design" at bounding box center [177, 103] width 118 height 37
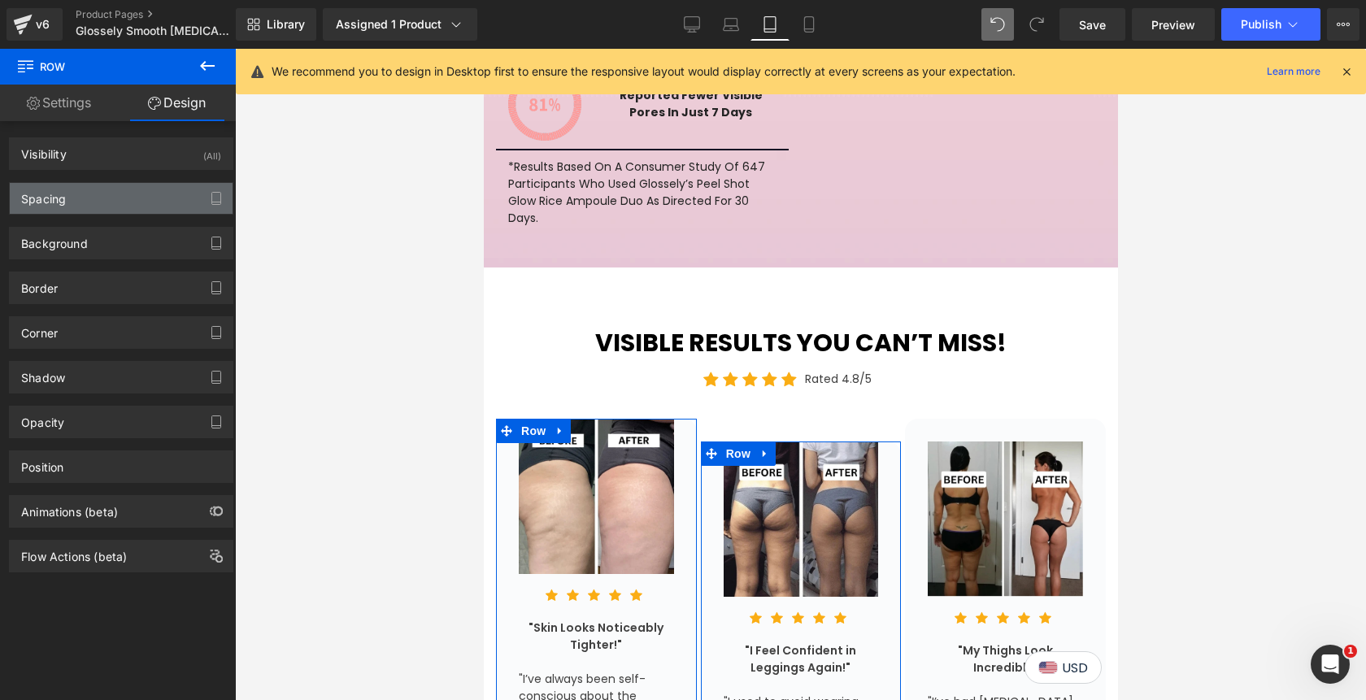
click at [124, 206] on div "Spacing" at bounding box center [121, 198] width 223 height 31
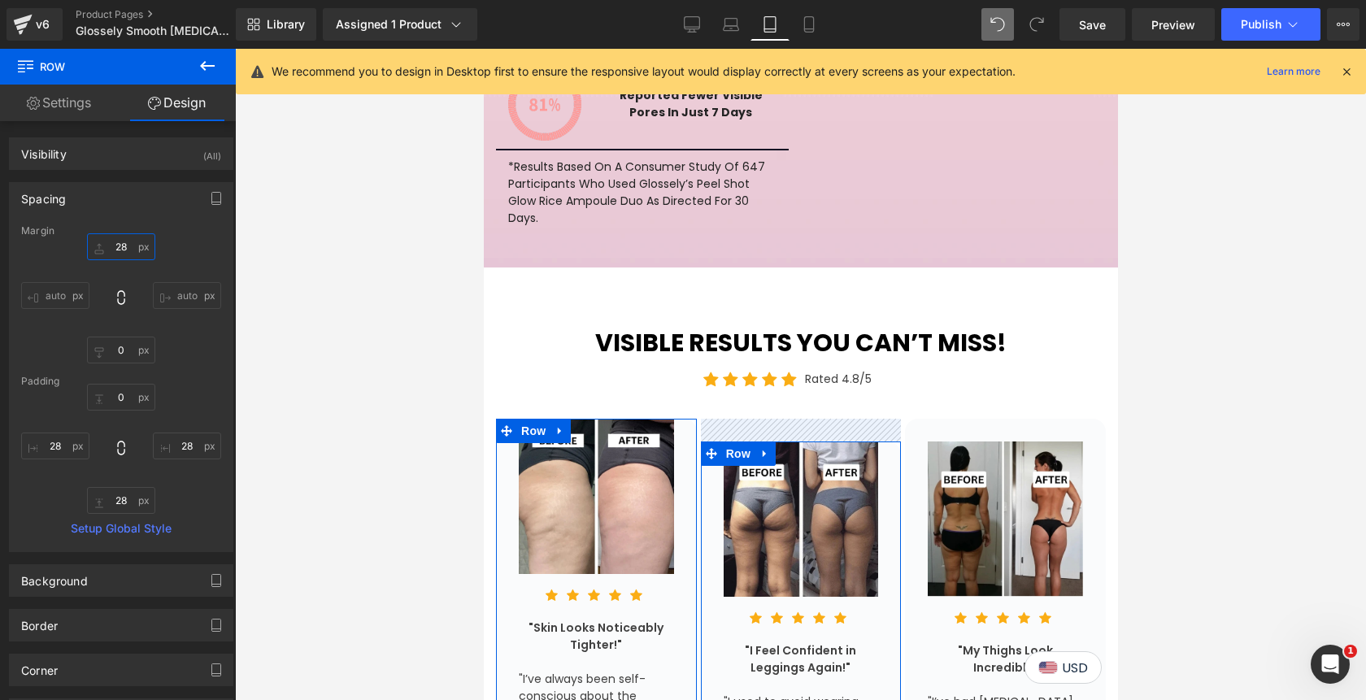
click at [122, 248] on input "28" at bounding box center [121, 246] width 68 height 27
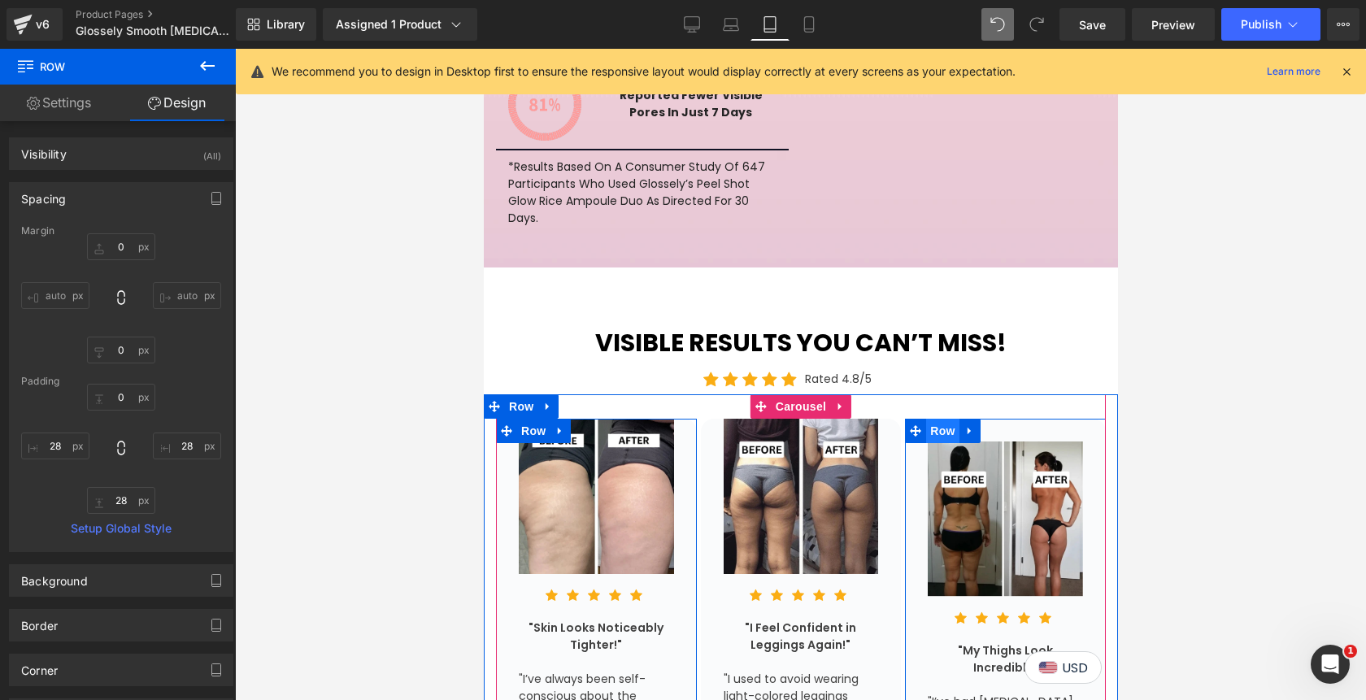
click at [940, 419] on span "Row" at bounding box center [941, 431] width 33 height 24
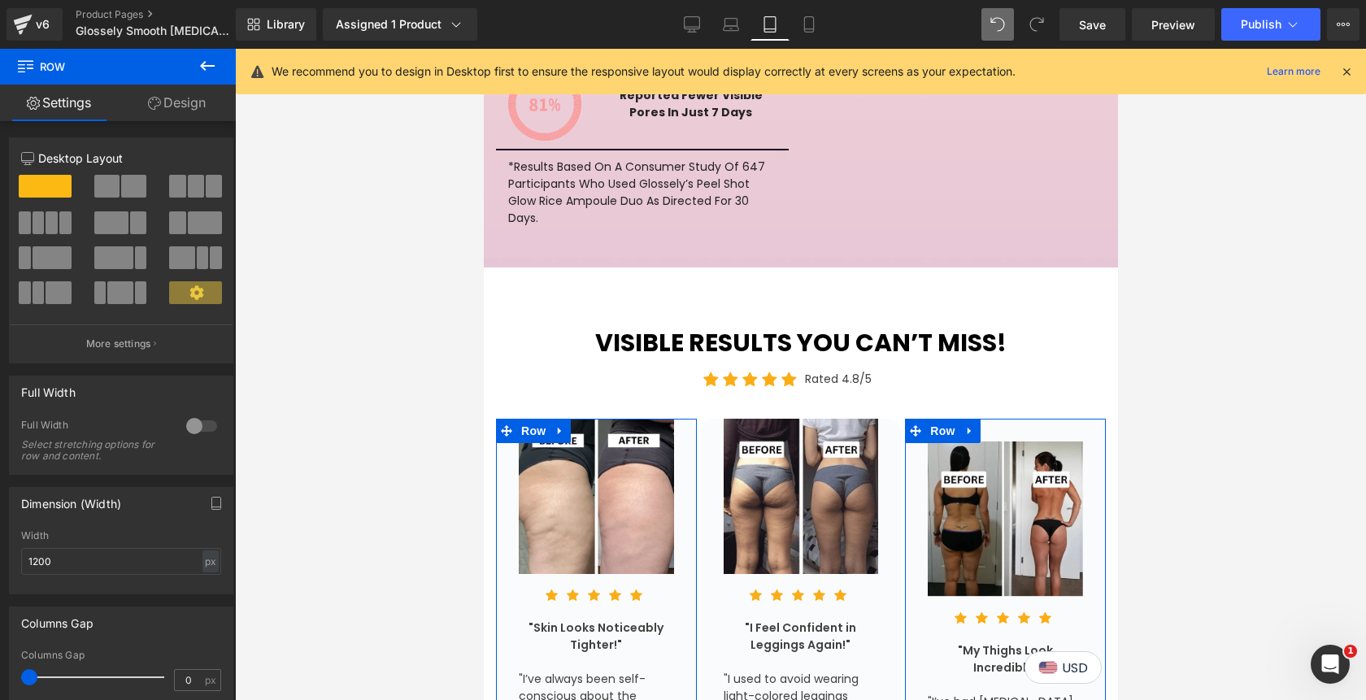
click at [193, 103] on link "Design" at bounding box center [177, 103] width 118 height 37
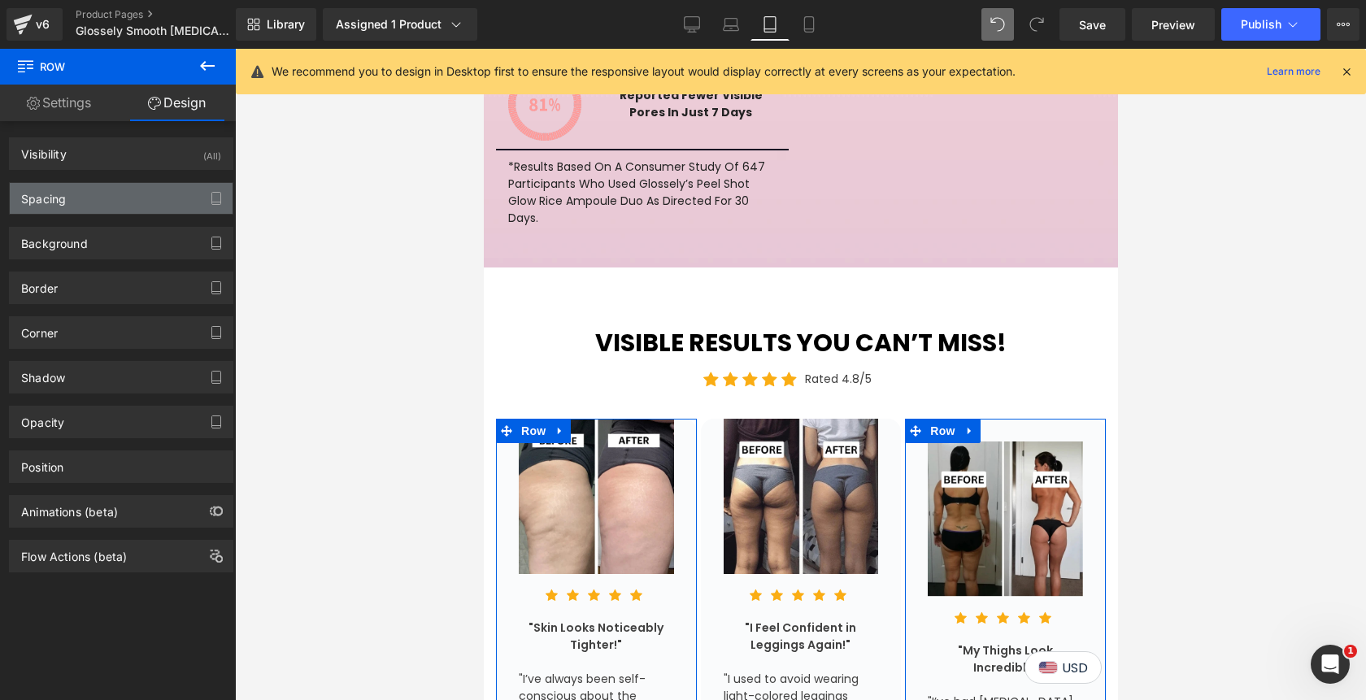
click at [100, 198] on div "Spacing" at bounding box center [121, 198] width 223 height 31
type input "0"
type input "28"
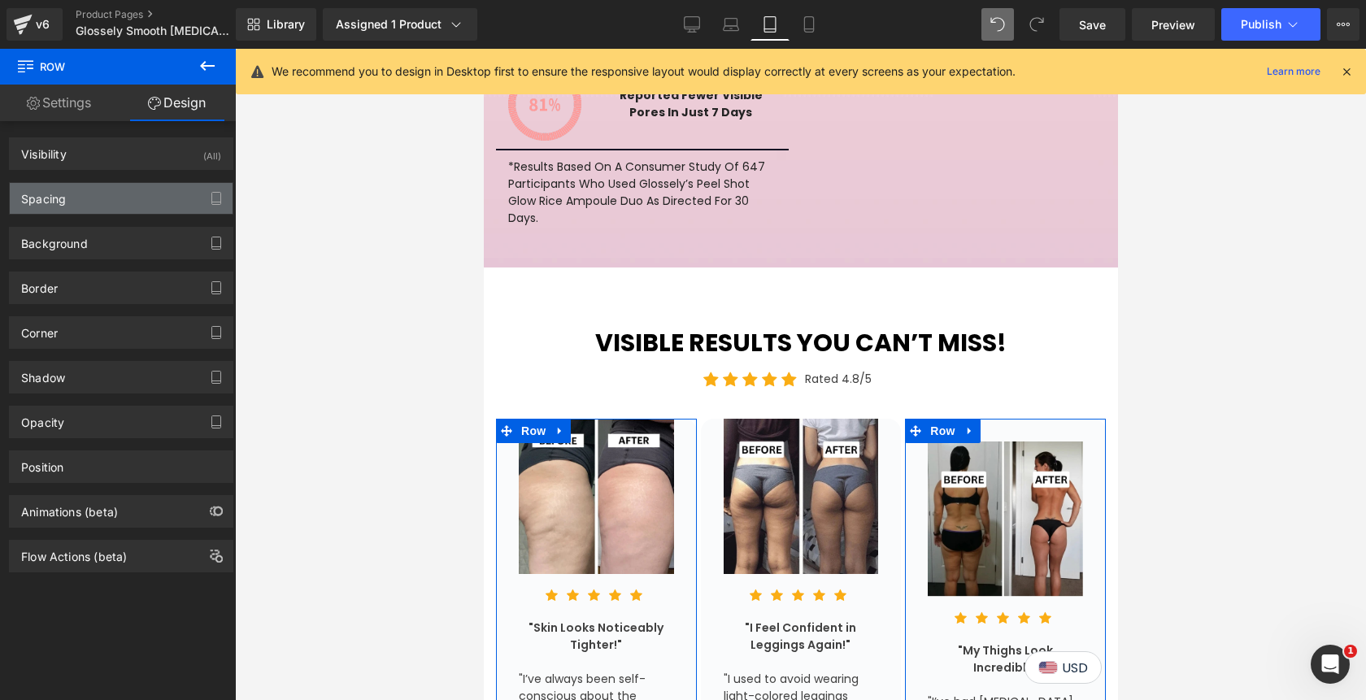
type input "28"
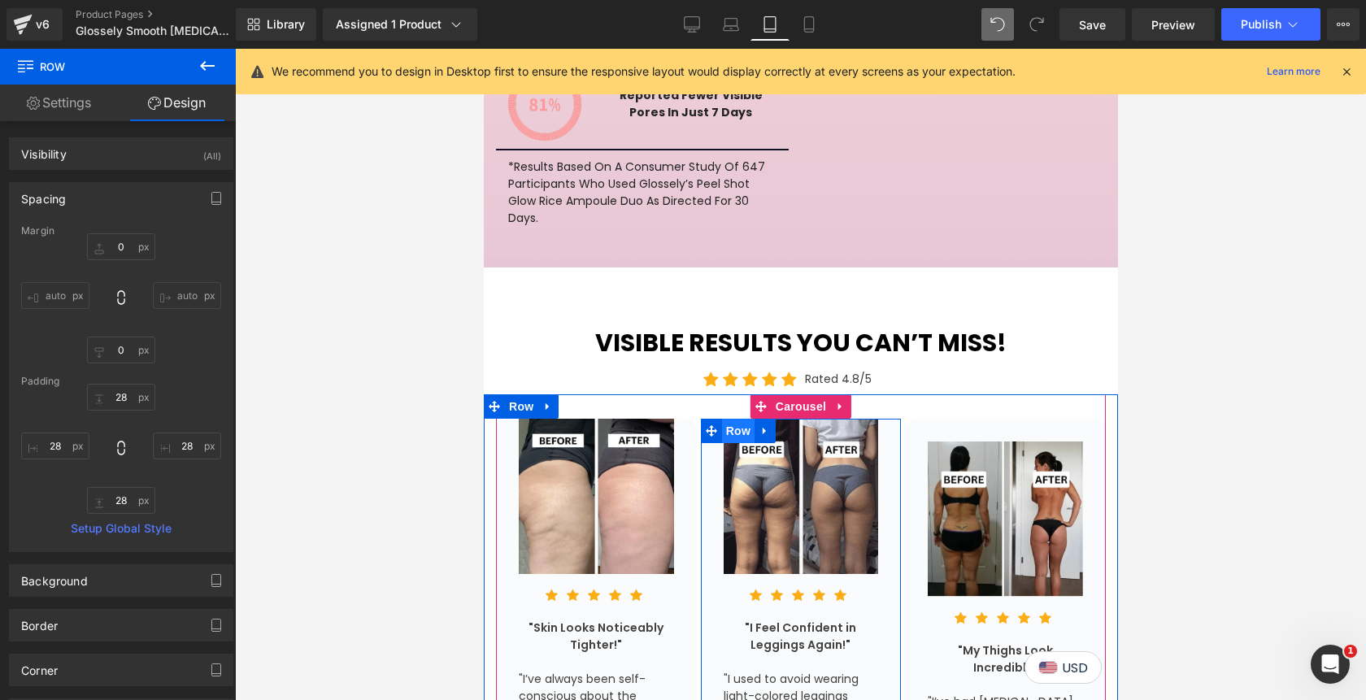
click at [740, 419] on span "Row" at bounding box center [737, 431] width 33 height 24
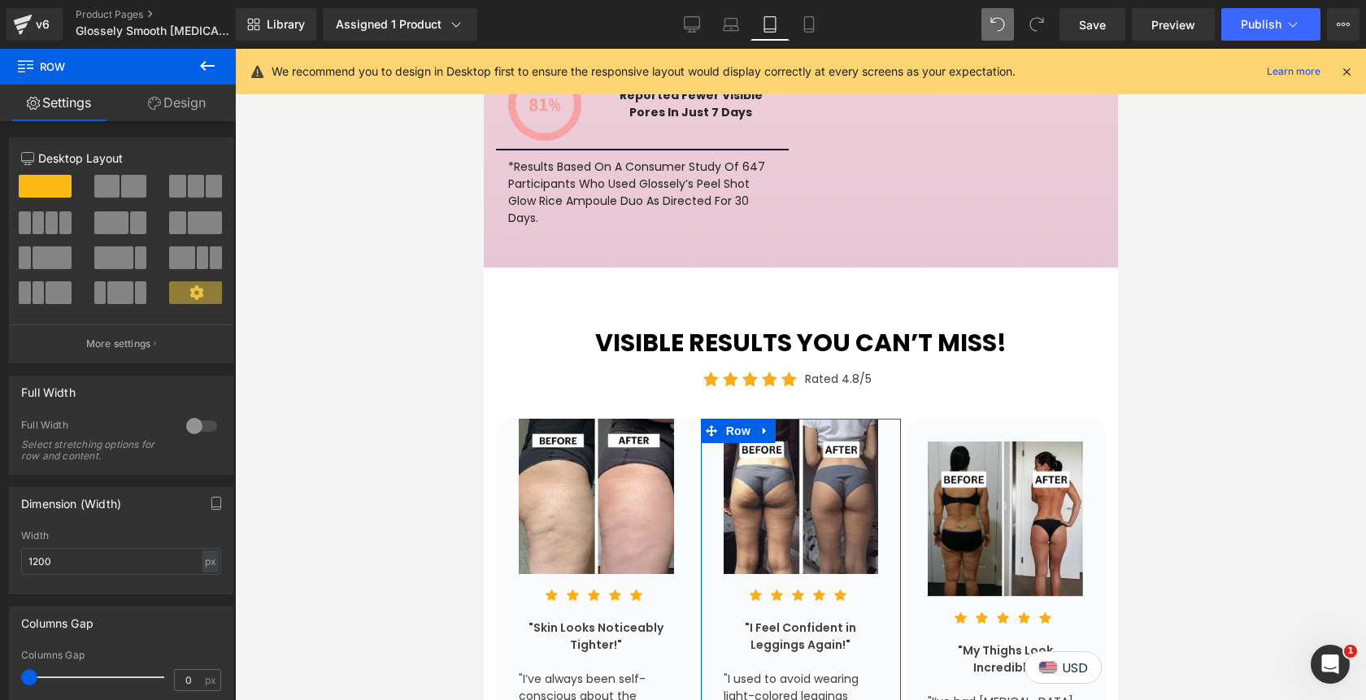
click at [152, 96] on link "Design" at bounding box center [177, 103] width 118 height 37
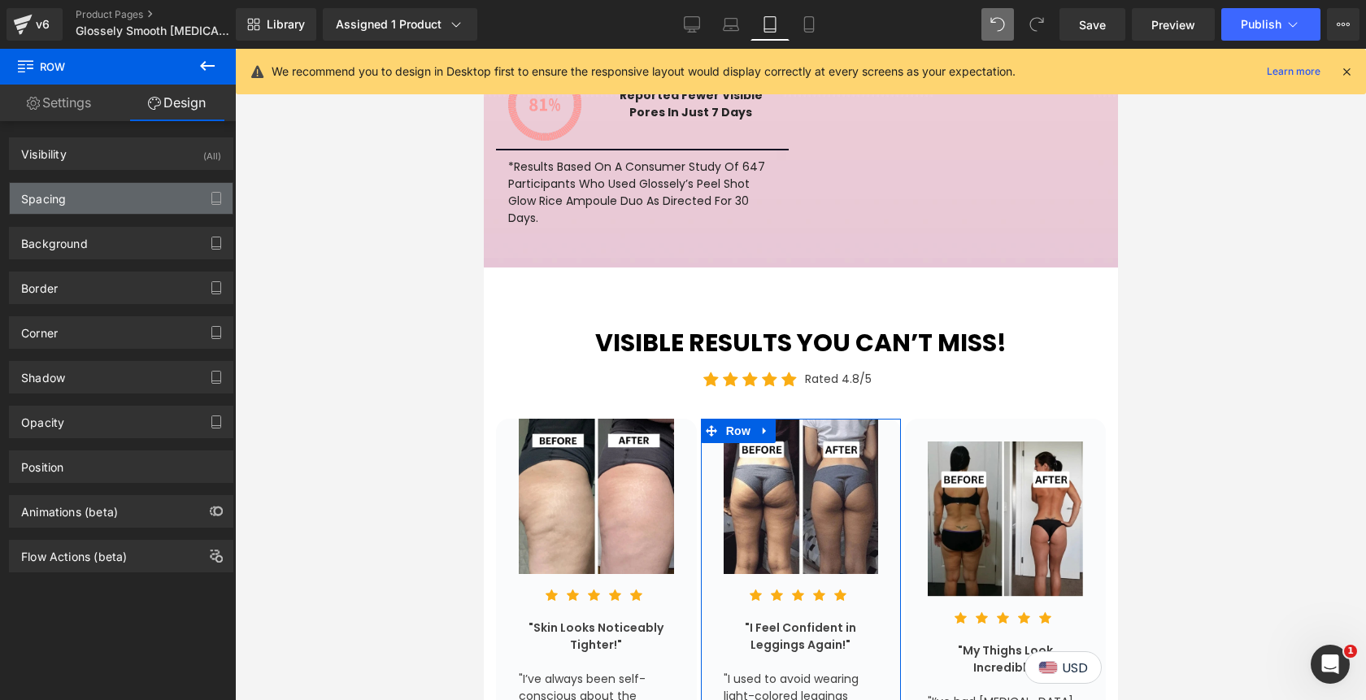
click at [106, 193] on div "Spacing" at bounding box center [121, 198] width 223 height 31
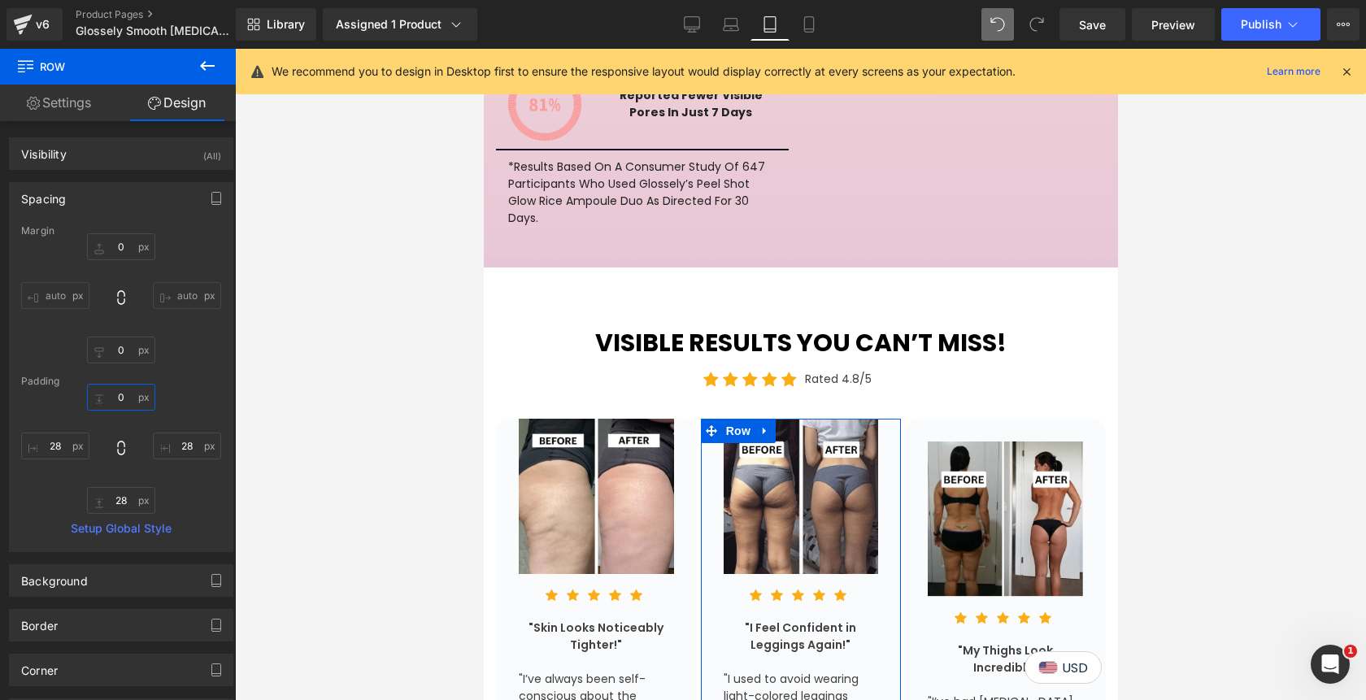
click at [111, 402] on input "0" at bounding box center [121, 397] width 68 height 27
type input "28"
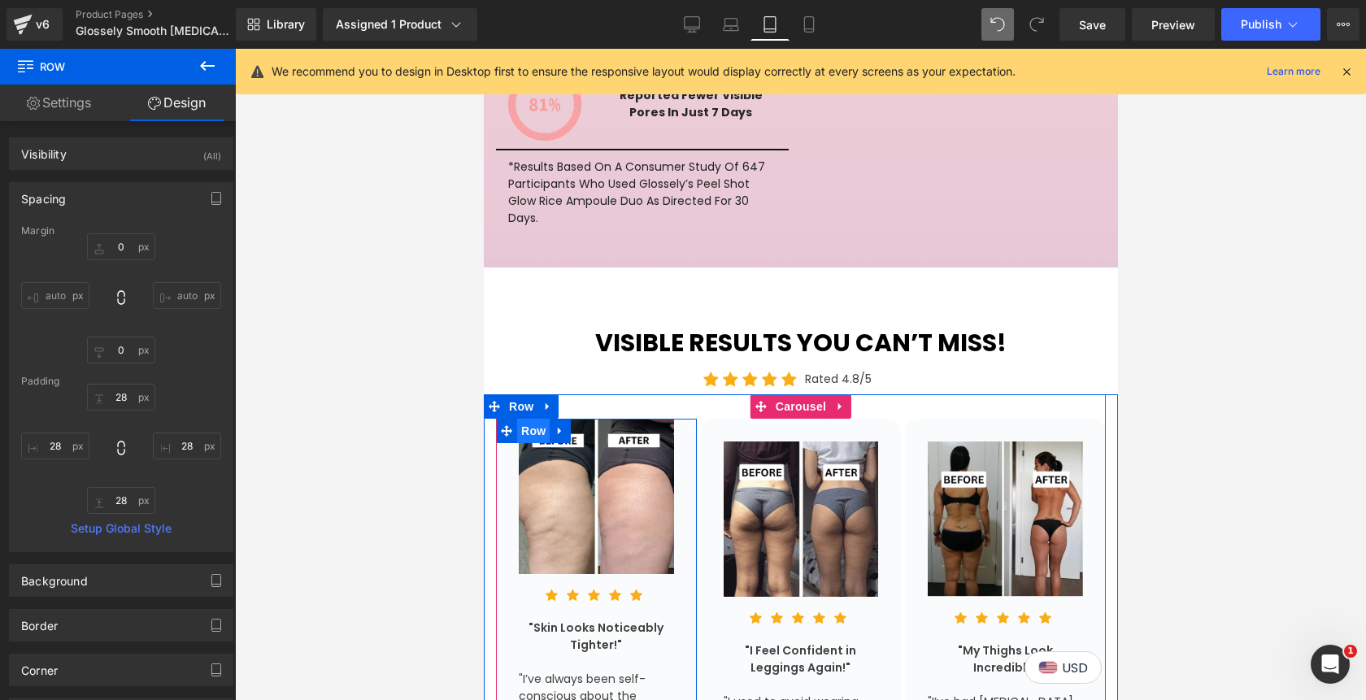
click at [534, 419] on span "Row" at bounding box center [532, 431] width 33 height 24
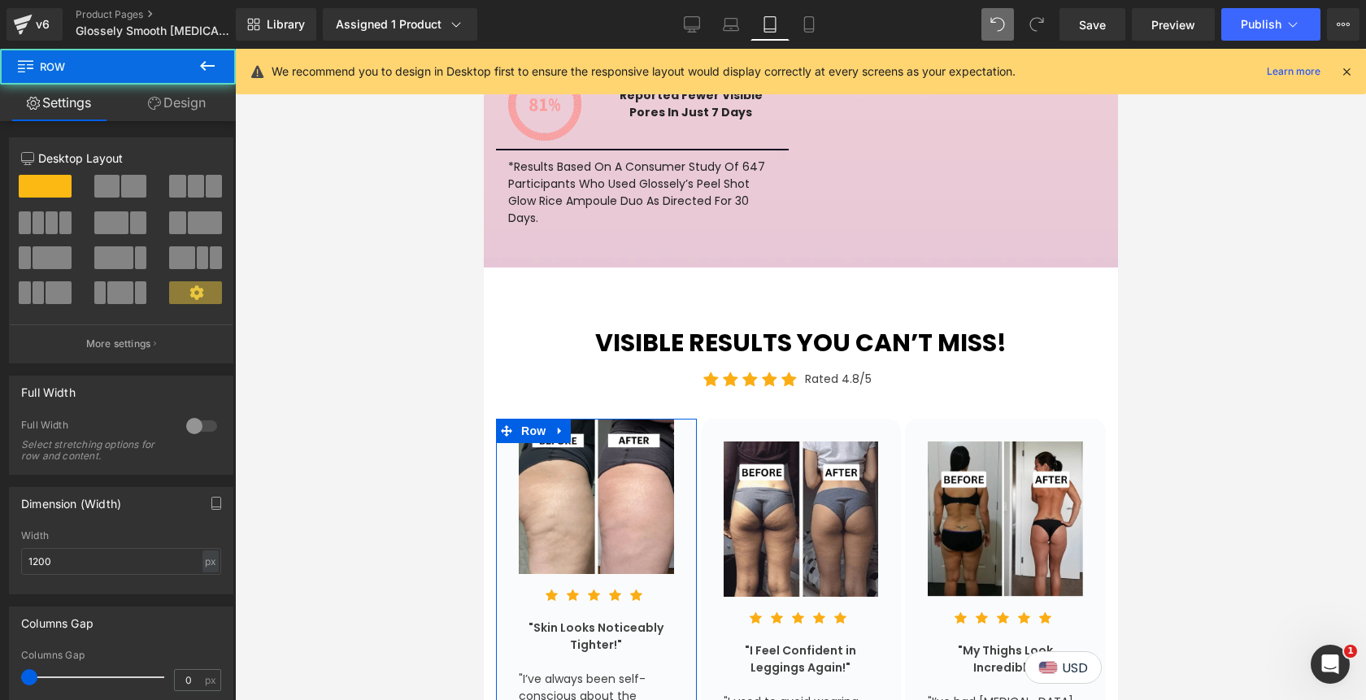
click at [189, 103] on link "Design" at bounding box center [177, 103] width 118 height 37
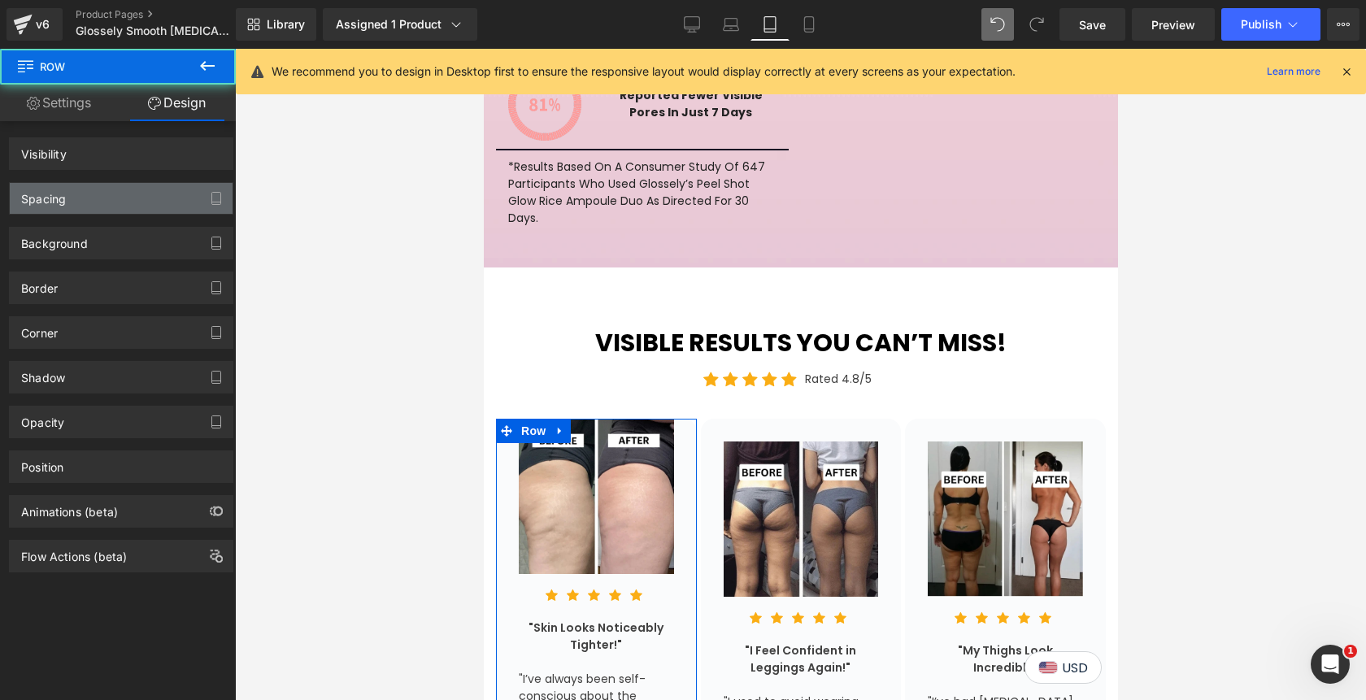
click at [98, 191] on div "Spacing" at bounding box center [121, 198] width 223 height 31
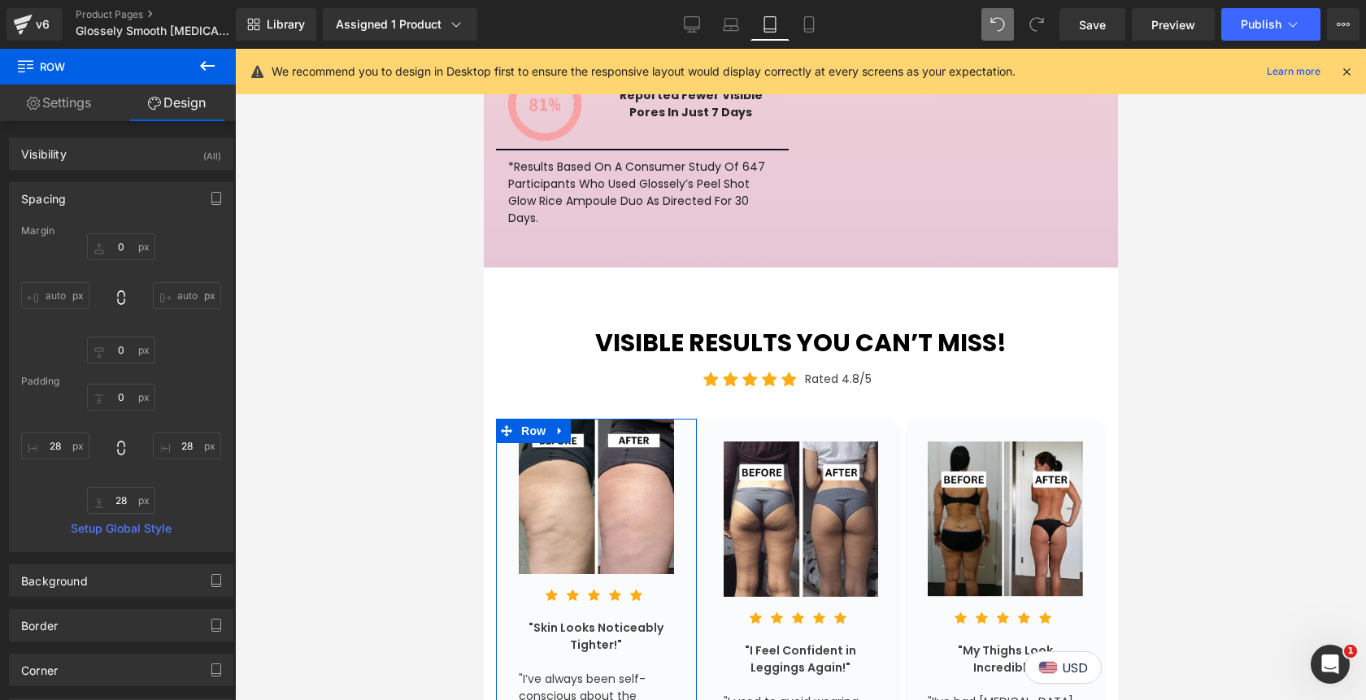
type input "0"
type input "28"
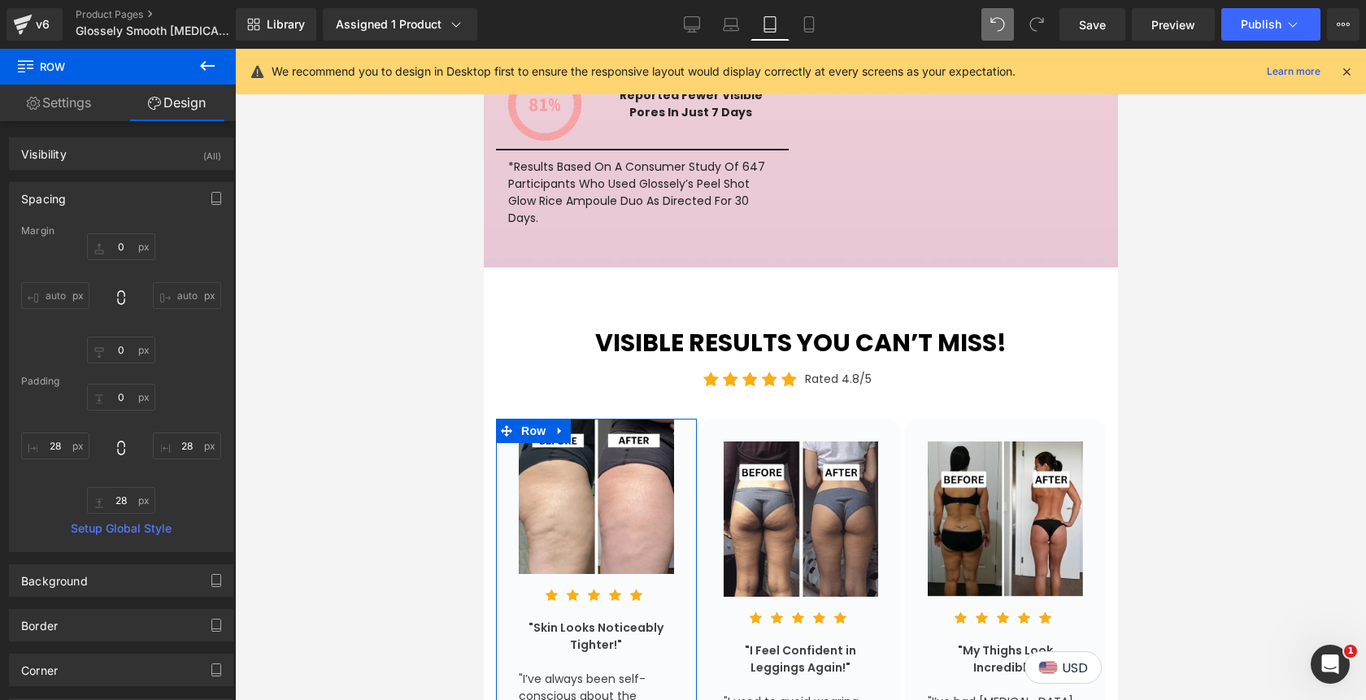
type input "28"
click at [113, 400] on input "0" at bounding box center [121, 397] width 68 height 27
type input "28"
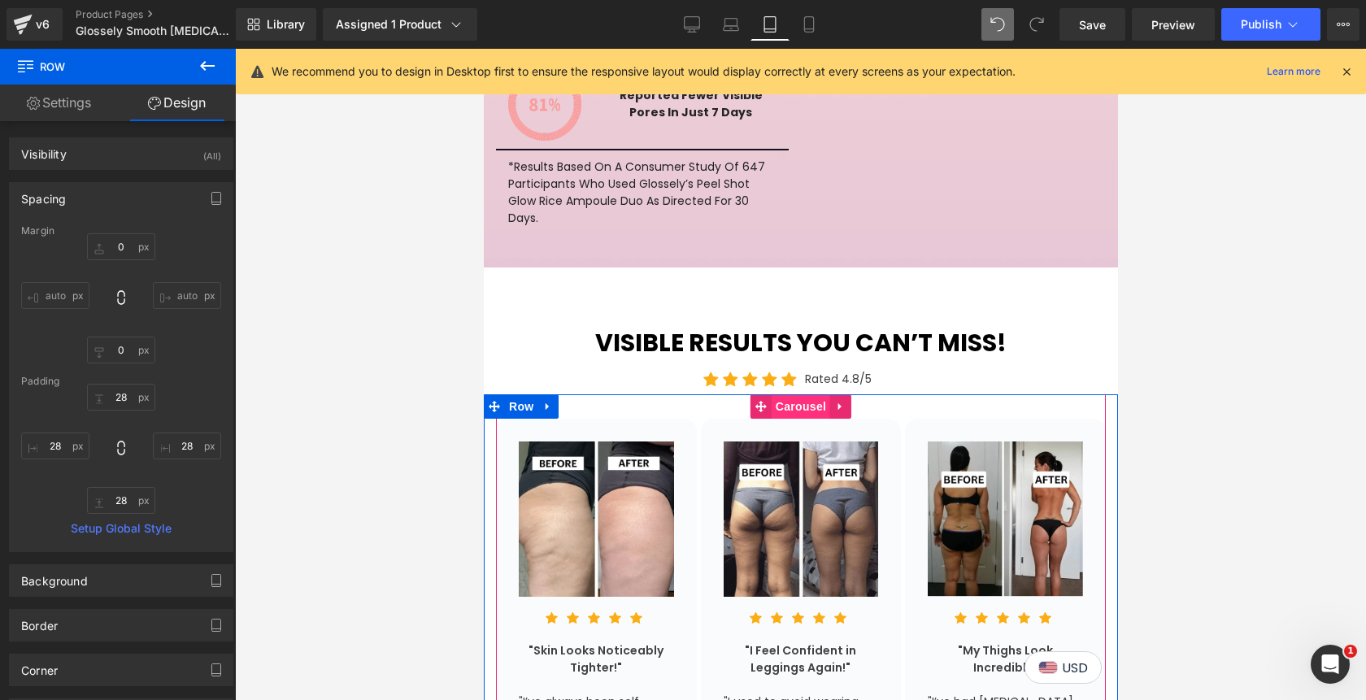
click at [784, 394] on span "Carousel" at bounding box center [800, 406] width 59 height 24
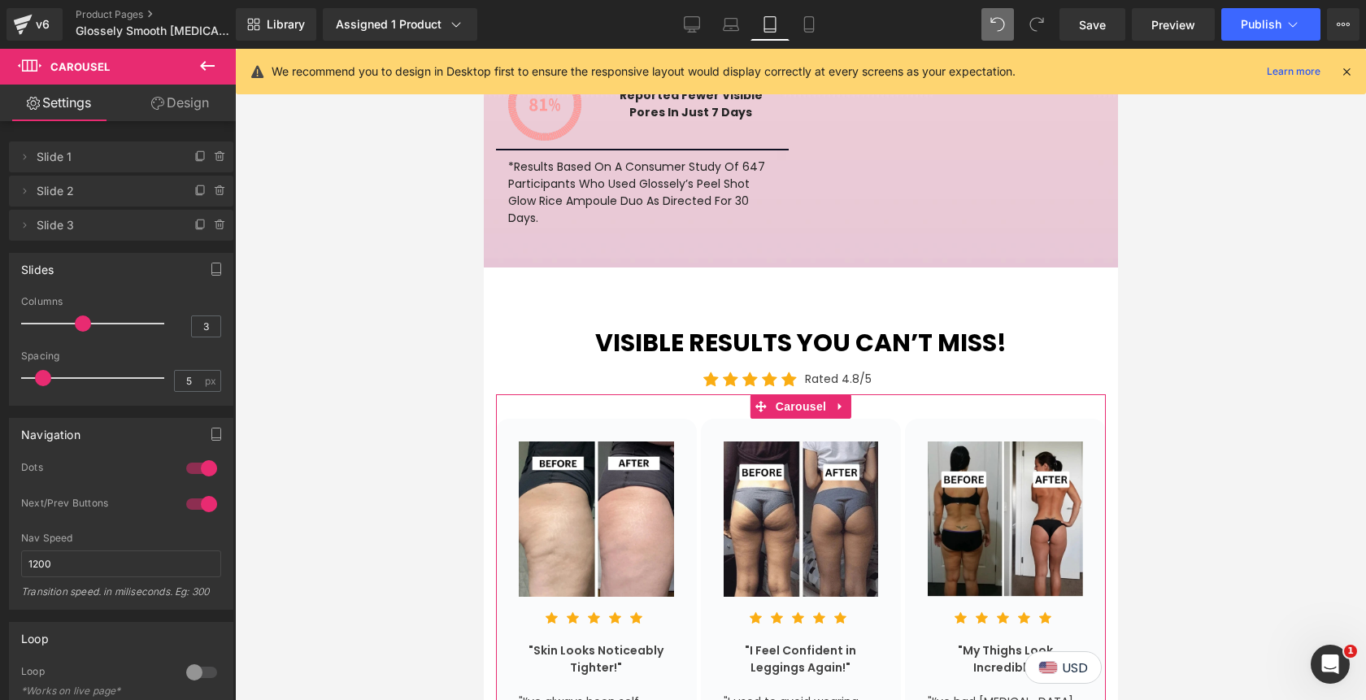
type input "2"
drag, startPoint x: 80, startPoint y: 320, endPoint x: 62, endPoint y: 320, distance: 17.9
click at [62, 320] on span at bounding box center [56, 323] width 16 height 16
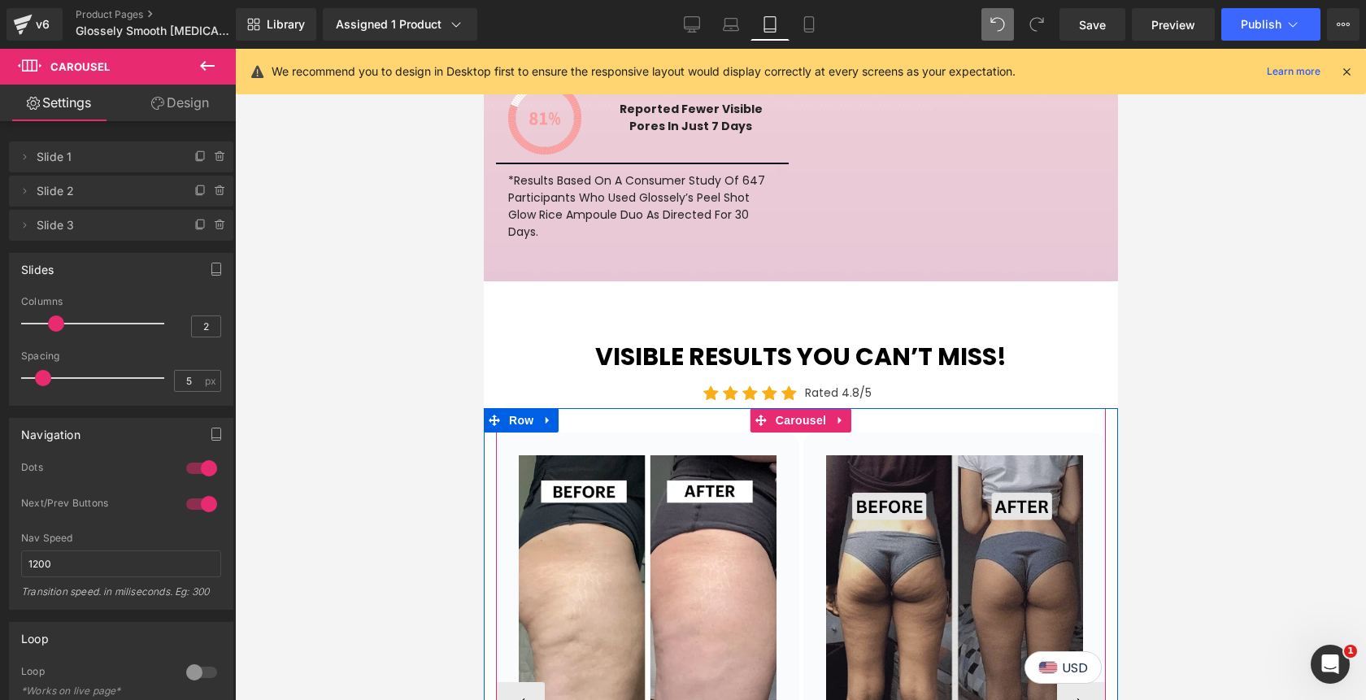
scroll to position [3419, 0]
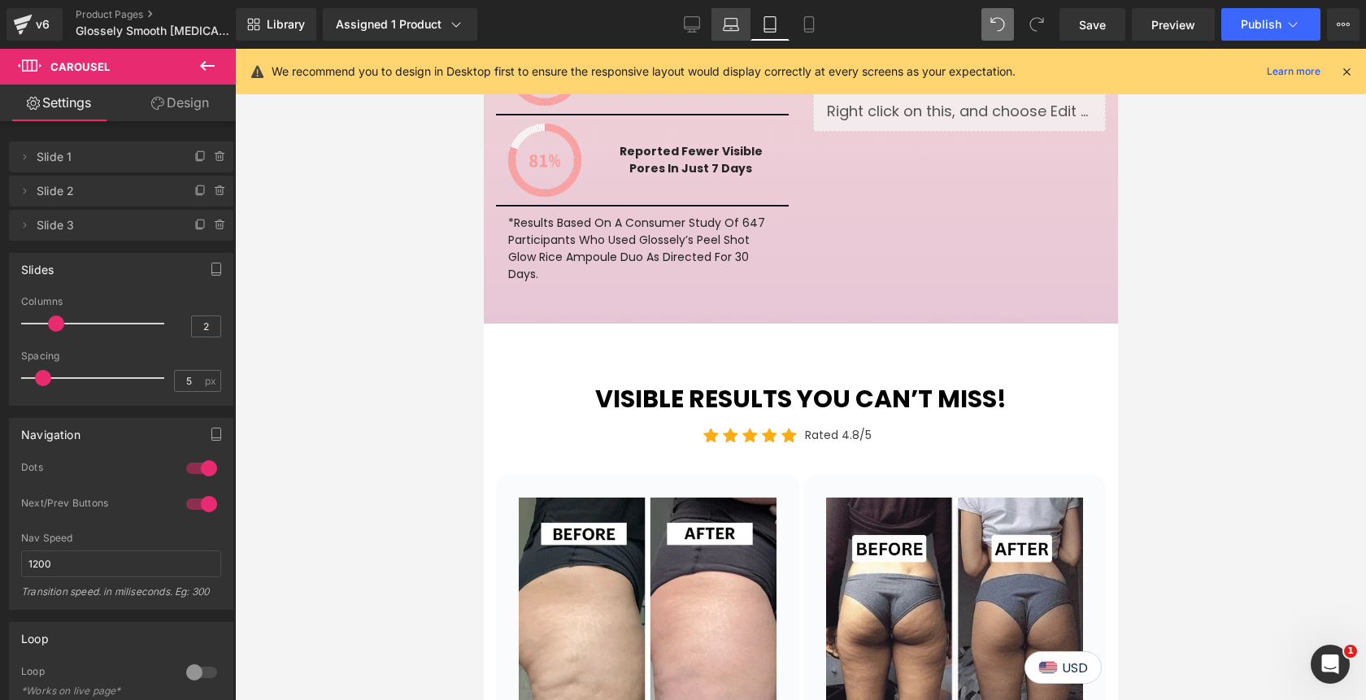
click at [732, 26] on icon at bounding box center [730, 28] width 15 height 5
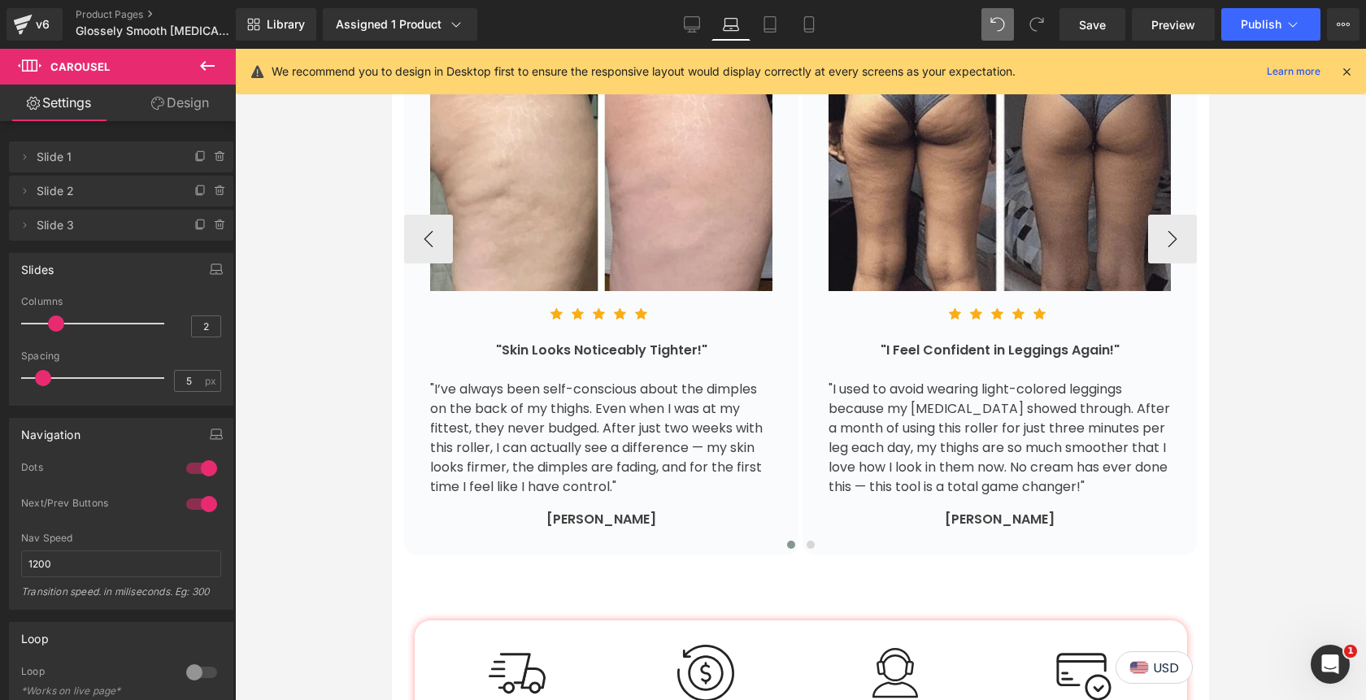
scroll to position [3557, 0]
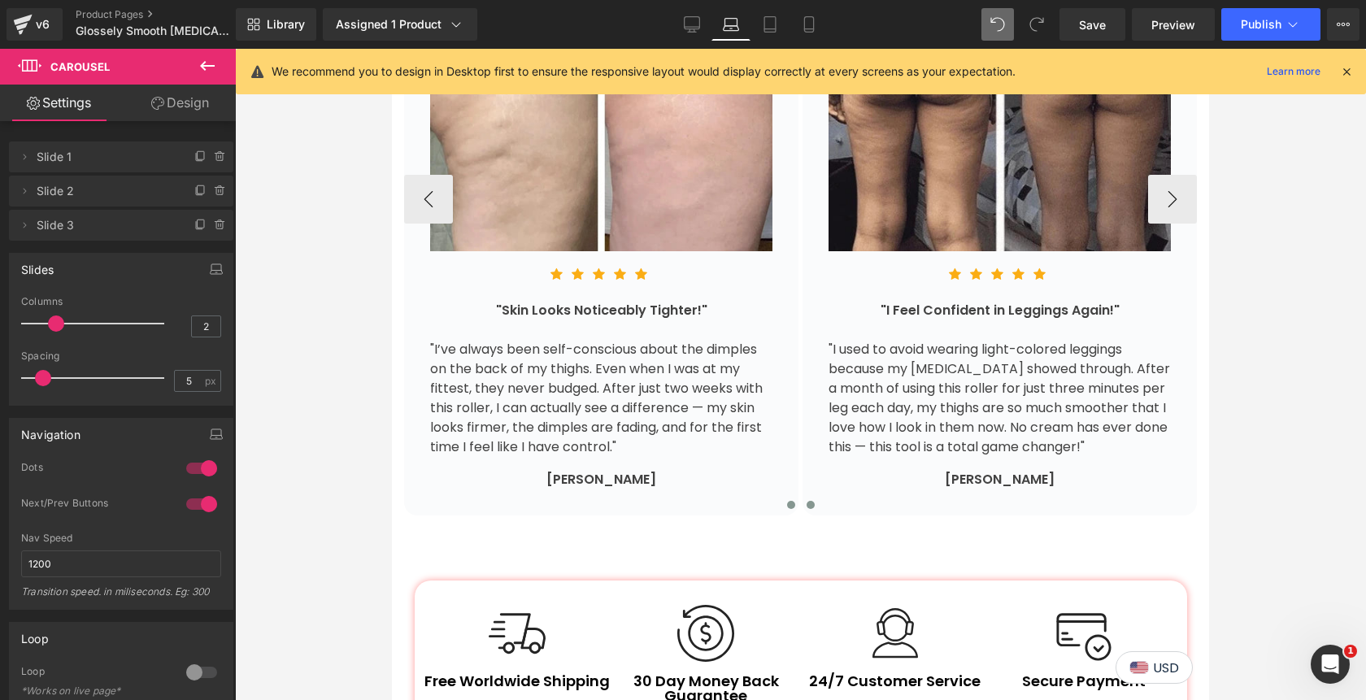
click at [808, 501] on span at bounding box center [810, 505] width 8 height 8
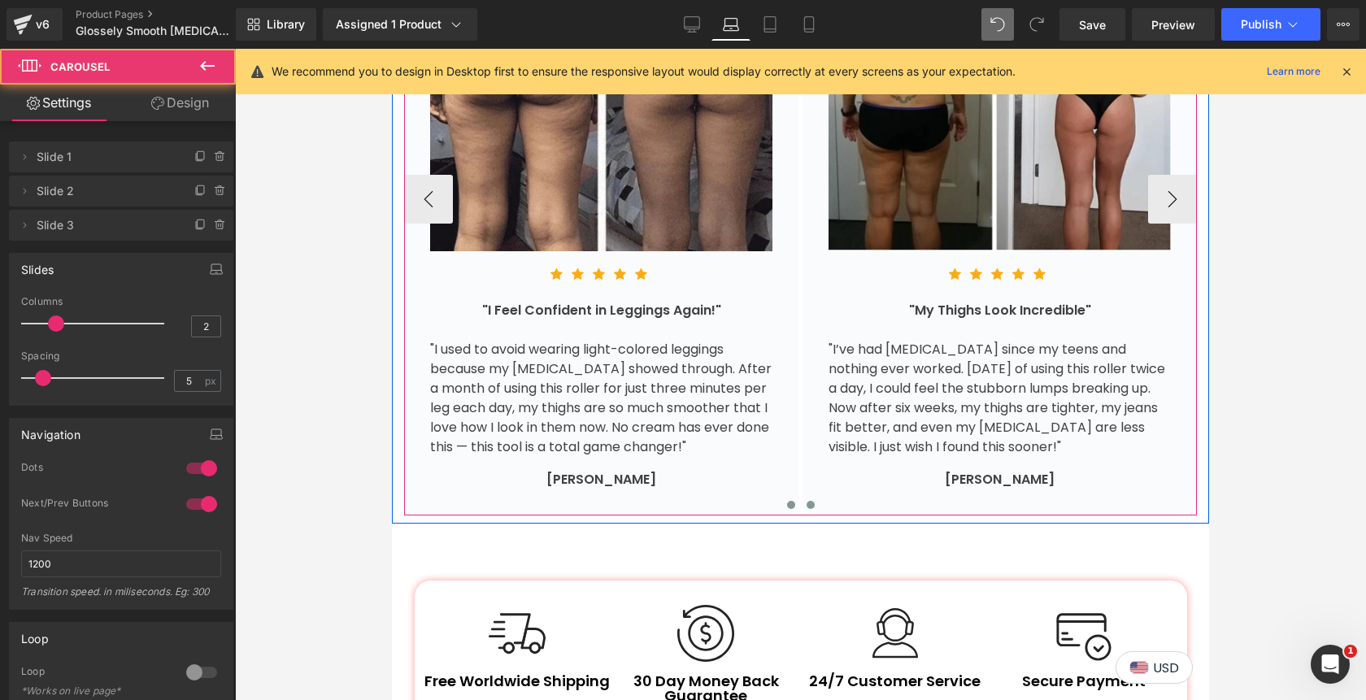
click at [785, 497] on button at bounding box center [791, 505] width 20 height 16
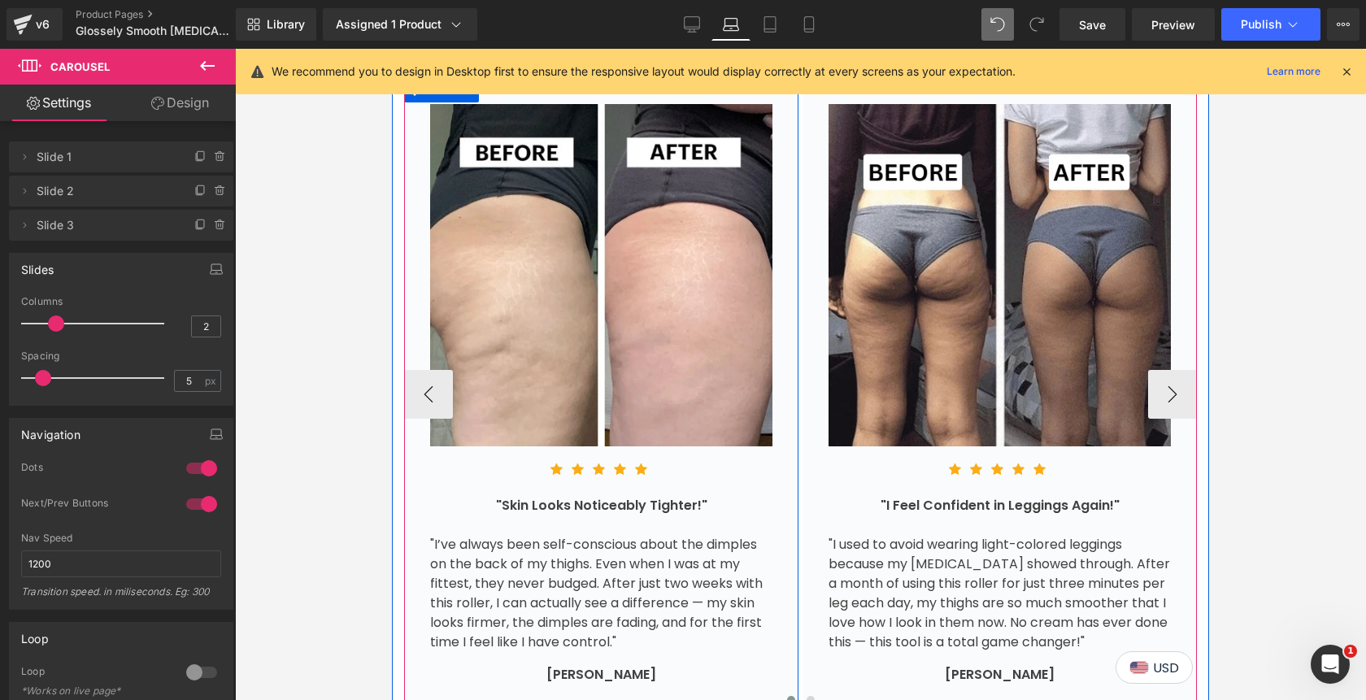
scroll to position [3065, 0]
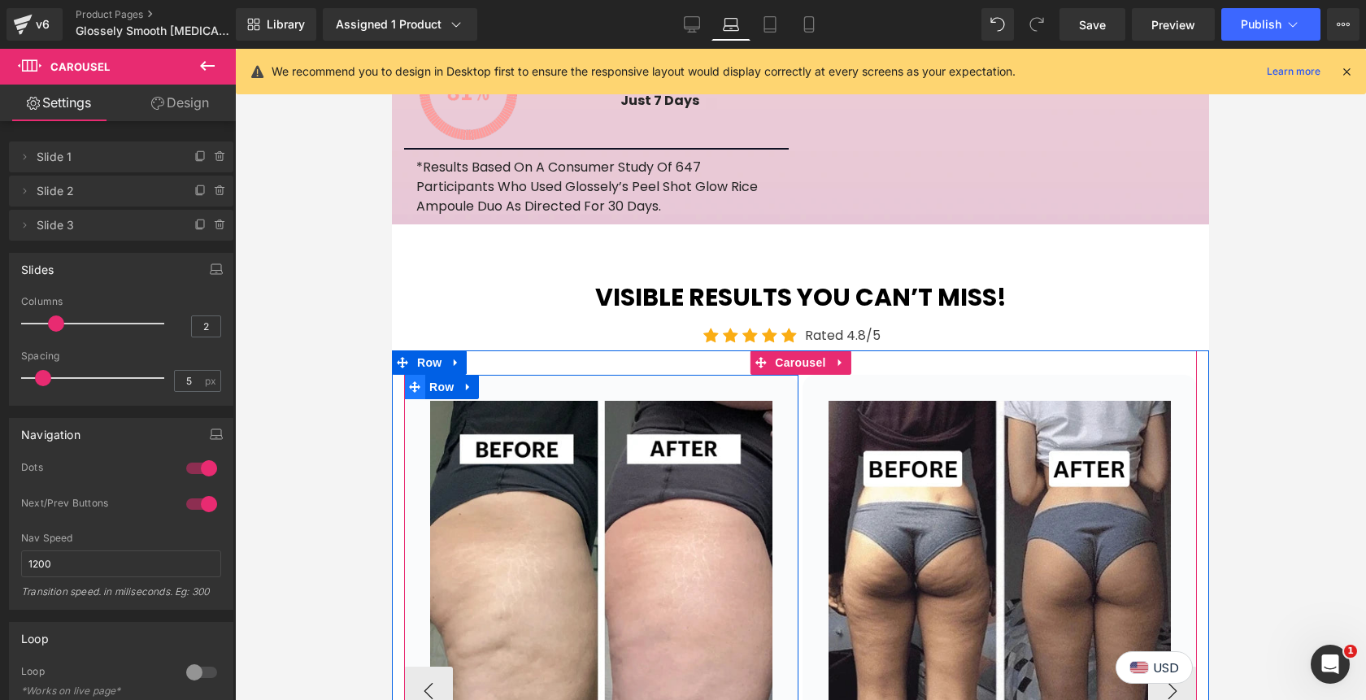
scroll to position [3065, 0]
click at [785, 350] on span "Carousel" at bounding box center [800, 362] width 59 height 24
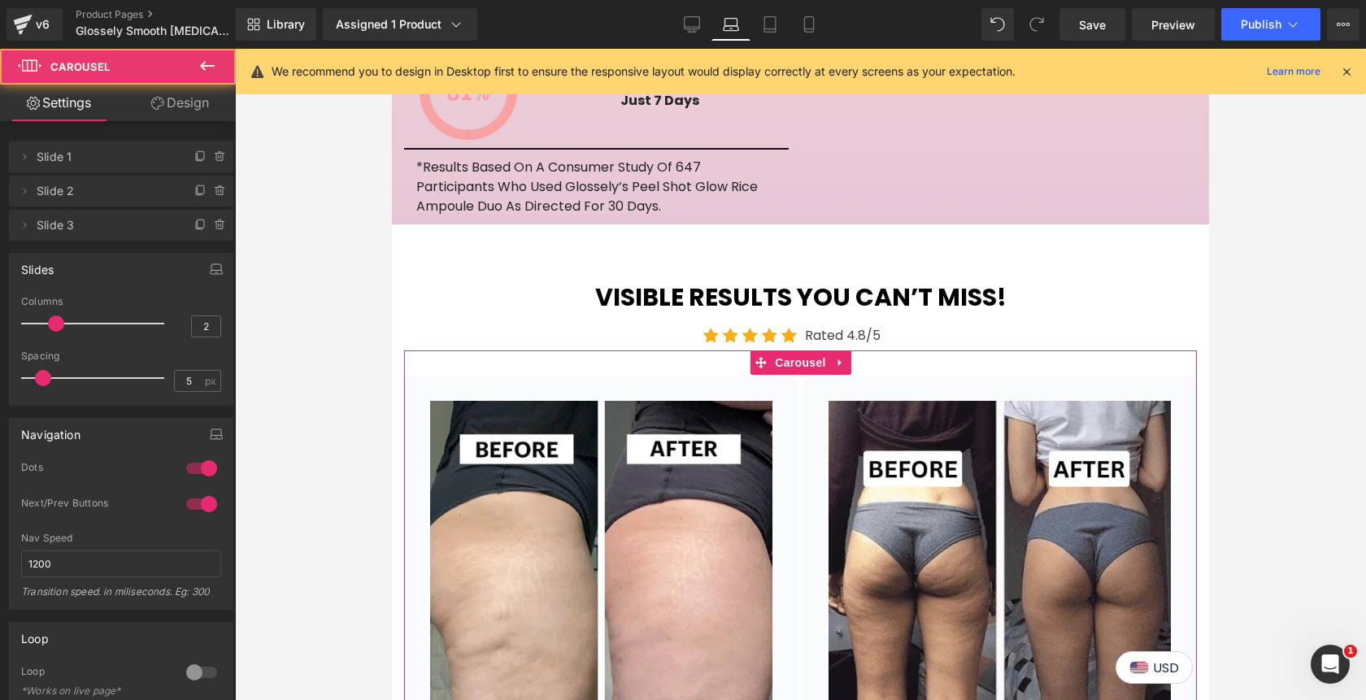
click at [185, 109] on link "Design" at bounding box center [180, 103] width 118 height 37
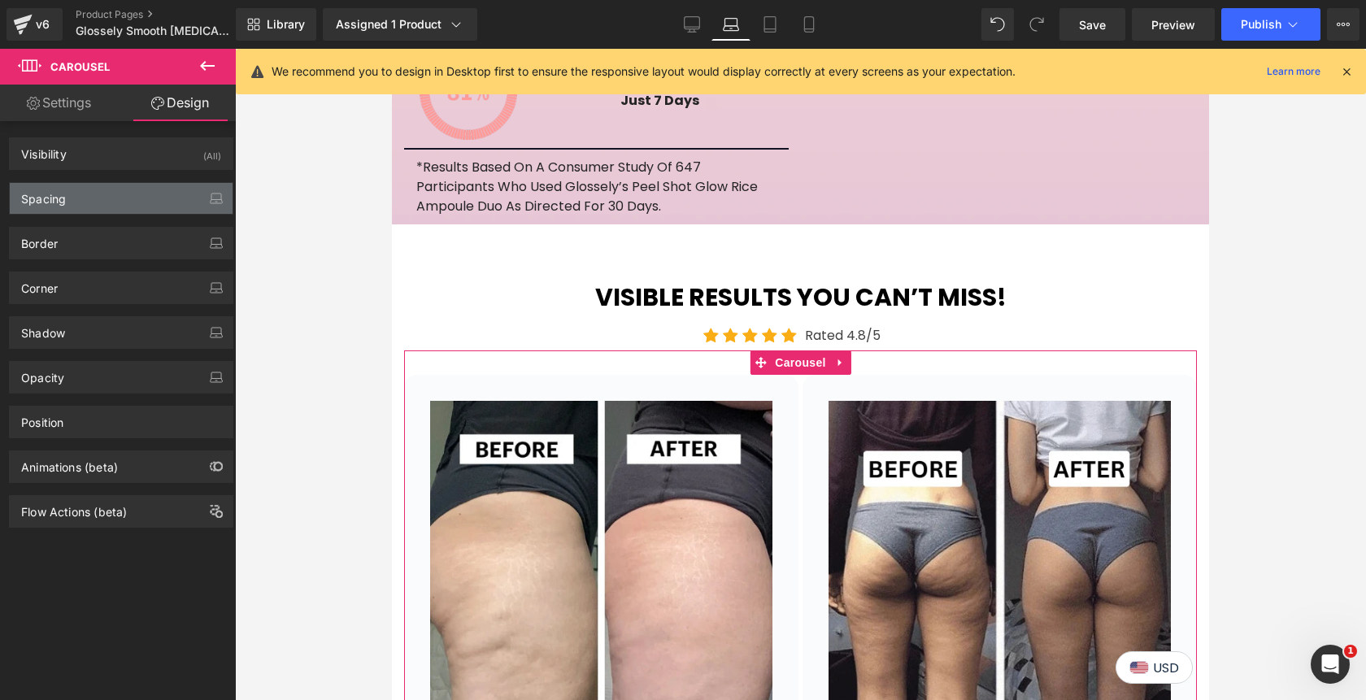
click at [106, 195] on div "Spacing" at bounding box center [121, 198] width 223 height 31
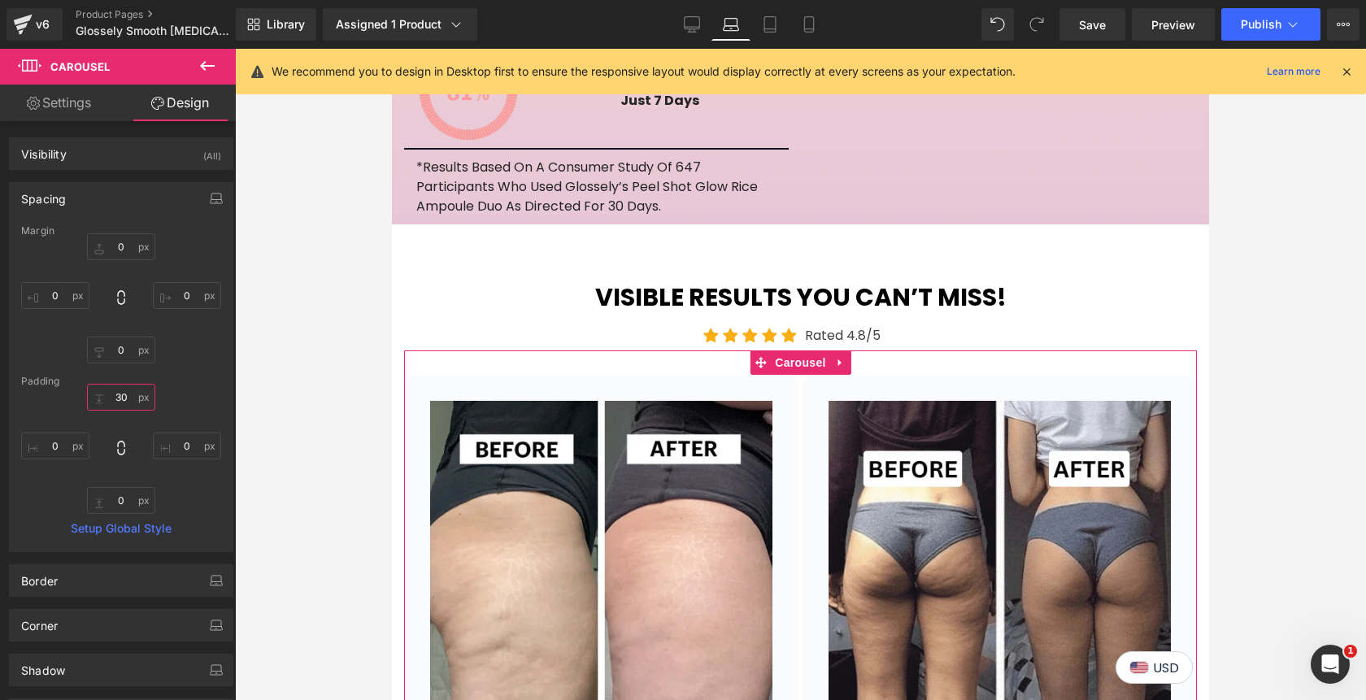
click at [122, 394] on input "30" at bounding box center [121, 397] width 68 height 27
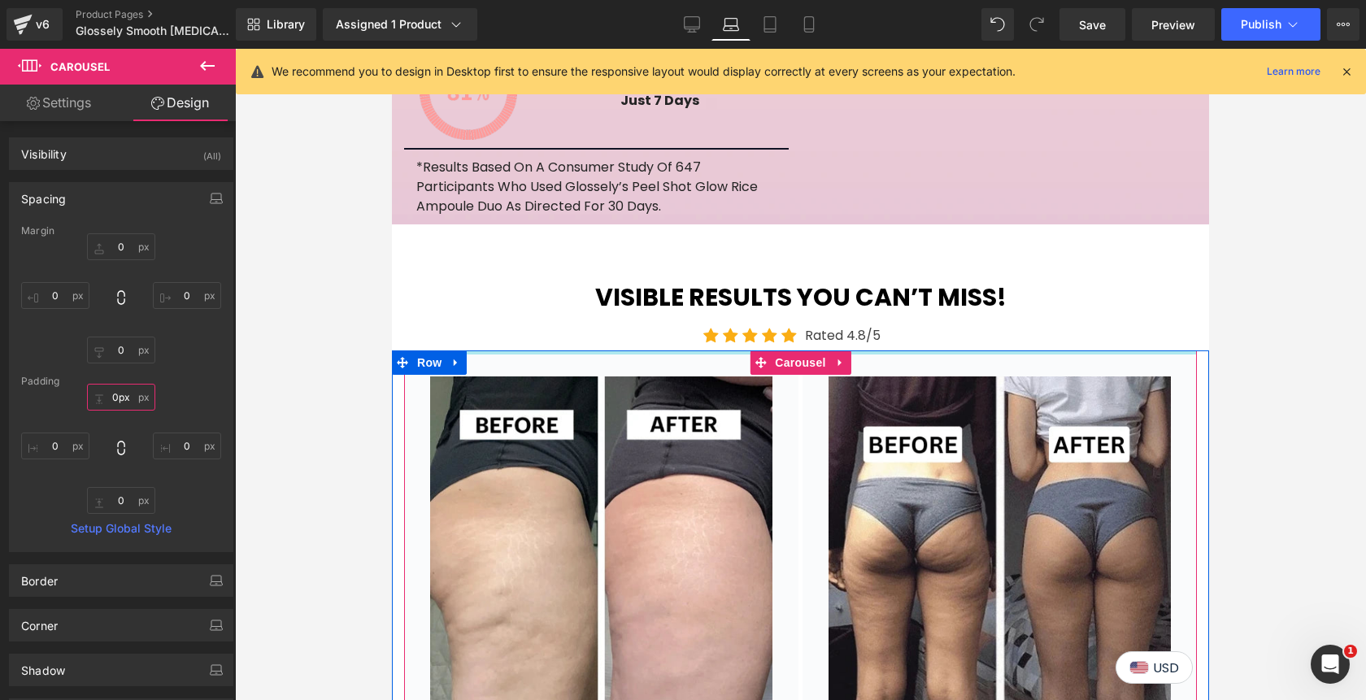
drag, startPoint x: 662, startPoint y: 280, endPoint x: 658, endPoint y: 254, distance: 27.1
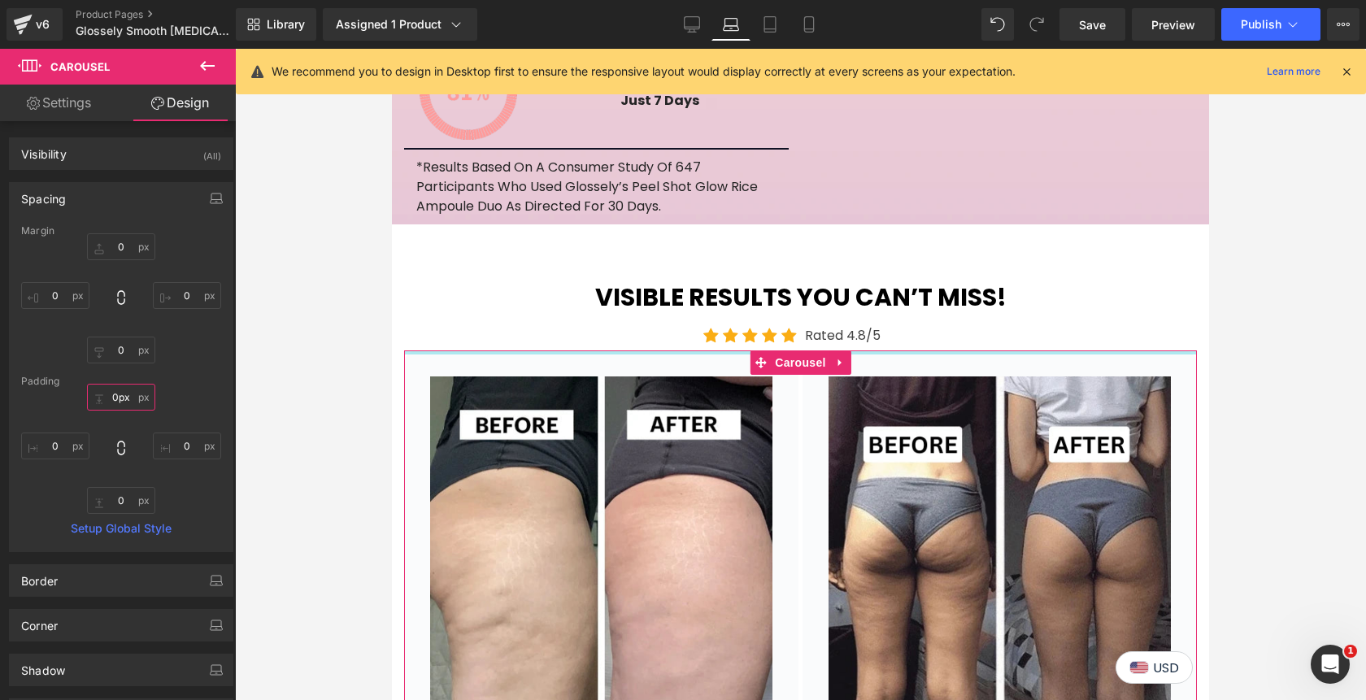
click at [107, 398] on input "0px" at bounding box center [121, 397] width 68 height 27
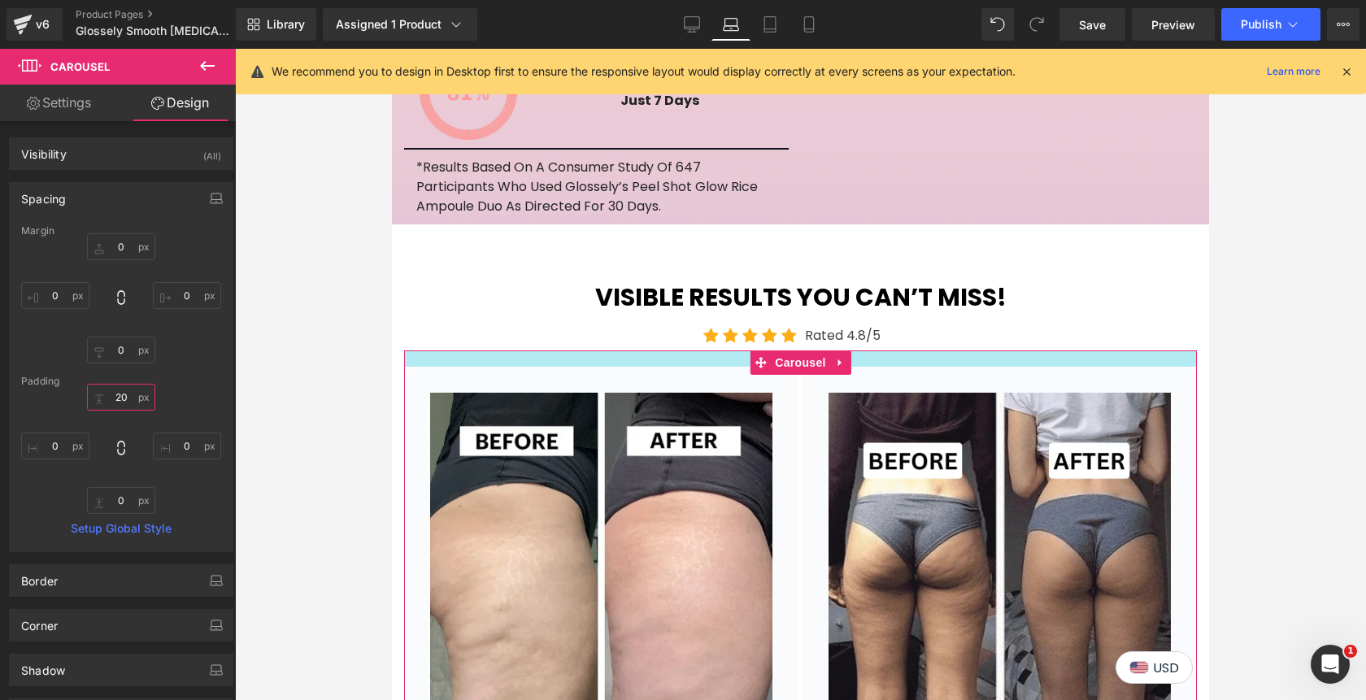
click at [114, 400] on input "20" at bounding box center [121, 397] width 68 height 27
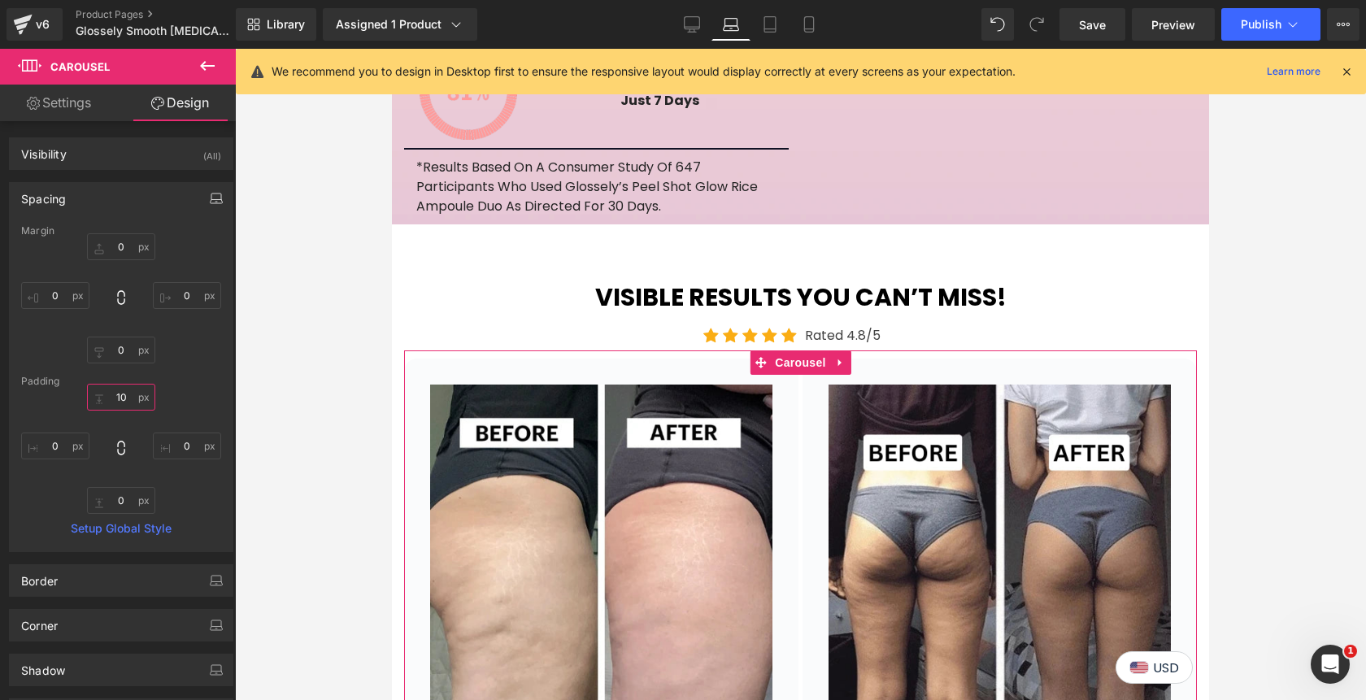
type input "10"
click at [210, 198] on icon "button" at bounding box center [216, 198] width 13 height 13
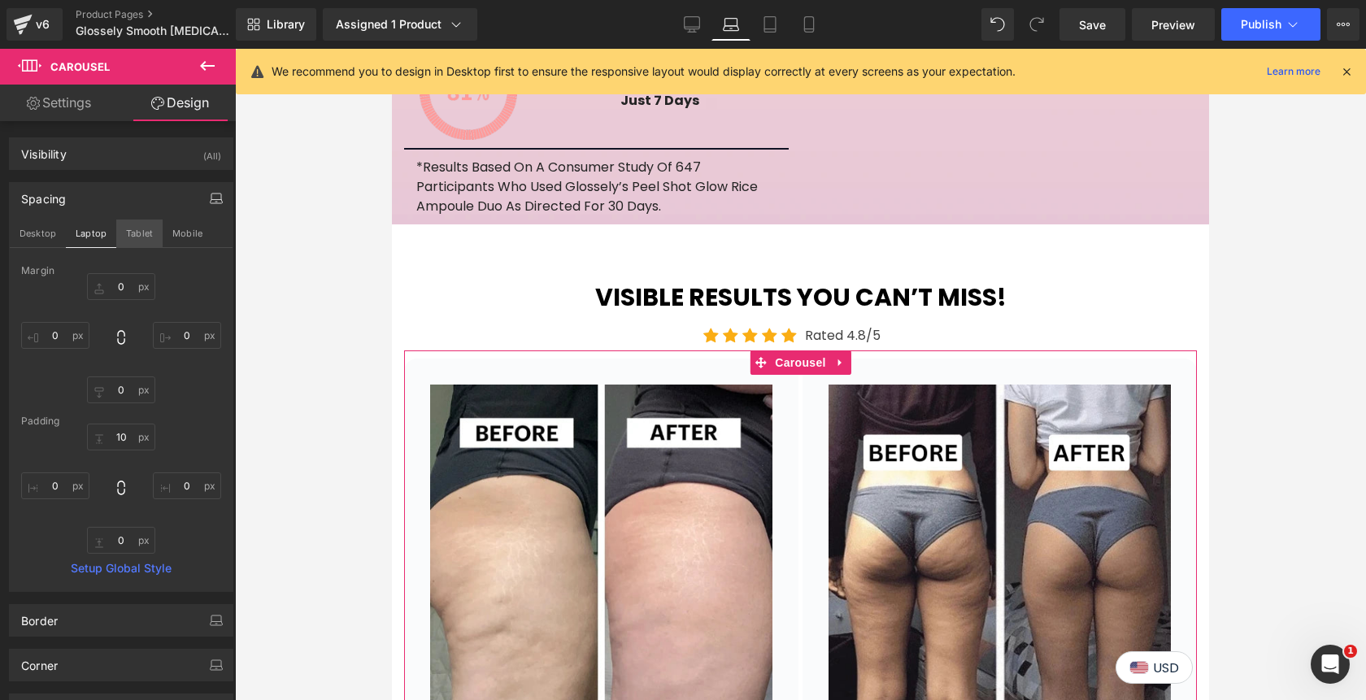
click at [138, 232] on button "Tablet" at bounding box center [139, 233] width 46 height 28
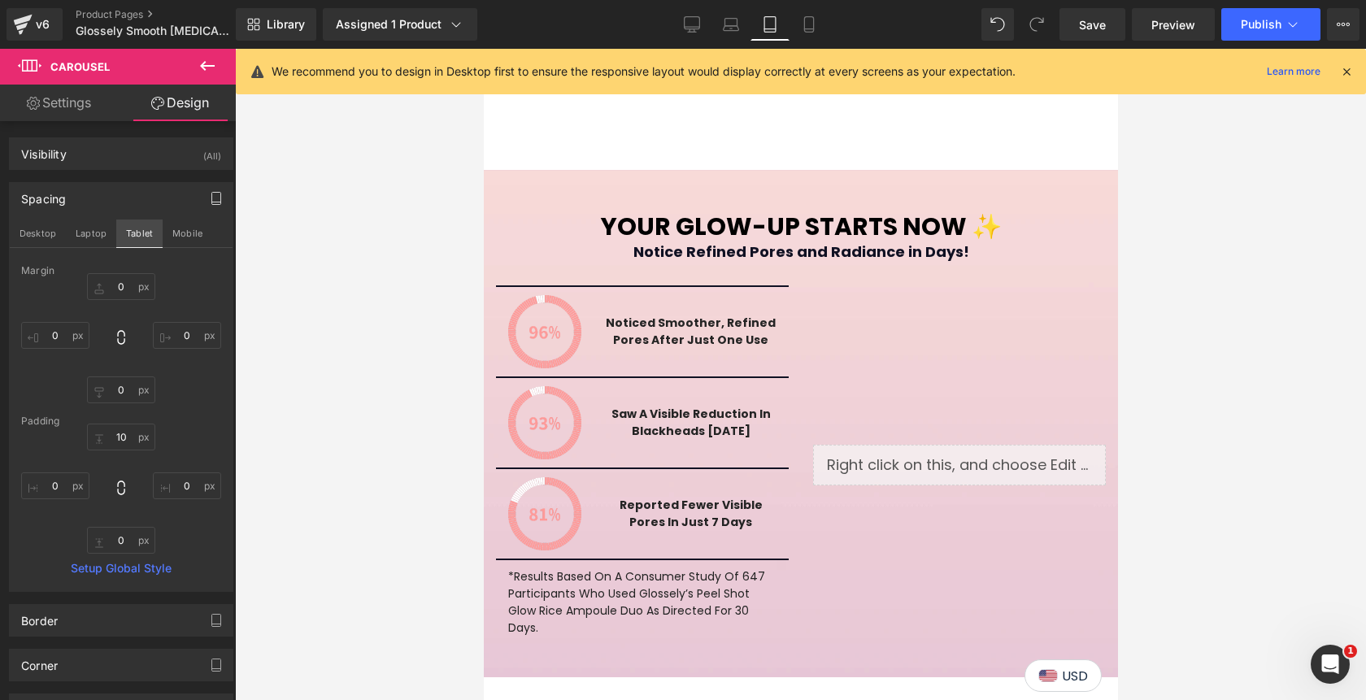
type input "0"
type input "28.4862"
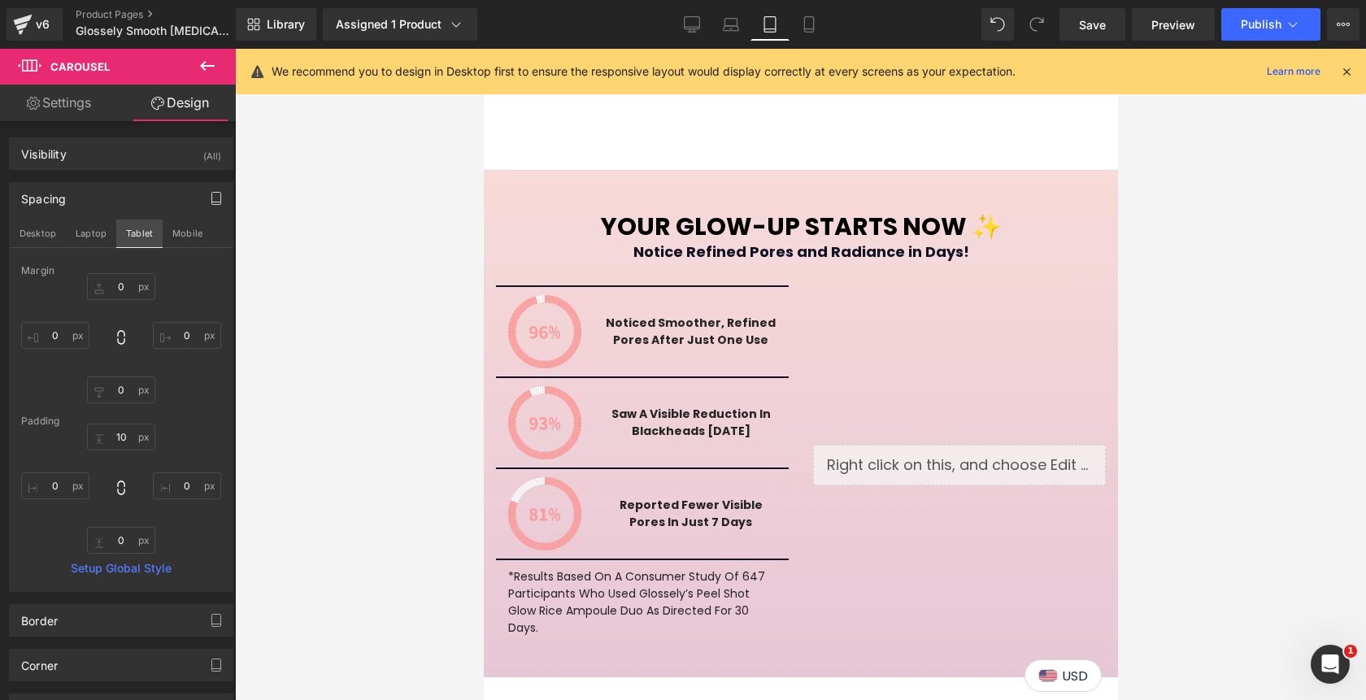
type input "0"
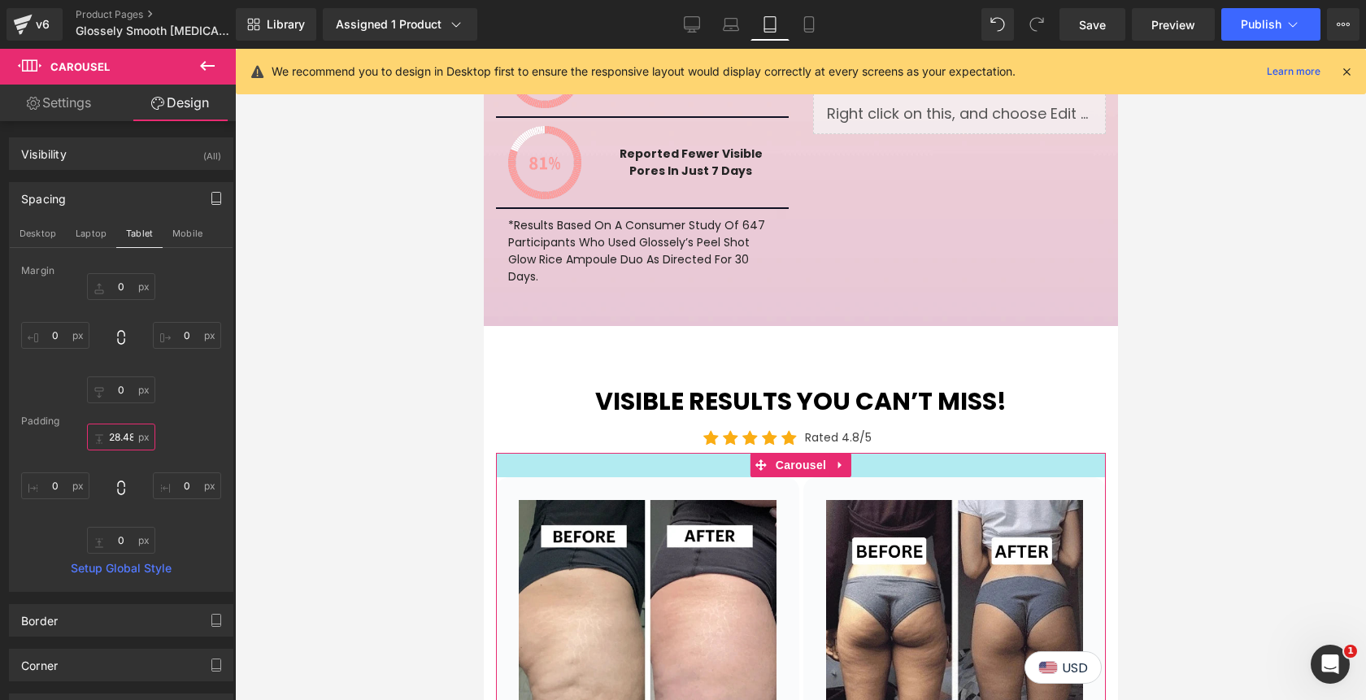
click at [107, 440] on input "28.4862" at bounding box center [121, 436] width 68 height 27
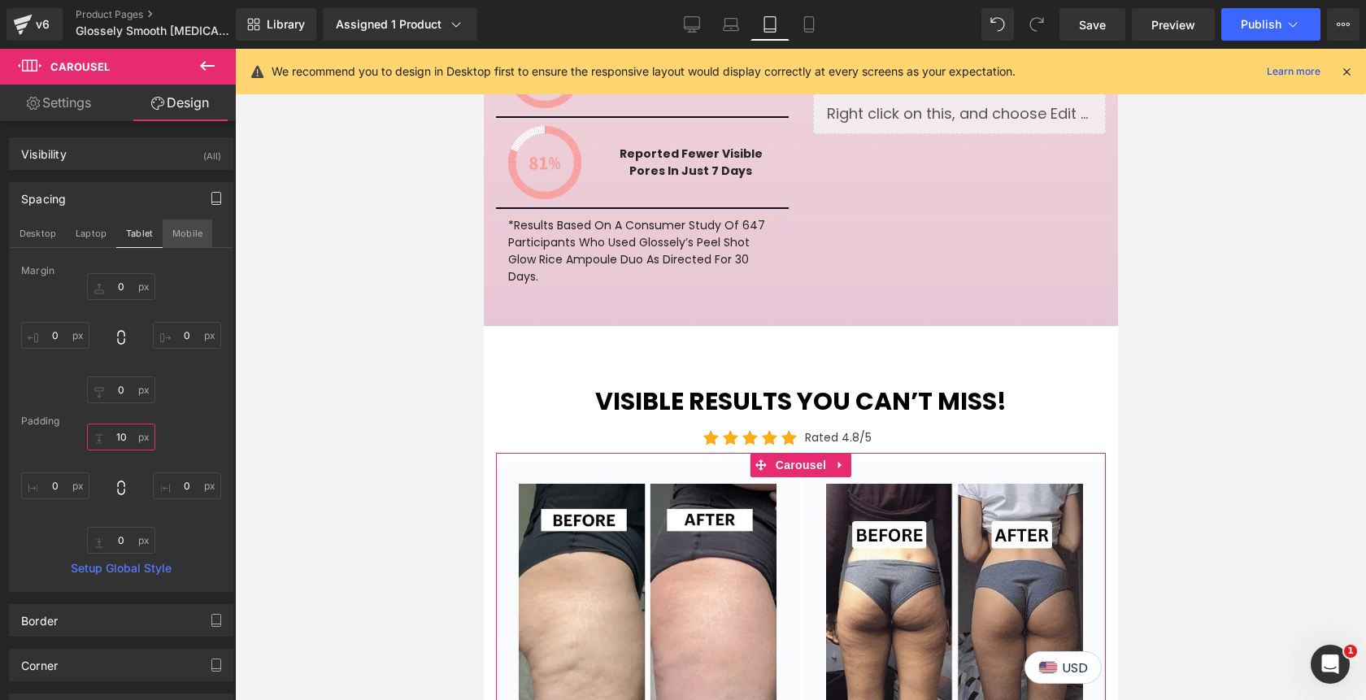
type input "10"
click at [194, 231] on button "Mobile" at bounding box center [188, 233] width 50 height 28
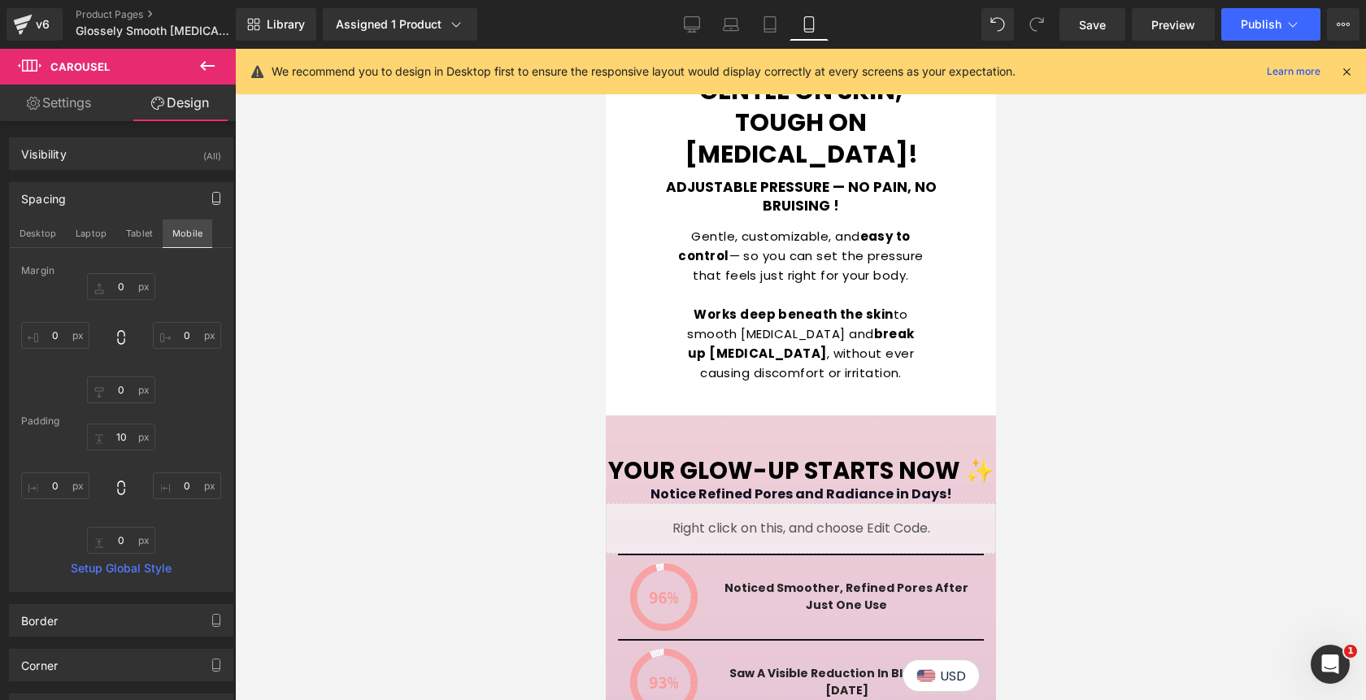
type input "0"
type input "10"
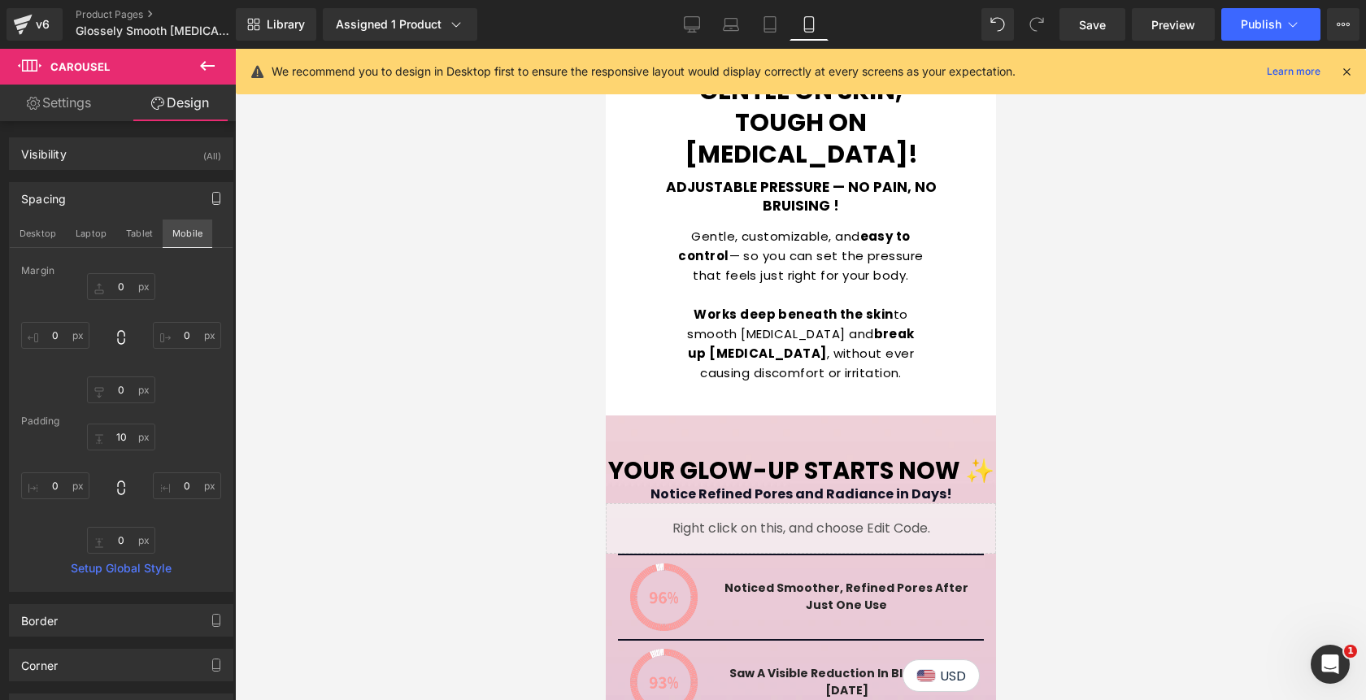
type input "0"
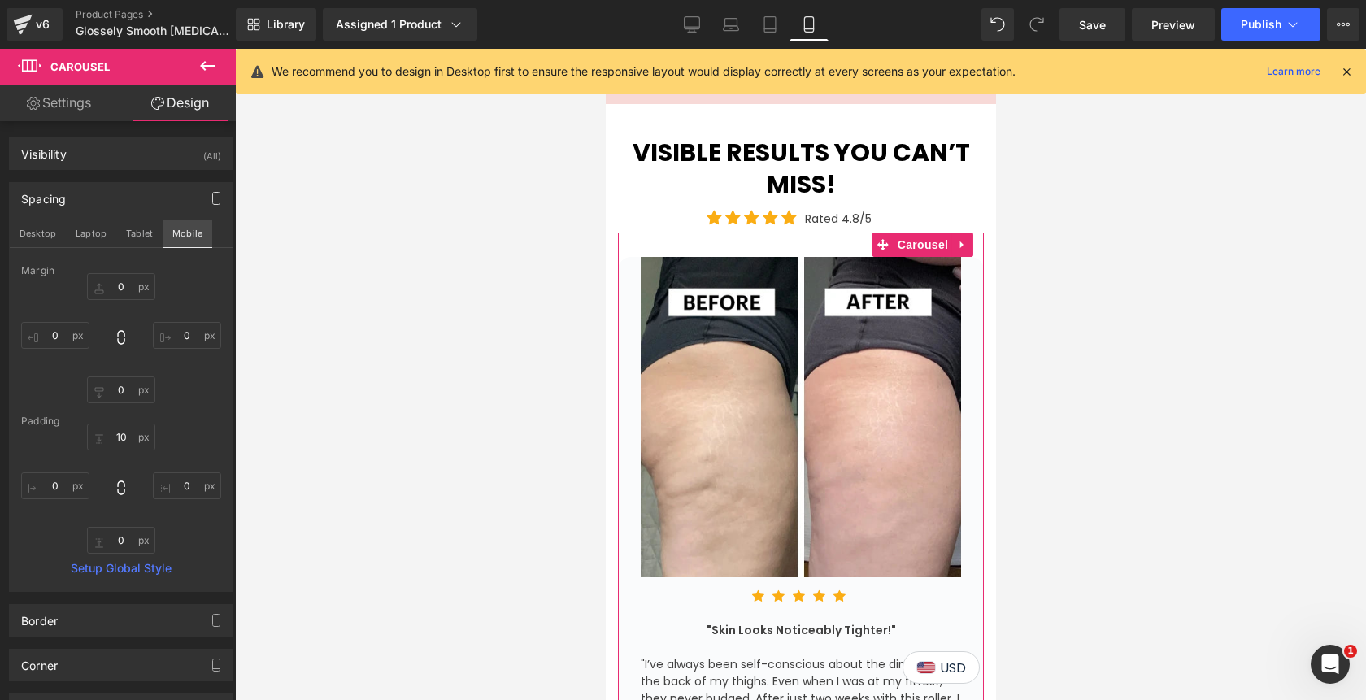
scroll to position [4006, 0]
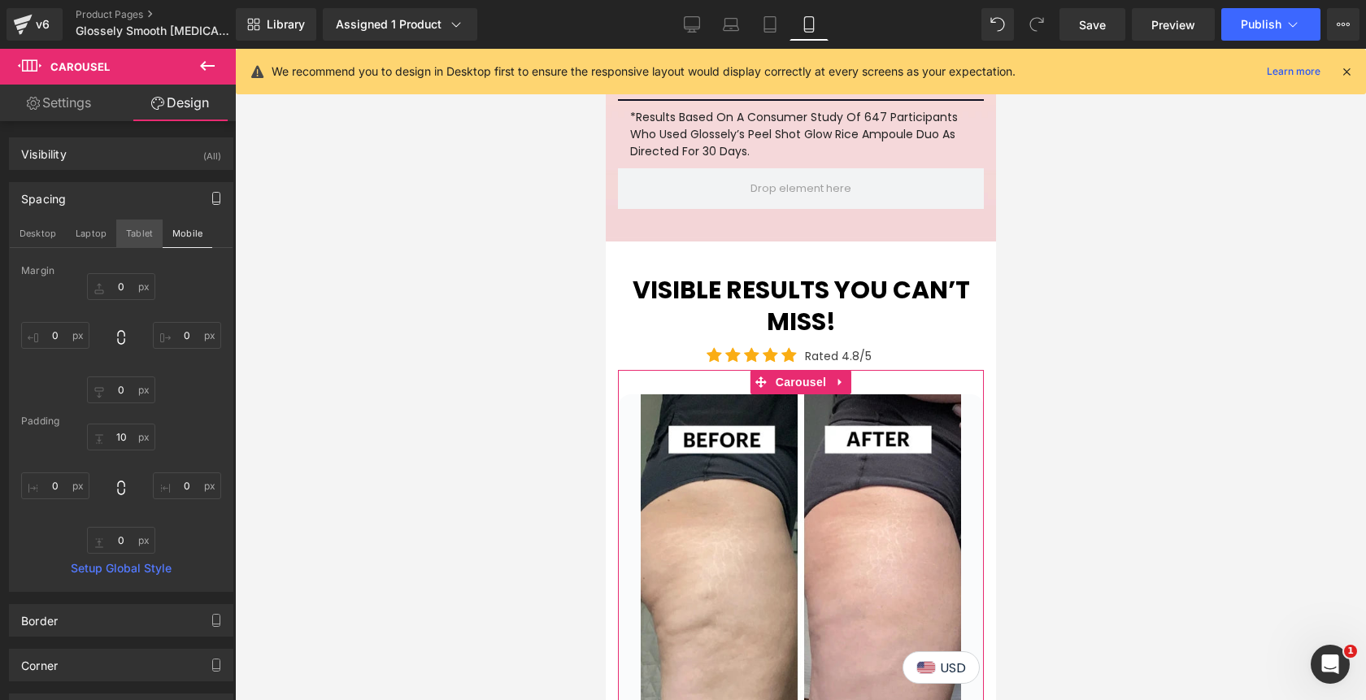
click at [141, 233] on button "Tablet" at bounding box center [139, 233] width 46 height 28
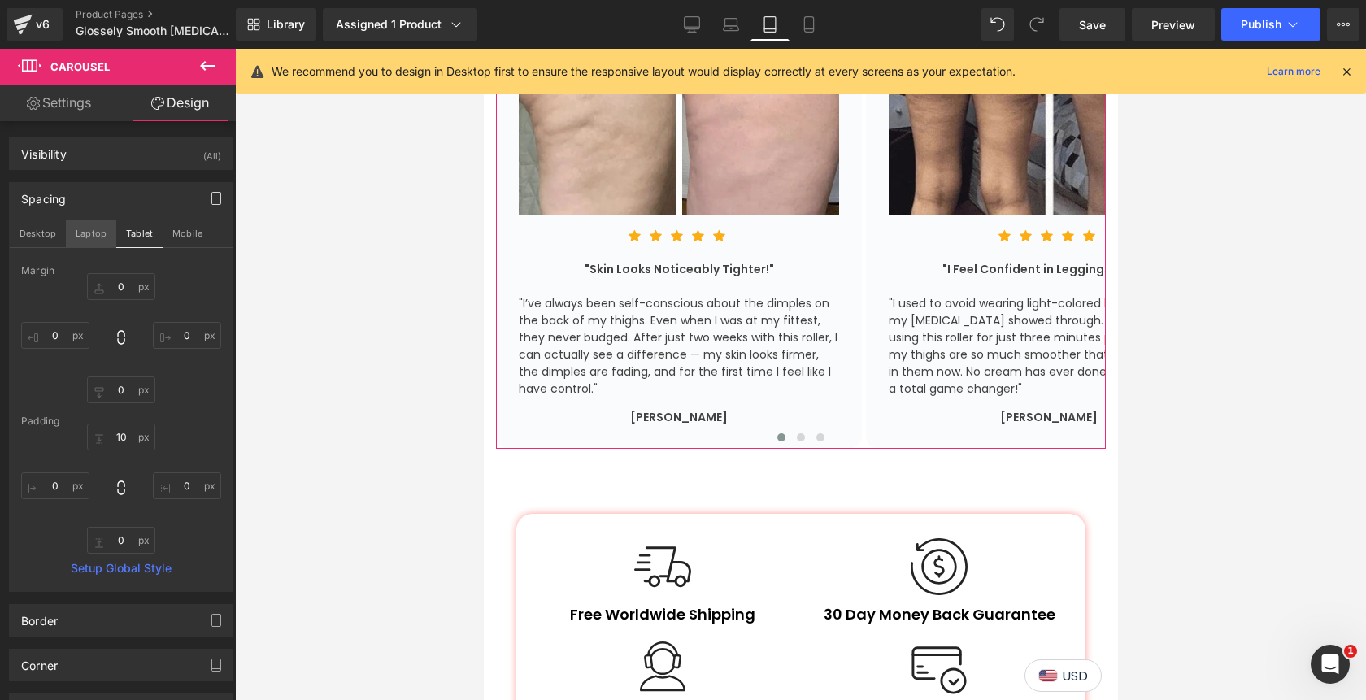
type input "0"
type input "30"
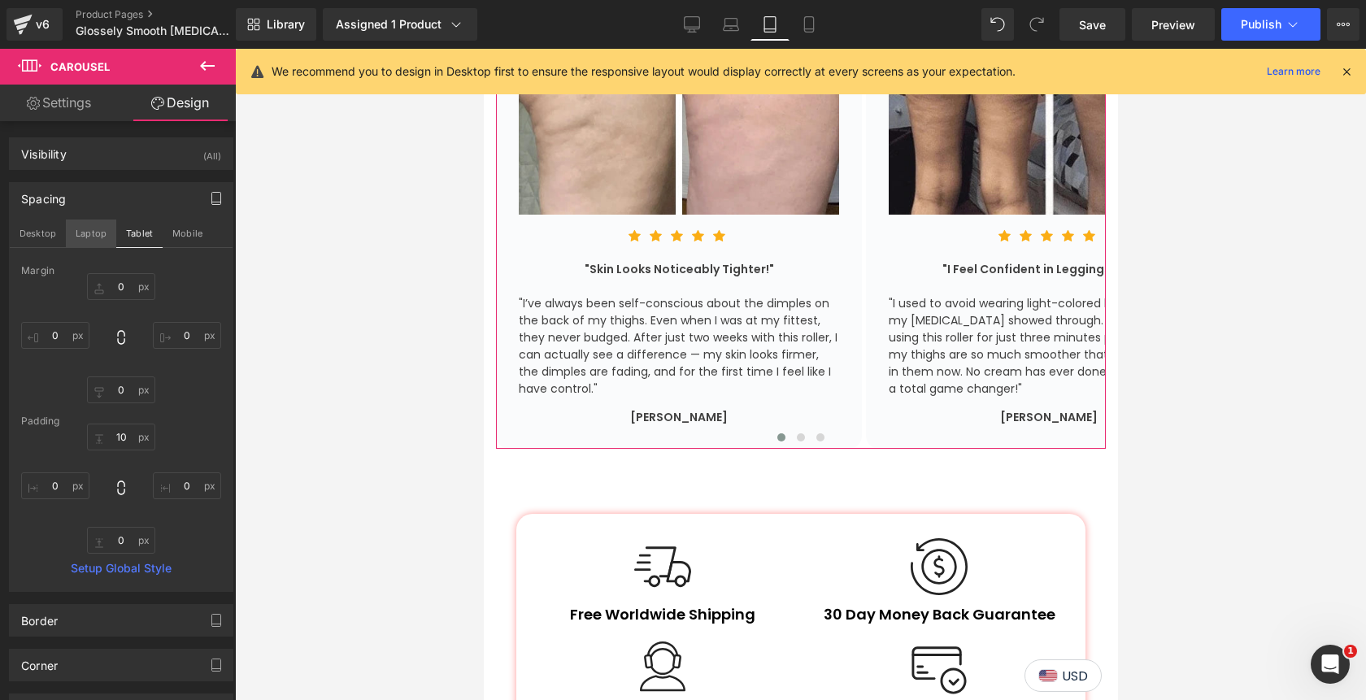
type input "0"
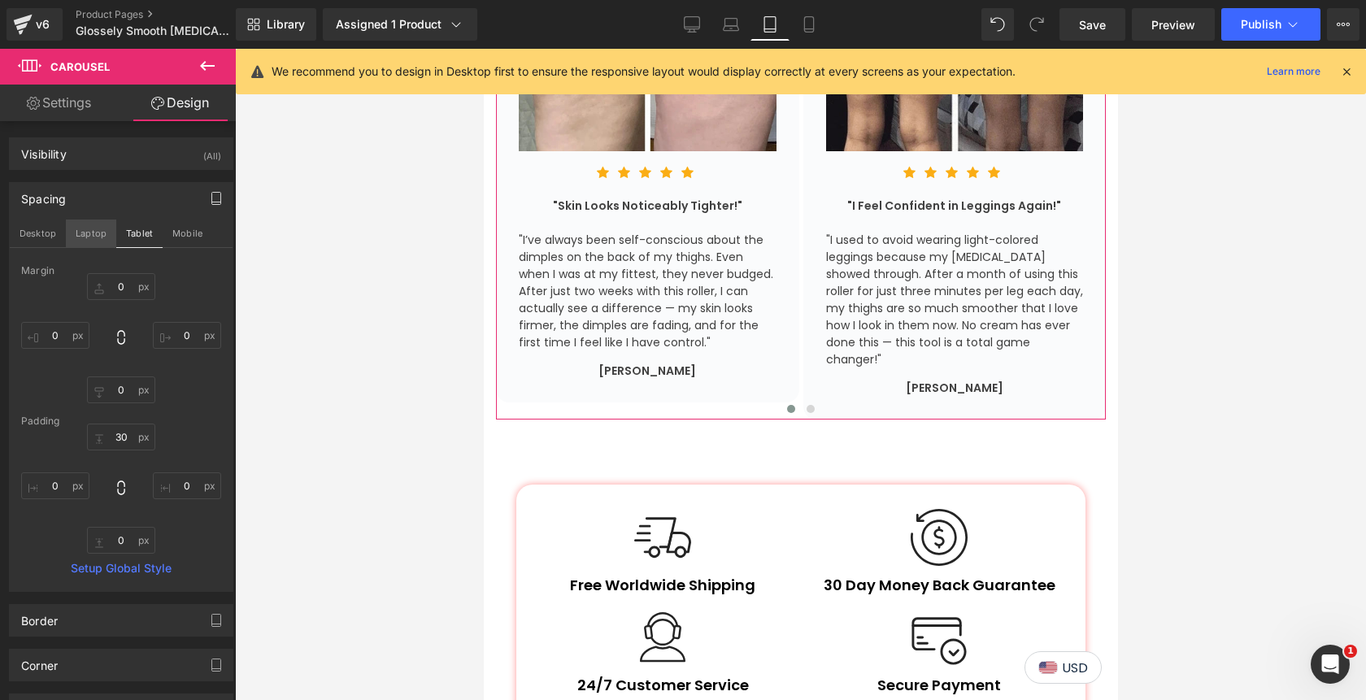
scroll to position [3401, 0]
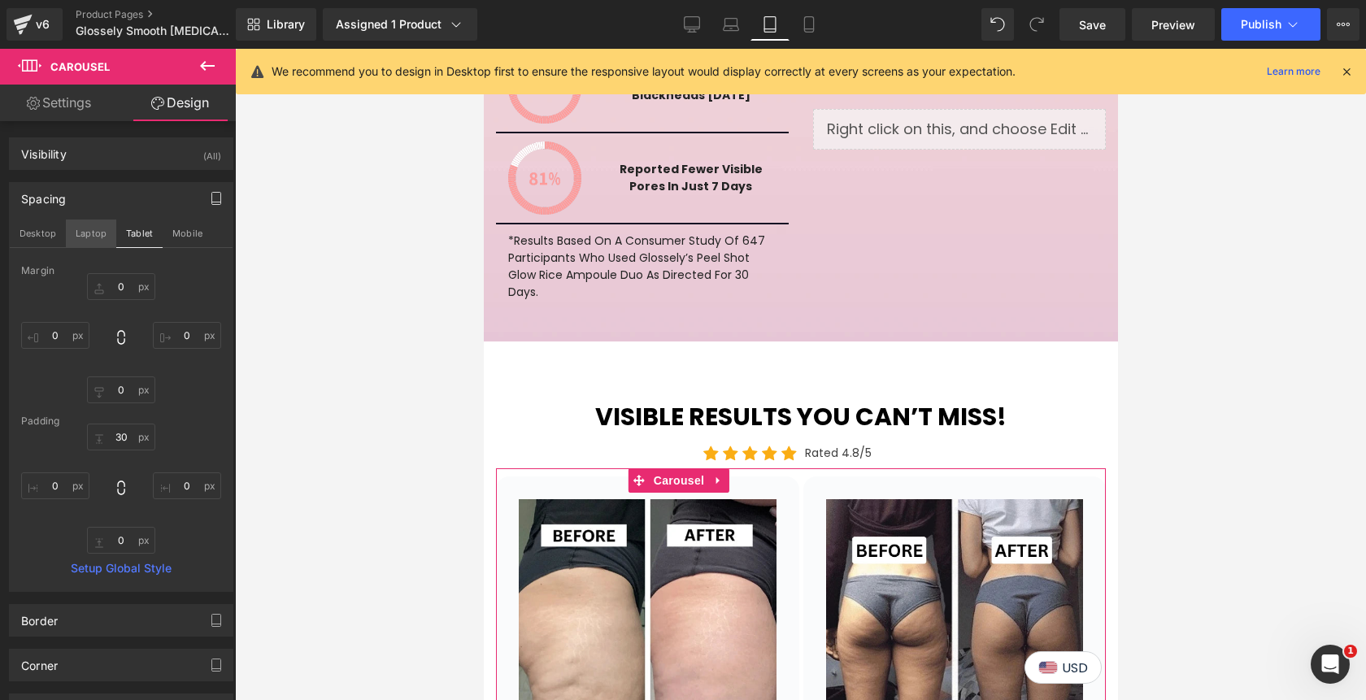
click at [94, 236] on button "Laptop" at bounding box center [91, 233] width 50 height 28
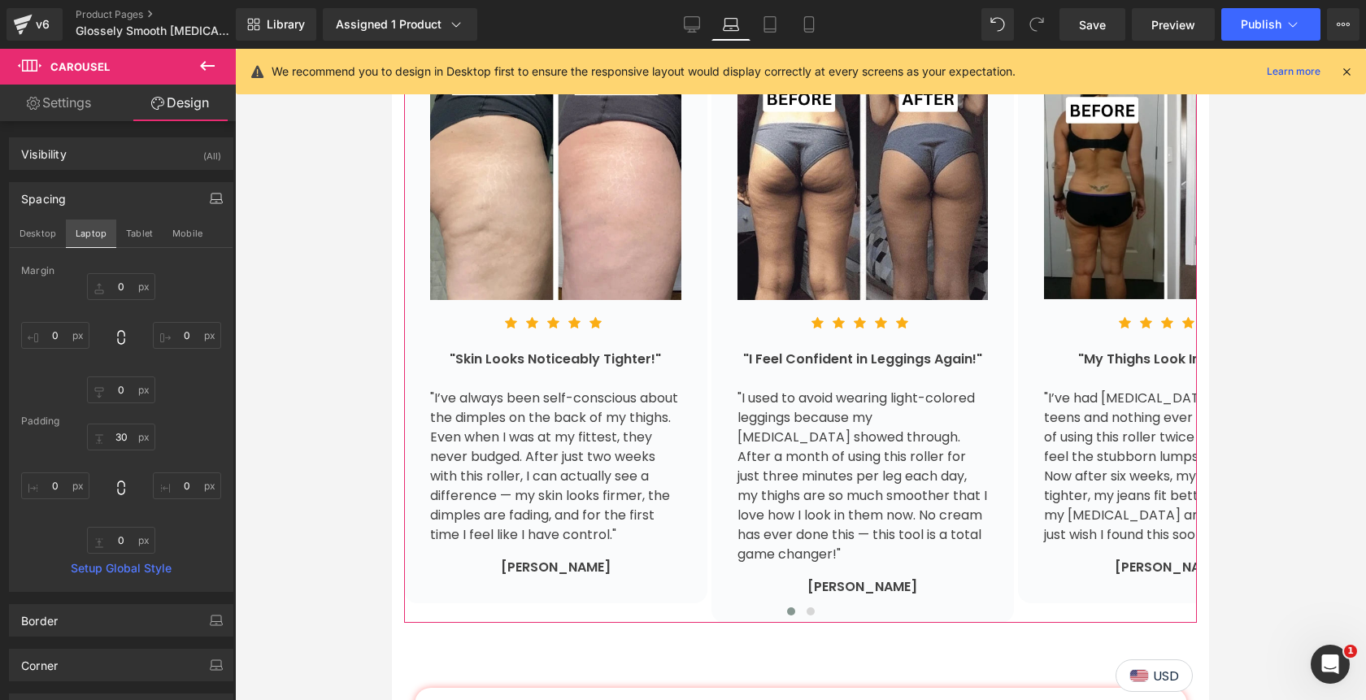
type input "0"
type input "10"
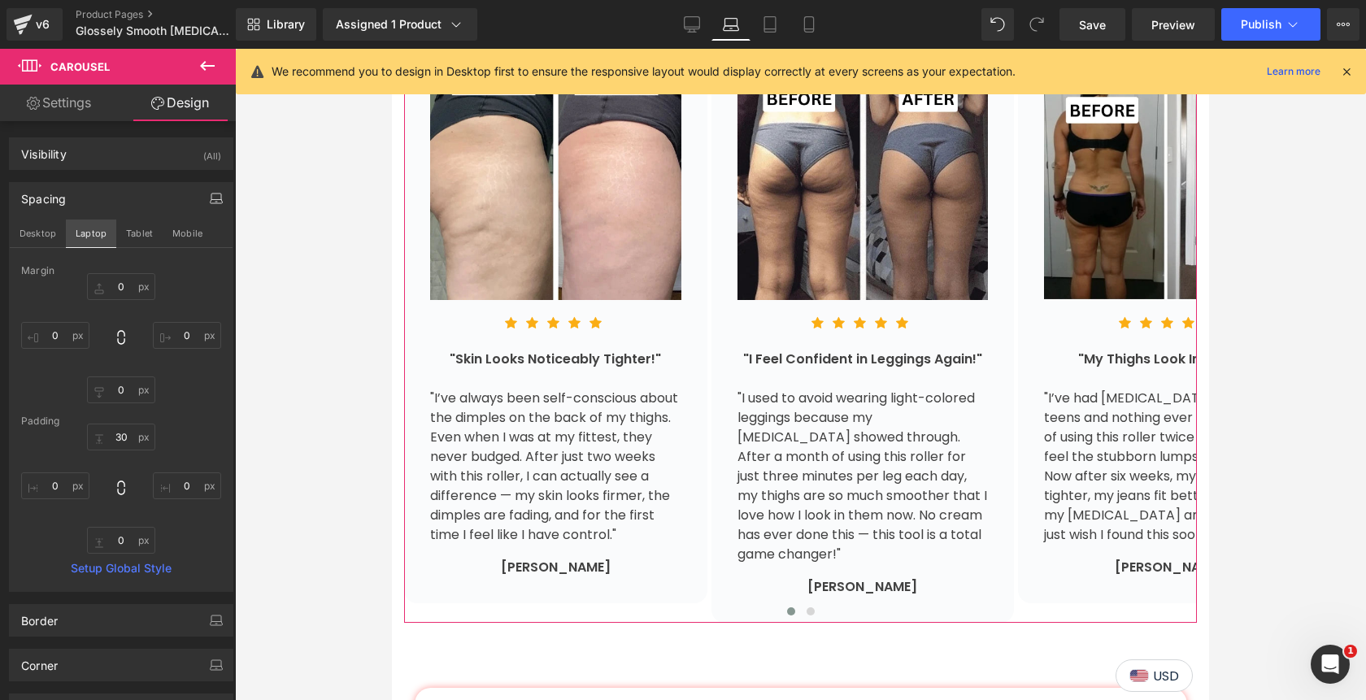
type input "0"
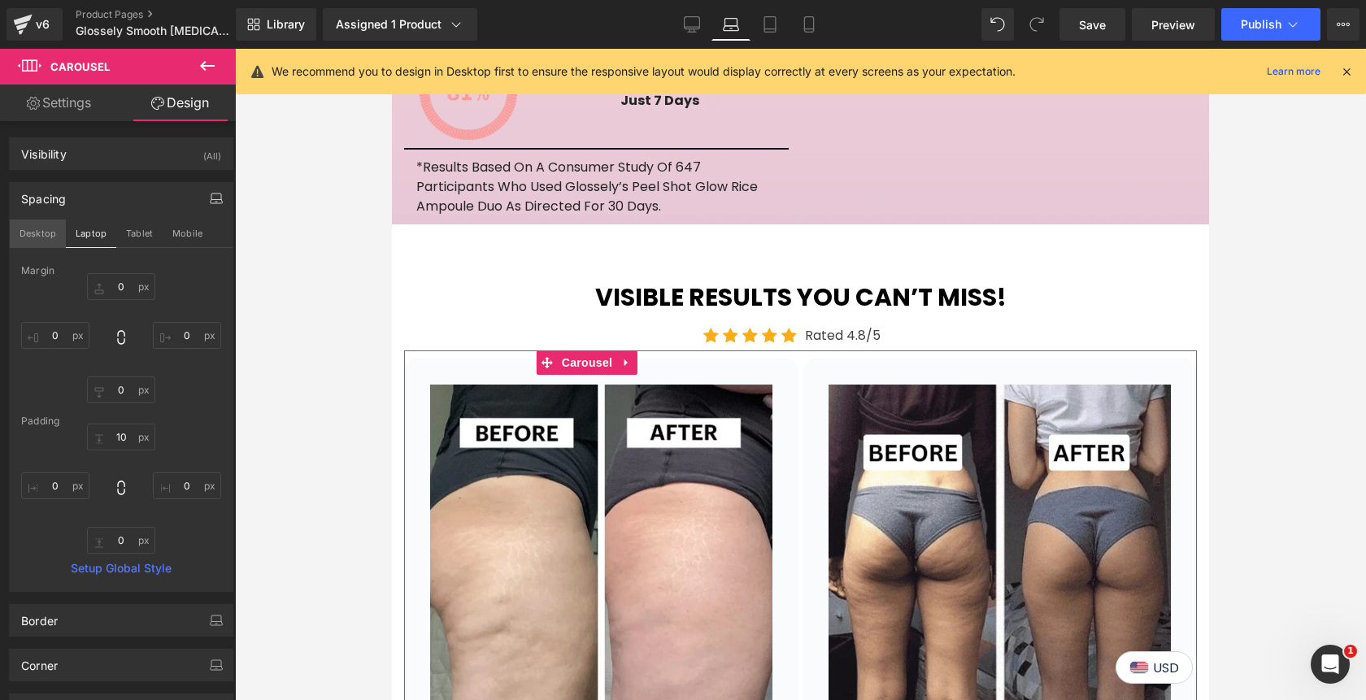
click at [45, 234] on button "Desktop" at bounding box center [38, 233] width 56 height 28
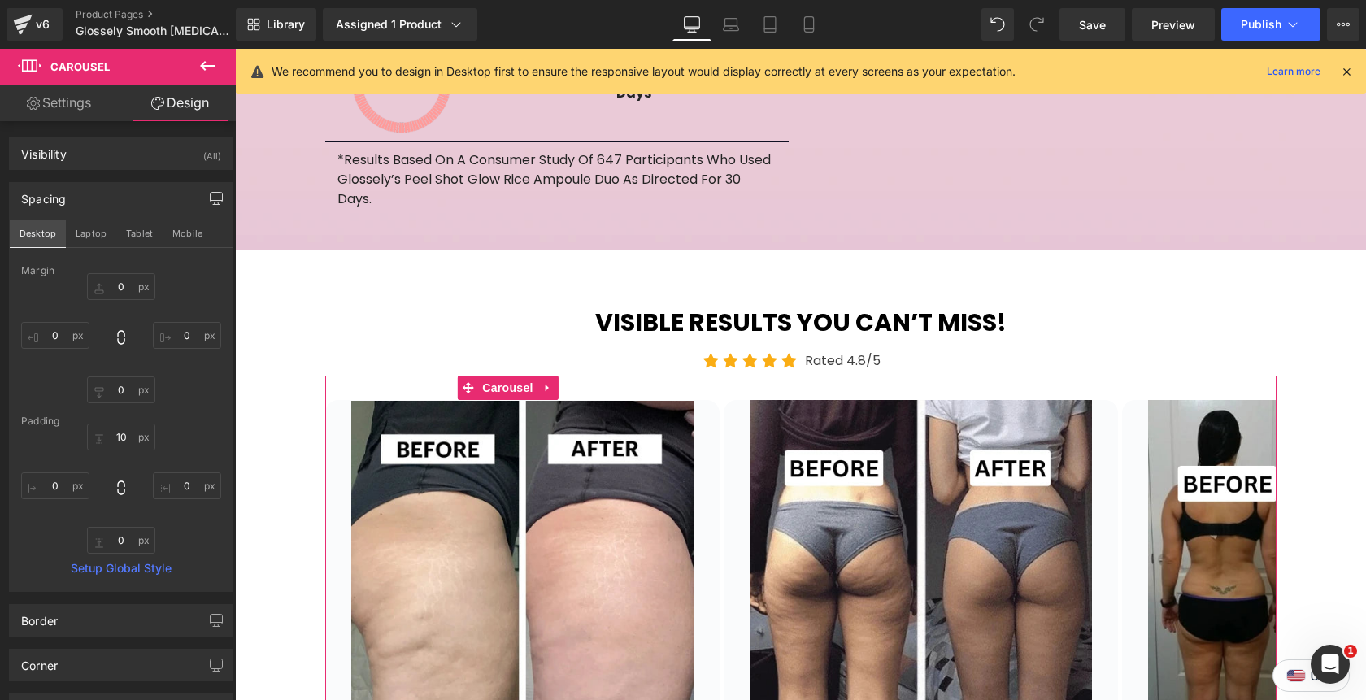
type input "0"
type input "29.0031"
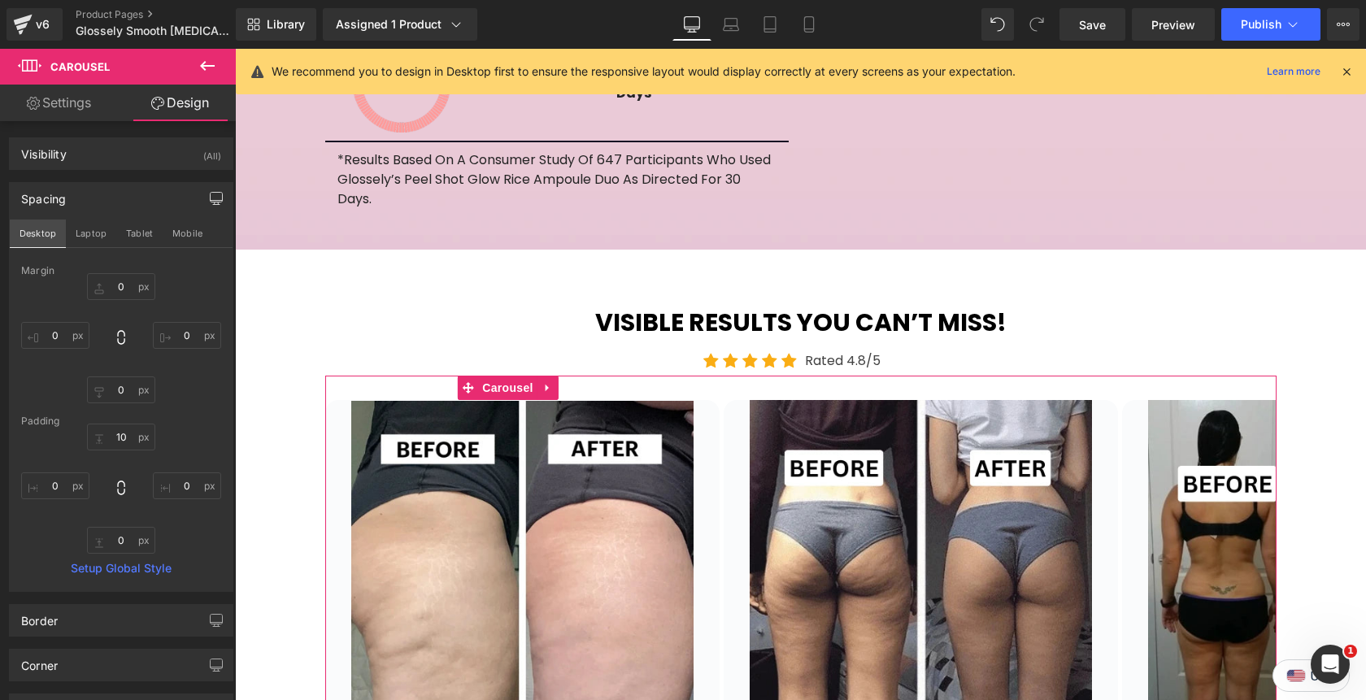
type input "0"
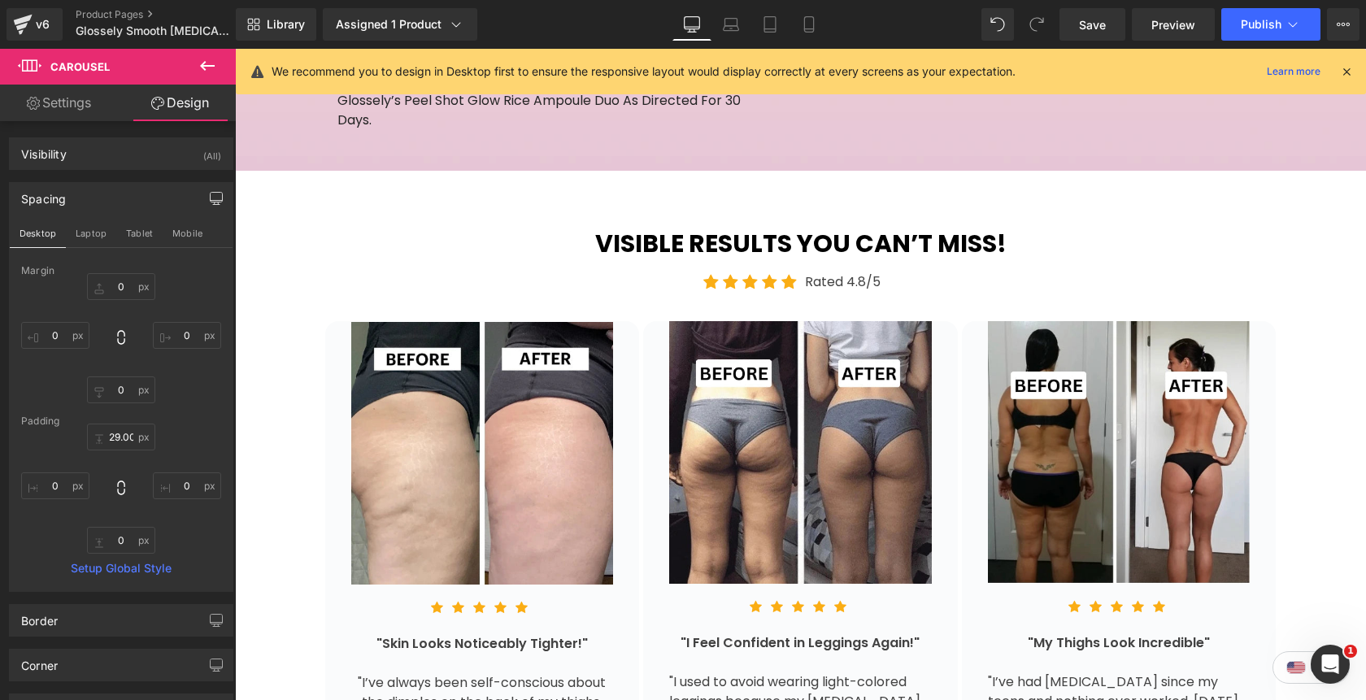
scroll to position [2975, 0]
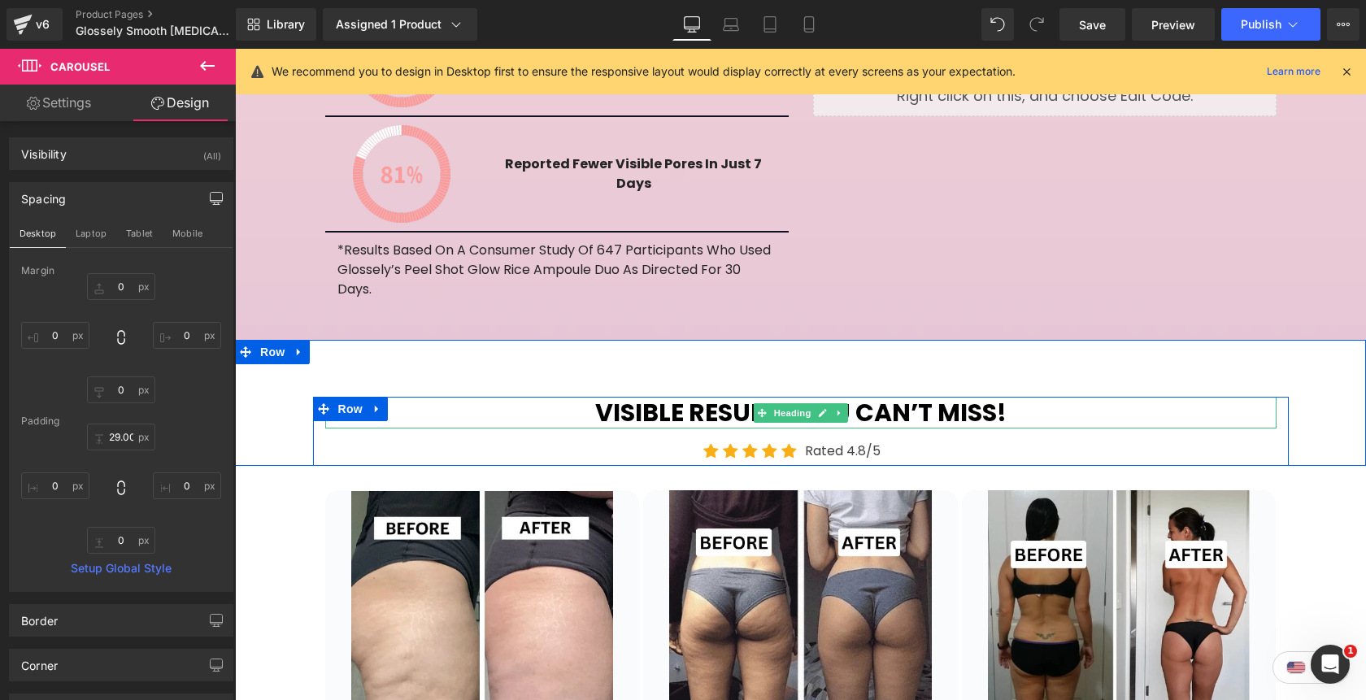
click at [1010, 397] on h1 "Visible Results You Can’t Miss!" at bounding box center [800, 413] width 951 height 32
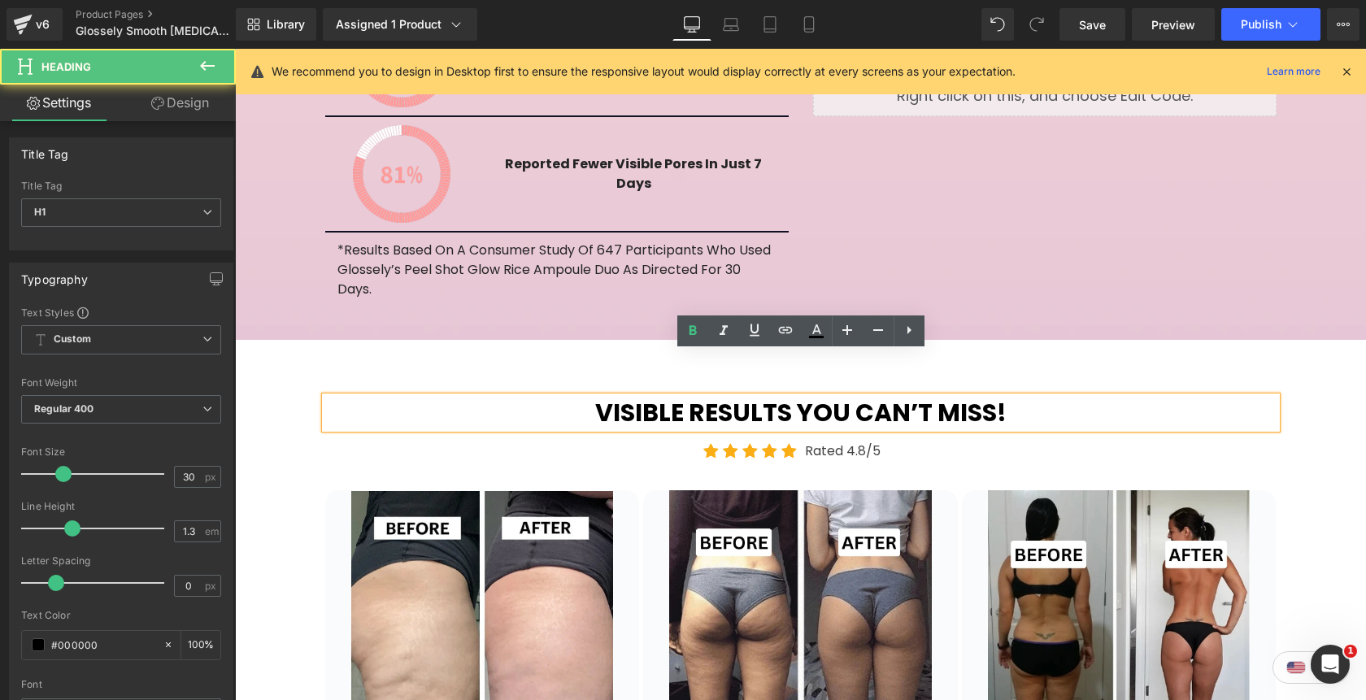
click at [1010, 397] on h1 "Visible Results You Can’t Miss!" at bounding box center [800, 413] width 951 height 32
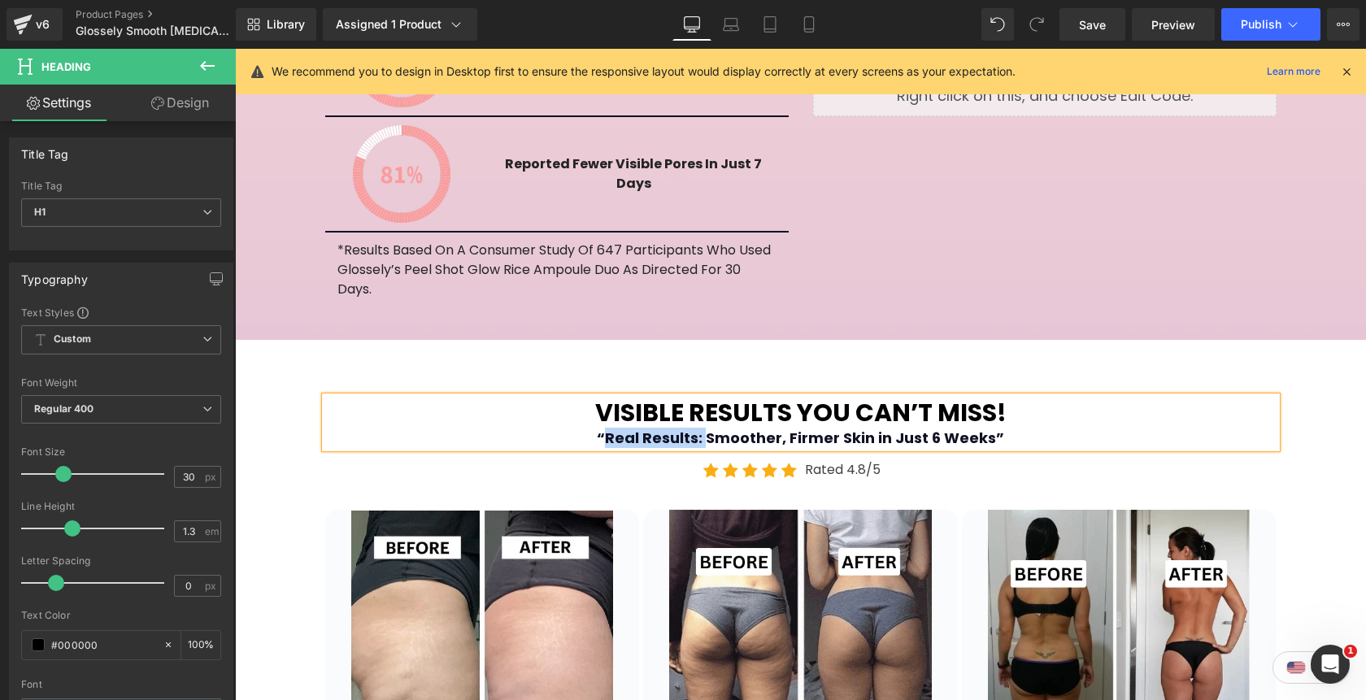
drag, startPoint x: 706, startPoint y: 395, endPoint x: 600, endPoint y: 396, distance: 105.7
click at [600, 428] on b "“Real Results: Smoother, Firmer Skin in Just 6 Weeks”" at bounding box center [800, 438] width 407 height 20
click at [949, 428] on div "Smoother, Firmer Skin in Just 6 Weeks”" at bounding box center [800, 437] width 951 height 19
click at [1321, 340] on div "Visible Results You Can’t Miss! Smoother, Firmer Skin in Just 6 Weeks Heading I…" at bounding box center [800, 412] width 1131 height 145
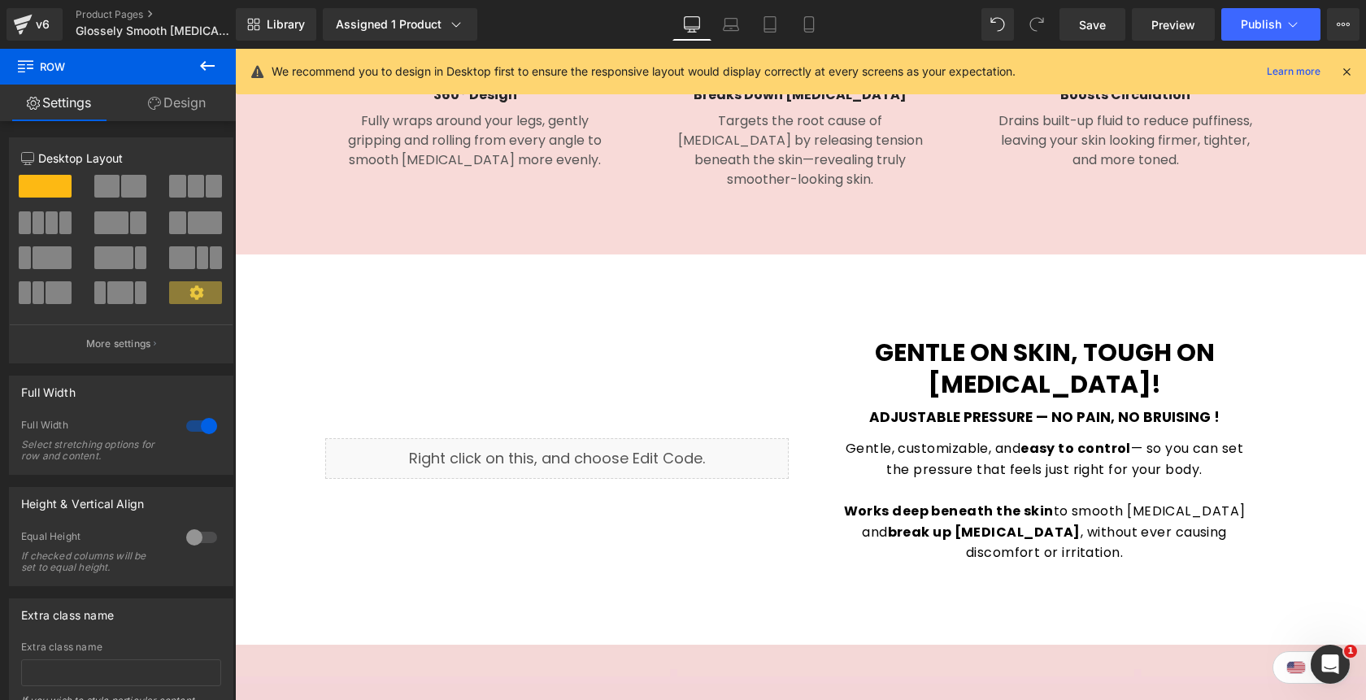
scroll to position [2125, 0]
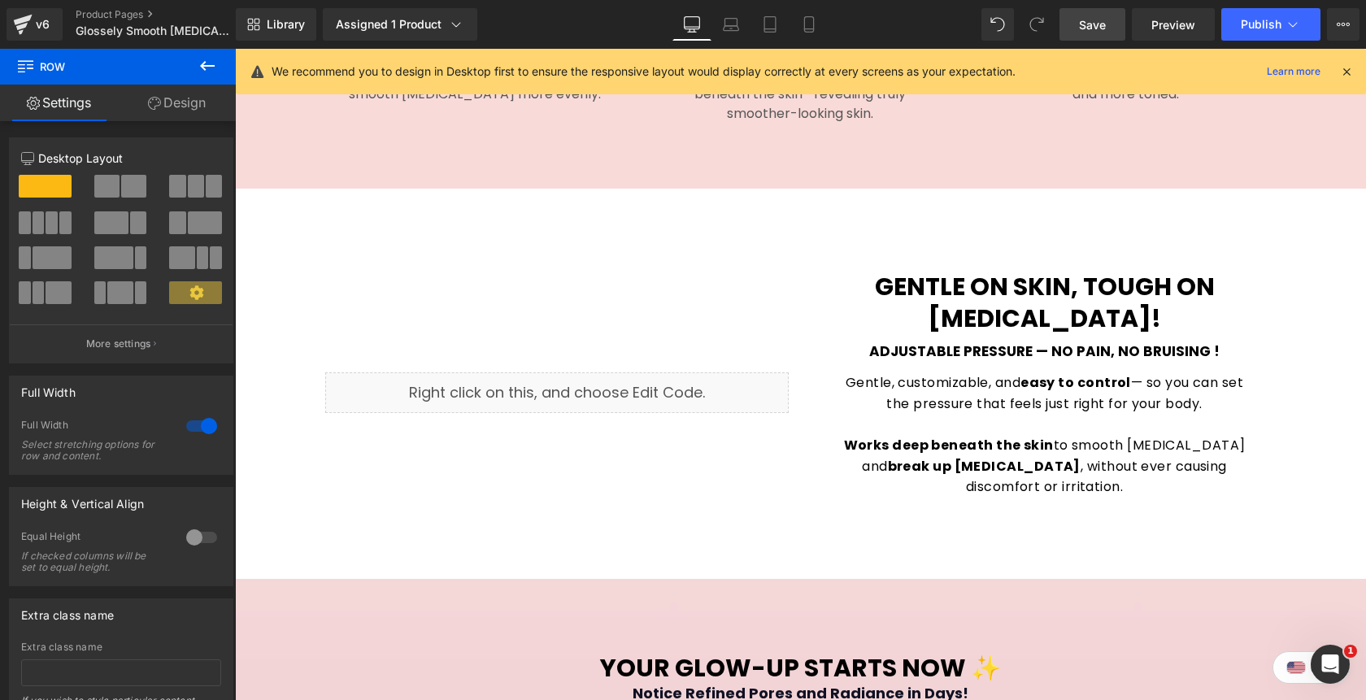
click at [1099, 23] on span "Save" at bounding box center [1092, 24] width 27 height 17
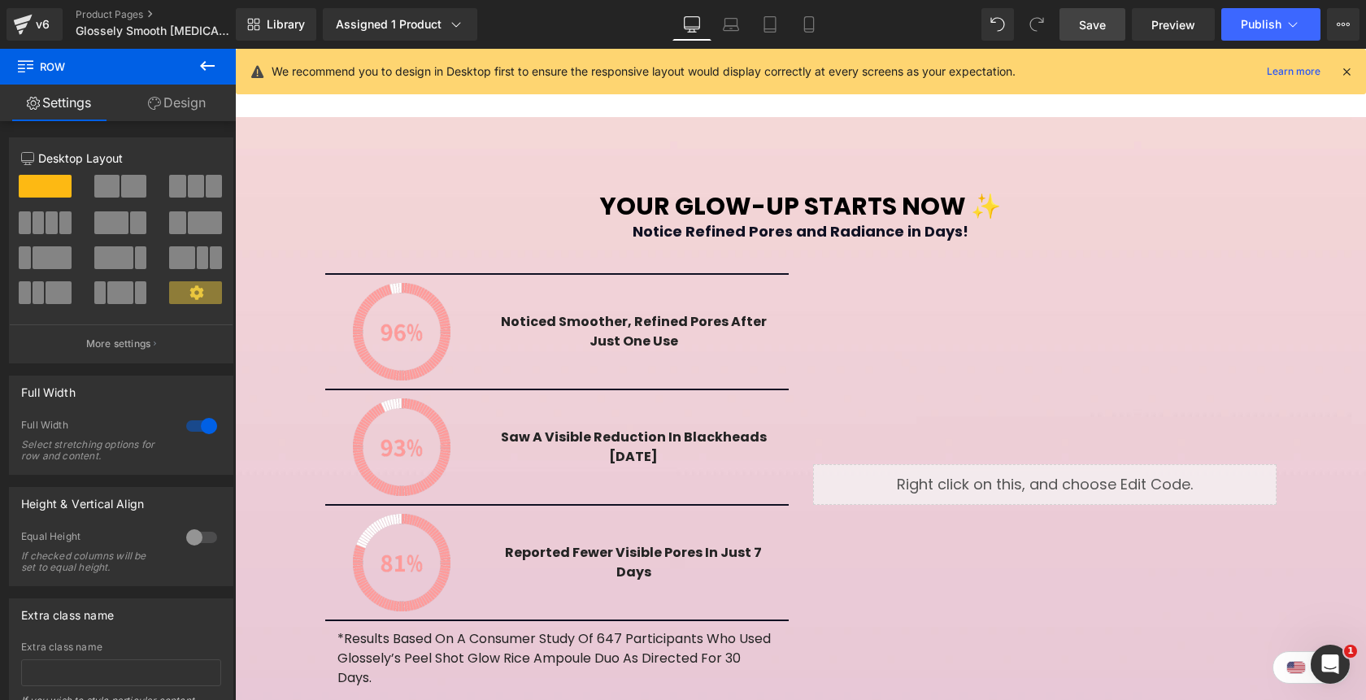
scroll to position [2424, 0]
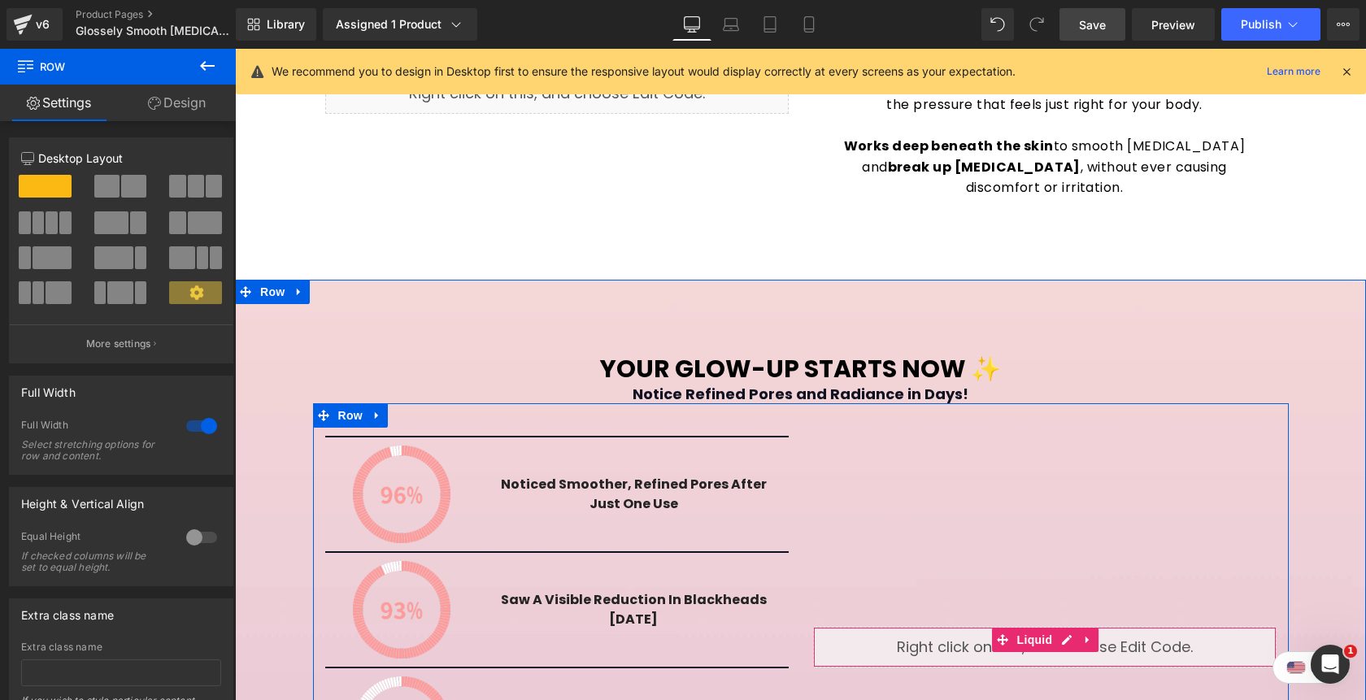
click at [1066, 627] on div "Liquid" at bounding box center [1044, 647] width 463 height 41
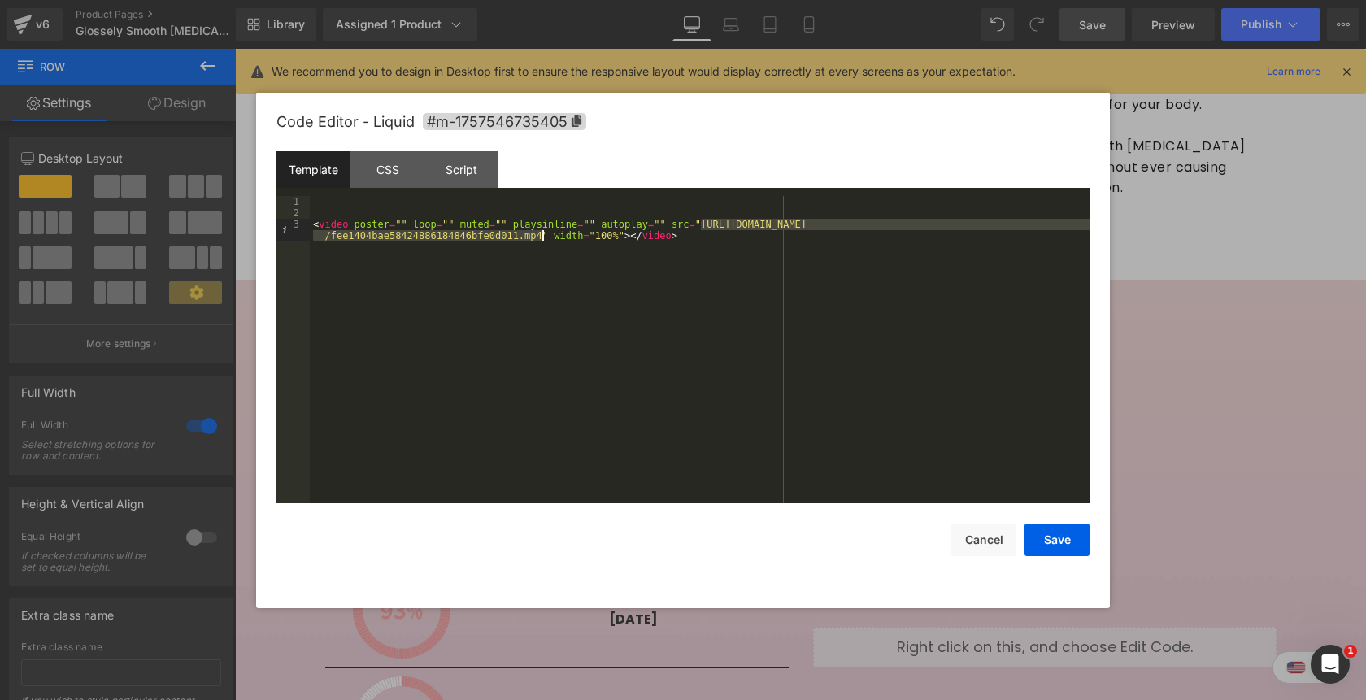
drag, startPoint x: 701, startPoint y: 228, endPoint x: 541, endPoint y: 238, distance: 161.2
click at [541, 238] on div "< video poster = "" loop = "" muted = "" playsinline = "" autoplay = "" src = "…" at bounding box center [700, 366] width 780 height 341
click at [1047, 541] on button "Save" at bounding box center [1056, 539] width 65 height 33
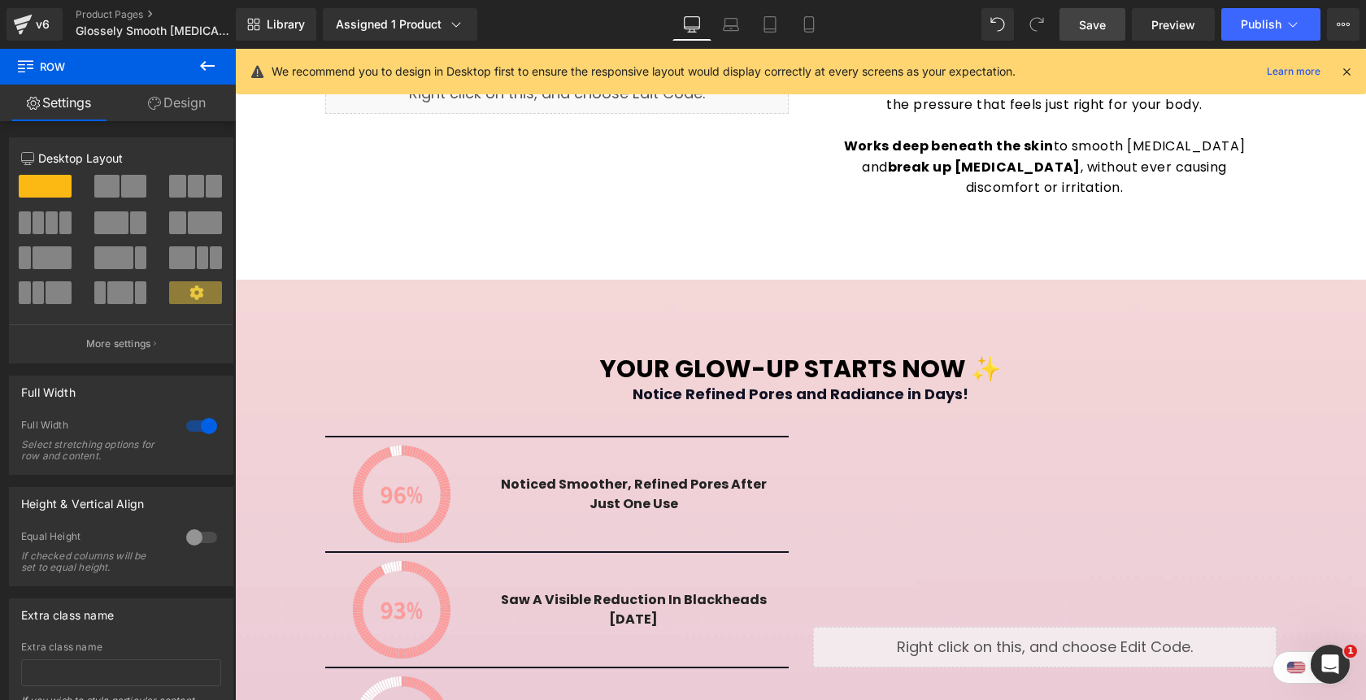
click at [1096, 23] on span "Save" at bounding box center [1092, 24] width 27 height 17
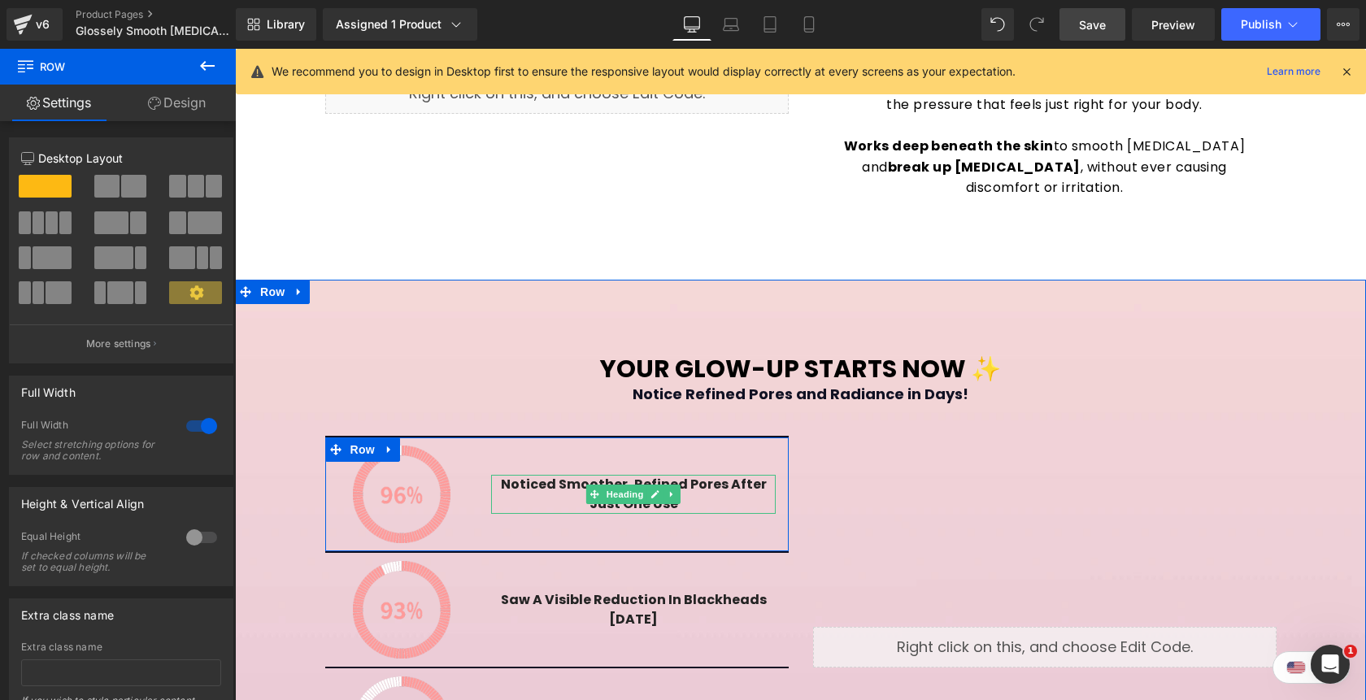
click at [538, 475] on h4 "noticed smoother, refined pores after just one use" at bounding box center [633, 494] width 284 height 39
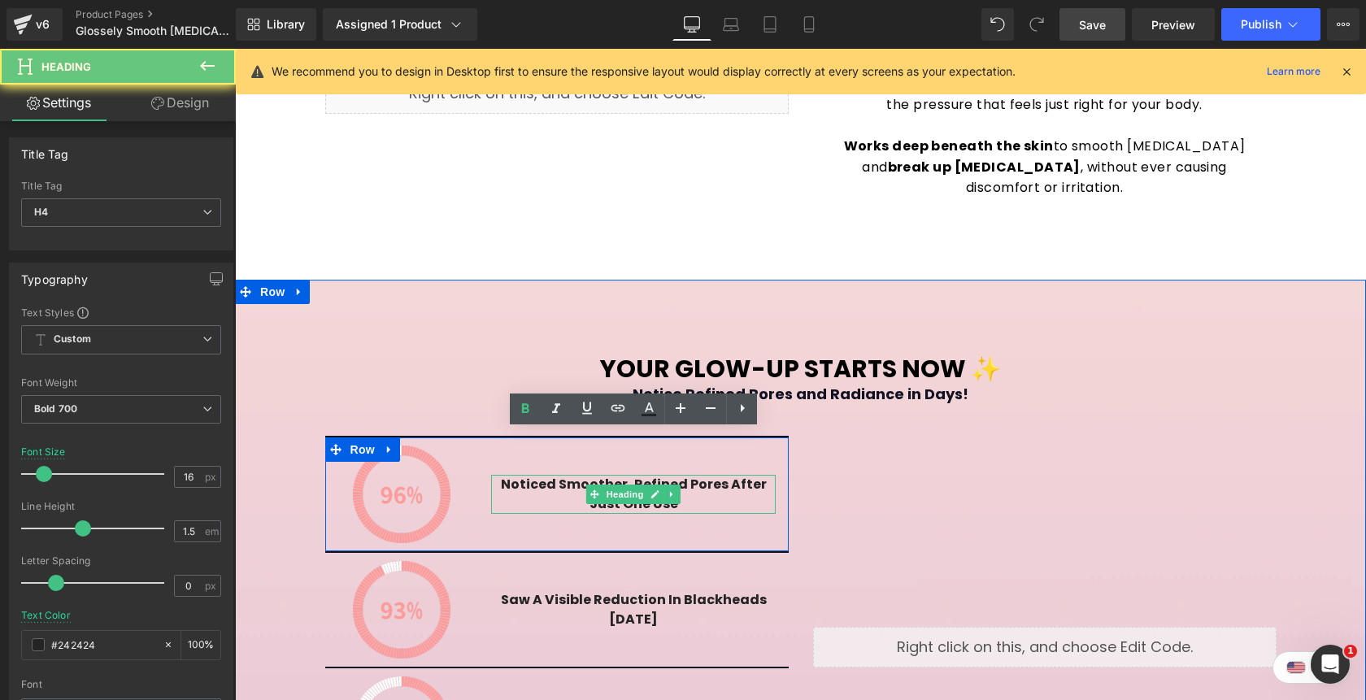
click at [538, 475] on h4 "noticed smoother, refined pores after just one use" at bounding box center [633, 494] width 284 height 39
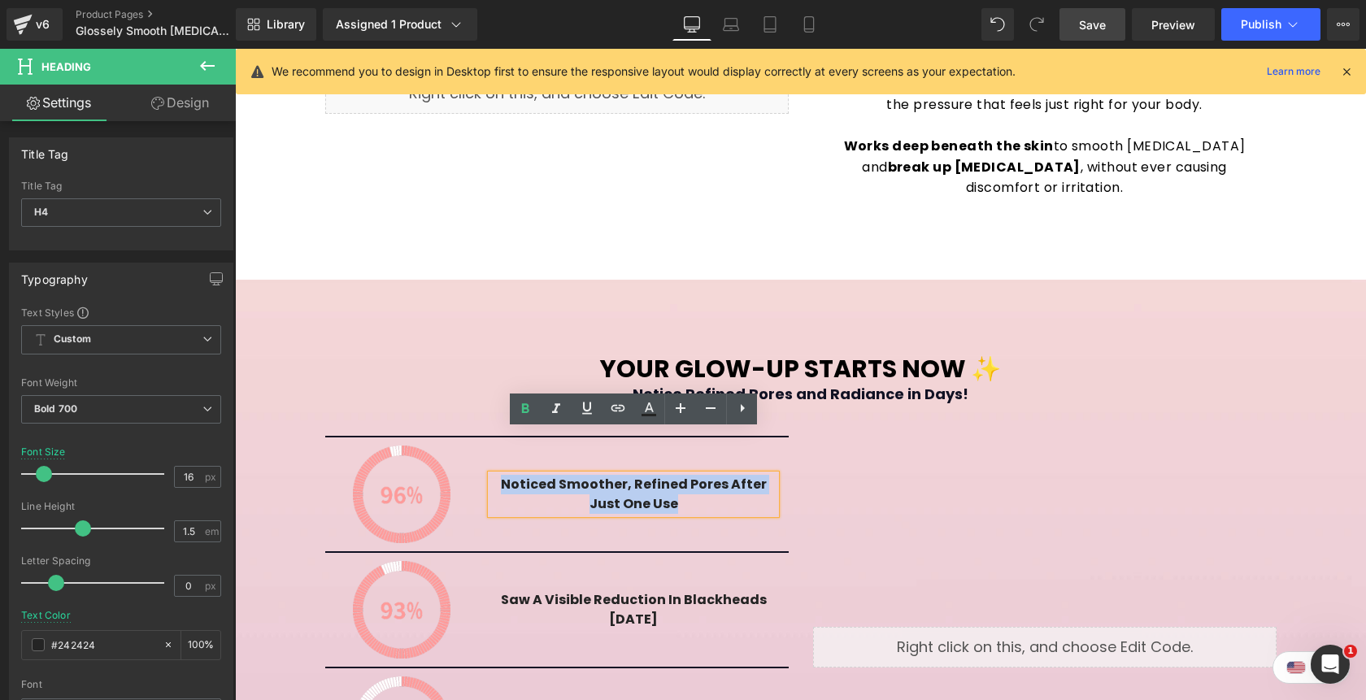
paste div
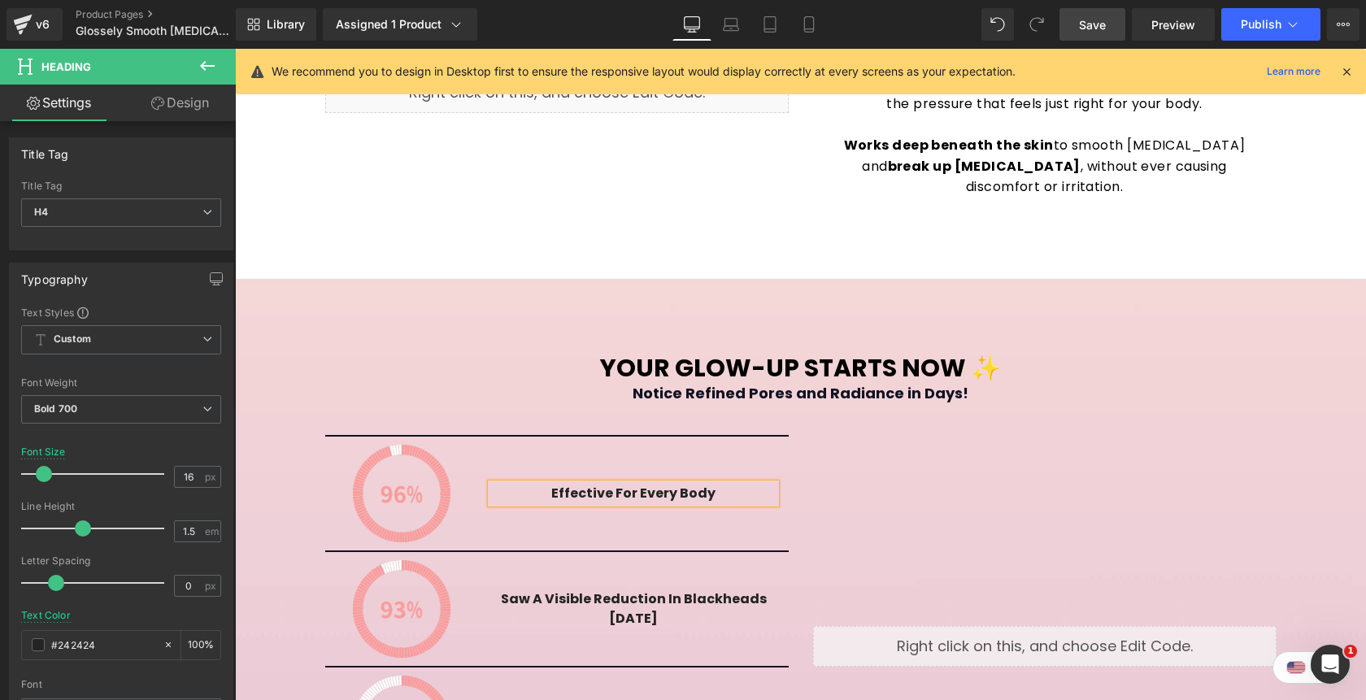
scroll to position [2434, 0]
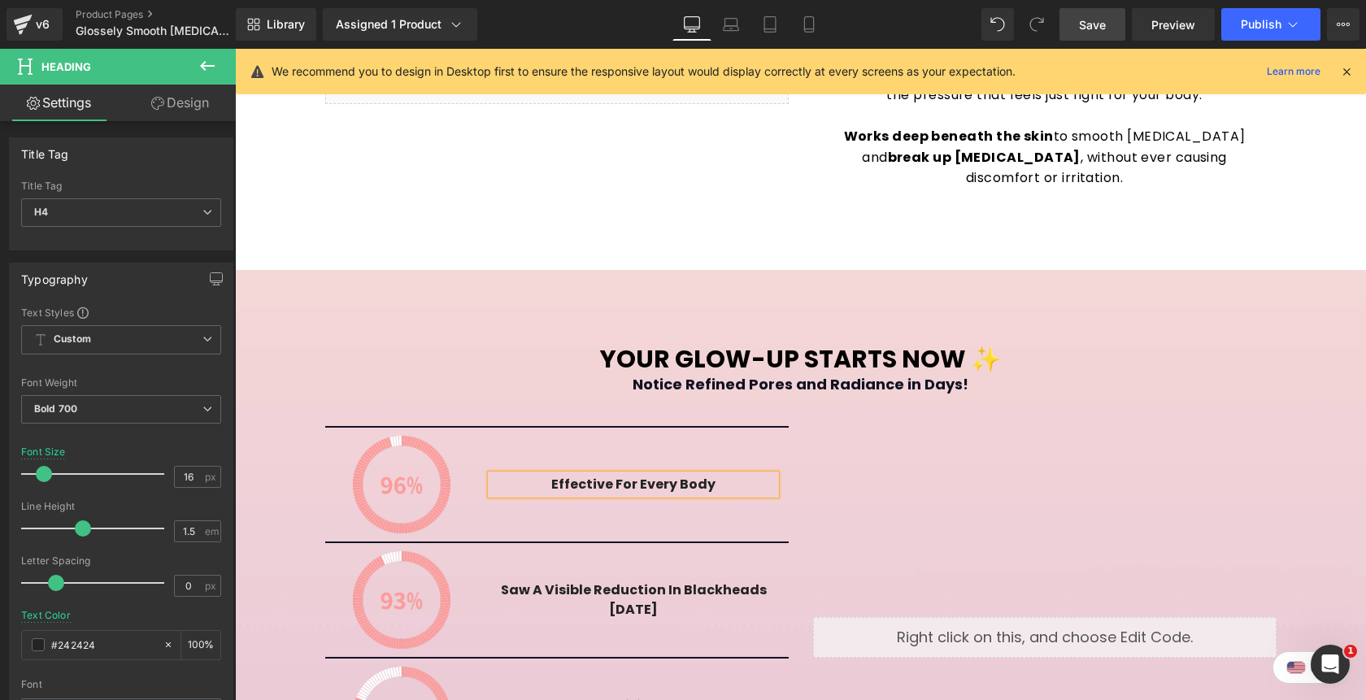
click at [849, 440] on div "Liquid" at bounding box center [1045, 637] width 488 height 423
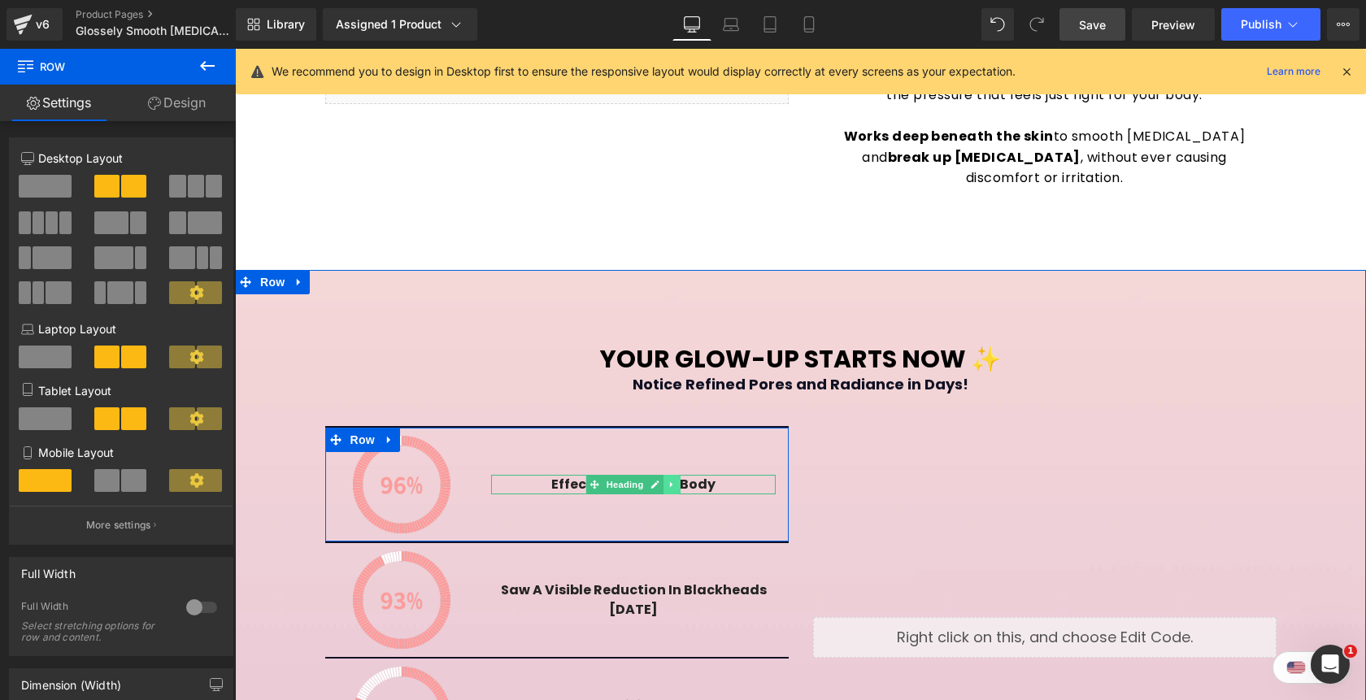
click at [675, 480] on icon at bounding box center [672, 485] width 9 height 10
click at [665, 480] on icon at bounding box center [663, 484] width 9 height 9
click at [720, 484] on h4 "Effective for Every Body" at bounding box center [633, 494] width 284 height 20
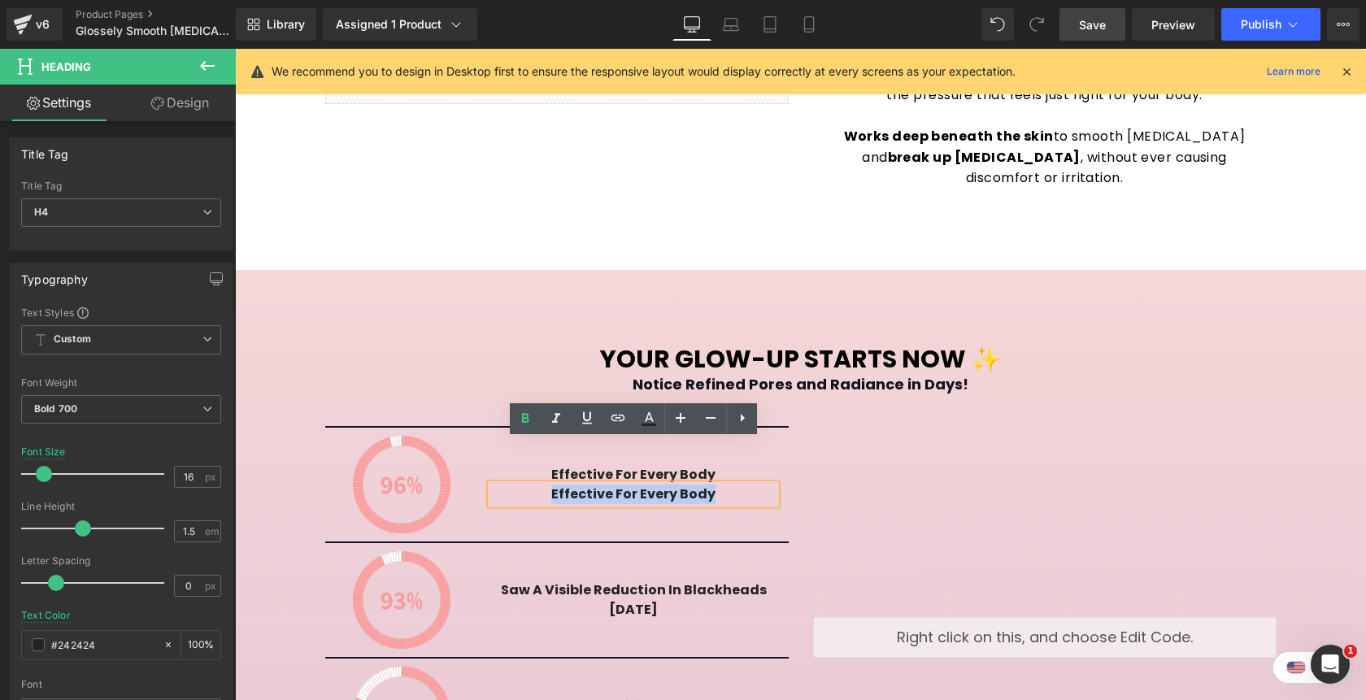
paste div
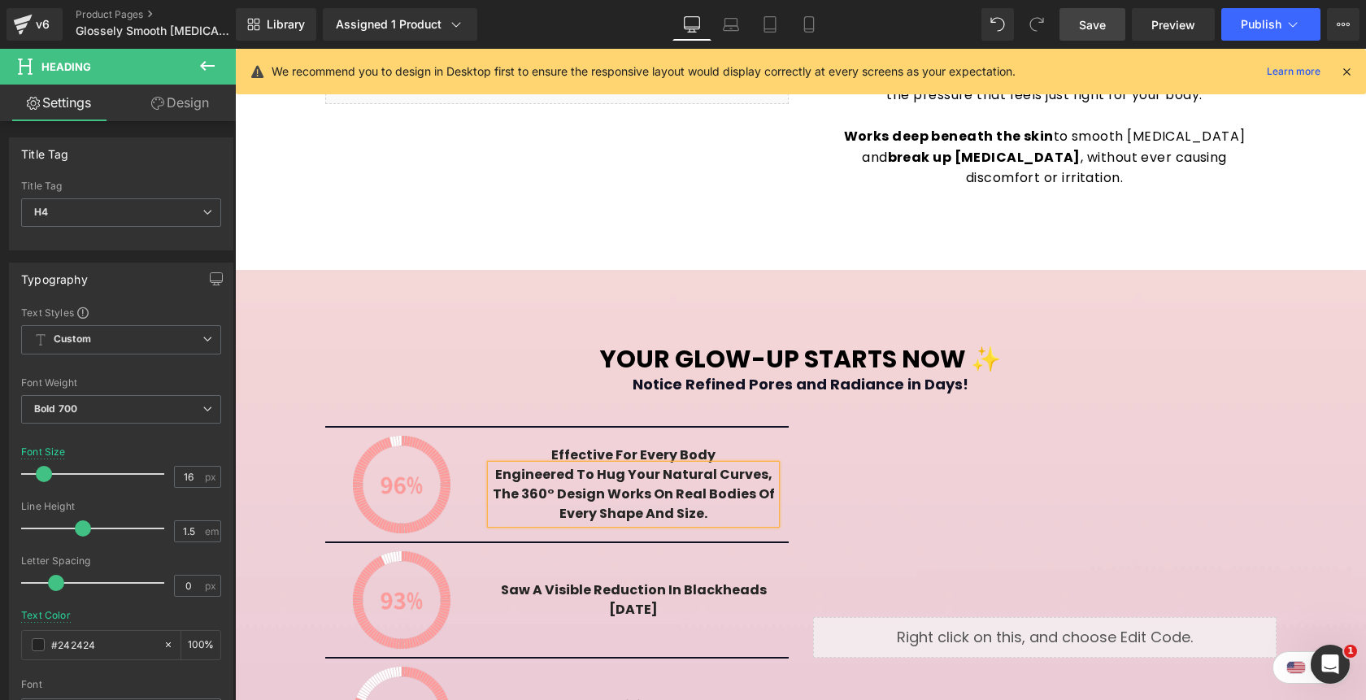
scroll to position [2414, 0]
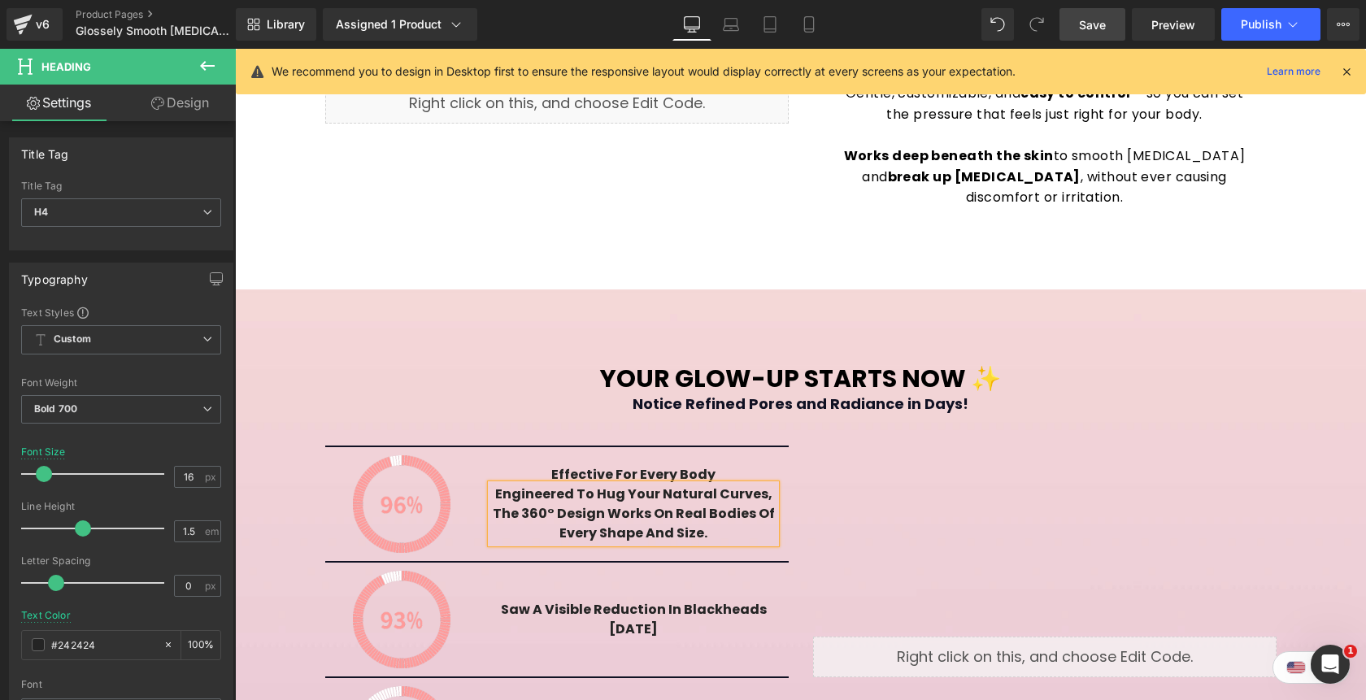
click at [719, 488] on h4 "Engineered to hug your natural curves, the 360° design works on real bodies of …" at bounding box center [633, 513] width 284 height 59
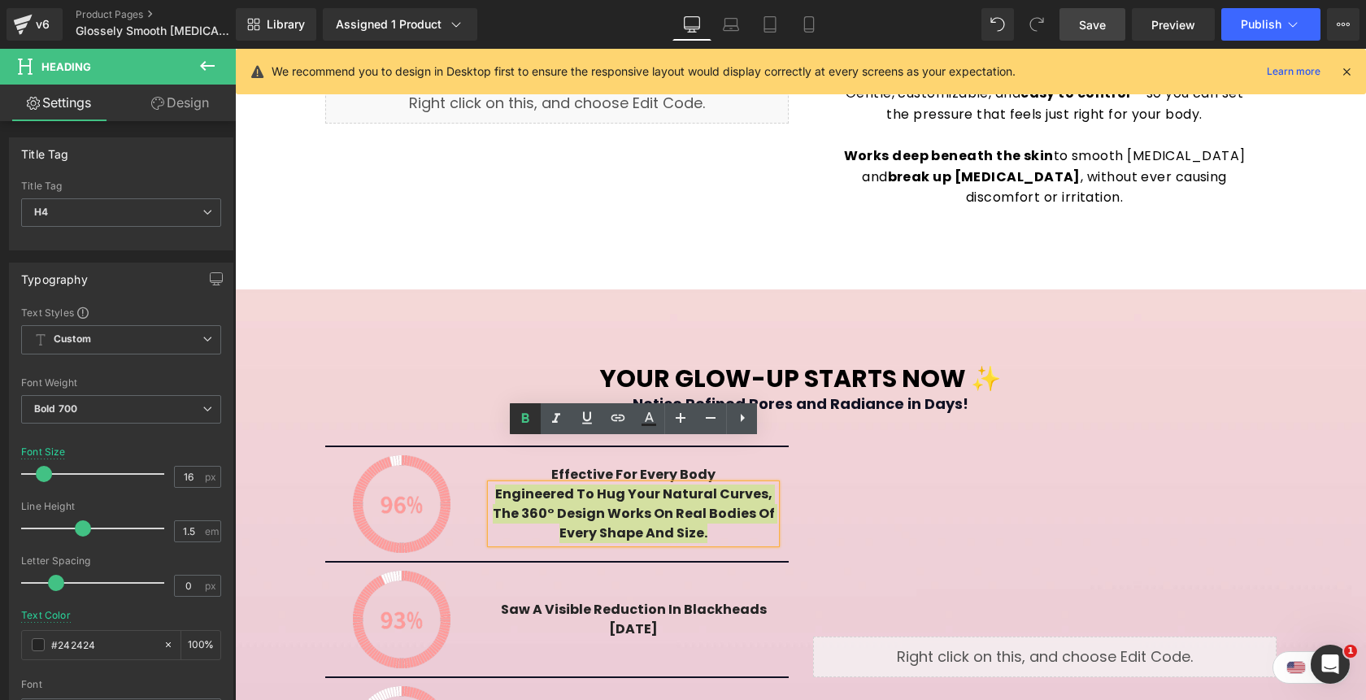
click at [523, 426] on icon at bounding box center [525, 419] width 20 height 20
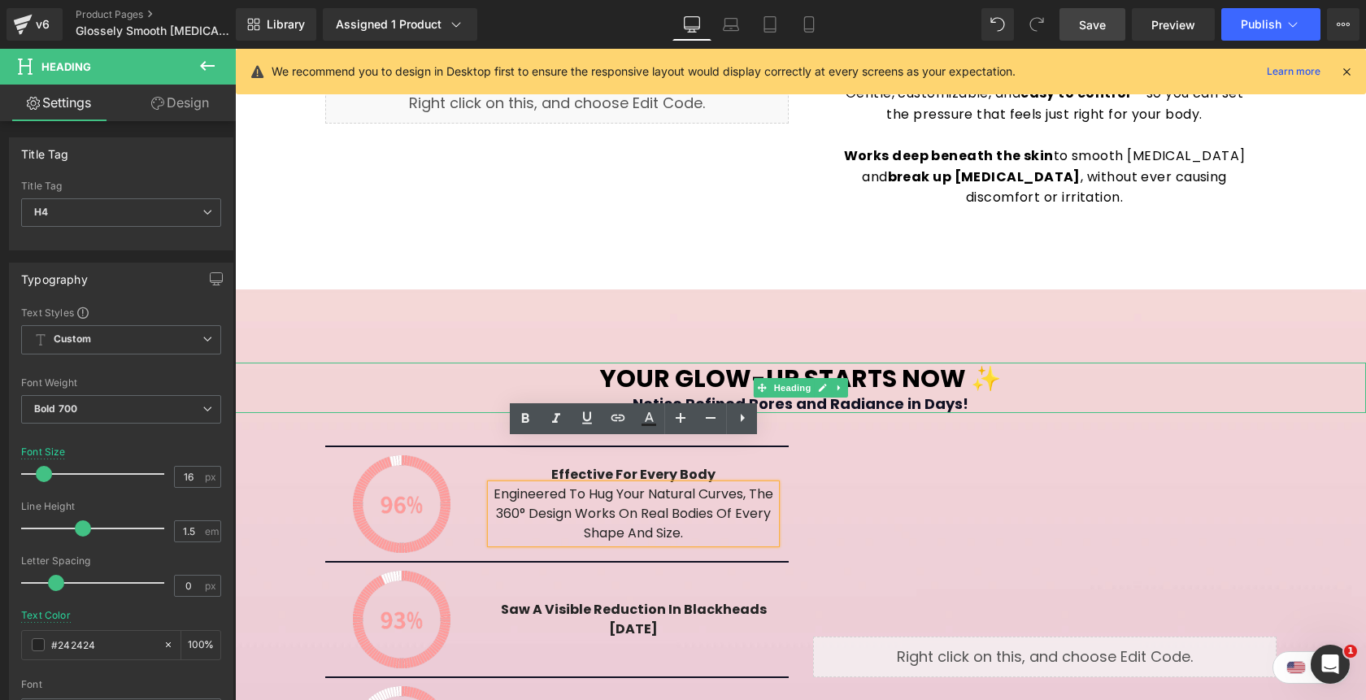
click at [1126, 394] on div "Notice Refined Pores and Radiance in Days!" at bounding box center [800, 403] width 1131 height 19
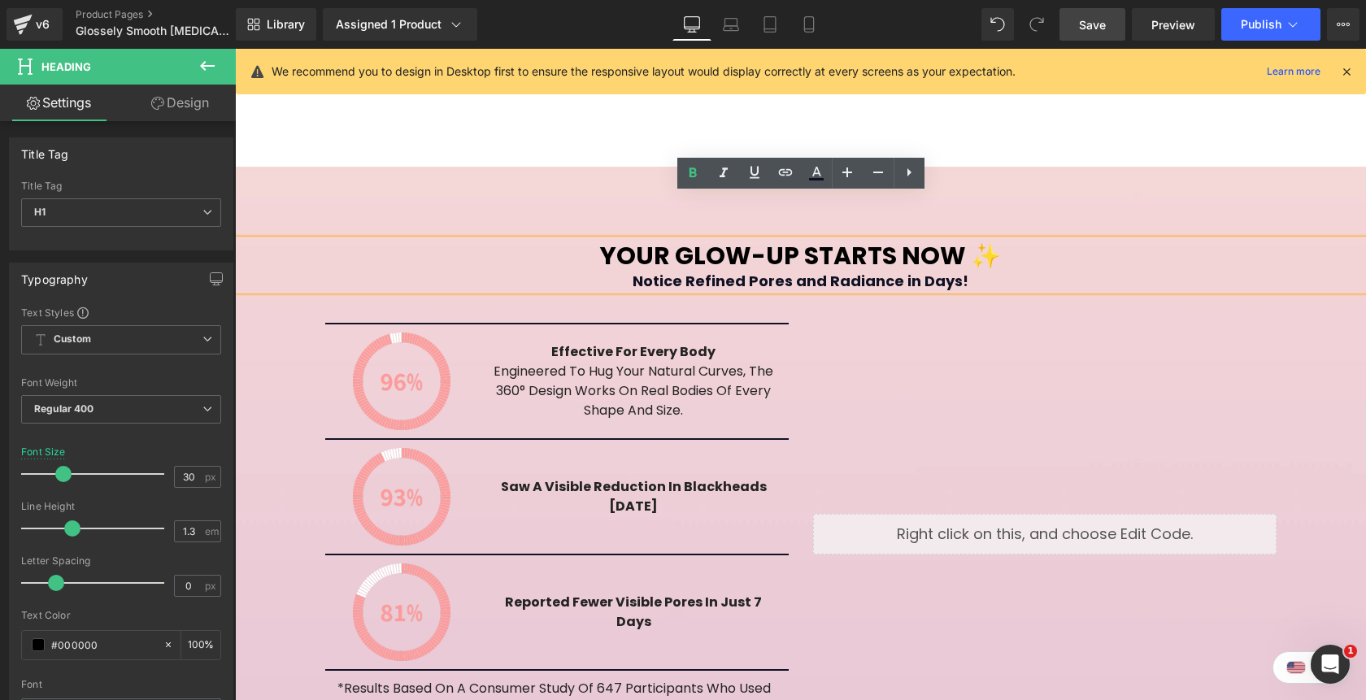
scroll to position [2538, 0]
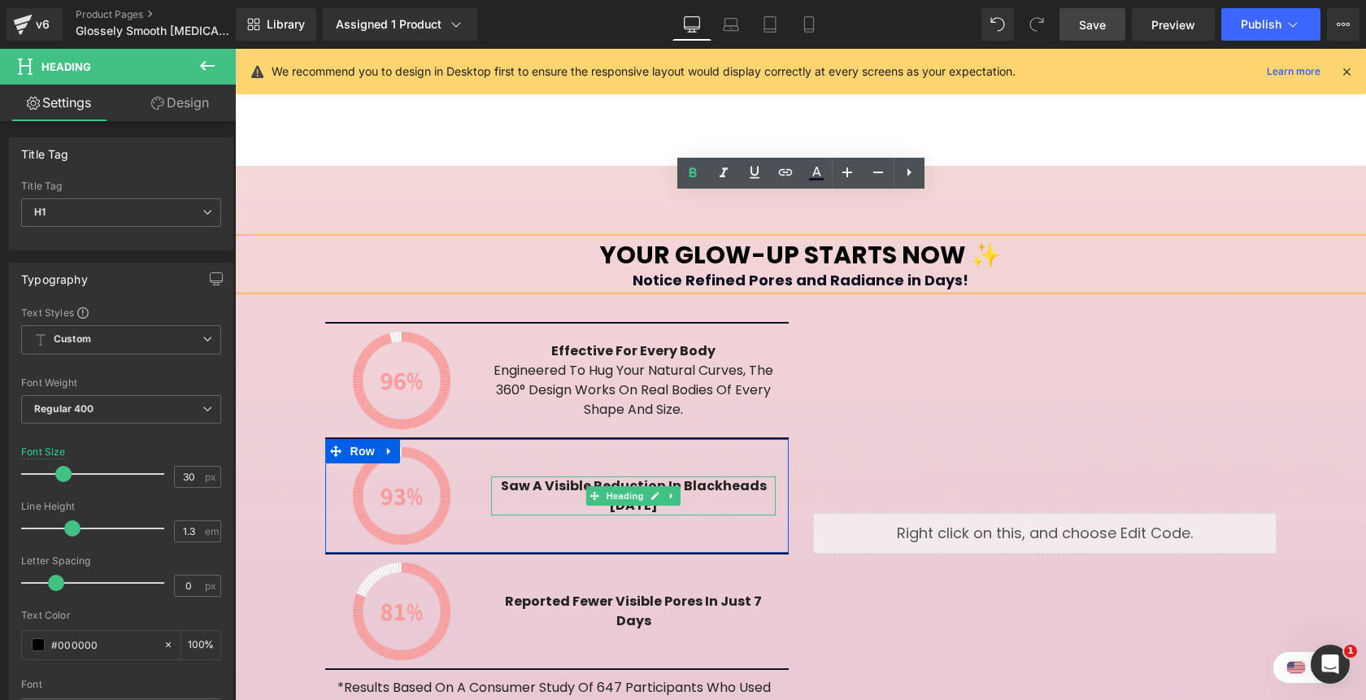
click at [536, 476] on h4 "saw a visible reduction in blackheads [DATE]" at bounding box center [633, 495] width 284 height 39
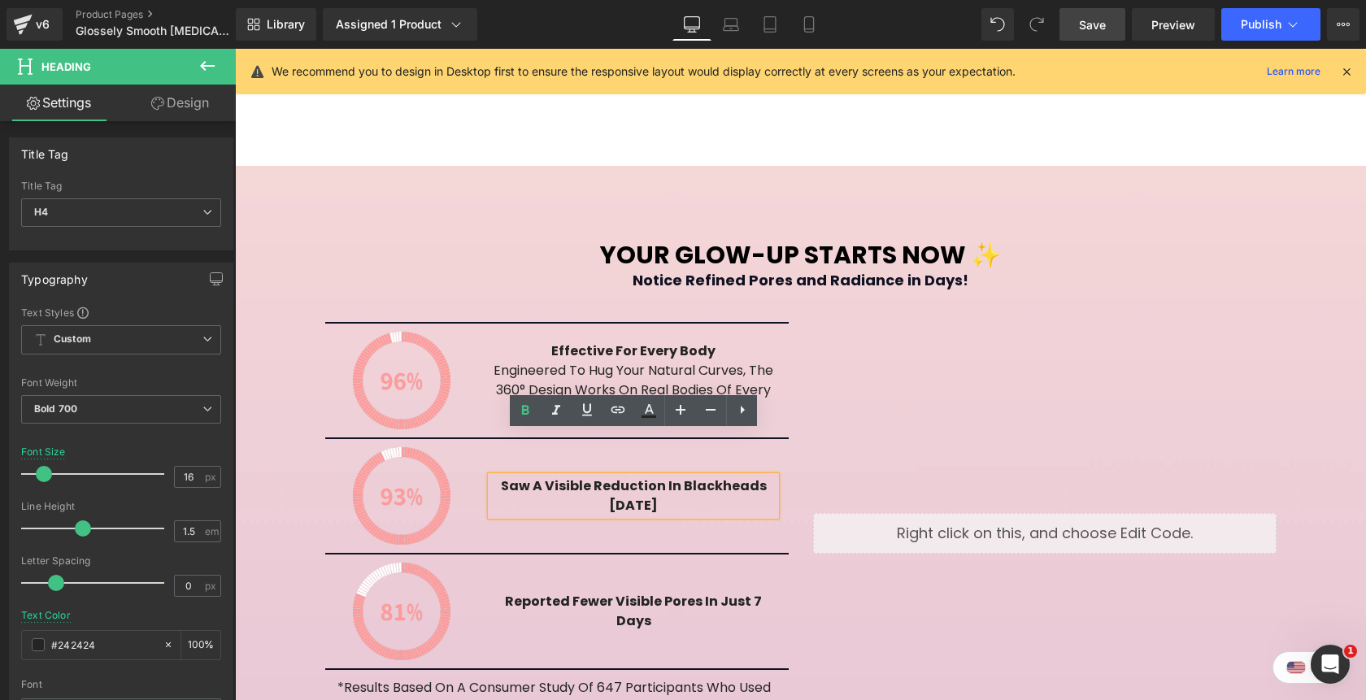
paste div
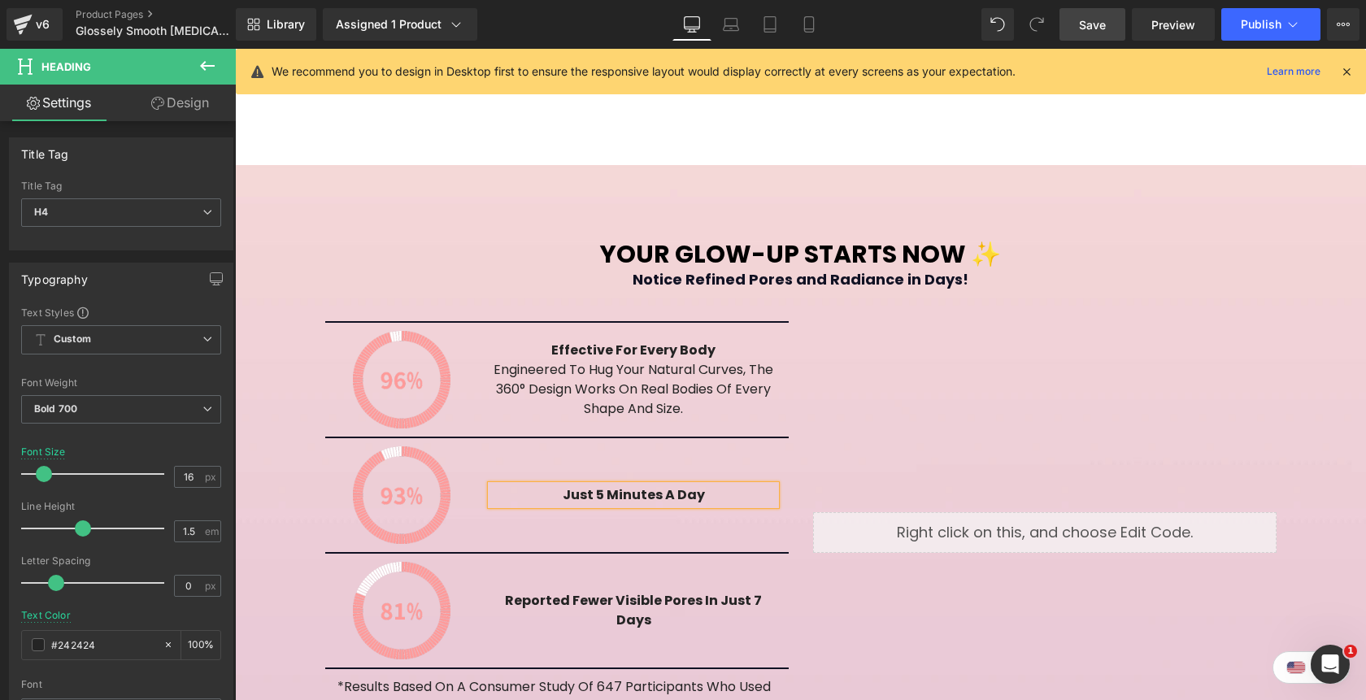
scroll to position [2547, 0]
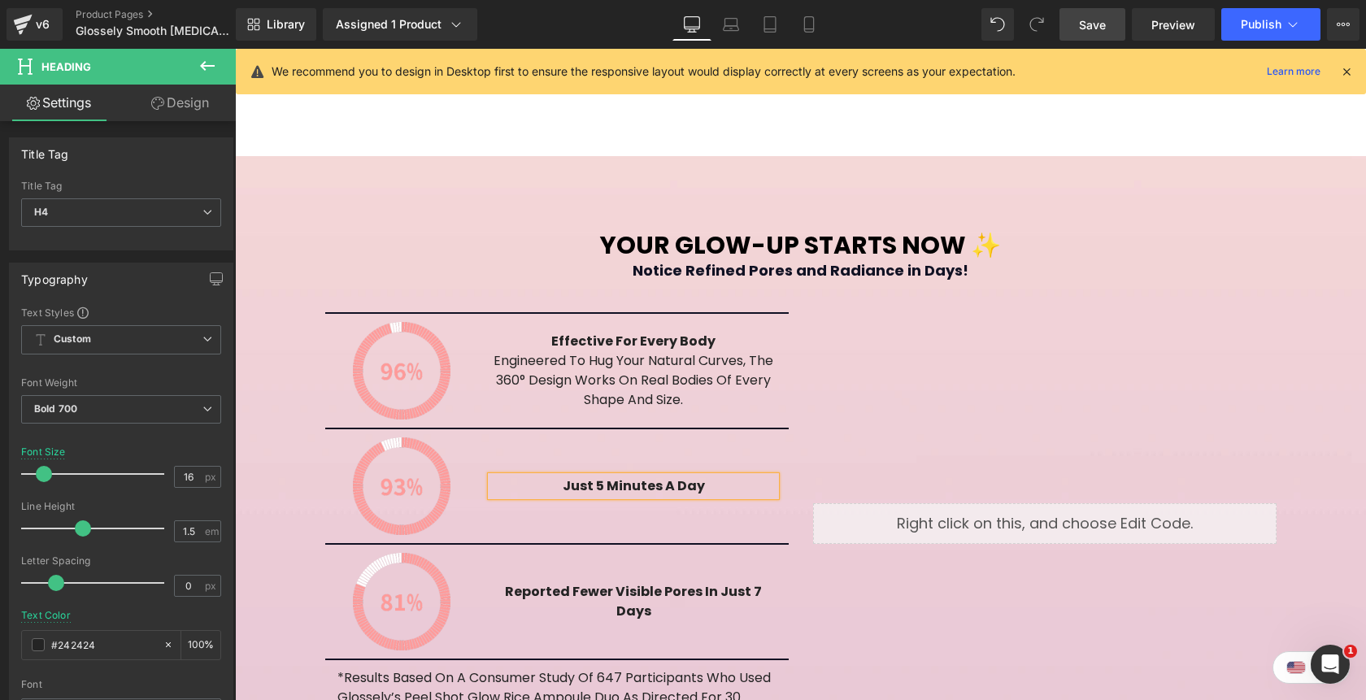
click at [894, 388] on div "Liquid" at bounding box center [1045, 523] width 488 height 423
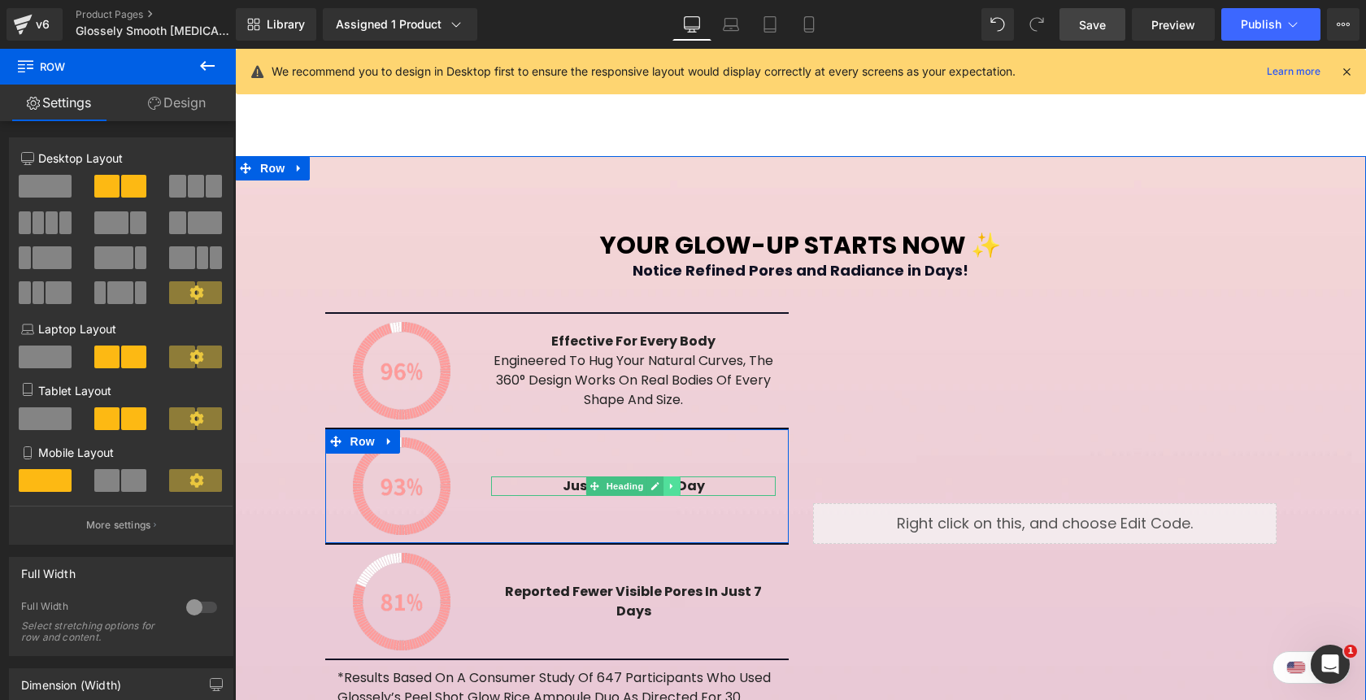
click at [674, 481] on icon at bounding box center [672, 486] width 9 height 10
click at [666, 482] on icon at bounding box center [663, 486] width 9 height 9
click at [718, 486] on h4 "Just 5 Minutes a Day" at bounding box center [633, 496] width 284 height 20
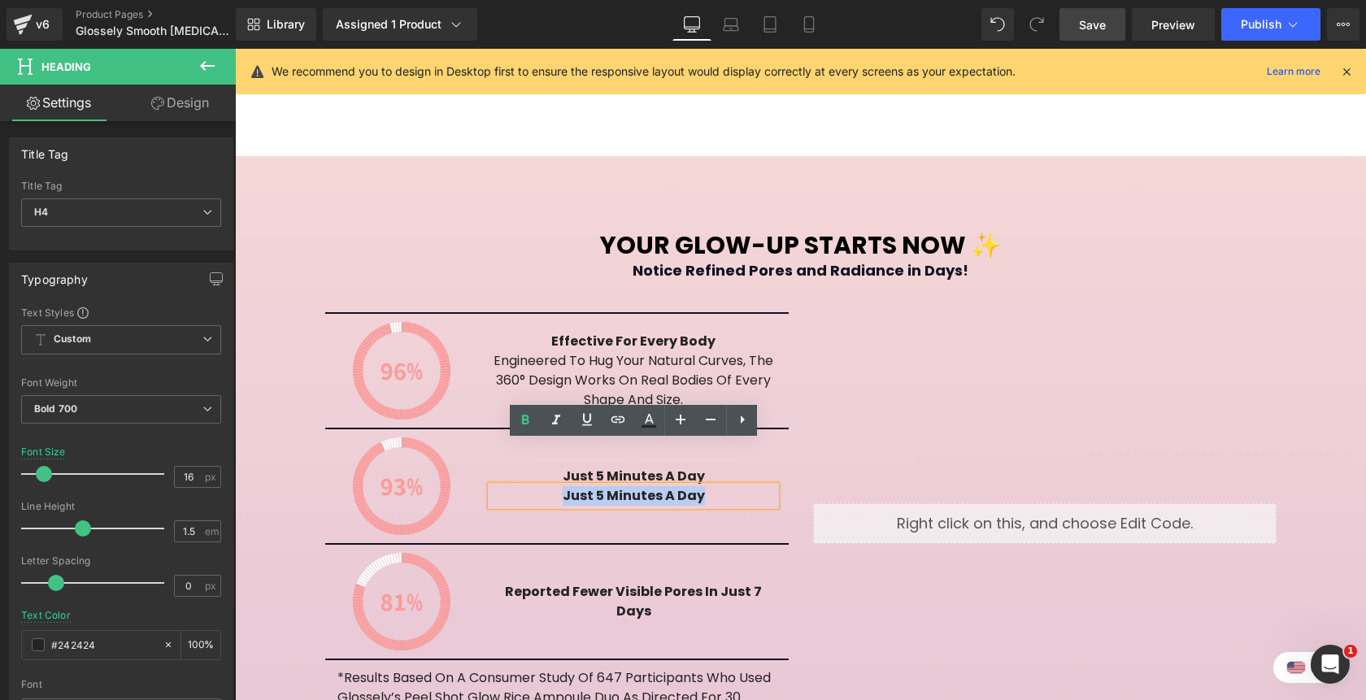
paste div
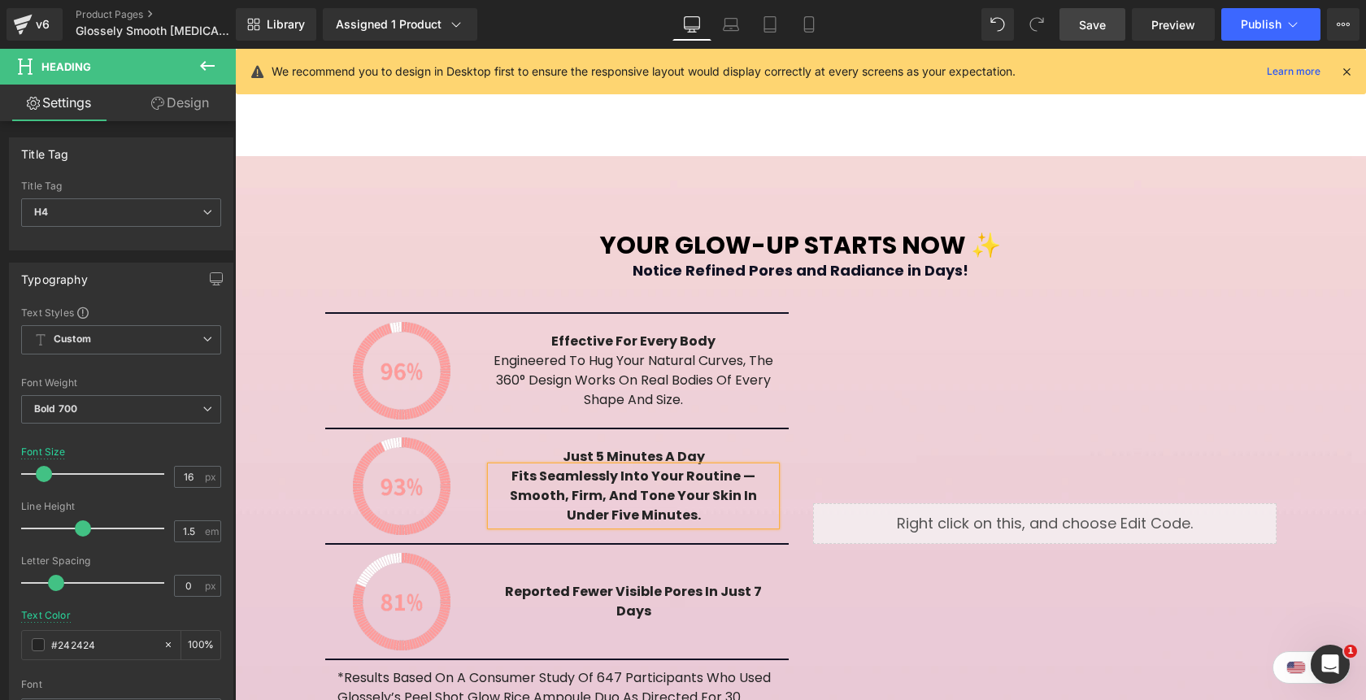
scroll to position [2528, 0]
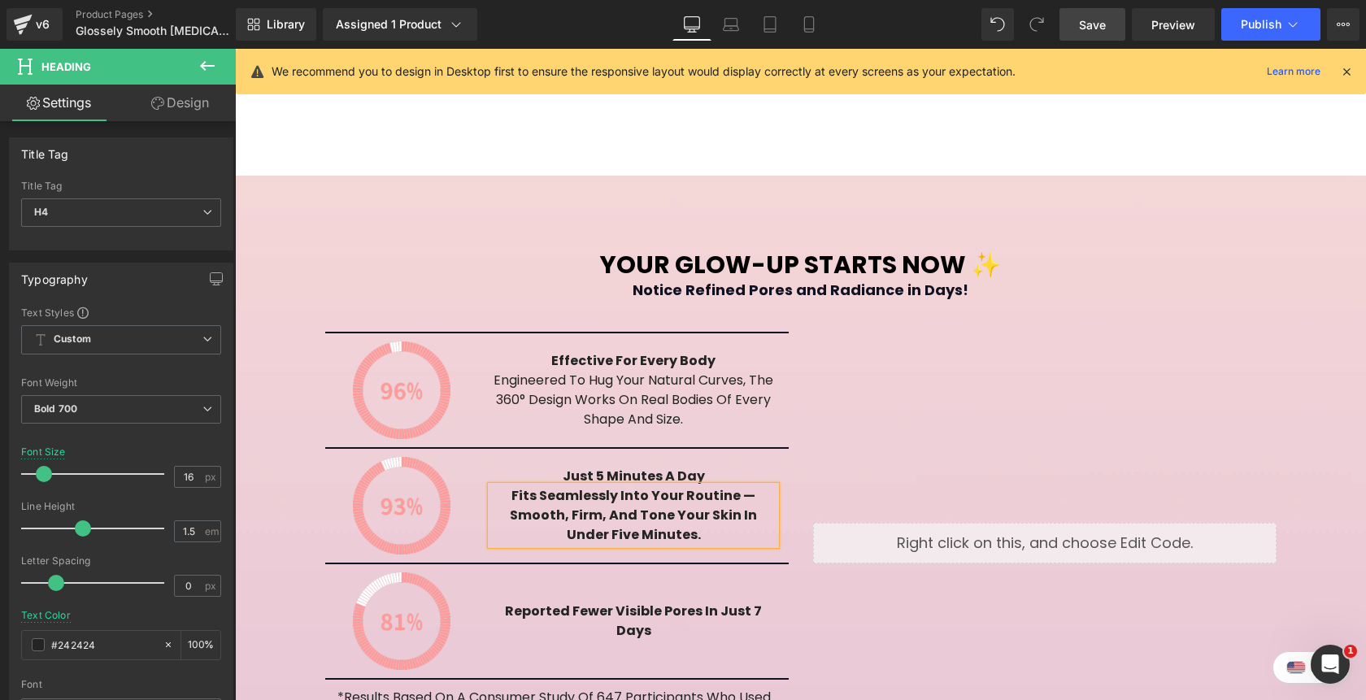
click at [694, 486] on h4 "Fits seamlessly into your routine — smooth, firm, and tone your skin in under f…" at bounding box center [633, 515] width 284 height 59
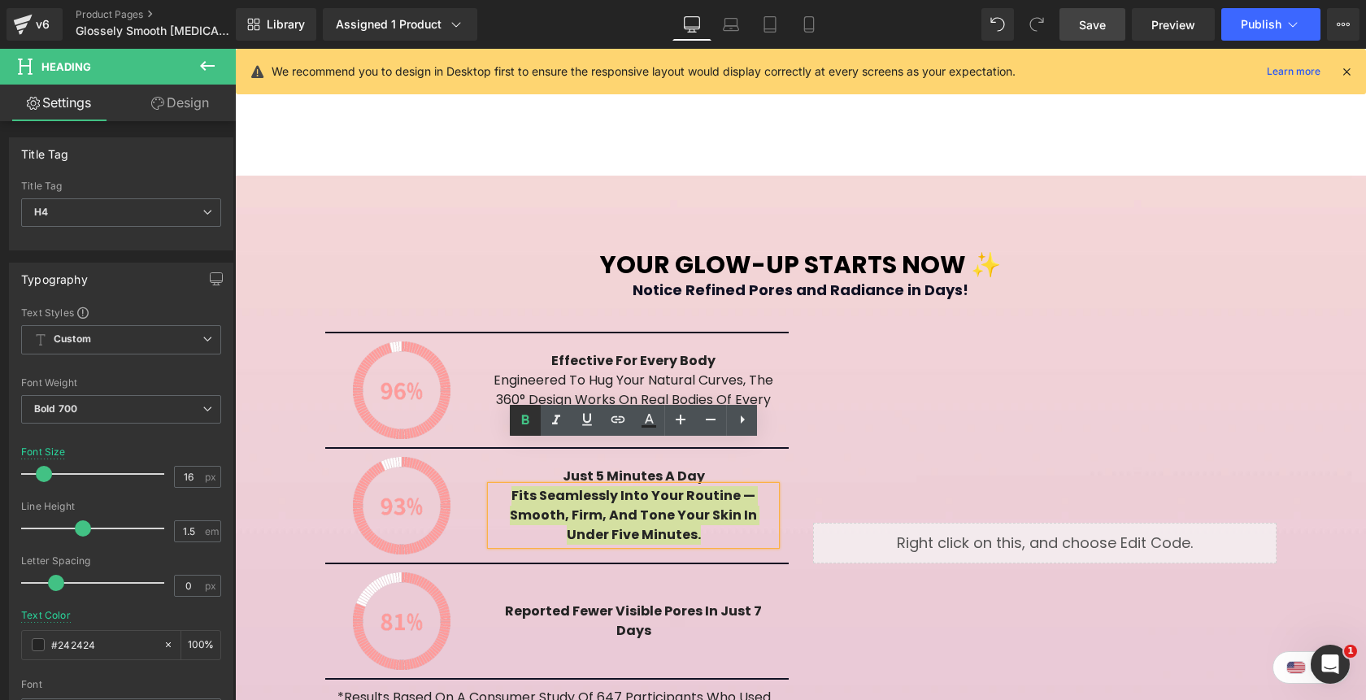
click at [520, 420] on icon at bounding box center [525, 420] width 20 height 20
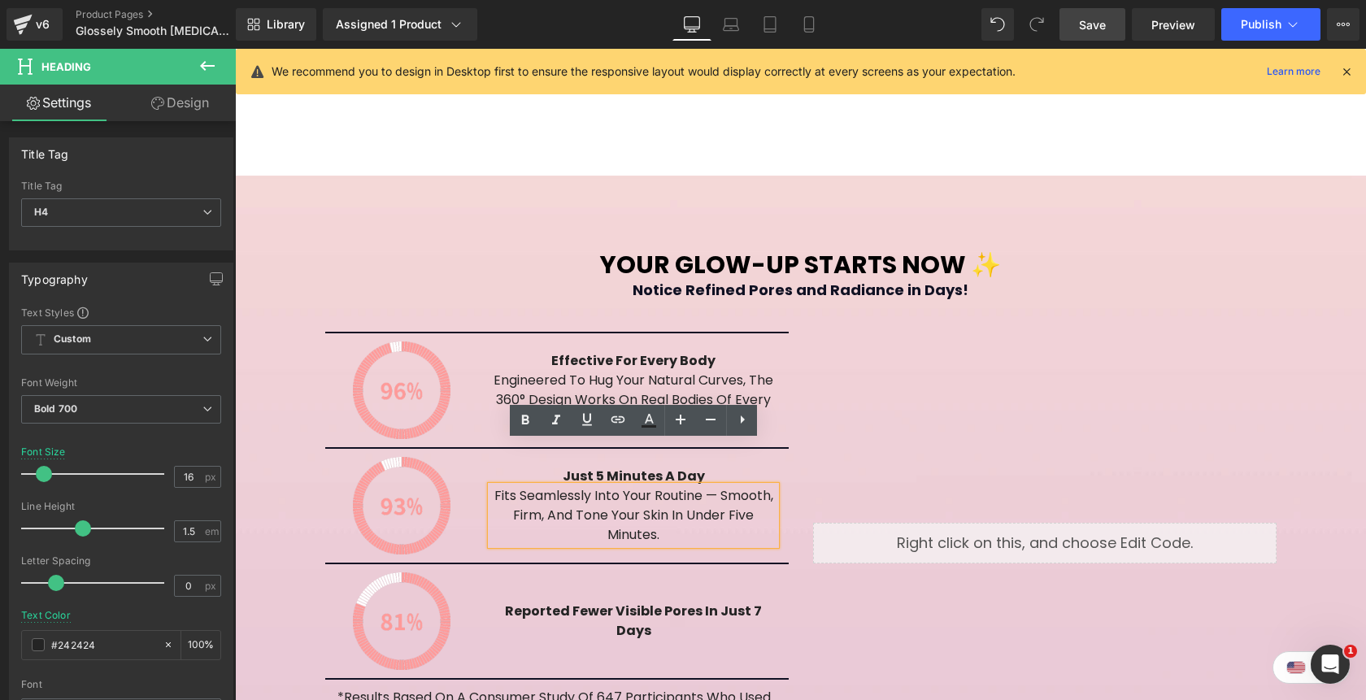
click at [910, 414] on div "Liquid" at bounding box center [1045, 543] width 488 height 423
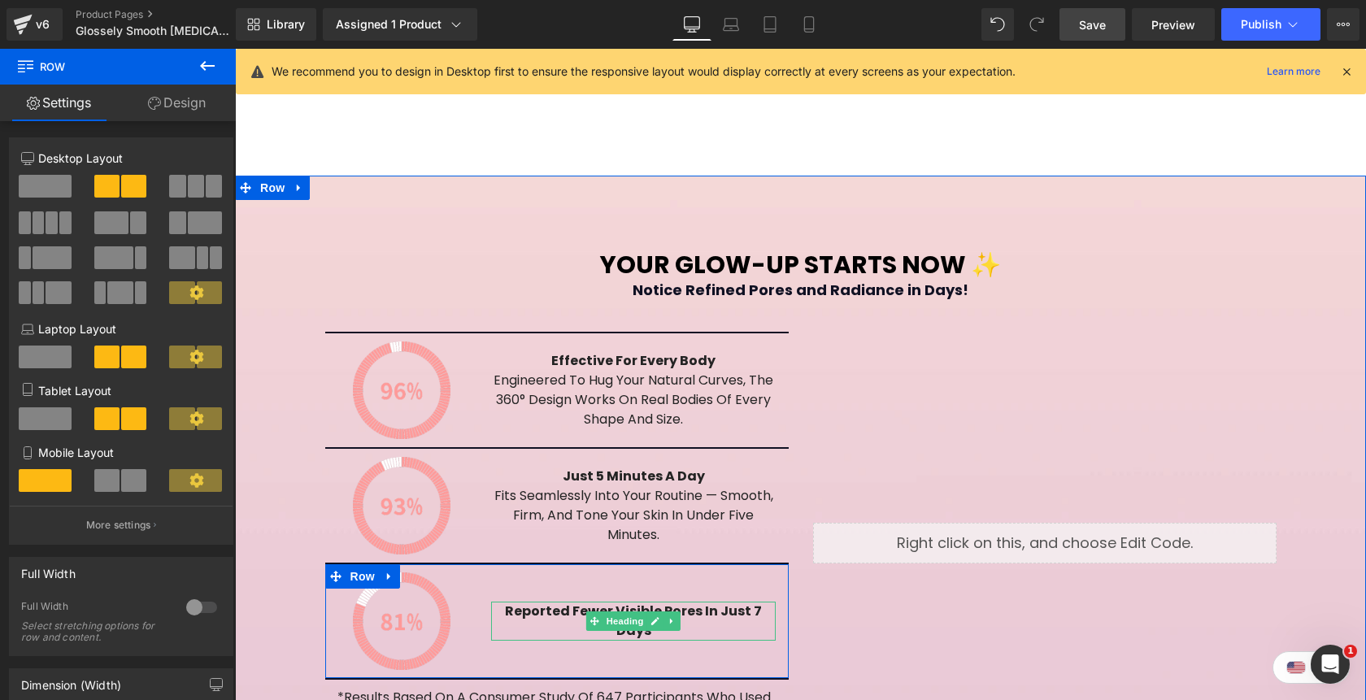
click at [715, 602] on h4 "reported fewer visible pores in just 7 days" at bounding box center [633, 621] width 284 height 39
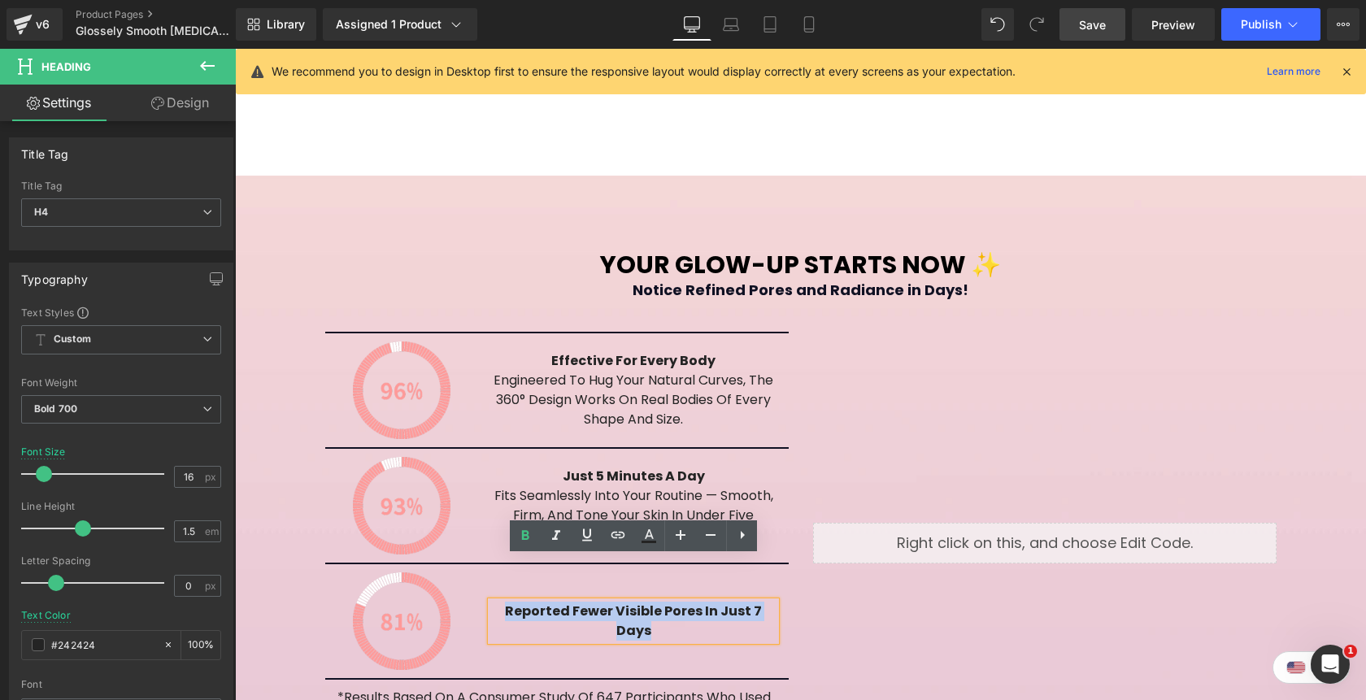
paste div
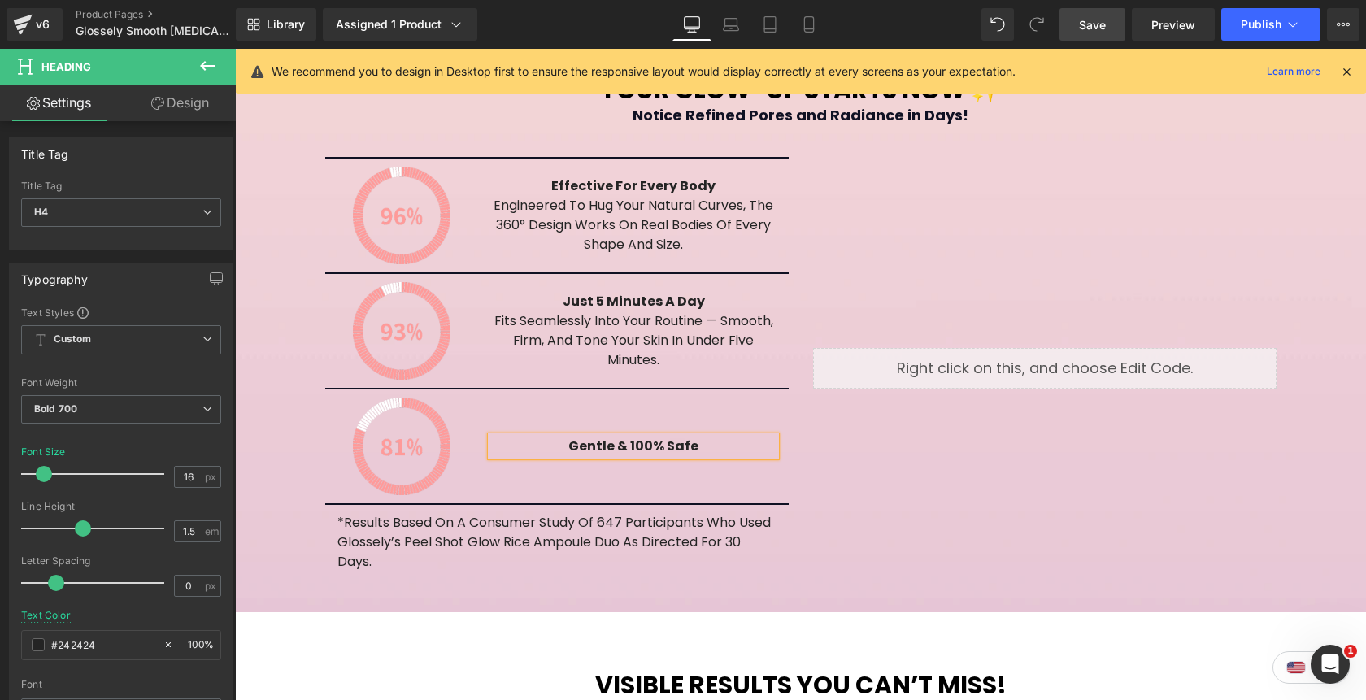
scroll to position [2712, 0]
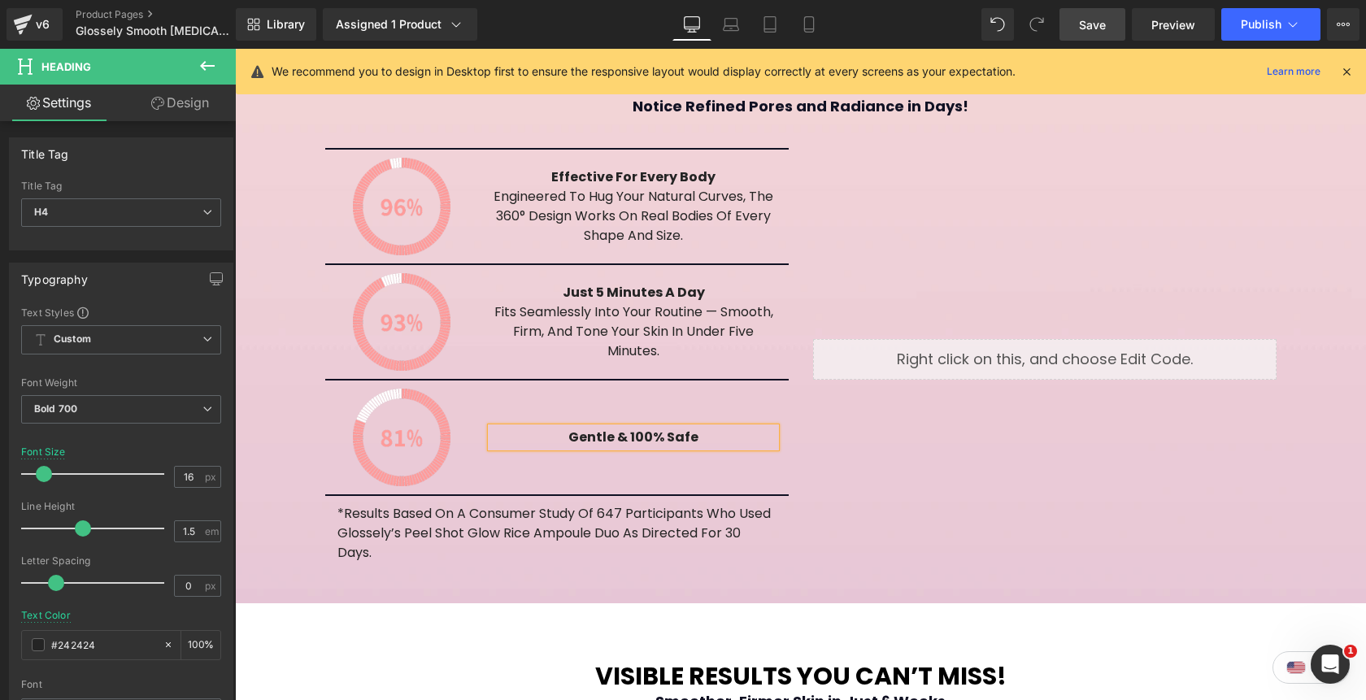
click at [919, 428] on div "Liquid" at bounding box center [1045, 359] width 488 height 423
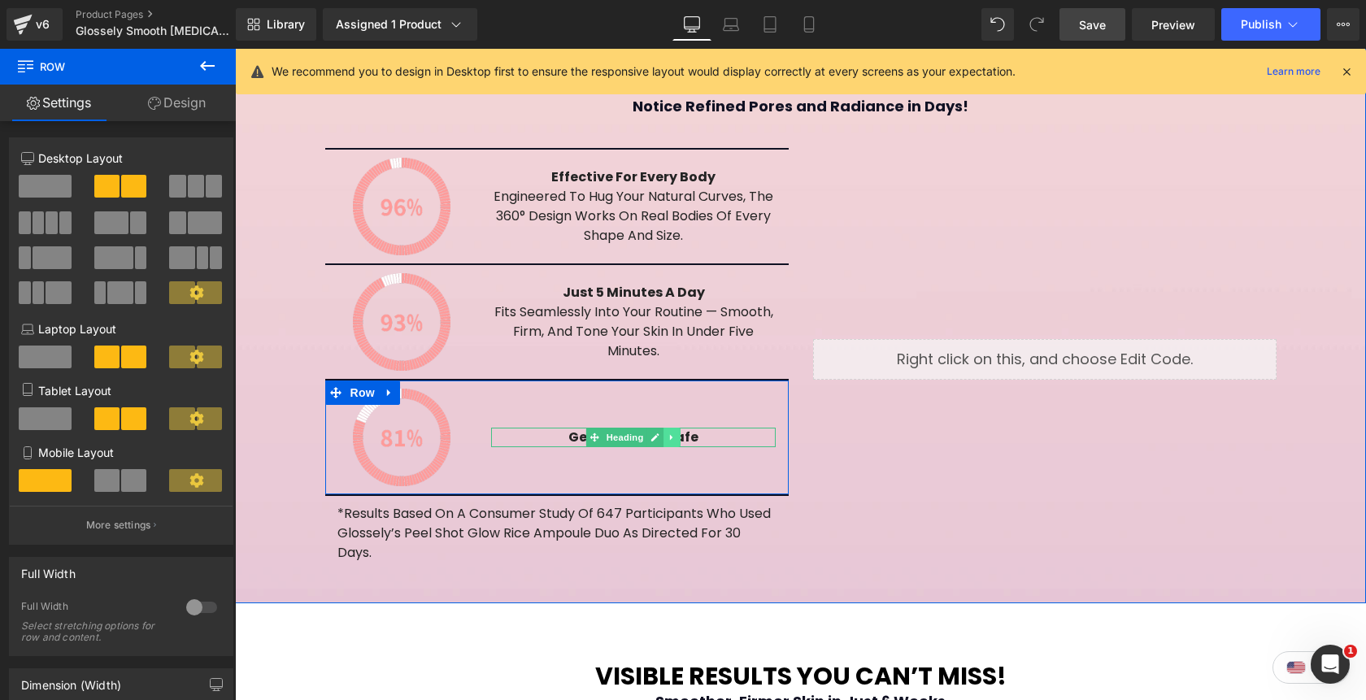
click at [674, 432] on icon at bounding box center [672, 437] width 9 height 10
click at [667, 433] on icon at bounding box center [663, 437] width 9 height 9
click at [710, 437] on h4 "Gentle & 100% Safe" at bounding box center [633, 447] width 284 height 20
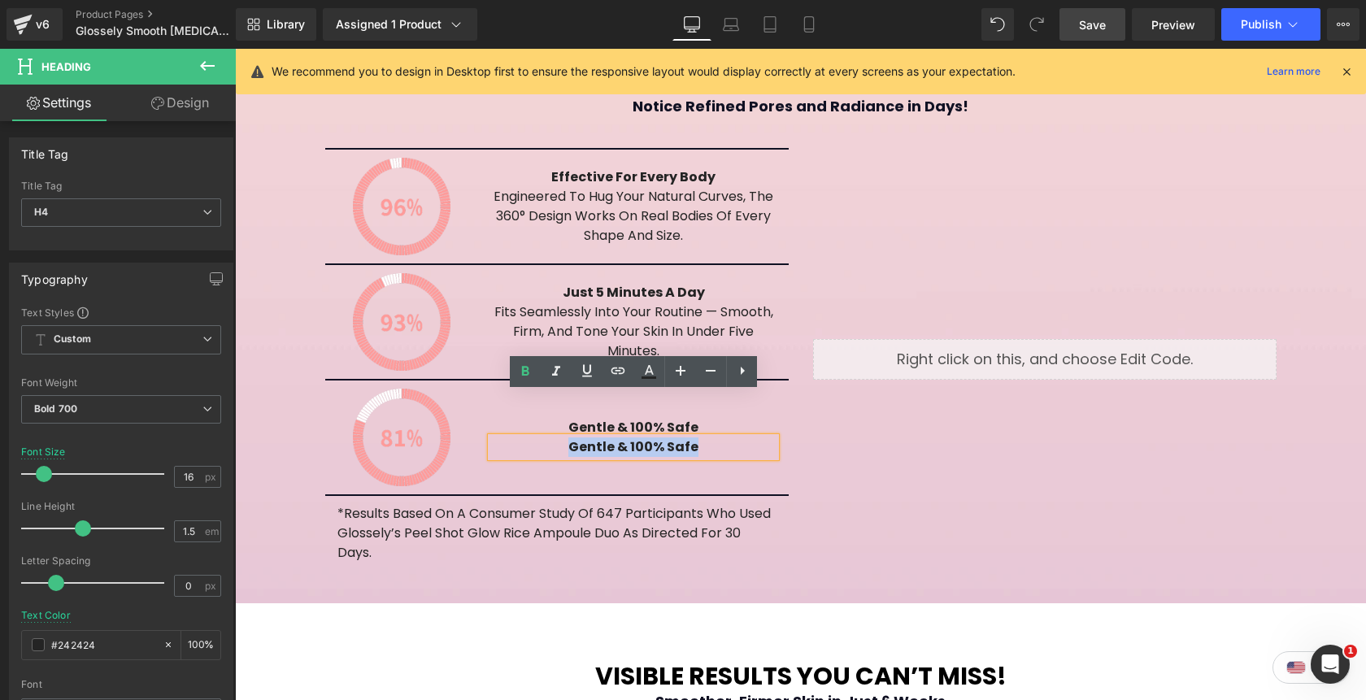
paste div
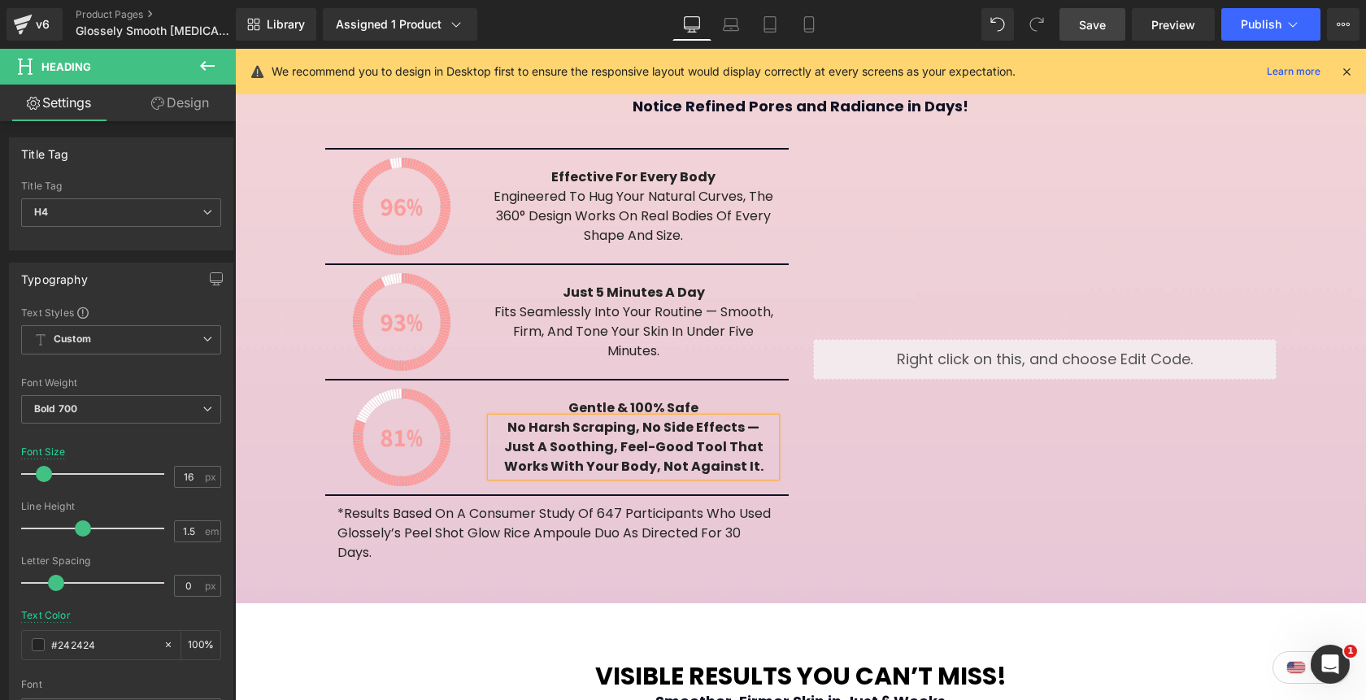
scroll to position [2692, 0]
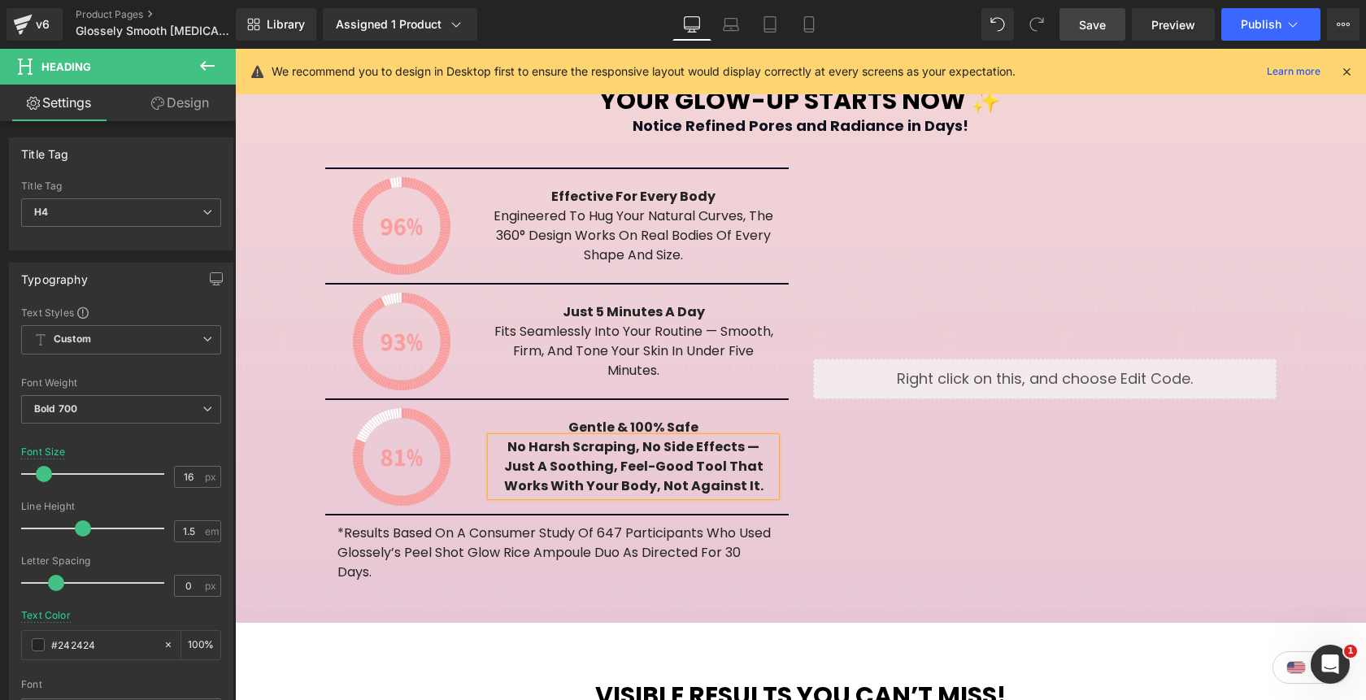
click at [749, 437] on h4 "No harsh scraping, no side effects — just a soothing, feel-good tool that works…" at bounding box center [633, 466] width 284 height 59
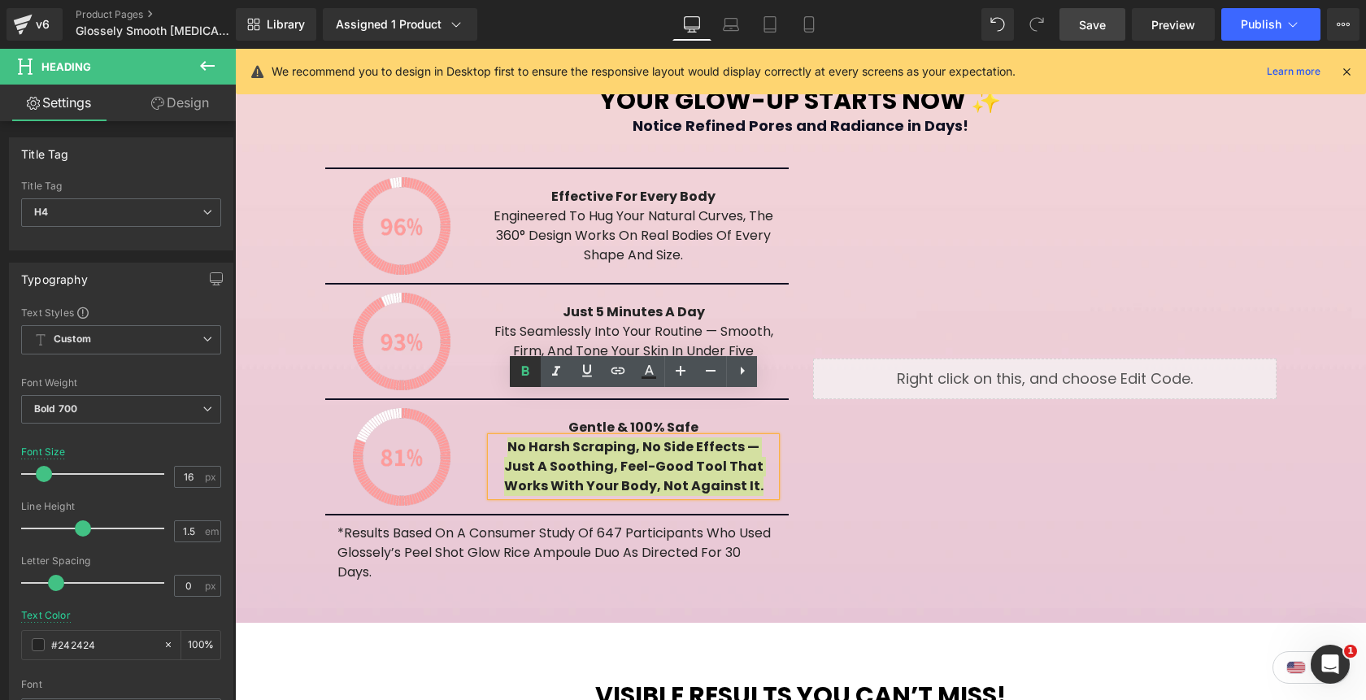
click at [520, 365] on icon at bounding box center [525, 372] width 20 height 20
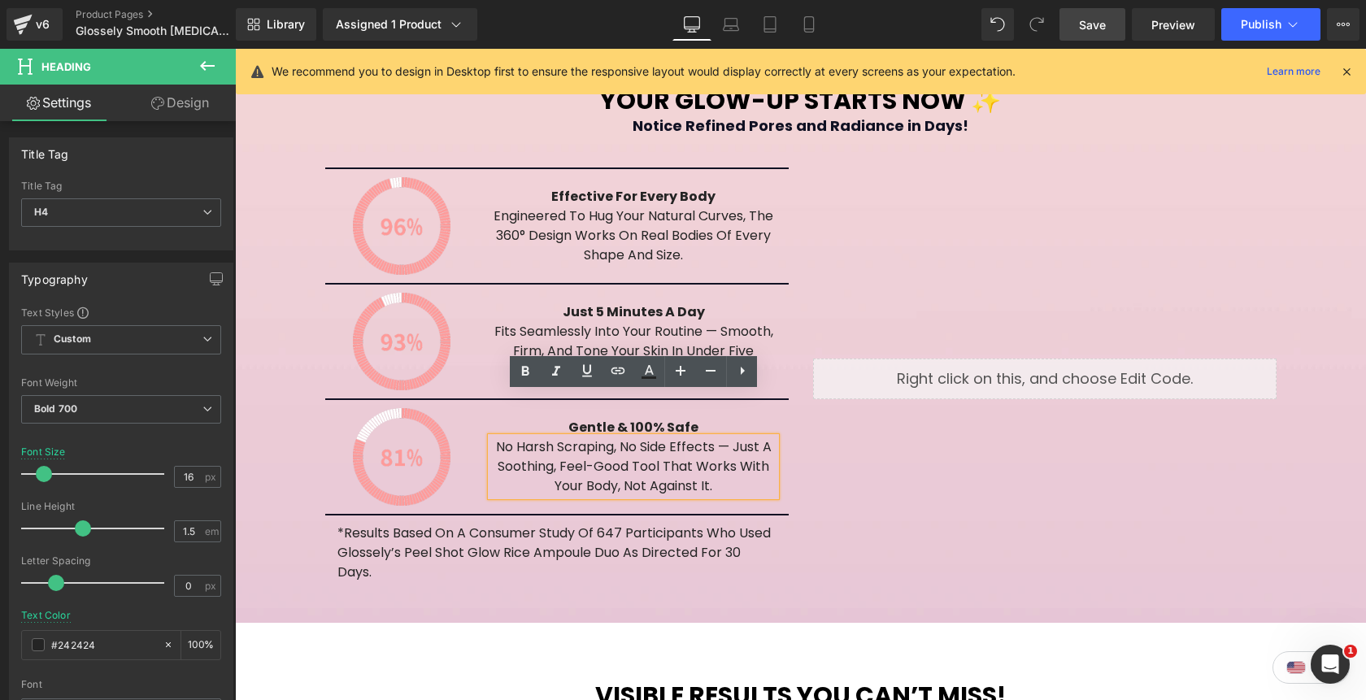
click at [1324, 258] on div "Your Glow-Up Starts Now ✨ Notice Refined Pores and Radiance in Days! Heading Im…" at bounding box center [800, 338] width 1131 height 506
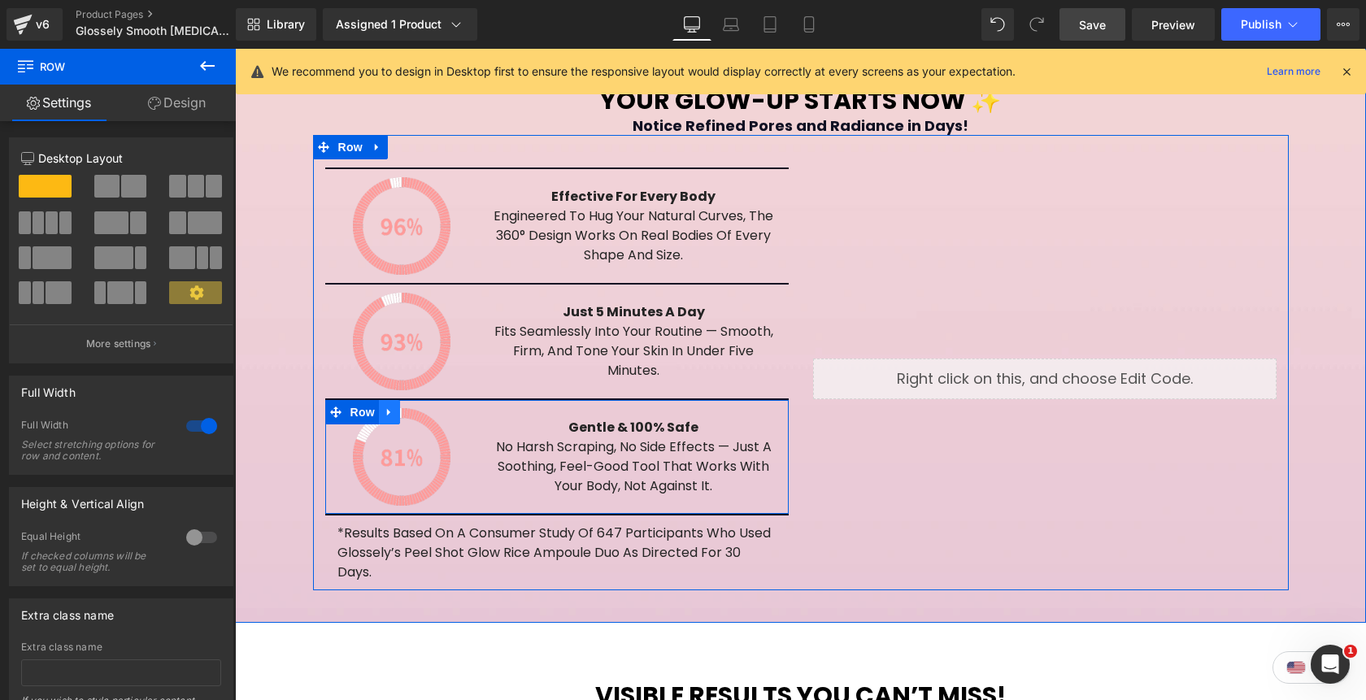
click at [389, 406] on icon at bounding box center [389, 412] width 11 height 12
click at [410, 406] on icon at bounding box center [410, 411] width 11 height 11
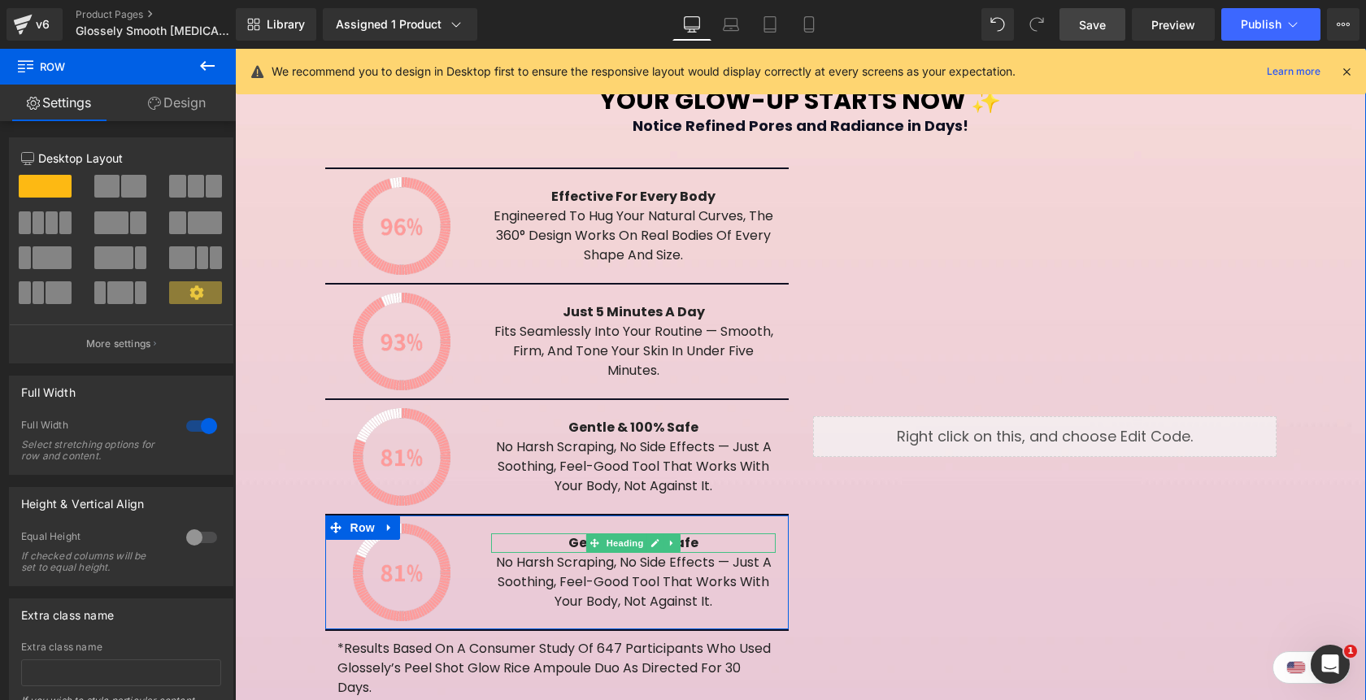
click at [712, 533] on h4 "Gentle & 100% Safe" at bounding box center [633, 543] width 284 height 20
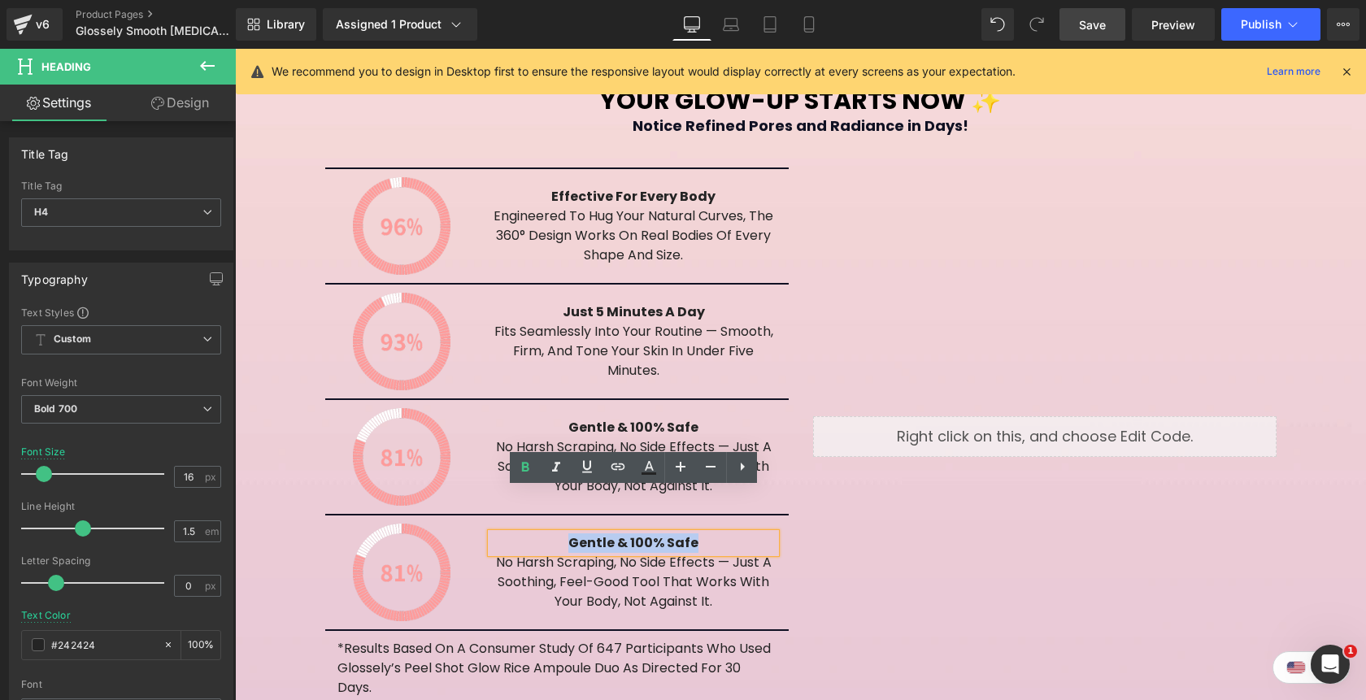
paste div
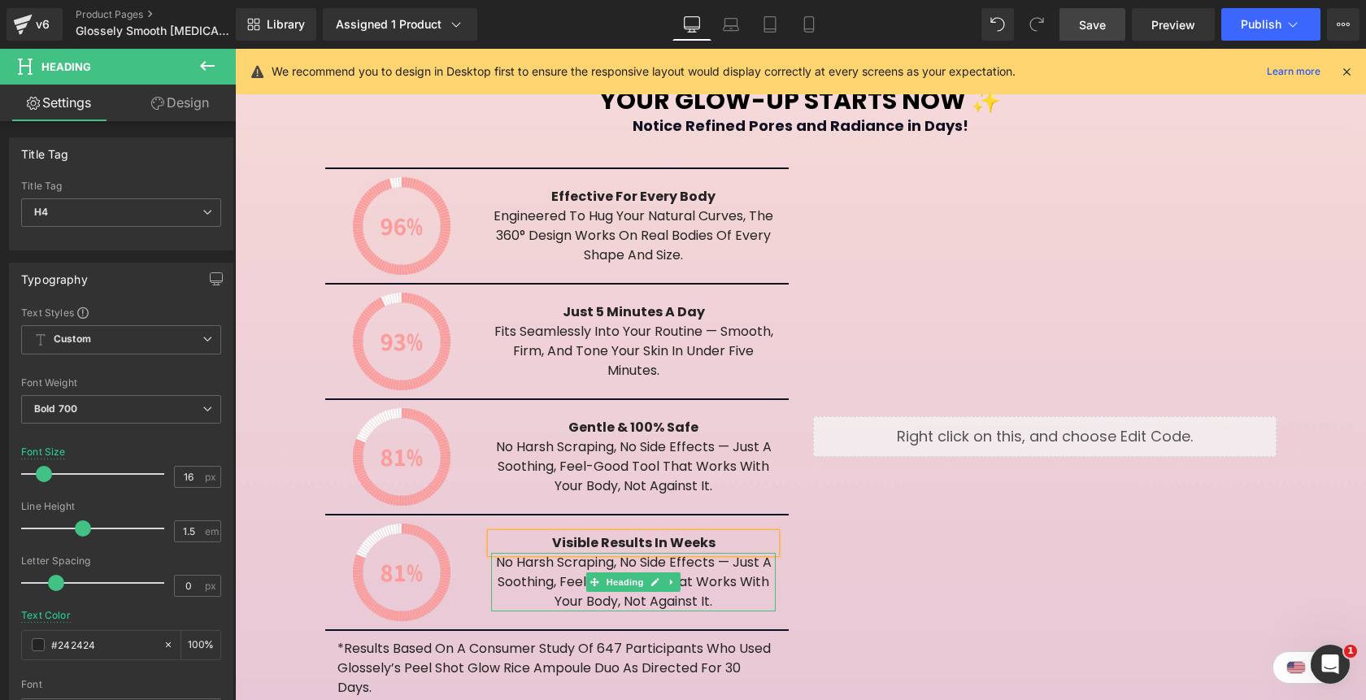
click at [736, 553] on h4 "No harsh scraping, no side effects — just a soothing, feel-good tool that works…" at bounding box center [633, 582] width 284 height 59
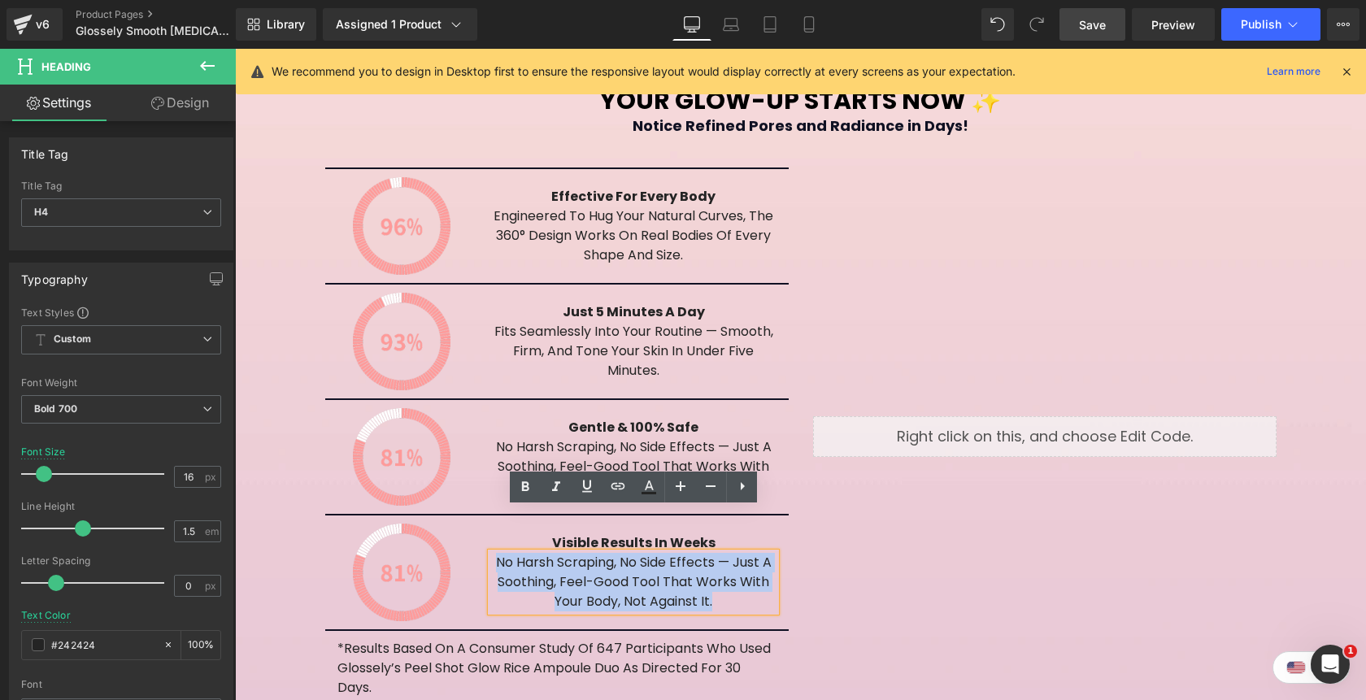
paste div
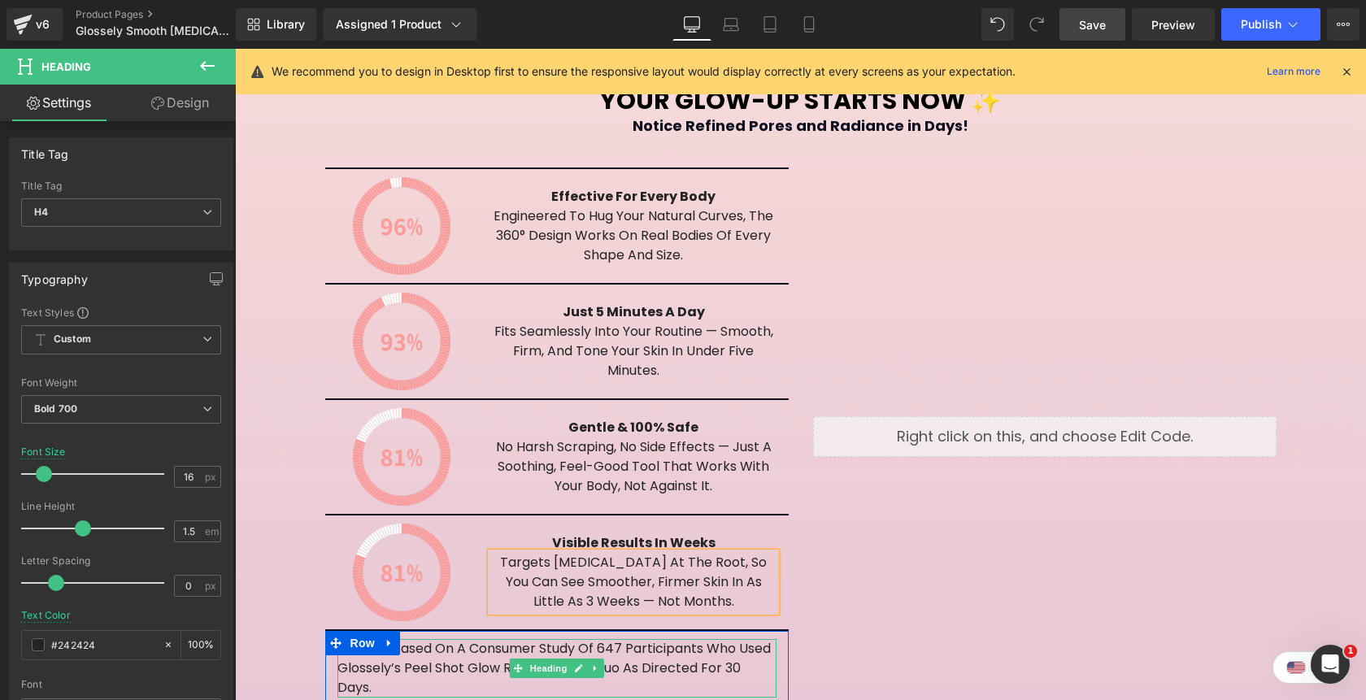
scroll to position [2581, 0]
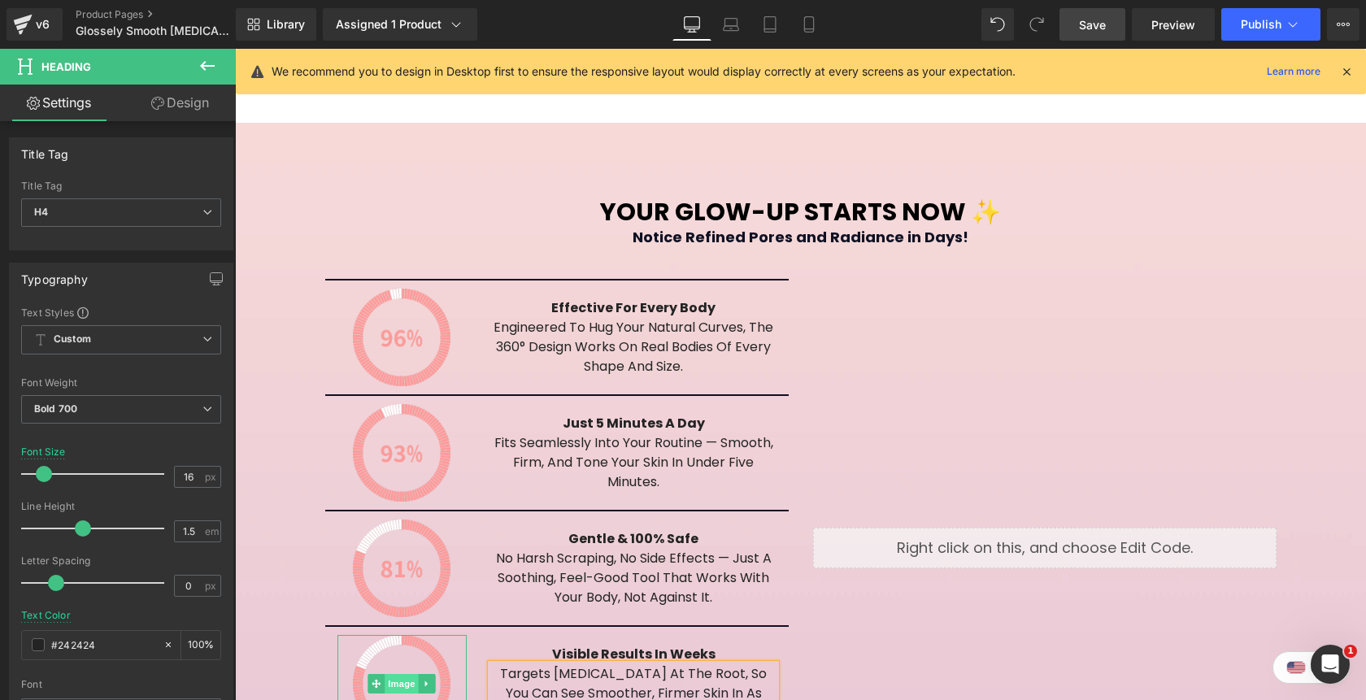
click at [399, 674] on span "Image" at bounding box center [402, 684] width 34 height 20
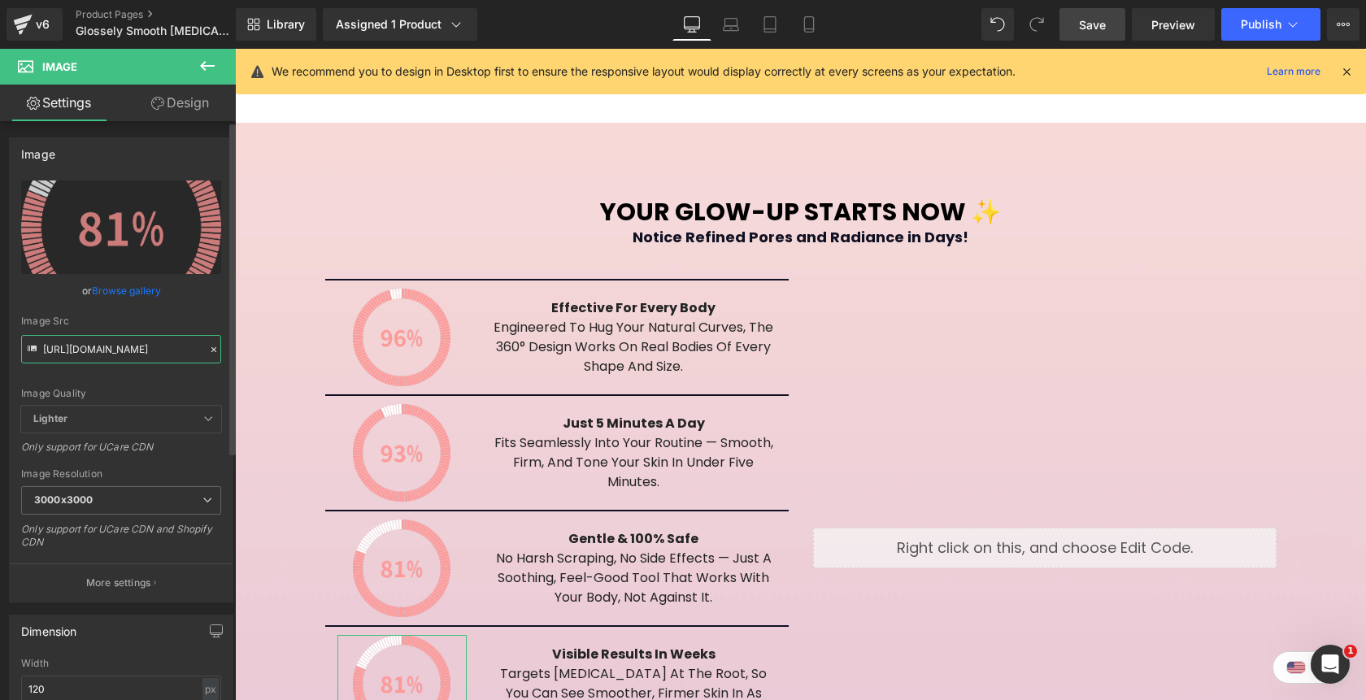
click at [115, 350] on input "[URL][DOMAIN_NAME]" at bounding box center [121, 349] width 200 height 28
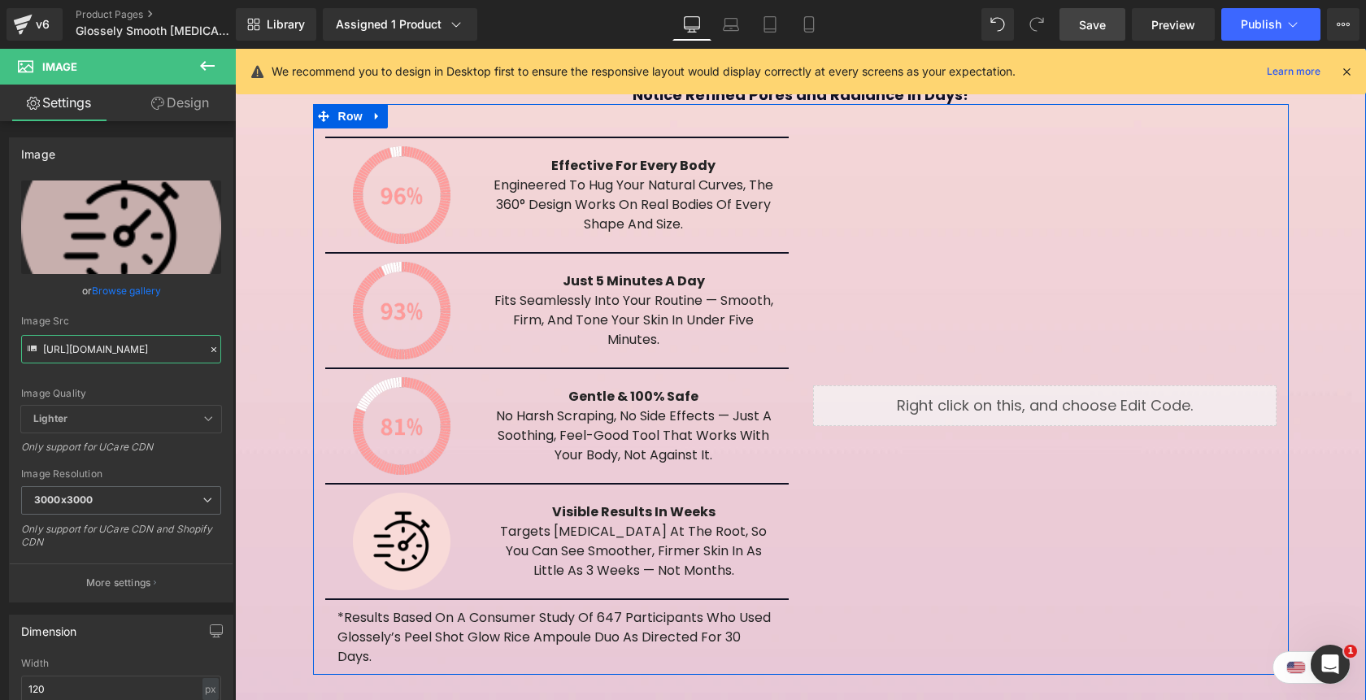
scroll to position [2630, 0]
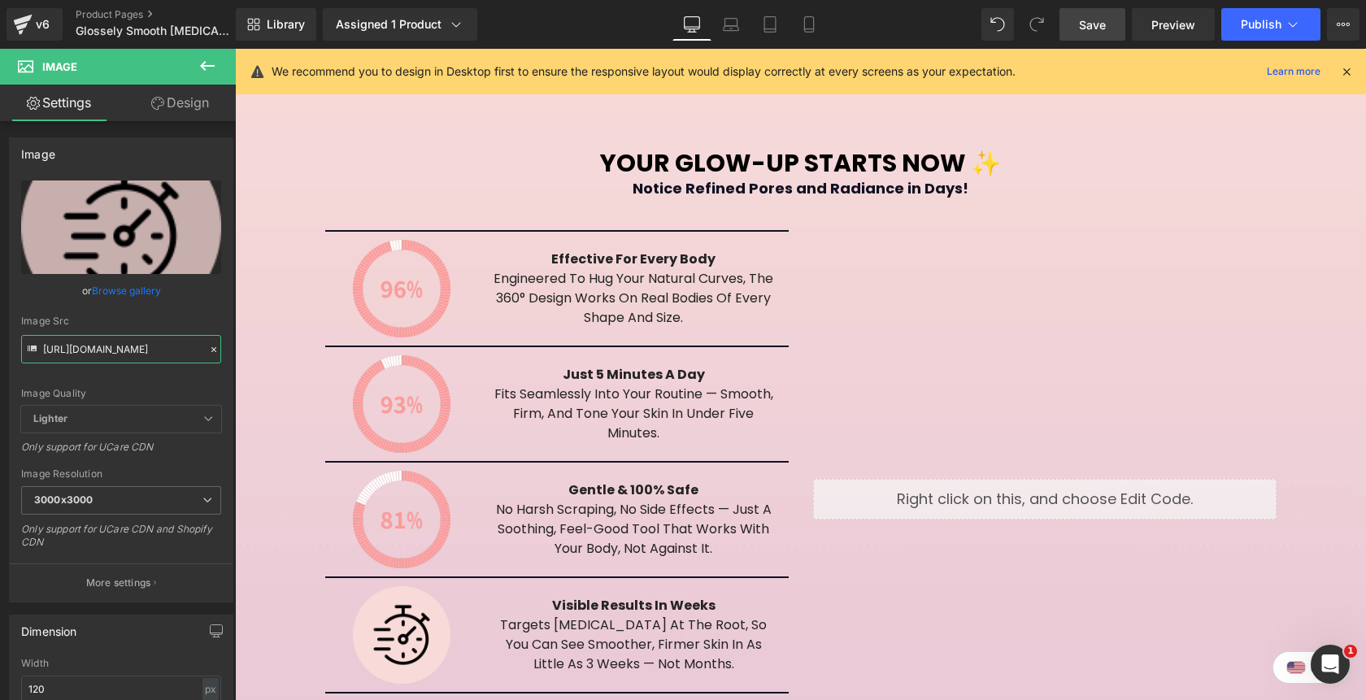
type input "[URL][DOMAIN_NAME]"
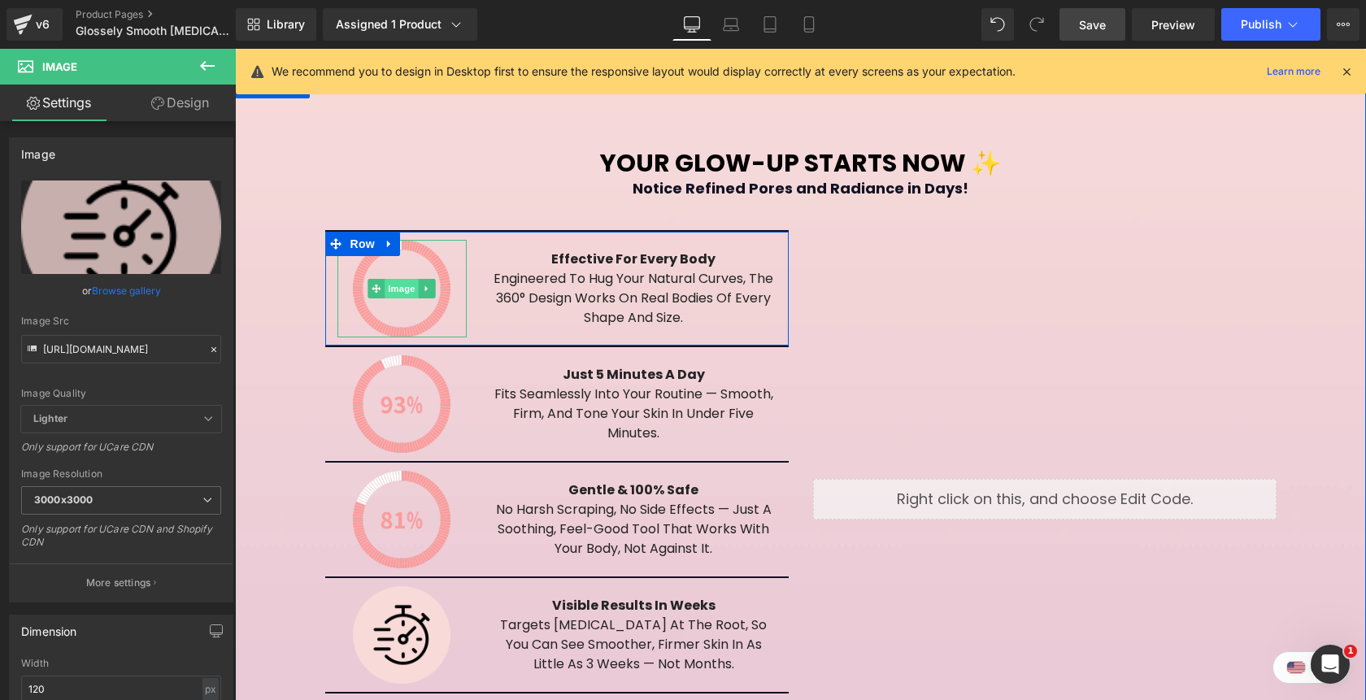
click at [410, 279] on span "Image" at bounding box center [402, 289] width 34 height 20
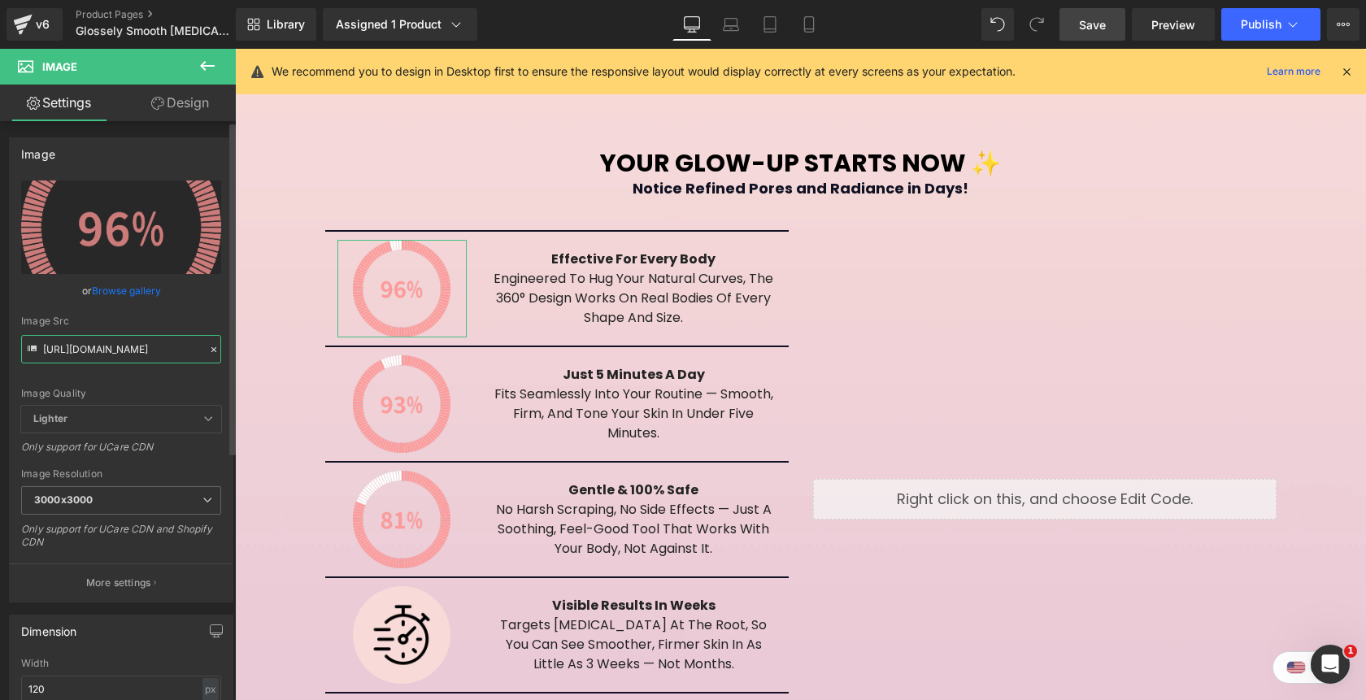
click at [122, 351] on input "[URL][DOMAIN_NAME]" at bounding box center [121, 349] width 200 height 28
paste input "noun-body-shape-1990682.png?v=1712604288"
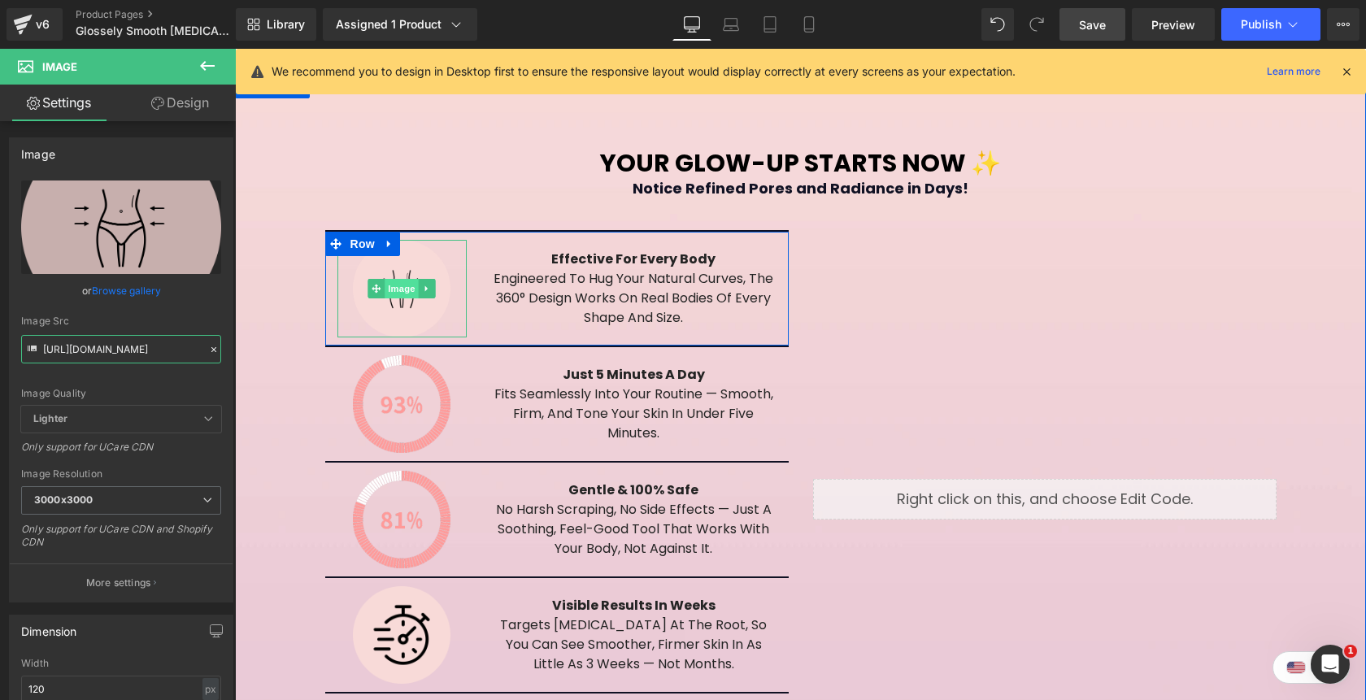
click at [402, 279] on span "Image" at bounding box center [402, 289] width 34 height 20
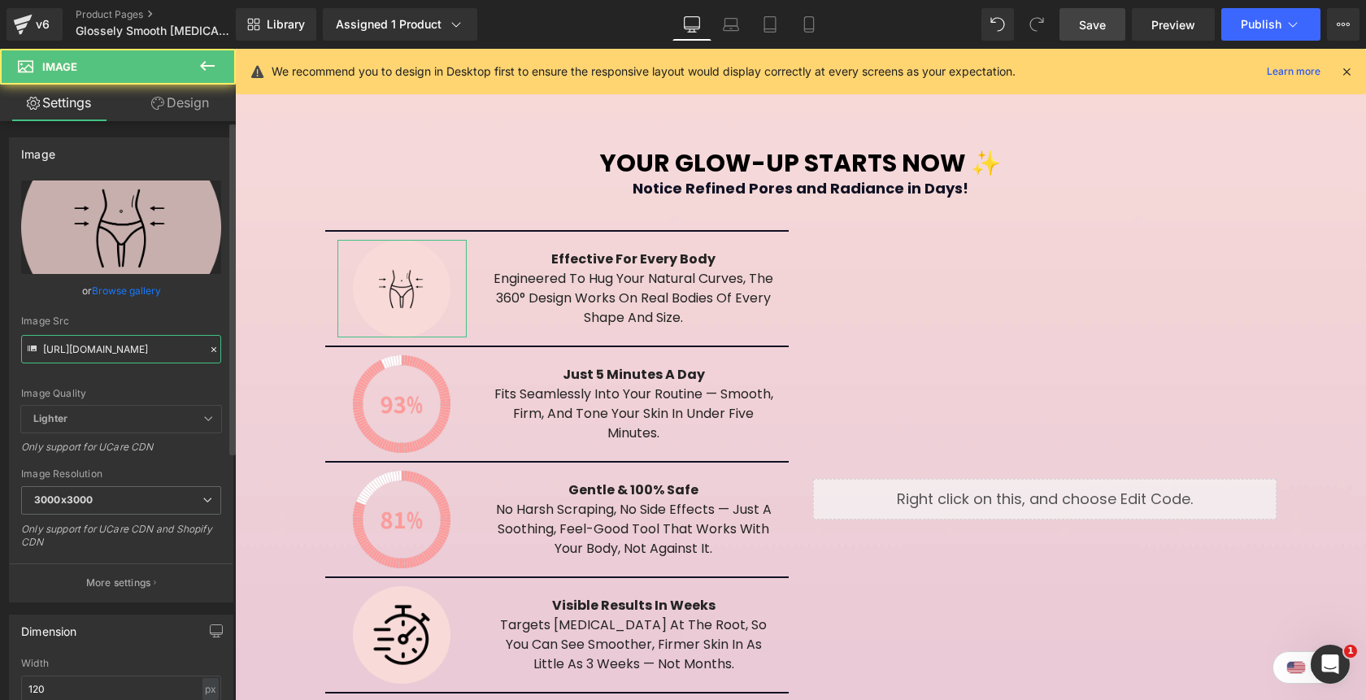
click at [139, 350] on input "[URL][DOMAIN_NAME]" at bounding box center [121, 349] width 200 height 28
paste input "waist-reduction-5806180.png?v=175815526"
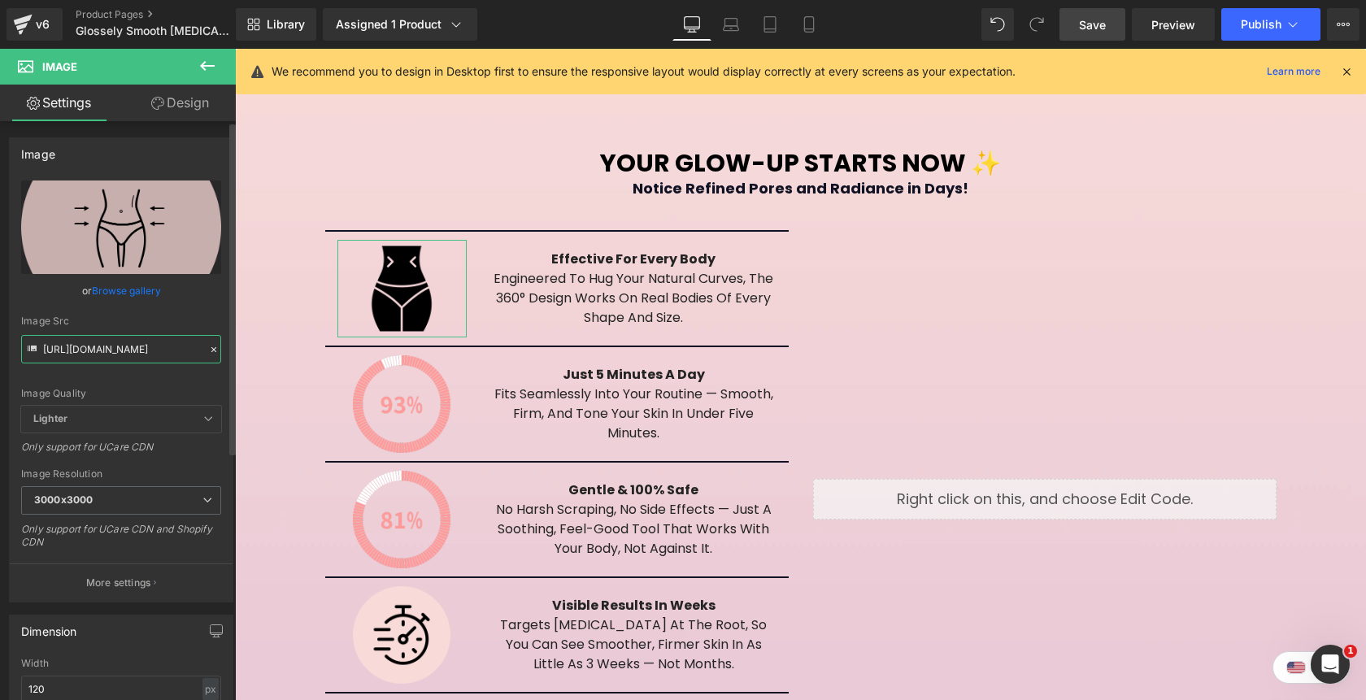
scroll to position [0, 345]
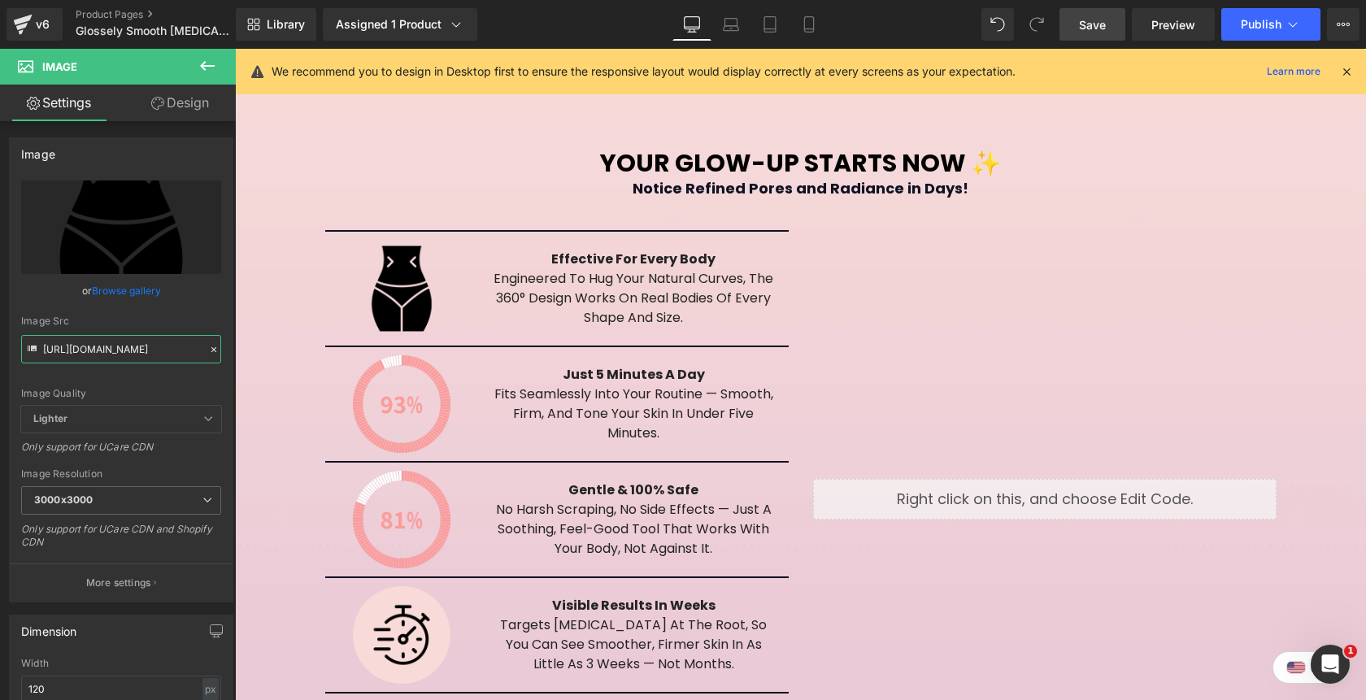
type input "[URL][DOMAIN_NAME]"
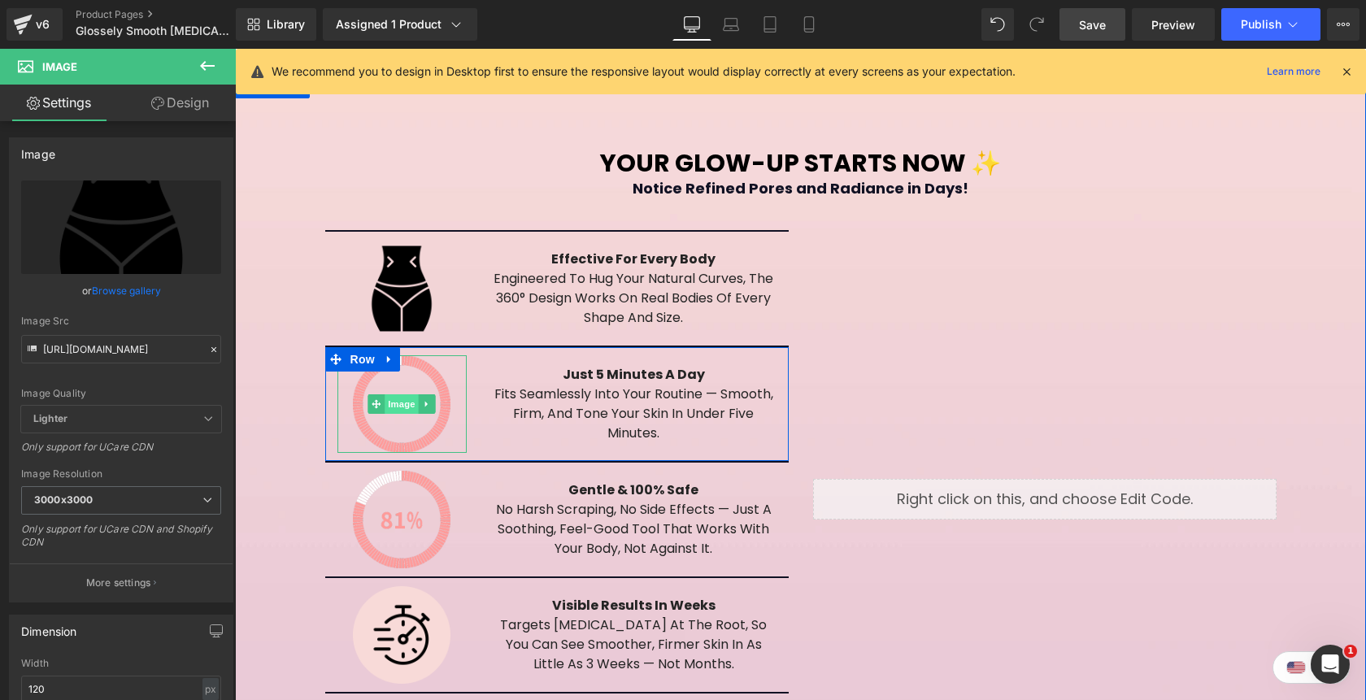
click at [402, 394] on span "Image" at bounding box center [402, 404] width 34 height 20
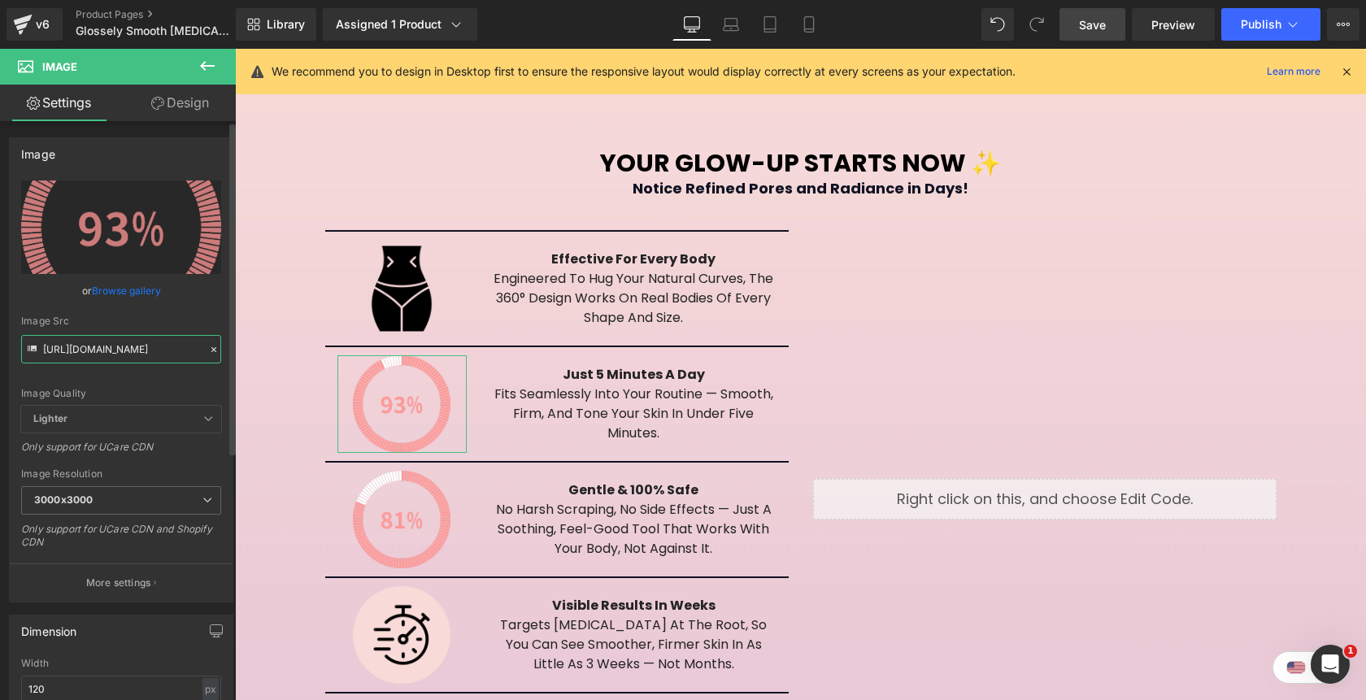
click at [89, 354] on input "[URL][DOMAIN_NAME]" at bounding box center [121, 349] width 200 height 28
paste input "noun-stopwatch-845897_f667324c-0855-4c21-b499-2259bf6e66c1.png?v=1758155268"
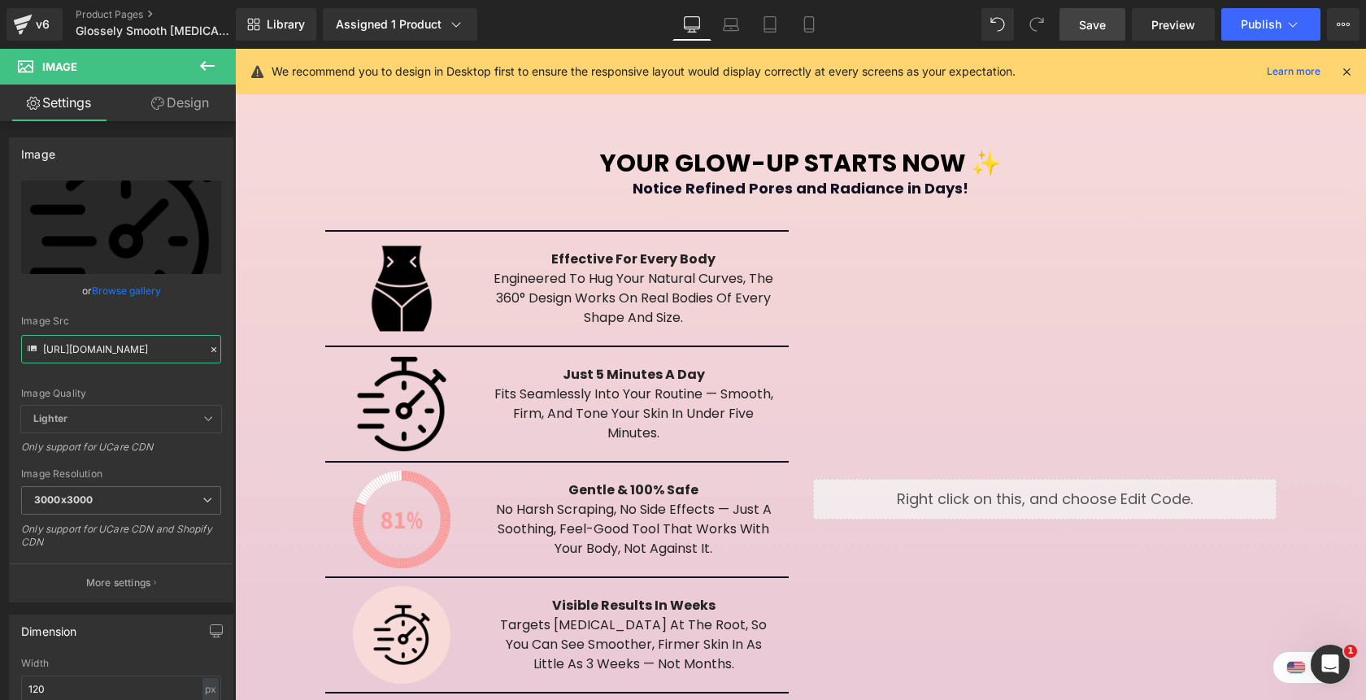
type input "[URL][DOMAIN_NAME]"
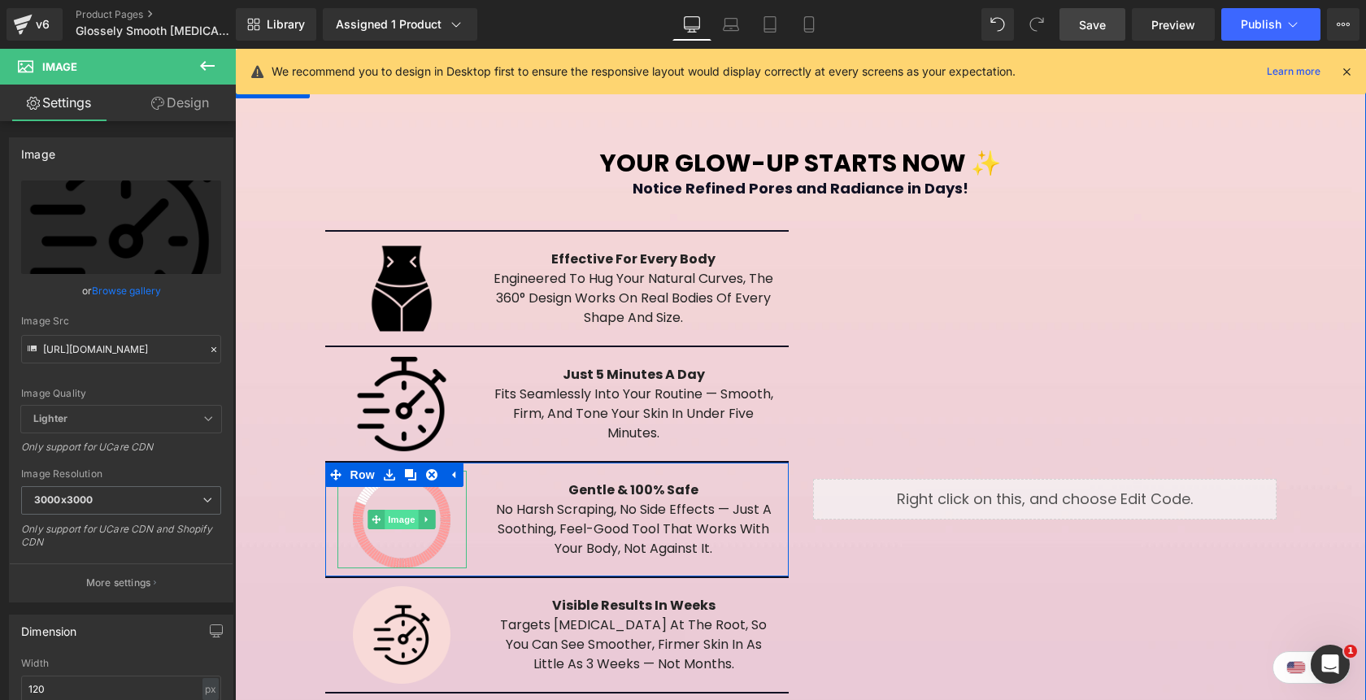
click at [414, 510] on span "Image" at bounding box center [402, 520] width 34 height 20
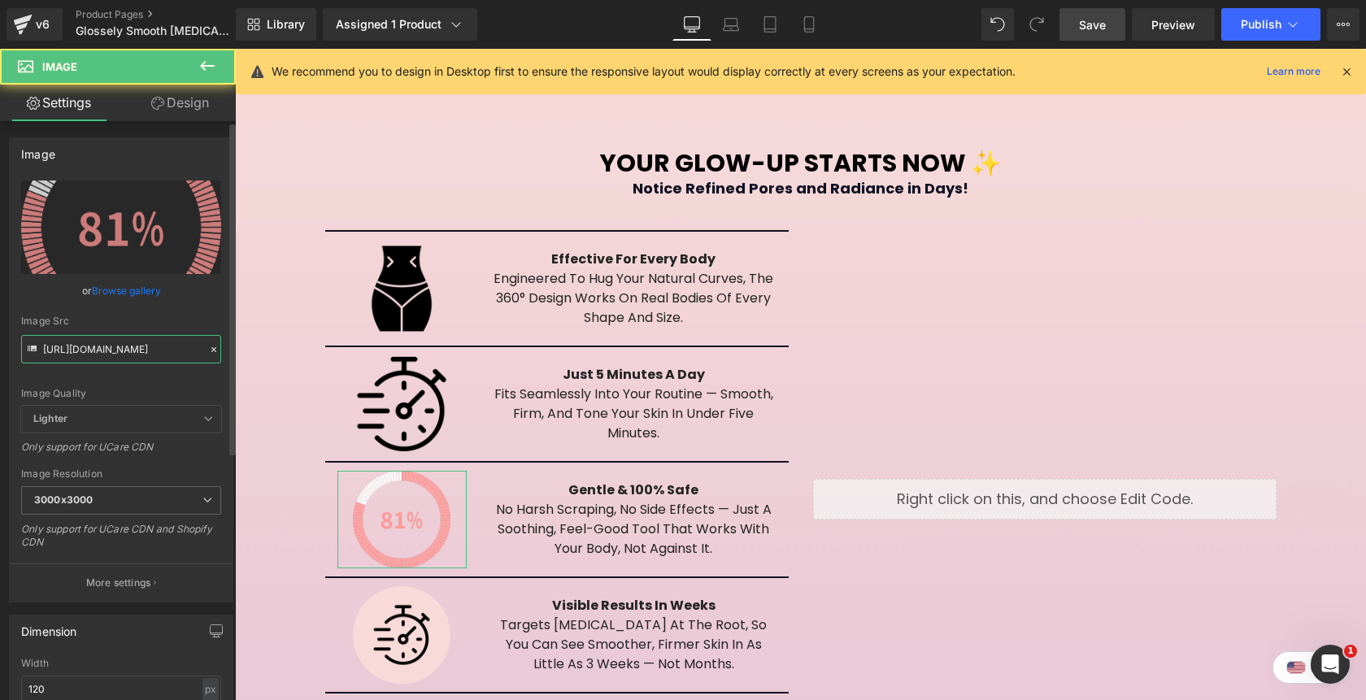
click at [127, 352] on input "[URL][DOMAIN_NAME]" at bounding box center [121, 349] width 200 height 28
paste input "noun-safe-7645435.png?v=1758155269"
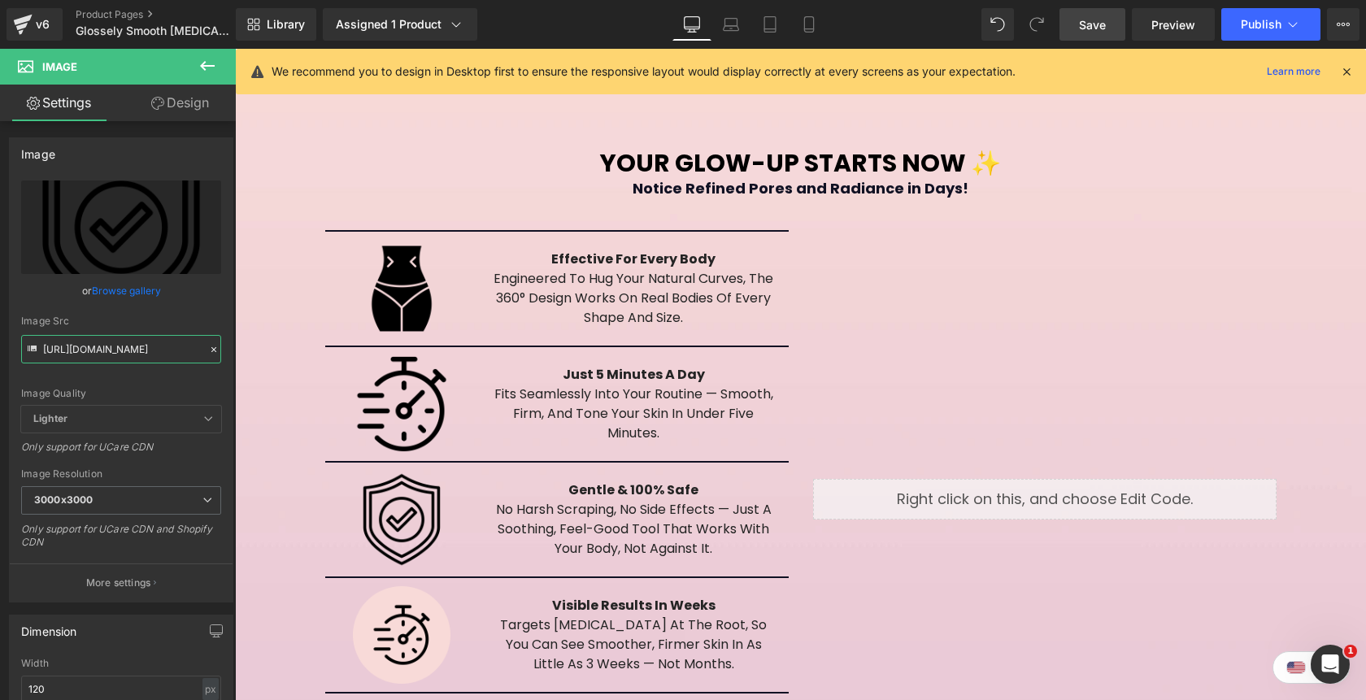
type input "[URL][DOMAIN_NAME]"
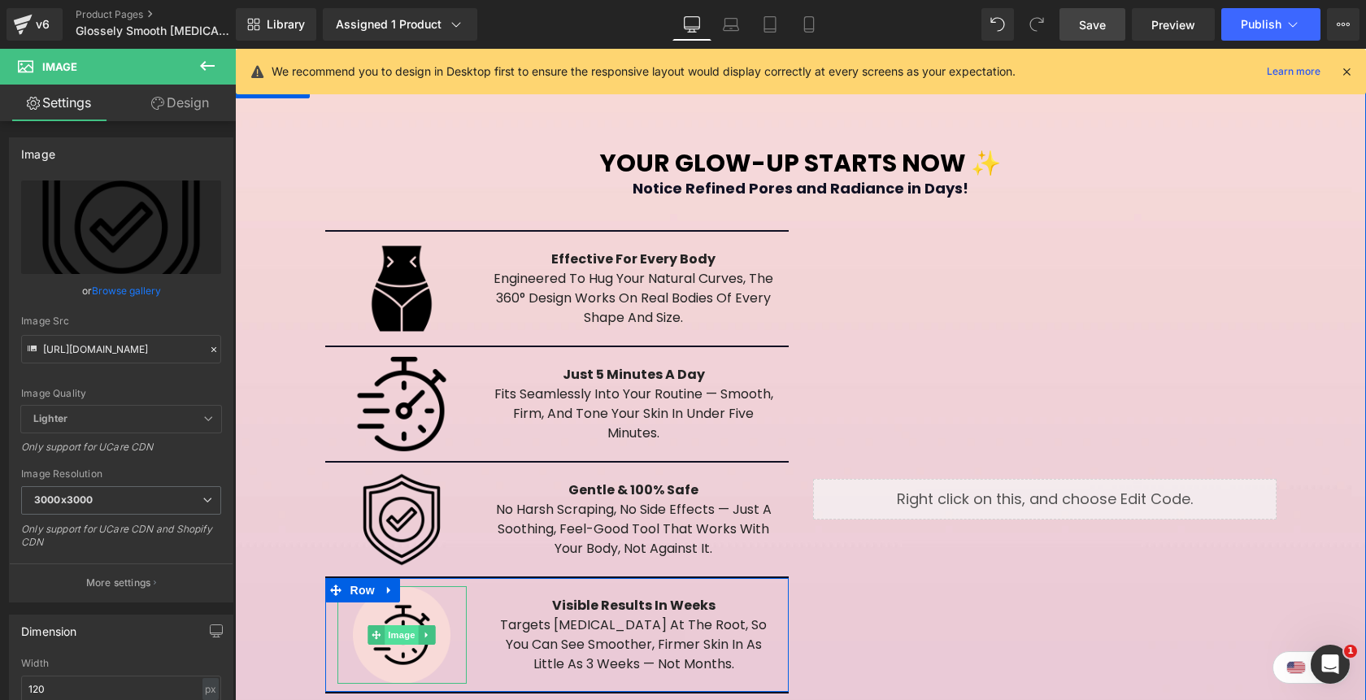
click at [405, 625] on span "Image" at bounding box center [402, 635] width 34 height 20
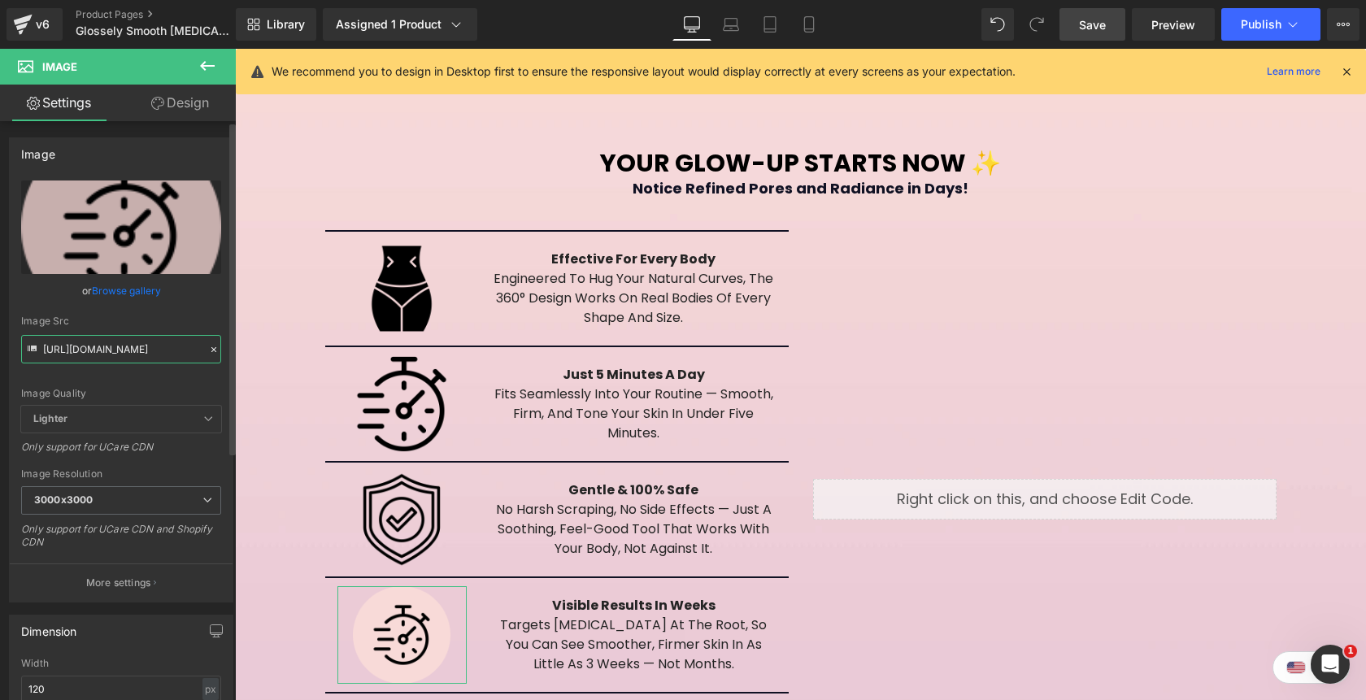
click at [109, 356] on input "[URL][DOMAIN_NAME]" at bounding box center [121, 349] width 200 height 28
paste input "calander-3545812.png?v=1758155269"
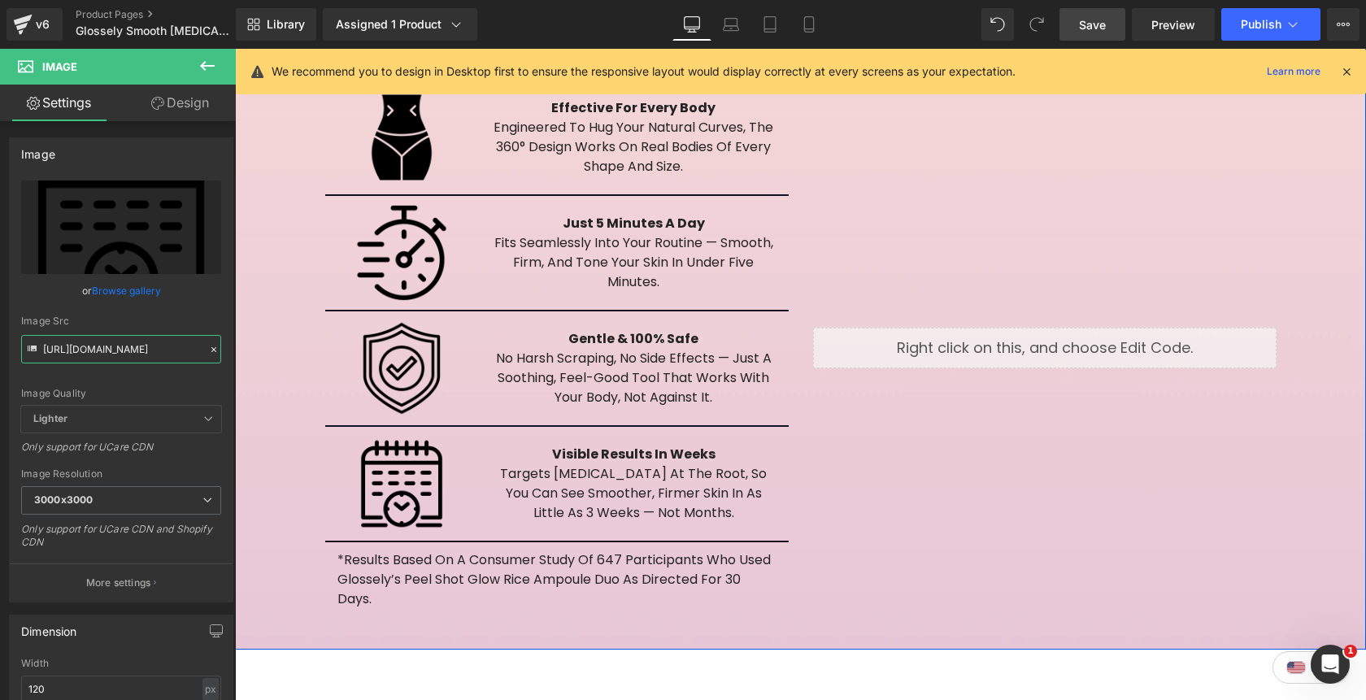
scroll to position [2860, 0]
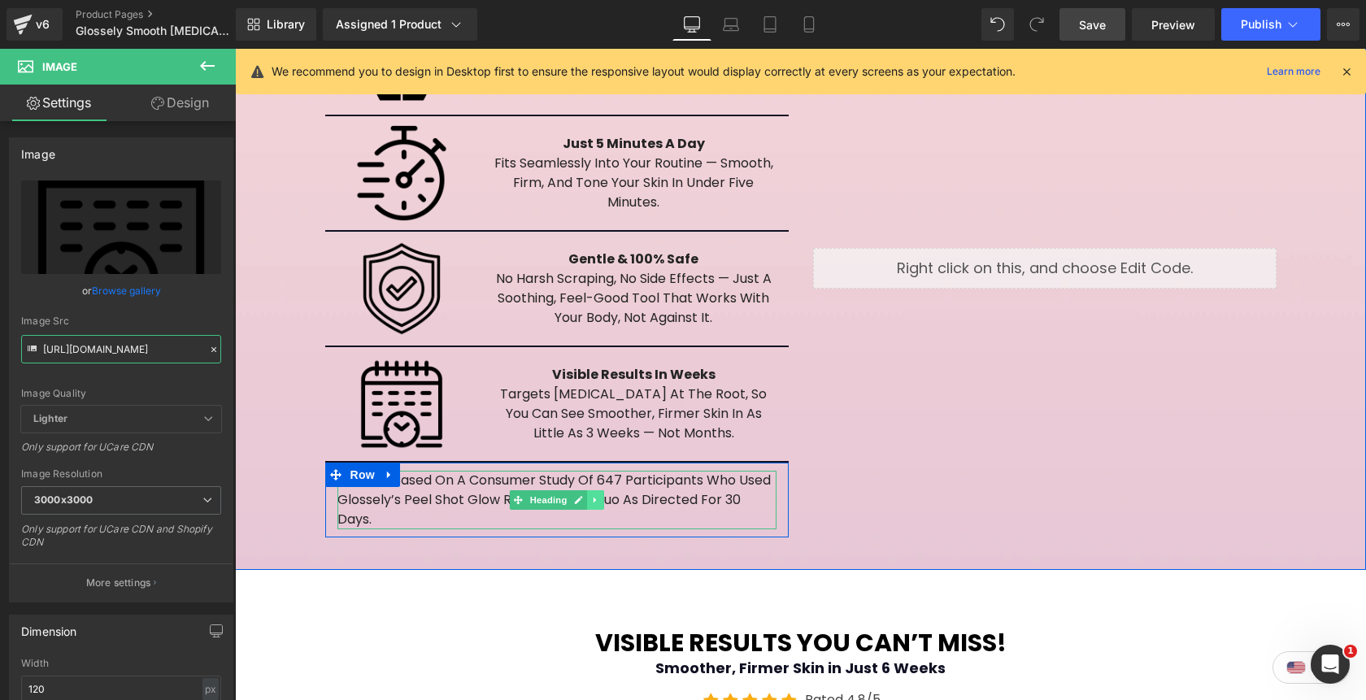
type input "[URL][DOMAIN_NAME]"
click at [599, 495] on icon at bounding box center [595, 500] width 9 height 10
click at [607, 496] on icon at bounding box center [603, 500] width 9 height 9
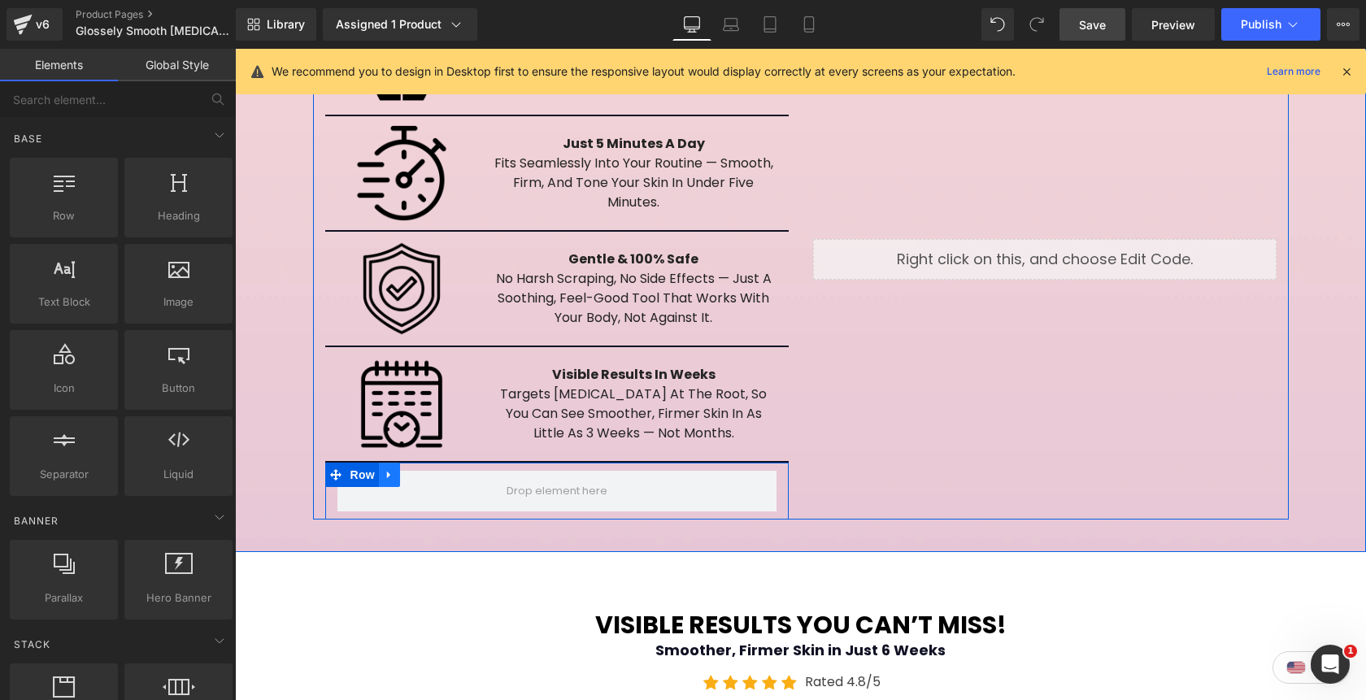
click at [391, 469] on icon at bounding box center [389, 475] width 11 height 12
click at [433, 469] on icon at bounding box center [431, 475] width 11 height 12
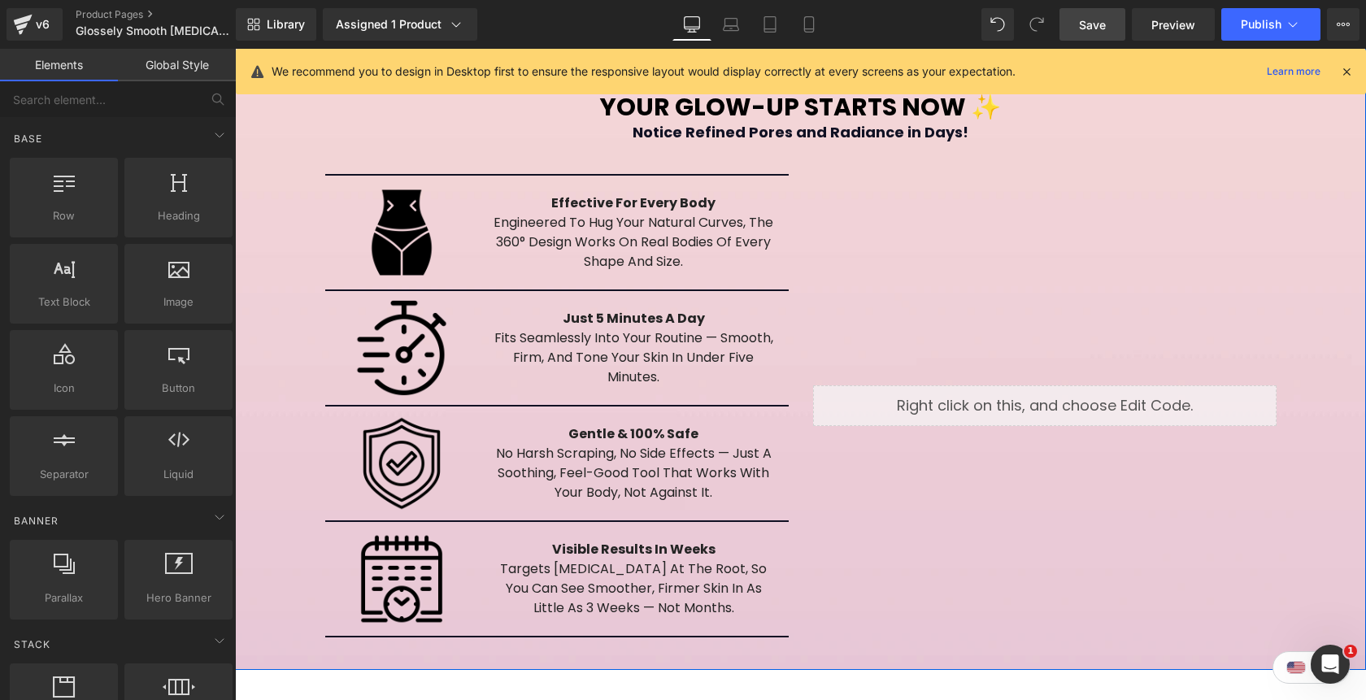
scroll to position [2725, 0]
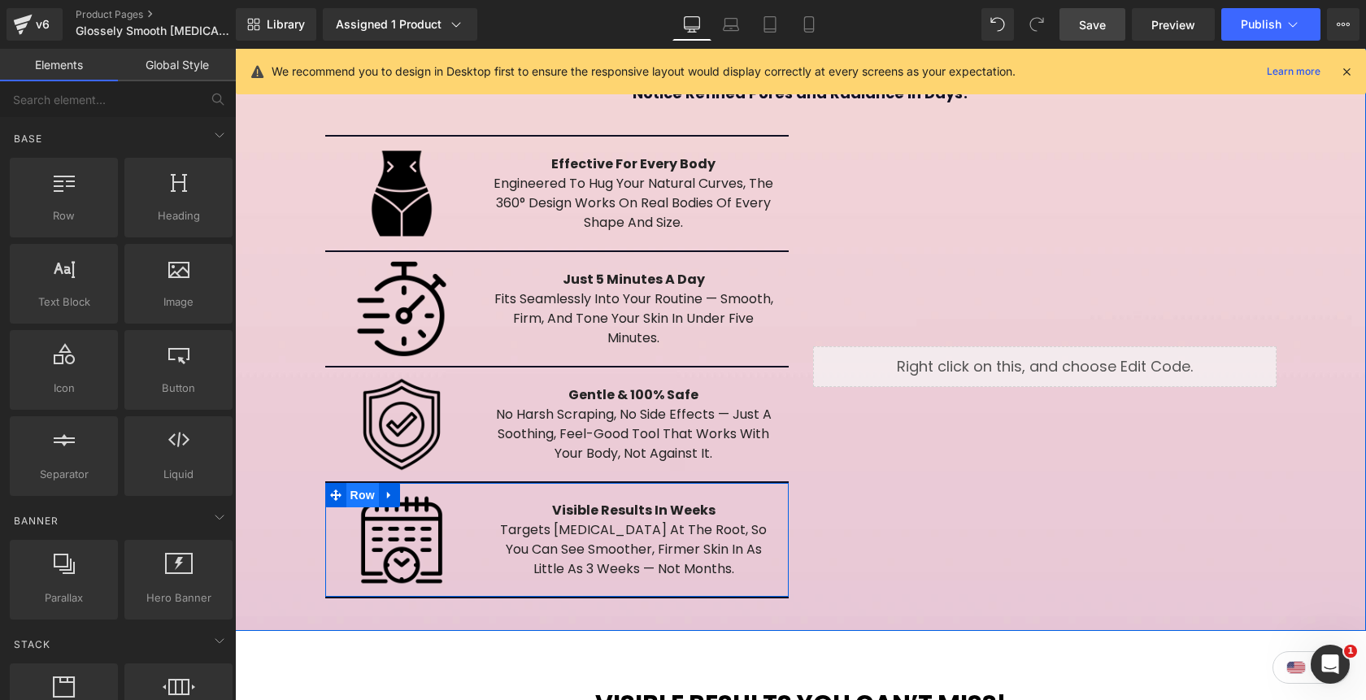
click at [360, 483] on span "Row" at bounding box center [362, 495] width 33 height 24
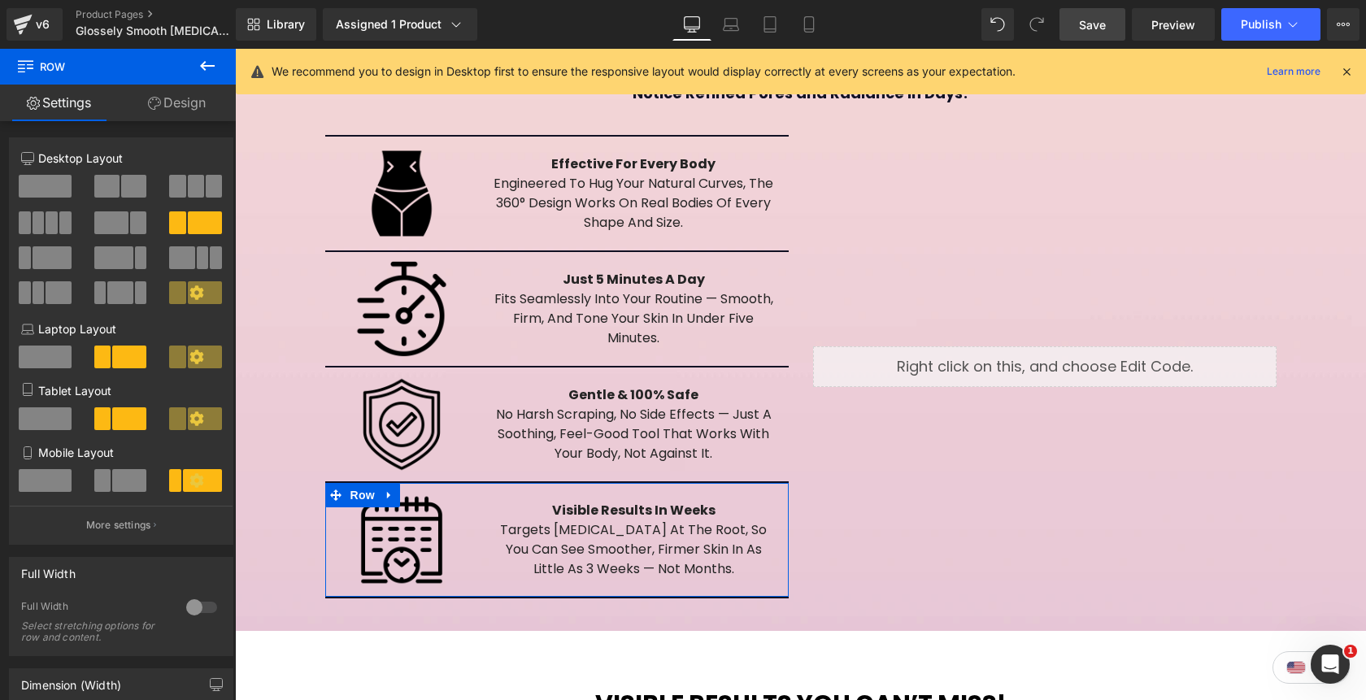
click at [180, 105] on link "Design" at bounding box center [177, 103] width 118 height 37
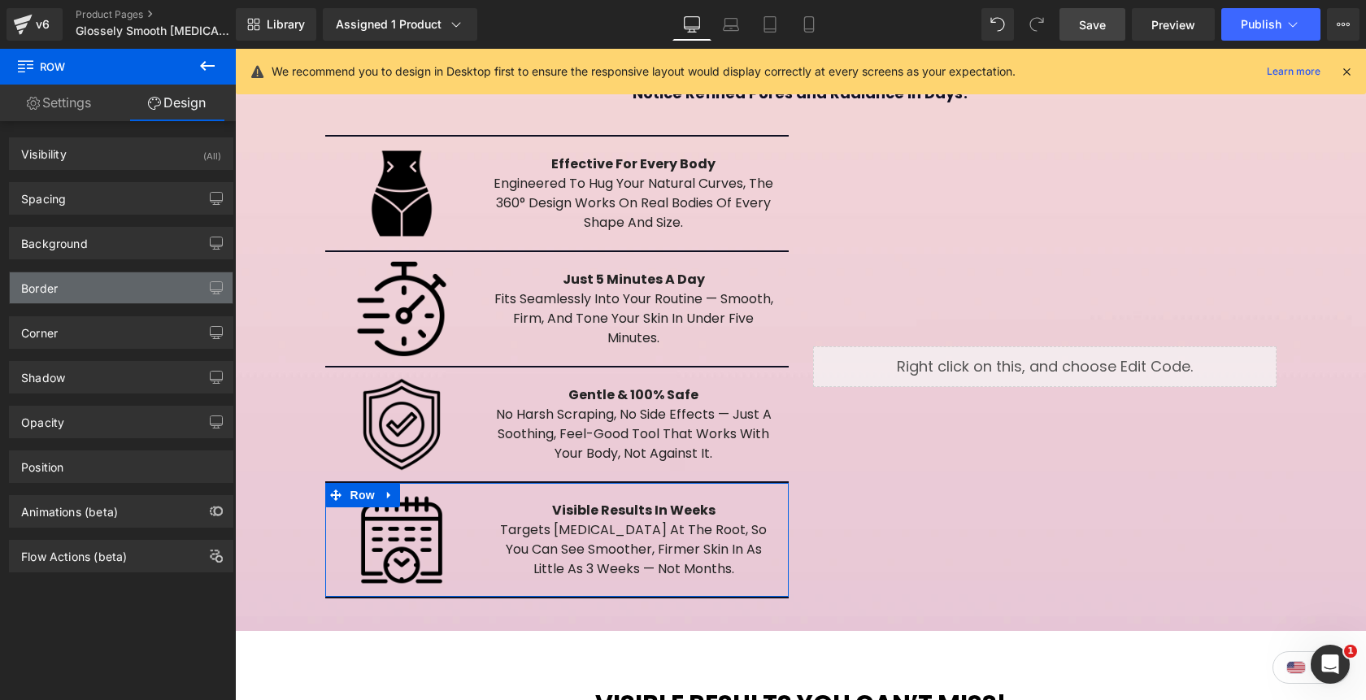
click at [88, 293] on div "Border" at bounding box center [121, 287] width 223 height 31
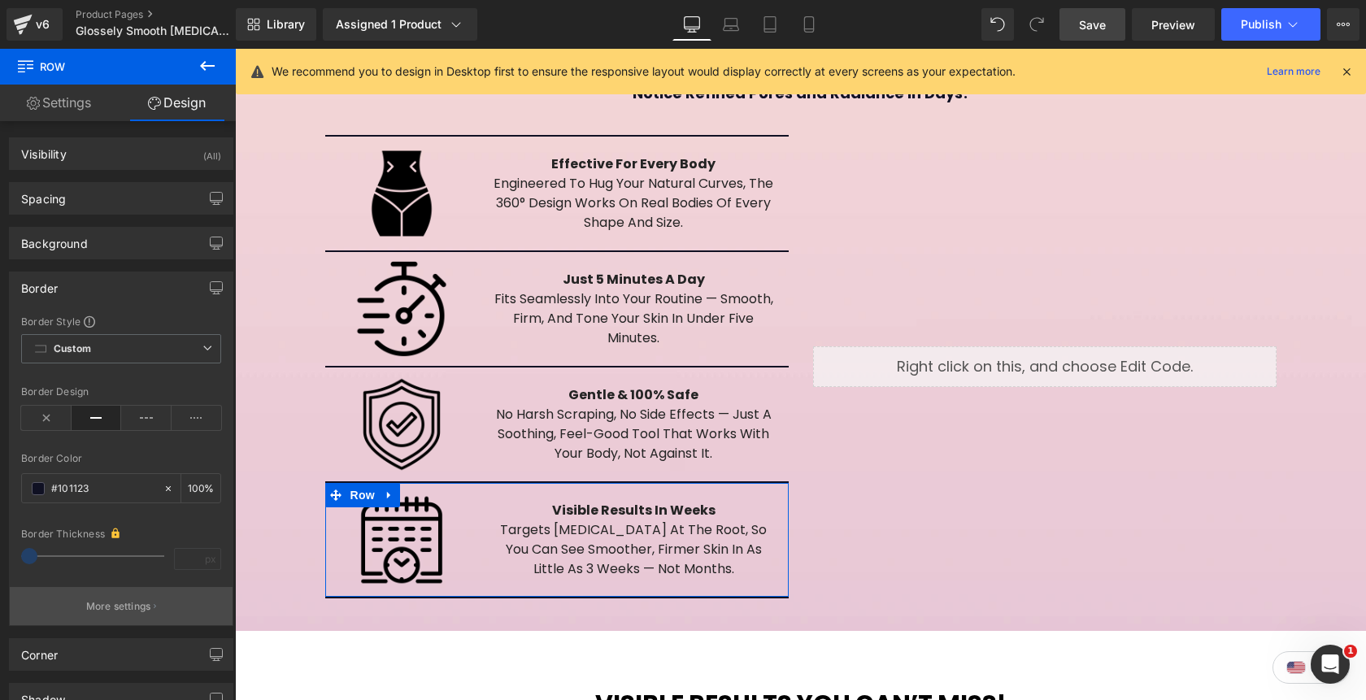
click at [114, 610] on p "More settings" at bounding box center [118, 606] width 65 height 15
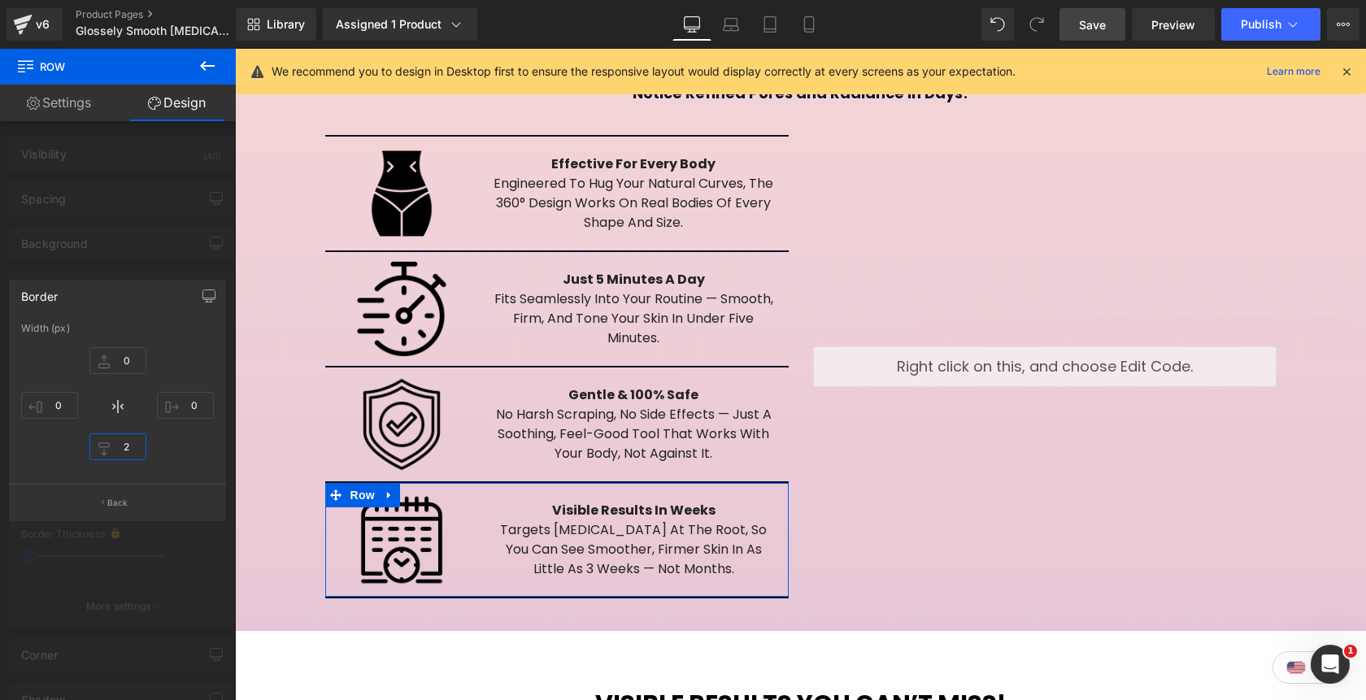
click at [119, 445] on input "2" at bounding box center [117, 446] width 57 height 27
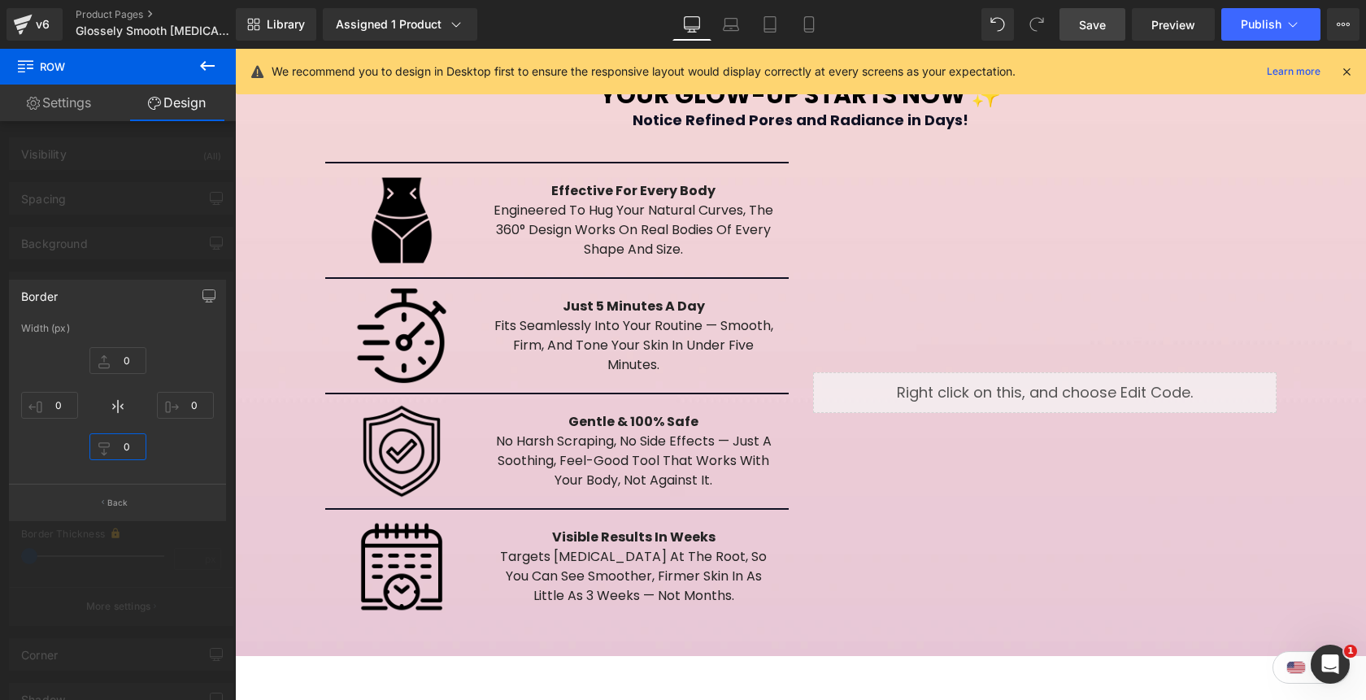
scroll to position [2571, 0]
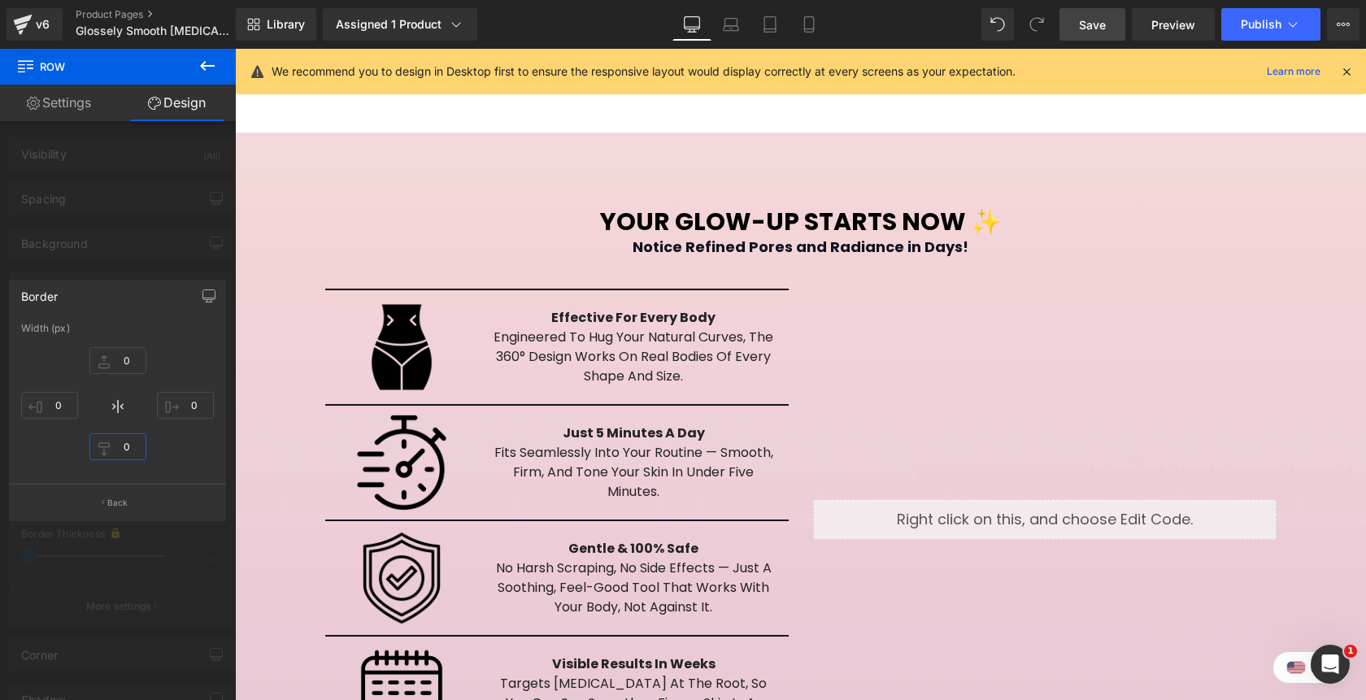
type input "0"
click at [1081, 22] on span "Save" at bounding box center [1092, 24] width 27 height 17
click at [973, 196] on div at bounding box center [800, 374] width 1131 height 651
type input "0"
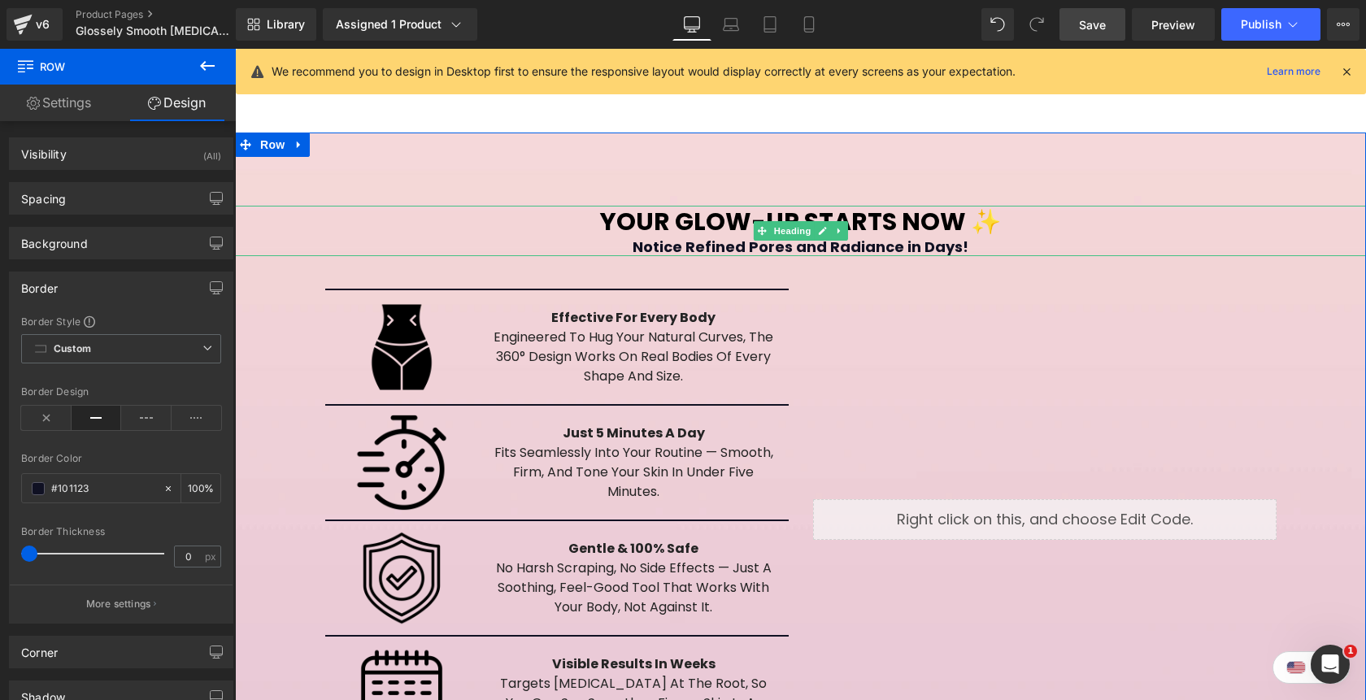
click at [962, 204] on b "Your Glow-Up Starts Now ✨" at bounding box center [800, 221] width 401 height 35
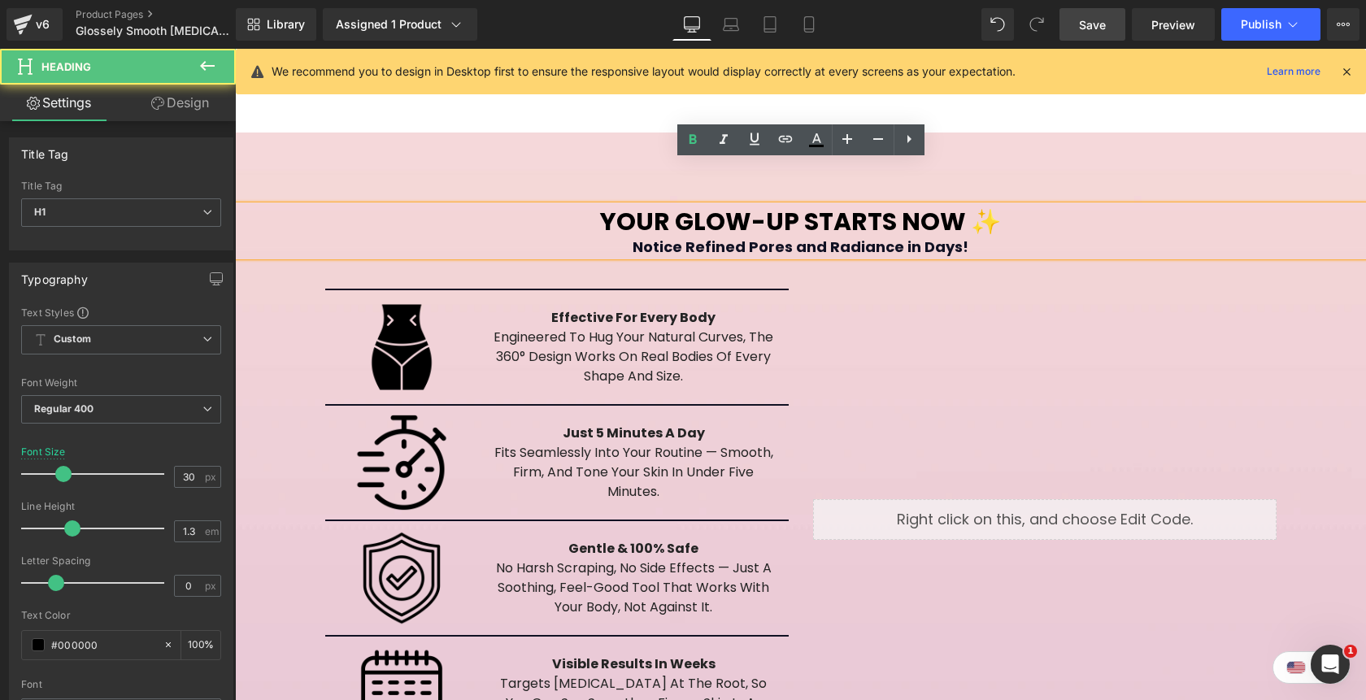
click at [974, 237] on div "Notice Refined Pores and Radiance in Days!" at bounding box center [800, 246] width 1131 height 19
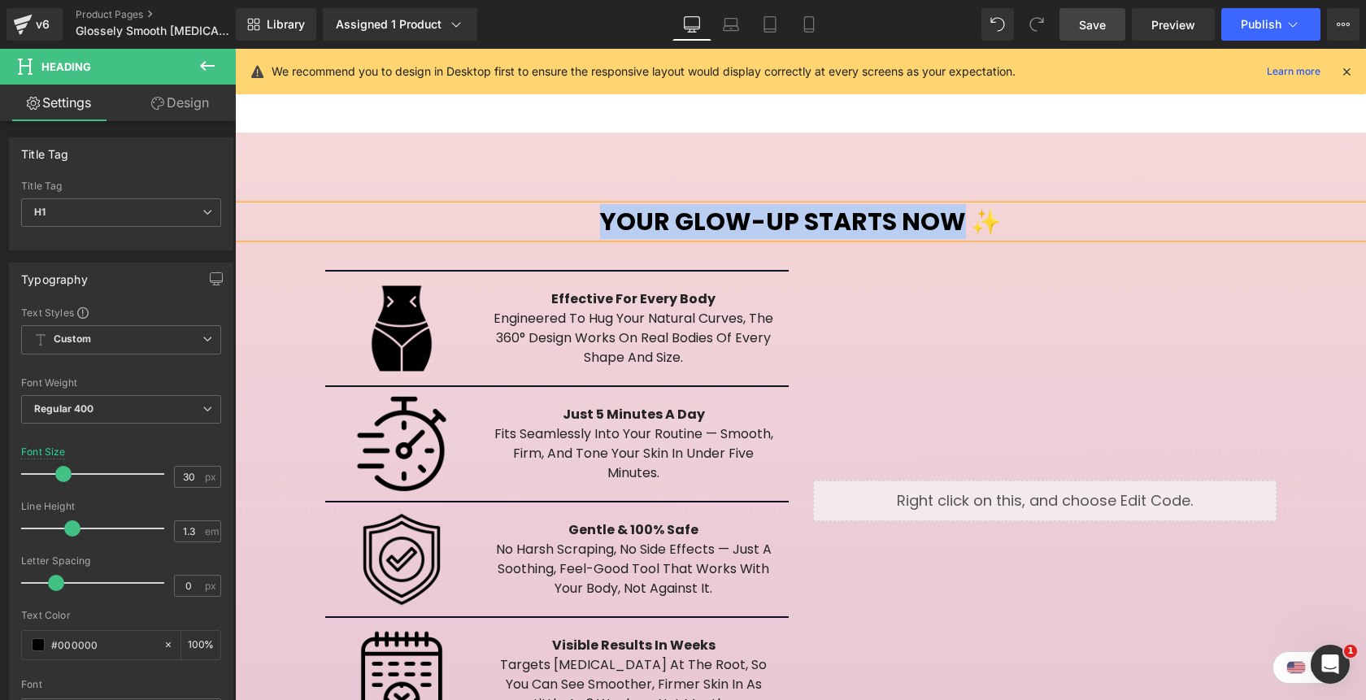
drag, startPoint x: 965, startPoint y: 185, endPoint x: 609, endPoint y: 172, distance: 356.2
click at [609, 204] on b "Your Glow-Up Starts Now ✨" at bounding box center [800, 221] width 401 height 35
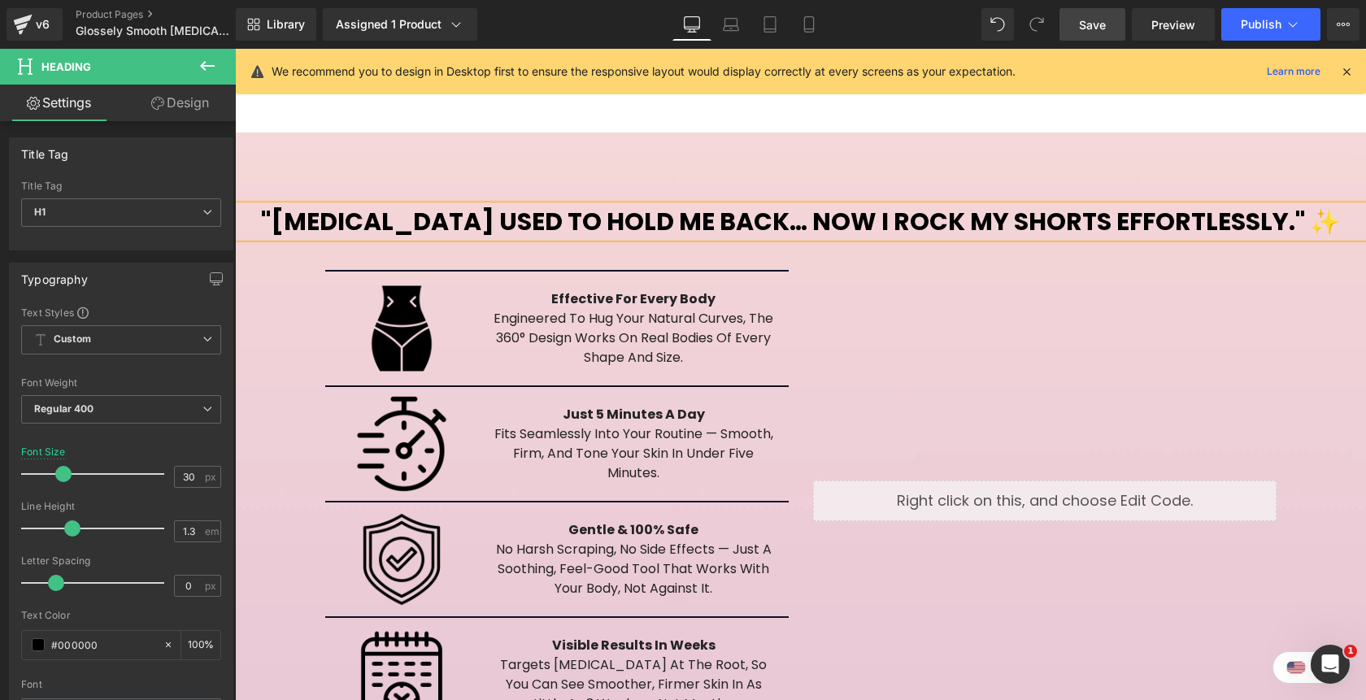
click at [983, 132] on div ""[MEDICAL_DATA] used to hold me back… now I rock my shorts effortlessly." ✨ Hea…" at bounding box center [800, 448] width 1131 height 632
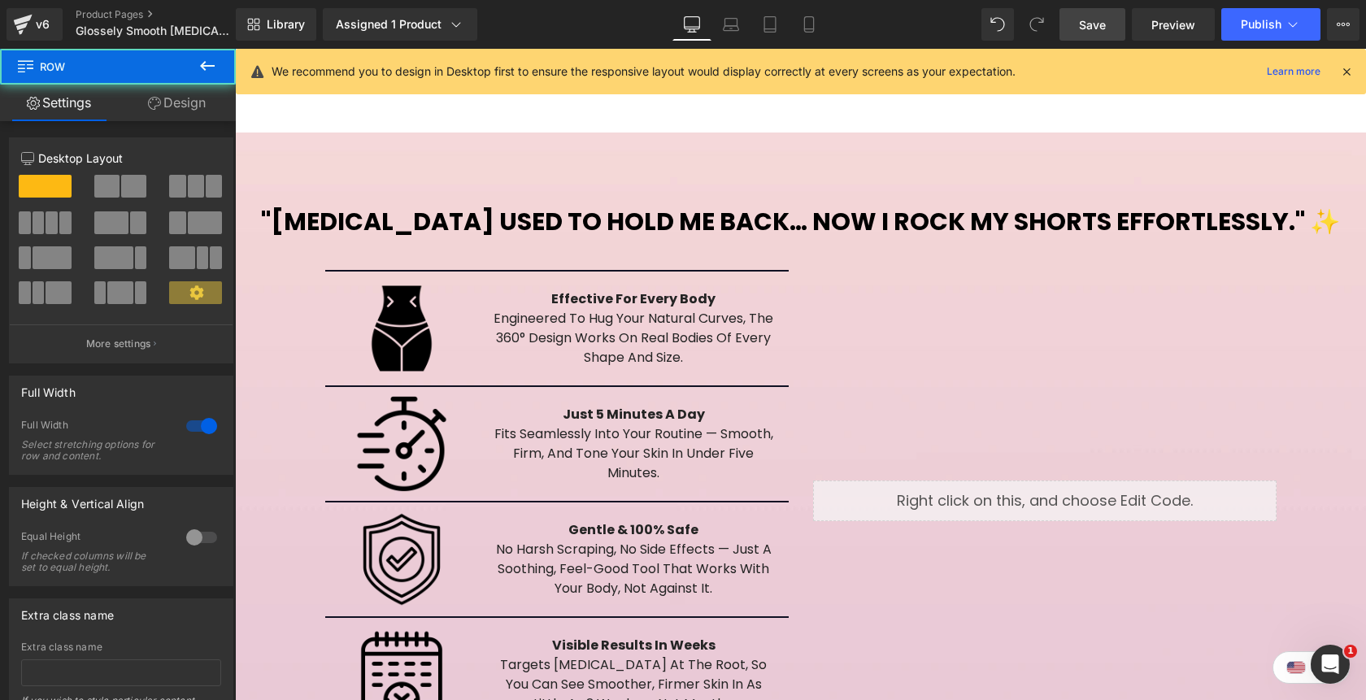
scroll to position [2430, 0]
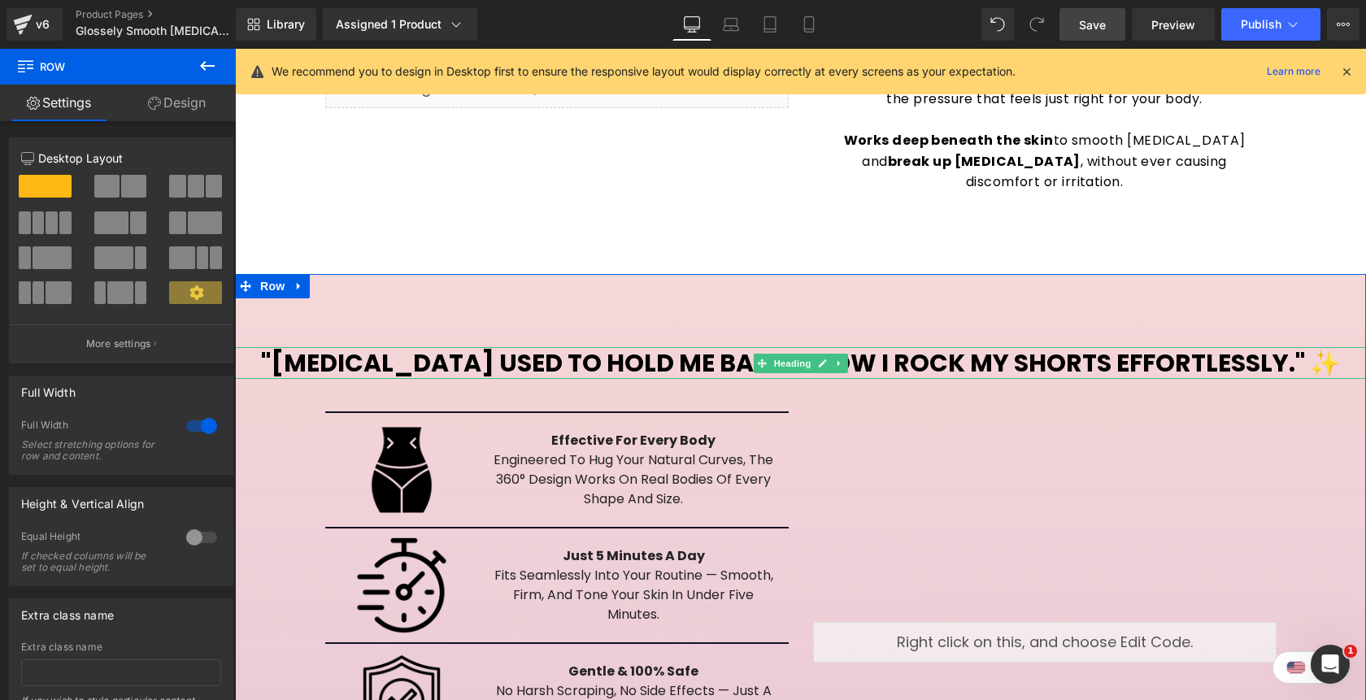
click at [1288, 347] on h1 ""[MEDICAL_DATA] used to hold me back… now I rock my shorts effortlessly." ✨" at bounding box center [800, 363] width 1131 height 32
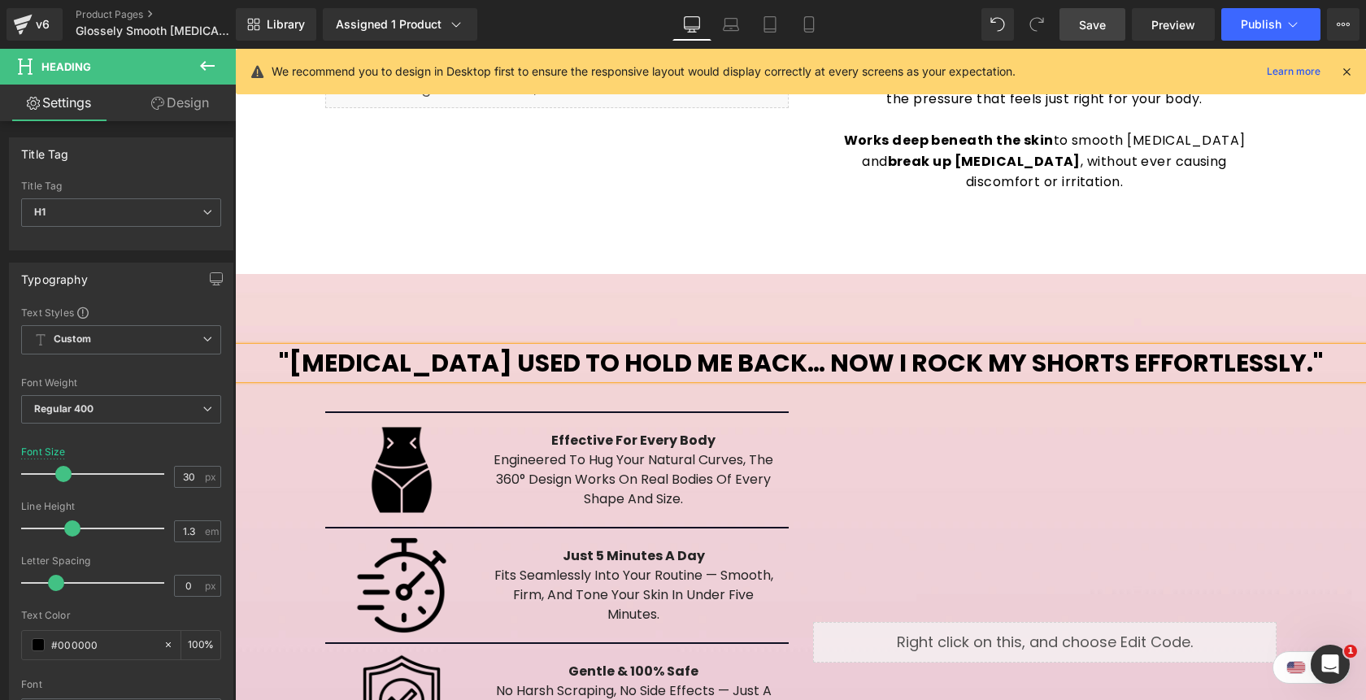
click at [1100, 27] on span "Save" at bounding box center [1092, 24] width 27 height 17
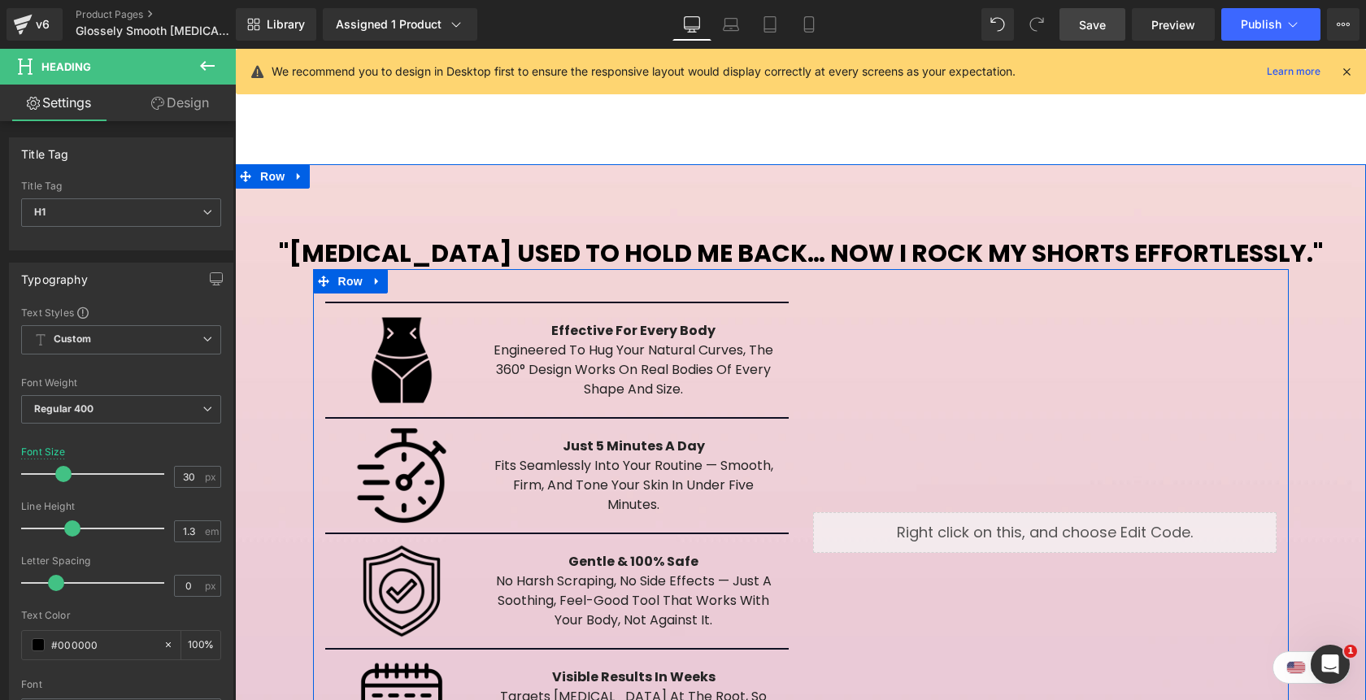
scroll to position [2512, 0]
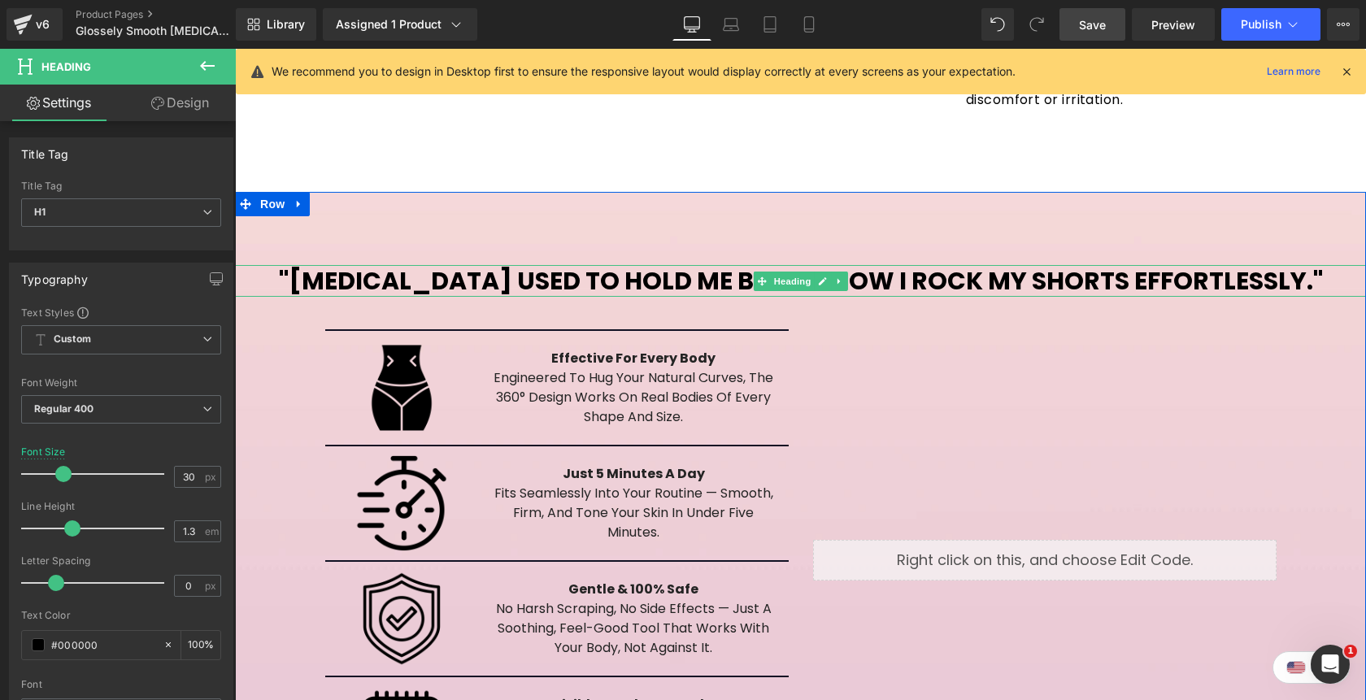
click at [934, 263] on b ""[MEDICAL_DATA] used to hold me back… now I rock my shorts effortlessly."" at bounding box center [801, 280] width 1044 height 35
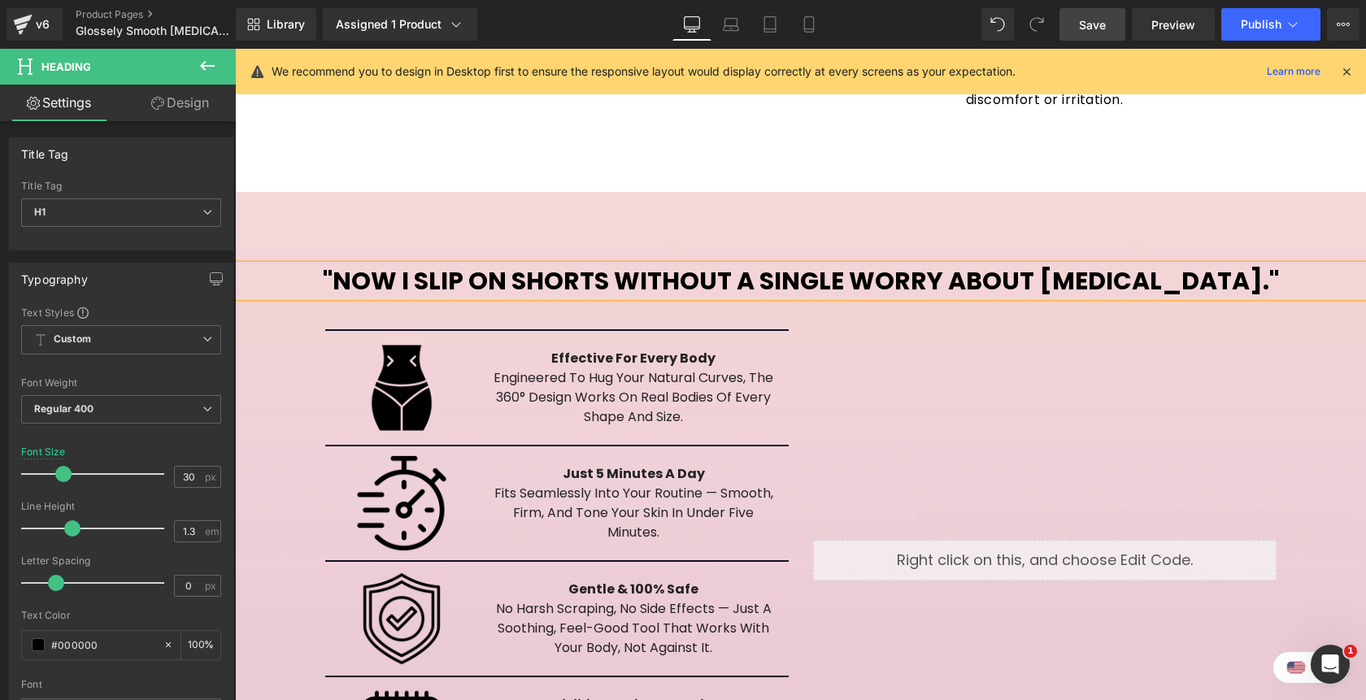
click at [1210, 263] on b ""Now I slip on shorts without a single worry about [MEDICAL_DATA]."" at bounding box center [801, 280] width 956 height 35
click at [1279, 136] on div "Sale Off (P) Image" at bounding box center [800, 463] width 1131 height 5668
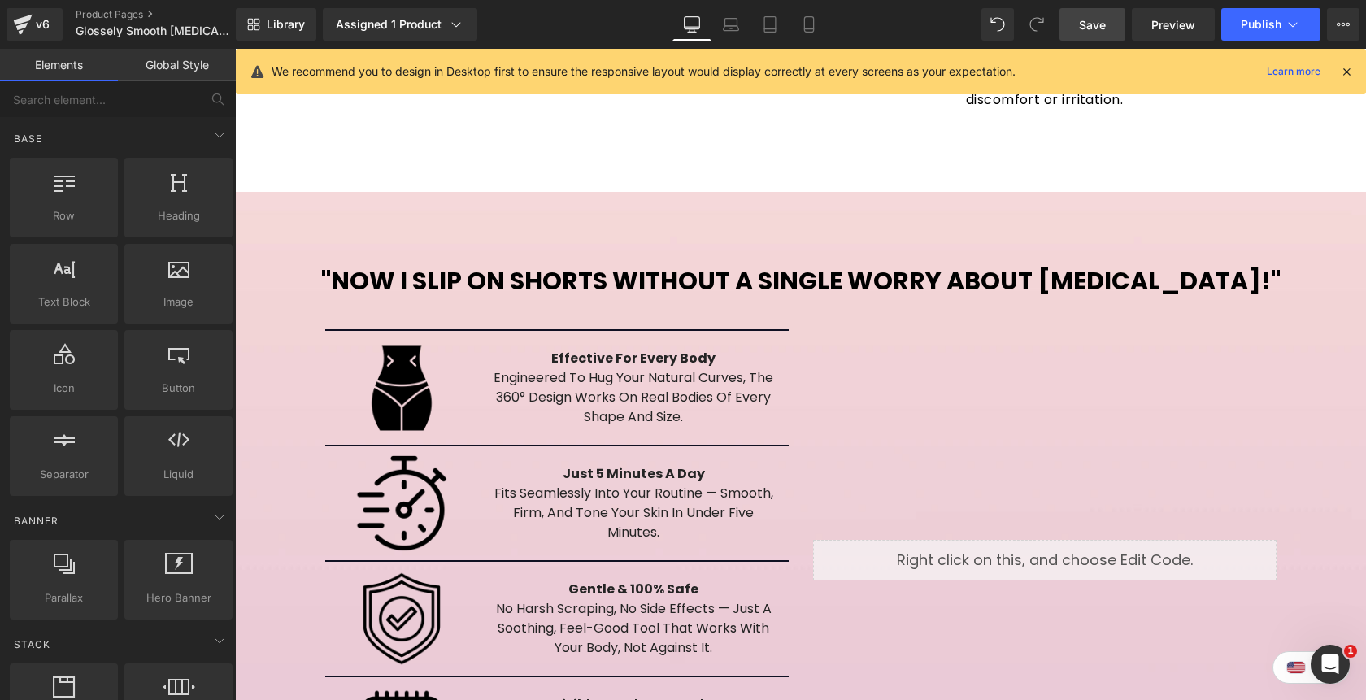
click at [1091, 21] on span "Save" at bounding box center [1092, 24] width 27 height 17
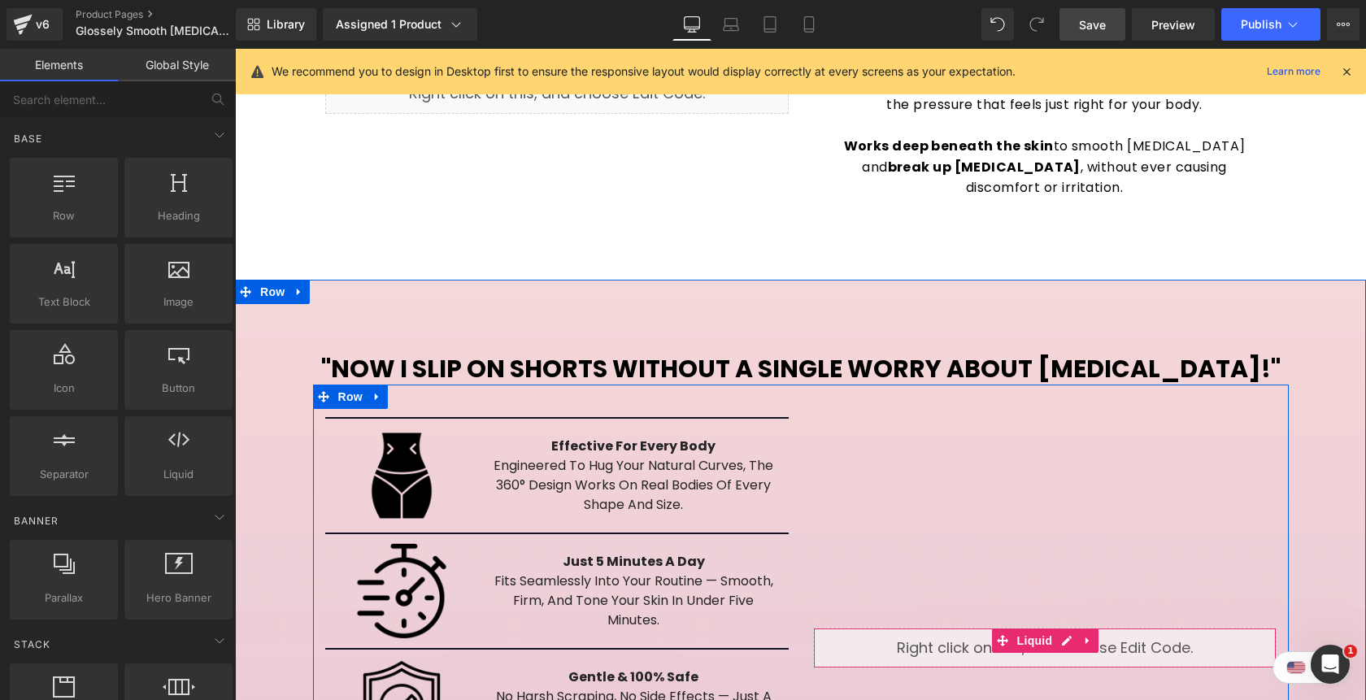
scroll to position [2421, 0]
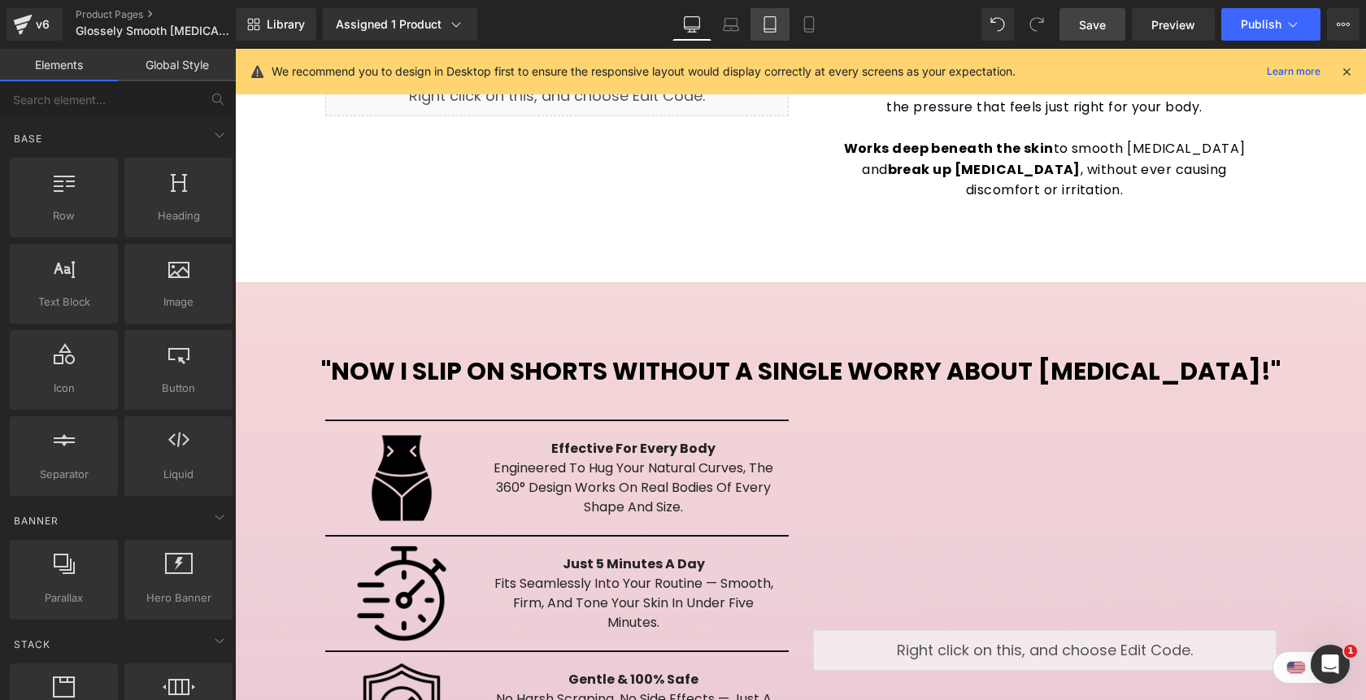
click at [774, 28] on icon at bounding box center [770, 24] width 16 height 16
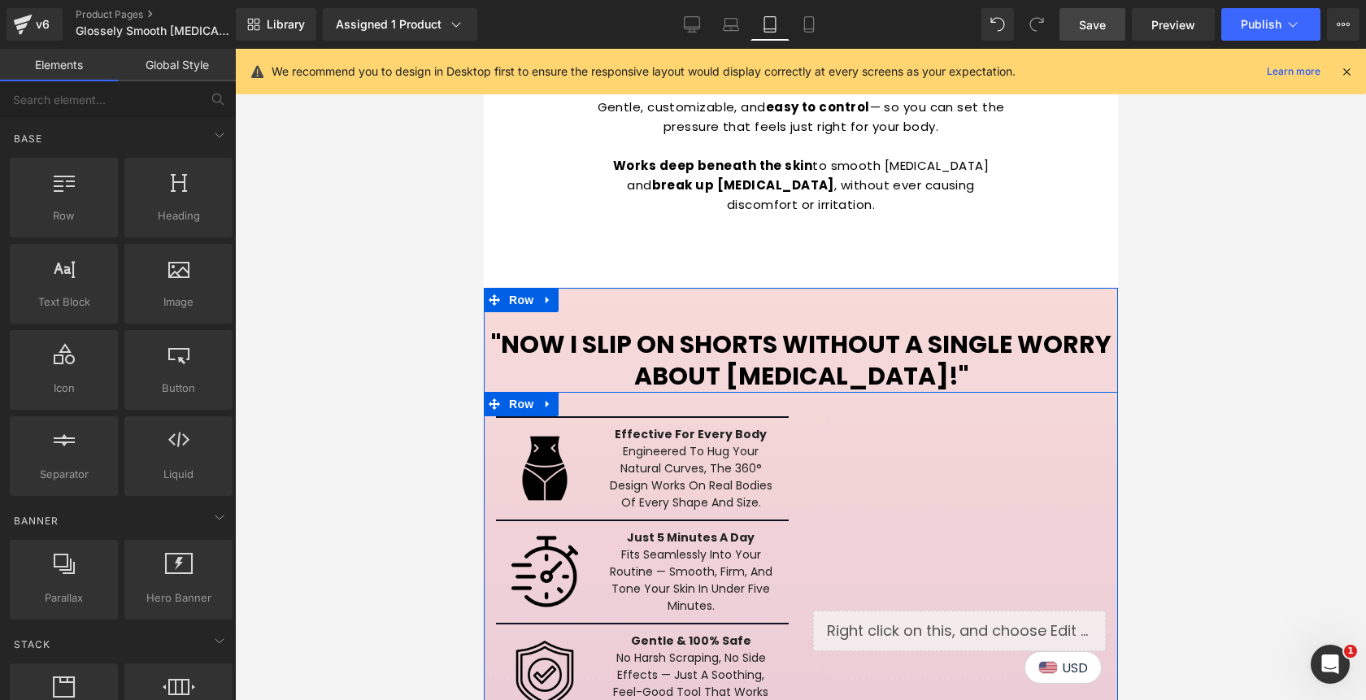
scroll to position [2809, 0]
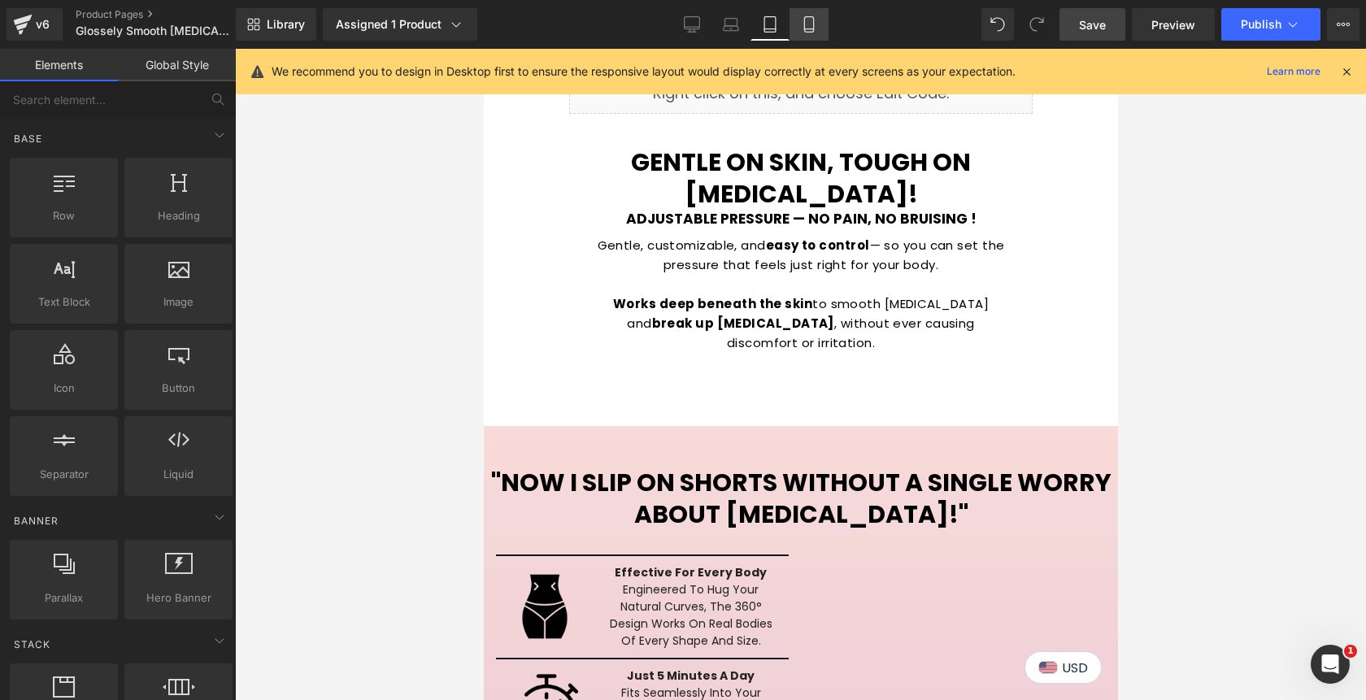
click at [812, 34] on link "Mobile" at bounding box center [808, 24] width 39 height 33
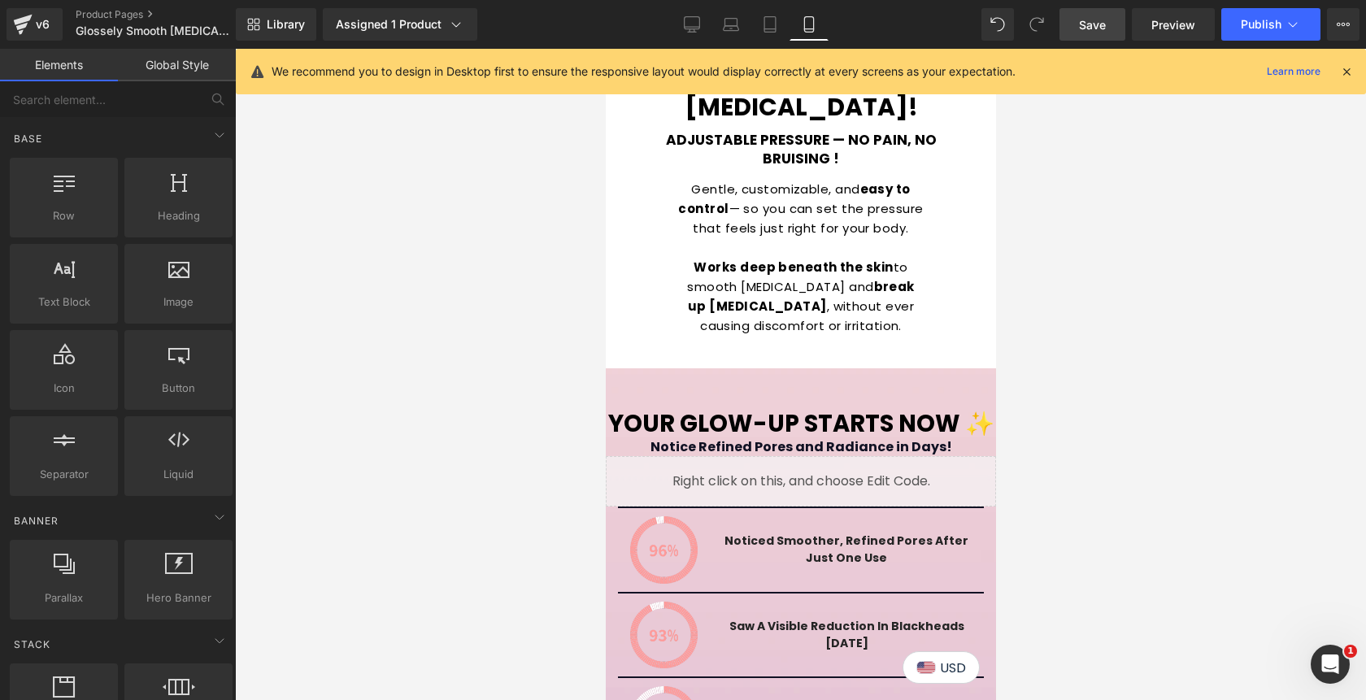
scroll to position [3251, 0]
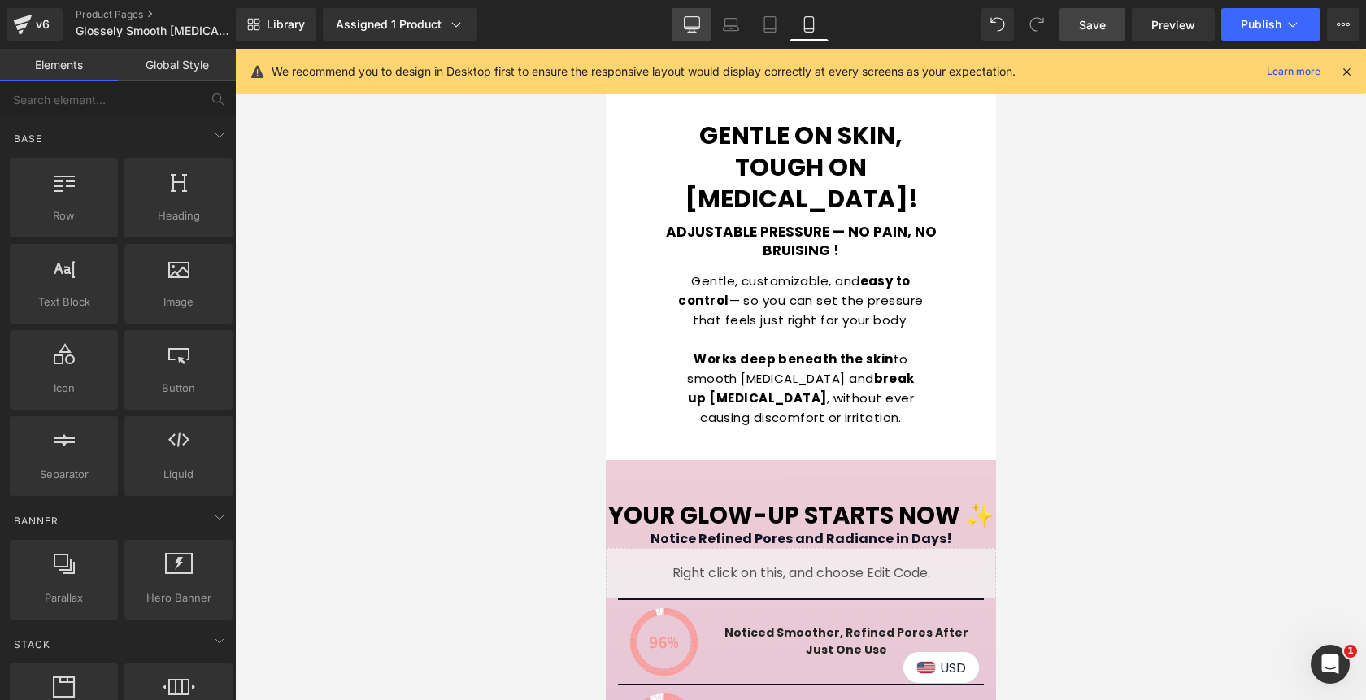
click at [694, 32] on icon at bounding box center [692, 32] width 8 height 0
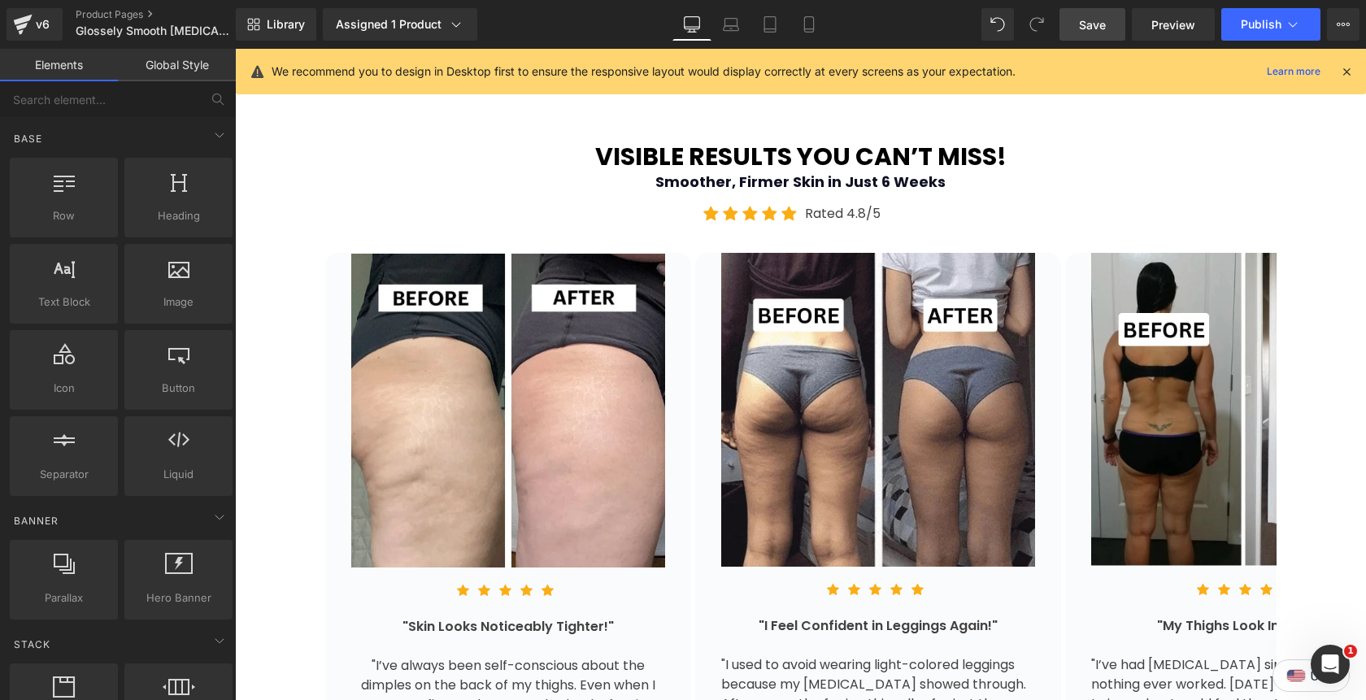
scroll to position [2534, 0]
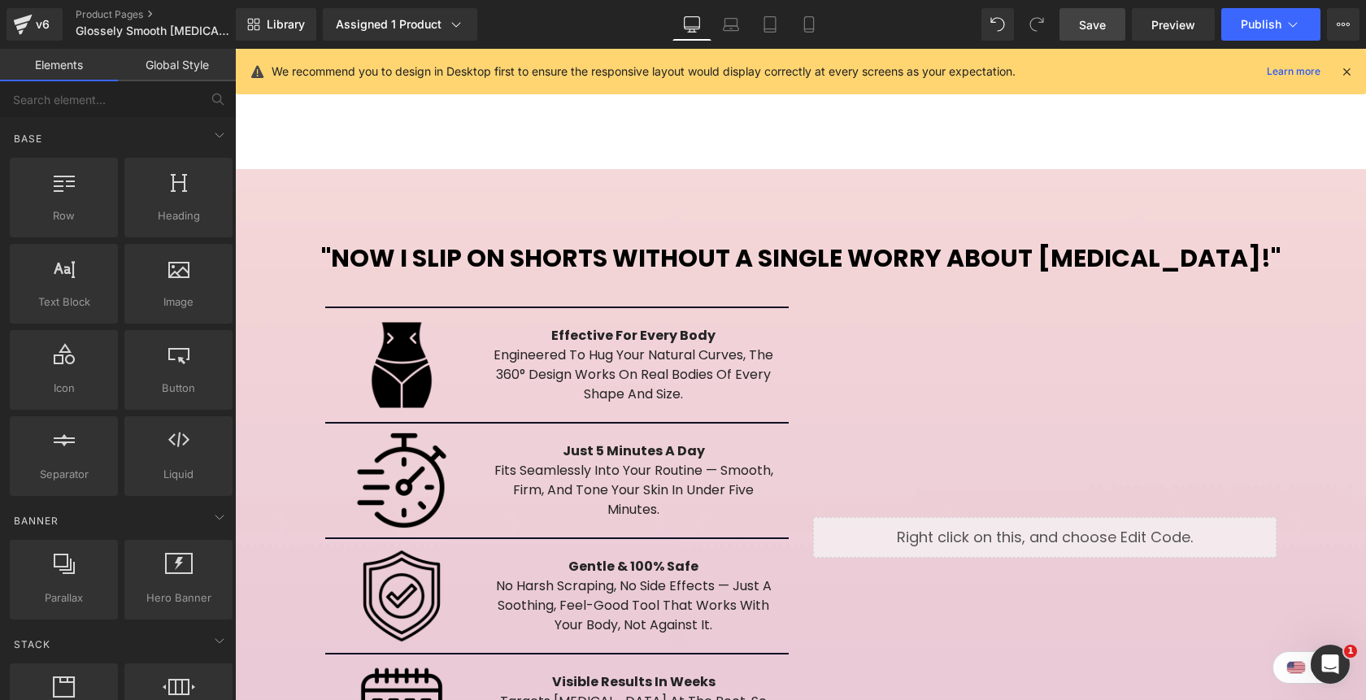
click at [1100, 25] on span "Save" at bounding box center [1092, 24] width 27 height 17
